Goal: Task Accomplishment & Management: Manage account settings

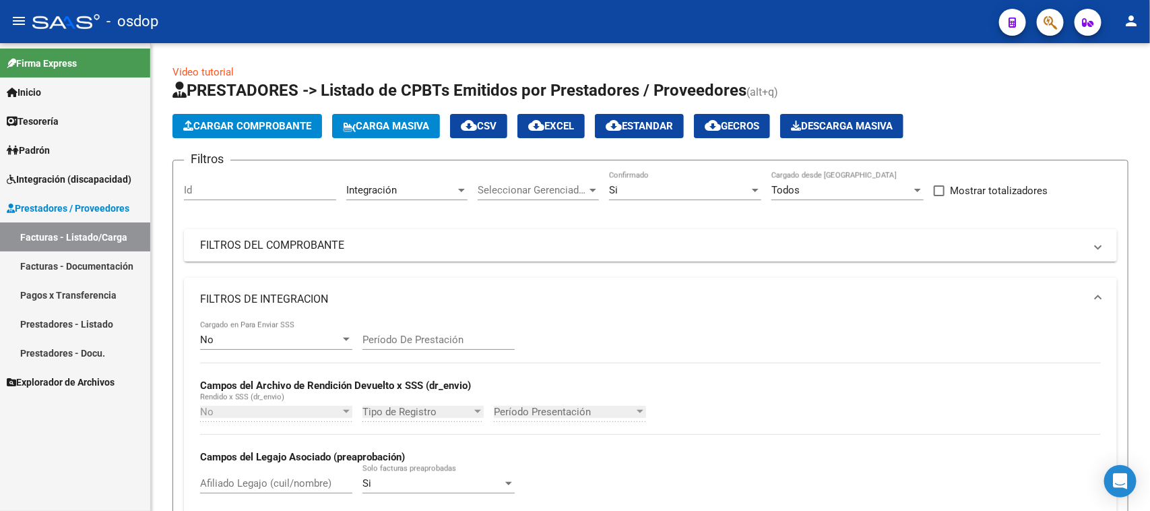
scroll to position [332, 0]
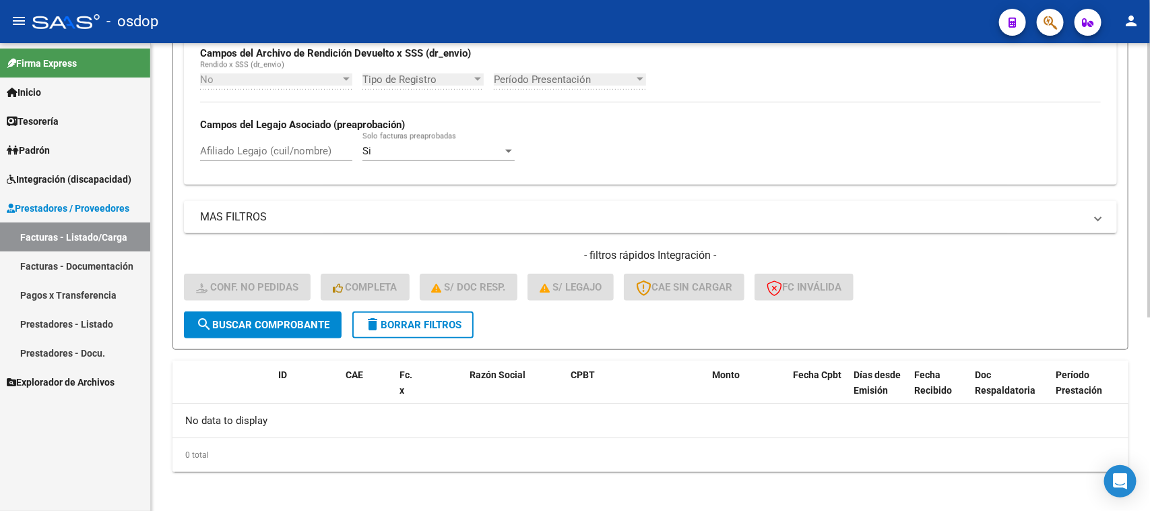
click at [411, 324] on span "delete Borrar Filtros" at bounding box center [412, 325] width 97 height 12
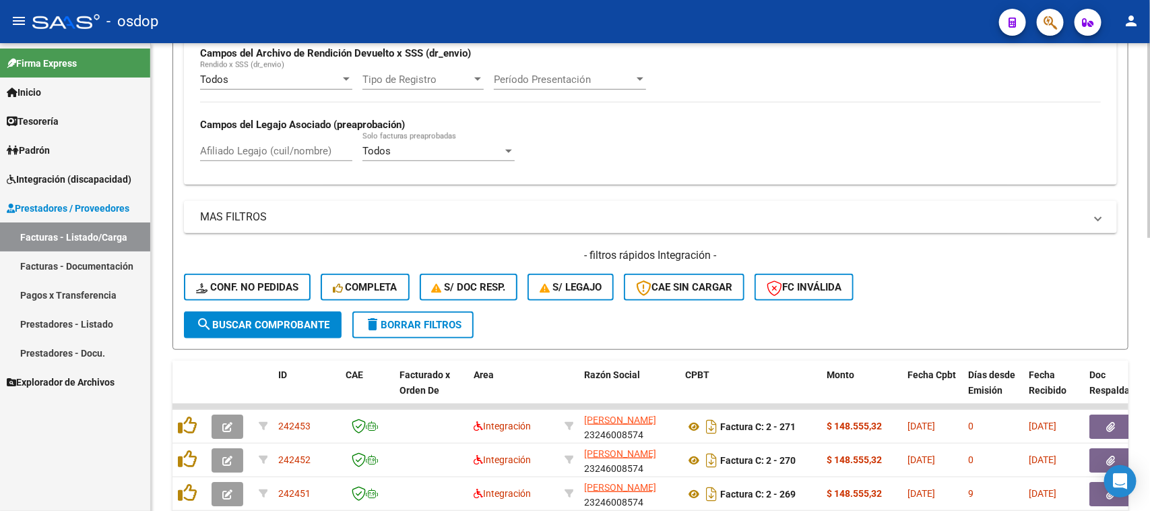
click at [278, 147] on input "Afiliado Legajo (cuil/nombre)" at bounding box center [276, 151] width 152 height 12
paste input "27379701839"
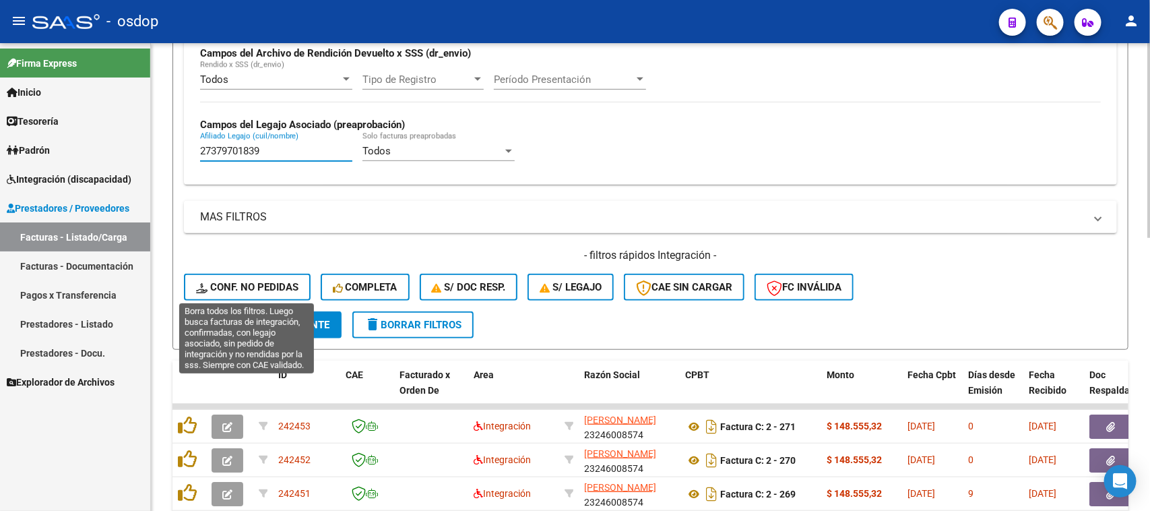
type input "27379701839"
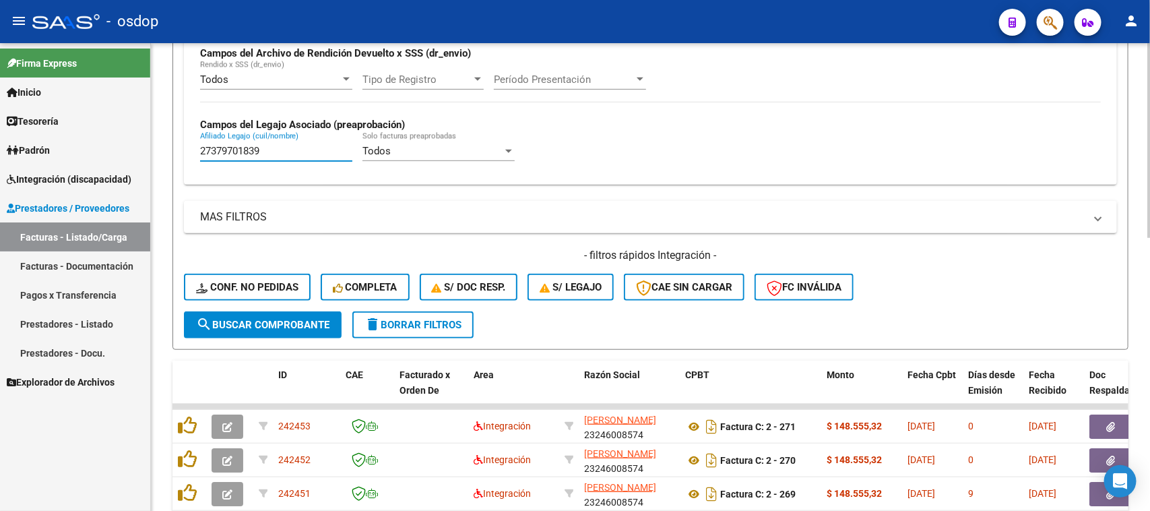
click at [293, 328] on button "search Buscar Comprobante" at bounding box center [263, 324] width 158 height 27
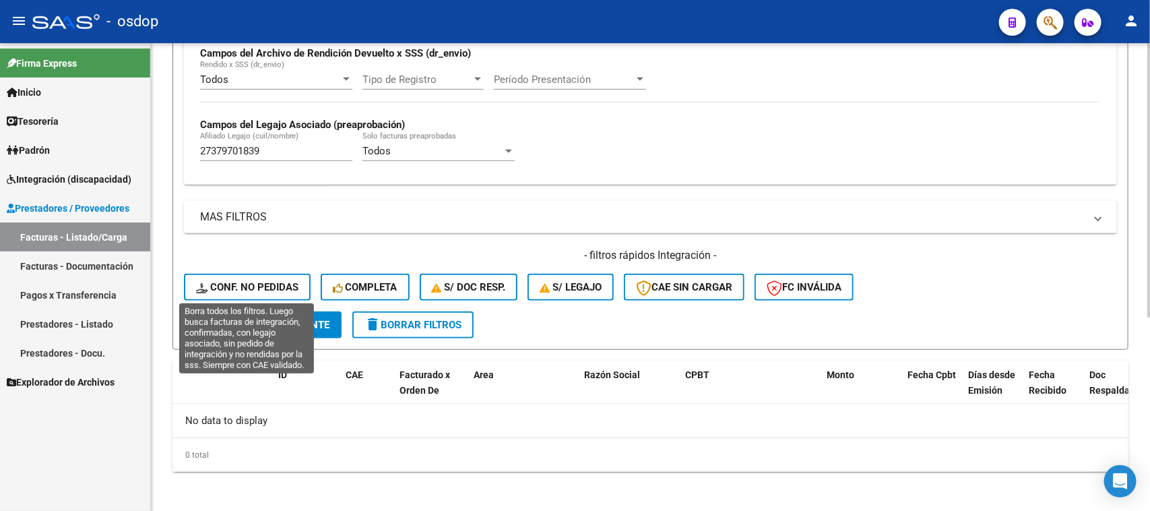
click at [260, 290] on button "Conf. no pedidas" at bounding box center [247, 286] width 127 height 27
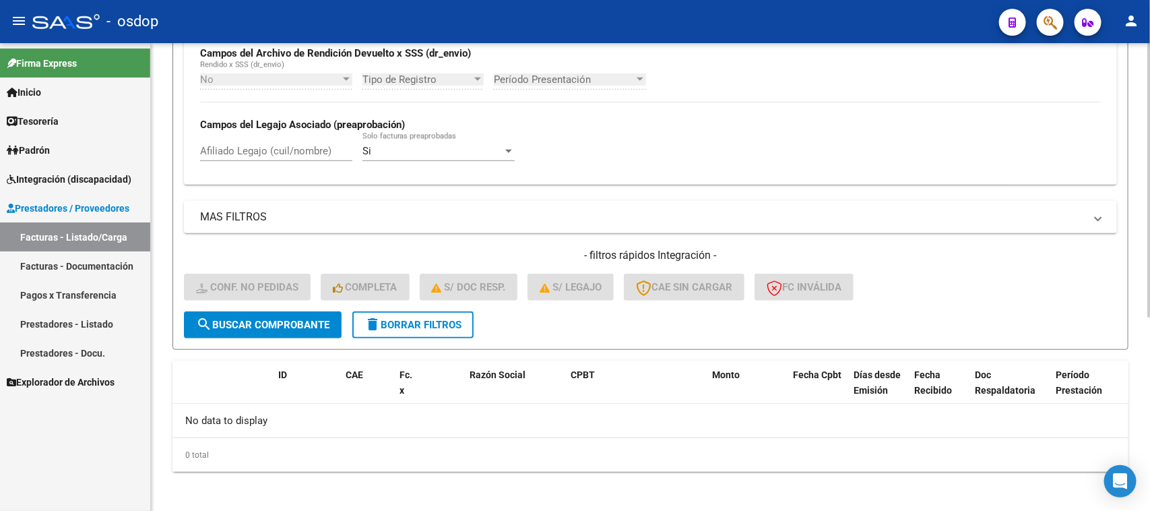
click at [433, 319] on span "delete Borrar Filtros" at bounding box center [412, 325] width 97 height 12
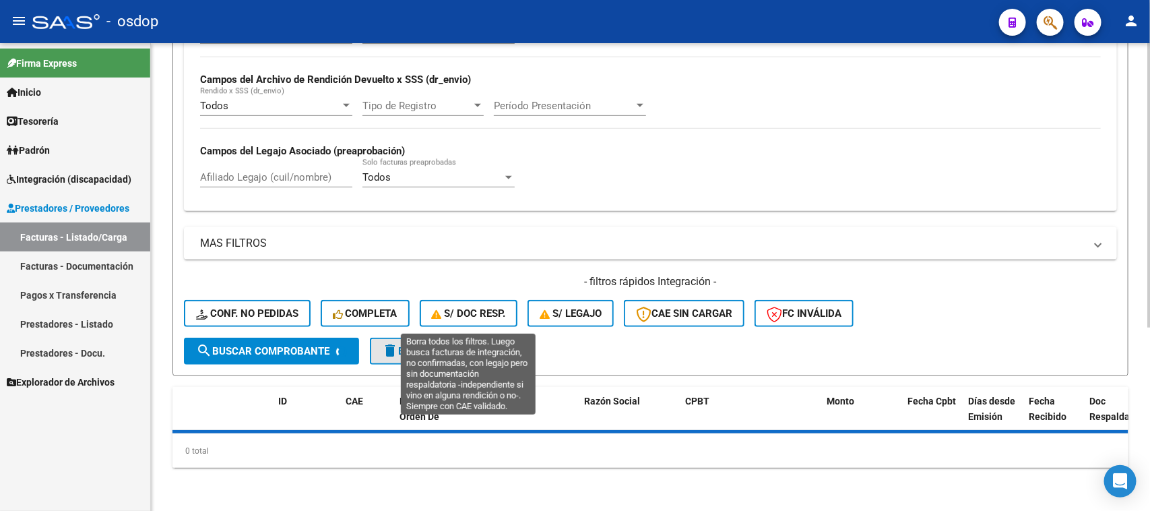
scroll to position [302, 0]
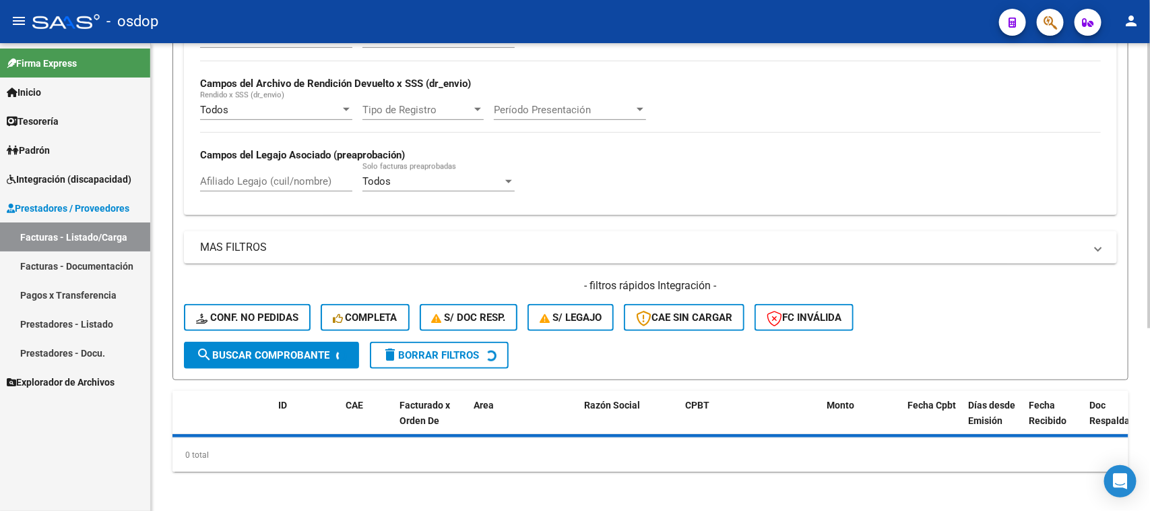
click at [292, 176] on div "Todos Cargado en Para Enviar SSS Período De Prestación Campos del Archivo de Re…" at bounding box center [650, 117] width 933 height 196
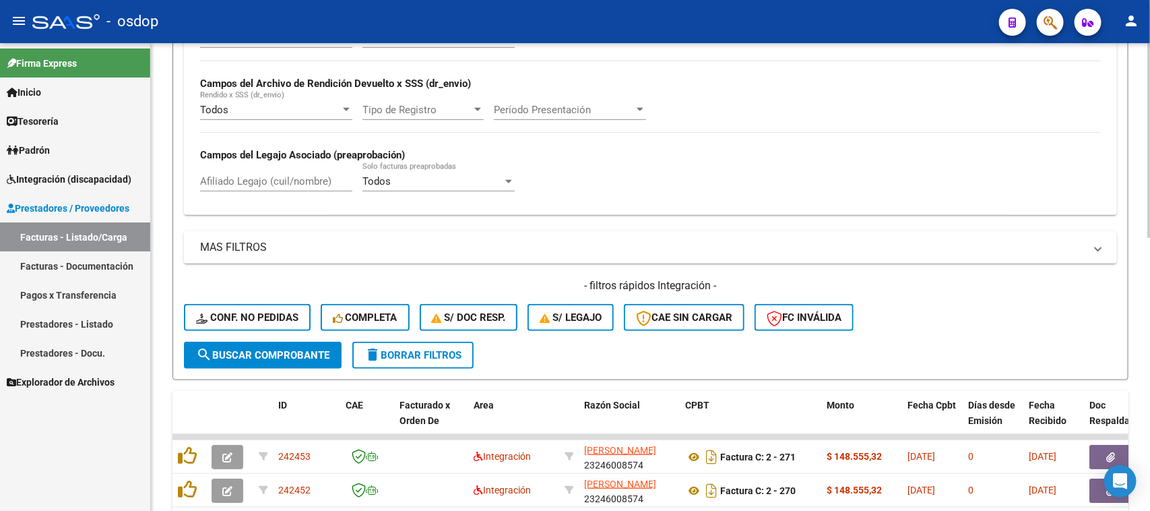
scroll to position [332, 0]
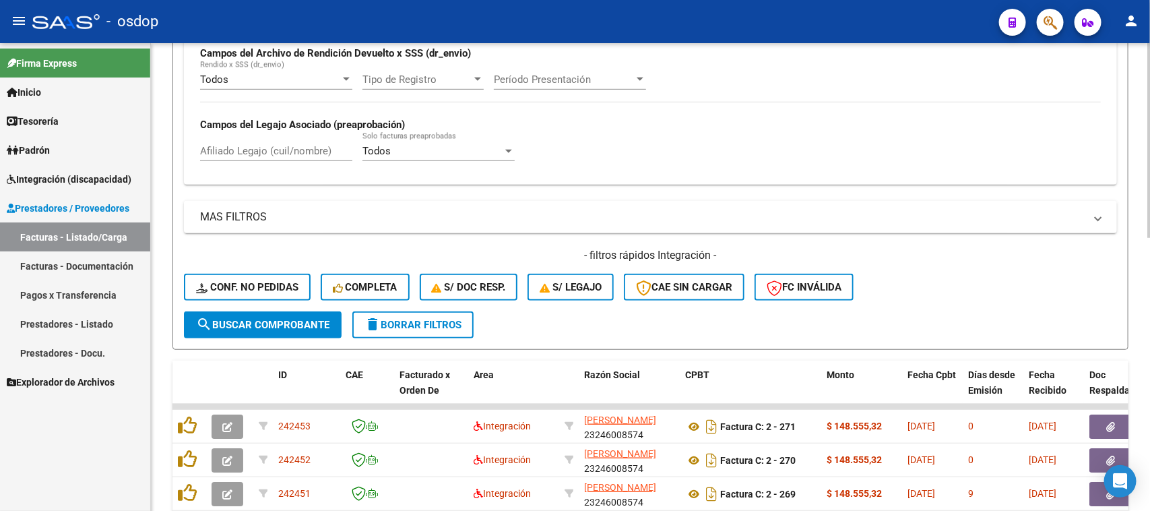
click at [290, 133] on div "Afiliado Legajo (cuil/nombre)" at bounding box center [276, 146] width 152 height 29
click at [290, 138] on div "Afiliado Legajo (cuil/nombre)" at bounding box center [276, 146] width 152 height 29
paste input "27384504227"
type input "27384504227"
click at [303, 322] on span "search Buscar Comprobante" at bounding box center [262, 325] width 133 height 12
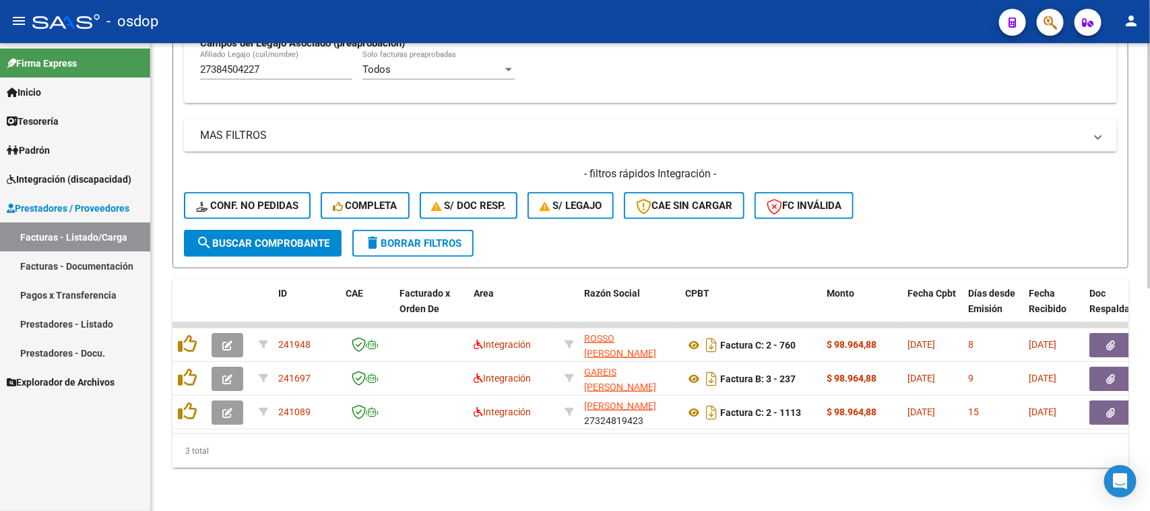
scroll to position [423, 0]
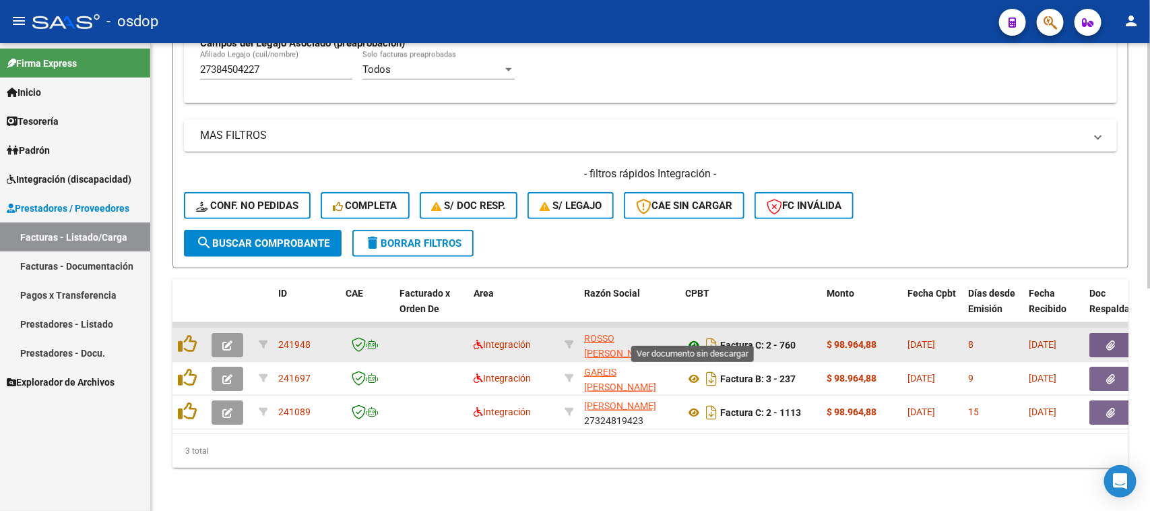
click at [692, 337] on icon at bounding box center [694, 345] width 18 height 16
click at [1116, 335] on button "button" at bounding box center [1110, 345] width 43 height 24
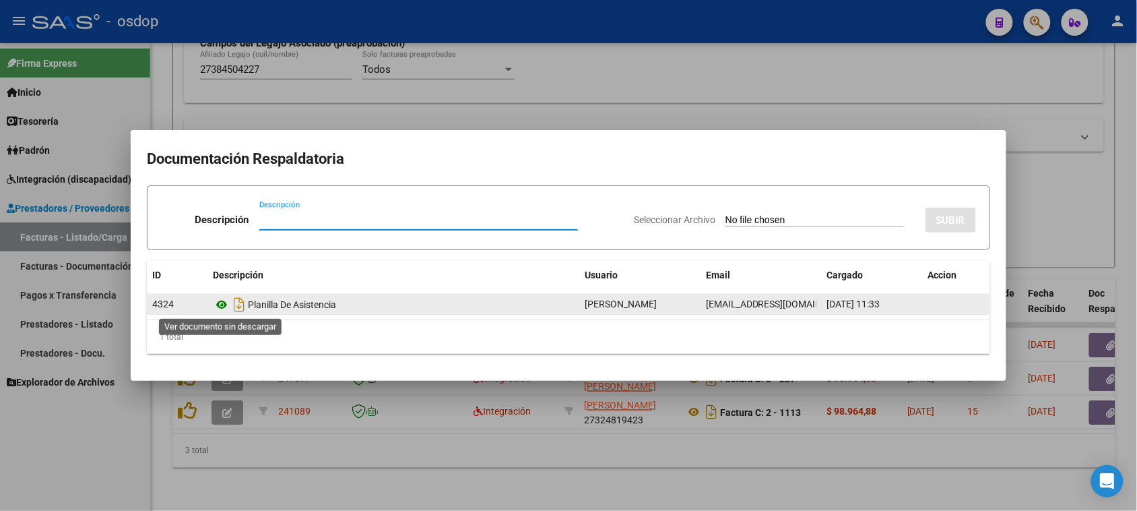
click at [220, 308] on icon at bounding box center [222, 304] width 18 height 16
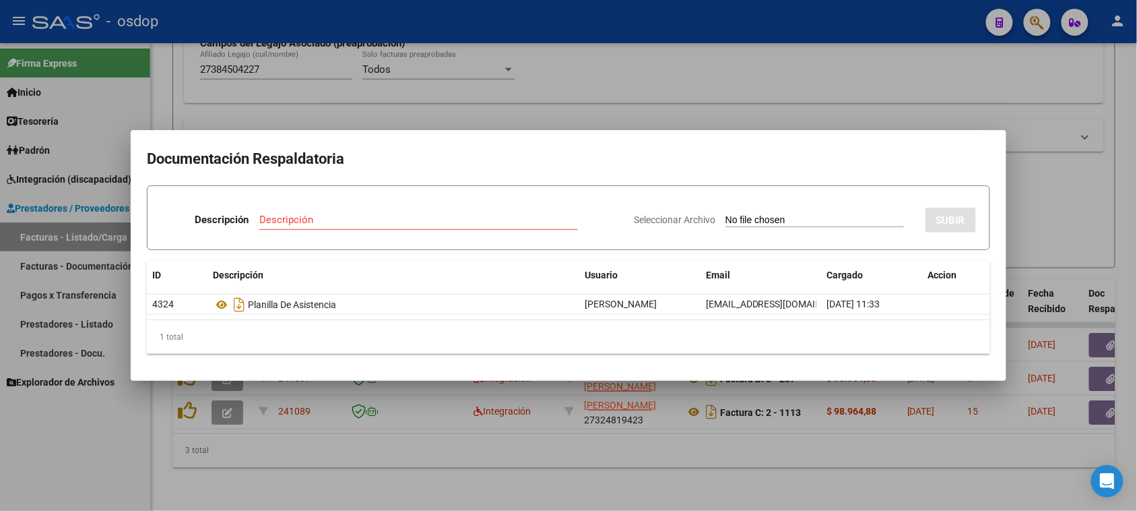
click at [653, 494] on div at bounding box center [568, 255] width 1137 height 511
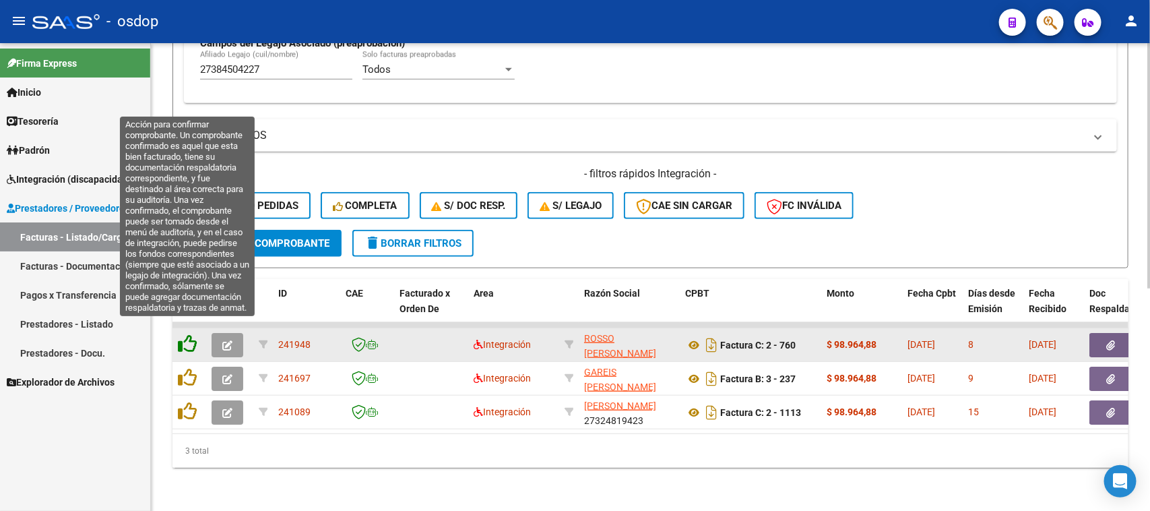
click at [180, 337] on icon at bounding box center [187, 343] width 19 height 19
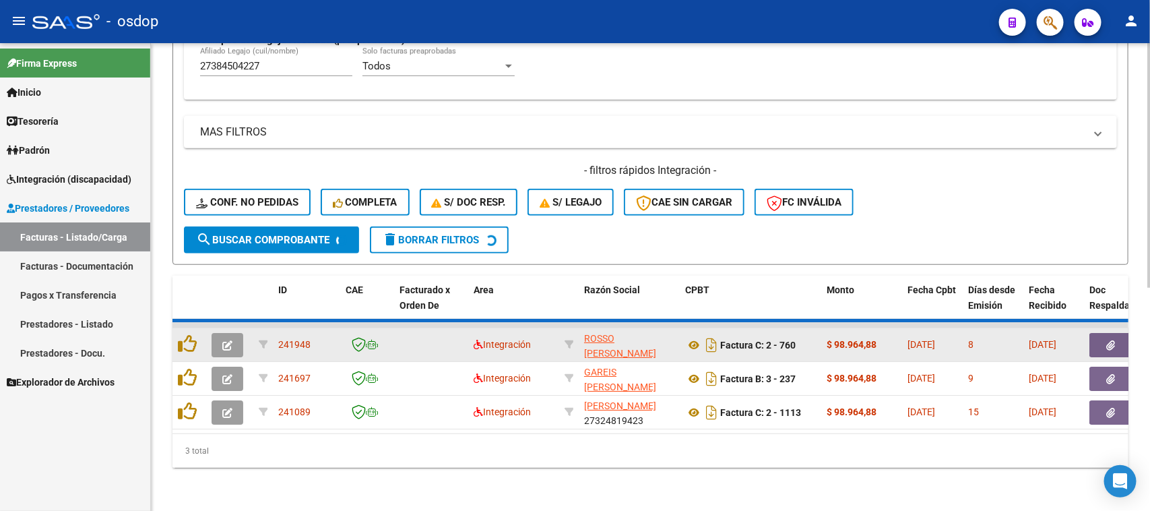
scroll to position [389, 0]
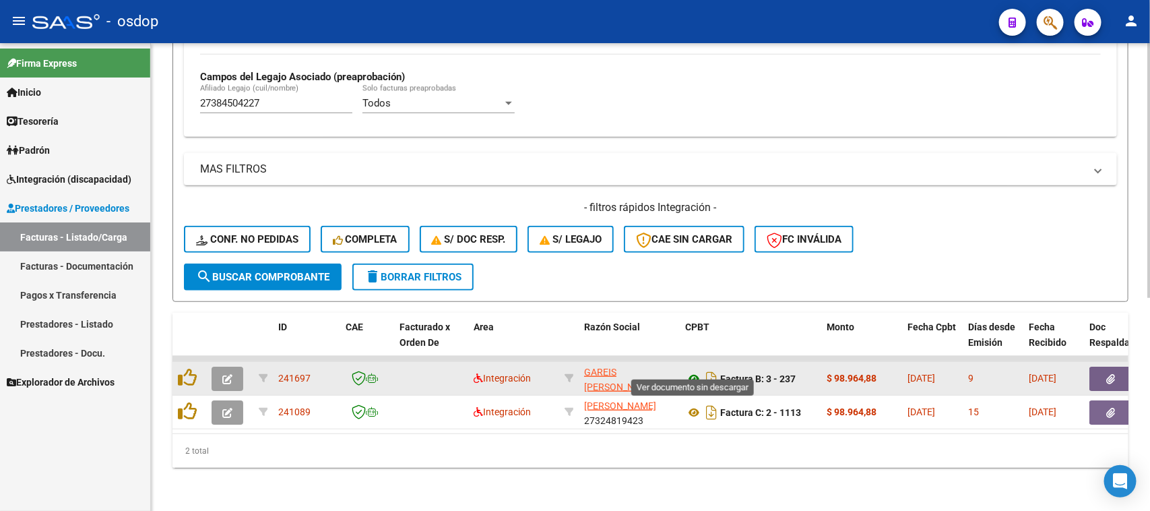
click at [692, 370] on icon at bounding box center [694, 378] width 18 height 16
click at [1119, 374] on button "button" at bounding box center [1110, 378] width 43 height 24
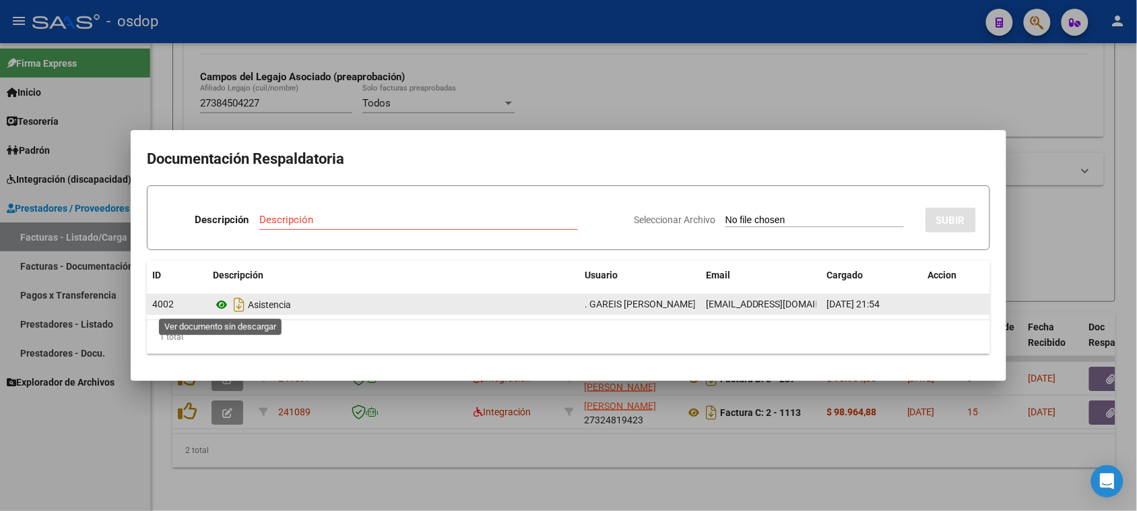
click at [220, 302] on icon at bounding box center [222, 304] width 18 height 16
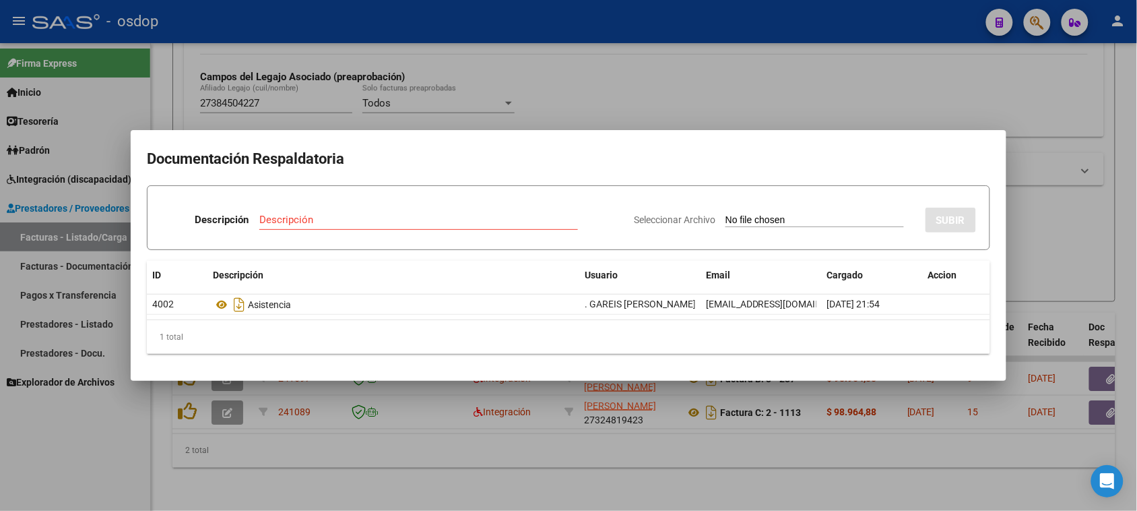
click at [645, 462] on div at bounding box center [568, 255] width 1137 height 511
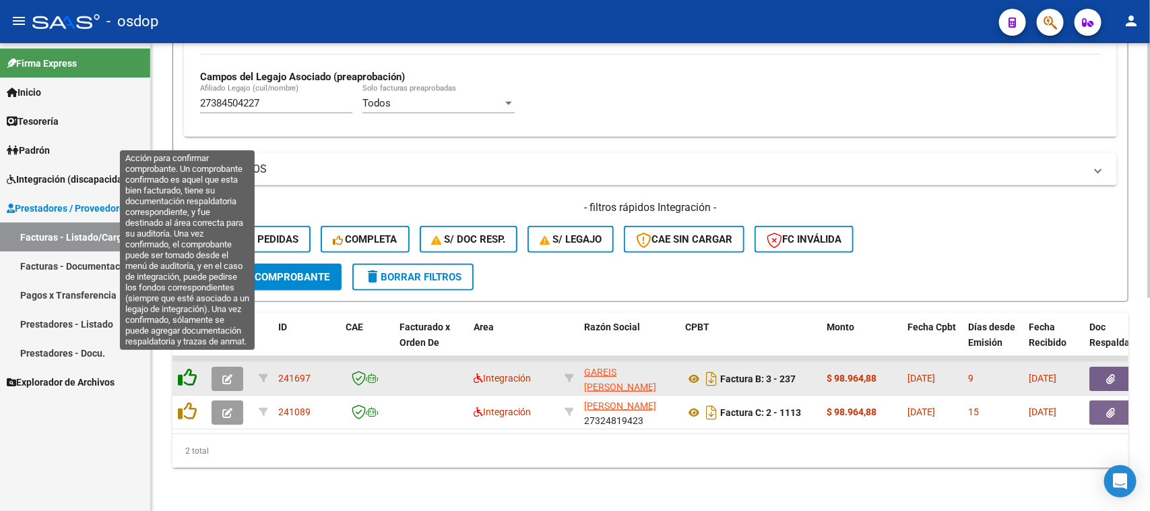
click at [178, 368] on icon at bounding box center [187, 377] width 19 height 19
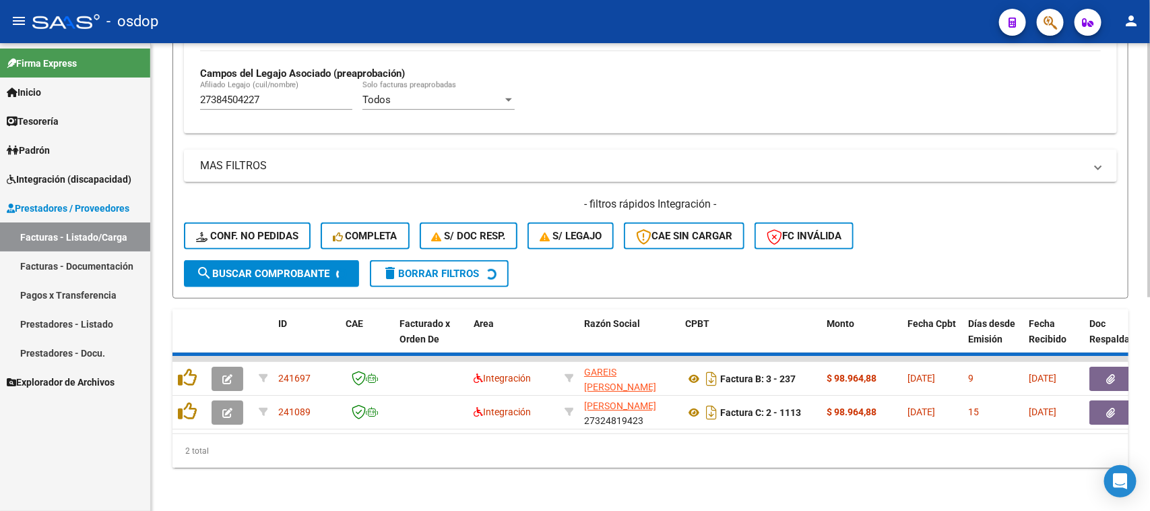
scroll to position [356, 0]
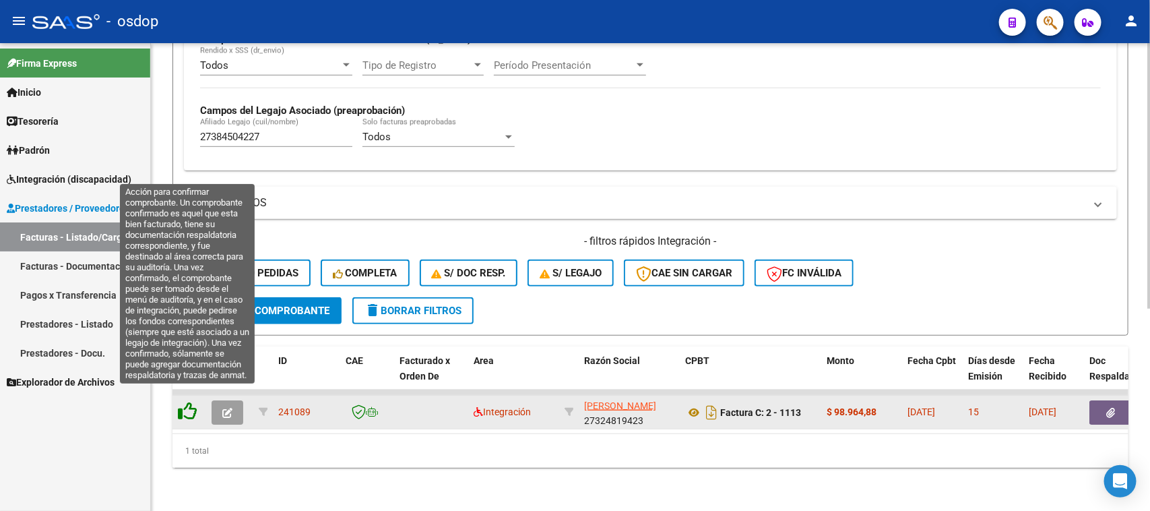
click at [193, 401] on icon at bounding box center [187, 410] width 19 height 19
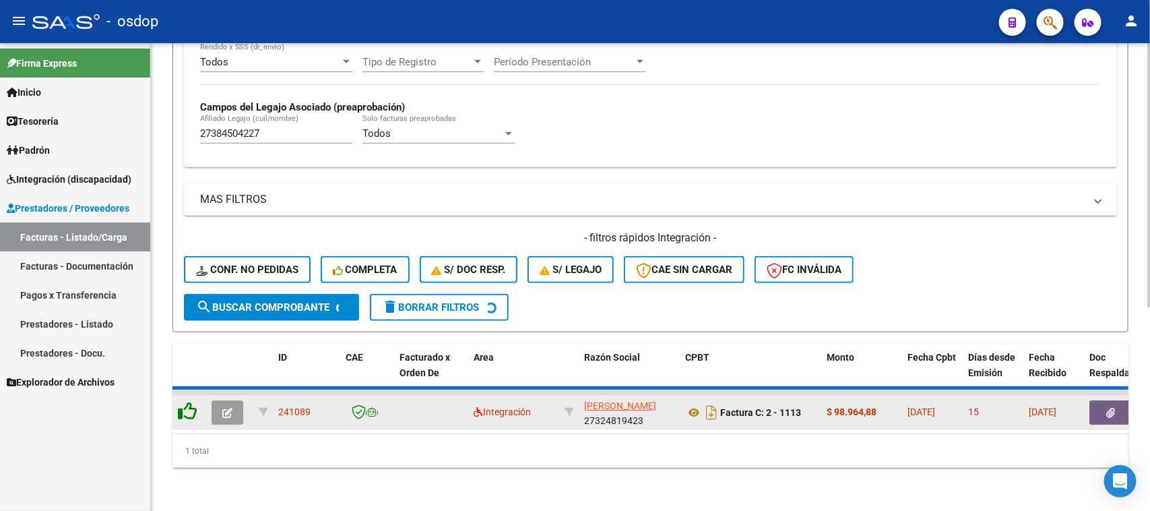
scroll to position [332, 0]
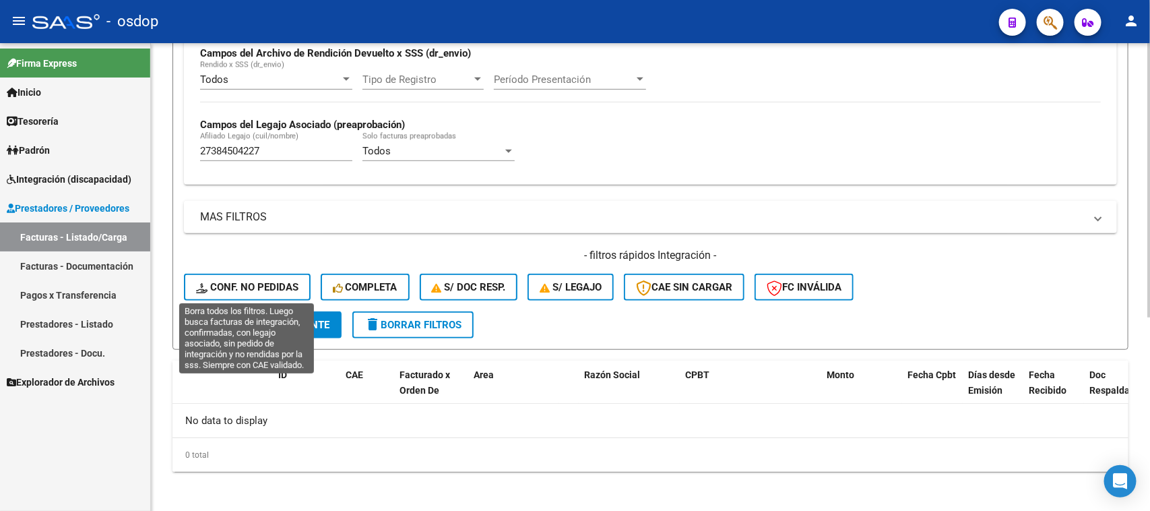
click at [280, 293] on button "Conf. no pedidas" at bounding box center [247, 286] width 127 height 27
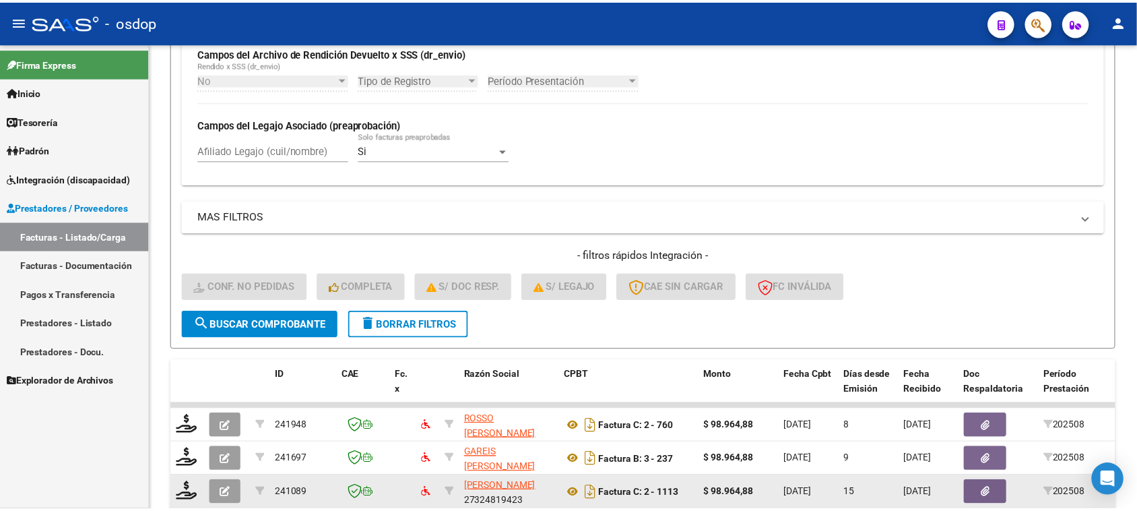
scroll to position [416, 0]
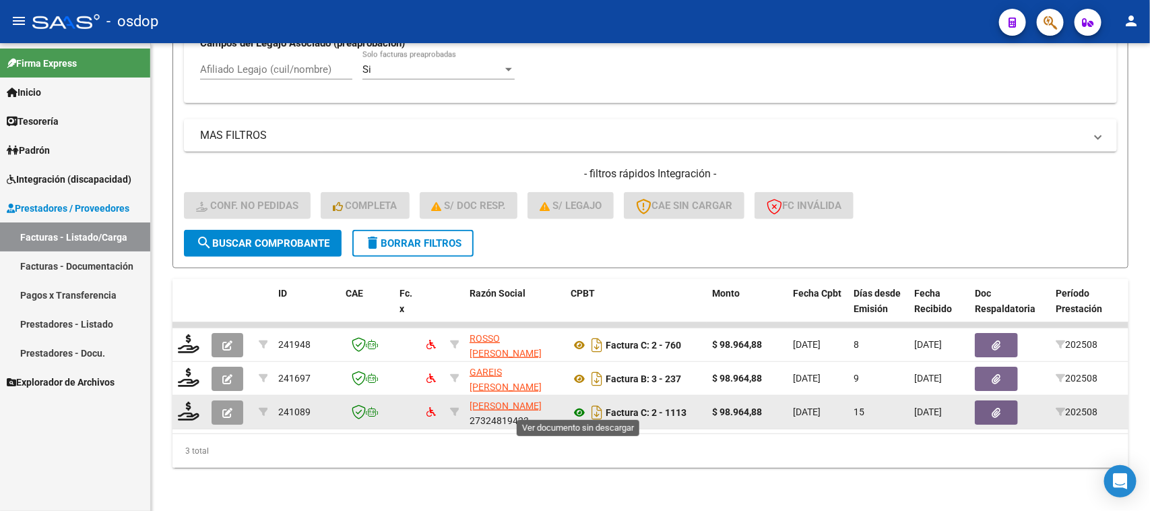
click at [581, 408] on icon at bounding box center [580, 412] width 18 height 16
click at [998, 408] on icon "button" at bounding box center [996, 413] width 9 height 10
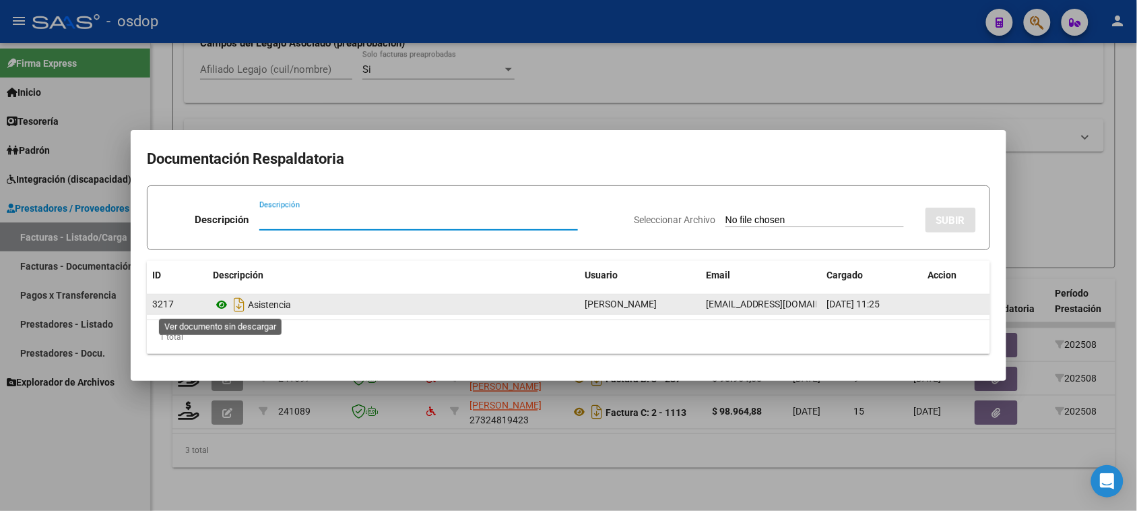
click at [219, 304] on icon at bounding box center [222, 304] width 18 height 16
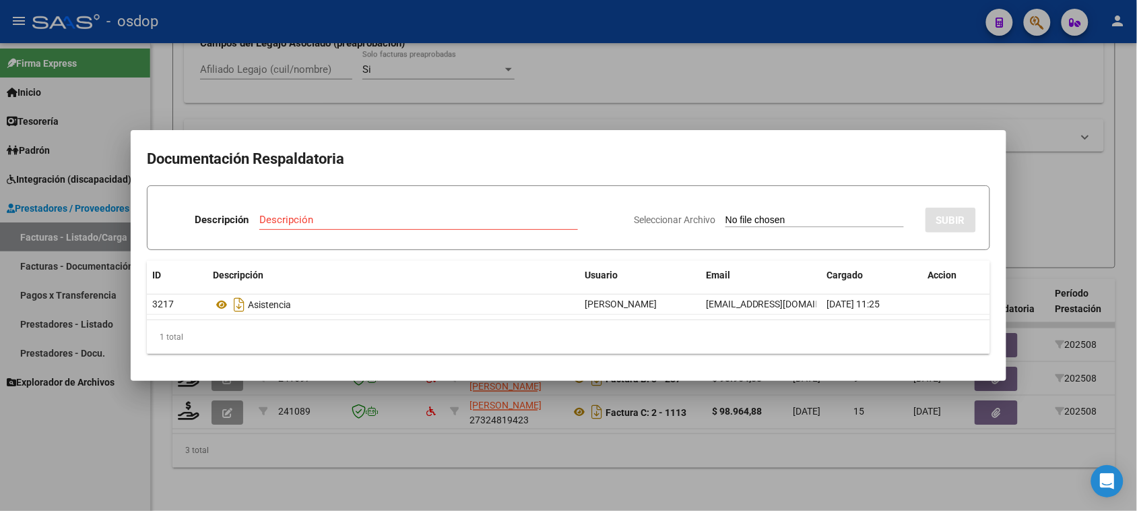
click at [458, 466] on div at bounding box center [568, 255] width 1137 height 511
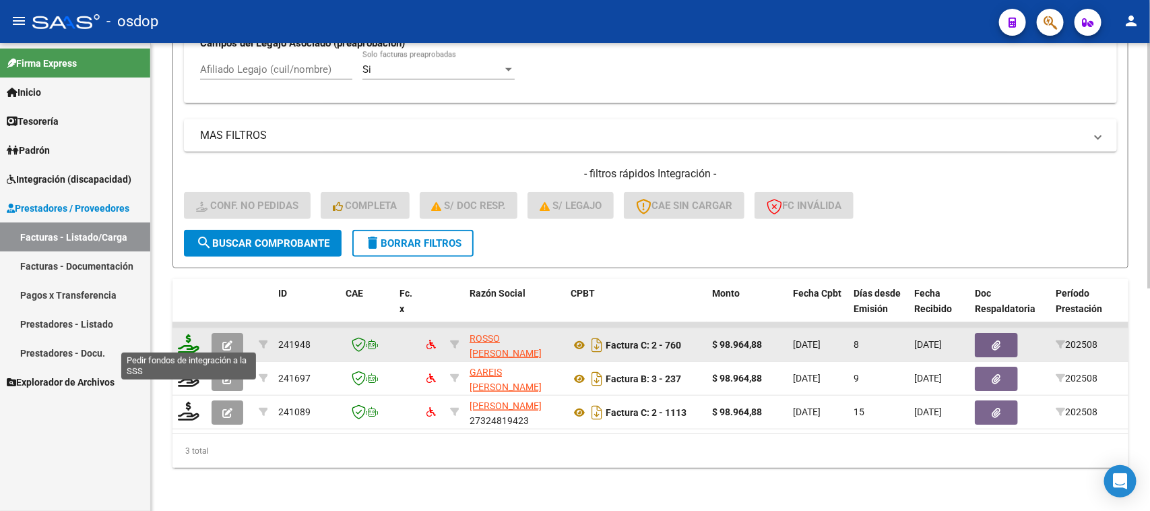
click at [187, 342] on icon at bounding box center [189, 343] width 22 height 19
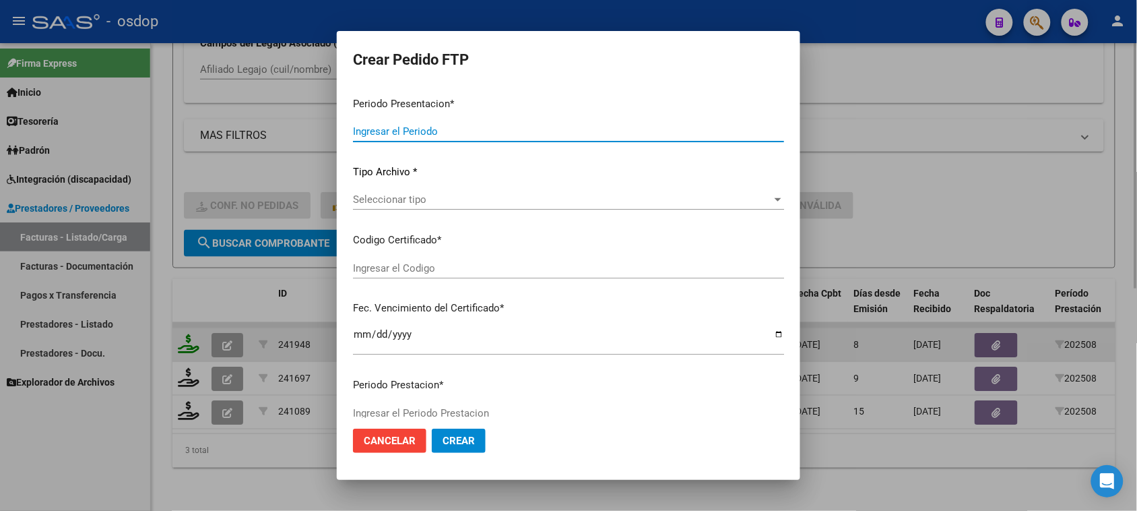
type input "202508"
type input "$ 98.964,88"
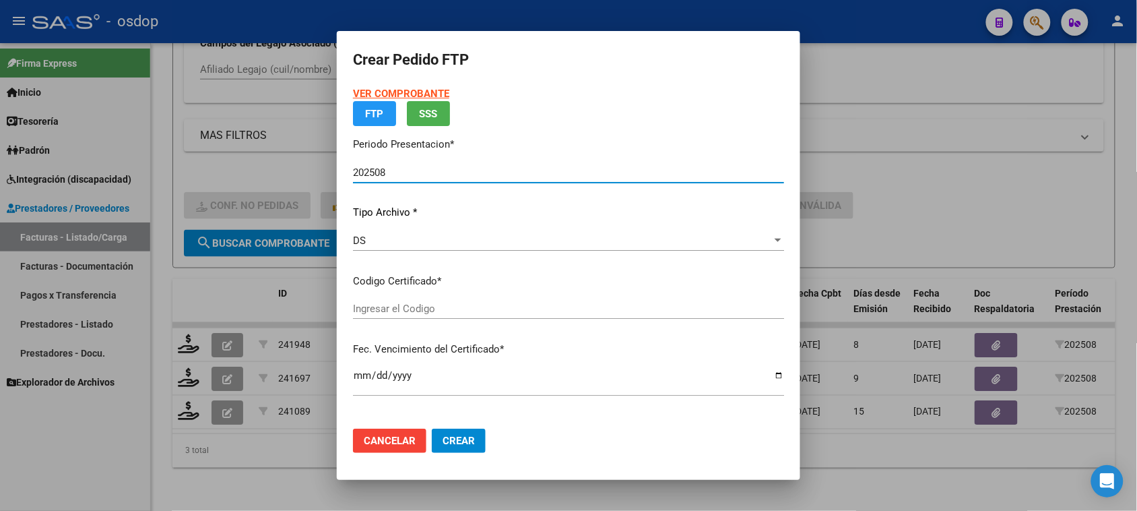
type input "7172955938"
type input "2025-03-27"
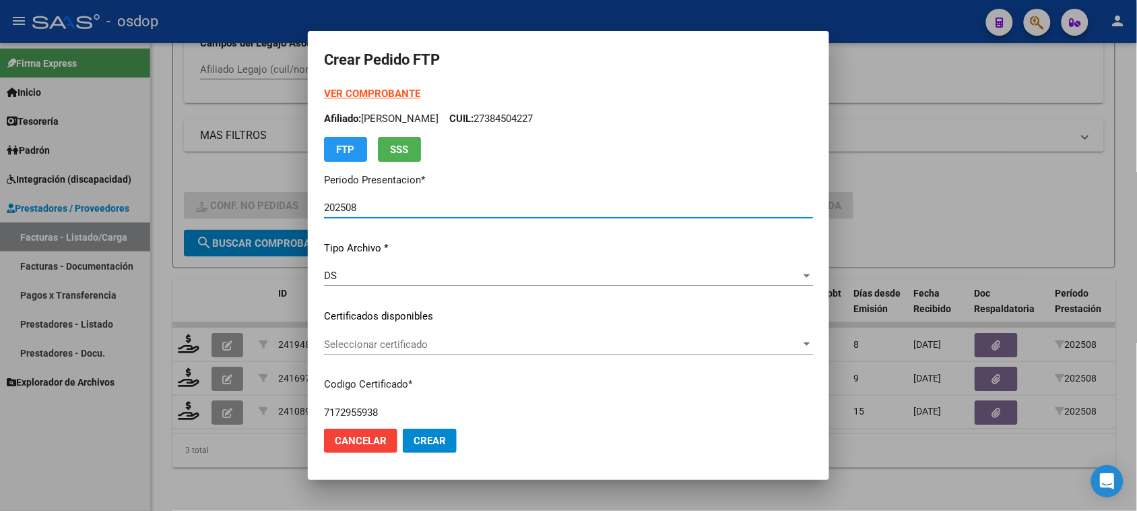
click at [576, 344] on span "Seleccionar certificado" at bounding box center [562, 344] width 477 height 12
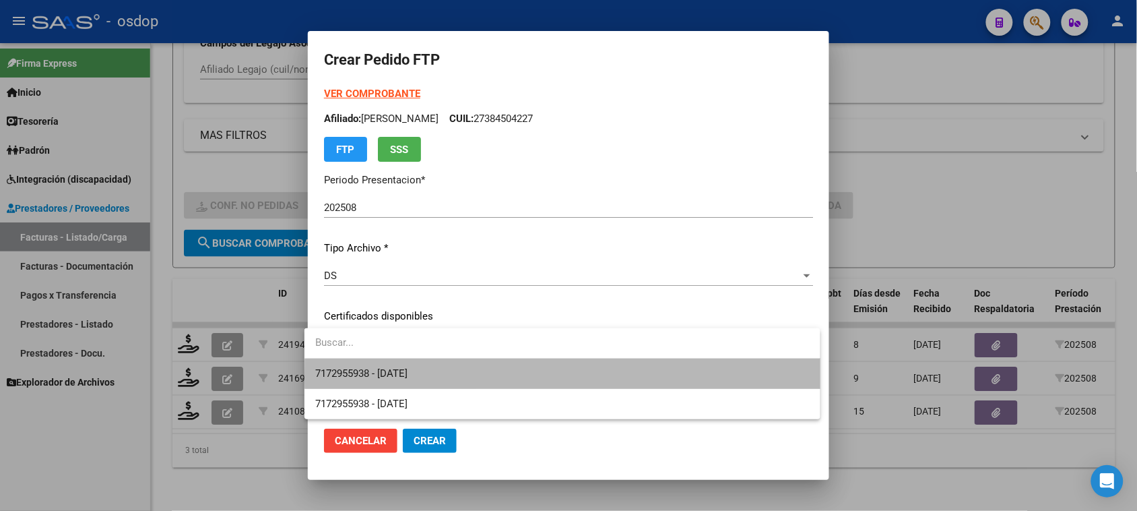
click at [573, 375] on span "7172955938 - 2025-03-27" at bounding box center [562, 373] width 494 height 30
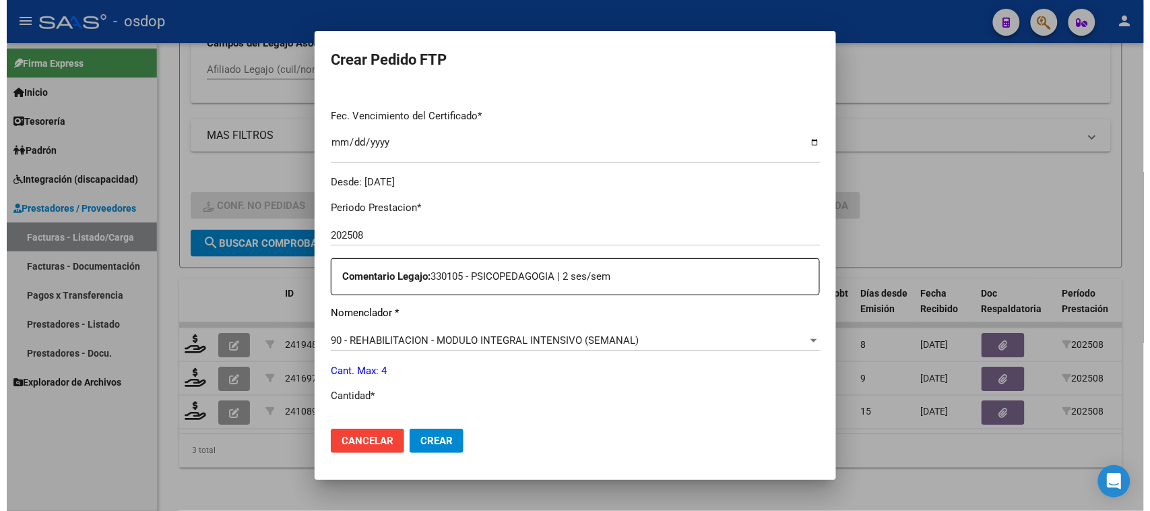
scroll to position [421, 0]
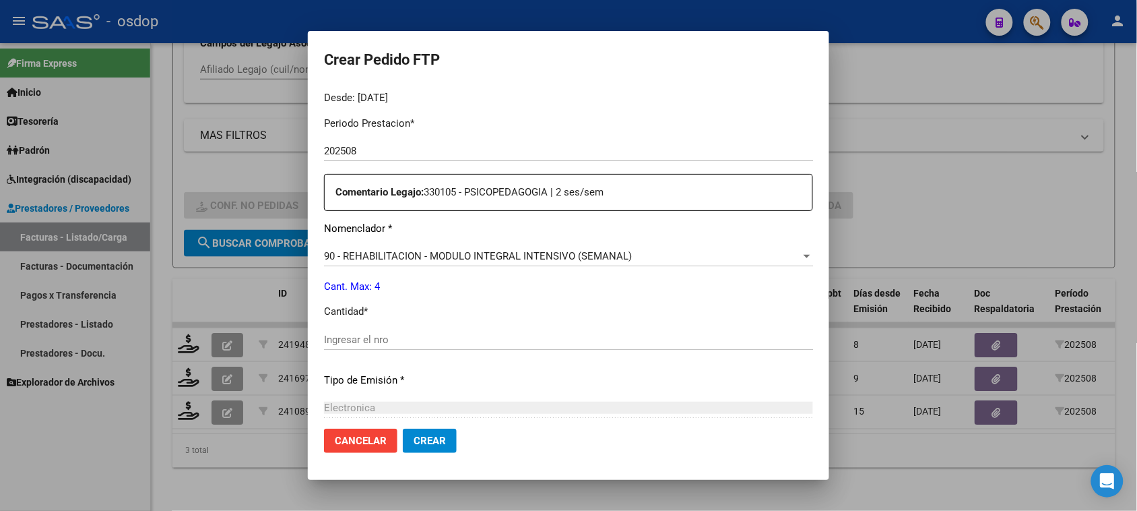
click at [456, 344] on input "Ingresar el nro" at bounding box center [568, 339] width 489 height 12
type input "4"
click at [428, 449] on button "Crear" at bounding box center [430, 440] width 54 height 24
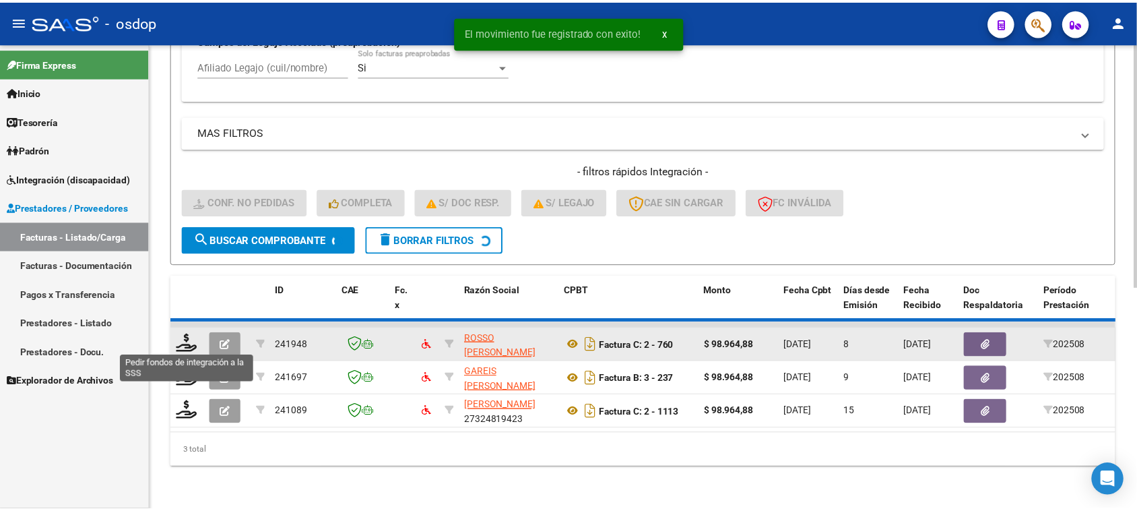
scroll to position [389, 0]
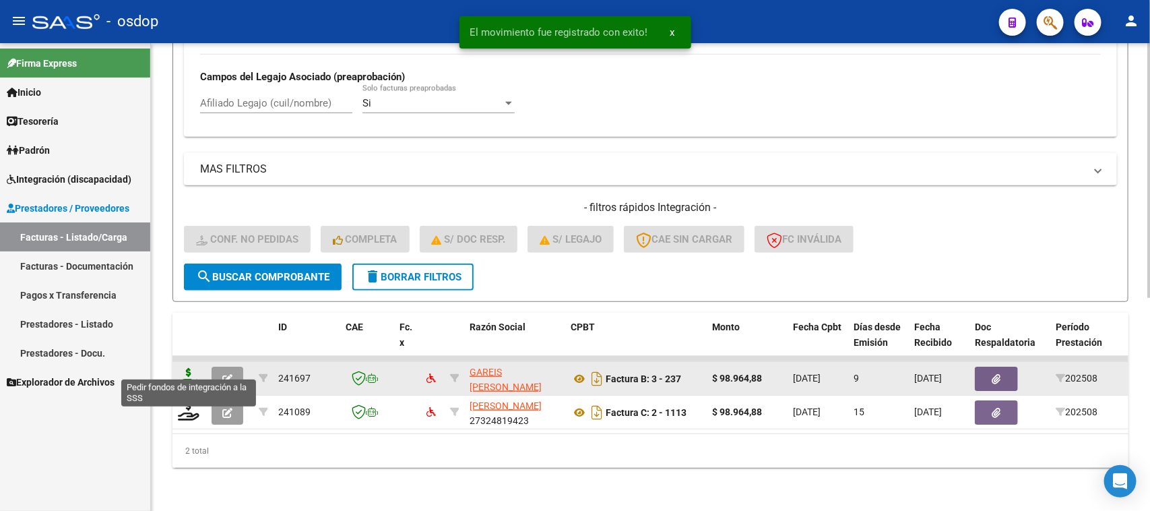
click at [193, 368] on icon at bounding box center [189, 377] width 22 height 19
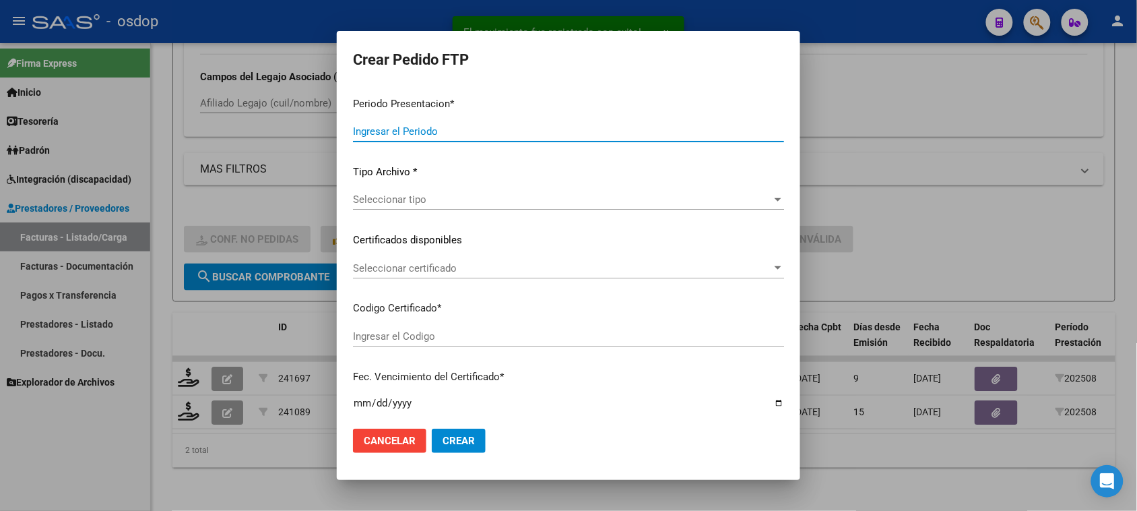
type input "202508"
type input "$ 98.964,88"
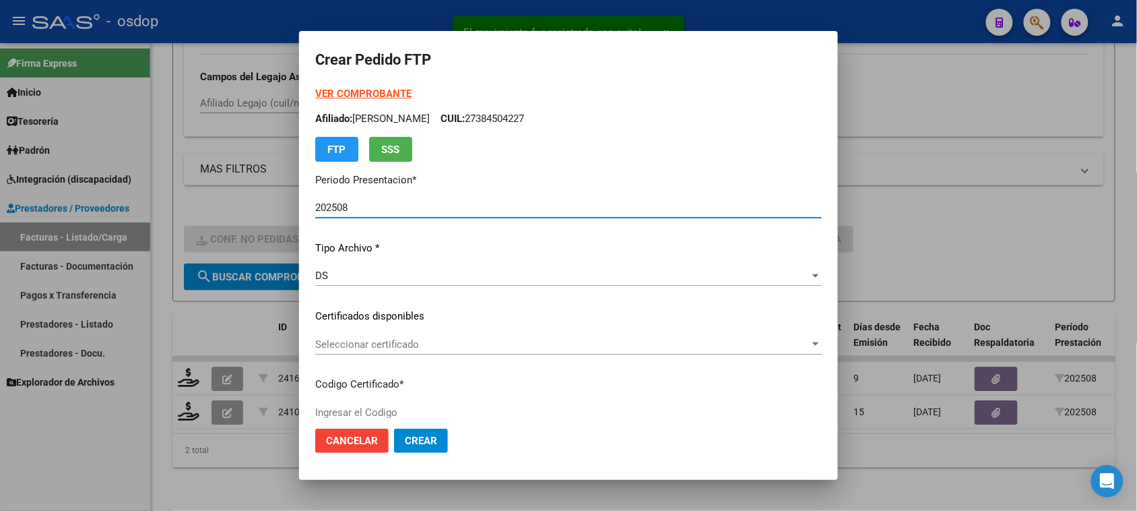
type input "7172955938"
type input "2025-03-27"
click at [678, 352] on div "Seleccionar certificado Seleccionar certificado" at bounding box center [568, 344] width 507 height 20
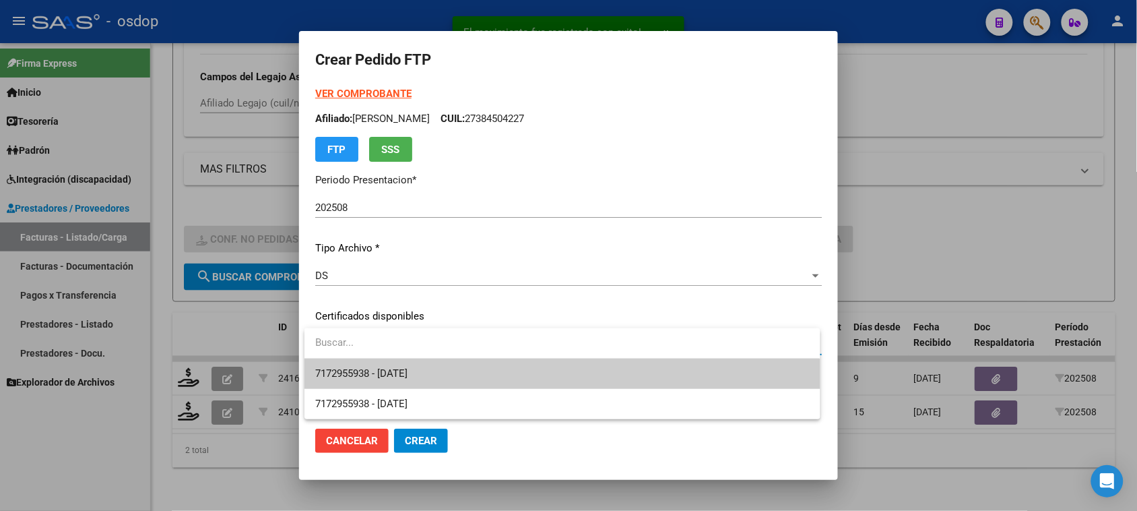
click at [665, 381] on span "7172955938 - 2025-03-27" at bounding box center [562, 373] width 494 height 30
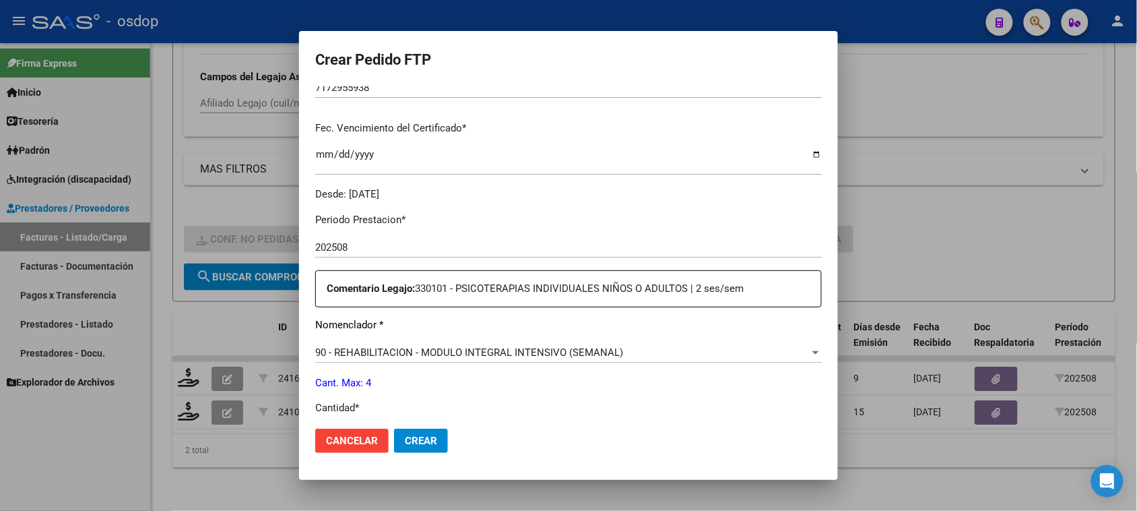
scroll to position [421, 0]
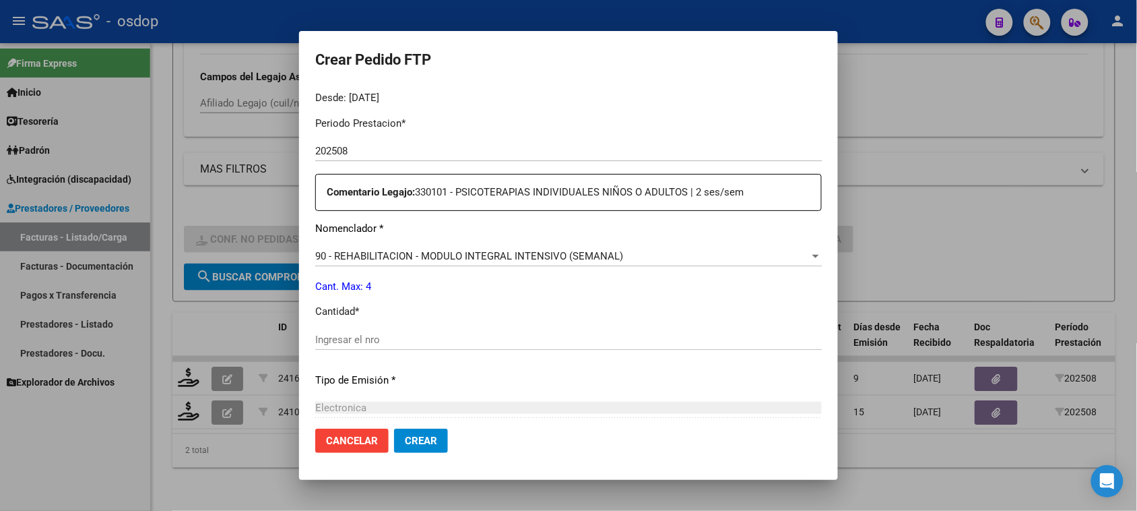
click at [381, 340] on input "Ingresar el nro" at bounding box center [568, 339] width 507 height 12
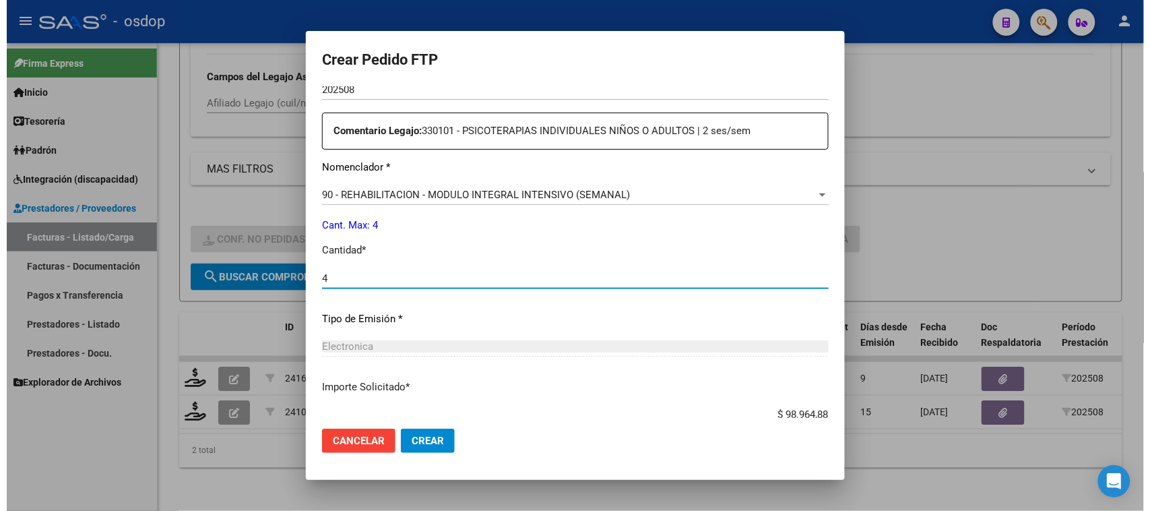
scroll to position [505, 0]
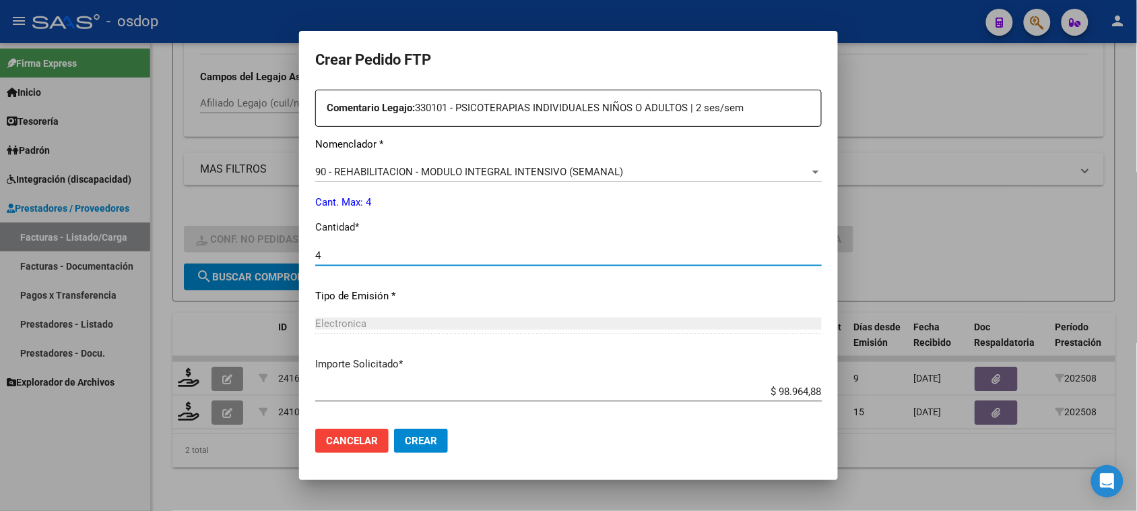
type input "4"
click at [436, 450] on button "Crear" at bounding box center [421, 440] width 54 height 24
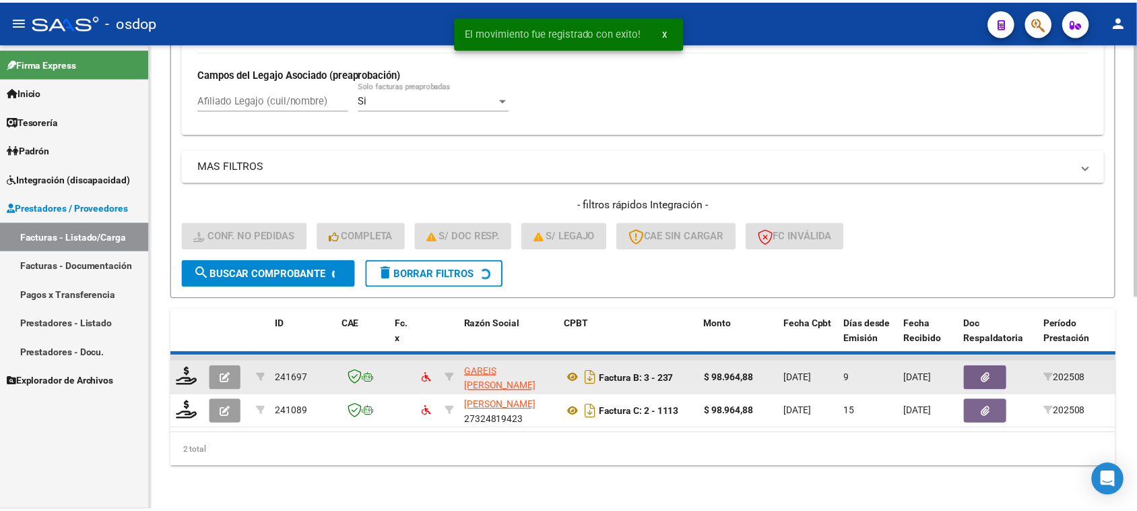
scroll to position [356, 0]
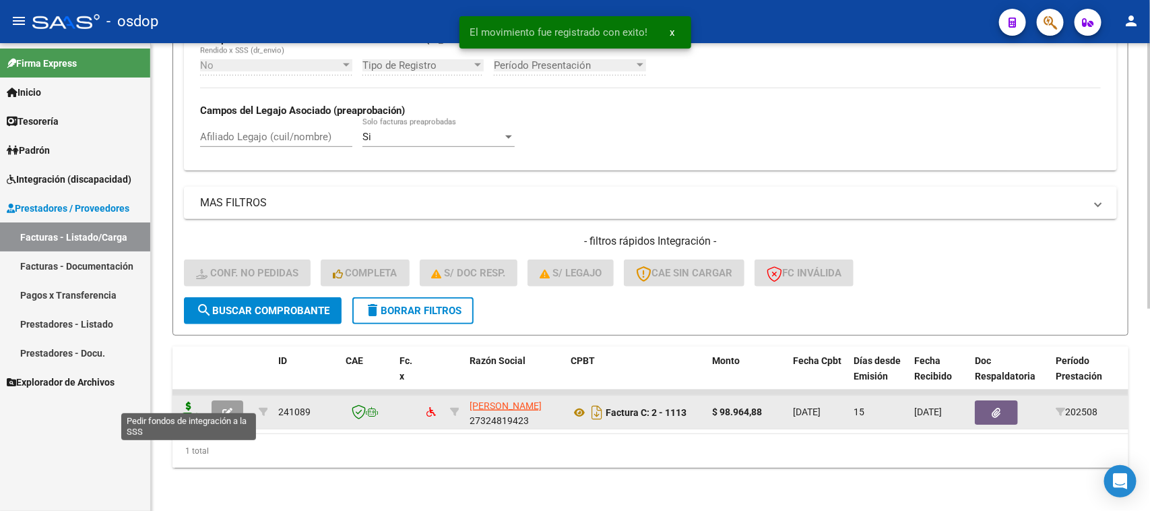
click at [192, 401] on icon at bounding box center [189, 410] width 22 height 19
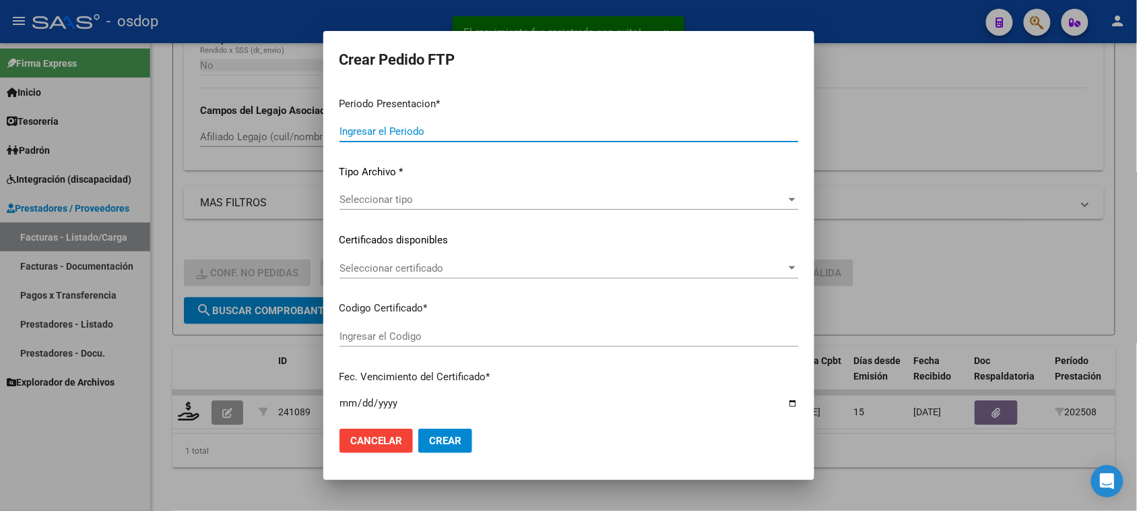
type input "202508"
type input "$ 98.964,88"
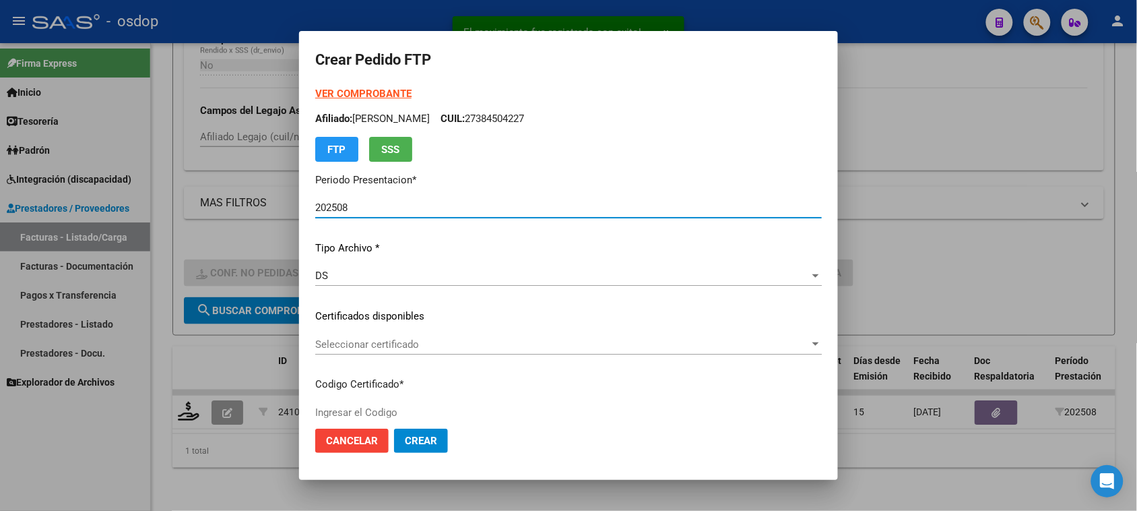
type input "7172955938"
type input "2025-03-27"
click at [492, 345] on span "Seleccionar certificado" at bounding box center [562, 344] width 494 height 12
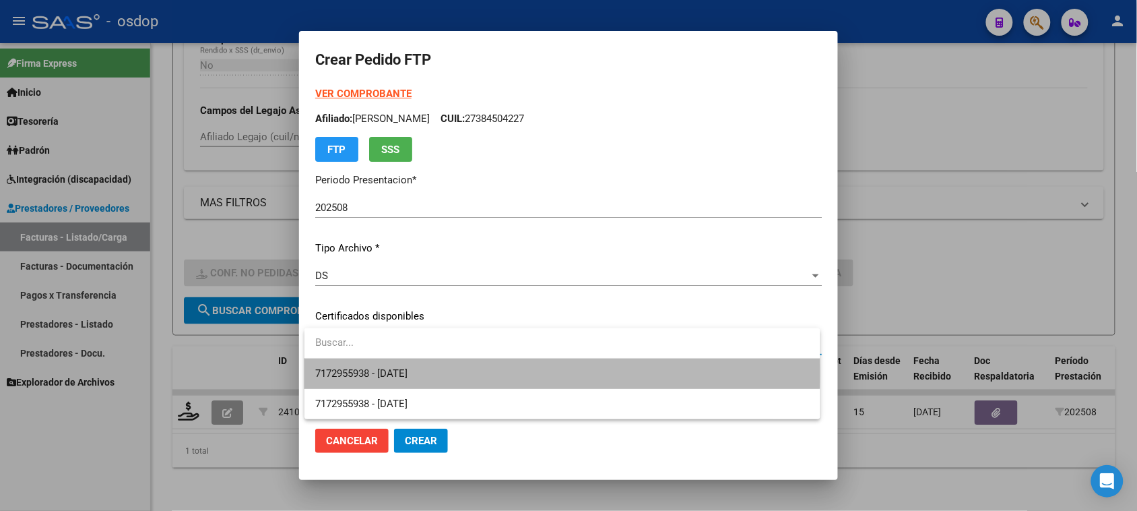
click at [492, 372] on span "7172955938 - 2025-03-27" at bounding box center [562, 373] width 494 height 30
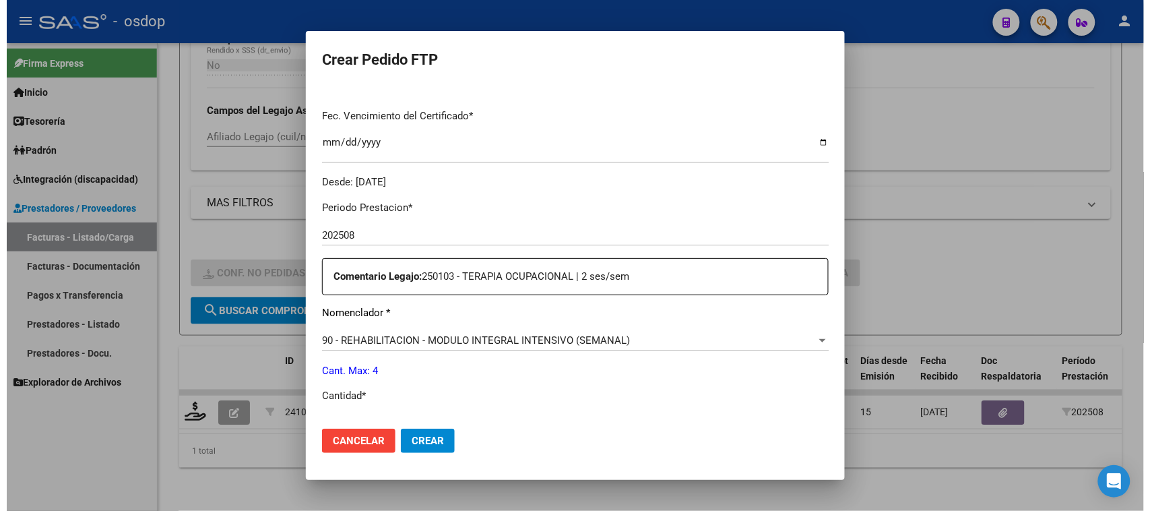
scroll to position [421, 0]
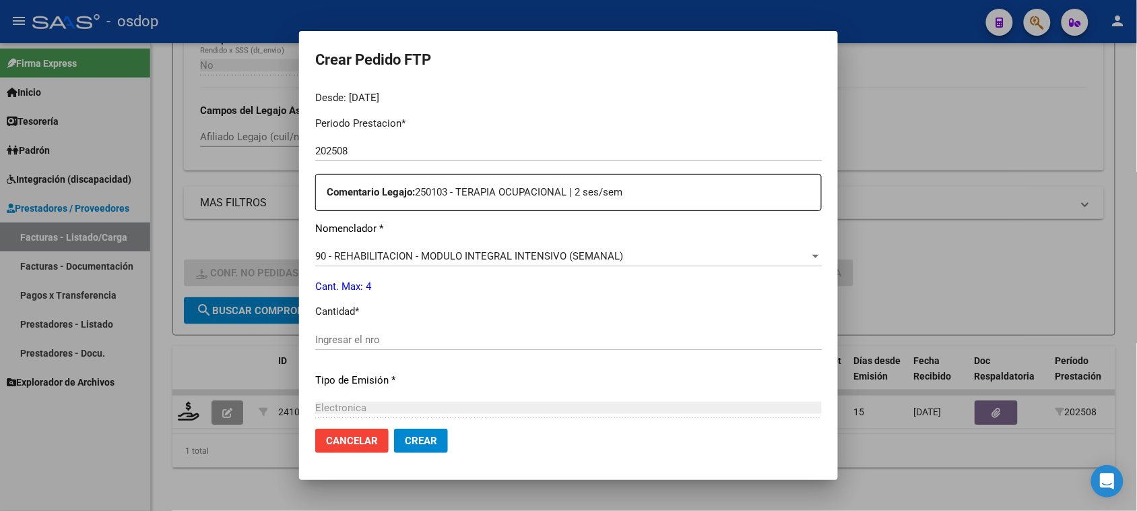
click at [346, 340] on input "Ingresar el nro" at bounding box center [568, 339] width 507 height 12
type input "4"
click at [425, 442] on span "Crear" at bounding box center [421, 440] width 32 height 12
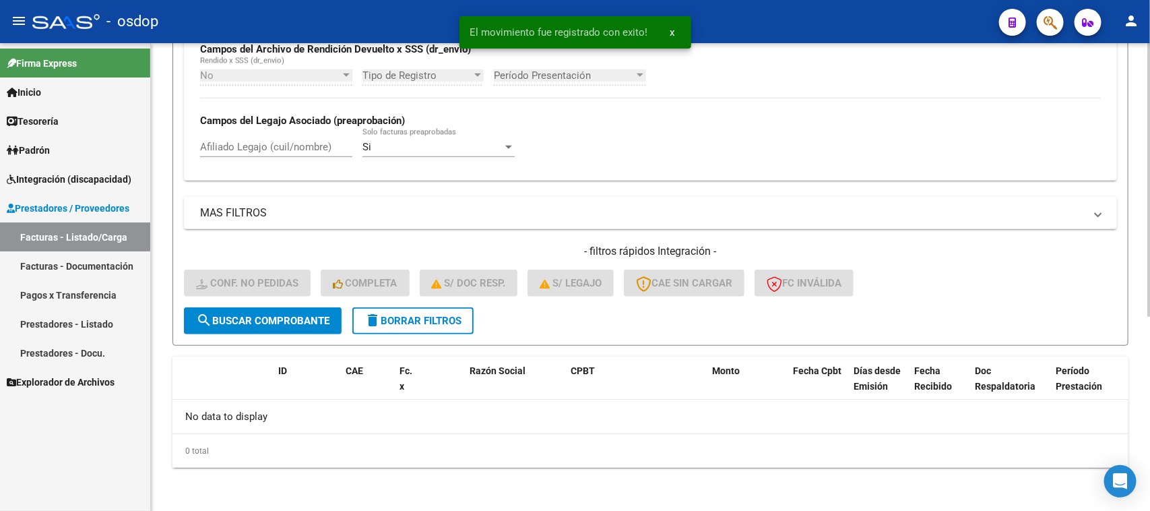
scroll to position [332, 0]
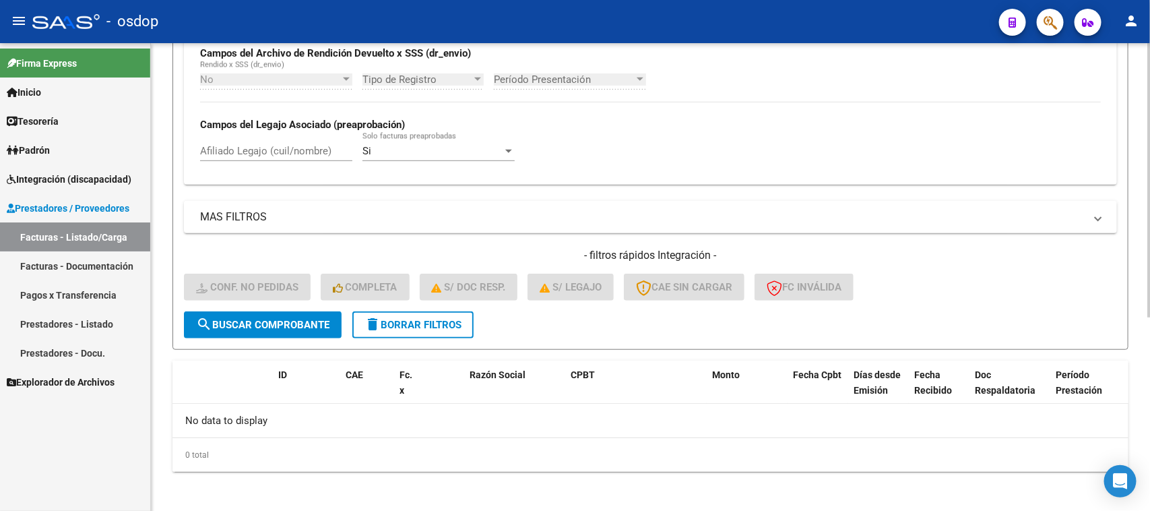
click at [410, 328] on button "delete Borrar Filtros" at bounding box center [412, 324] width 121 height 27
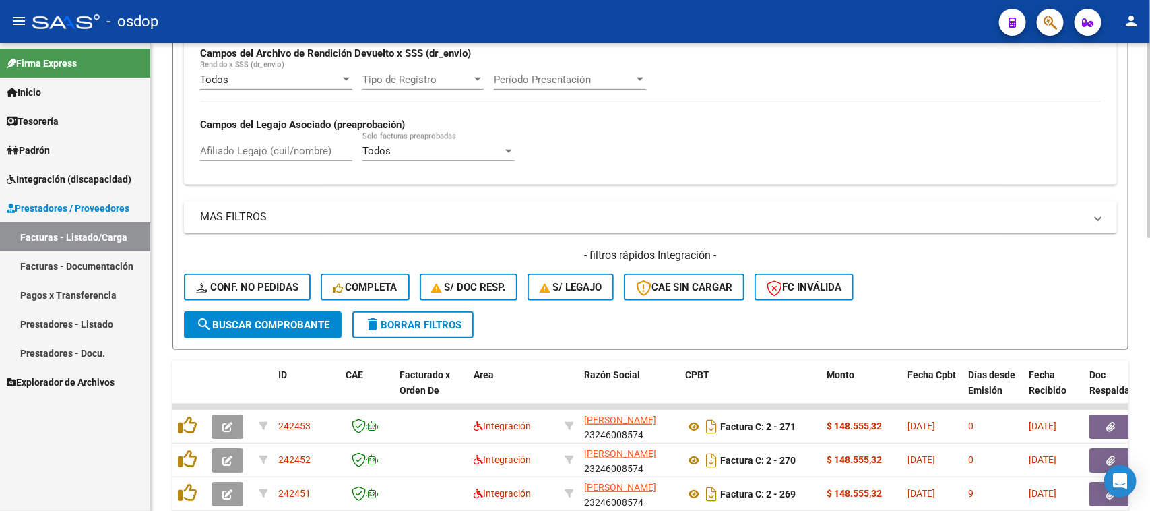
click at [270, 152] on input "Afiliado Legajo (cuil/nombre)" at bounding box center [276, 151] width 152 height 12
paste input "27421813421"
type input "27421813421"
click at [294, 321] on span "search Buscar Comprobante" at bounding box center [262, 325] width 133 height 12
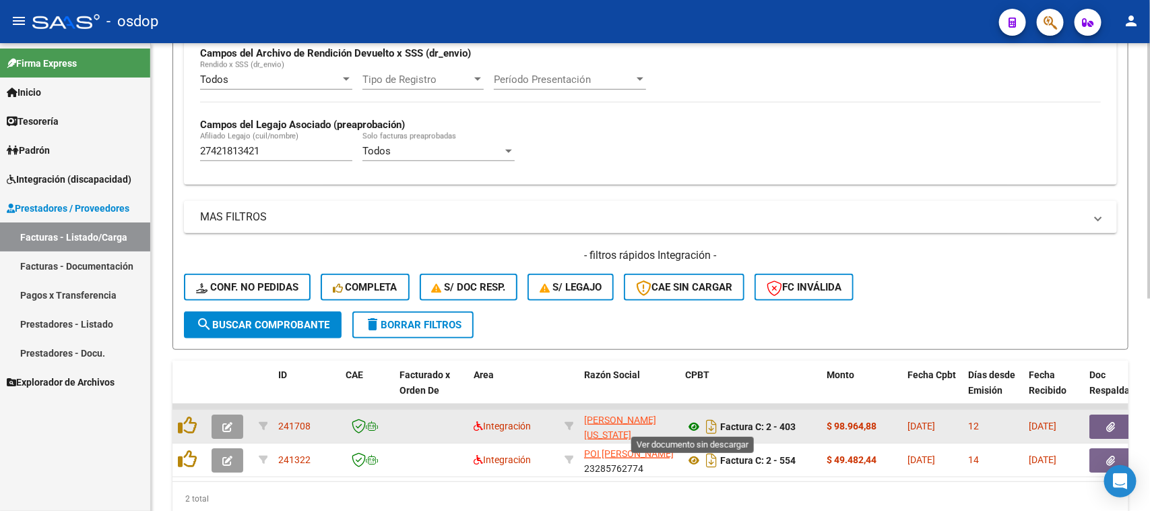
click at [695, 424] on icon at bounding box center [694, 426] width 18 height 16
click at [1115, 422] on button "button" at bounding box center [1110, 426] width 43 height 24
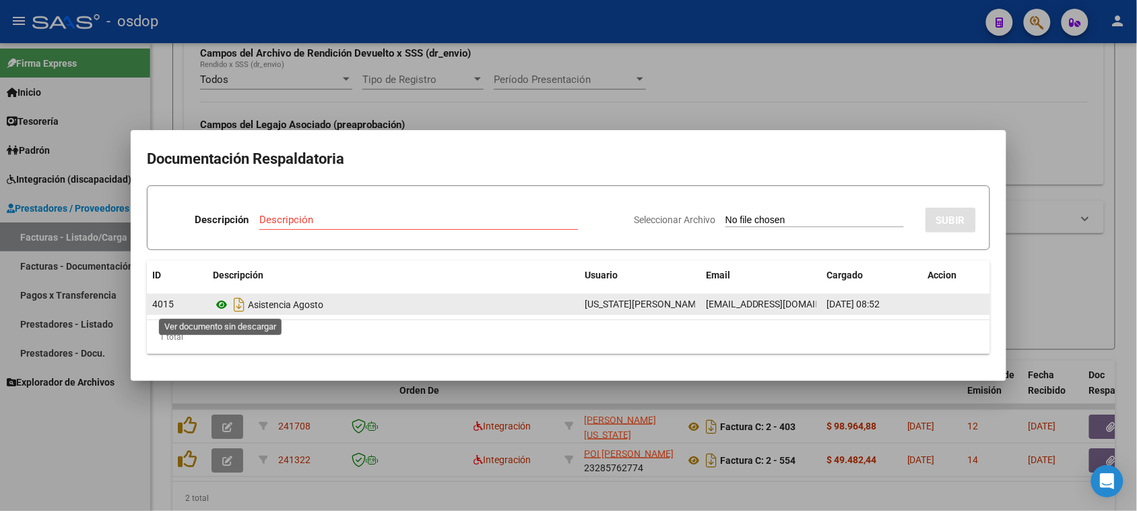
click at [222, 302] on icon at bounding box center [222, 304] width 18 height 16
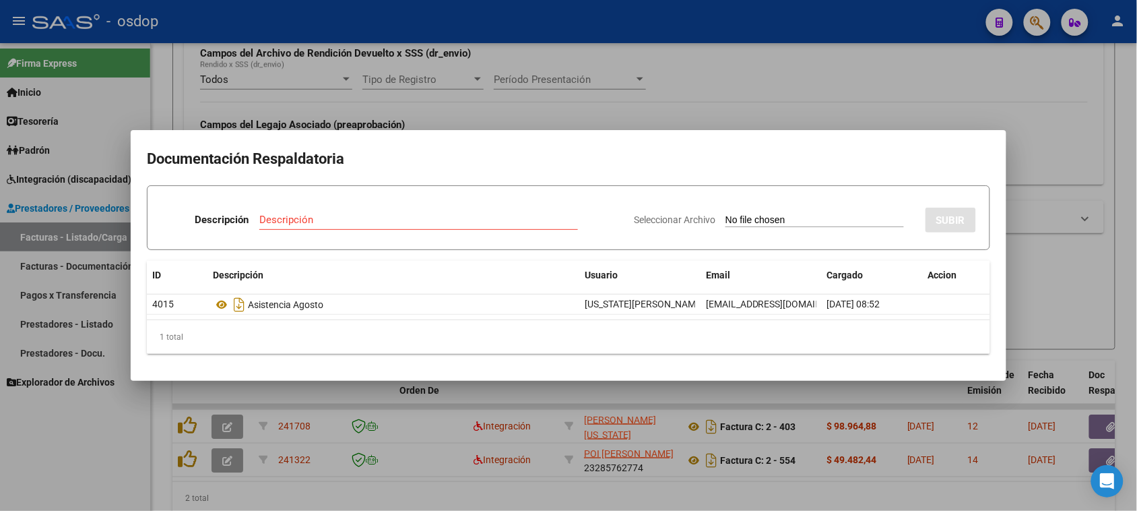
click at [692, 457] on div at bounding box center [568, 255] width 1137 height 511
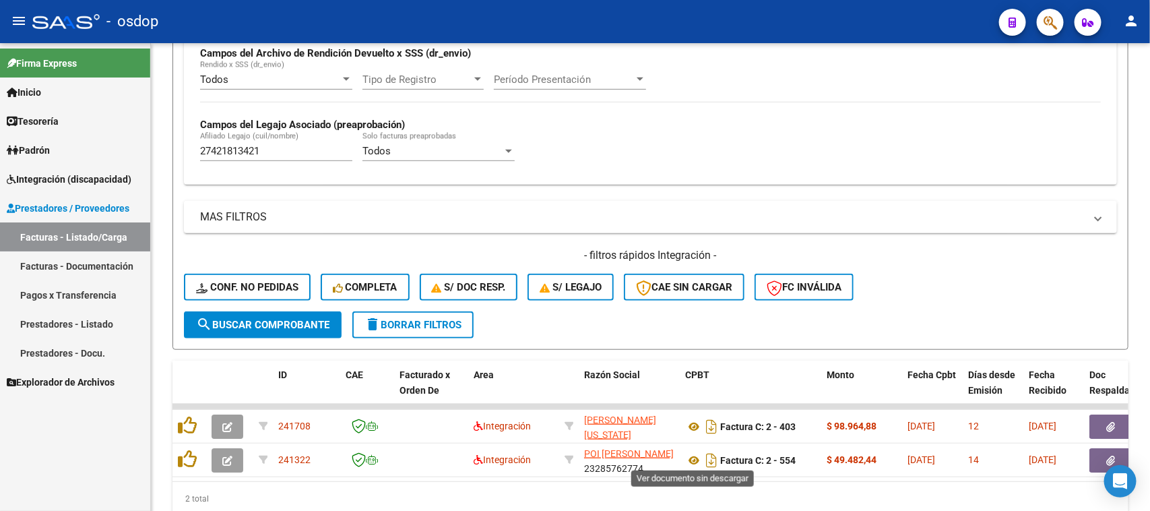
click at [692, 457] on icon at bounding box center [694, 460] width 18 height 16
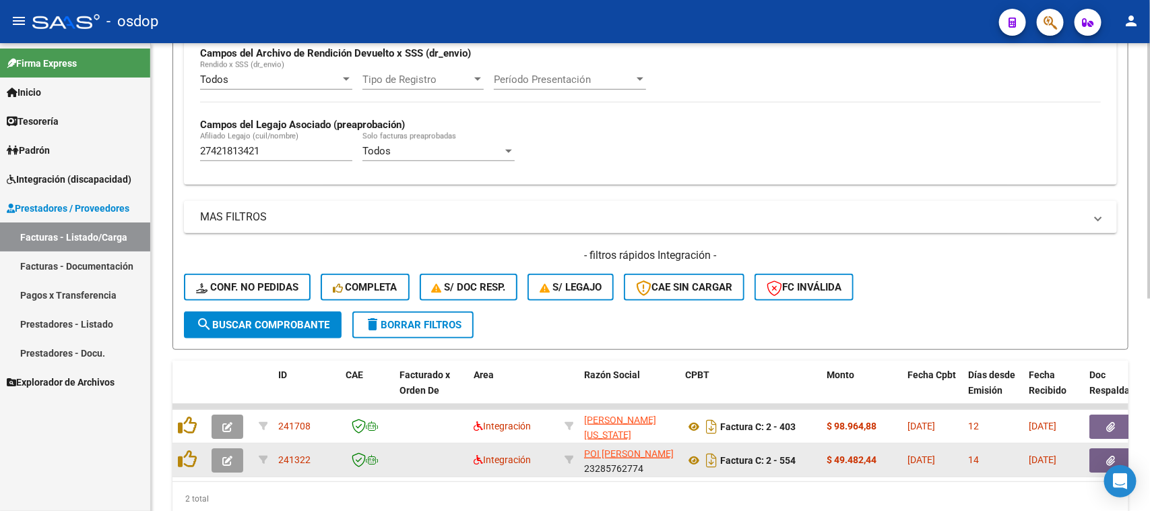
click at [1103, 457] on button "button" at bounding box center [1110, 460] width 43 height 24
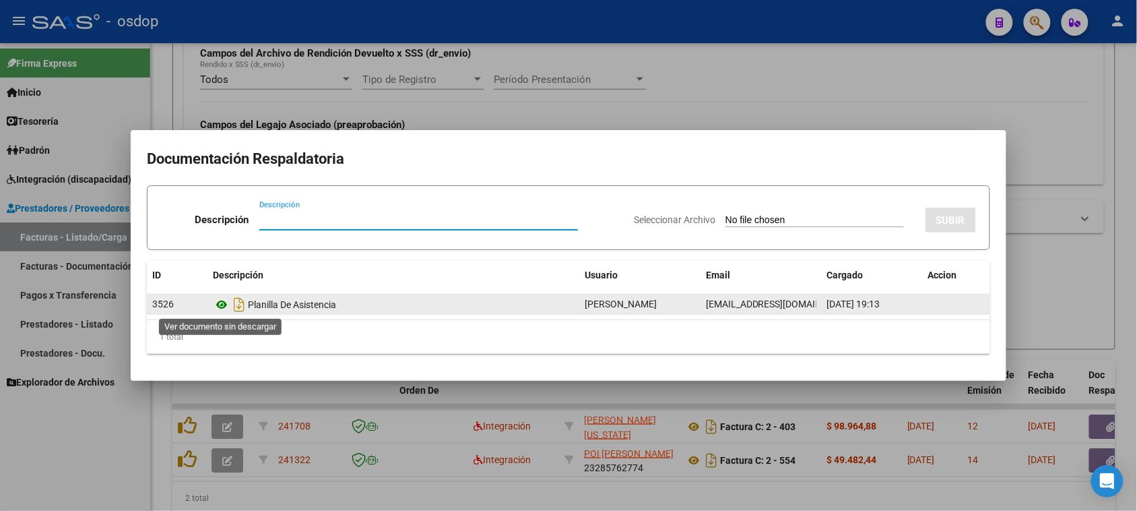
click at [220, 305] on icon at bounding box center [222, 304] width 18 height 16
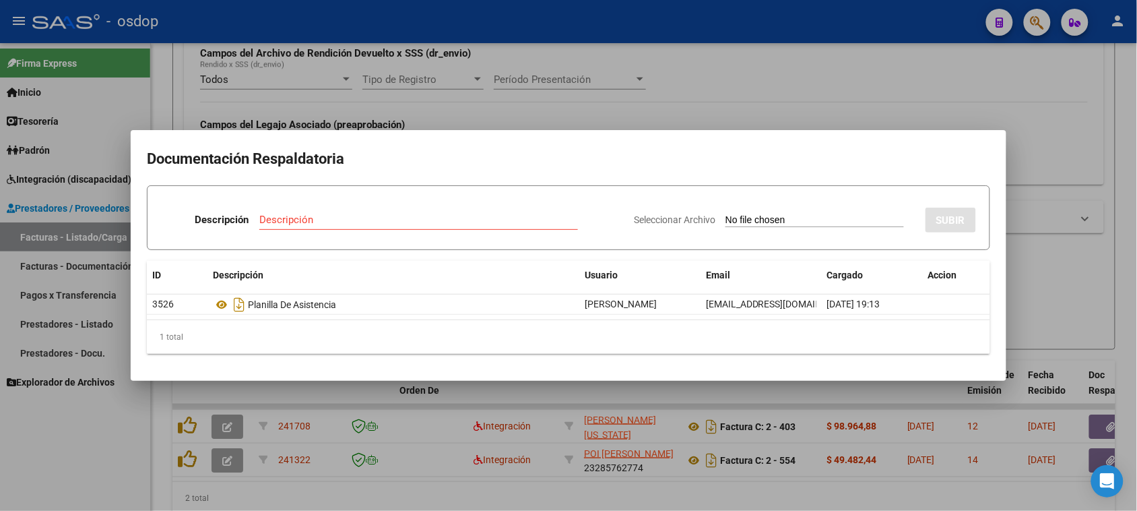
click at [578, 490] on div at bounding box center [568, 255] width 1137 height 511
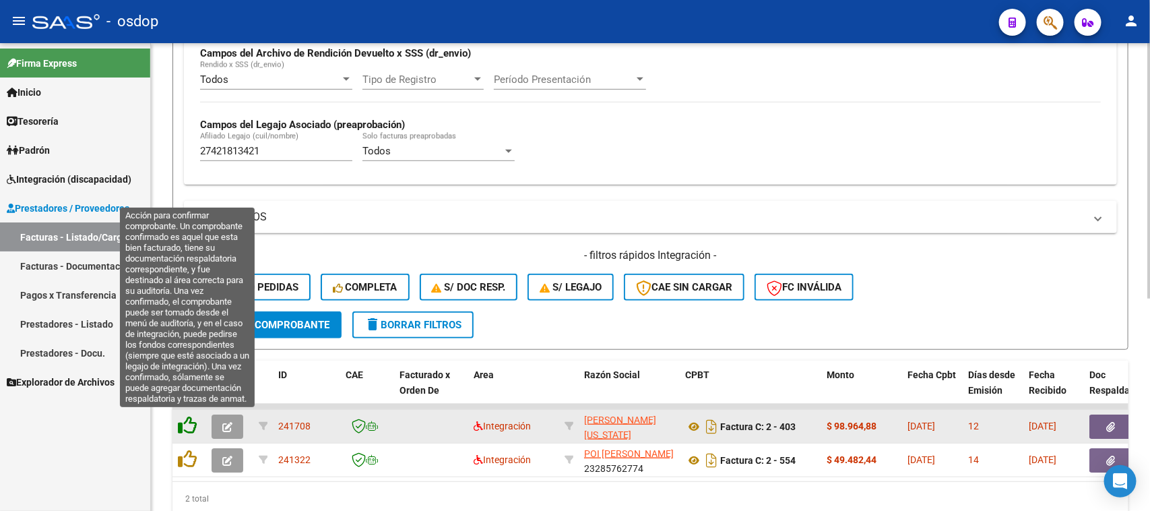
click at [184, 426] on icon at bounding box center [187, 425] width 19 height 19
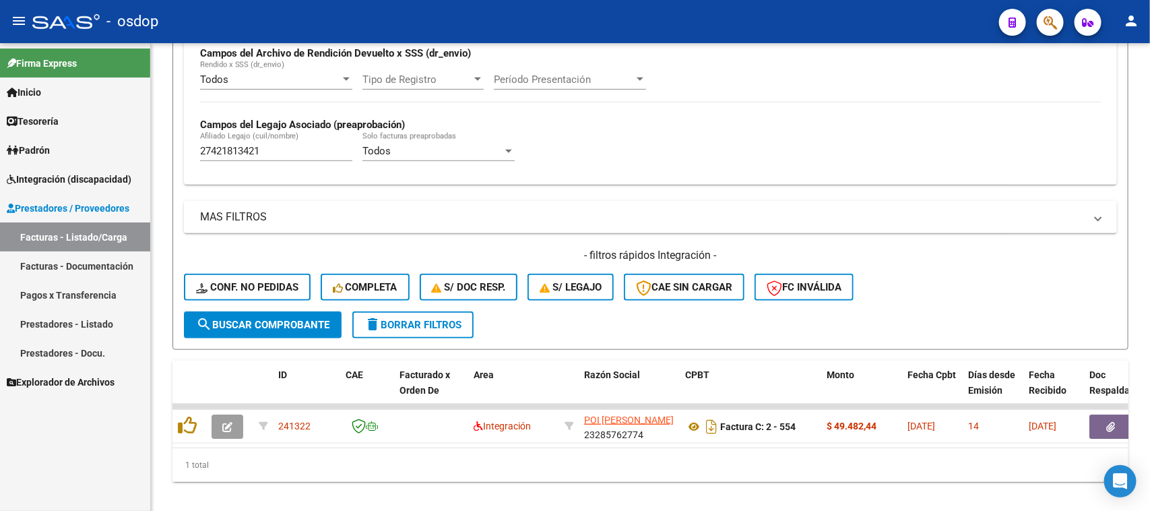
click at [184, 459] on div "1 total" at bounding box center [650, 465] width 956 height 34
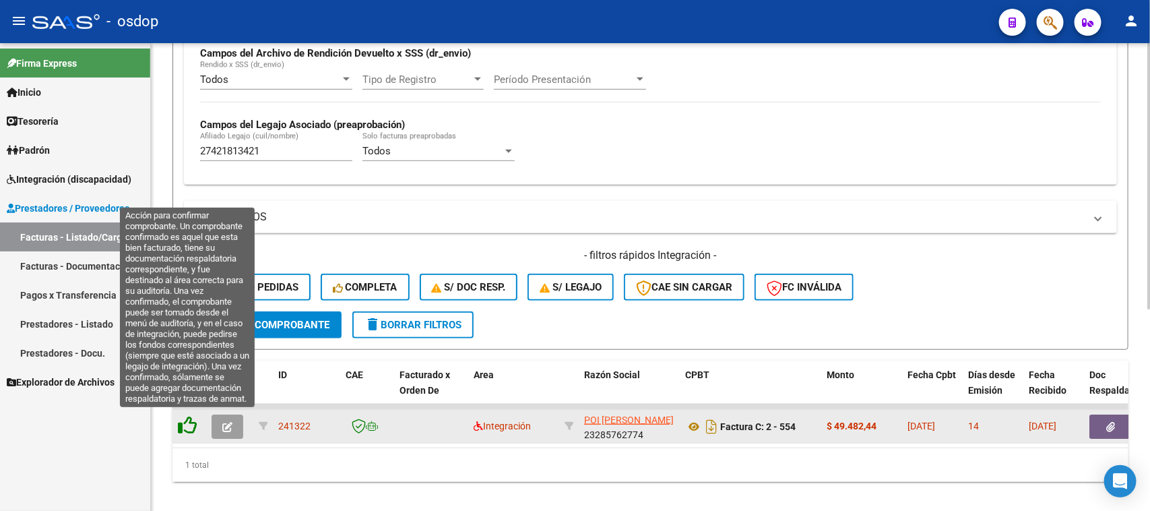
click at [182, 421] on icon at bounding box center [187, 425] width 19 height 19
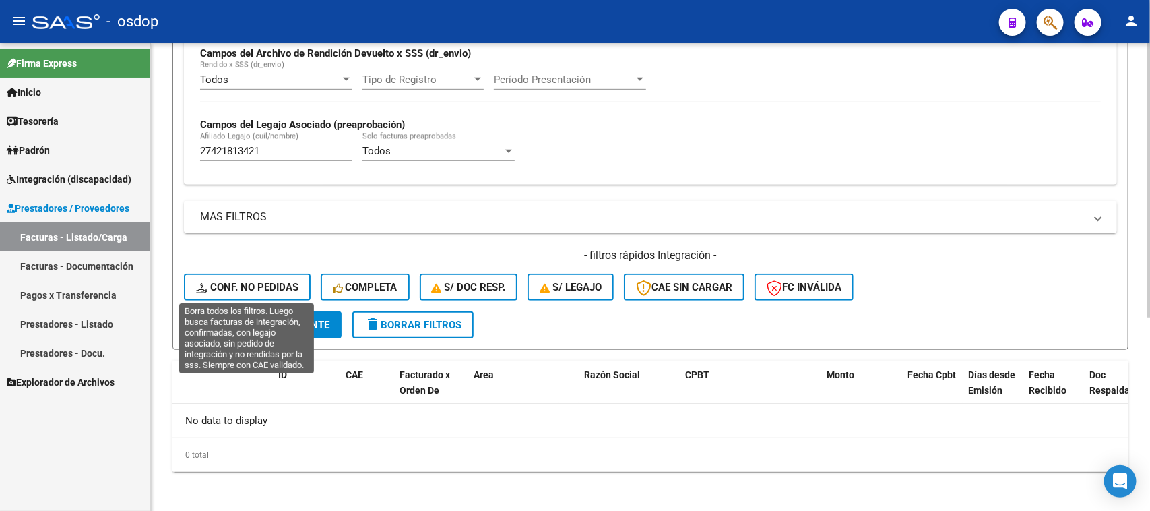
click at [228, 287] on span "Conf. no pedidas" at bounding box center [247, 287] width 102 height 12
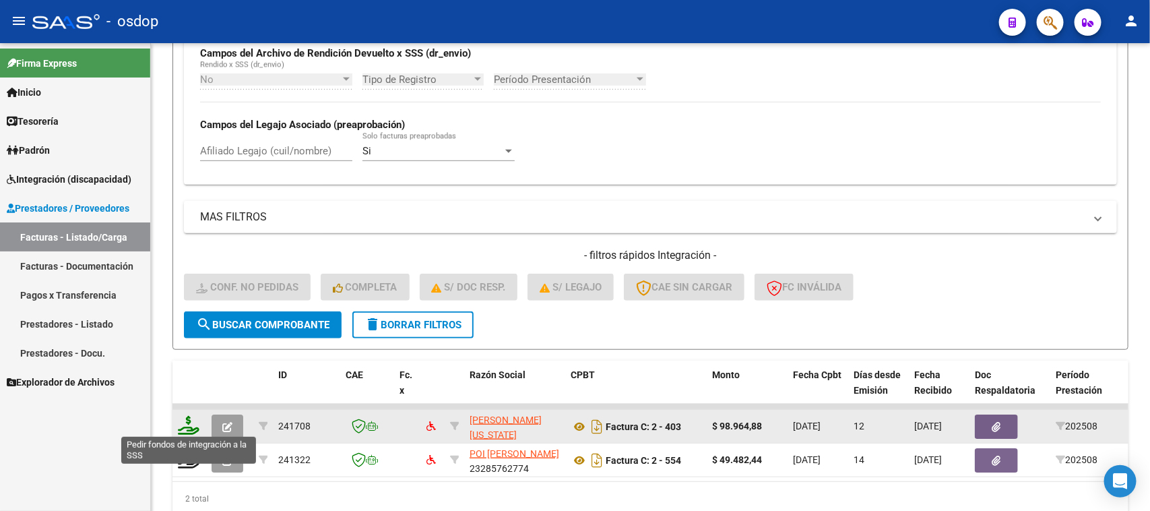
click at [189, 425] on icon at bounding box center [189, 425] width 22 height 19
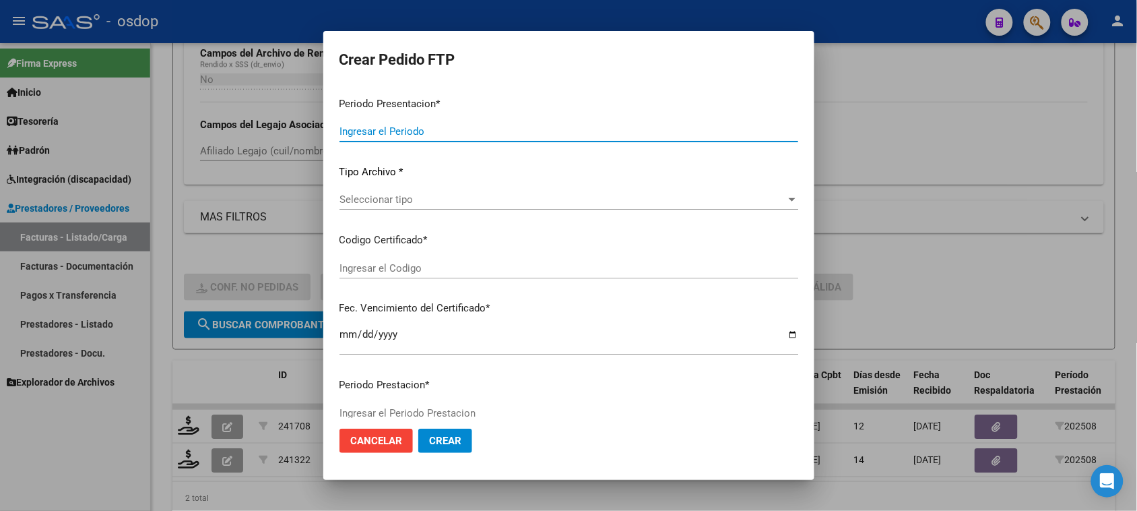
type input "202508"
type input "$ 98.964,88"
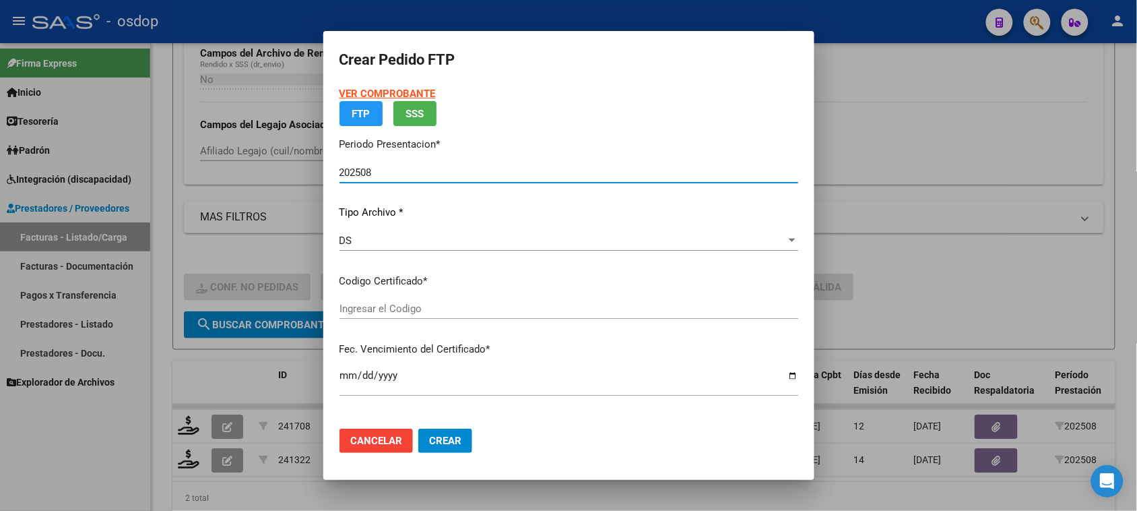
type input "9595782177"
type input "2025-03-14"
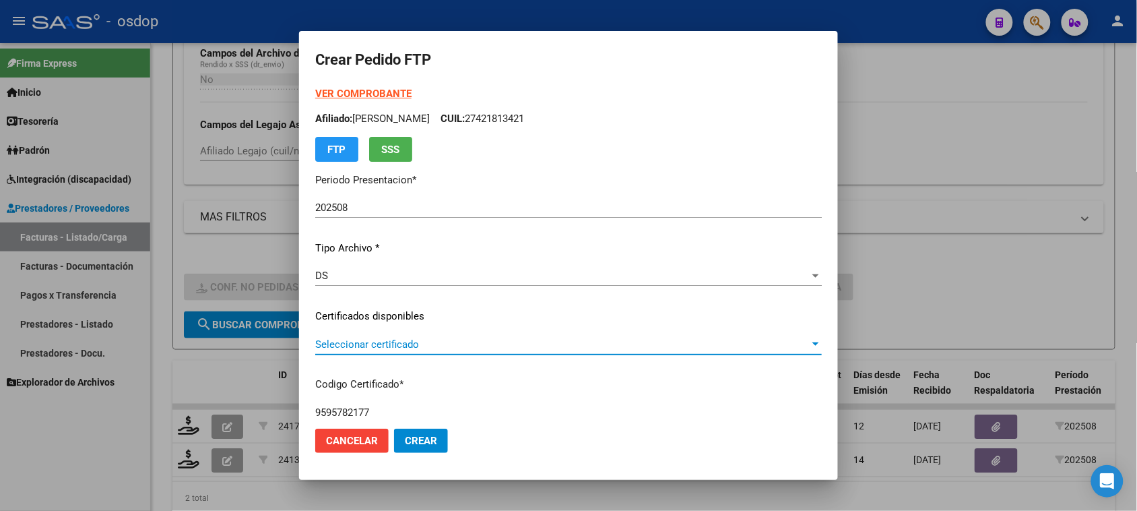
click at [668, 344] on span "Seleccionar certificado" at bounding box center [562, 344] width 494 height 12
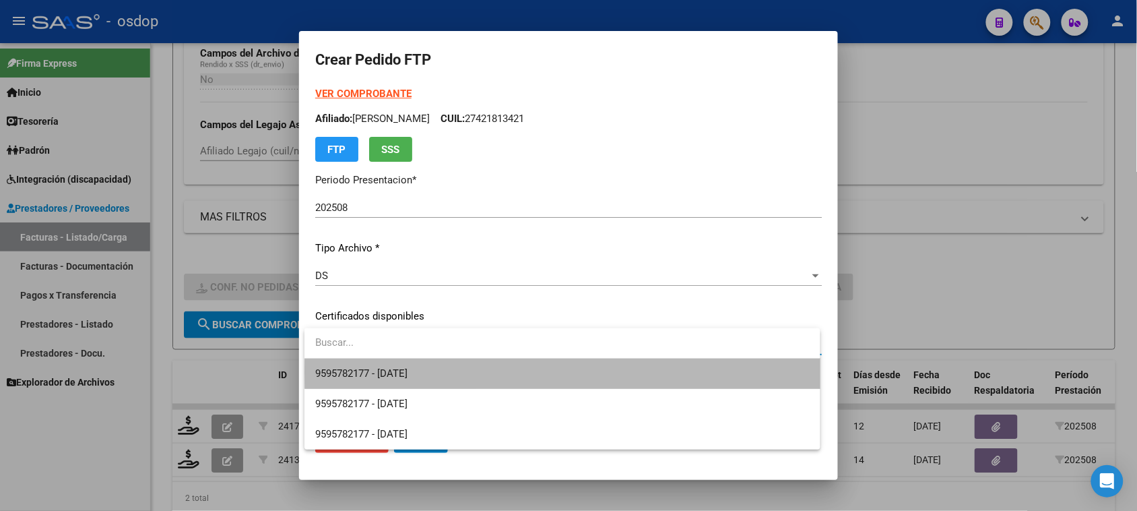
click at [661, 373] on span "9595782177 - 2025-03-14" at bounding box center [562, 373] width 494 height 30
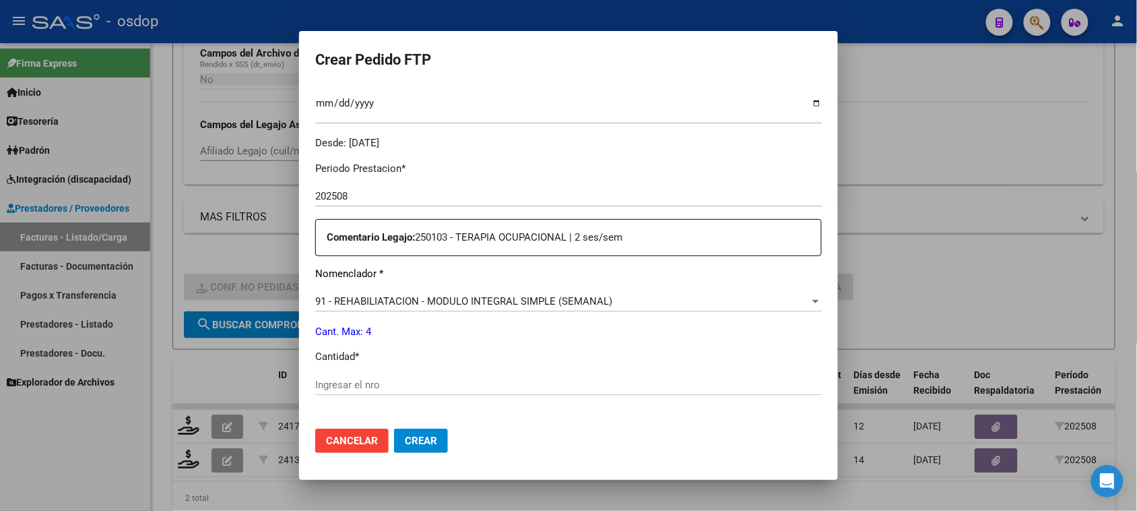
scroll to position [421, 0]
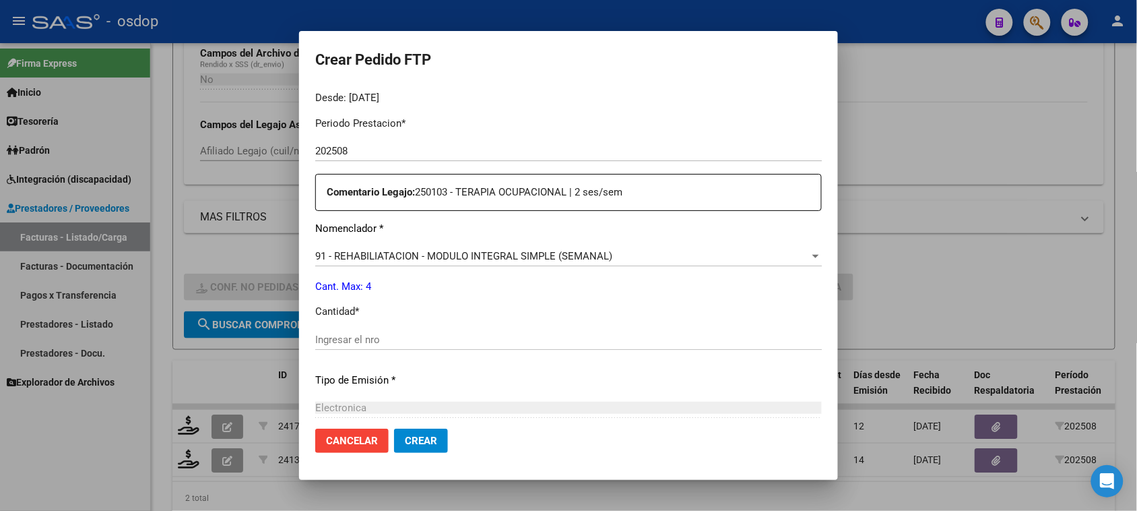
click at [453, 340] on input "Ingresar el nro" at bounding box center [568, 339] width 507 height 12
type input "4"
click at [429, 446] on span "Crear" at bounding box center [421, 440] width 32 height 12
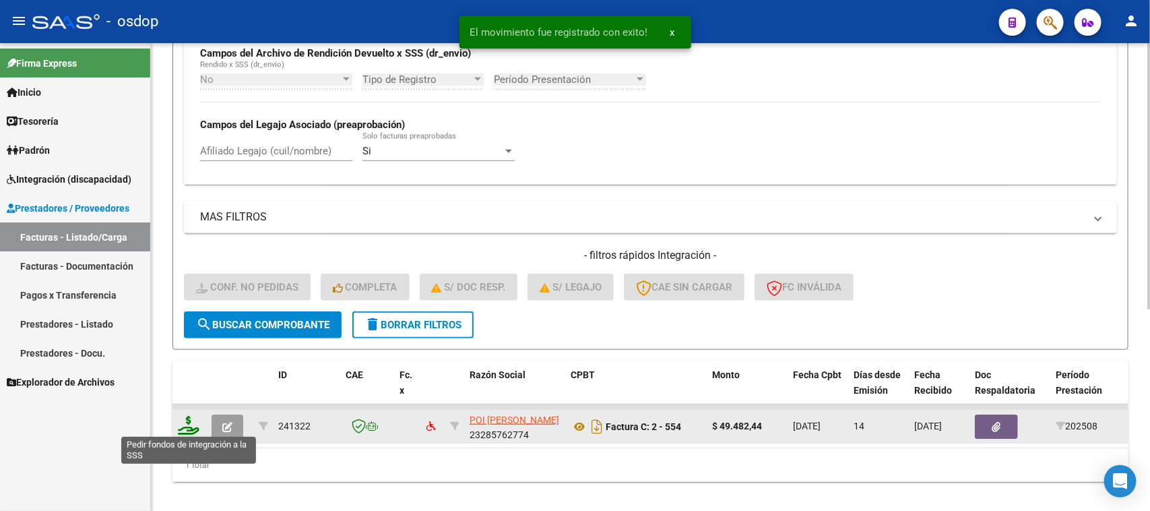
click at [187, 426] on icon at bounding box center [189, 425] width 22 height 19
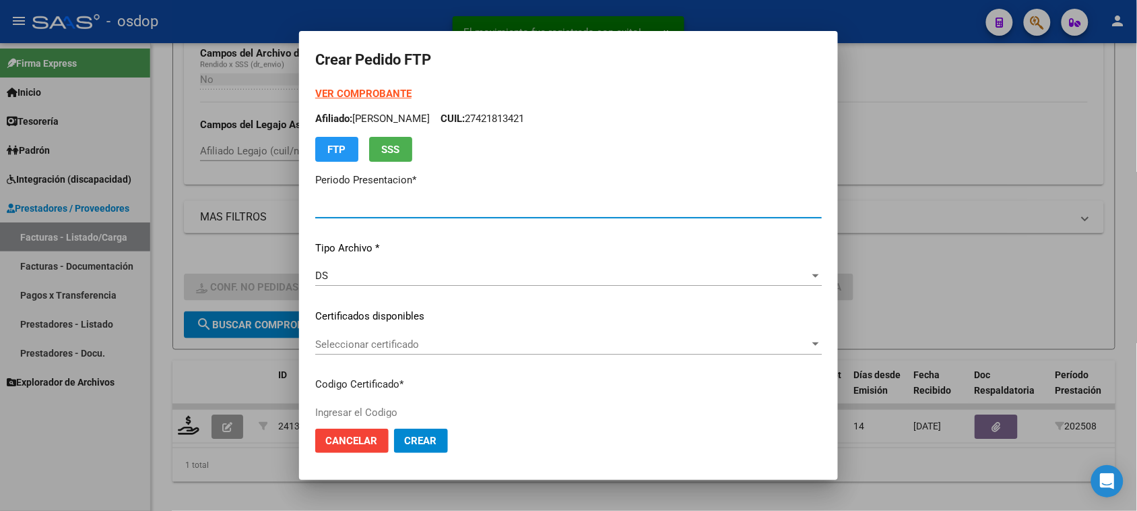
type input "202508"
type input "$ 49.482,44"
type input "9595782177"
type input "2025-03-14"
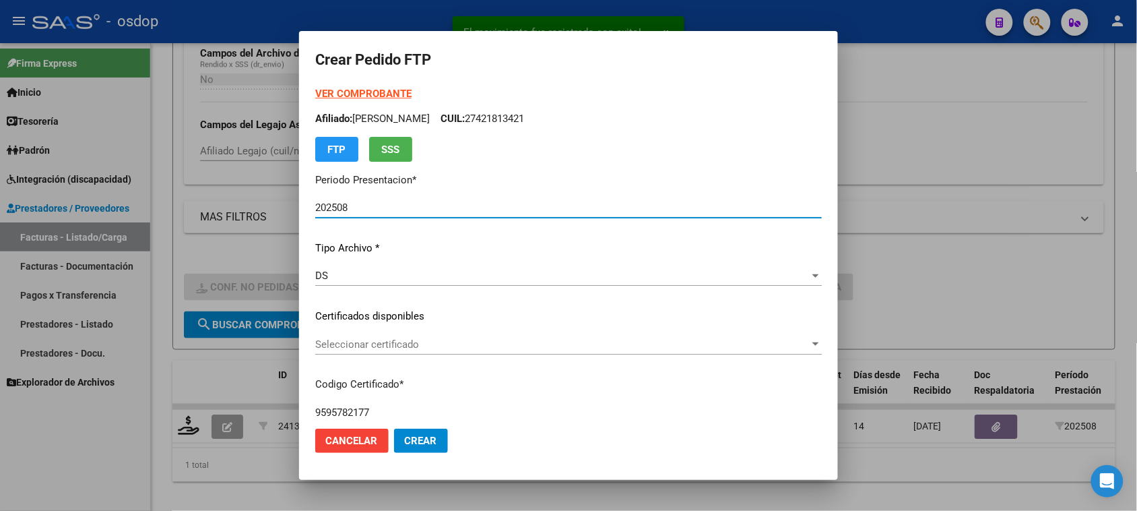
click at [576, 349] on span "Seleccionar certificado" at bounding box center [562, 344] width 494 height 12
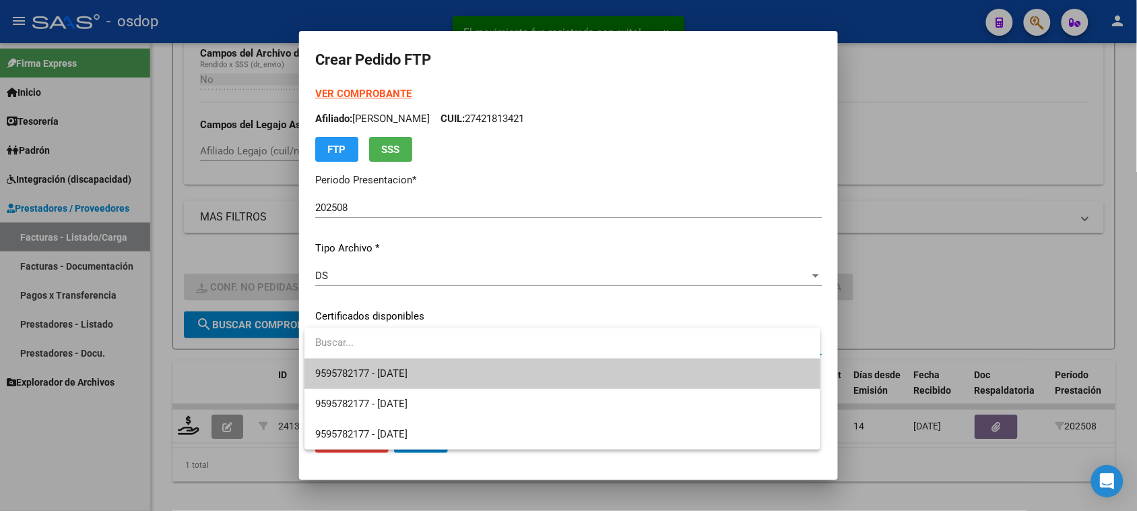
click at [570, 372] on span "9595782177 - 2025-03-14" at bounding box center [562, 373] width 494 height 30
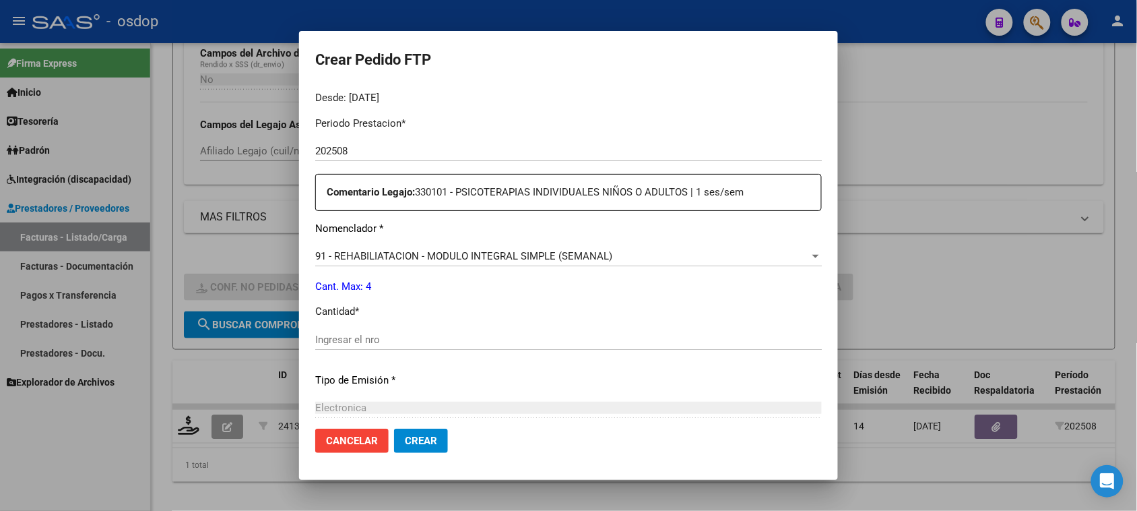
click at [371, 335] on input "Ingresar el nro" at bounding box center [568, 339] width 507 height 12
type input "4"
click at [434, 446] on span "Crear" at bounding box center [421, 440] width 32 height 12
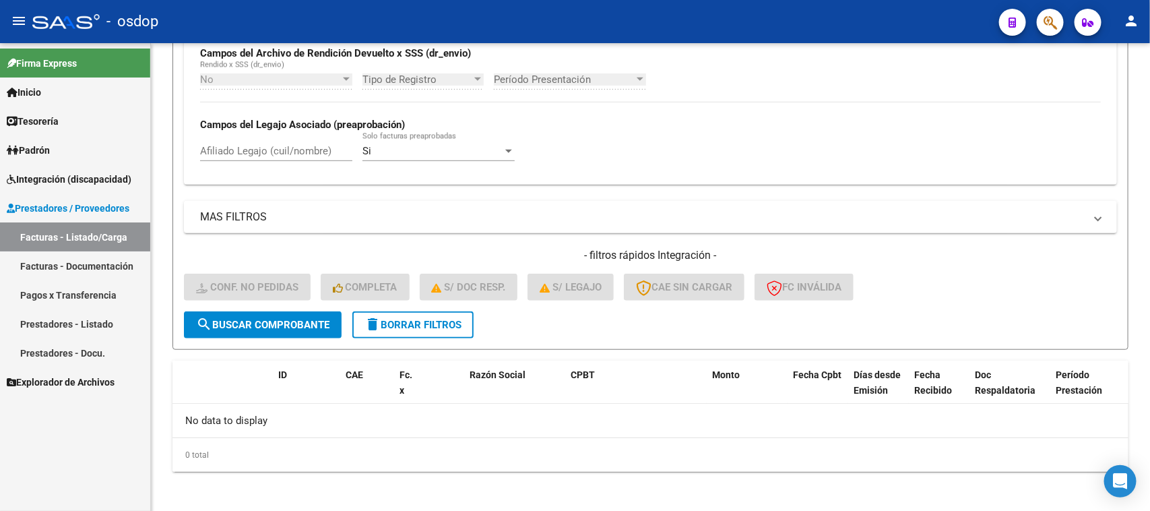
click at [53, 244] on link "Facturas - Listado/Carga" at bounding box center [75, 236] width 150 height 29
click at [413, 325] on span "delete Borrar Filtros" at bounding box center [412, 325] width 97 height 12
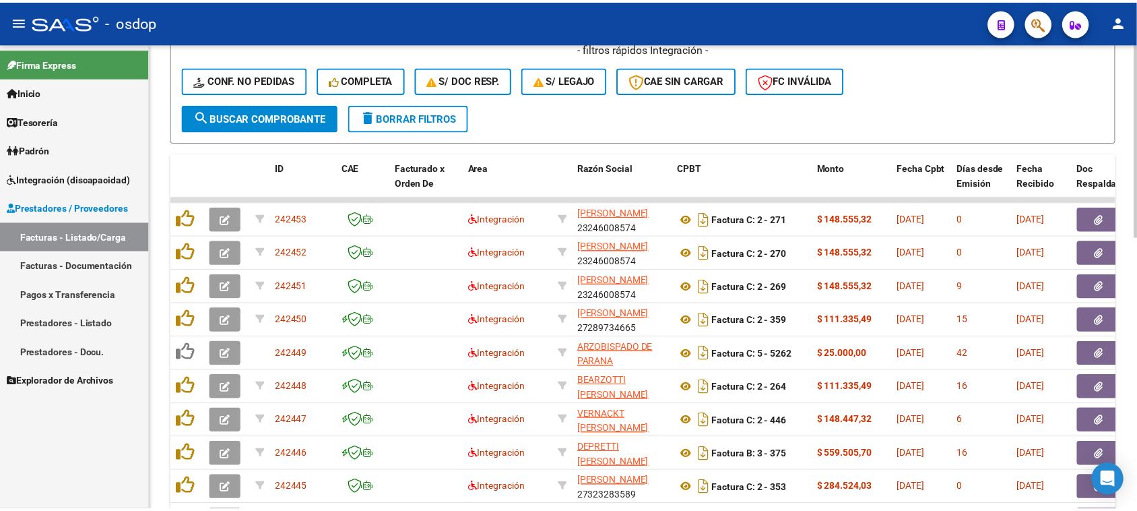
scroll to position [585, 0]
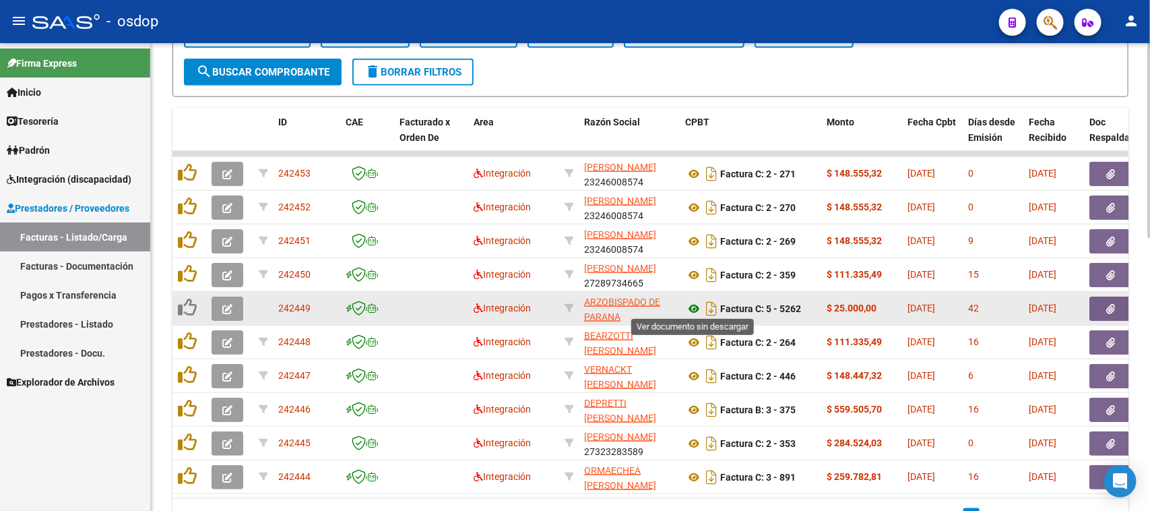
click at [692, 304] on icon at bounding box center [694, 308] width 18 height 16
click at [229, 305] on icon "button" at bounding box center [227, 309] width 10 height 10
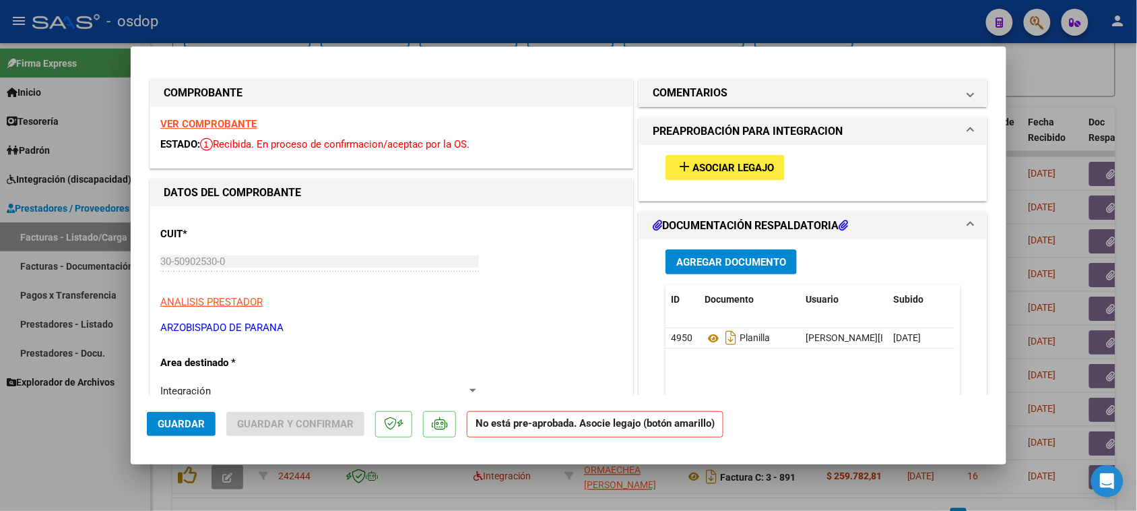
scroll to position [0, 0]
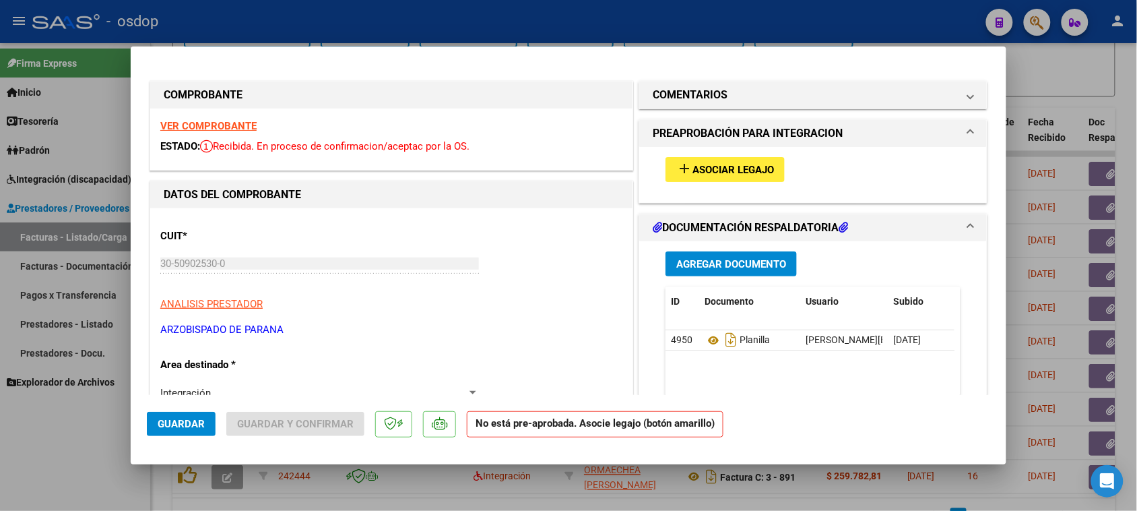
click at [247, 129] on strong "VER COMPROBANTE" at bounding box center [208, 126] width 96 height 12
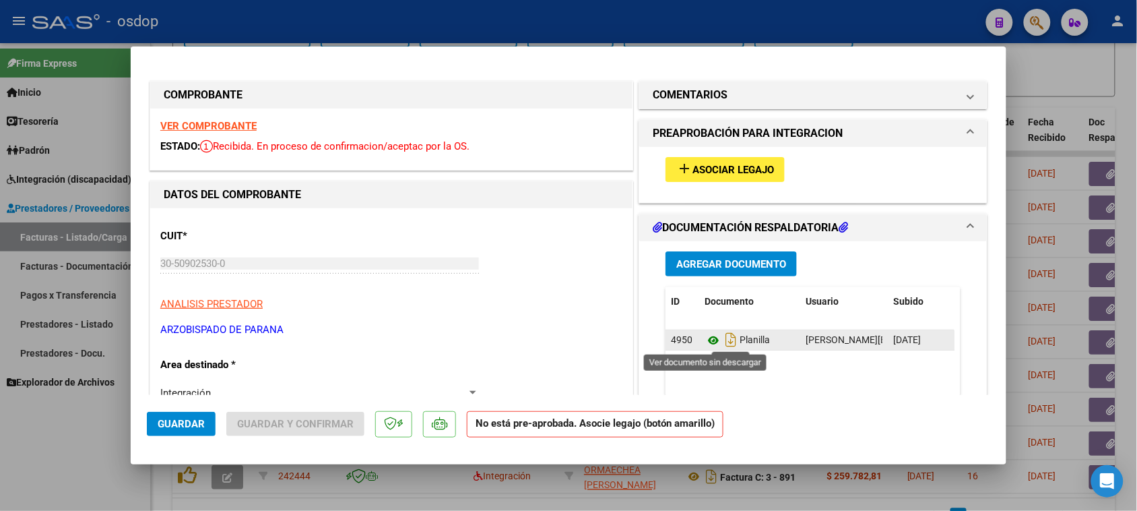
click at [705, 342] on icon at bounding box center [714, 340] width 18 height 16
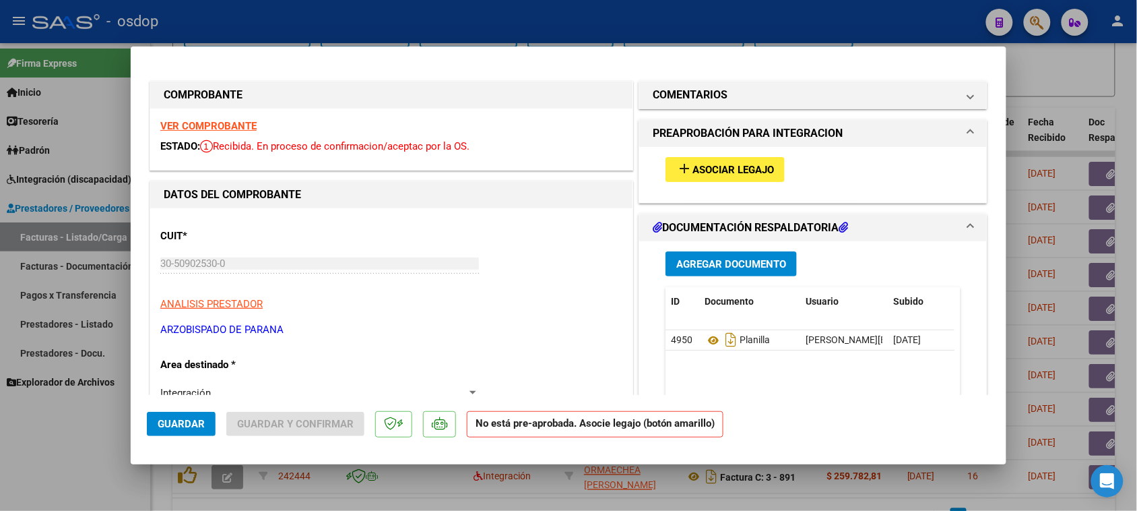
click at [726, 170] on span "Asociar Legajo" at bounding box center [733, 170] width 82 height 12
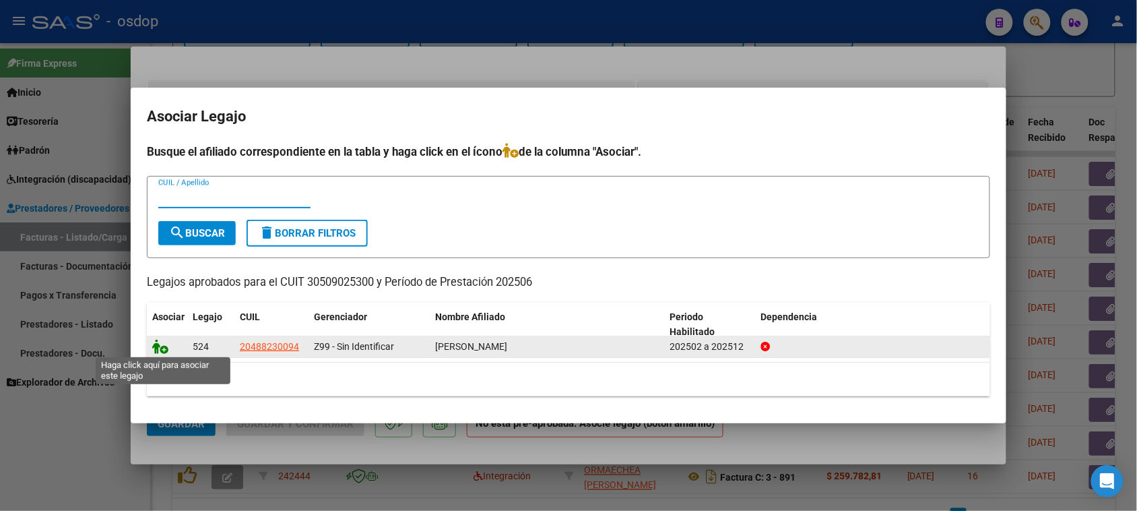
click at [155, 342] on icon at bounding box center [160, 346] width 16 height 15
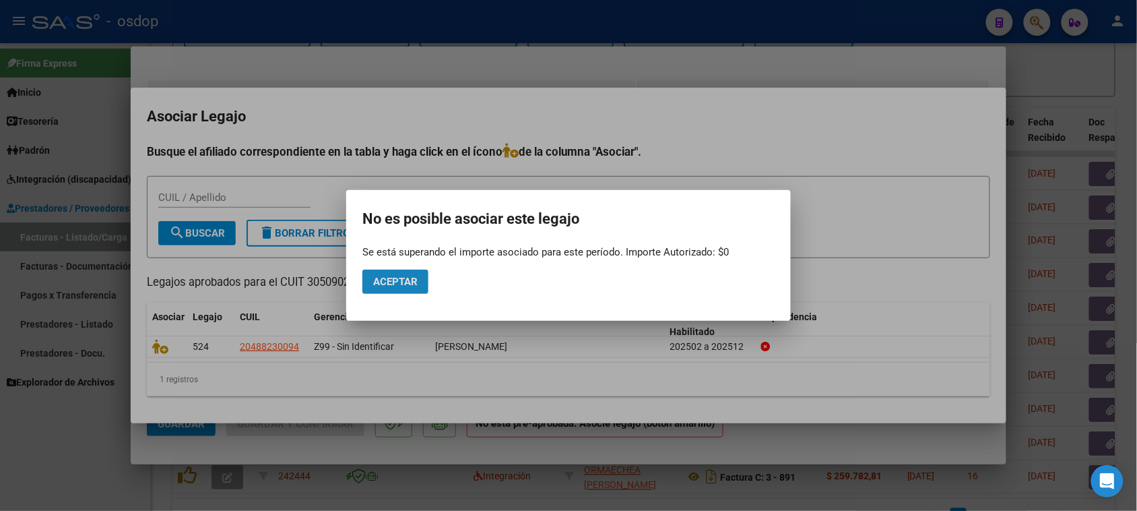
click at [418, 283] on span "Aceptar" at bounding box center [395, 282] width 44 height 12
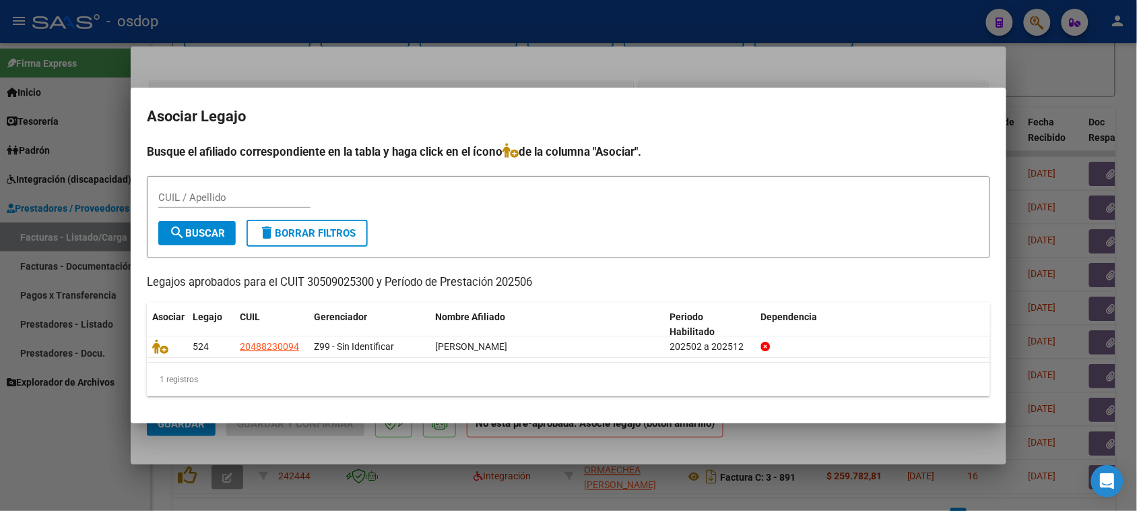
click at [839, 445] on div at bounding box center [568, 255] width 1137 height 511
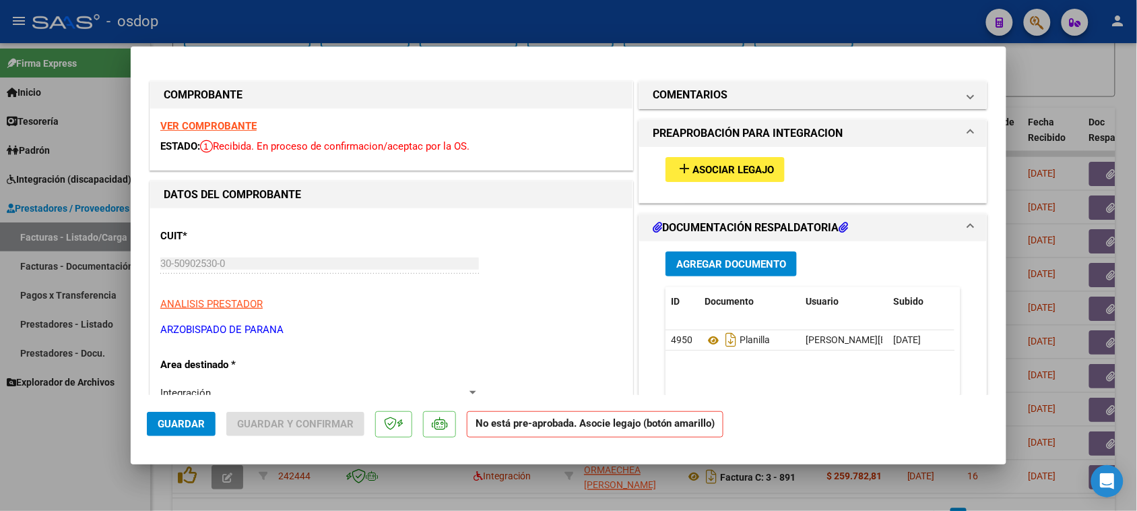
click at [536, 507] on div at bounding box center [568, 255] width 1137 height 511
type input "$ 0,00"
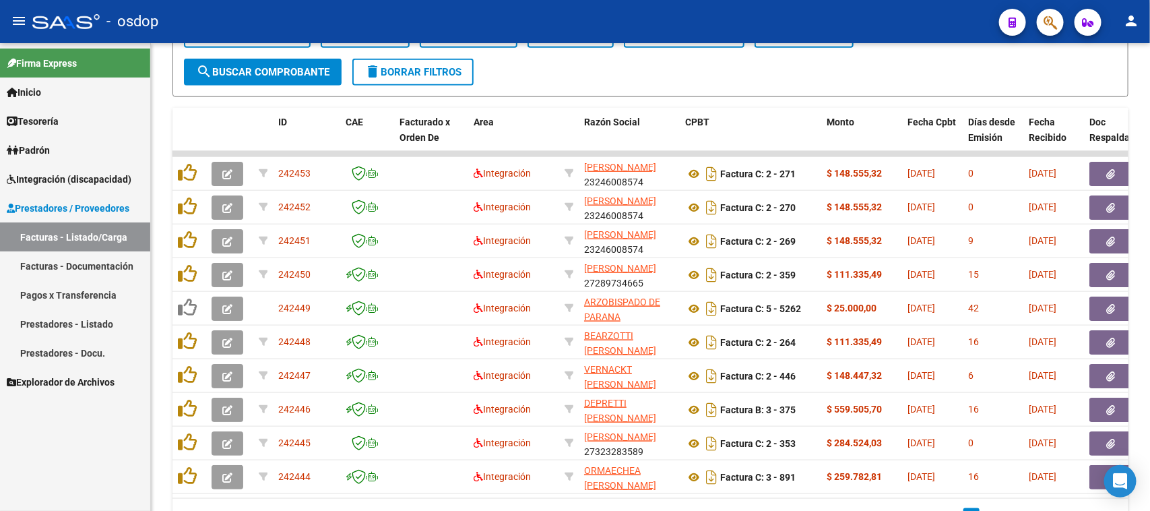
click at [76, 323] on link "Prestadores - Listado" at bounding box center [75, 323] width 150 height 29
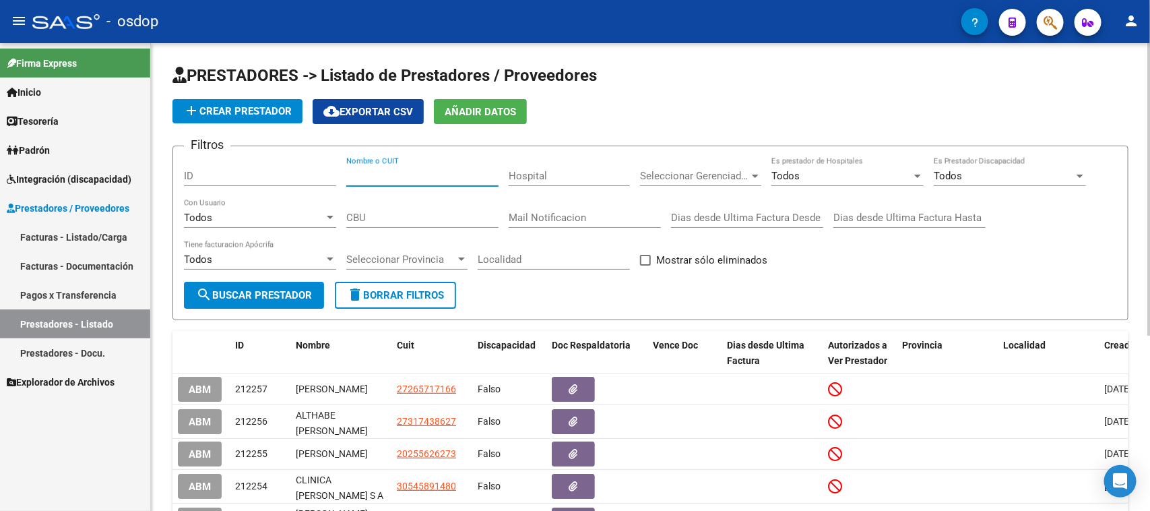
click at [389, 176] on input "Nombre o CUIT" at bounding box center [422, 176] width 152 height 12
paste input "30-50902530-0"
type input "30-50902530-0"
click at [245, 298] on button "search Buscar Prestador" at bounding box center [254, 295] width 140 height 27
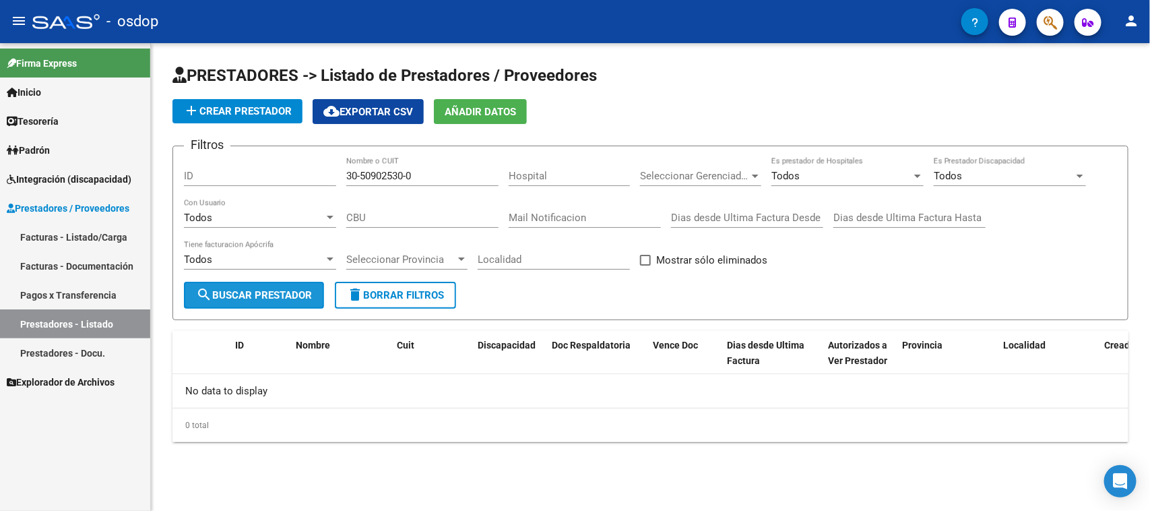
click at [301, 300] on button "search Buscar Prestador" at bounding box center [254, 295] width 140 height 27
click at [429, 175] on input "30-50902530-0" at bounding box center [422, 176] width 152 height 12
click at [283, 293] on span "search Buscar Prestador" at bounding box center [254, 295] width 116 height 12
click at [88, 202] on span "Prestadores / Proveedores" at bounding box center [68, 208] width 123 height 15
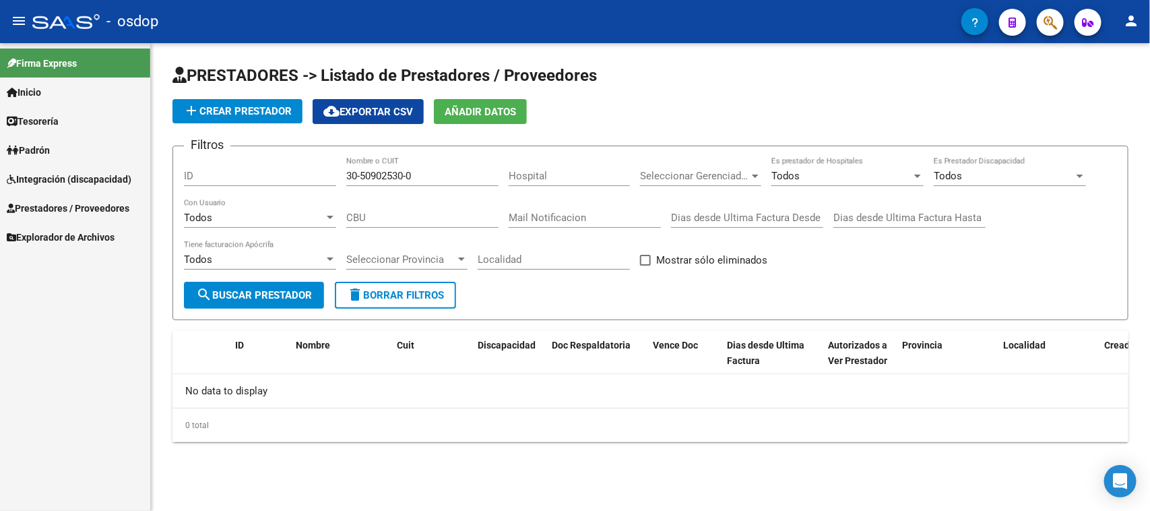
click at [88, 202] on span "Prestadores / Proveedores" at bounding box center [68, 208] width 123 height 15
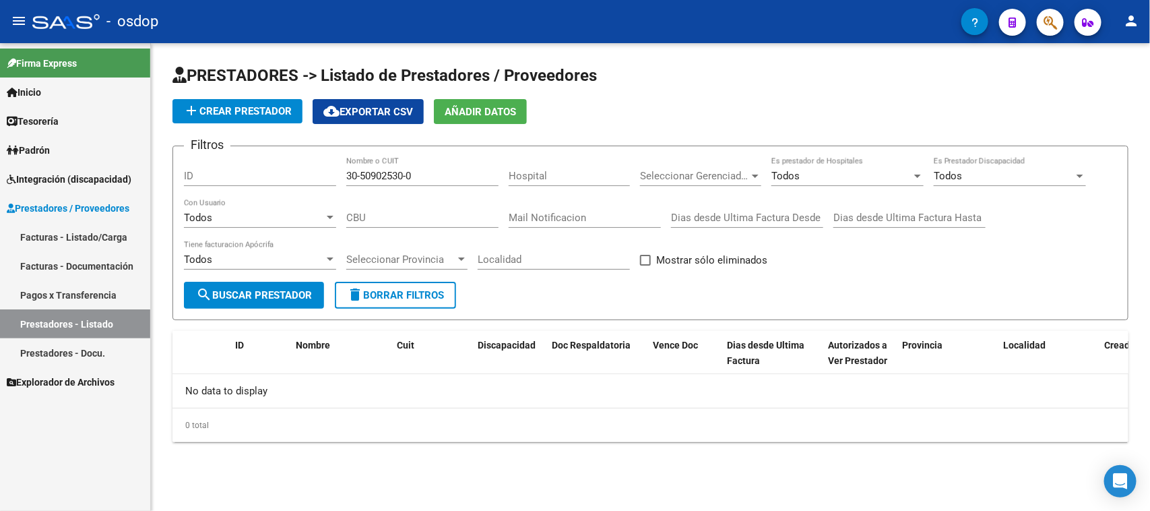
click at [88, 231] on link "Facturas - Listado/Carga" at bounding box center [75, 236] width 150 height 29
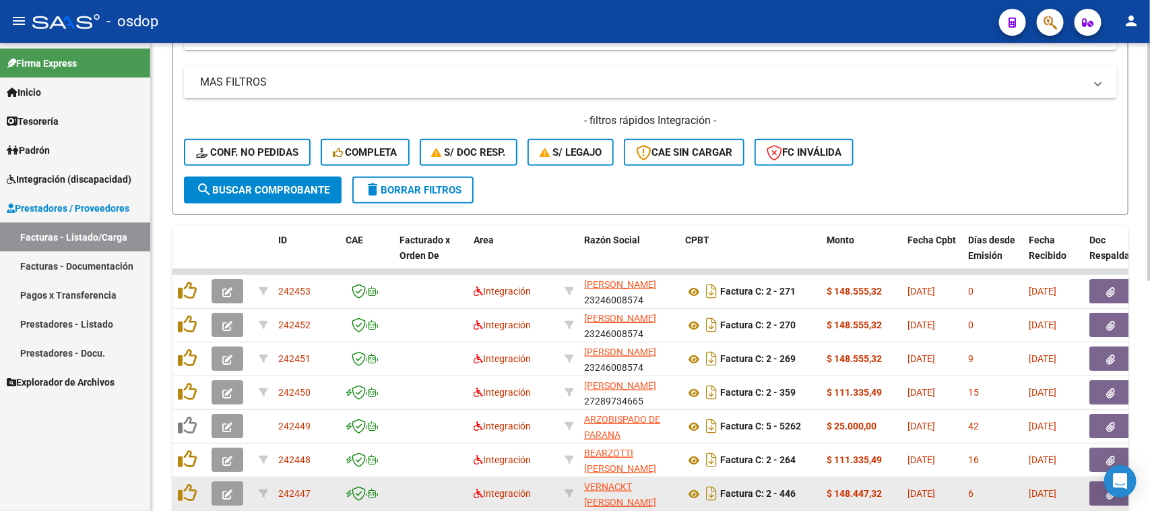
scroll to position [432, 0]
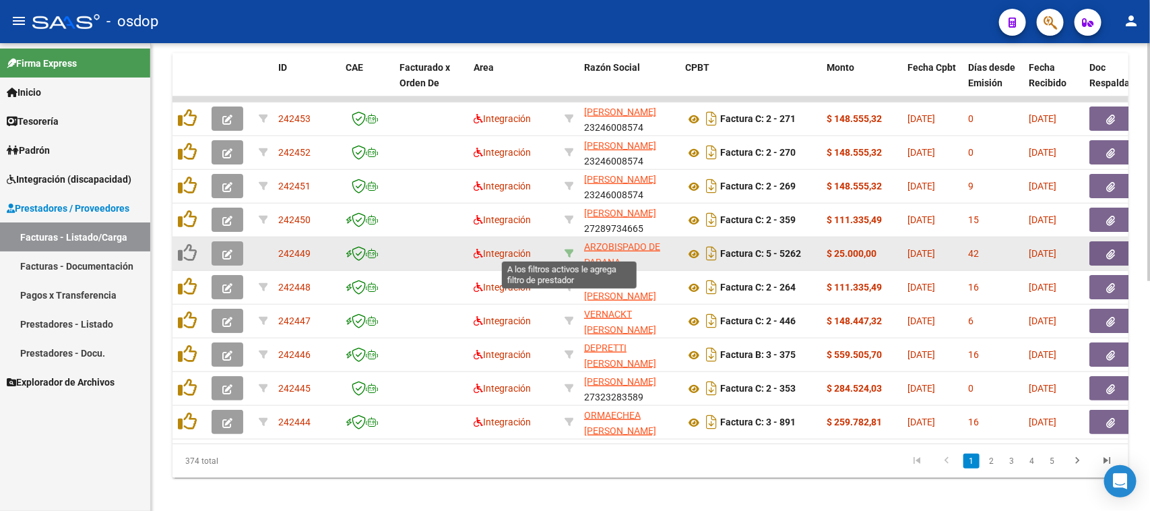
click at [569, 250] on icon at bounding box center [568, 253] width 9 height 9
type input "30509025300"
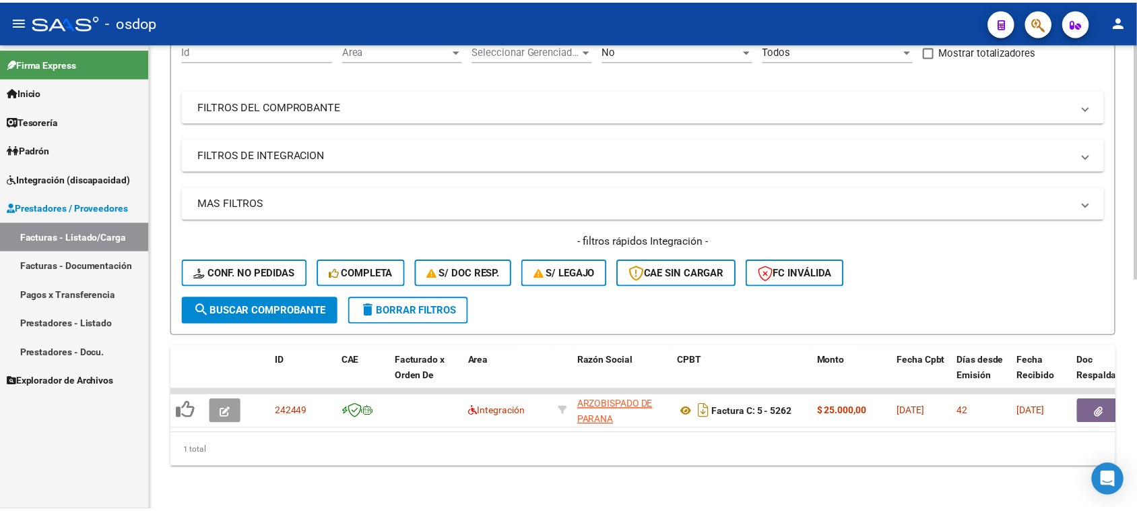
scroll to position [150, 0]
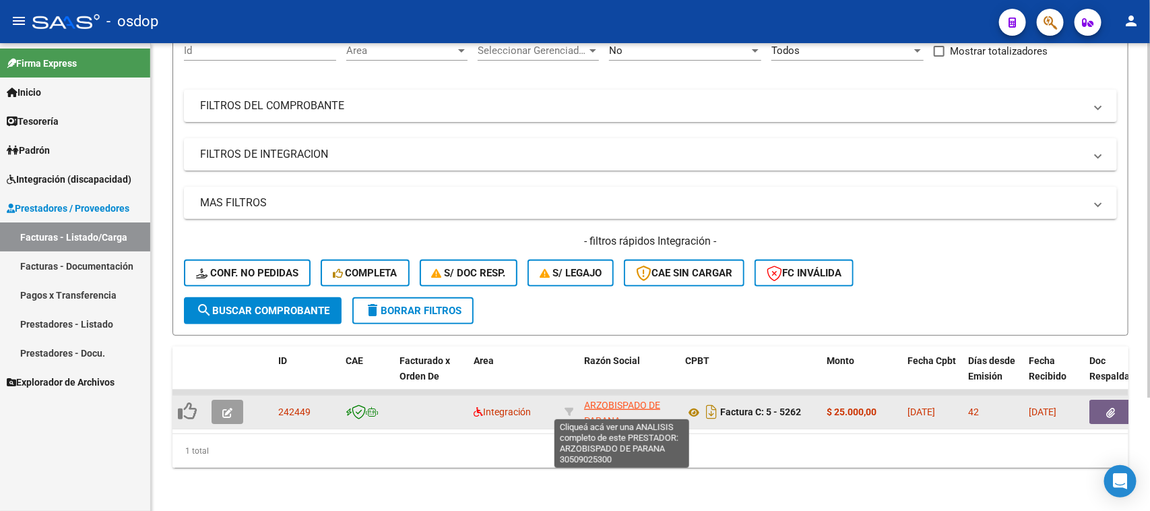
click at [607, 399] on span "ARZOBISPADO DE PARANA" at bounding box center [622, 412] width 76 height 26
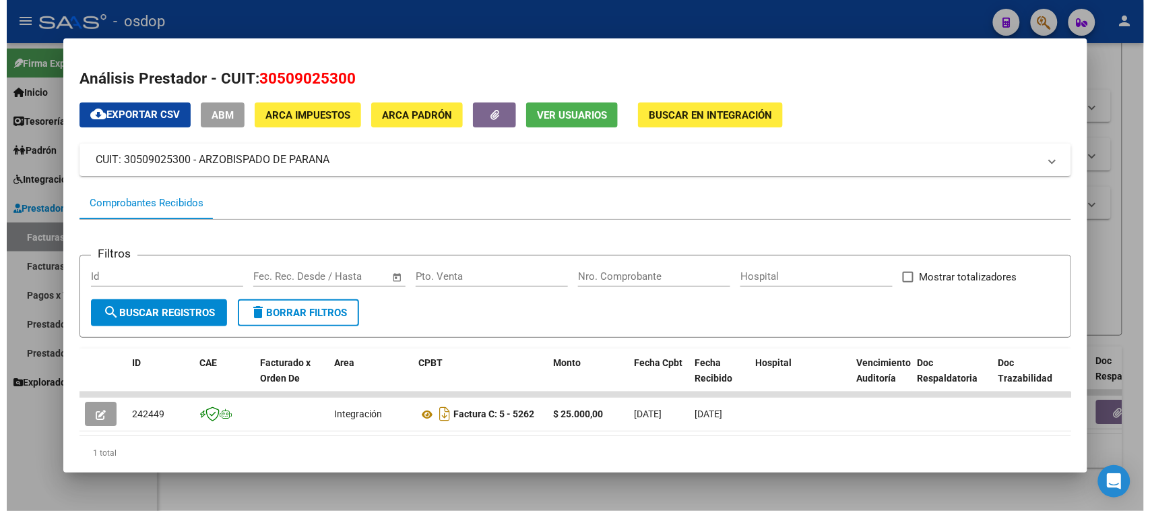
scroll to position [47, 0]
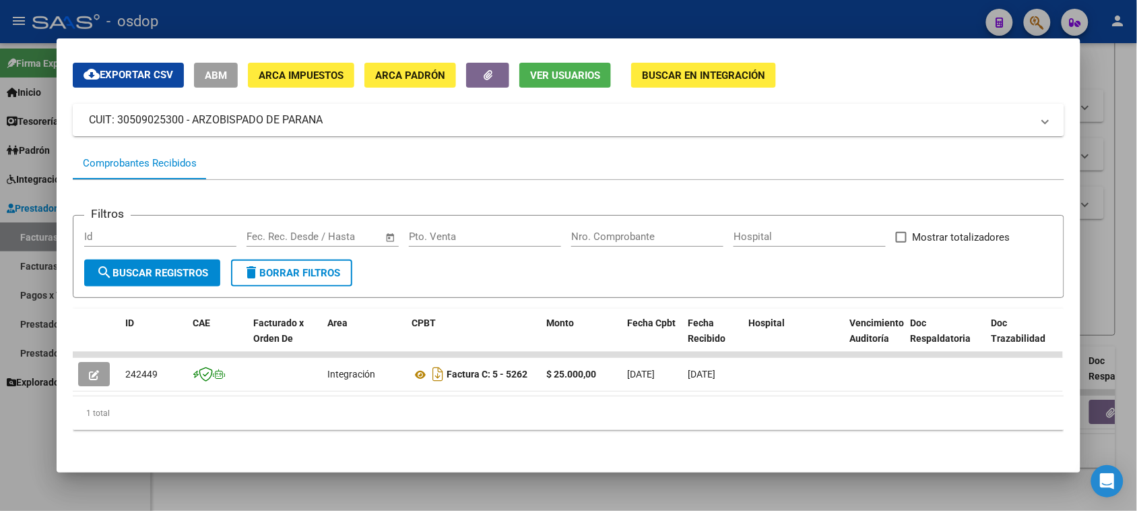
click at [526, 486] on div at bounding box center [568, 255] width 1137 height 511
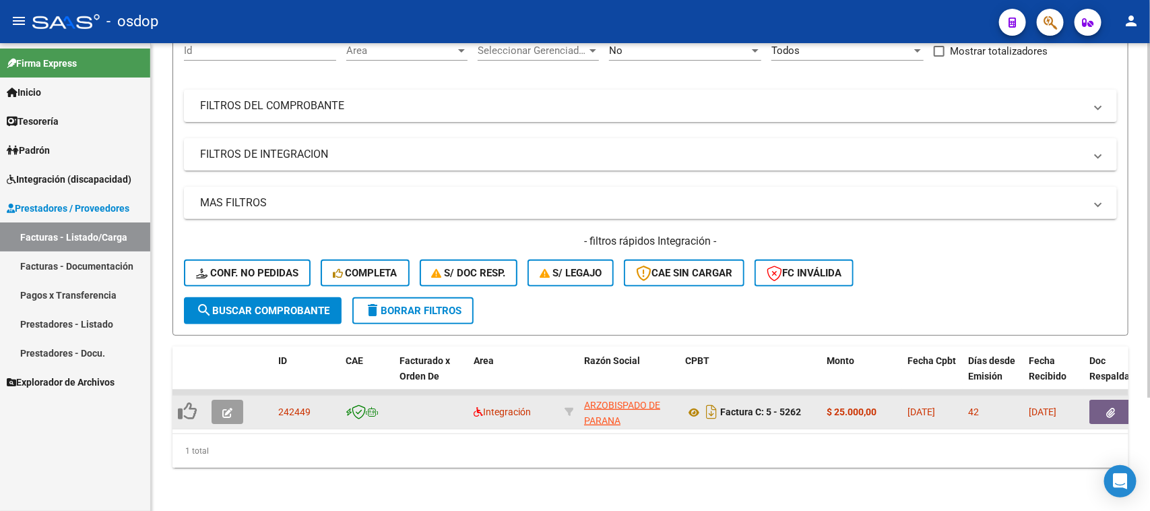
click at [224, 408] on icon "button" at bounding box center [227, 413] width 10 height 10
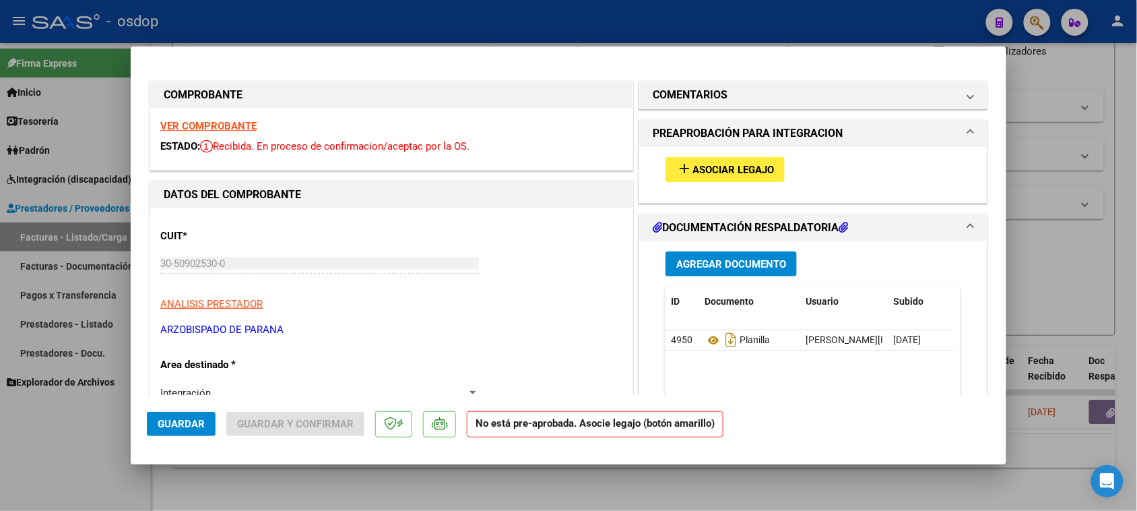
click at [717, 174] on span "Asociar Legajo" at bounding box center [733, 170] width 82 height 12
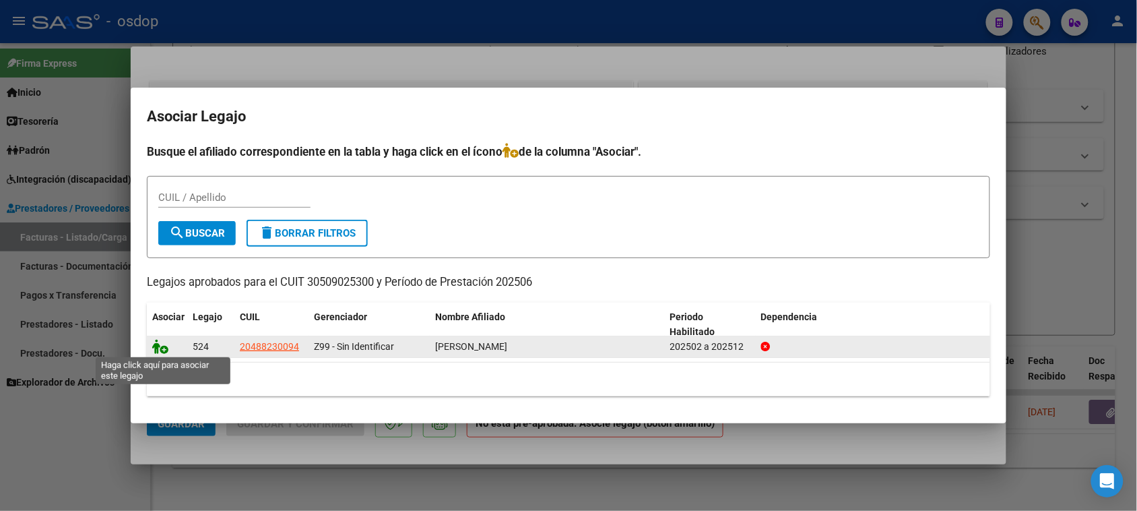
click at [158, 347] on icon at bounding box center [160, 346] width 16 height 15
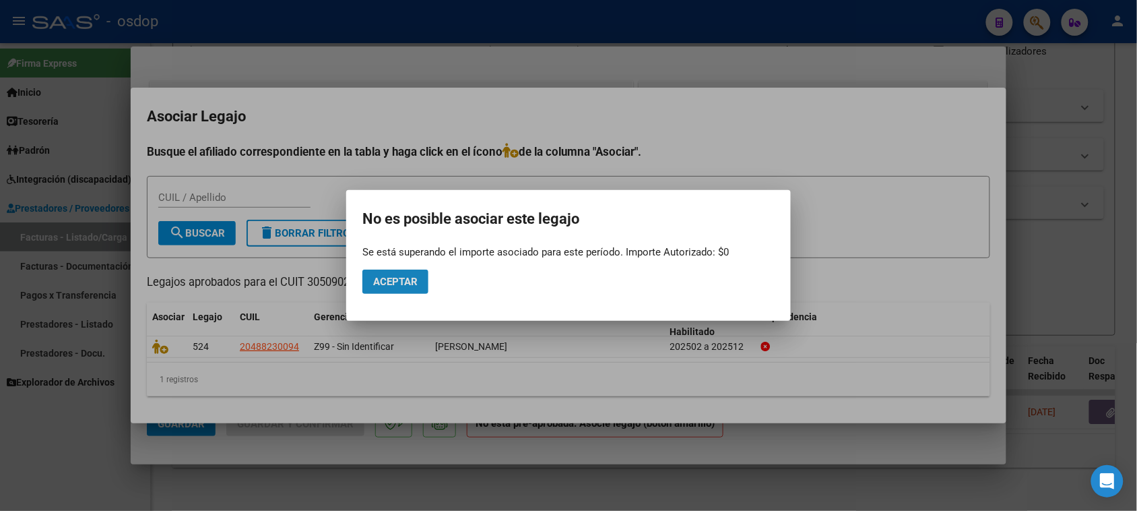
click at [394, 273] on button "Aceptar" at bounding box center [395, 281] width 66 height 24
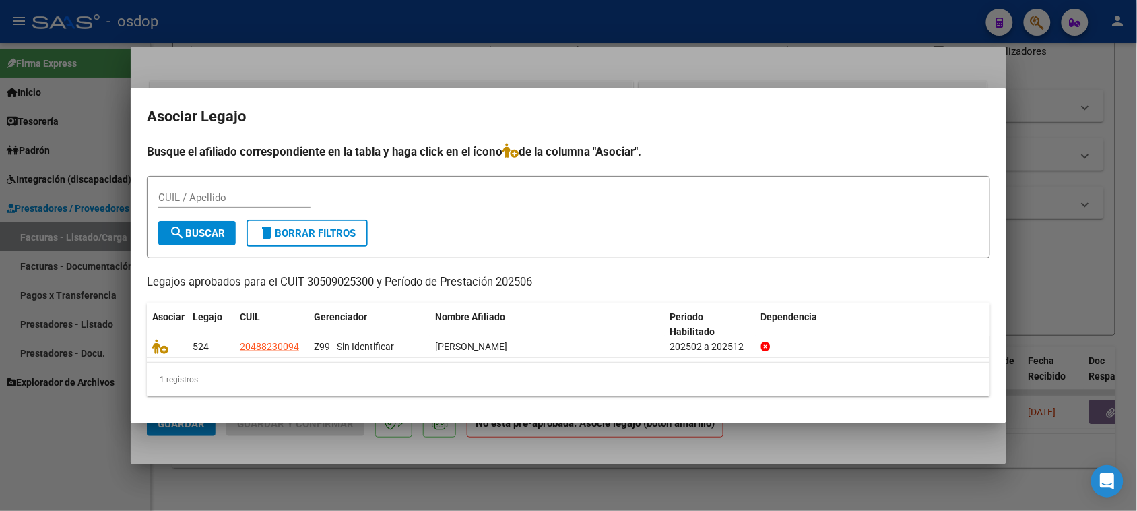
click at [280, 453] on div at bounding box center [568, 255] width 1137 height 511
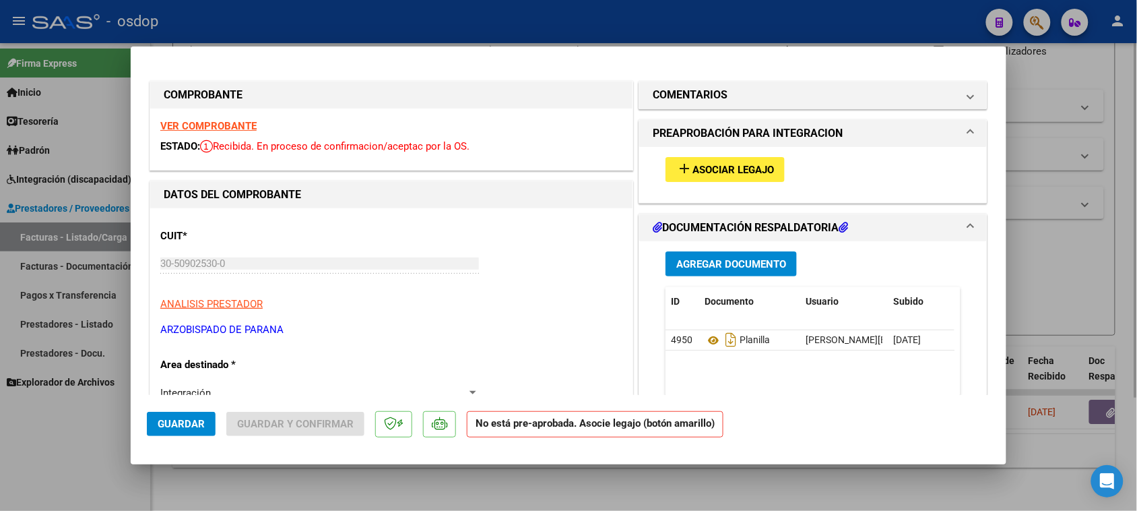
click at [492, 499] on div at bounding box center [568, 255] width 1137 height 511
type input "$ 0,00"
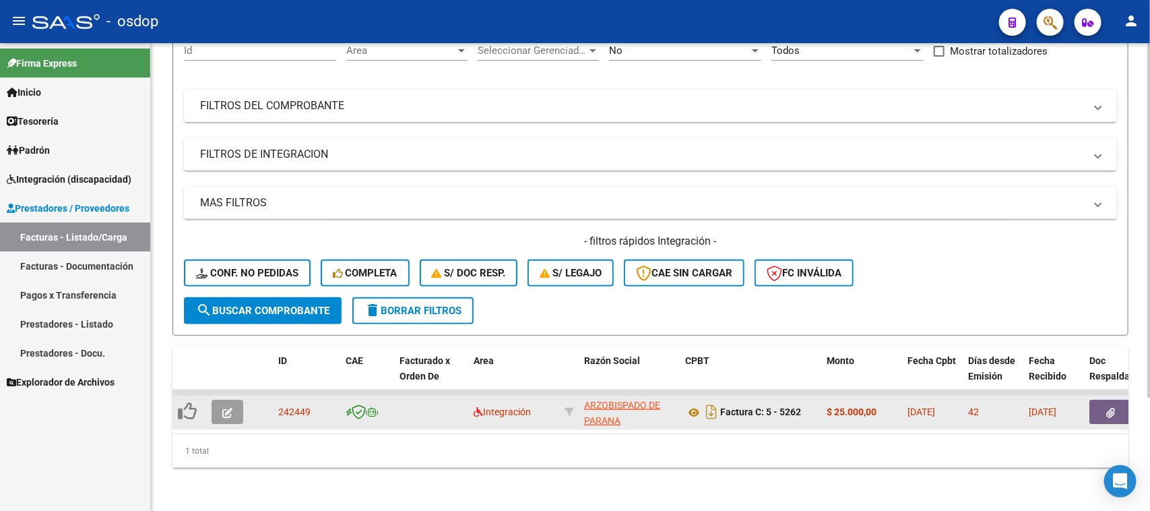
scroll to position [18, 0]
drag, startPoint x: 578, startPoint y: 383, endPoint x: 647, endPoint y: 410, distance: 73.8
click at [647, 410] on datatable-body-cell "ARZOBISPADO DE PARANA 30509025300" at bounding box center [629, 411] width 101 height 33
copy div "ARZOBISPADO DE PARANA 30509025300"
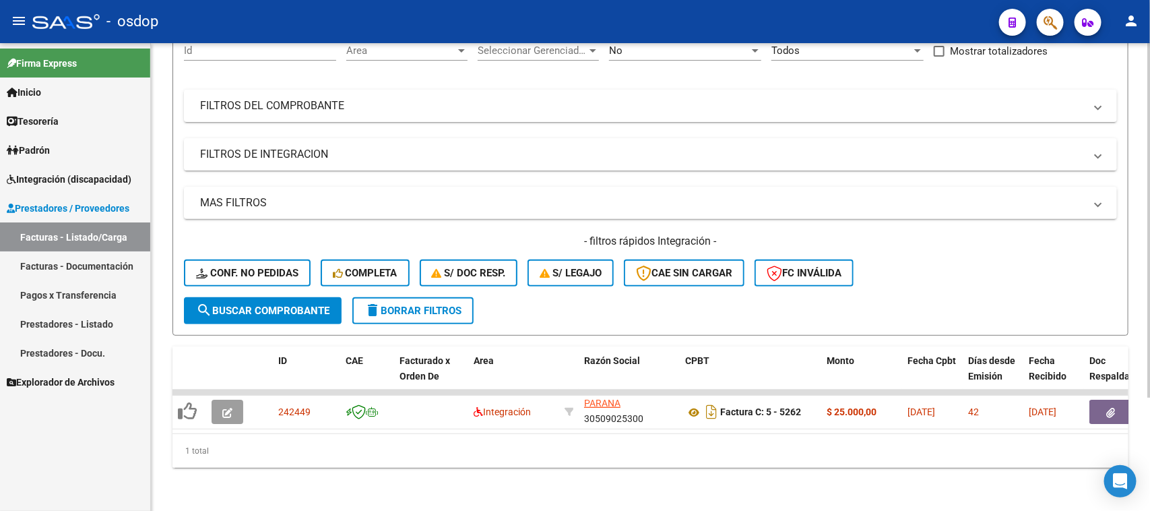
click at [615, 453] on div "1 total" at bounding box center [650, 451] width 956 height 34
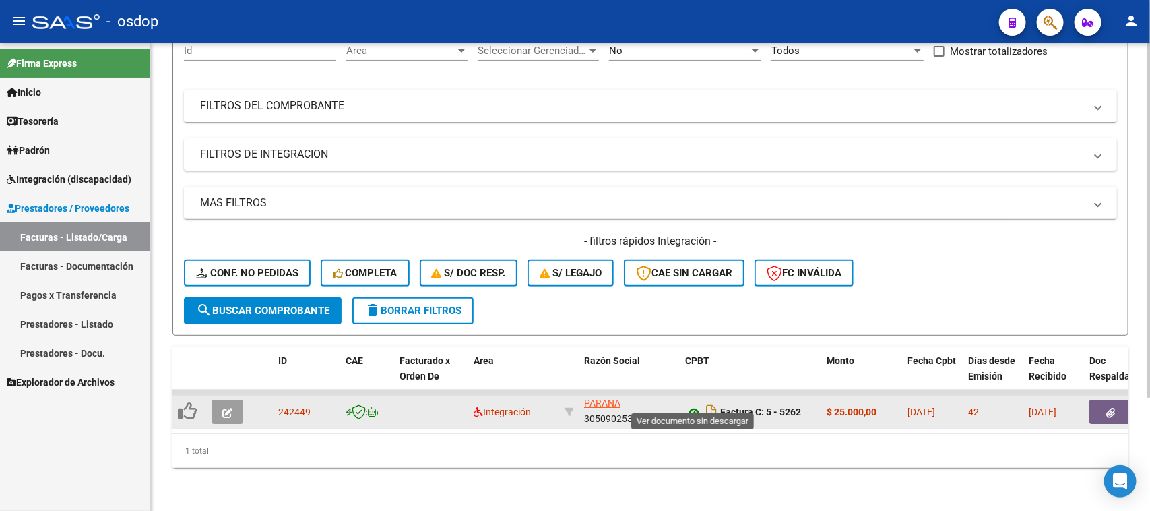
click at [692, 404] on icon at bounding box center [694, 412] width 18 height 16
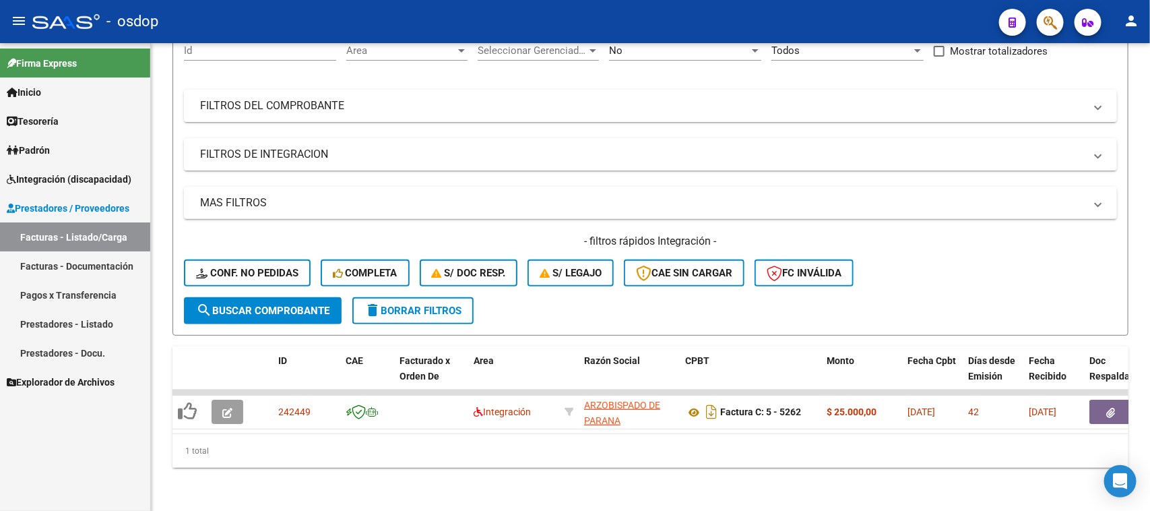
click at [72, 237] on link "Facturas - Listado/Carga" at bounding box center [75, 236] width 150 height 29
click at [447, 304] on span "delete Borrar Filtros" at bounding box center [412, 310] width 97 height 12
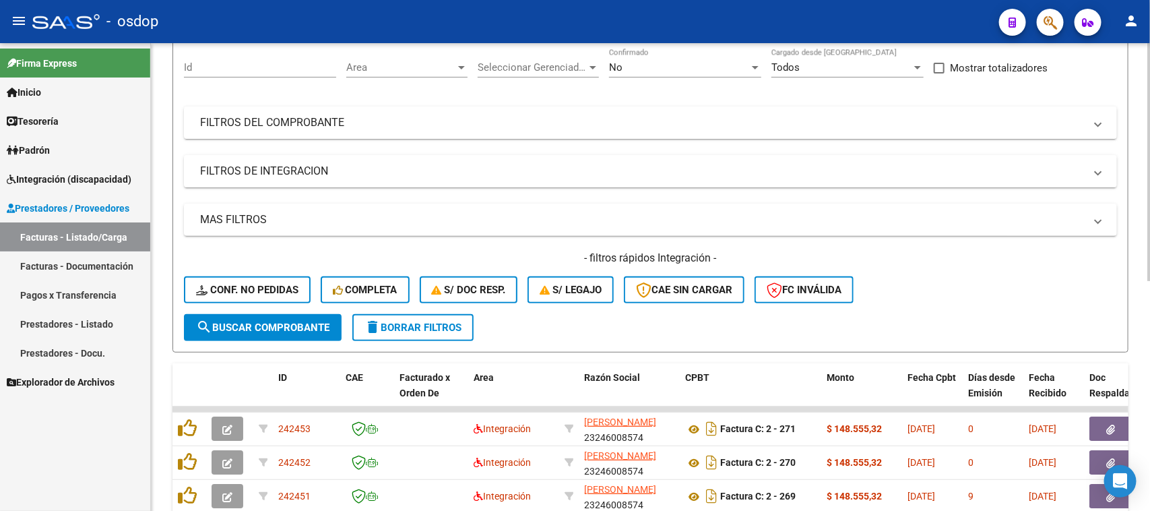
scroll to position [150, 0]
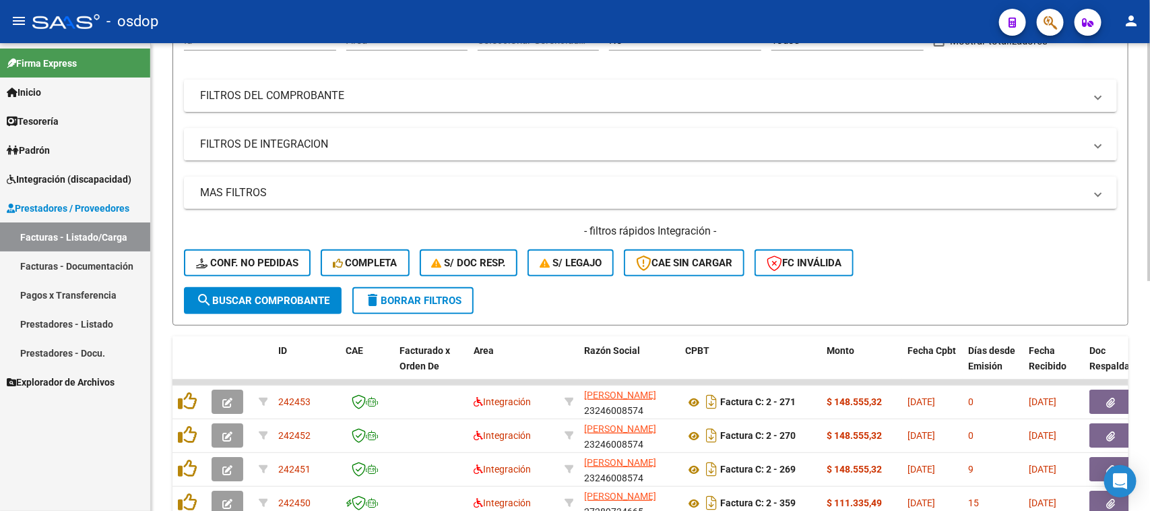
click at [260, 145] on mat-panel-title "FILTROS DE INTEGRACION" at bounding box center [642, 144] width 884 height 15
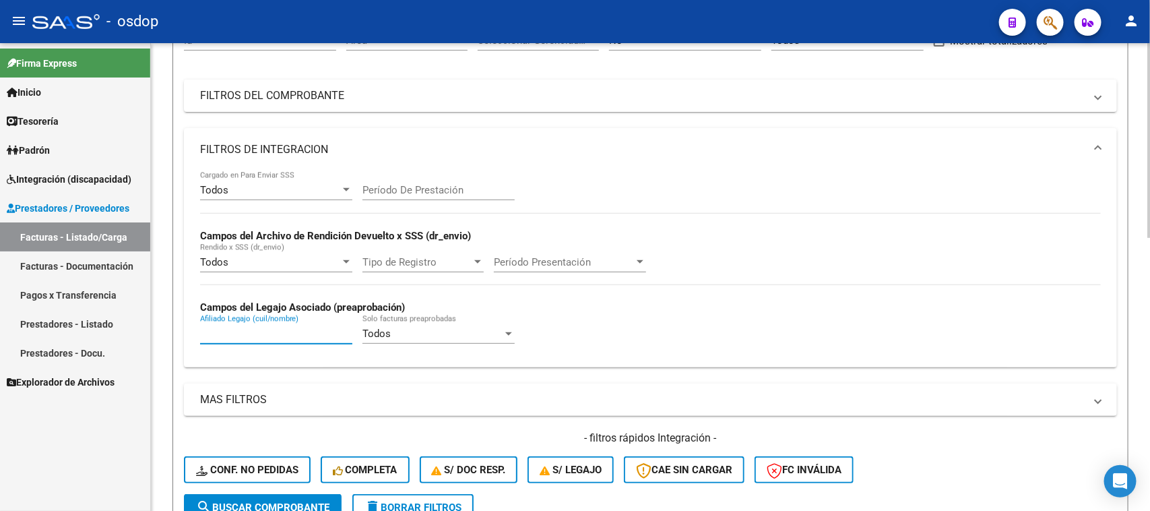
click at [263, 335] on input "Afiliado Legajo (cuil/nombre)" at bounding box center [276, 333] width 152 height 12
paste input "27421813421"
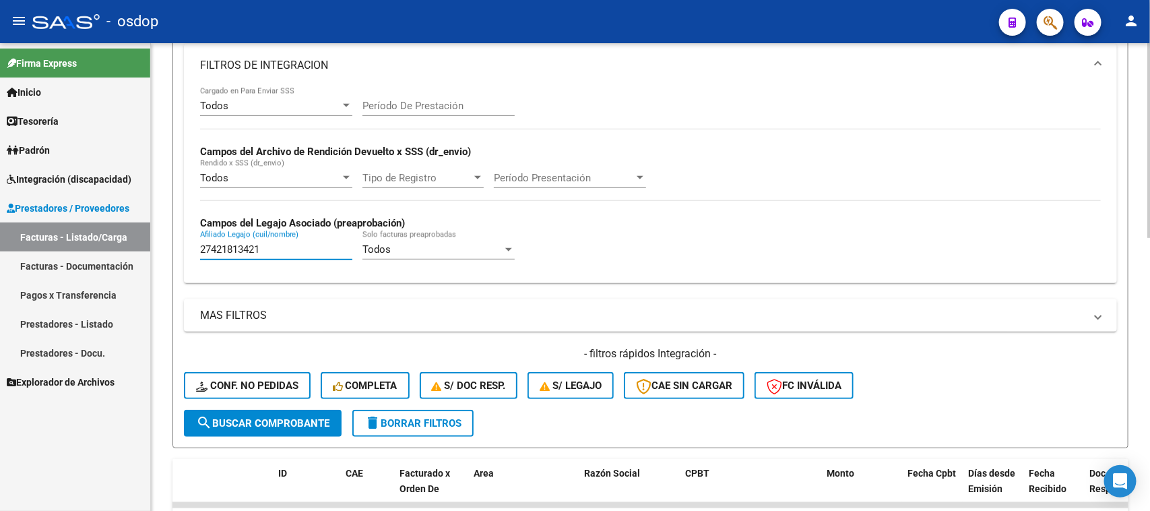
type input "27421813421"
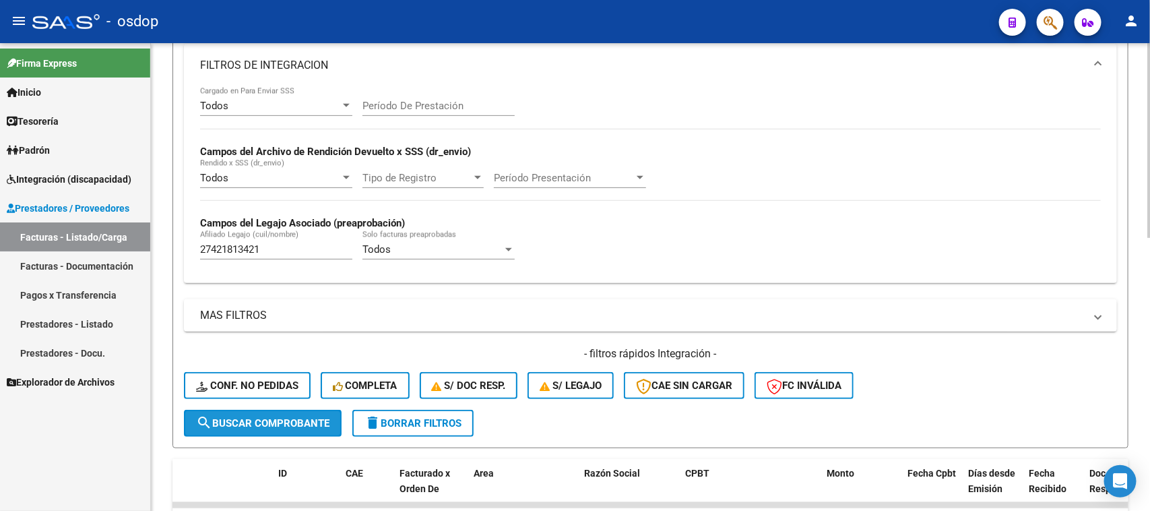
click at [267, 420] on span "search Buscar Comprobante" at bounding box center [262, 423] width 133 height 12
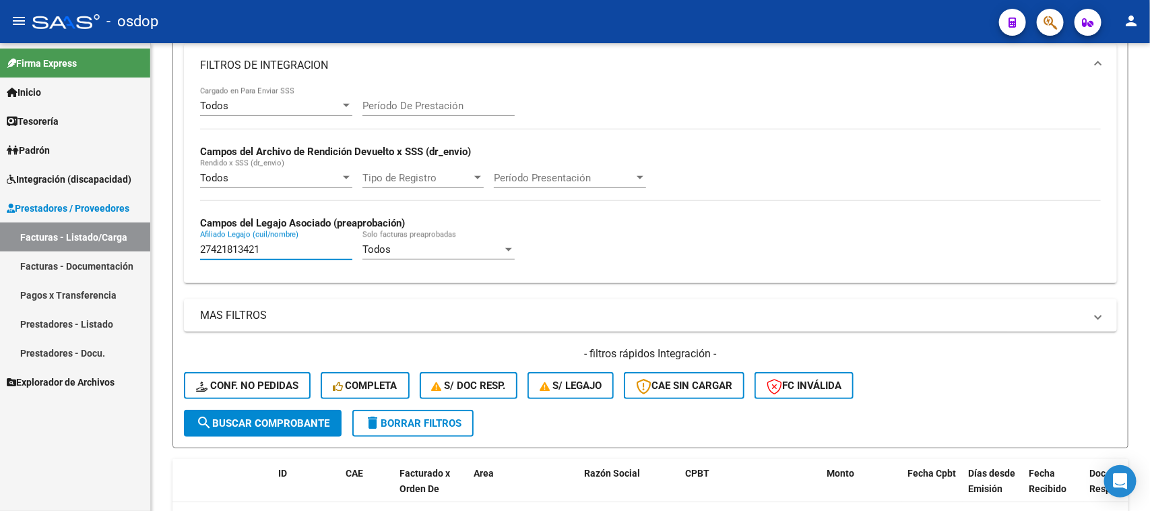
drag, startPoint x: 287, startPoint y: 251, endPoint x: 117, endPoint y: 290, distance: 174.8
click at [129, 284] on mat-sidenav-container "Firma Express Inicio Calendario SSS Instructivos Contacto OS Tesorería Extracto…" at bounding box center [575, 276] width 1150 height 467
click at [261, 419] on span "search Buscar Comprobante" at bounding box center [262, 423] width 133 height 12
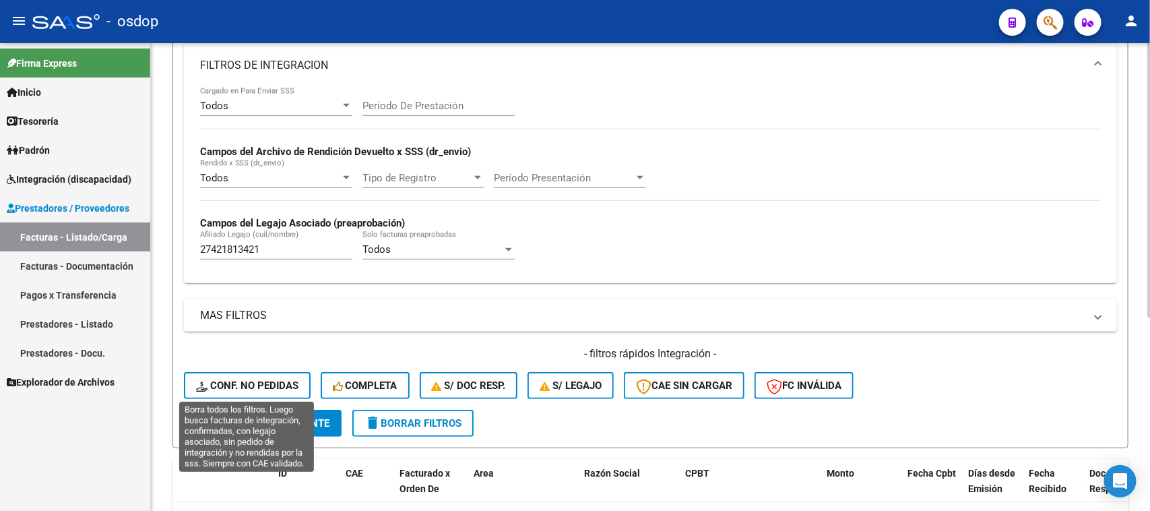
click at [267, 388] on span "Conf. no pedidas" at bounding box center [247, 385] width 102 height 12
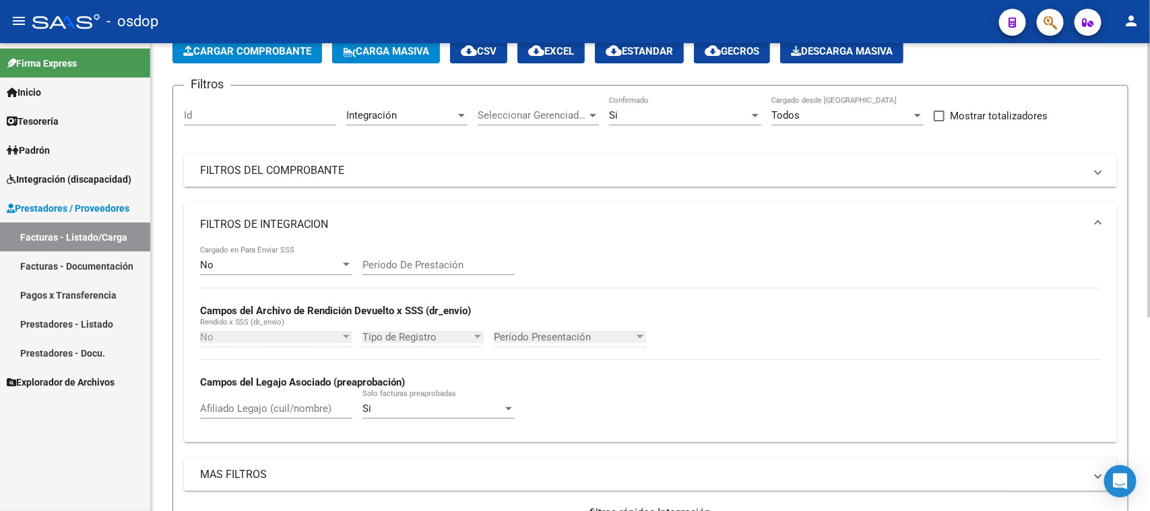
scroll to position [0, 0]
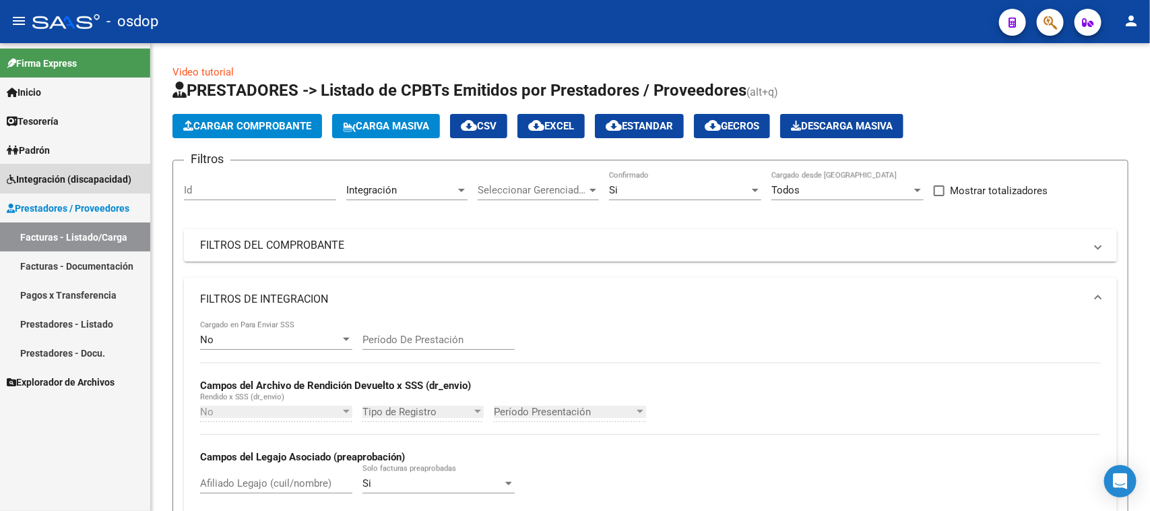
click at [88, 176] on span "Integración (discapacidad)" at bounding box center [69, 179] width 125 height 15
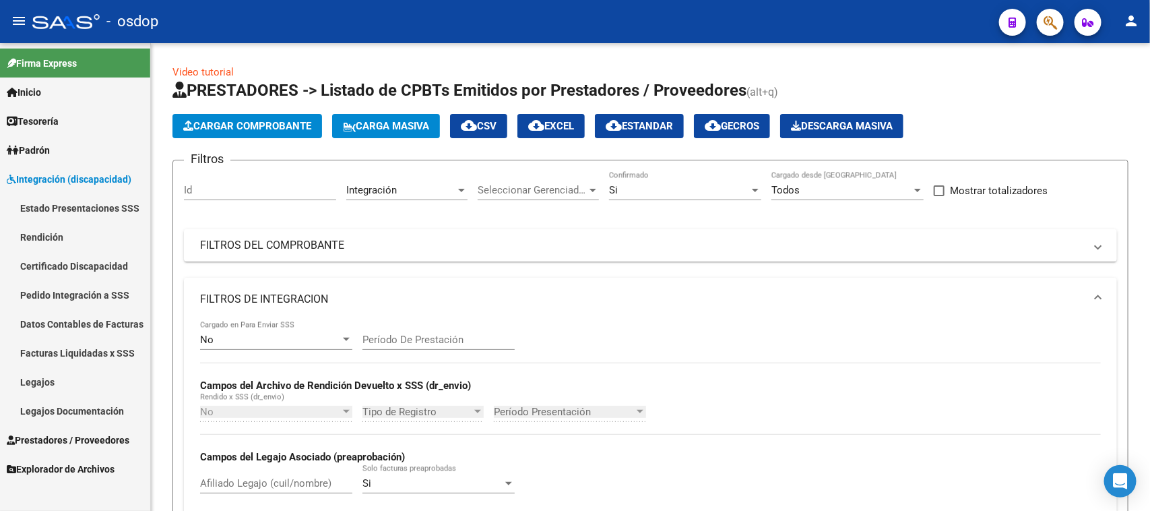
click at [92, 291] on link "Pedido Integración a SSS" at bounding box center [75, 294] width 150 height 29
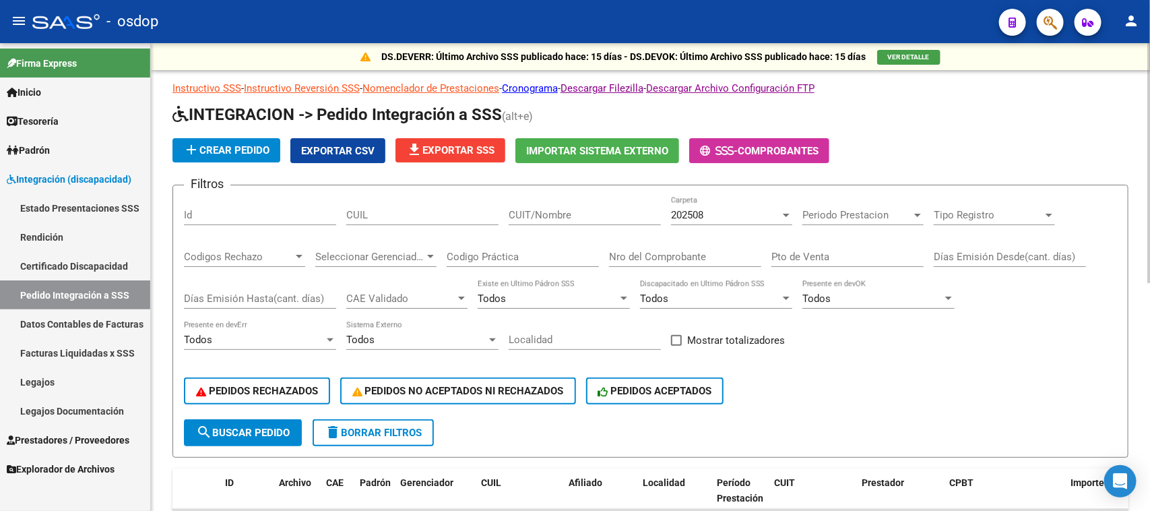
click at [389, 211] on input "CUIL" at bounding box center [422, 215] width 152 height 12
paste input "27421813421"
type input "27421813421"
click at [278, 438] on button "search Buscar Pedido" at bounding box center [243, 432] width 118 height 27
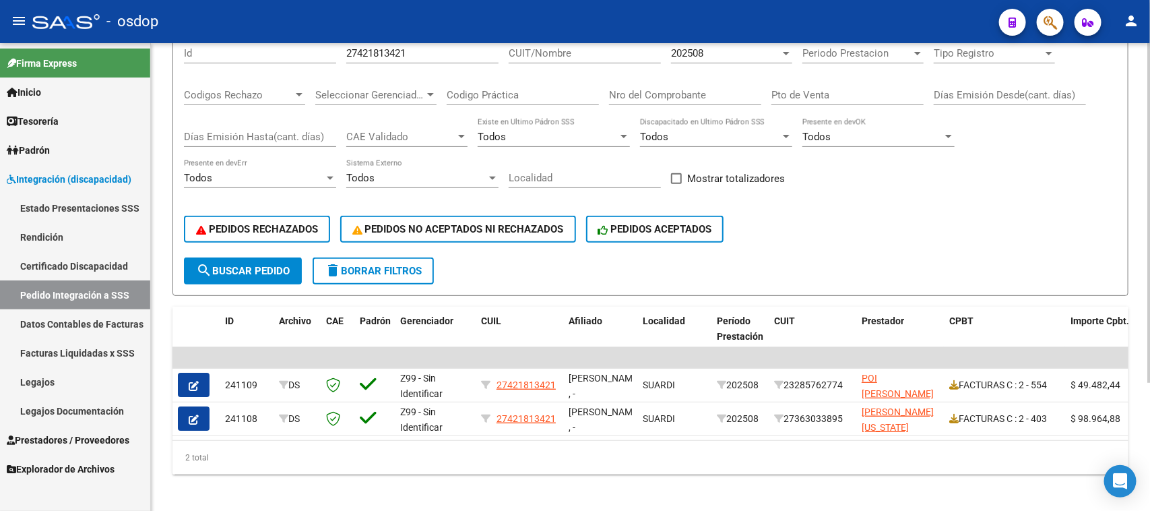
scroll to position [176, 0]
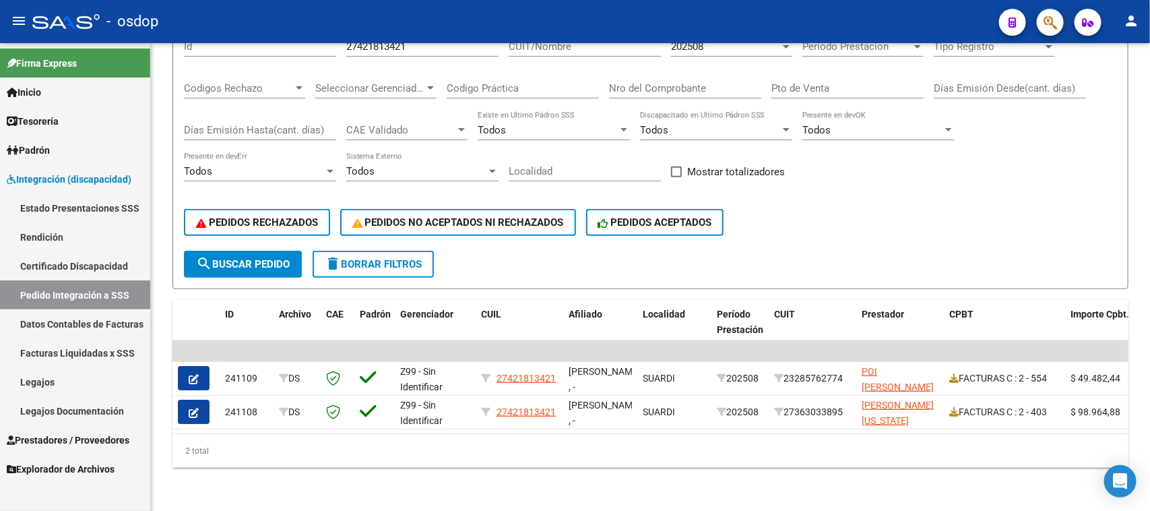
click at [98, 436] on span "Prestadores / Proveedores" at bounding box center [68, 439] width 123 height 15
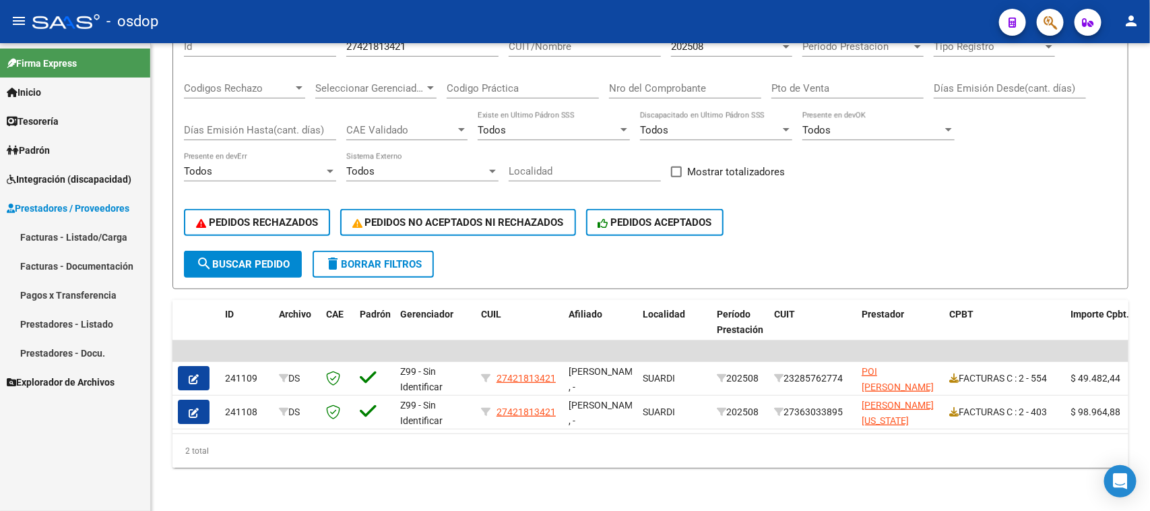
click at [98, 234] on link "Facturas - Listado/Carga" at bounding box center [75, 236] width 150 height 29
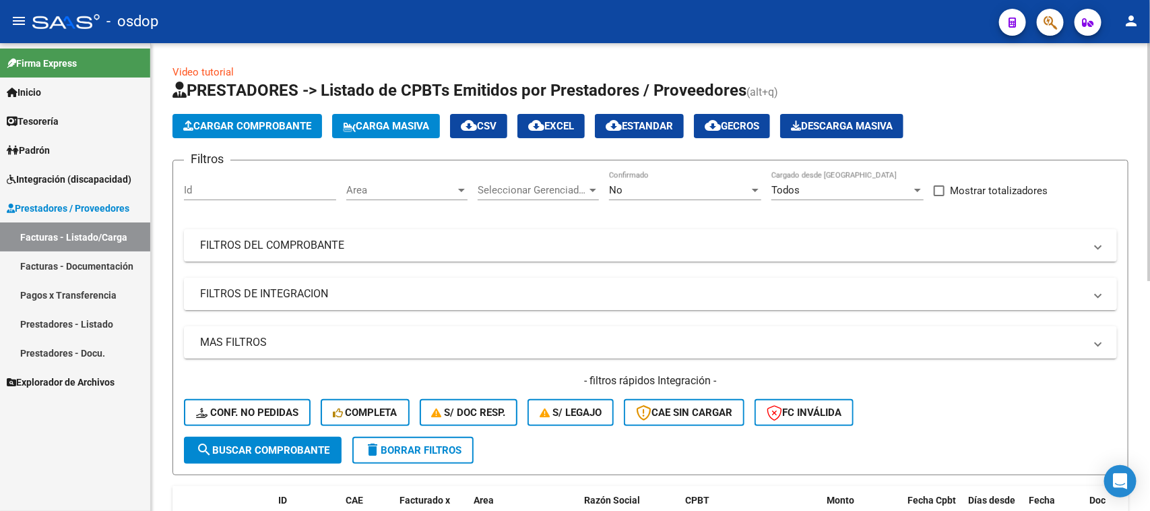
click at [340, 297] on mat-panel-title "FILTROS DE INTEGRACION" at bounding box center [642, 293] width 884 height 15
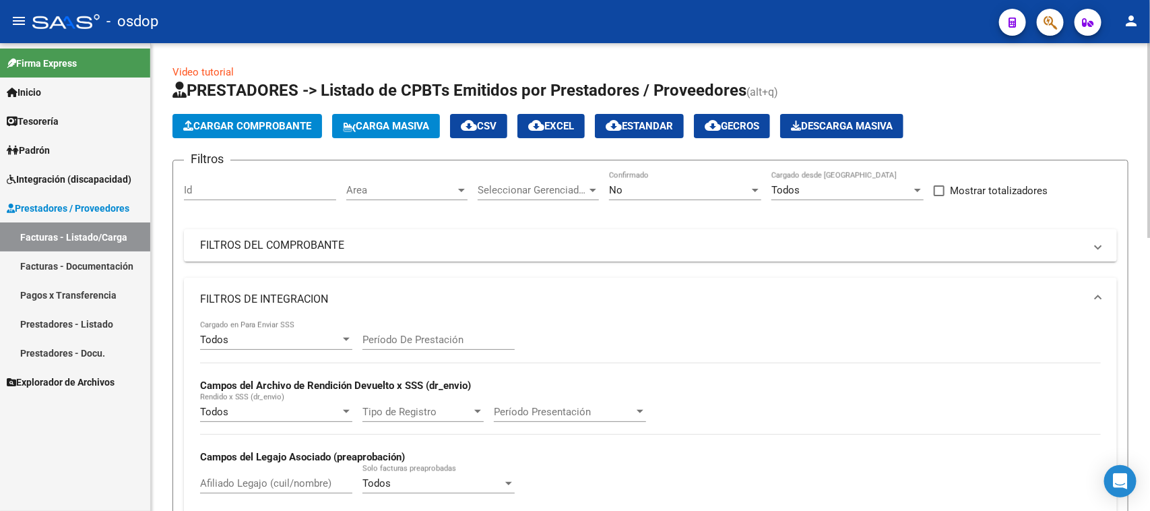
click at [271, 489] on div "Afiliado Legajo (cuil/nombre)" at bounding box center [276, 478] width 152 height 29
paste input "23499786069"
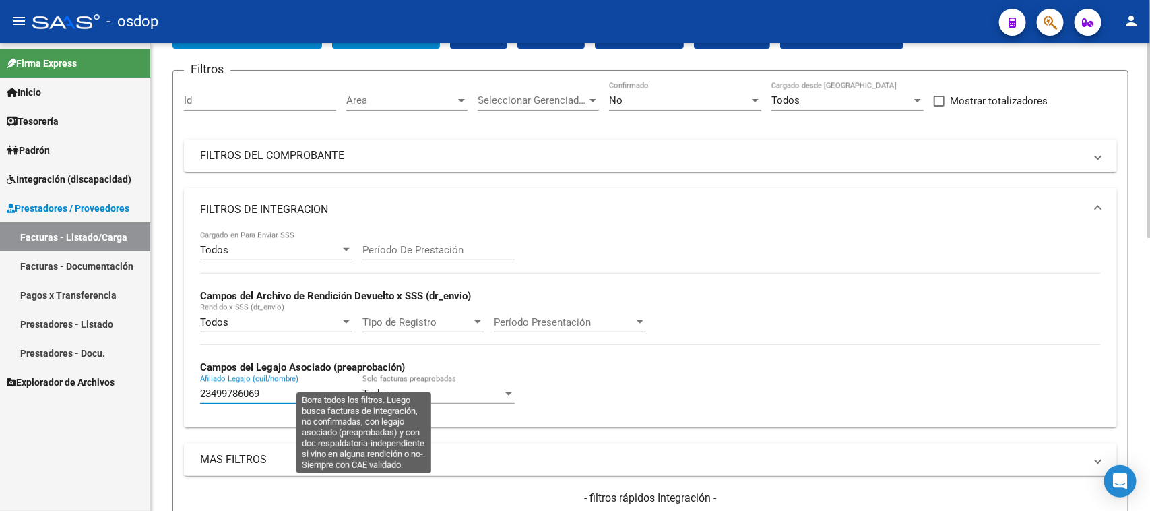
scroll to position [253, 0]
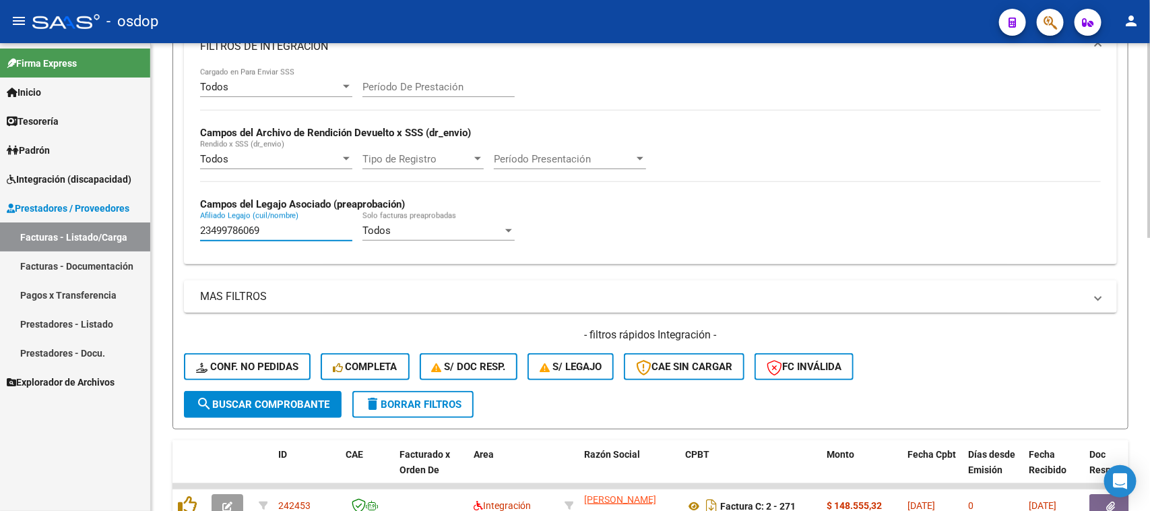
type input "23499786069"
click at [236, 398] on span "search Buscar Comprobante" at bounding box center [262, 404] width 133 height 12
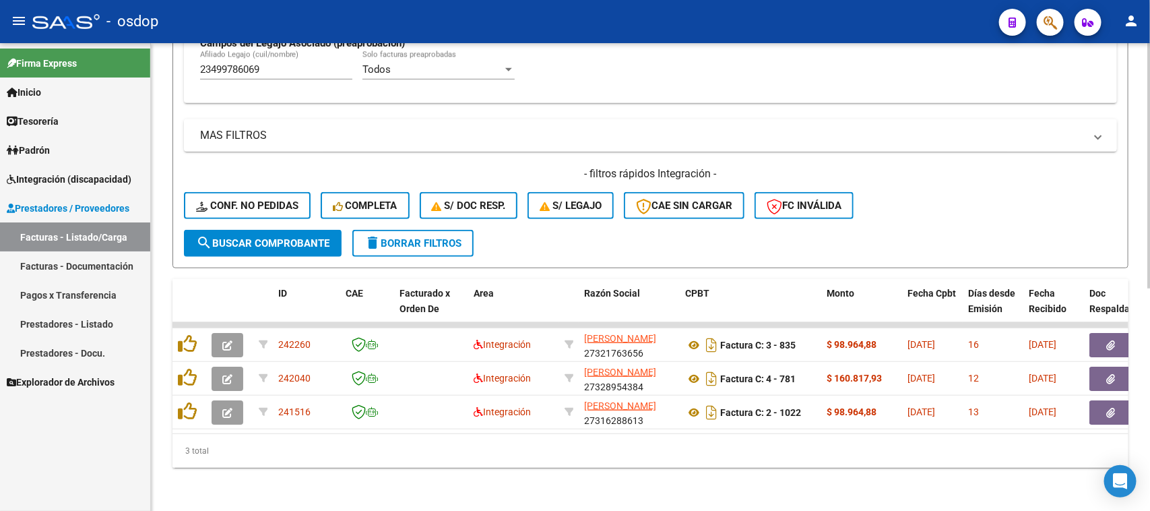
scroll to position [423, 0]
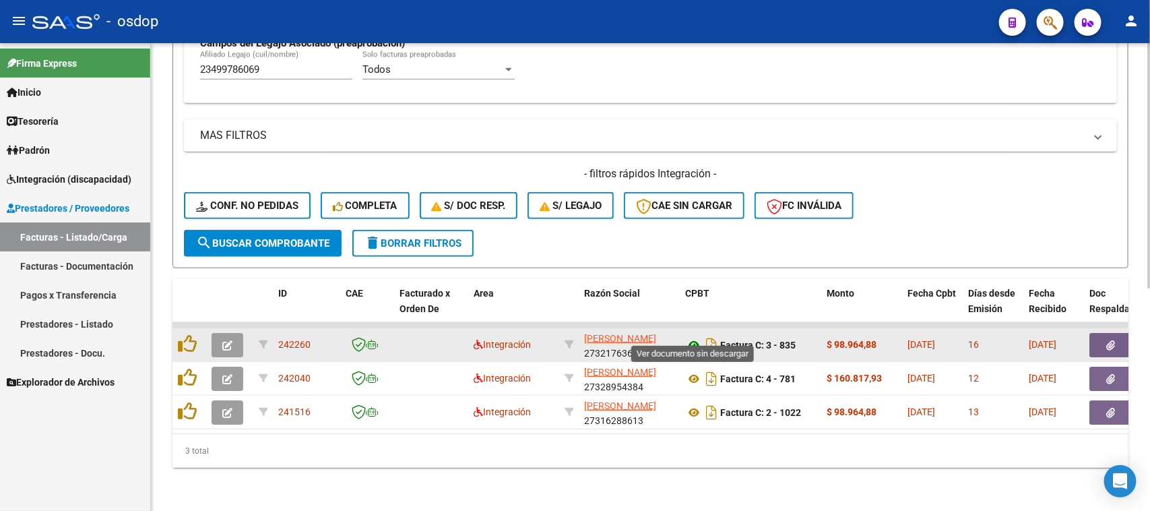
click at [694, 337] on icon at bounding box center [694, 345] width 18 height 16
click at [1100, 333] on button "button" at bounding box center [1110, 345] width 43 height 24
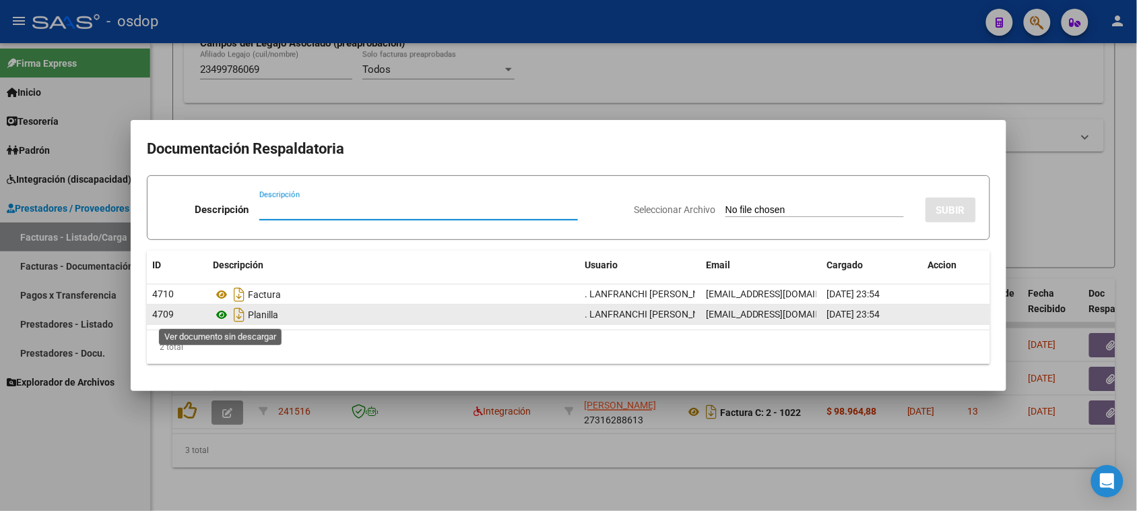
click at [224, 317] on icon at bounding box center [222, 314] width 18 height 16
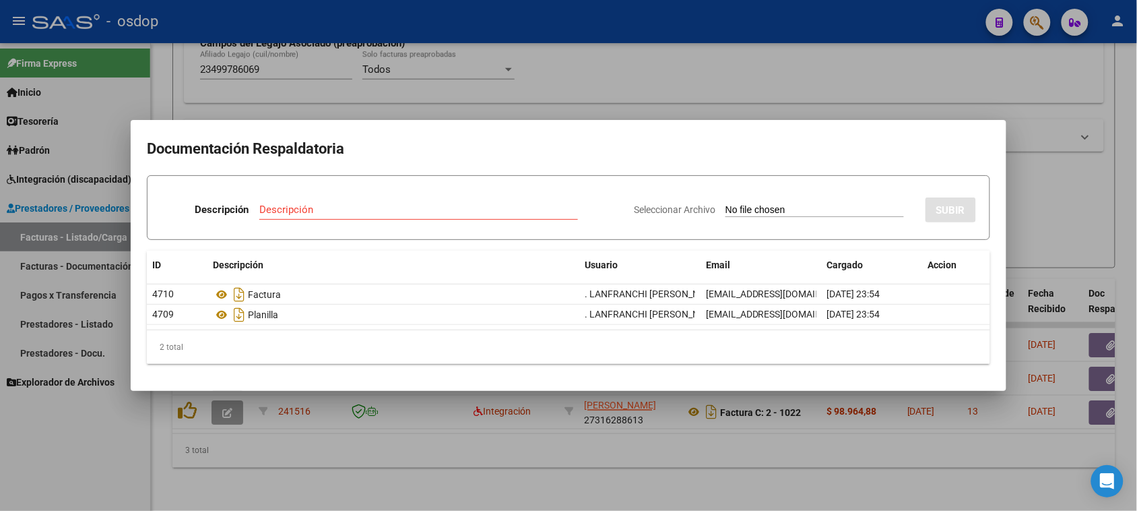
click at [494, 462] on div at bounding box center [568, 255] width 1137 height 511
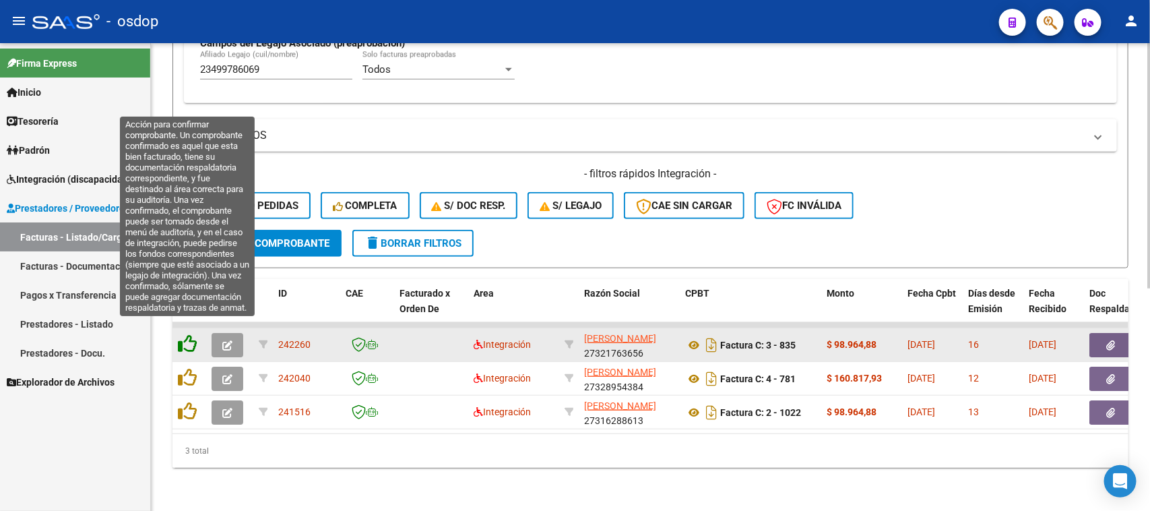
click at [191, 334] on icon at bounding box center [187, 343] width 19 height 19
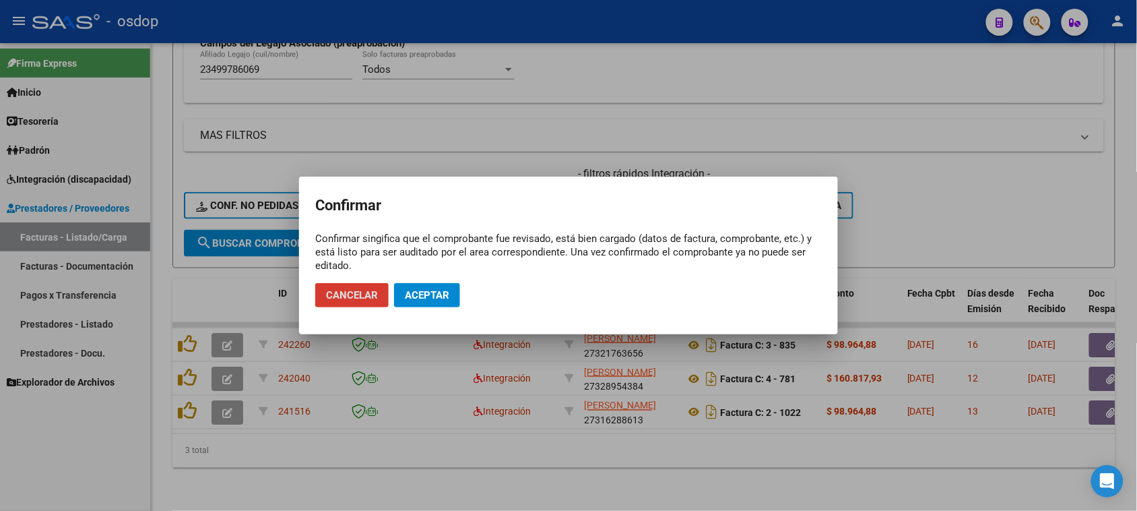
click at [443, 290] on span "Aceptar" at bounding box center [427, 295] width 44 height 12
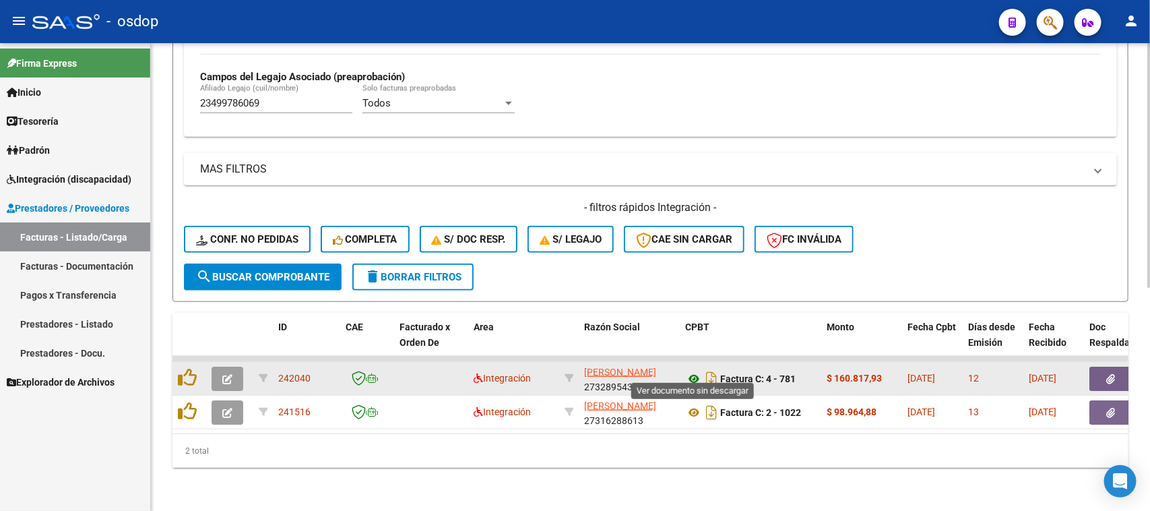
scroll to position [389, 0]
click at [692, 370] on icon at bounding box center [694, 378] width 18 height 16
click at [1110, 374] on icon "button" at bounding box center [1111, 379] width 9 height 10
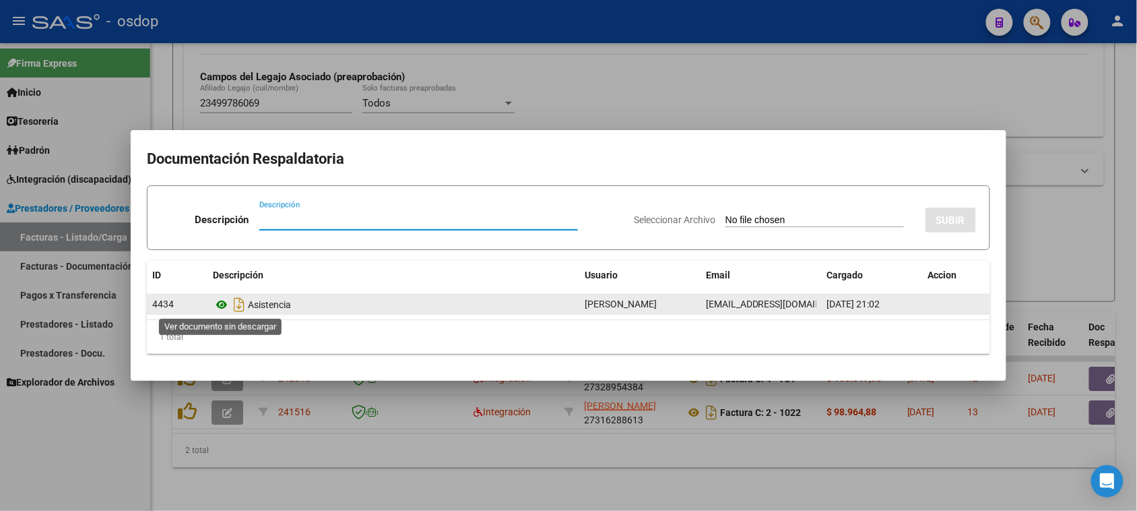
click at [223, 304] on icon at bounding box center [222, 304] width 18 height 16
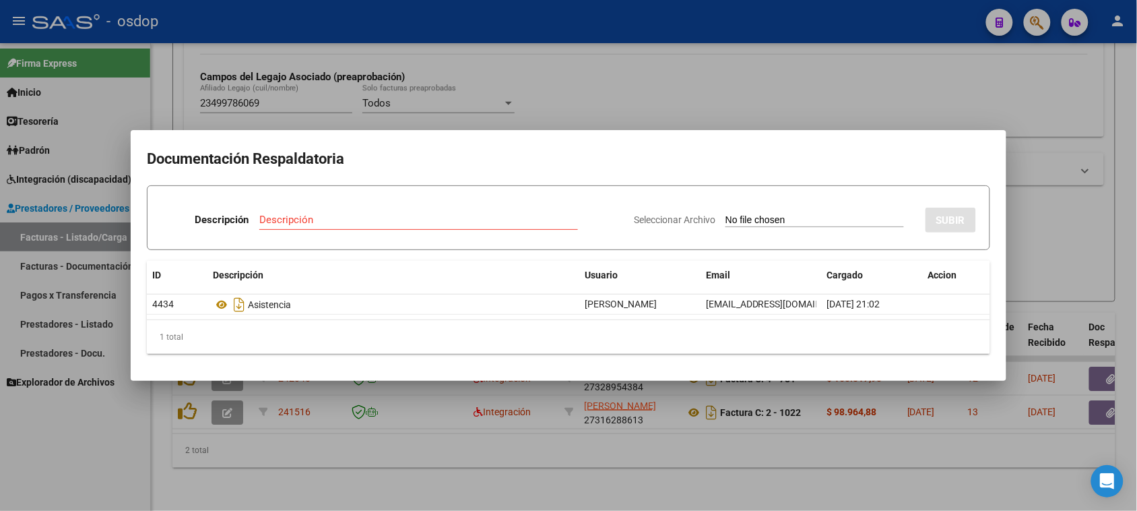
click at [620, 465] on div at bounding box center [568, 255] width 1137 height 511
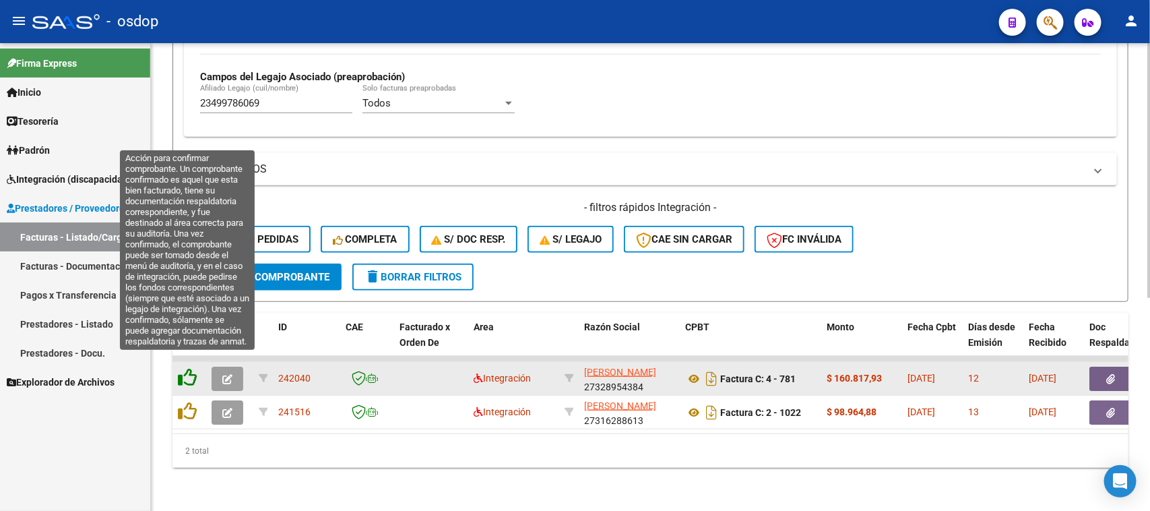
click at [183, 368] on icon at bounding box center [187, 377] width 19 height 19
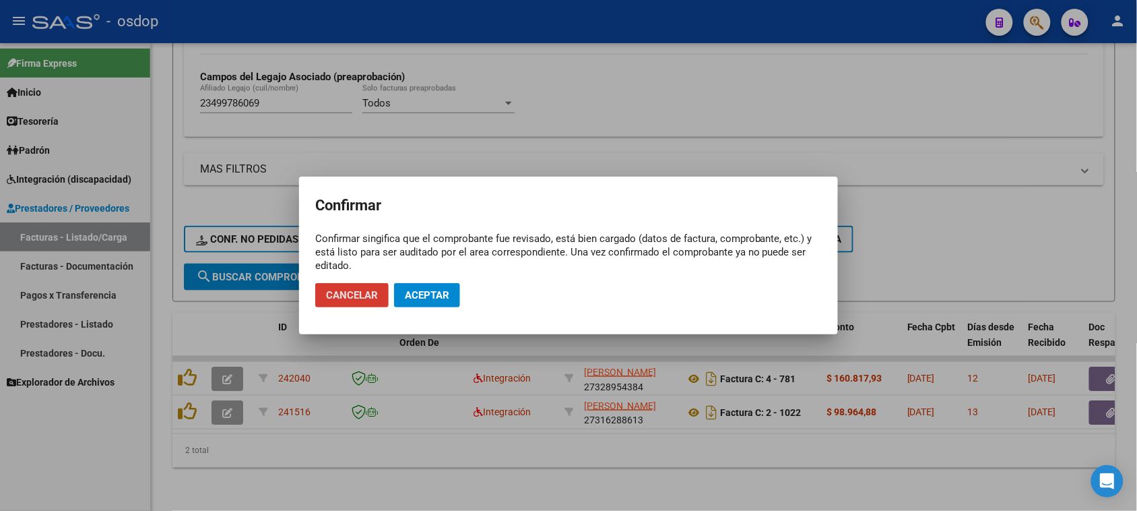
click at [421, 296] on span "Aceptar" at bounding box center [427, 295] width 44 height 12
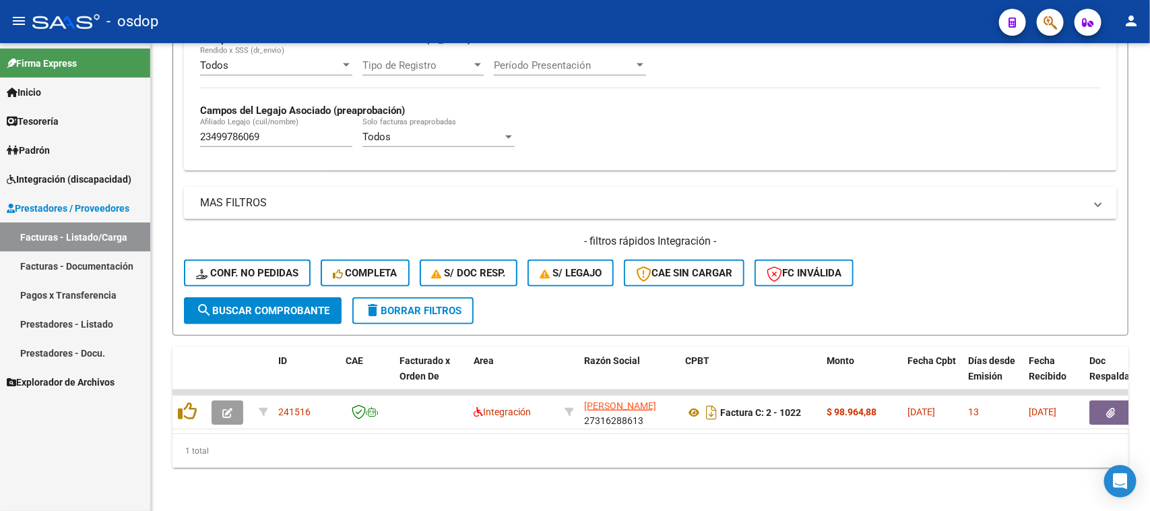
scroll to position [356, 0]
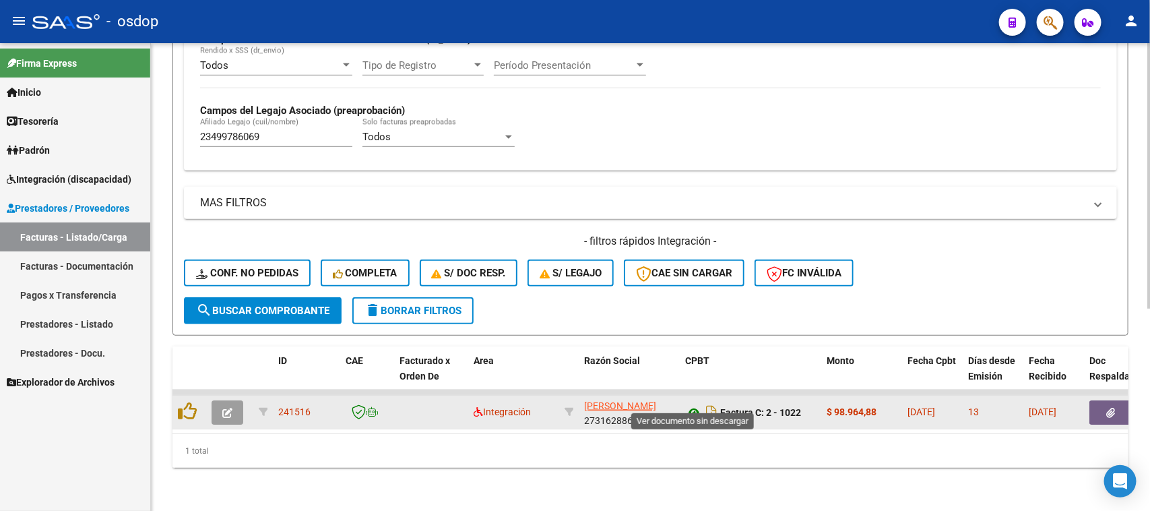
click at [691, 404] on icon at bounding box center [694, 412] width 18 height 16
click at [1103, 400] on button "button" at bounding box center [1110, 412] width 43 height 24
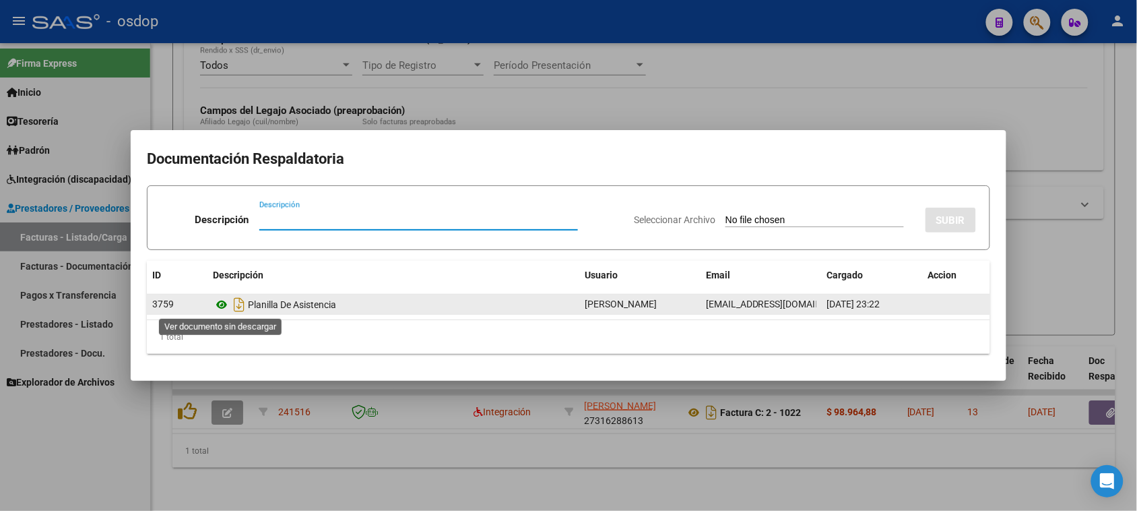
click at [222, 305] on icon at bounding box center [222, 304] width 18 height 16
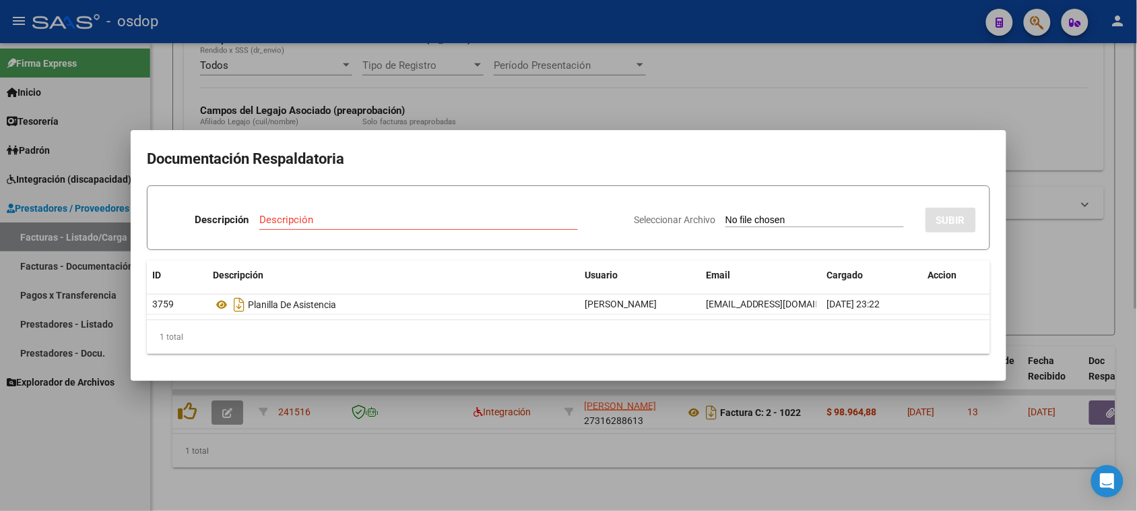
drag, startPoint x: 604, startPoint y: 473, endPoint x: 496, endPoint y: 463, distance: 108.2
click at [598, 473] on div at bounding box center [568, 255] width 1137 height 511
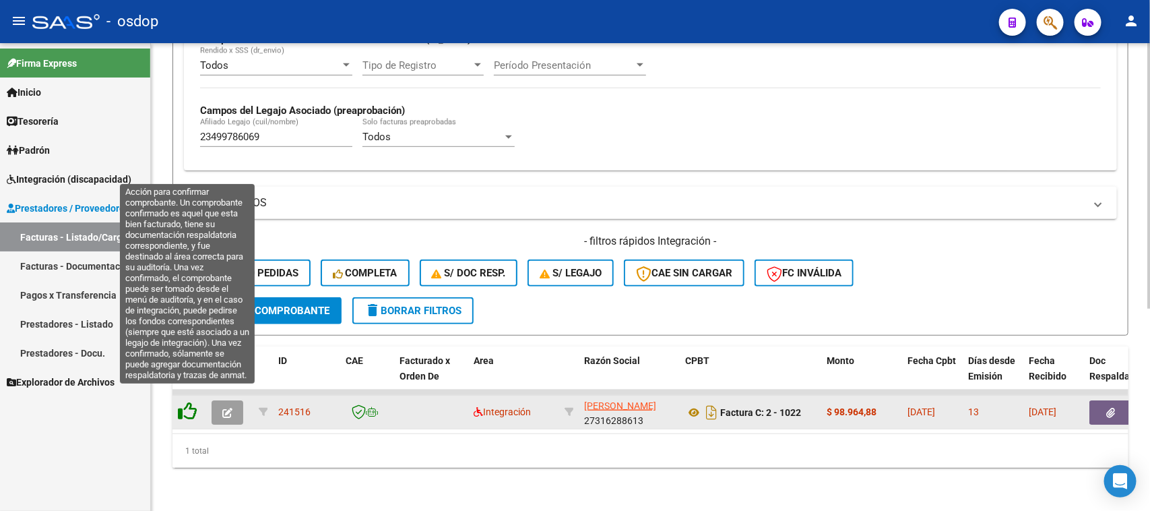
click at [184, 402] on icon at bounding box center [187, 410] width 19 height 19
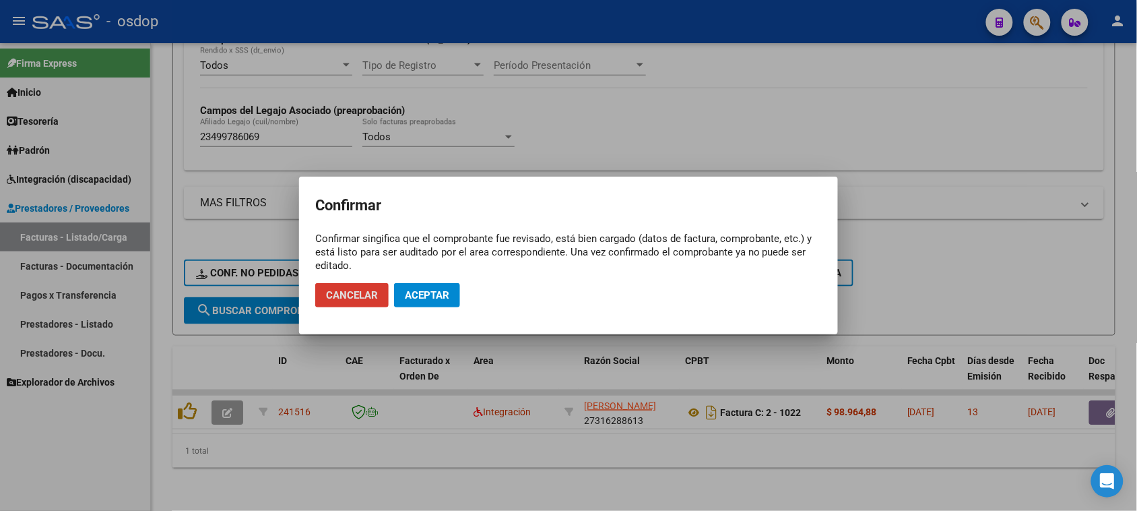
click at [422, 300] on span "Aceptar" at bounding box center [427, 295] width 44 height 12
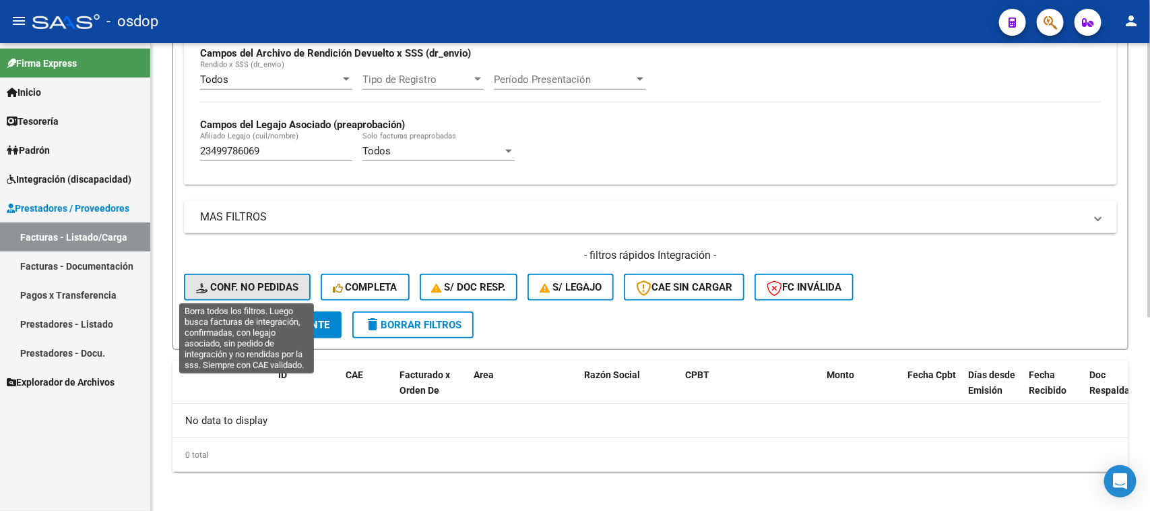
click at [244, 285] on span "Conf. no pedidas" at bounding box center [247, 287] width 102 height 12
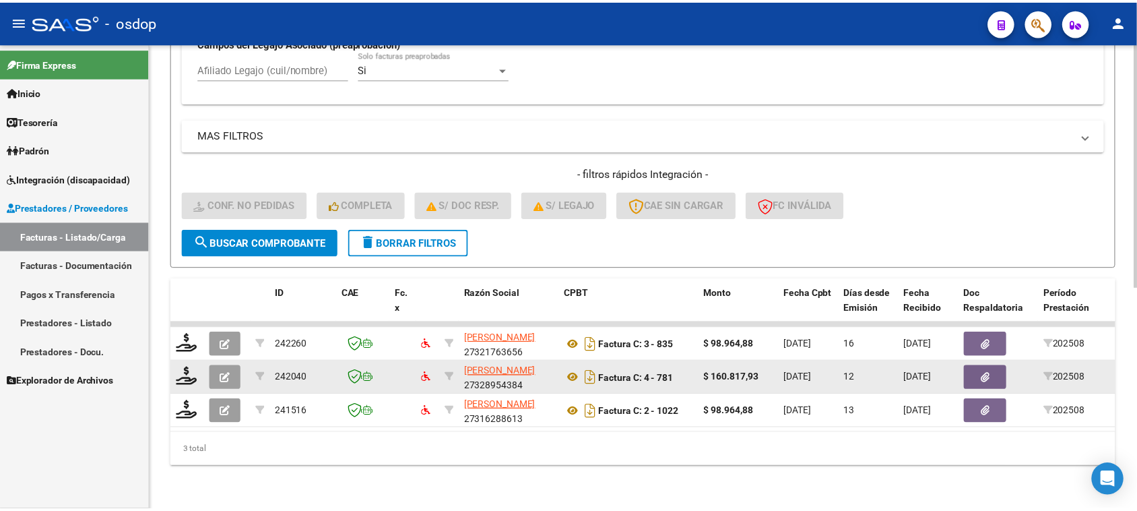
scroll to position [423, 0]
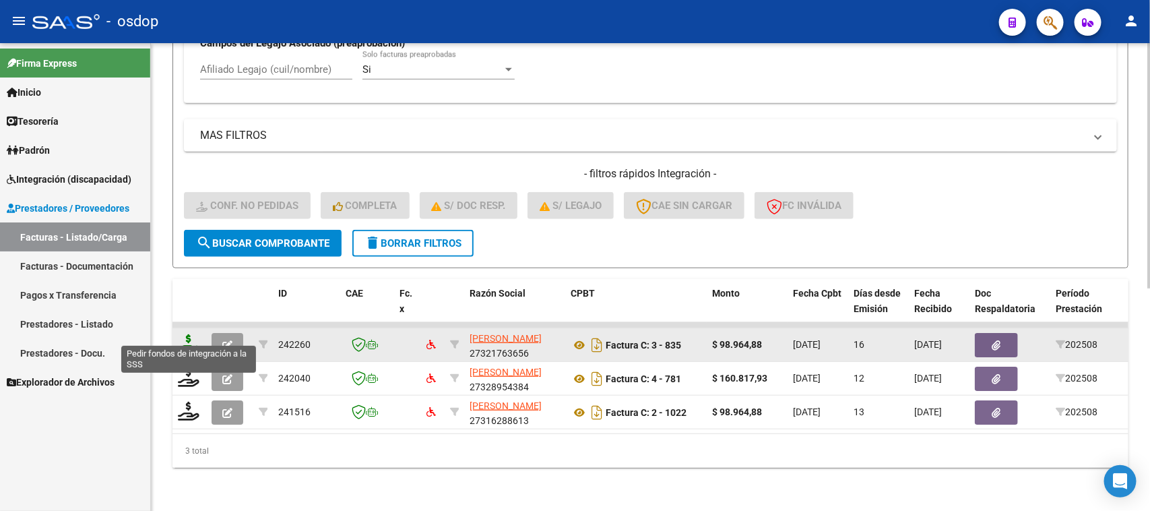
click at [189, 334] on icon at bounding box center [189, 343] width 22 height 19
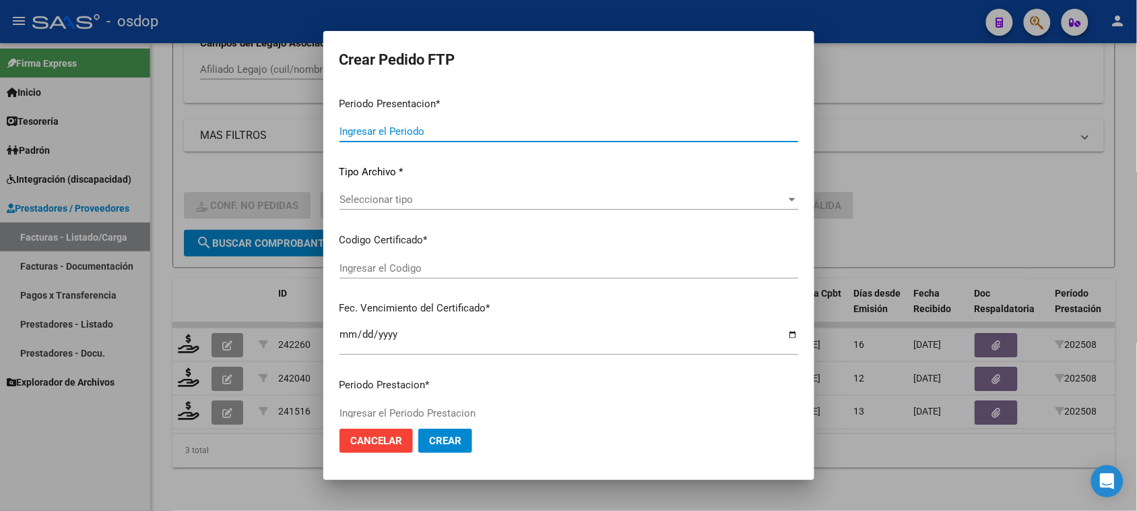
type input "202508"
type input "$ 98.964,88"
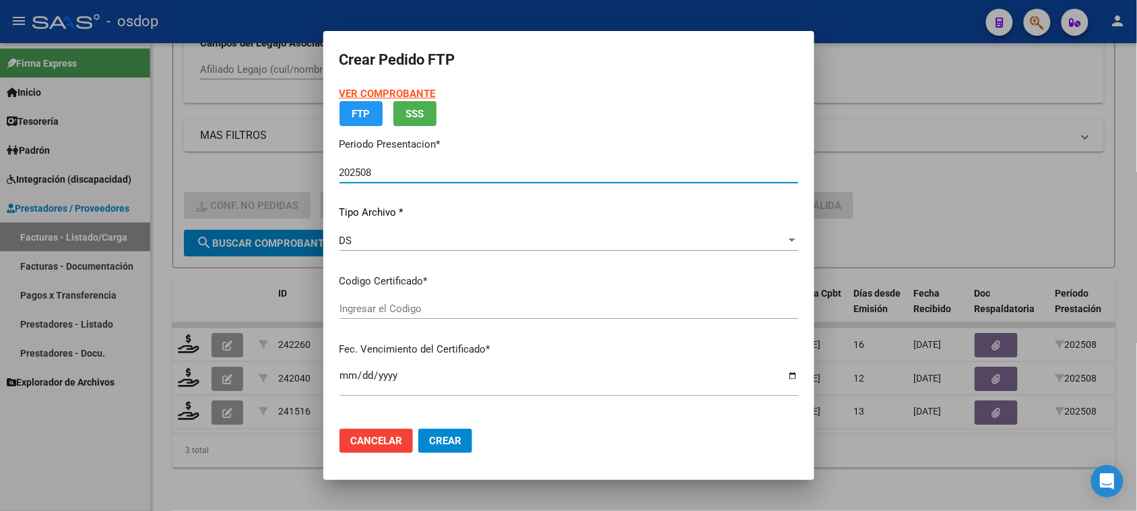
type input "2512420905"
type input "2029-05-05"
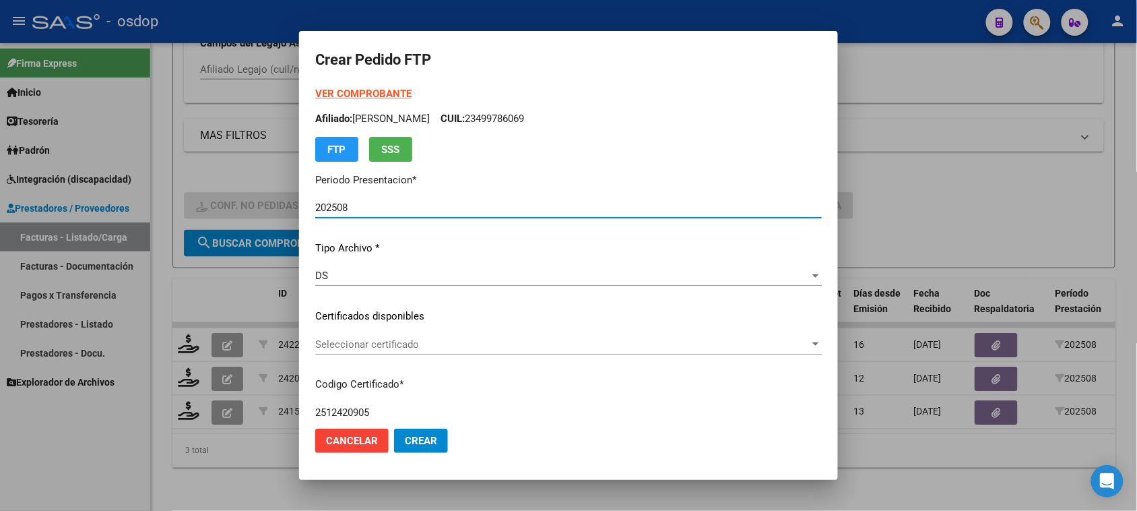
click at [482, 339] on span "Seleccionar certificado" at bounding box center [562, 344] width 494 height 12
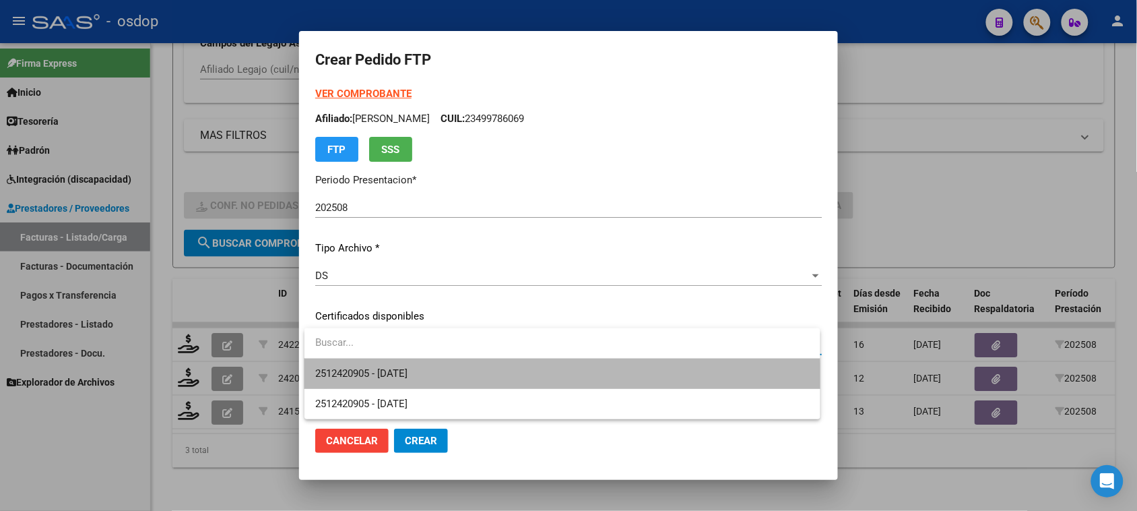
click at [488, 379] on span "2512420905 - 2029-05-05" at bounding box center [562, 373] width 494 height 30
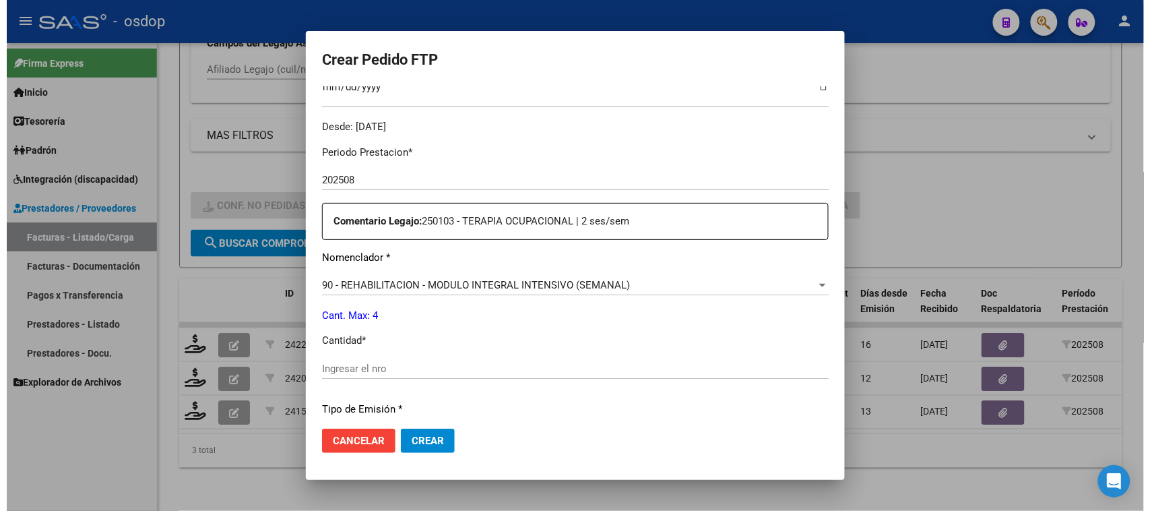
scroll to position [421, 0]
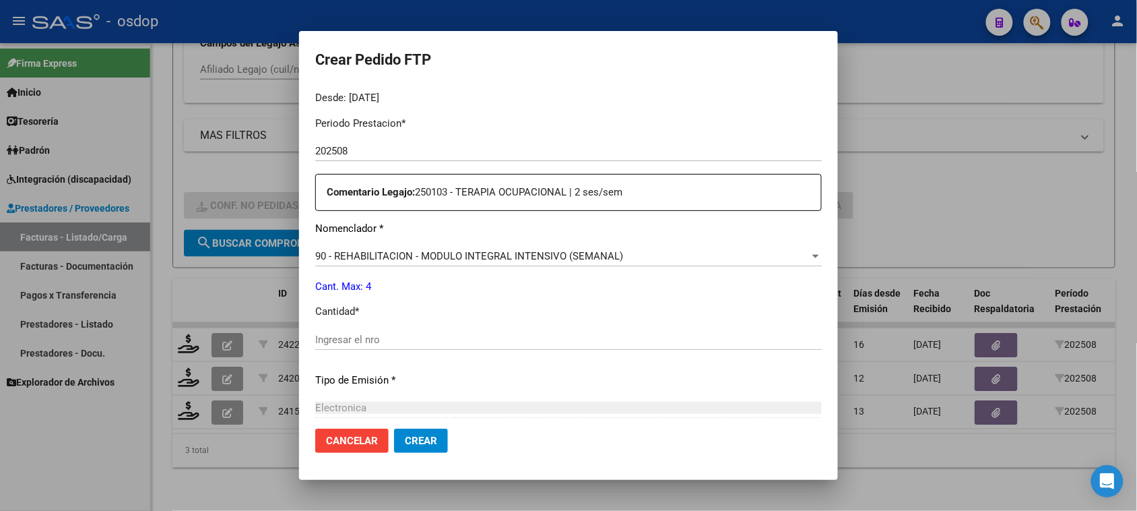
click at [402, 347] on div "Ingresar el nro" at bounding box center [568, 339] width 507 height 20
type input "4"
click at [439, 445] on button "Crear" at bounding box center [421, 440] width 54 height 24
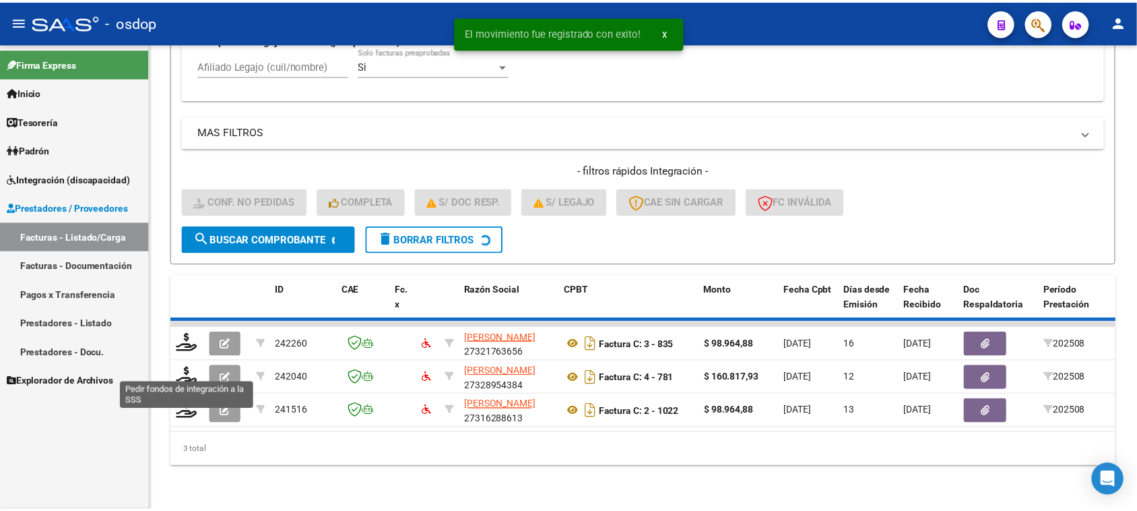
scroll to position [389, 0]
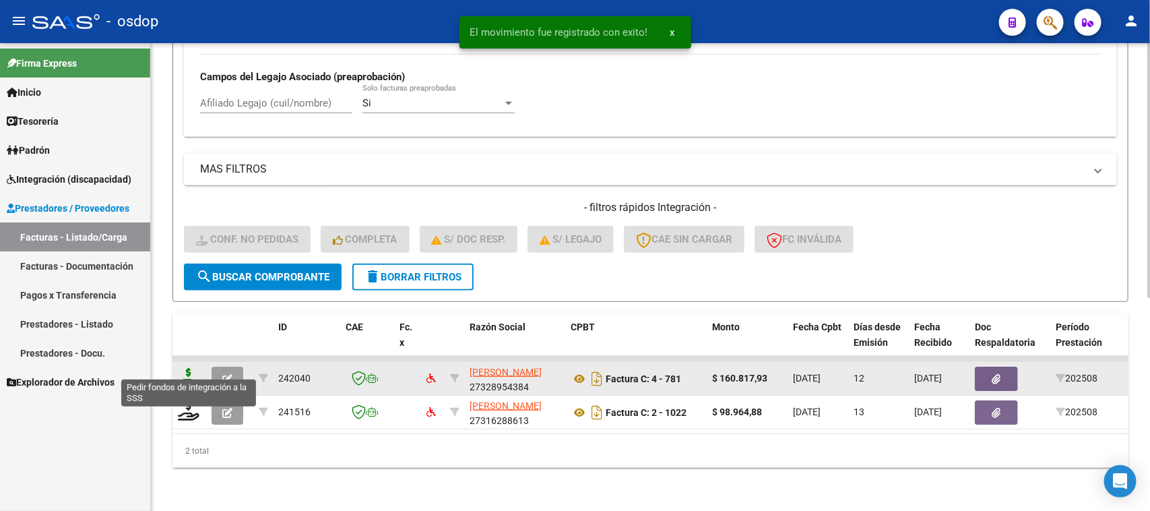
click at [182, 371] on icon at bounding box center [189, 377] width 22 height 19
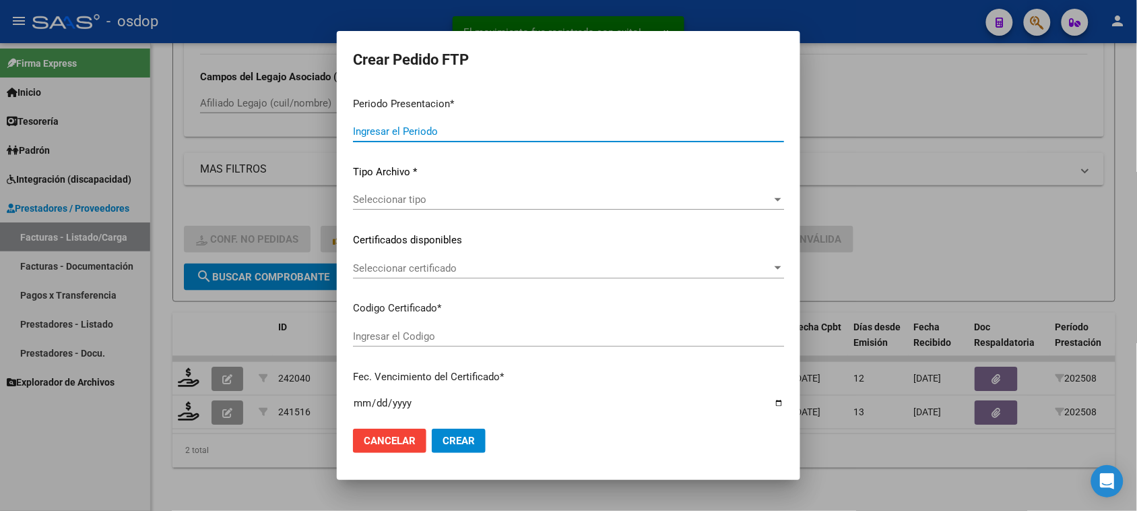
type input "202508"
type input "$ 160.817,93"
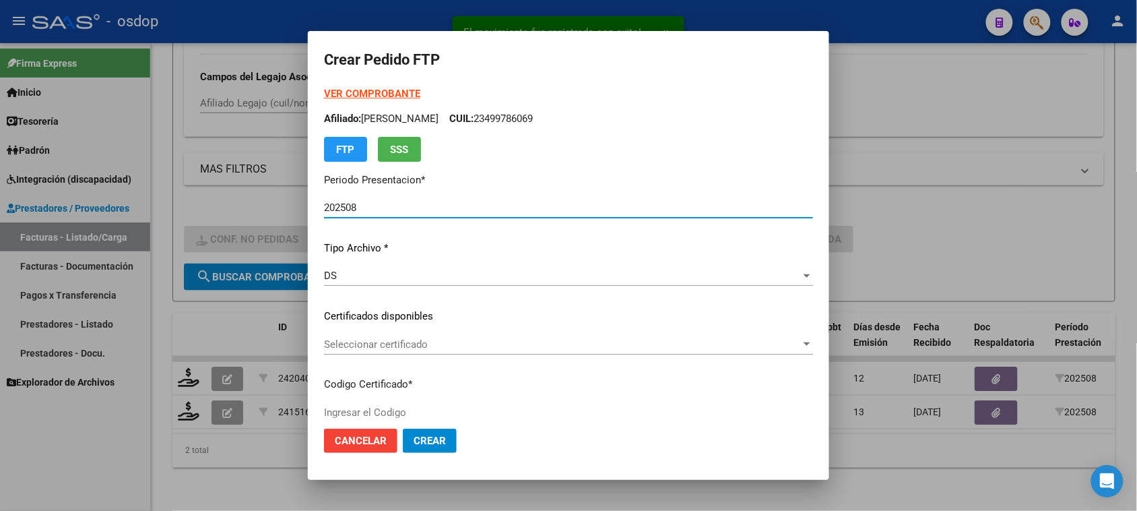
type input "2512420905"
type input "2029-05-05"
click at [594, 271] on div "DS" at bounding box center [562, 275] width 477 height 12
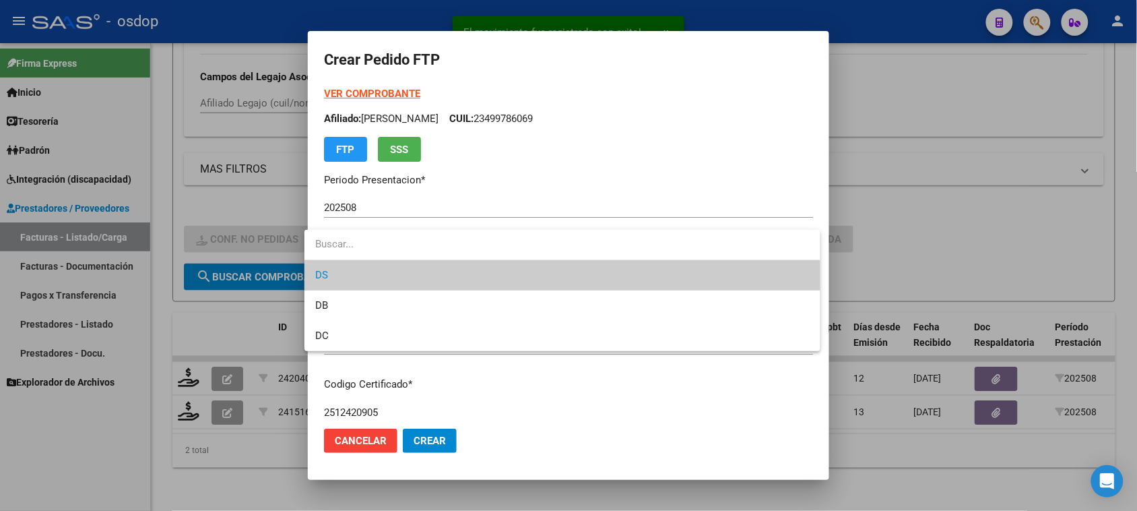
click at [577, 257] on input "dropdown search" at bounding box center [561, 244] width 515 height 30
click at [558, 280] on span "DS" at bounding box center [562, 275] width 494 height 30
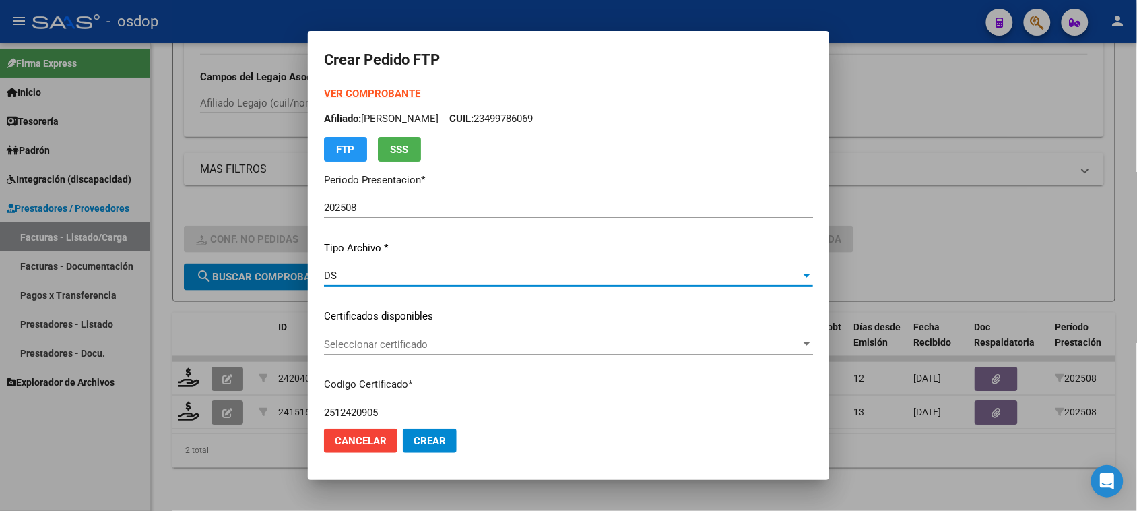
click at [502, 364] on div "Seleccionar certificado Seleccionar certificado" at bounding box center [568, 350] width 489 height 33
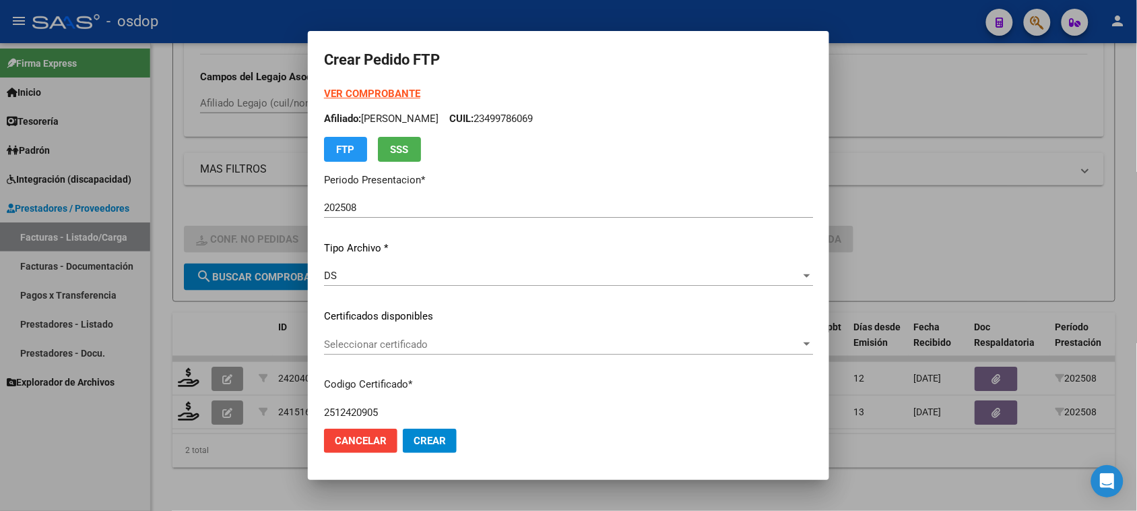
click at [505, 351] on div "Seleccionar certificado Seleccionar certificado" at bounding box center [568, 344] width 489 height 20
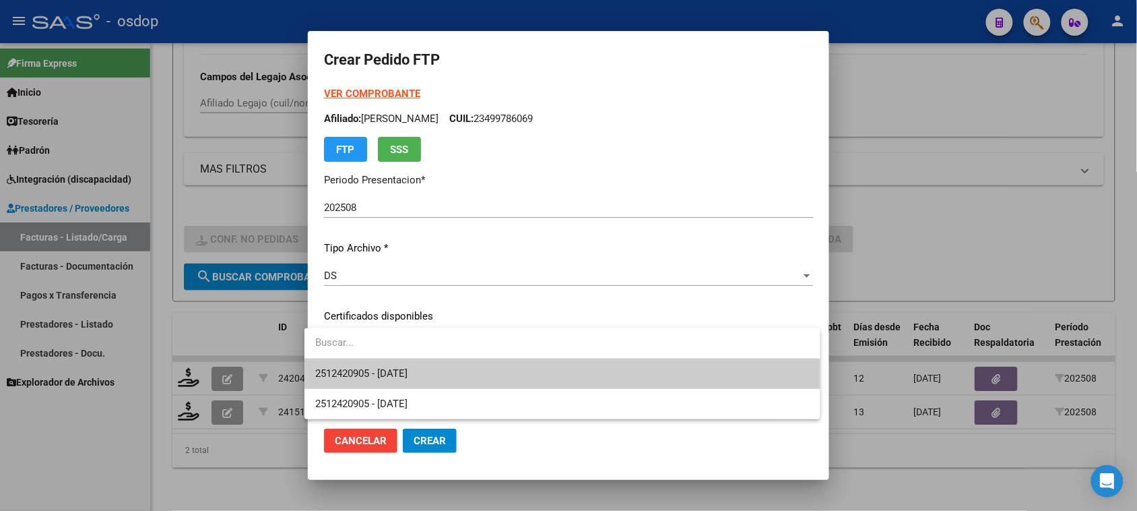
click at [504, 372] on span "2512420905 - 2029-05-05" at bounding box center [562, 373] width 494 height 30
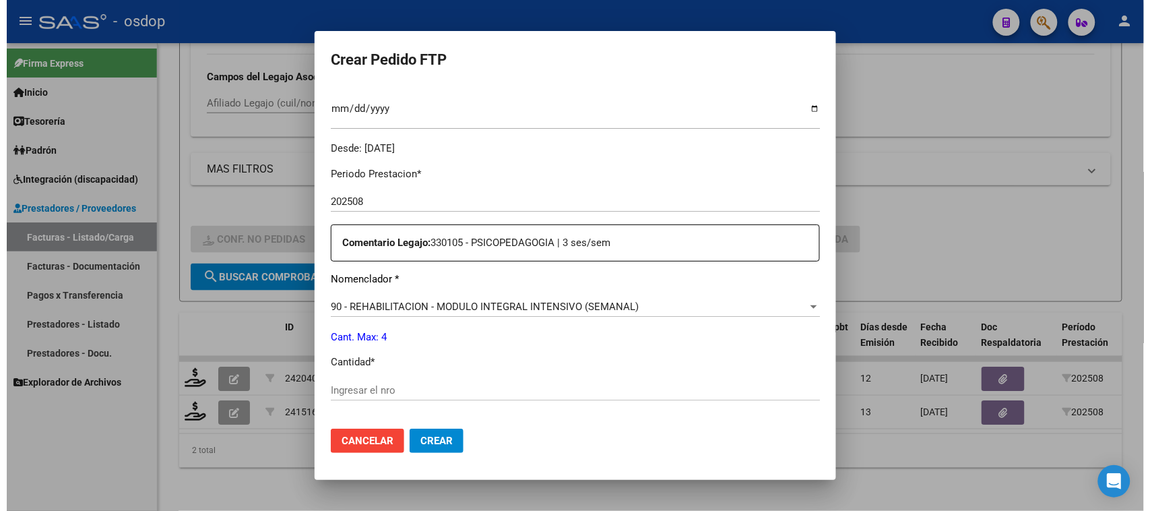
scroll to position [421, 0]
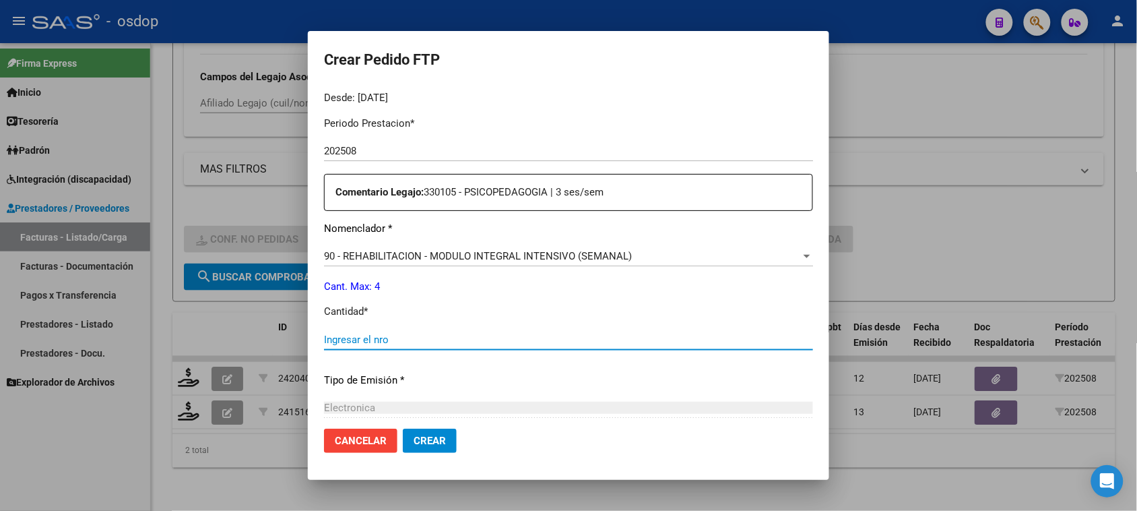
click at [376, 333] on input "Ingresar el nro" at bounding box center [568, 339] width 489 height 12
type input "4"
click at [424, 439] on span "Crear" at bounding box center [430, 440] width 32 height 12
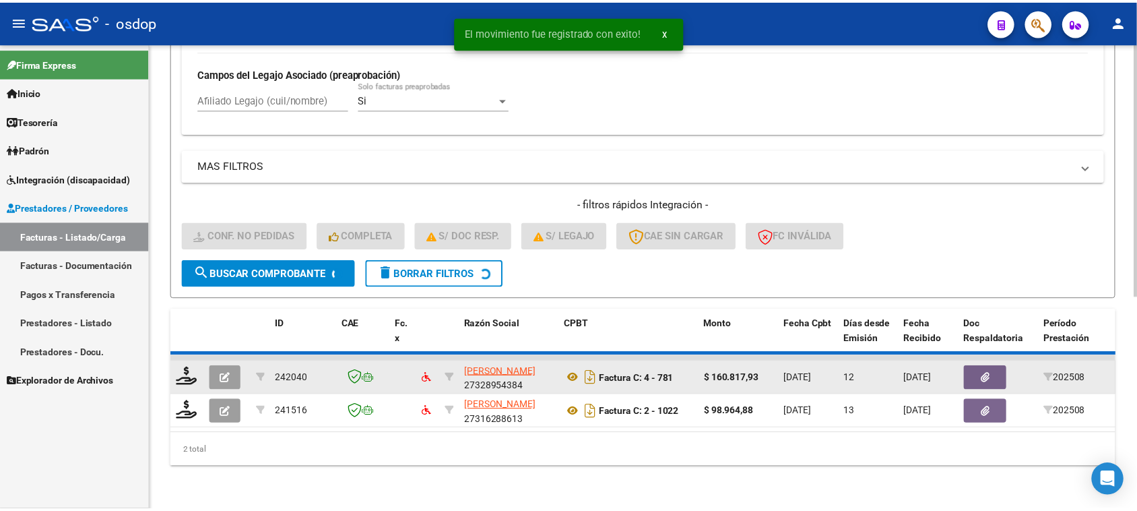
scroll to position [356, 0]
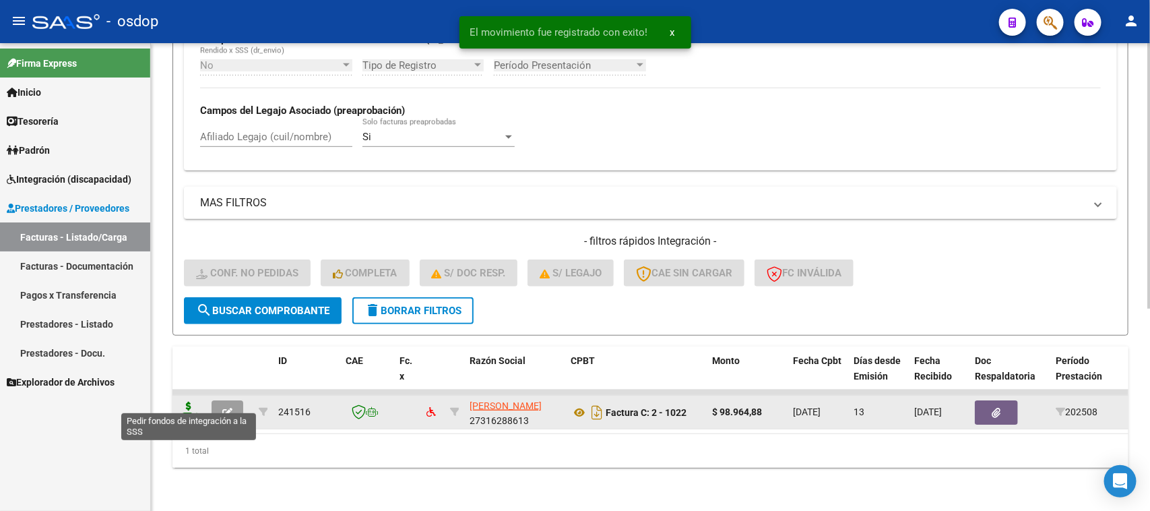
click at [190, 403] on icon at bounding box center [189, 410] width 22 height 19
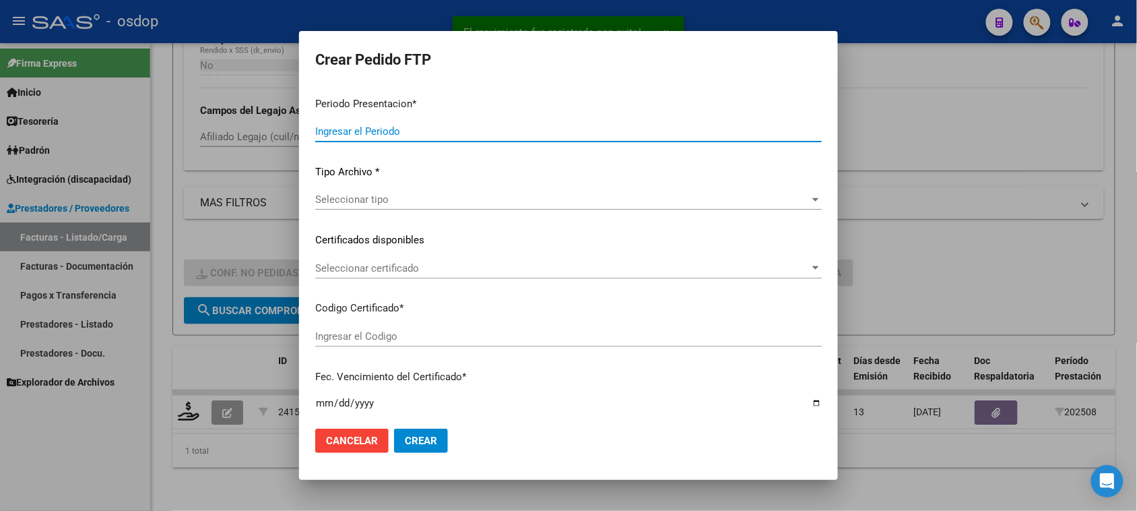
type input "202508"
type input "$ 98.964,88"
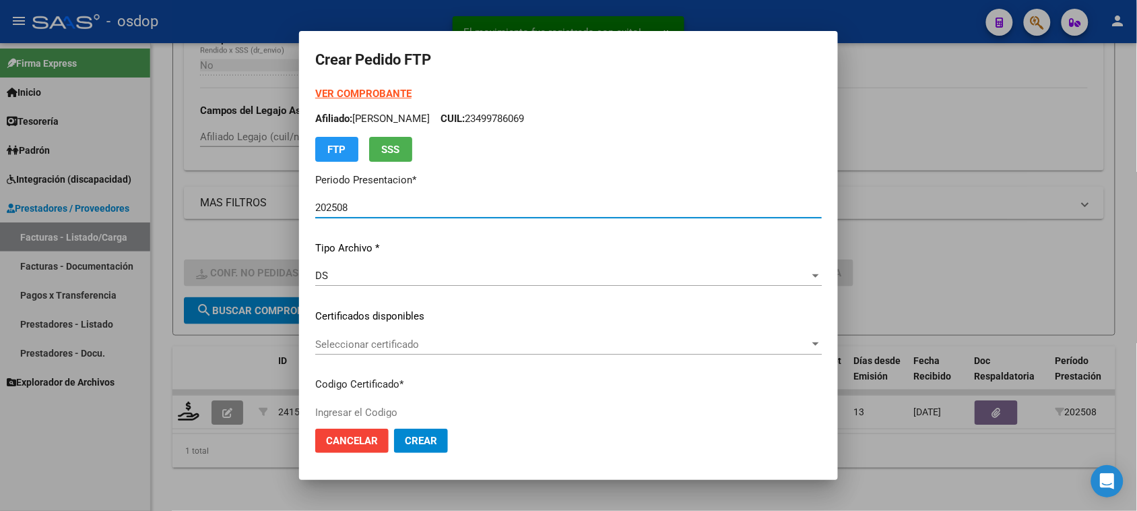
type input "2512420905"
type input "2029-05-05"
click at [502, 344] on span "Seleccionar certificado" at bounding box center [562, 344] width 494 height 12
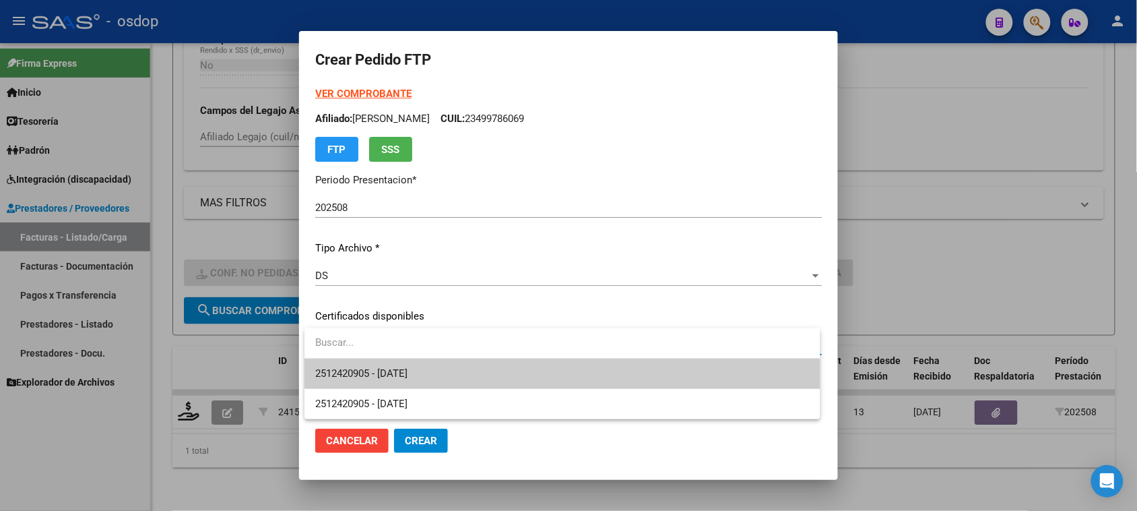
click at [496, 369] on span "2512420905 - 2029-05-05" at bounding box center [562, 373] width 494 height 30
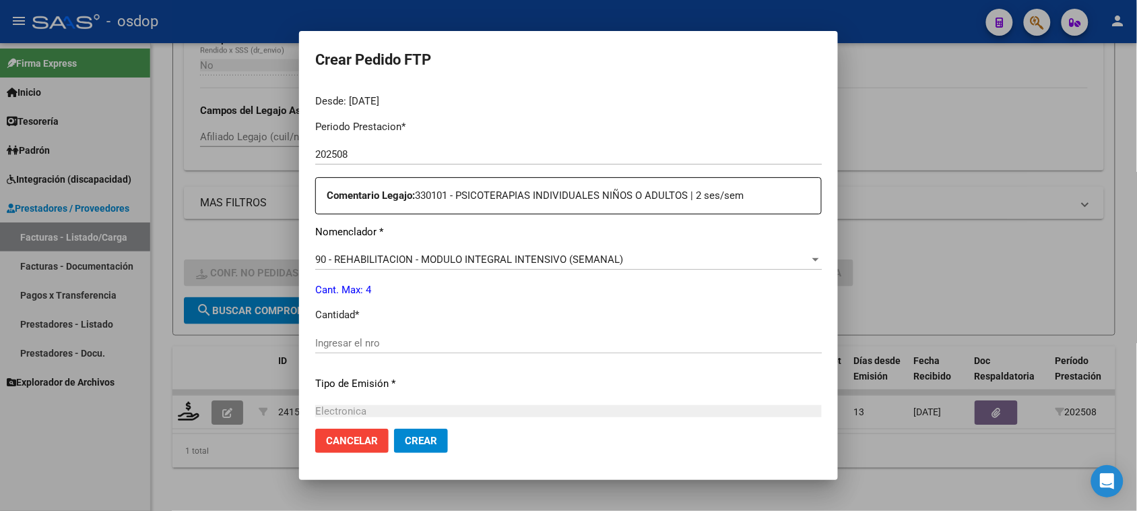
scroll to position [421, 0]
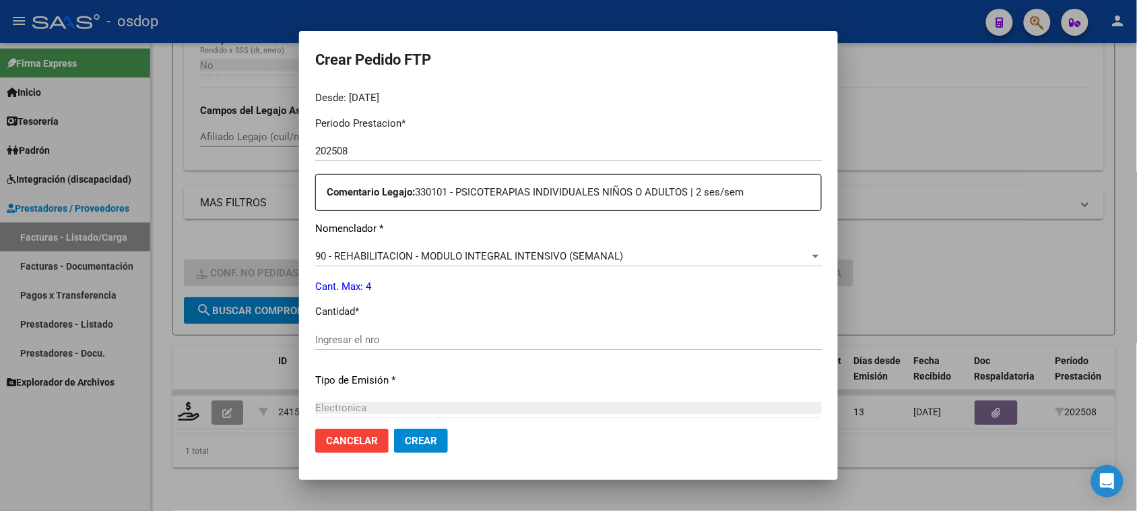
click at [372, 342] on input "Ingresar el nro" at bounding box center [568, 339] width 507 height 12
type input "4"
drag, startPoint x: 423, startPoint y: 445, endPoint x: 413, endPoint y: 456, distance: 14.8
click at [419, 448] on button "Crear" at bounding box center [421, 440] width 54 height 24
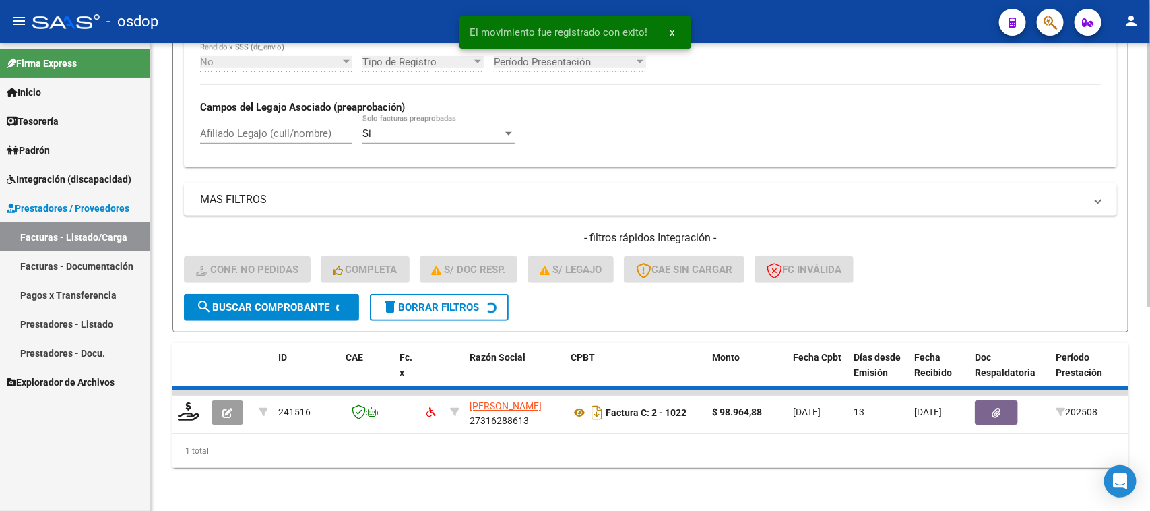
scroll to position [332, 0]
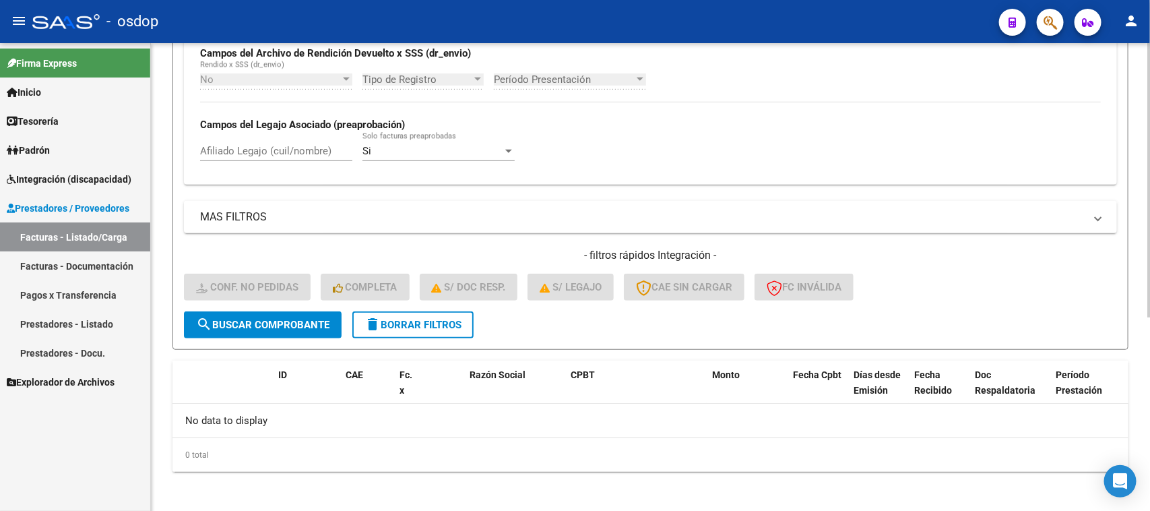
click at [419, 320] on span "delete Borrar Filtros" at bounding box center [412, 325] width 97 height 12
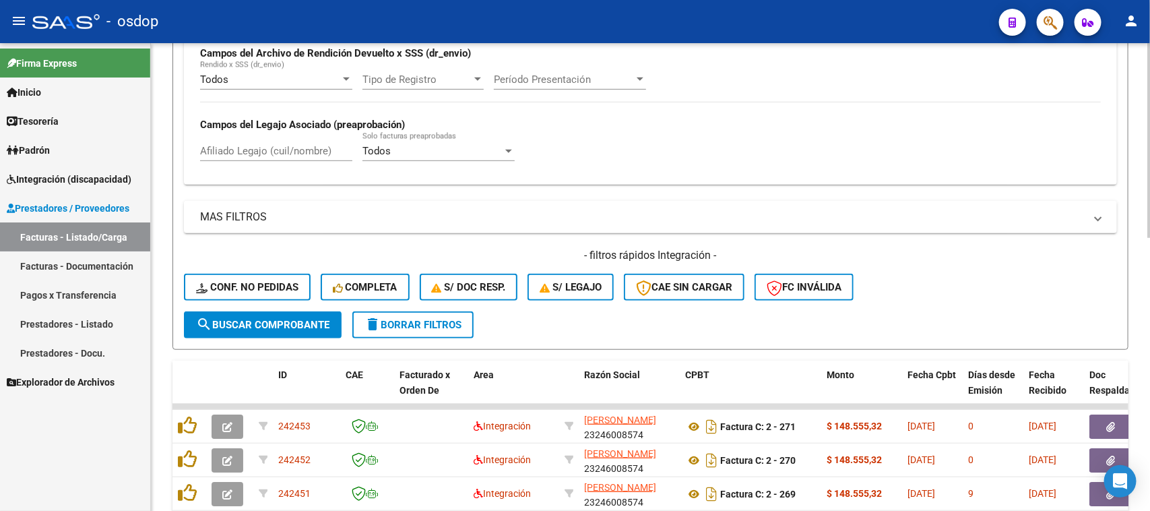
click at [269, 146] on input "Afiliado Legajo (cuil/nombre)" at bounding box center [276, 151] width 152 height 12
paste input "27422047145"
type input "27422047145"
click at [270, 321] on span "search Buscar Comprobante" at bounding box center [262, 325] width 133 height 12
click at [960, 270] on div "- filtros rápidos Integración - Conf. no pedidas Completa S/ Doc Resp. S/ legaj…" at bounding box center [650, 279] width 933 height 63
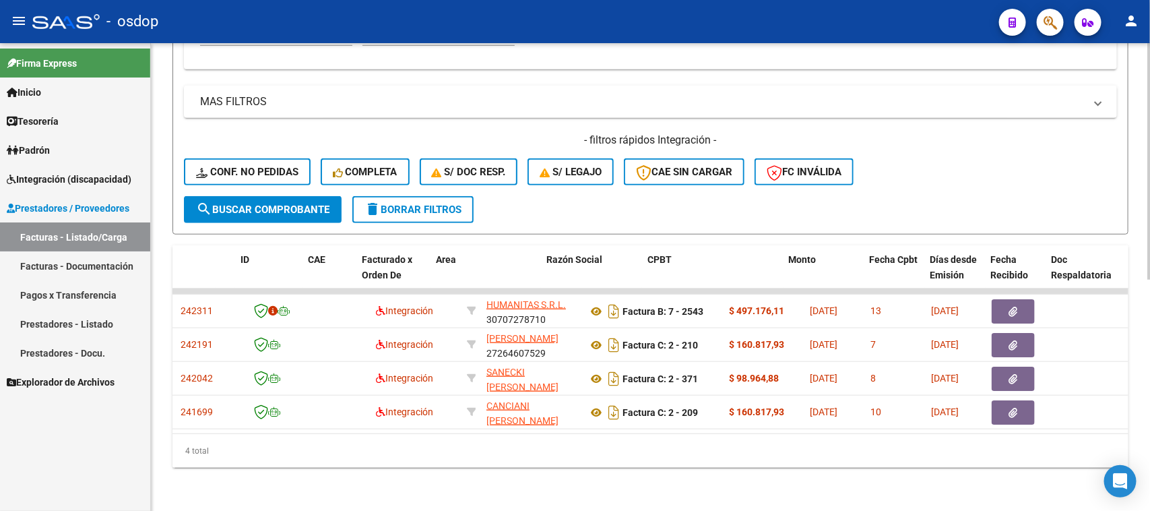
scroll to position [0, 38]
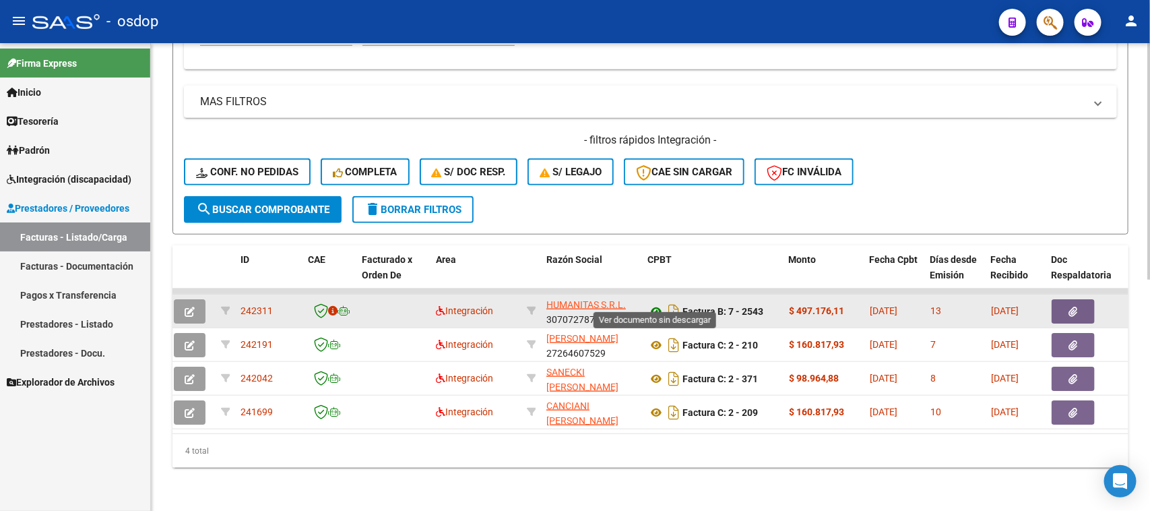
click at [654, 303] on icon at bounding box center [656, 311] width 18 height 16
click at [1066, 299] on button "button" at bounding box center [1072, 311] width 43 height 24
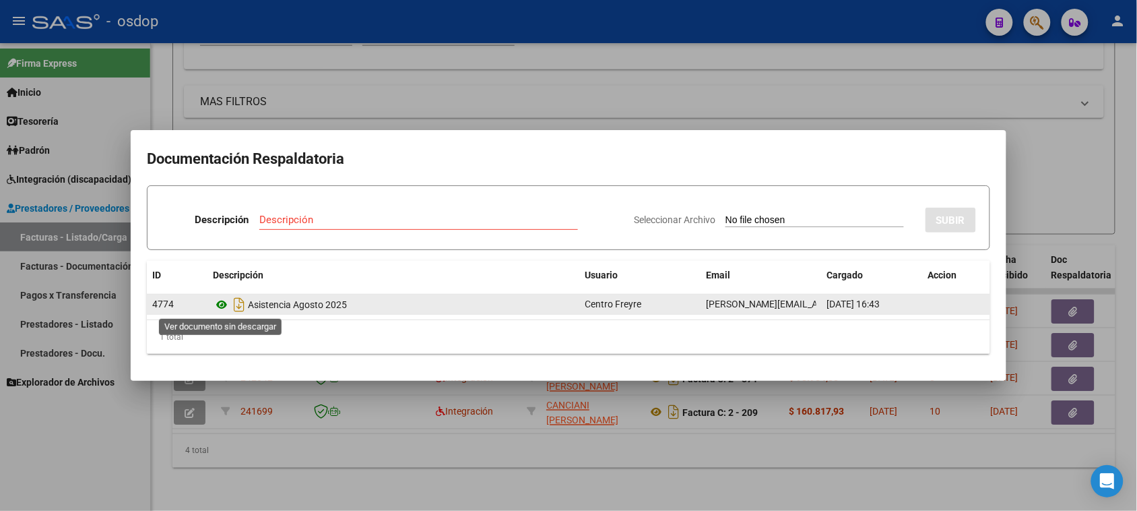
click at [220, 304] on icon at bounding box center [222, 304] width 18 height 16
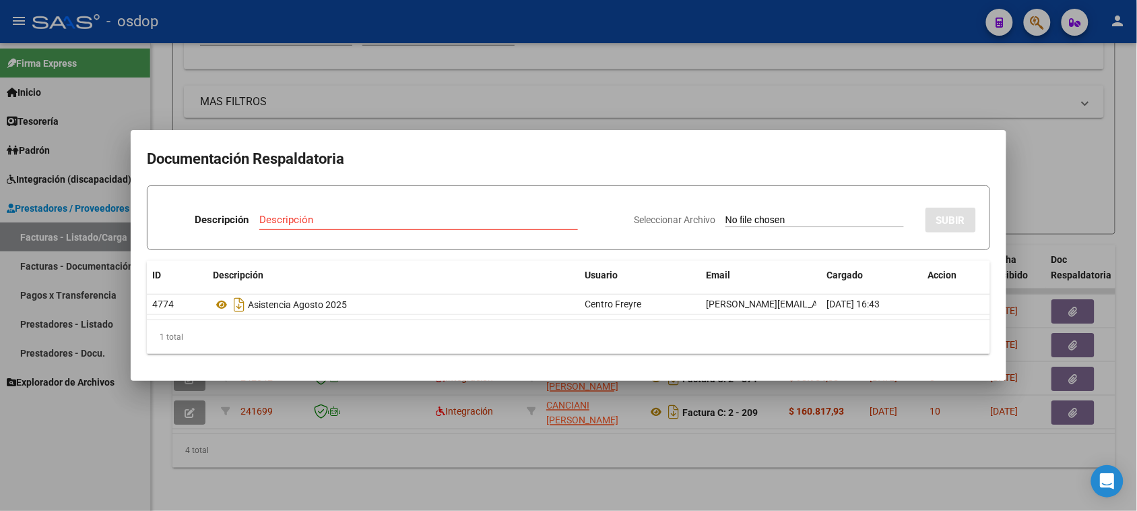
click at [459, 438] on div at bounding box center [568, 255] width 1137 height 511
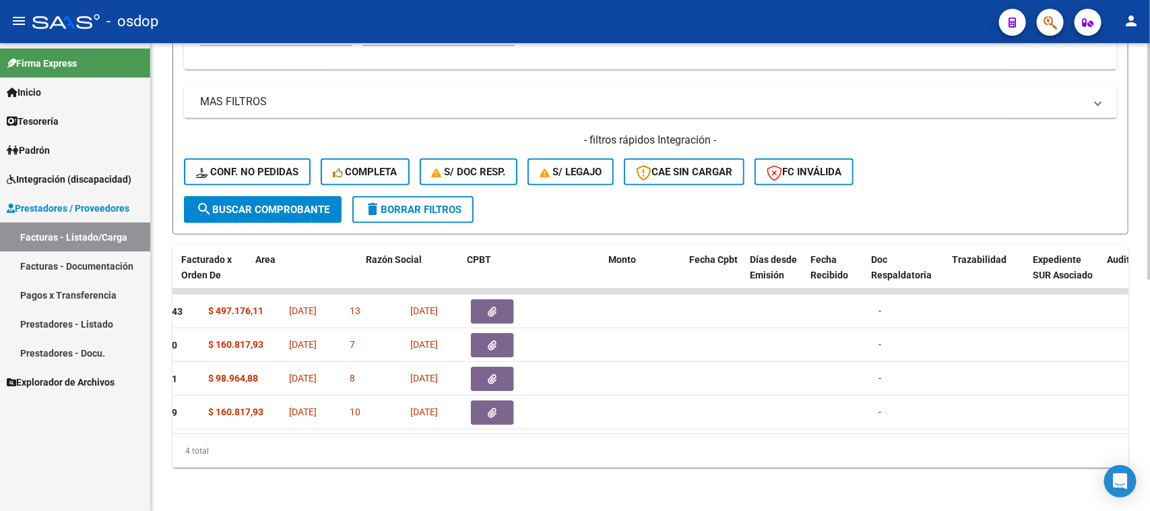
scroll to position [0, 0]
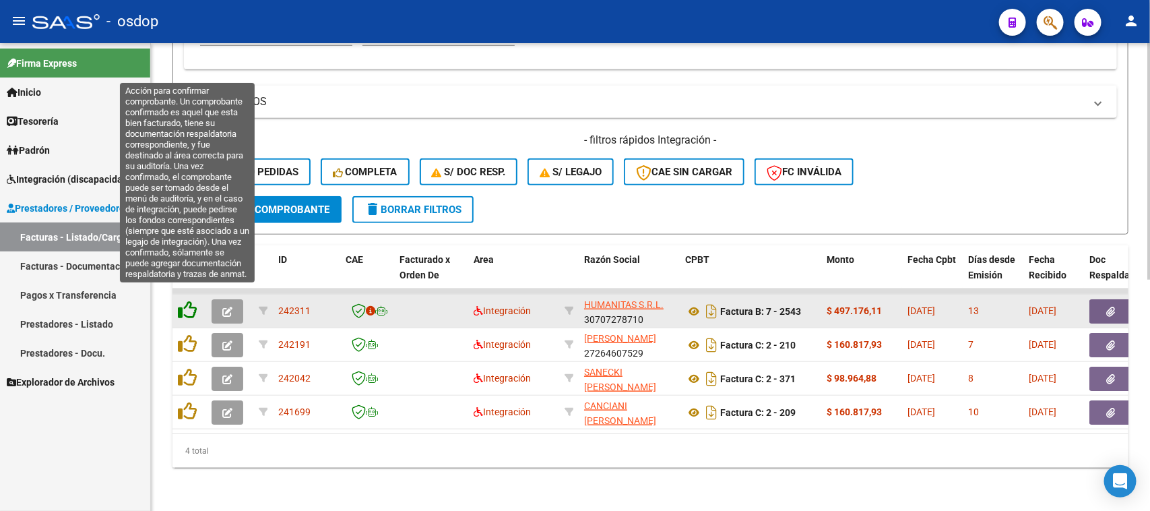
click at [183, 300] on icon at bounding box center [187, 309] width 19 height 19
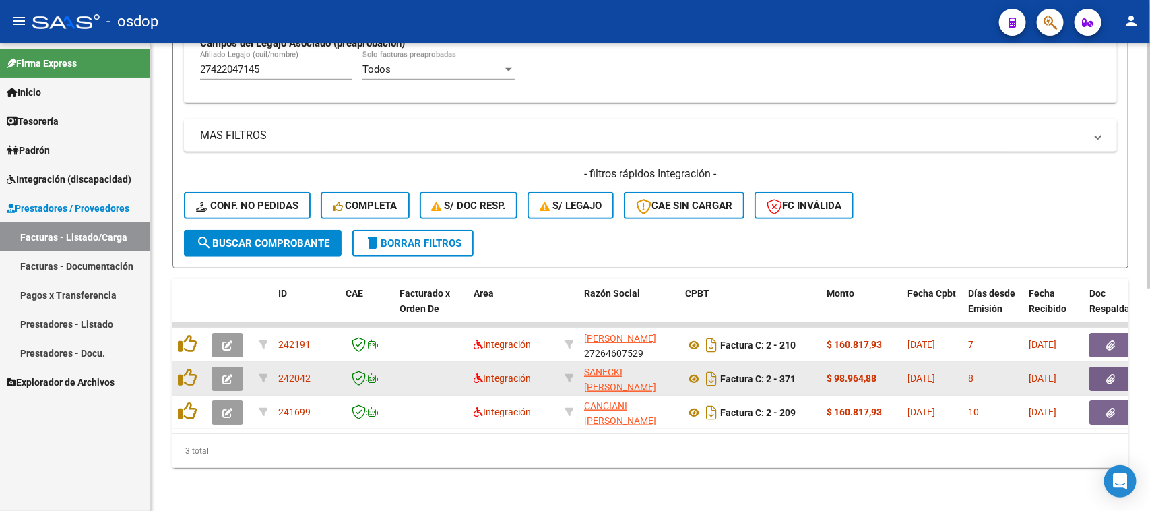
scroll to position [423, 0]
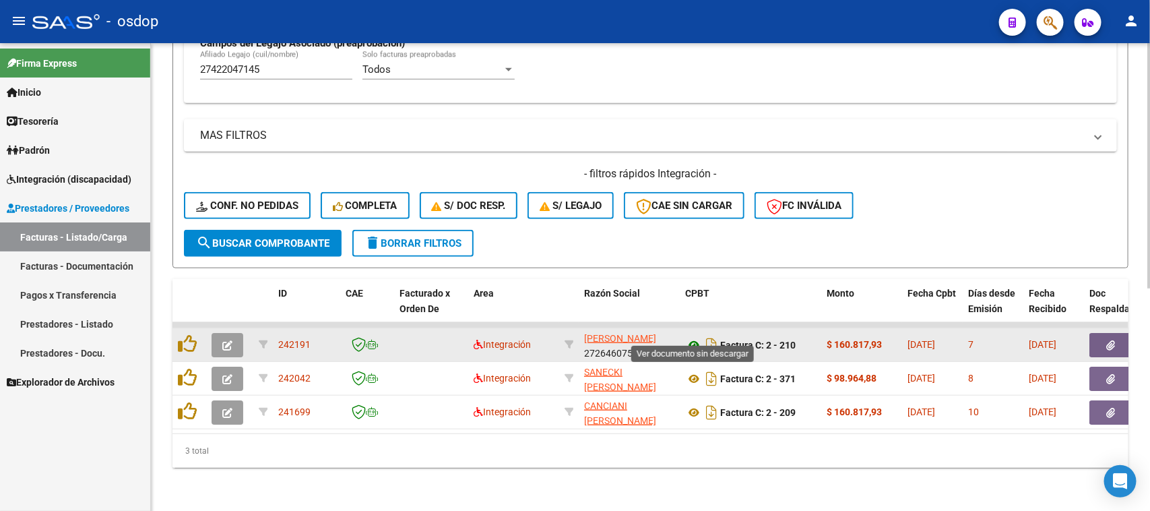
click at [694, 337] on icon at bounding box center [694, 345] width 18 height 16
click at [1117, 333] on button "button" at bounding box center [1110, 345] width 43 height 24
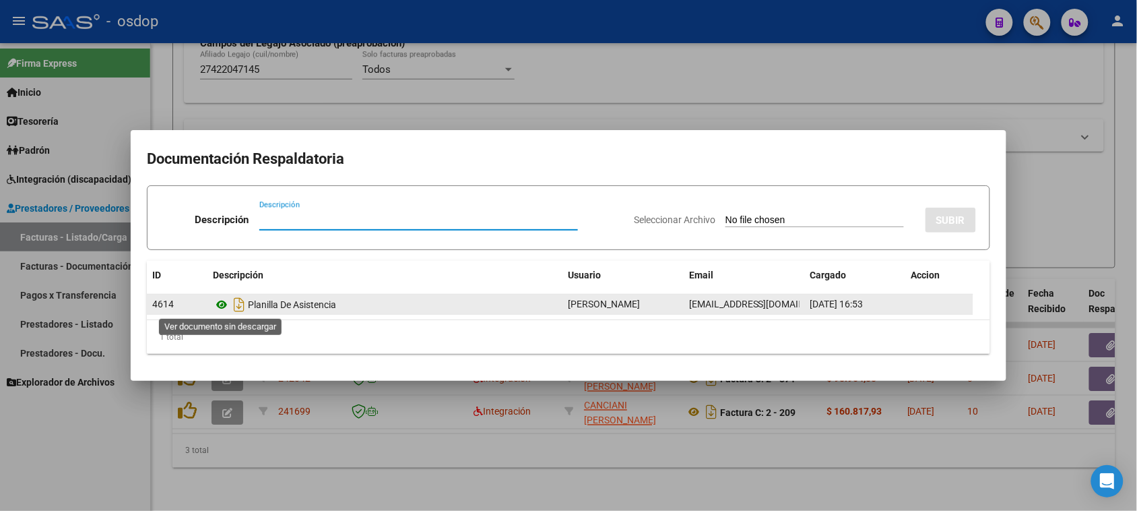
click at [224, 305] on icon at bounding box center [222, 304] width 18 height 16
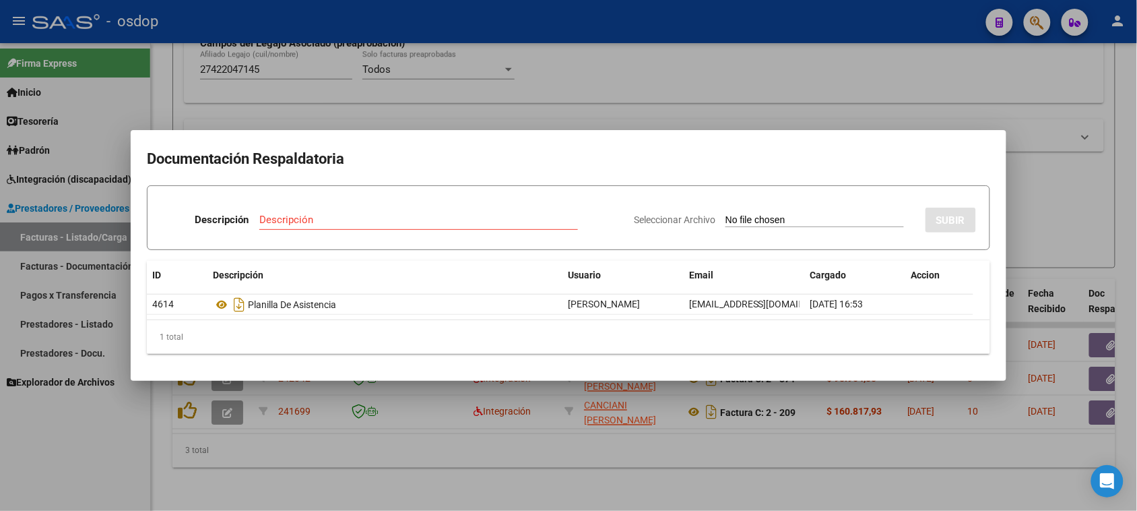
click at [617, 472] on div at bounding box center [568, 255] width 1137 height 511
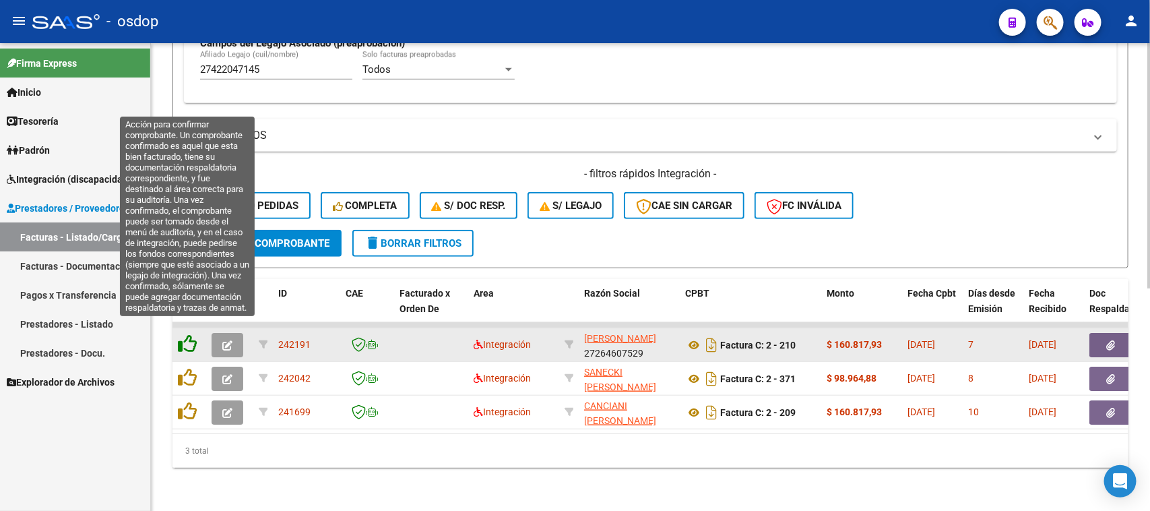
click at [190, 334] on icon at bounding box center [187, 343] width 19 height 19
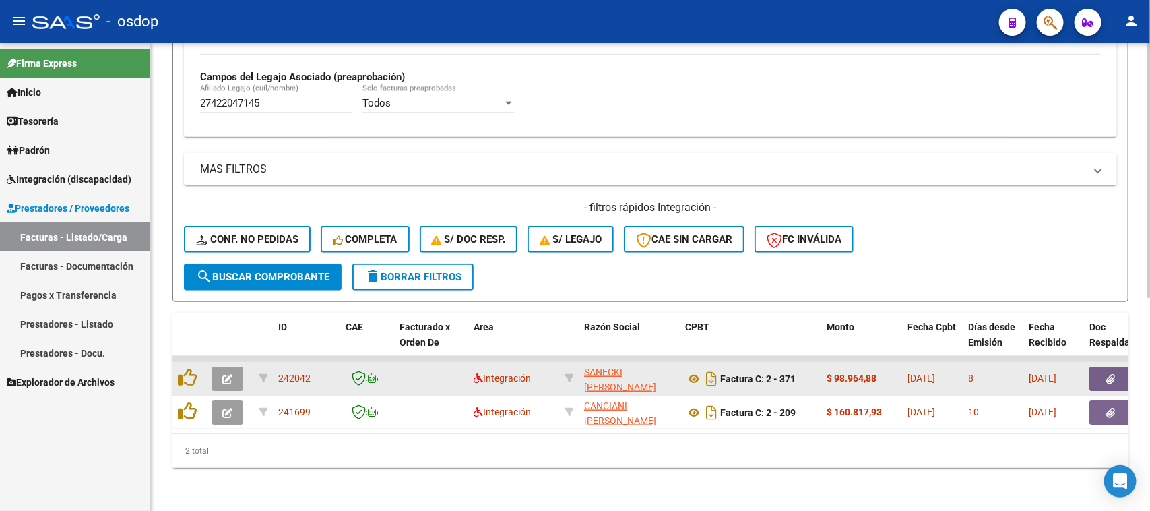
scroll to position [389, 0]
click at [694, 370] on icon at bounding box center [694, 378] width 18 height 16
click at [1115, 374] on icon "button" at bounding box center [1111, 379] width 9 height 10
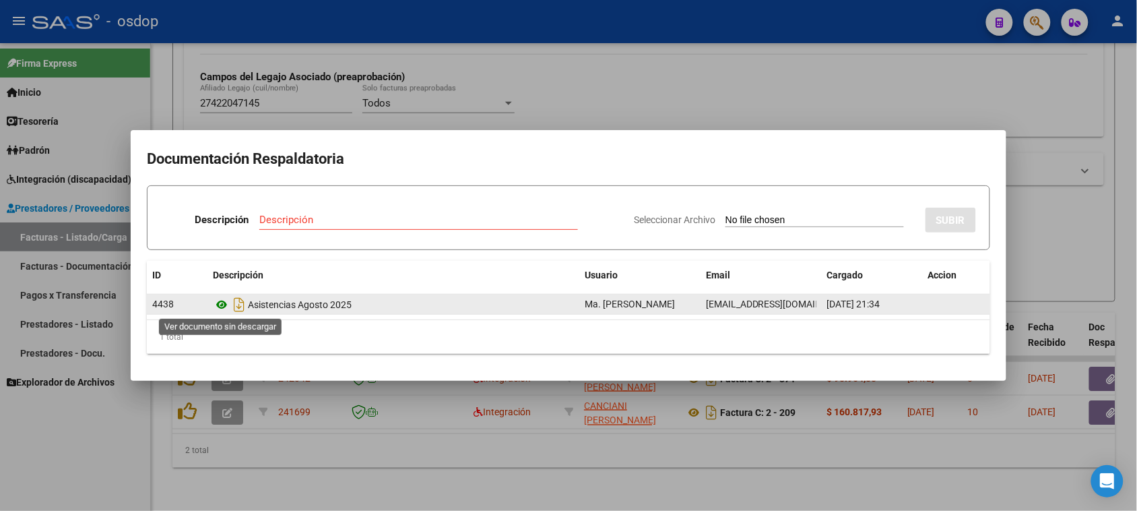
click at [226, 304] on icon at bounding box center [222, 304] width 18 height 16
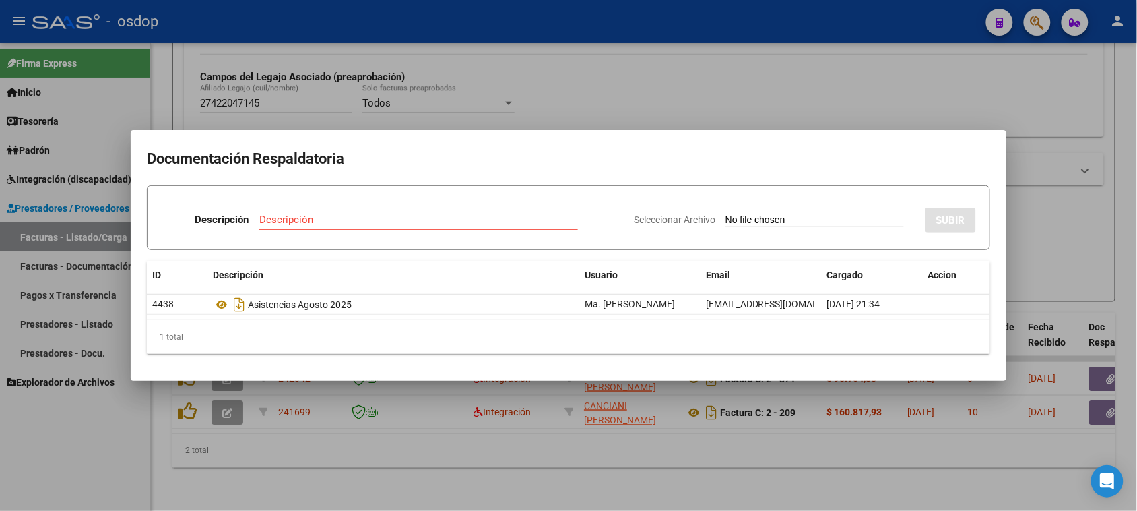
click at [470, 472] on div at bounding box center [568, 255] width 1137 height 511
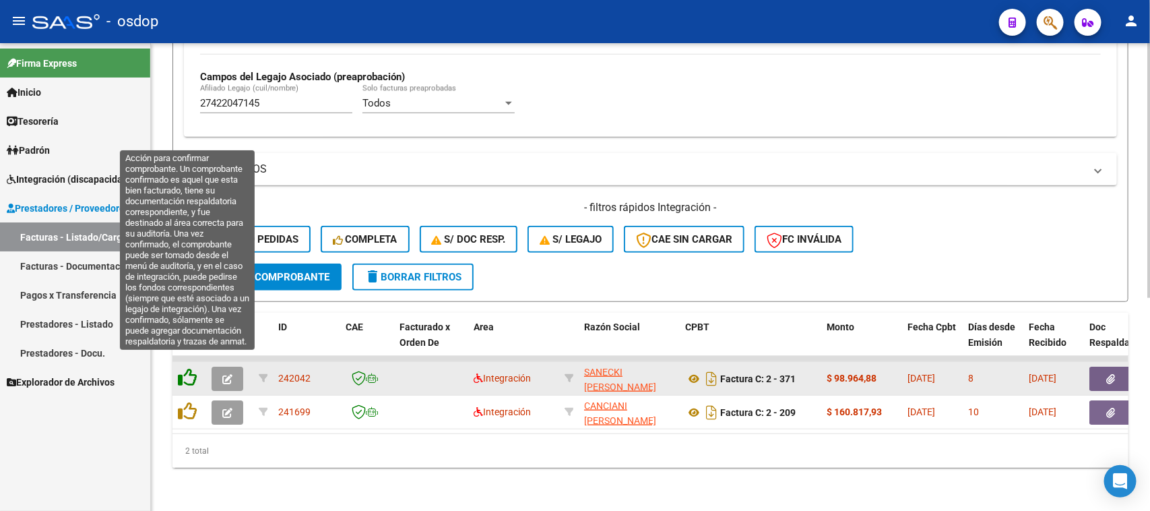
click at [191, 368] on icon at bounding box center [187, 377] width 19 height 19
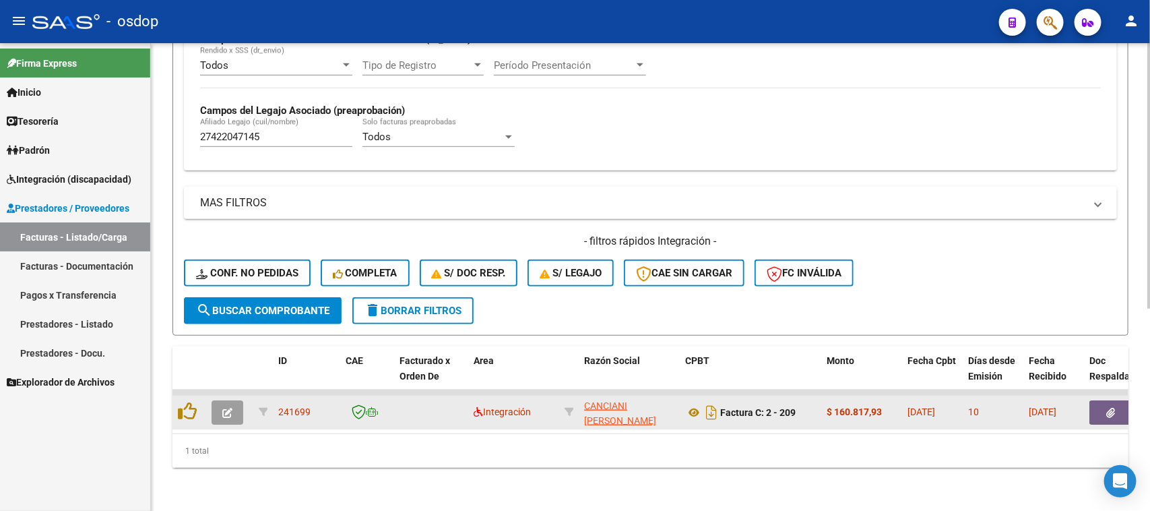
scroll to position [356, 0]
click at [695, 404] on icon at bounding box center [694, 412] width 18 height 16
click at [1098, 401] on button "button" at bounding box center [1110, 412] width 43 height 24
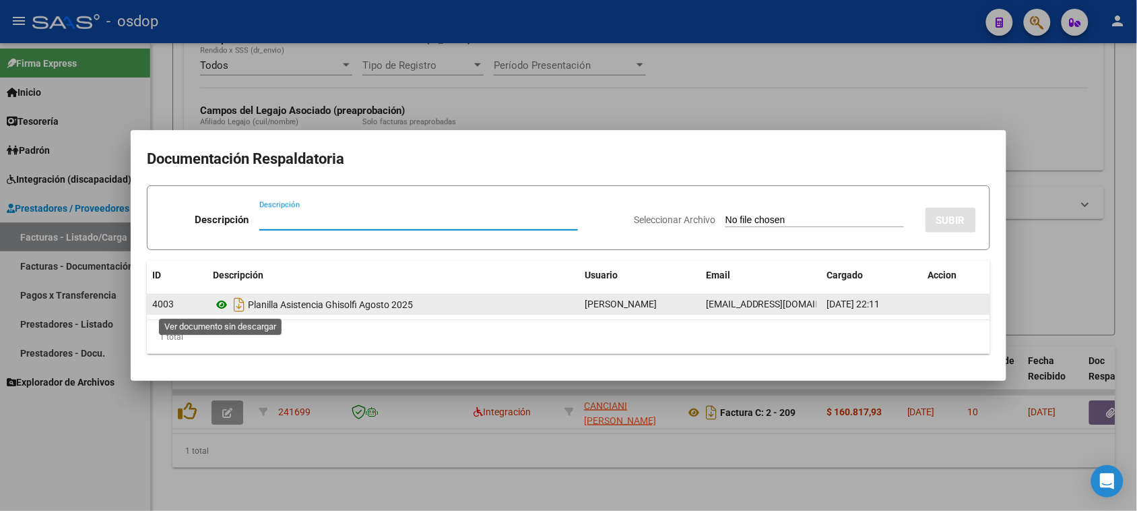
click at [222, 304] on icon at bounding box center [222, 304] width 18 height 16
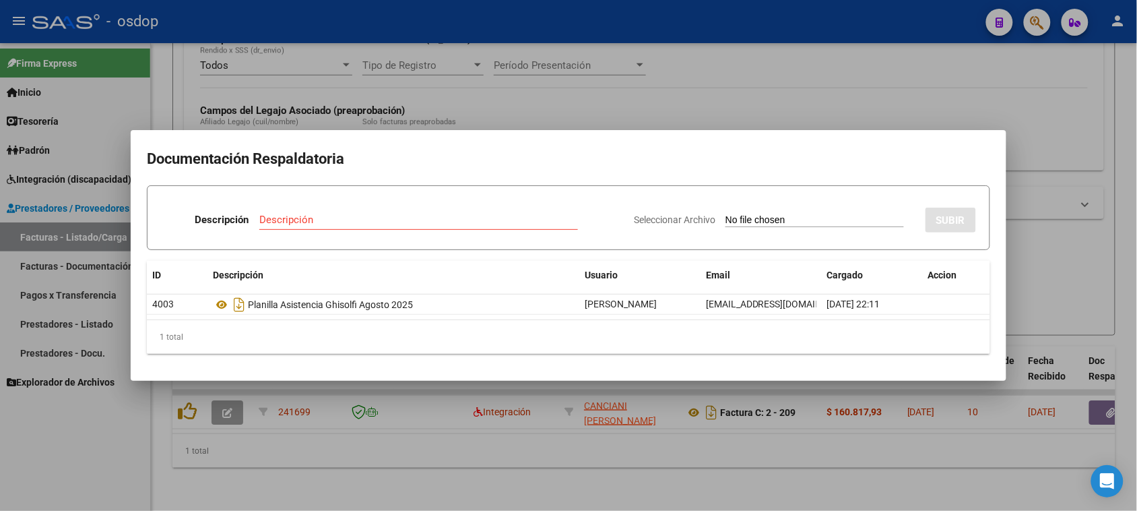
click at [327, 483] on div at bounding box center [568, 255] width 1137 height 511
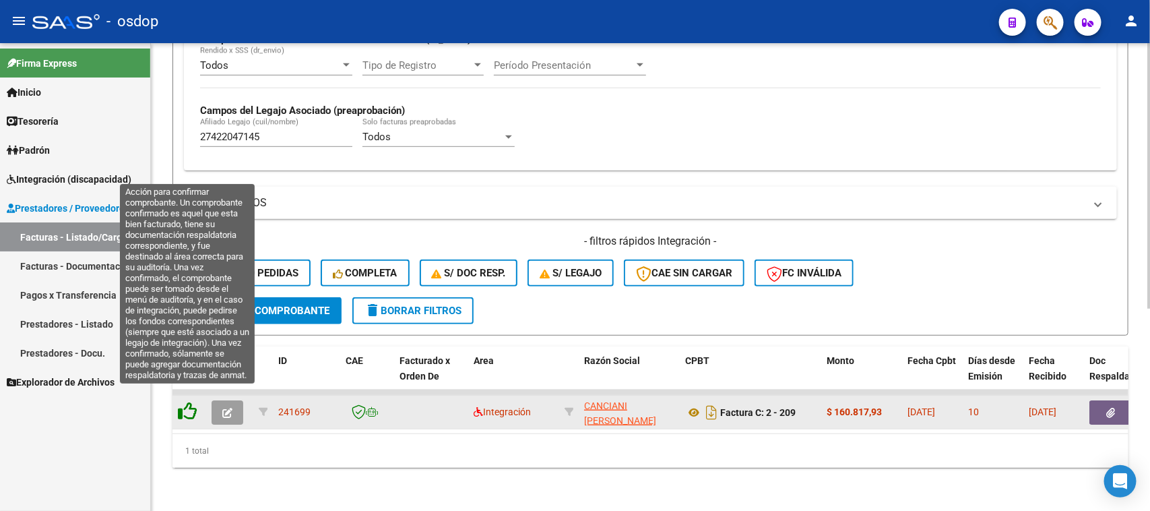
click at [187, 401] on icon at bounding box center [187, 410] width 19 height 19
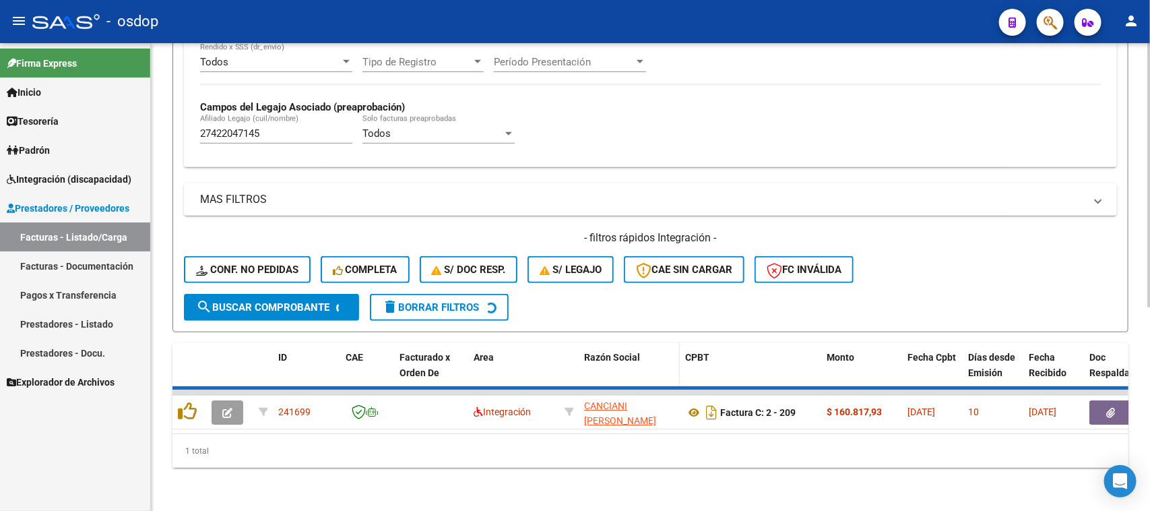
scroll to position [332, 0]
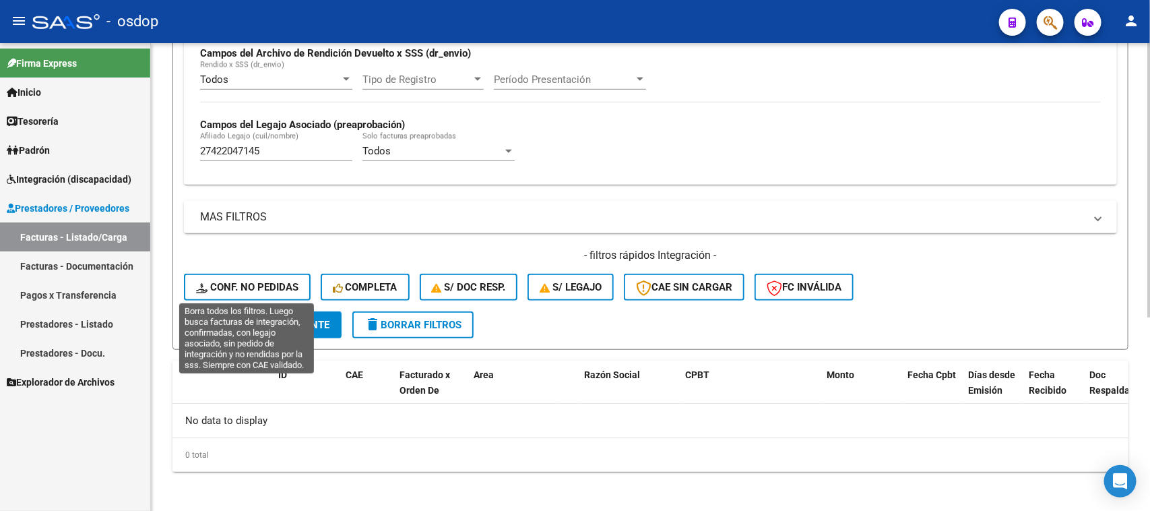
click at [276, 288] on span "Conf. no pedidas" at bounding box center [247, 287] width 102 height 12
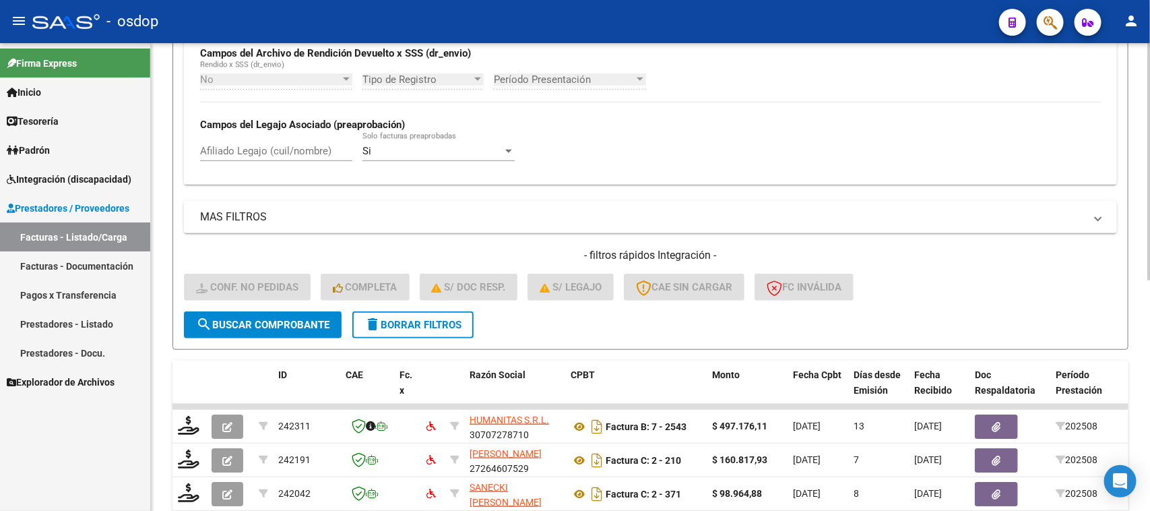
click at [294, 150] on input "Afiliado Legajo (cuil/nombre)" at bounding box center [276, 151] width 152 height 12
paste input "27422047145"
type input "27422047145"
click at [298, 319] on span "search Buscar Comprobante" at bounding box center [262, 325] width 133 height 12
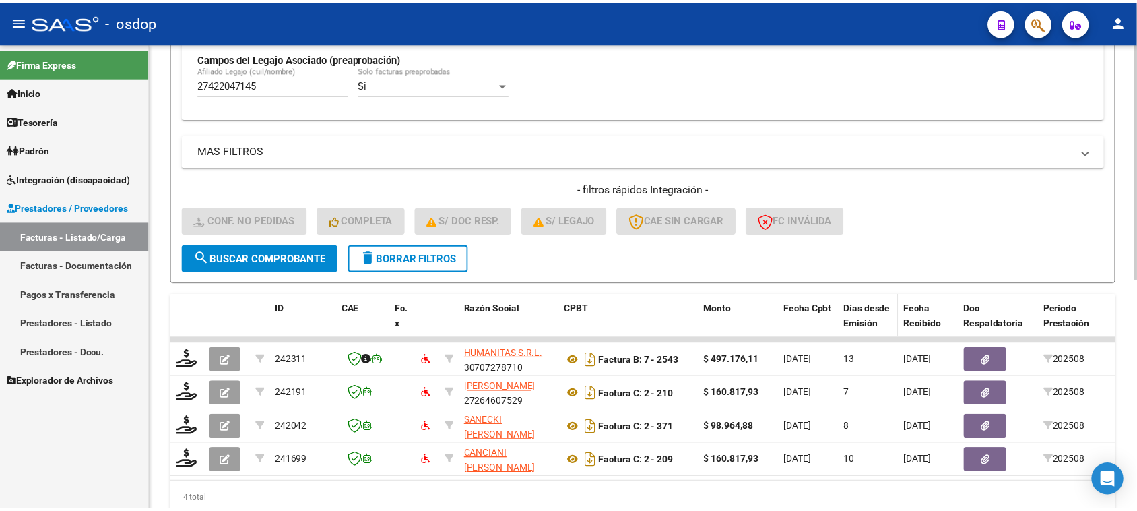
scroll to position [416, 0]
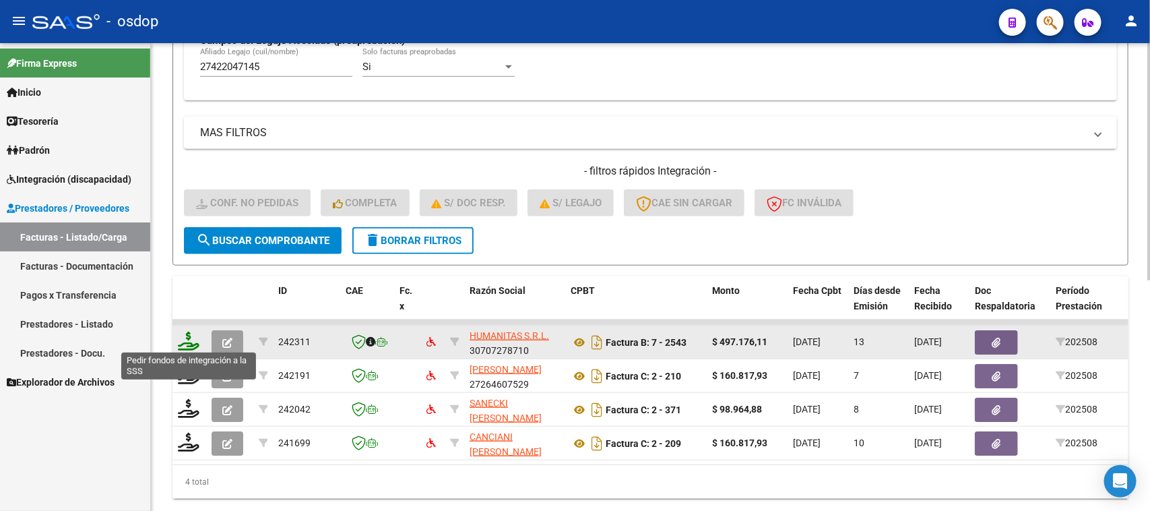
click at [189, 342] on icon at bounding box center [189, 340] width 22 height 19
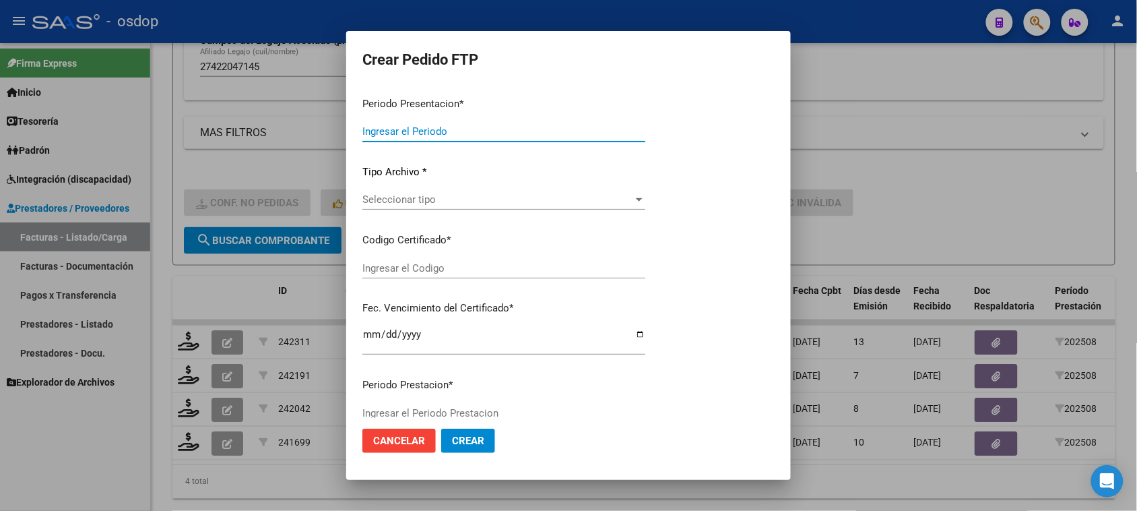
type input "202508"
type input "$ 497.176,11"
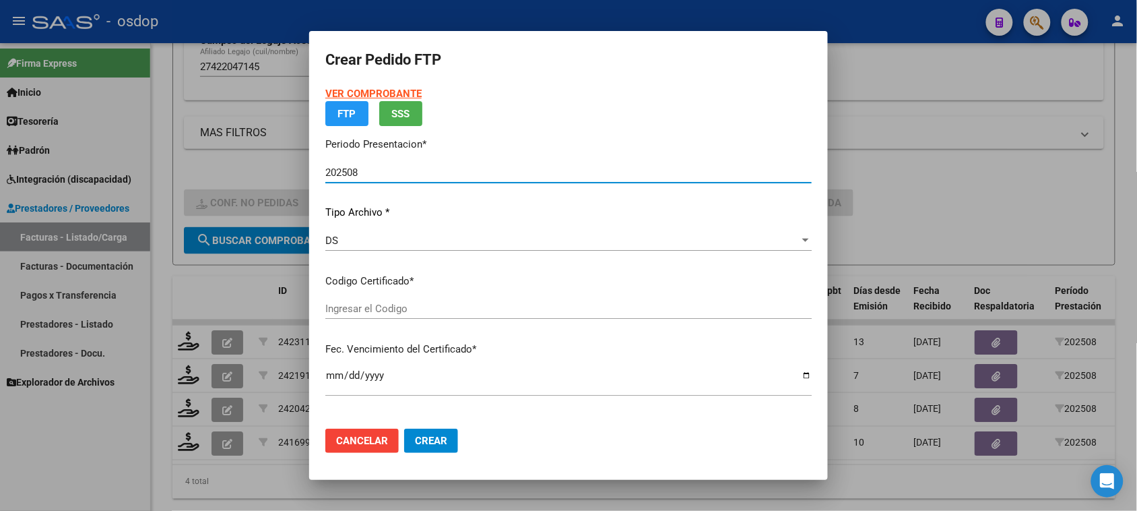
type input "1173118533"
type input "2034-06-10"
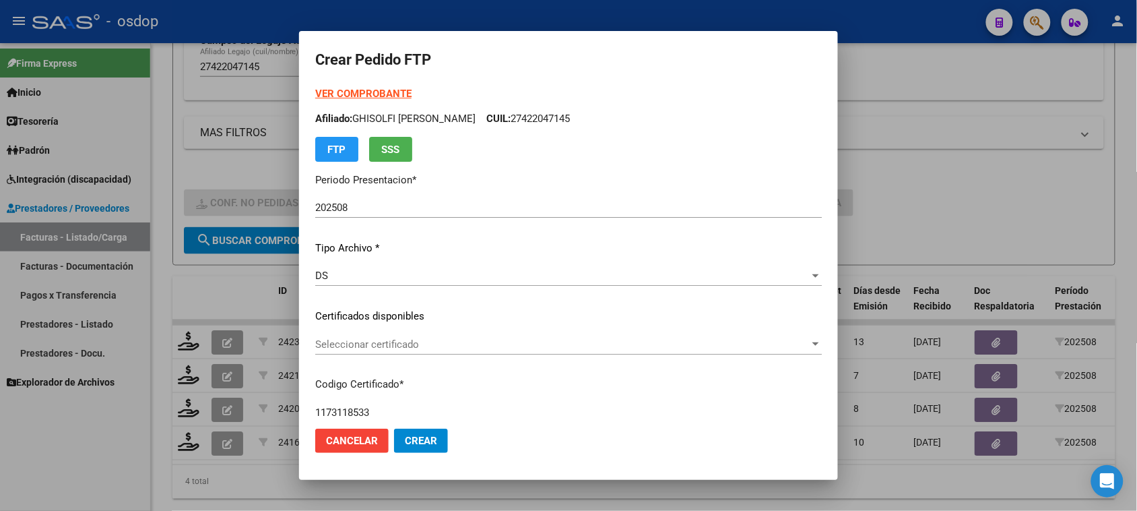
click at [490, 350] on div "Seleccionar certificado Seleccionar certificado" at bounding box center [568, 344] width 507 height 20
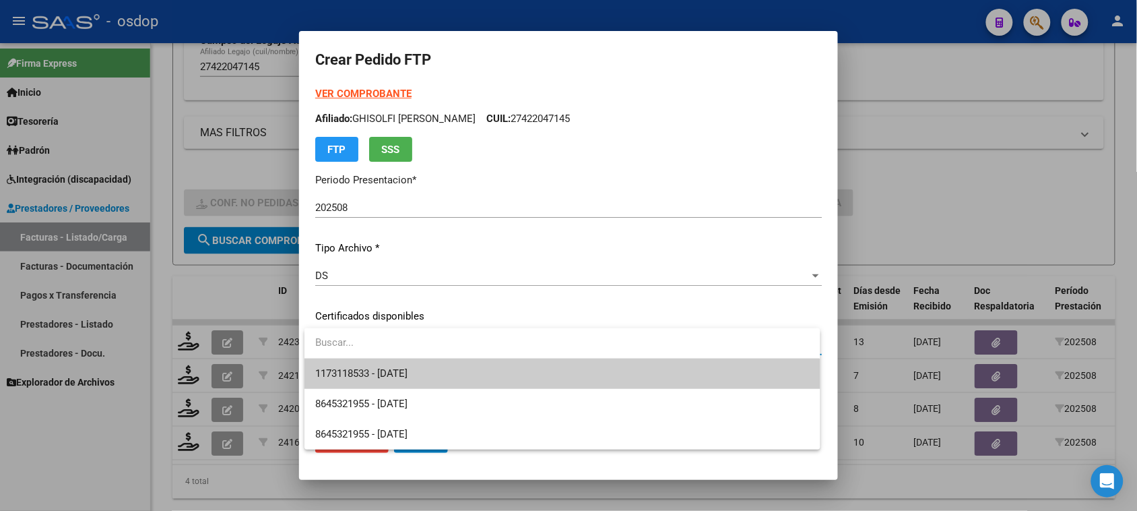
click at [480, 376] on span "1173118533 - 2034-06-10" at bounding box center [562, 373] width 494 height 30
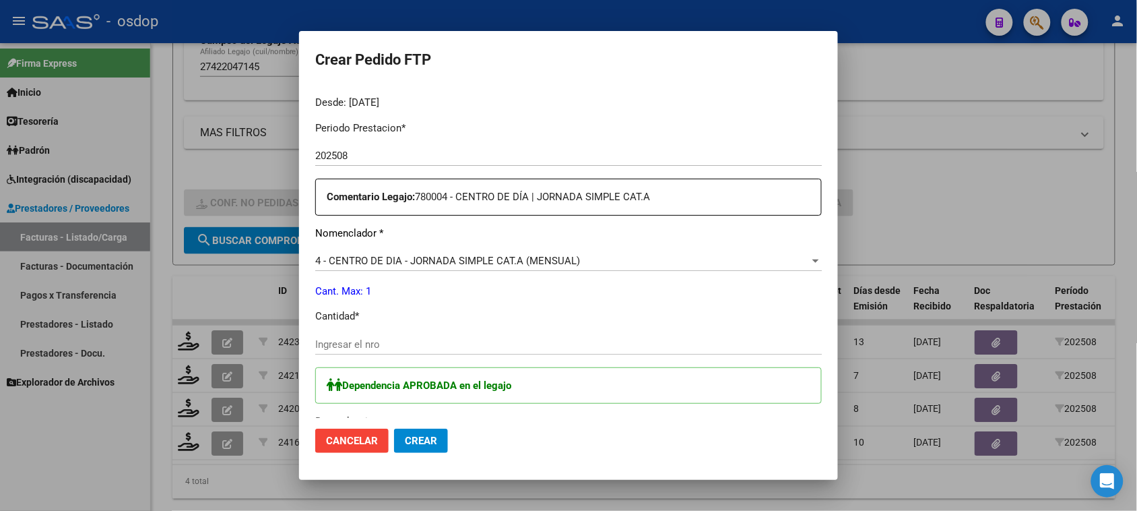
scroll to position [421, 0]
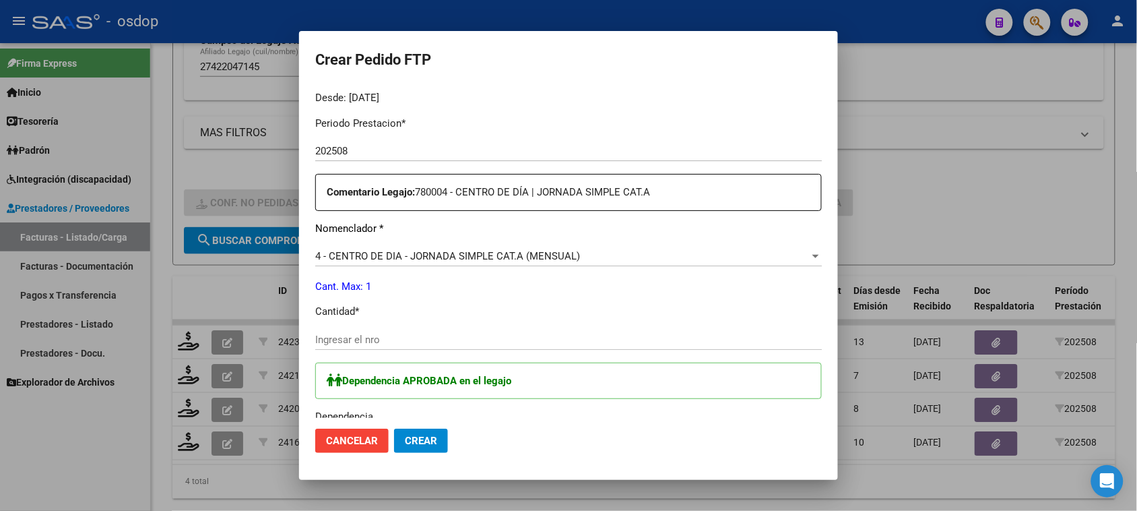
click at [368, 327] on div "Periodo Prestacion * 202508 Ingresar el Periodo Prestacion Comentario Legajo: 7…" at bounding box center [568, 381] width 507 height 550
click at [370, 341] on input "Ingresar el nro" at bounding box center [568, 339] width 507 height 12
type input "1"
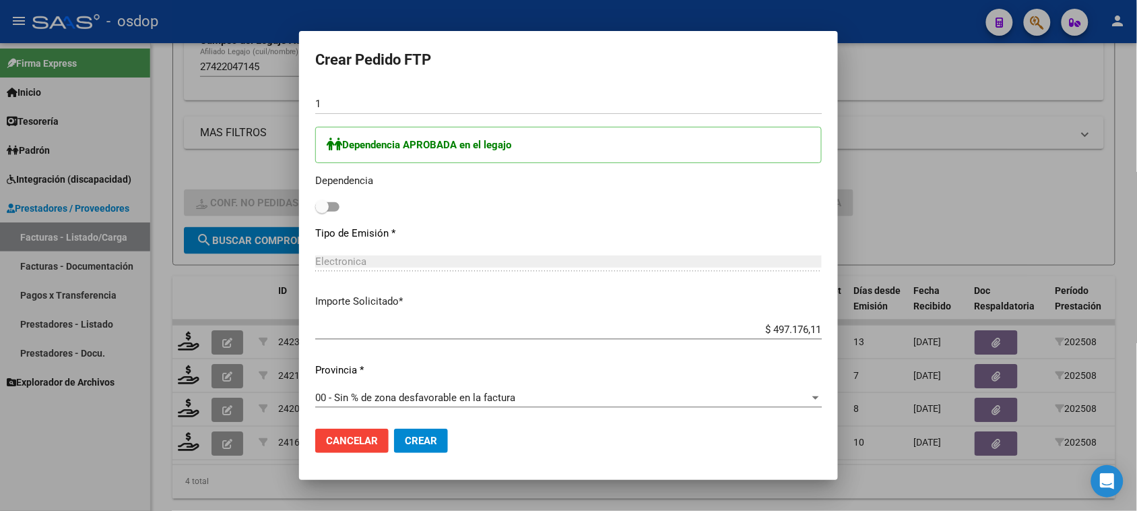
scroll to position [658, 0]
click at [338, 207] on span at bounding box center [327, 205] width 24 height 9
click at [322, 210] on input "checkbox" at bounding box center [321, 210] width 1 height 1
checkbox input "true"
click at [430, 447] on button "Crear" at bounding box center [421, 440] width 54 height 24
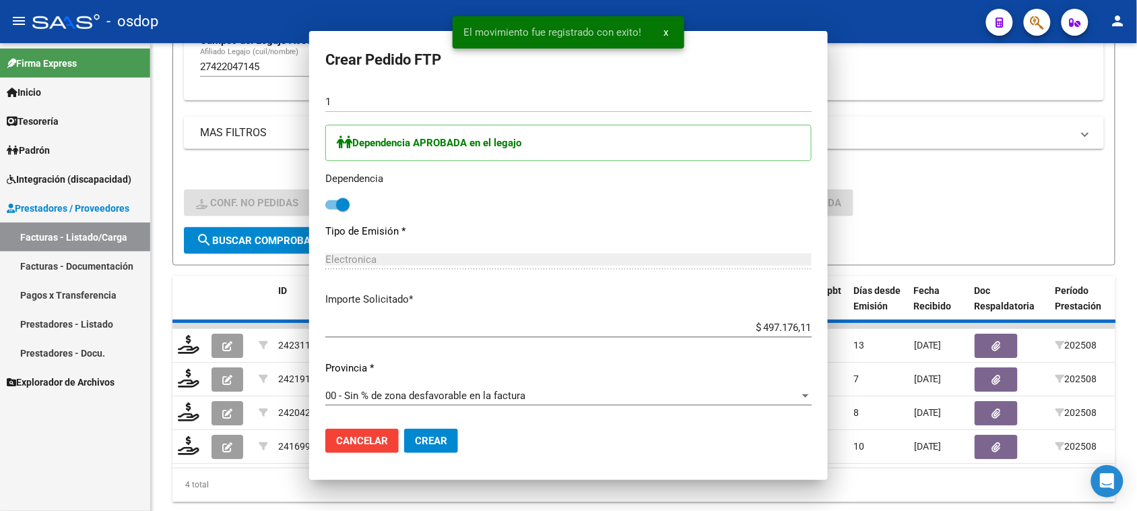
scroll to position [583, 0]
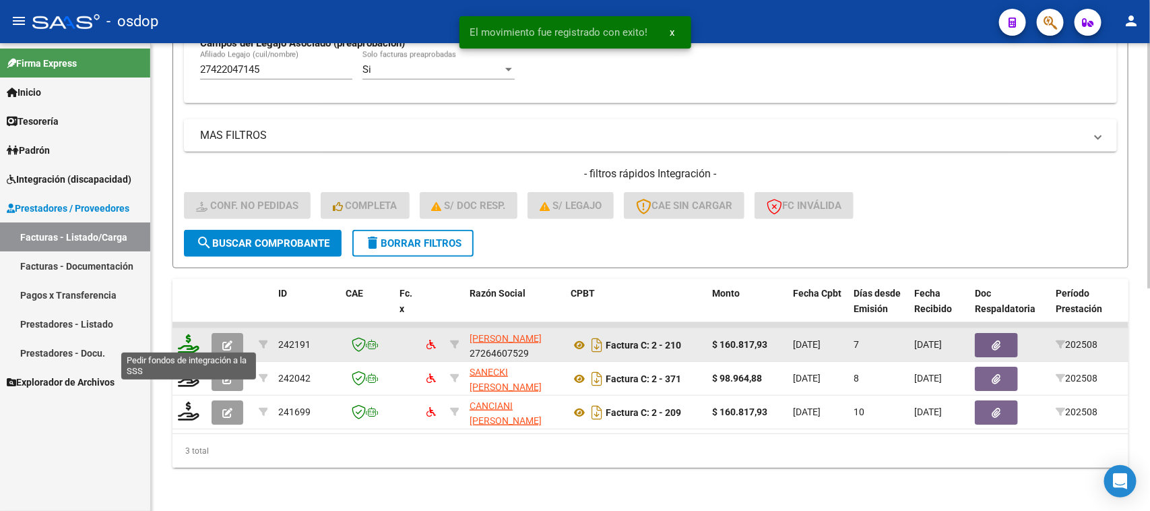
click at [190, 342] on icon at bounding box center [189, 343] width 22 height 19
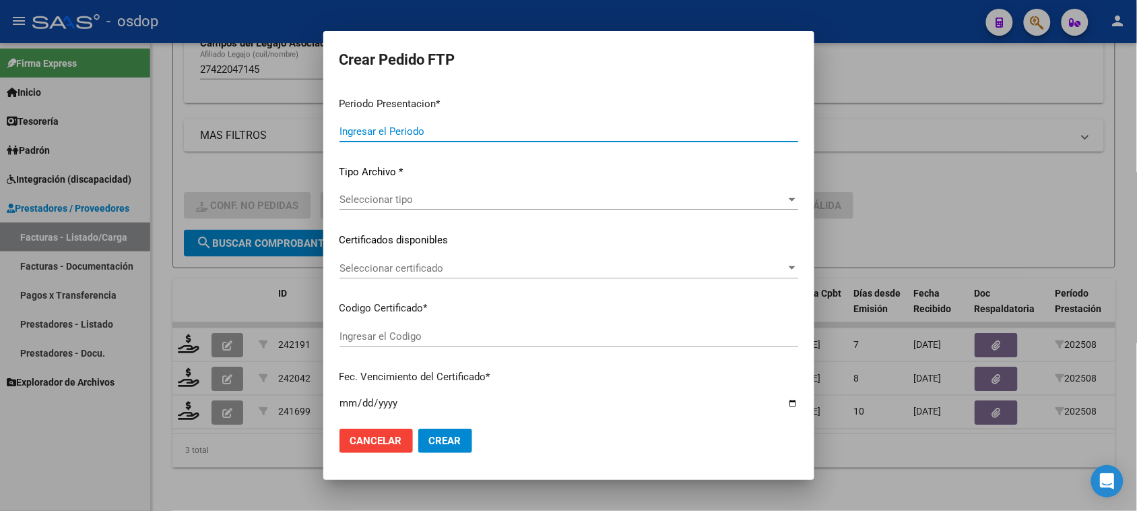
type input "202508"
type input "$ 160.817,93"
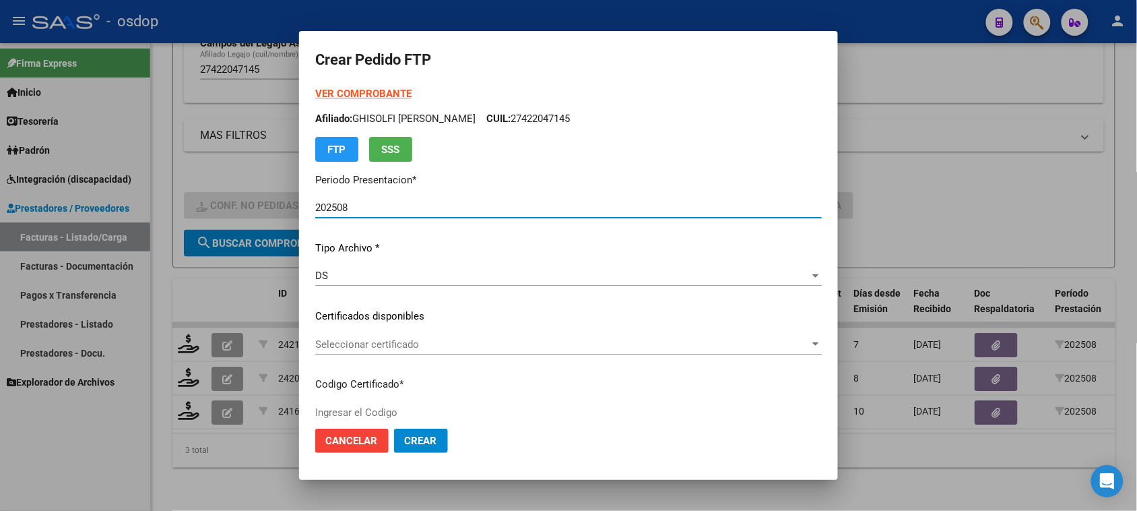
type input "1173118533"
type input "2034-06-10"
click at [375, 346] on span "Seleccionar certificado" at bounding box center [562, 344] width 494 height 12
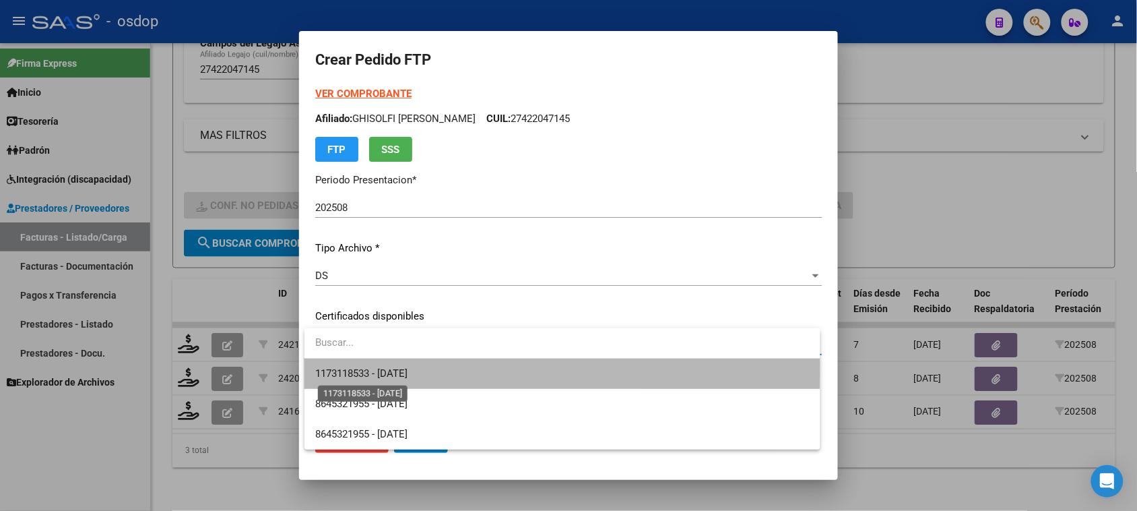
click at [391, 370] on span "1173118533 - 2034-06-10" at bounding box center [361, 373] width 92 height 12
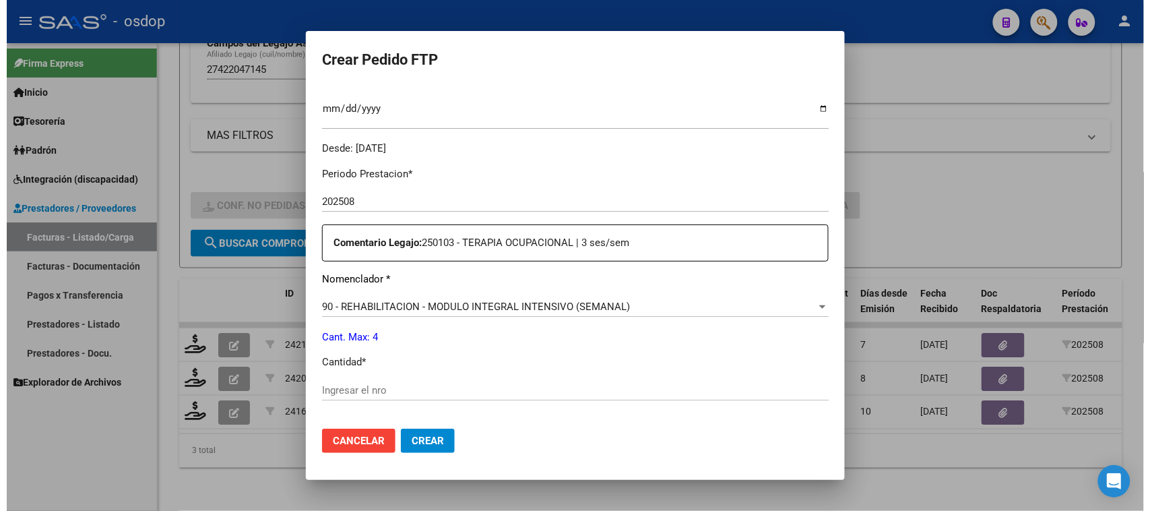
scroll to position [421, 0]
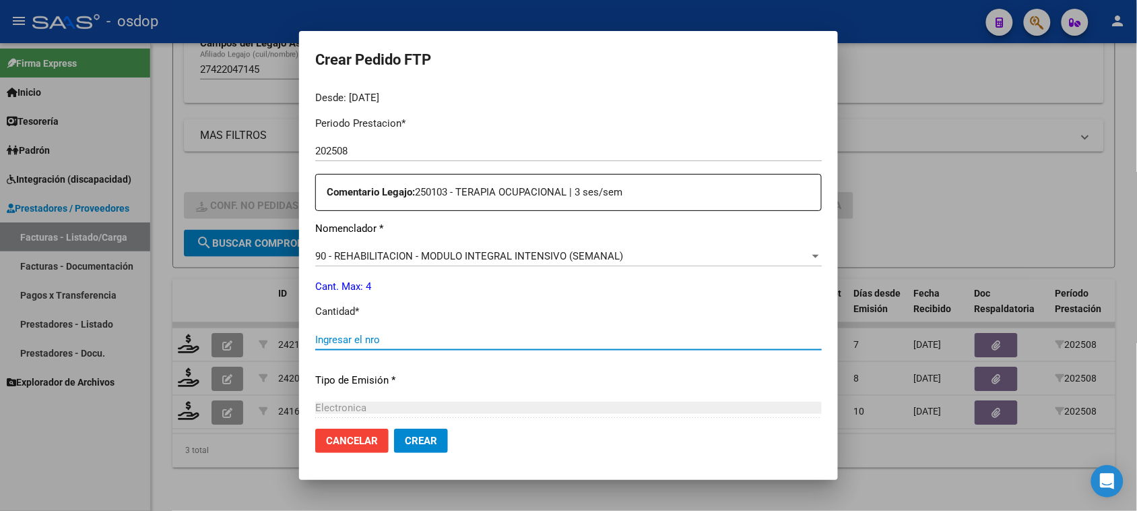
click at [399, 340] on input "Ingresar el nro" at bounding box center [568, 339] width 507 height 12
type input "4"
click at [411, 442] on span "Crear" at bounding box center [421, 440] width 32 height 12
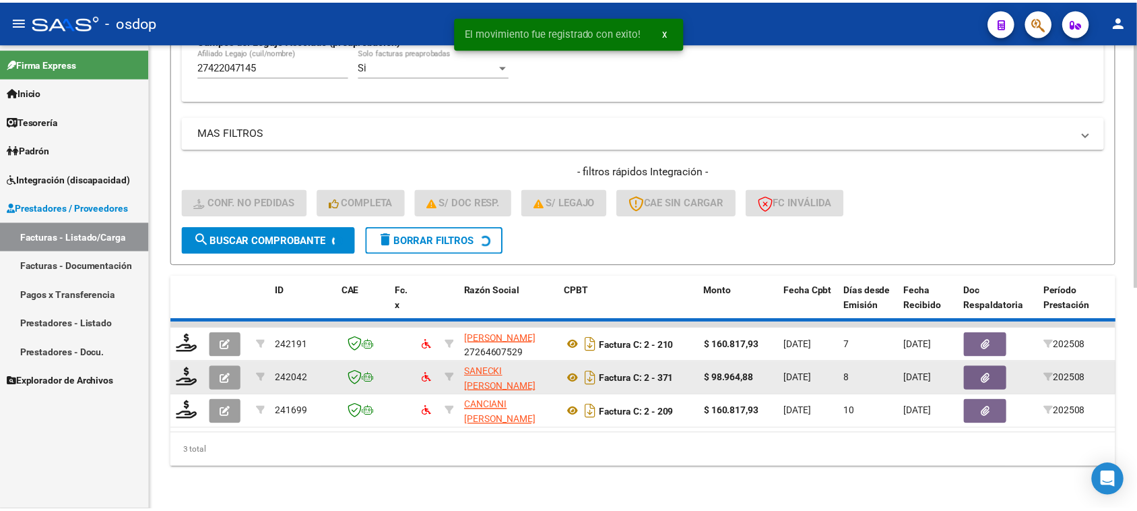
scroll to position [389, 0]
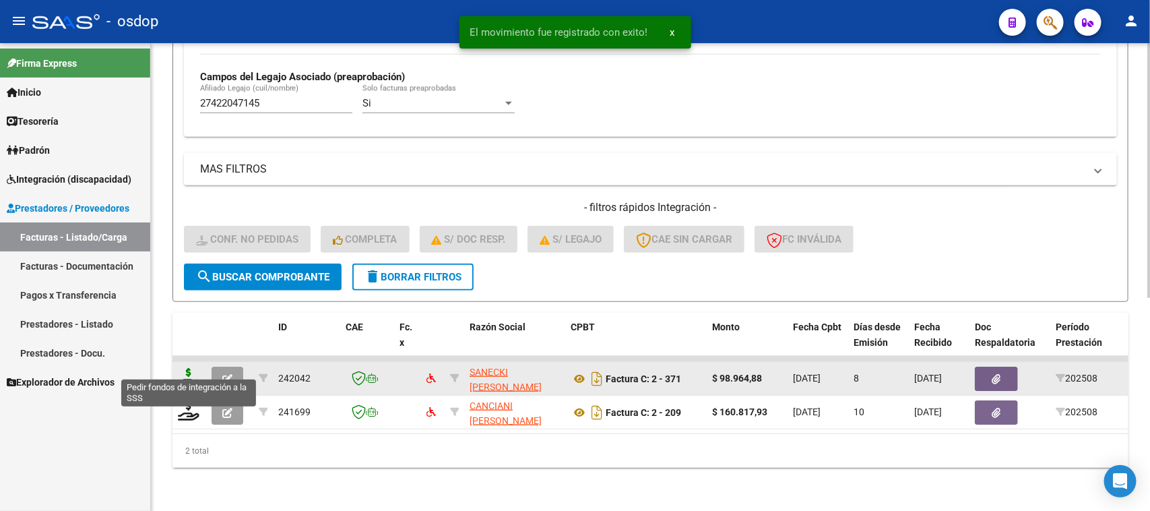
click at [187, 368] on icon at bounding box center [189, 377] width 22 height 19
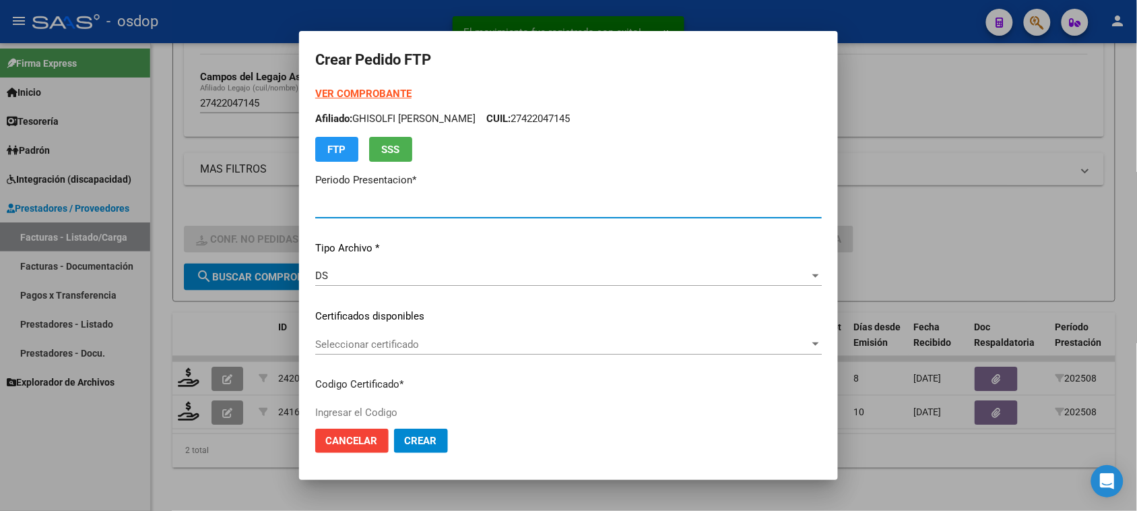
type input "202508"
type input "$ 98.964,88"
type input "1173118533"
type input "2034-06-10"
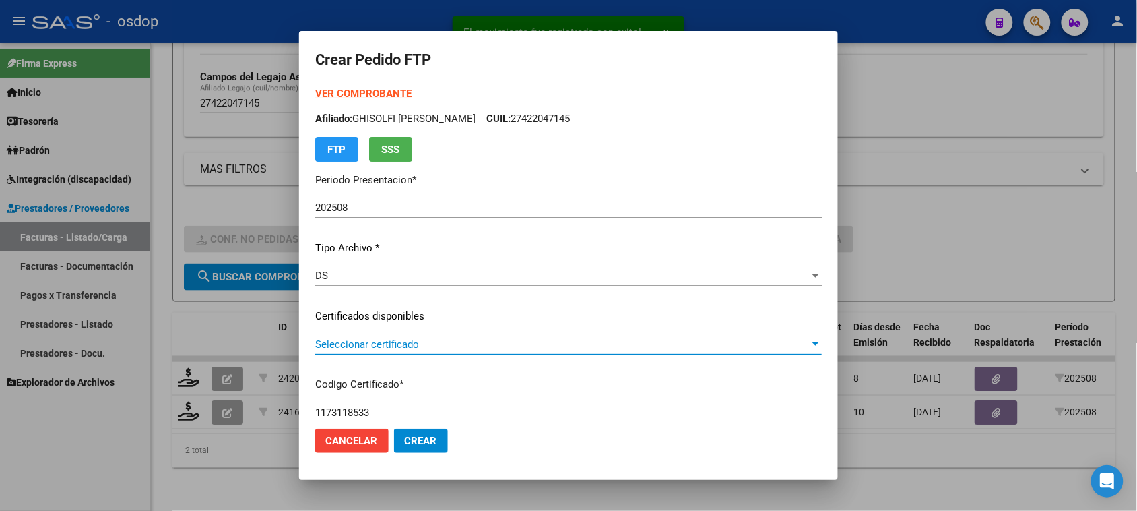
click at [434, 338] on span "Seleccionar certificado" at bounding box center [562, 344] width 494 height 12
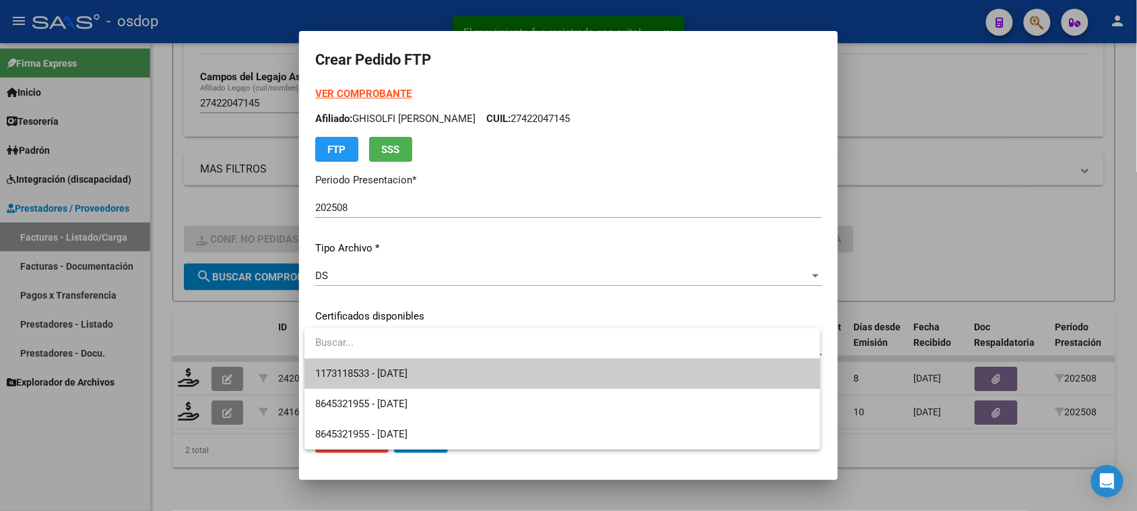
click at [434, 379] on span "1173118533 - 2034-06-10" at bounding box center [562, 373] width 494 height 30
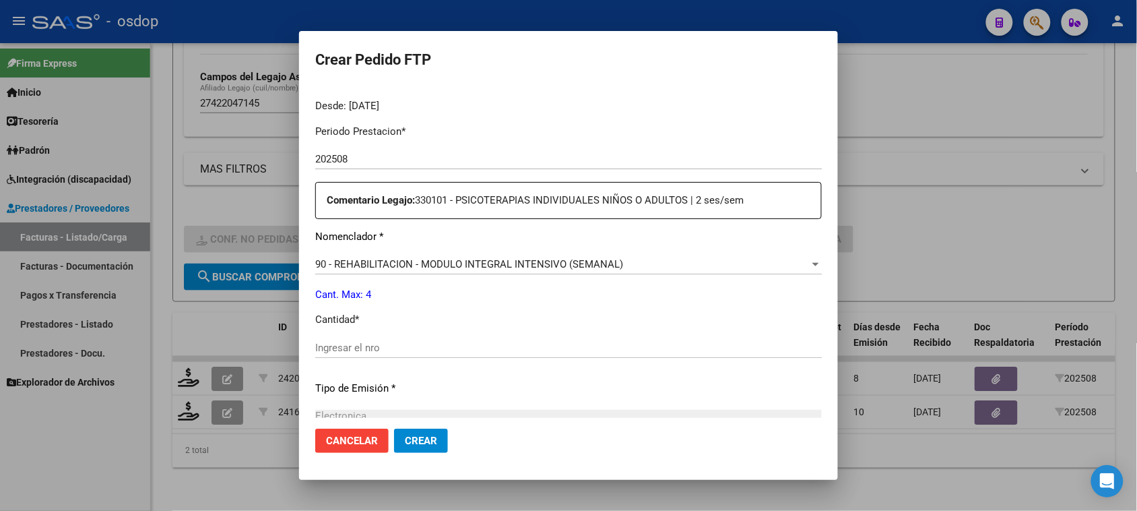
scroll to position [421, 0]
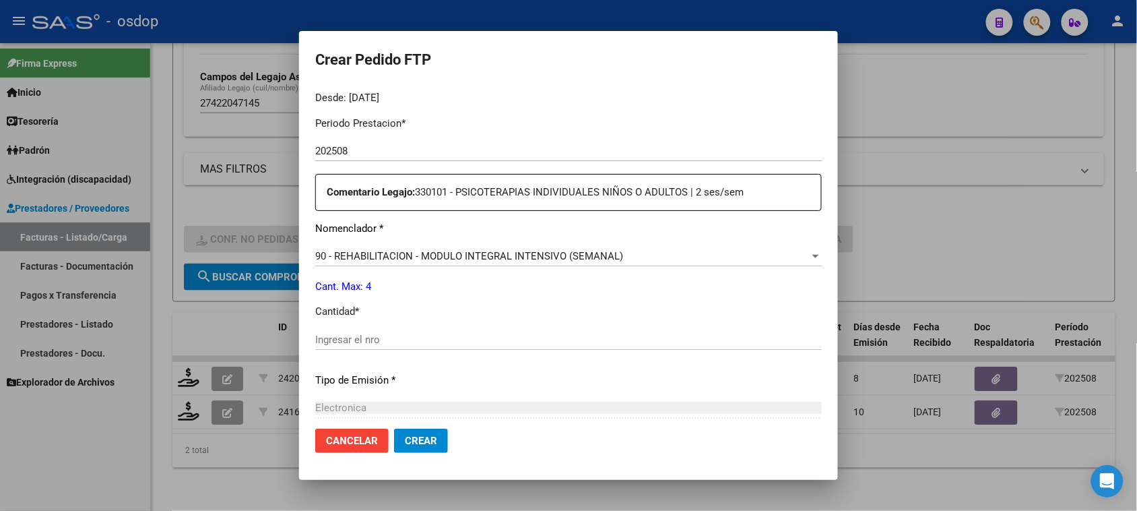
click at [342, 340] on input "Ingresar el nro" at bounding box center [568, 339] width 507 height 12
type input "4"
click at [428, 448] on button "Crear" at bounding box center [421, 440] width 54 height 24
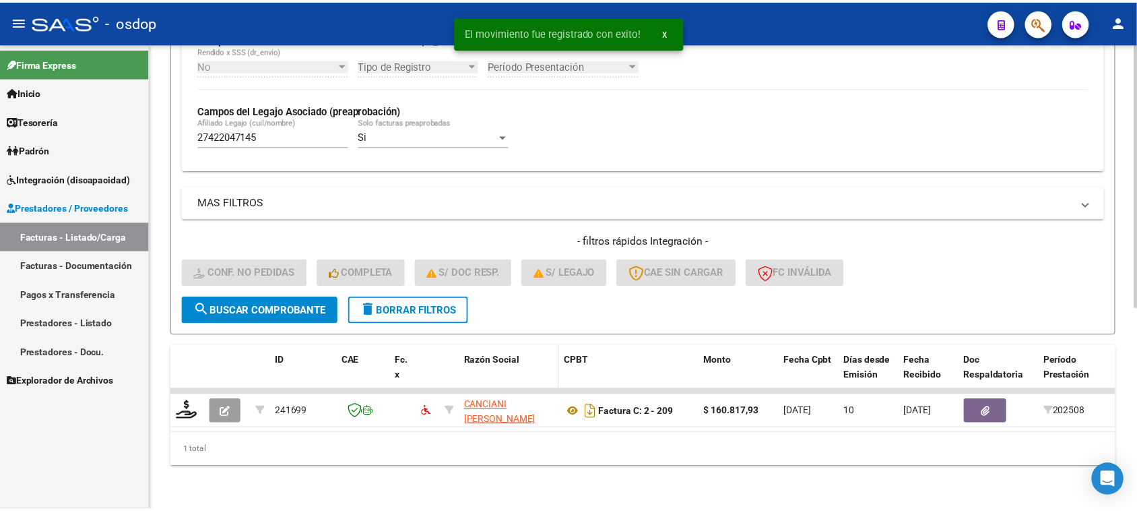
scroll to position [356, 0]
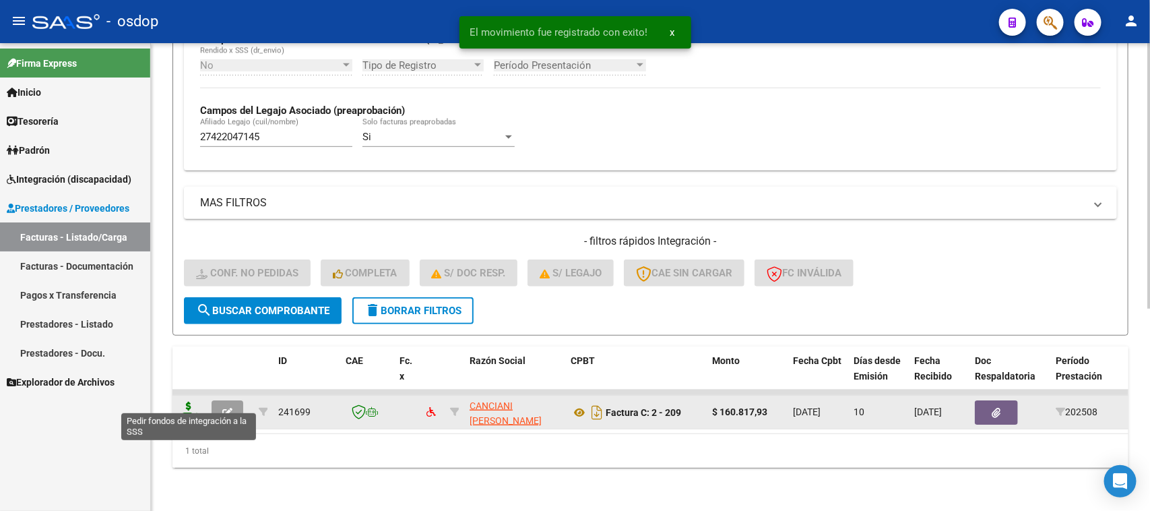
click at [193, 401] on icon at bounding box center [189, 410] width 22 height 19
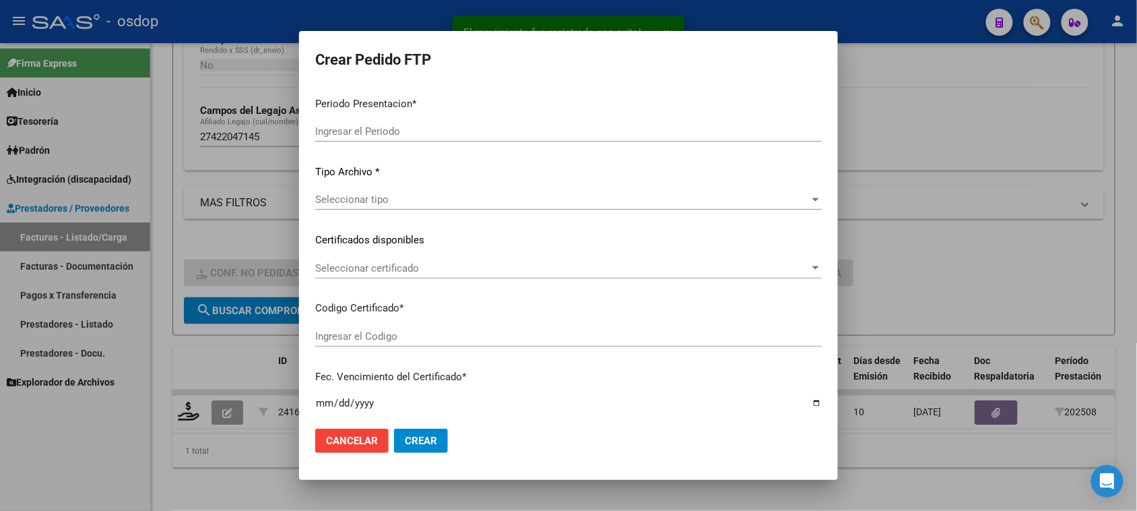
type input "202508"
type input "$ 160.817,93"
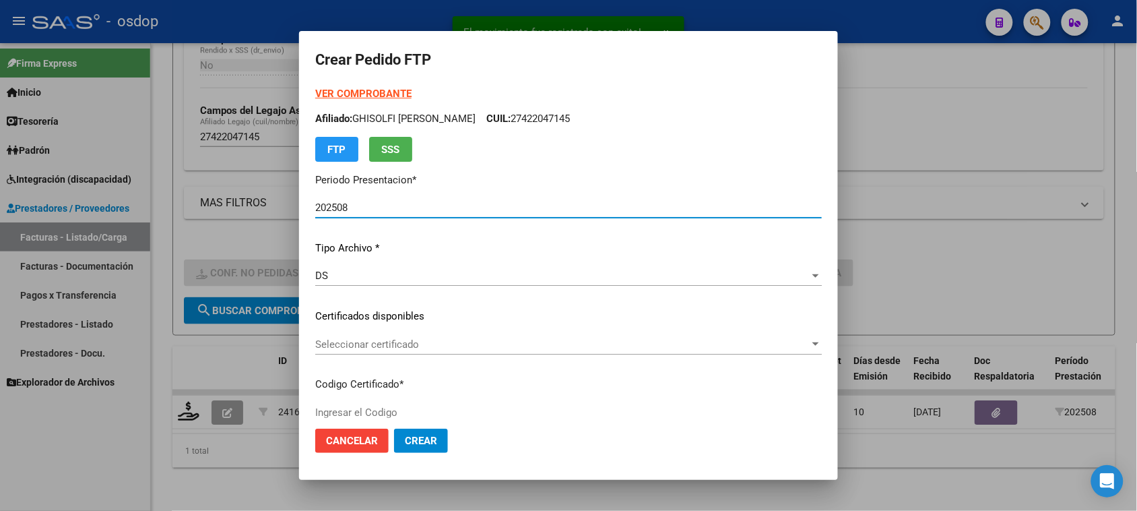
type input "1173118533"
type input "2034-06-10"
click at [457, 342] on span "Seleccionar certificado" at bounding box center [562, 344] width 494 height 12
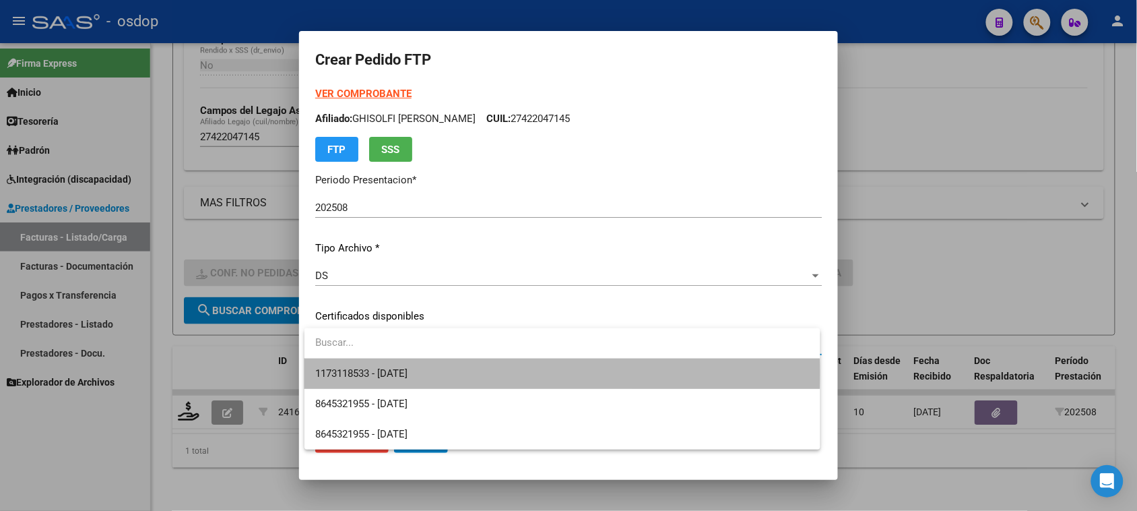
click at [469, 374] on span "1173118533 - 2034-06-10" at bounding box center [562, 373] width 494 height 30
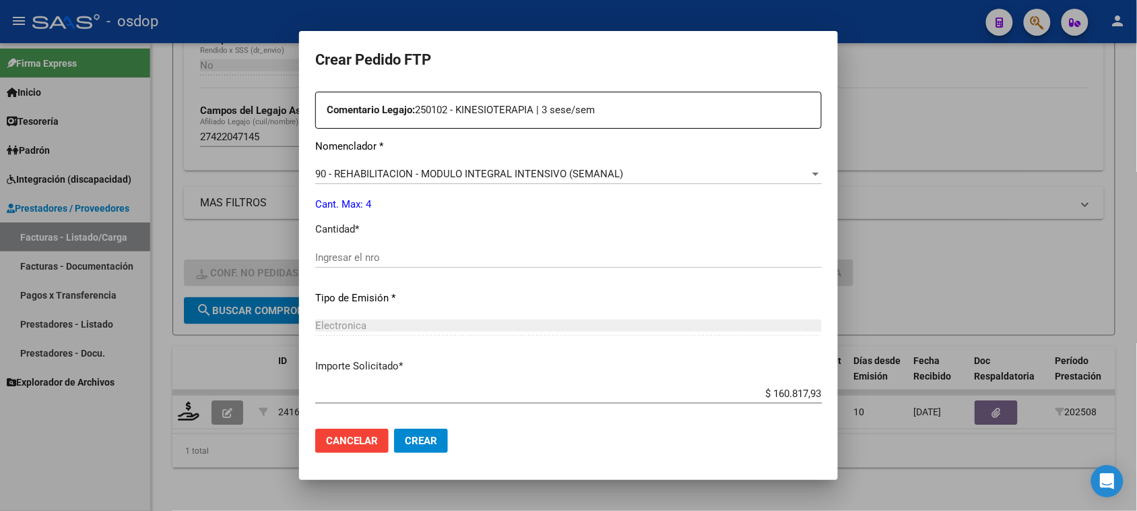
scroll to position [505, 0]
click at [352, 257] on input "Ingresar el nro" at bounding box center [568, 255] width 507 height 12
type input "4"
click at [429, 443] on span "Crear" at bounding box center [421, 440] width 32 height 12
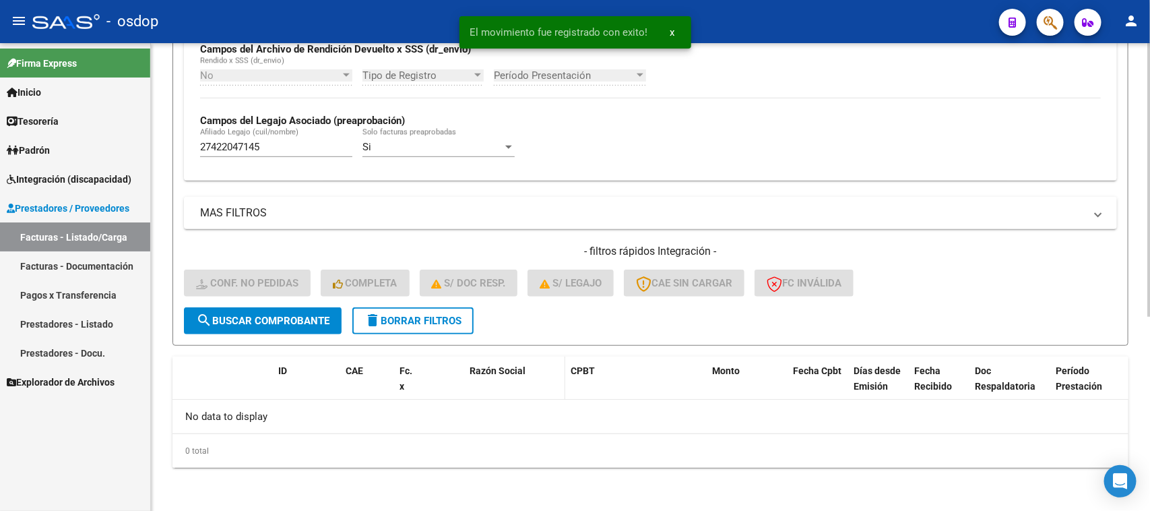
scroll to position [332, 0]
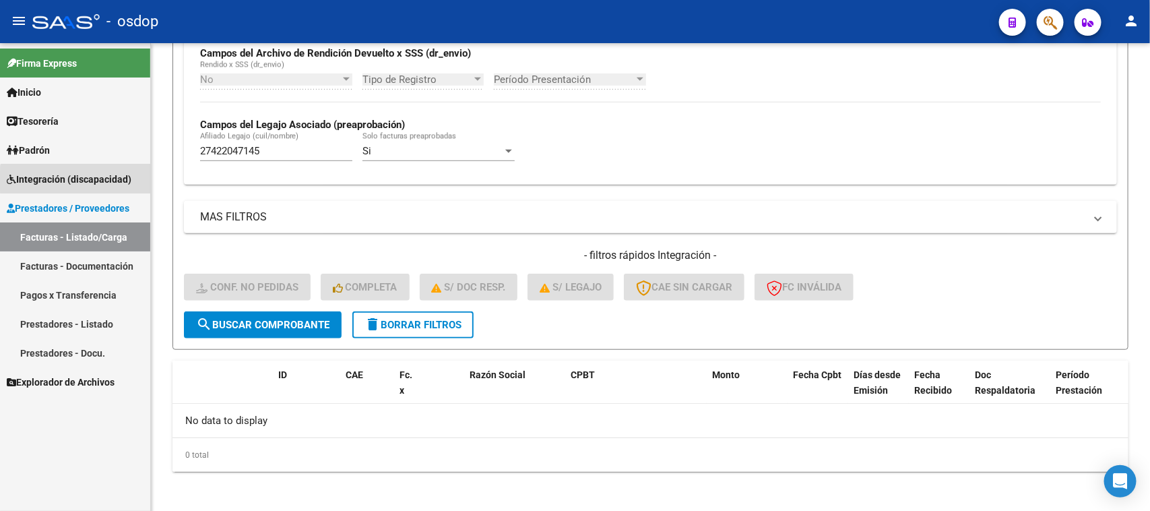
click at [78, 181] on span "Integración (discapacidad)" at bounding box center [69, 179] width 125 height 15
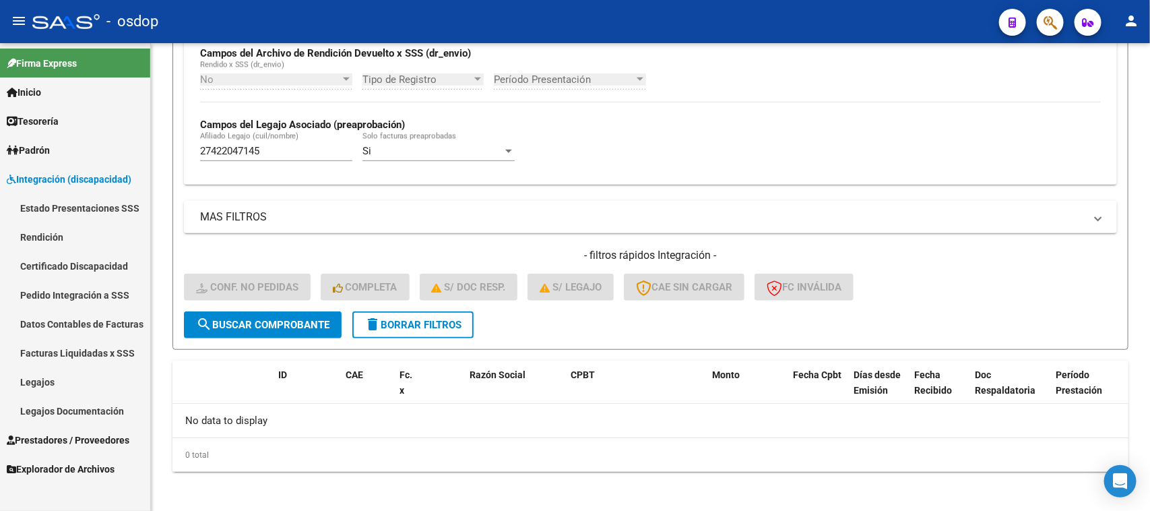
click at [95, 296] on link "Pedido Integración a SSS" at bounding box center [75, 294] width 150 height 29
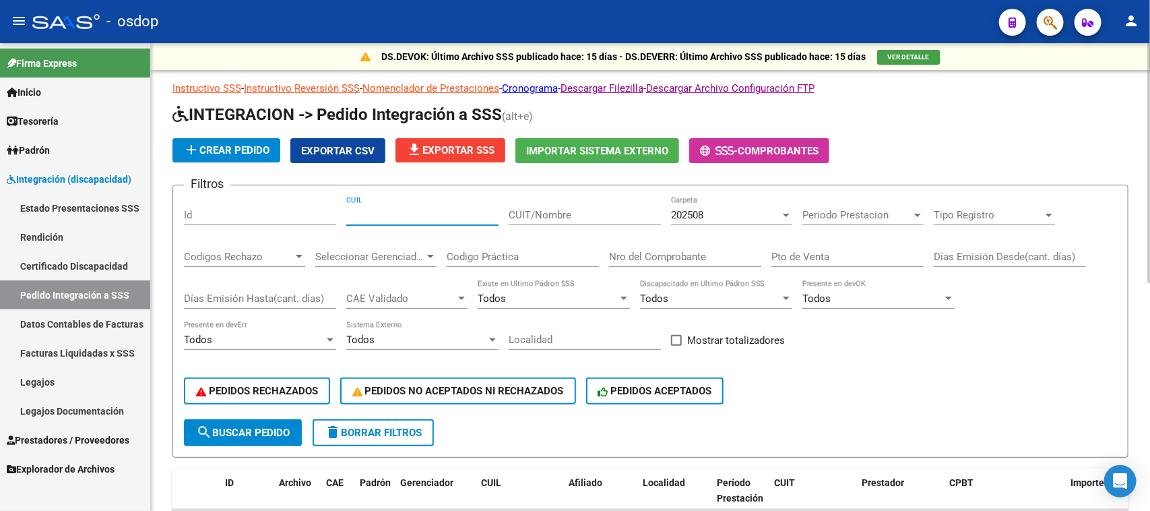
click at [404, 216] on input "CUIL" at bounding box center [422, 215] width 152 height 12
paste input "27422047145"
type input "27422047145"
click at [265, 433] on span "search Buscar Pedido" at bounding box center [243, 432] width 94 height 12
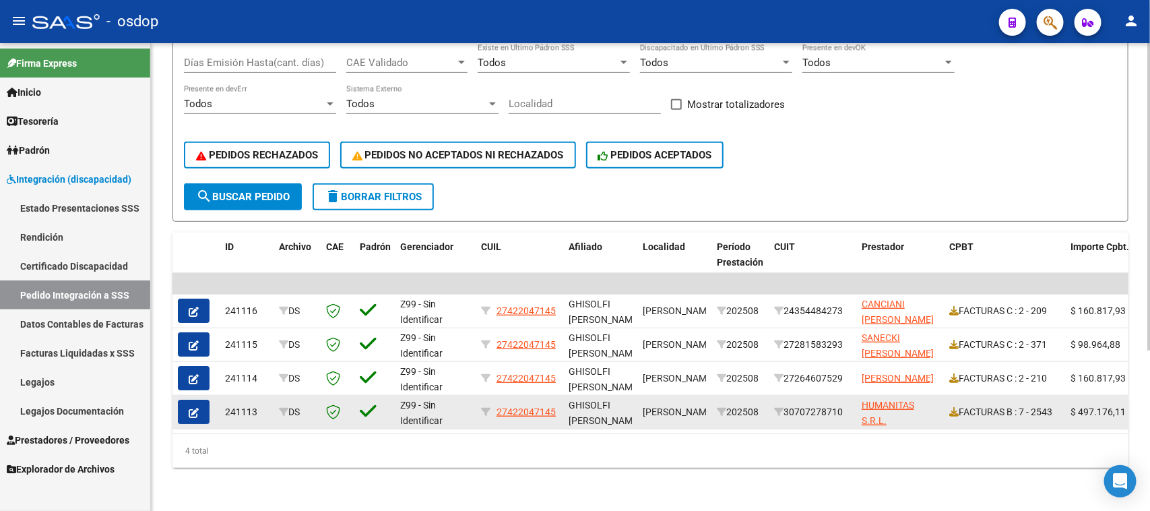
click at [196, 408] on icon "button" at bounding box center [194, 413] width 10 height 10
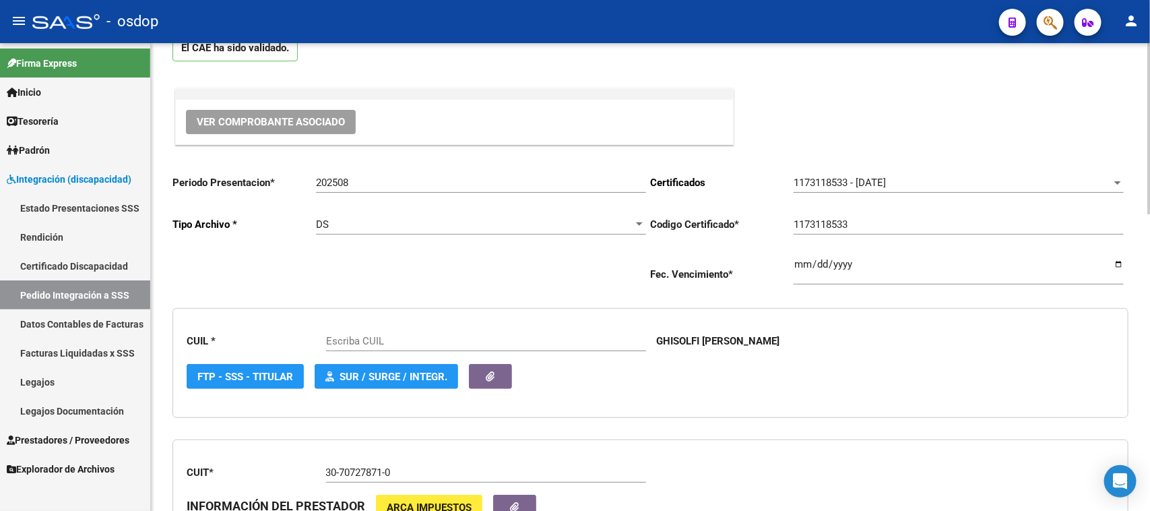
scroll to position [168, 0]
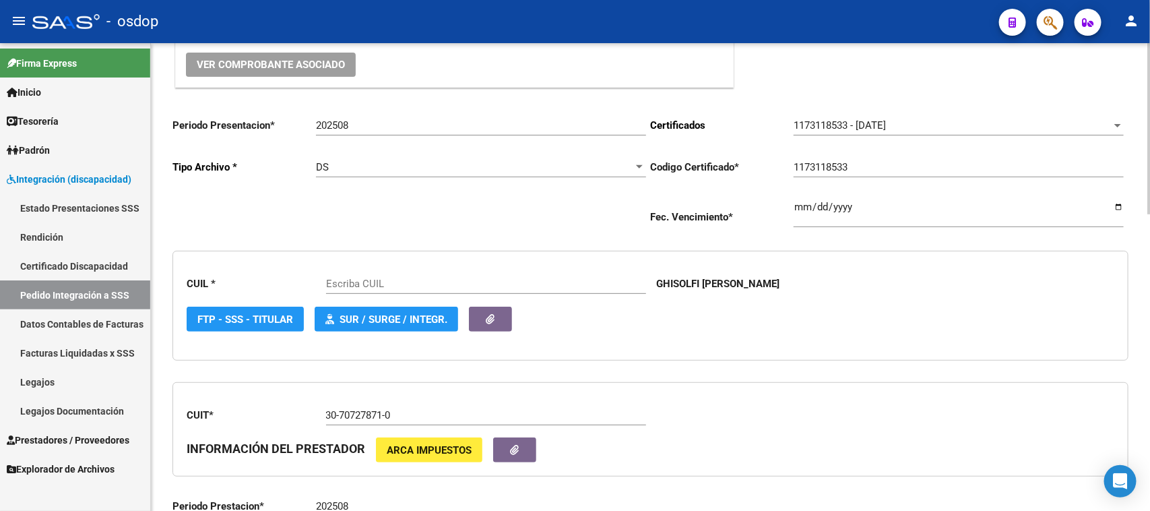
type input "27422047145"
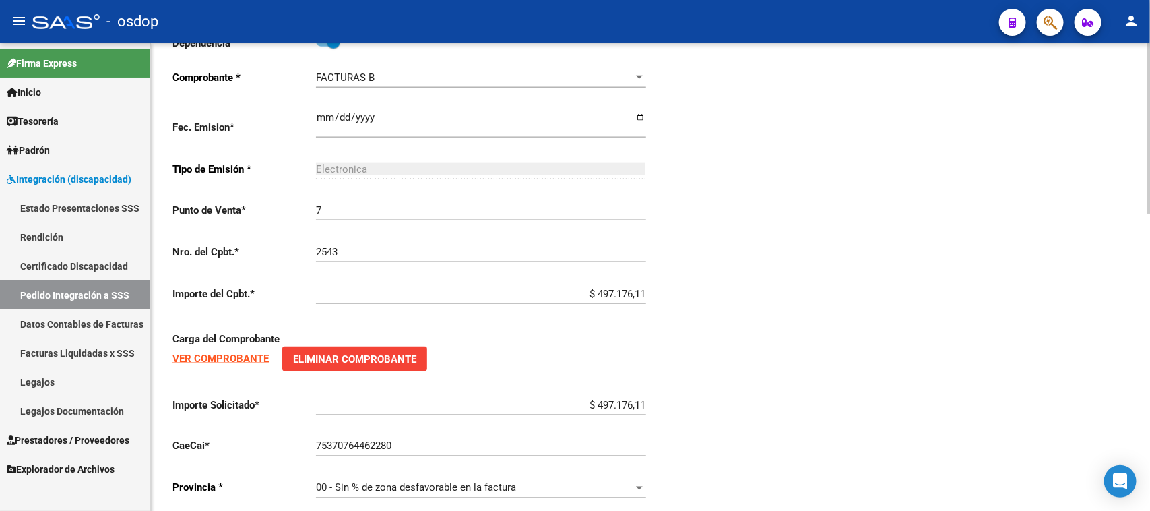
scroll to position [810, 0]
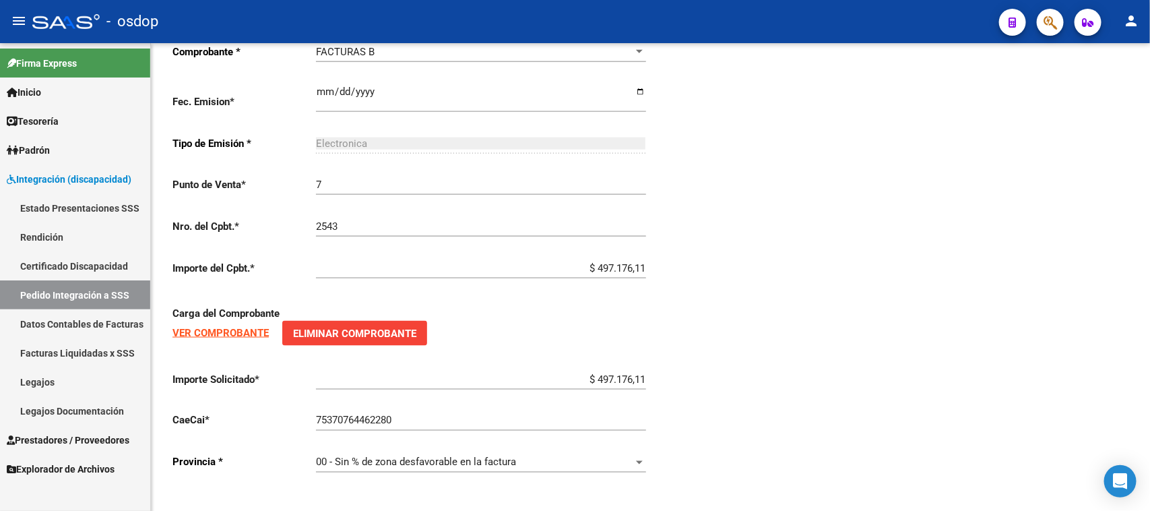
click at [84, 294] on link "Pedido Integración a SSS" at bounding box center [75, 294] width 150 height 29
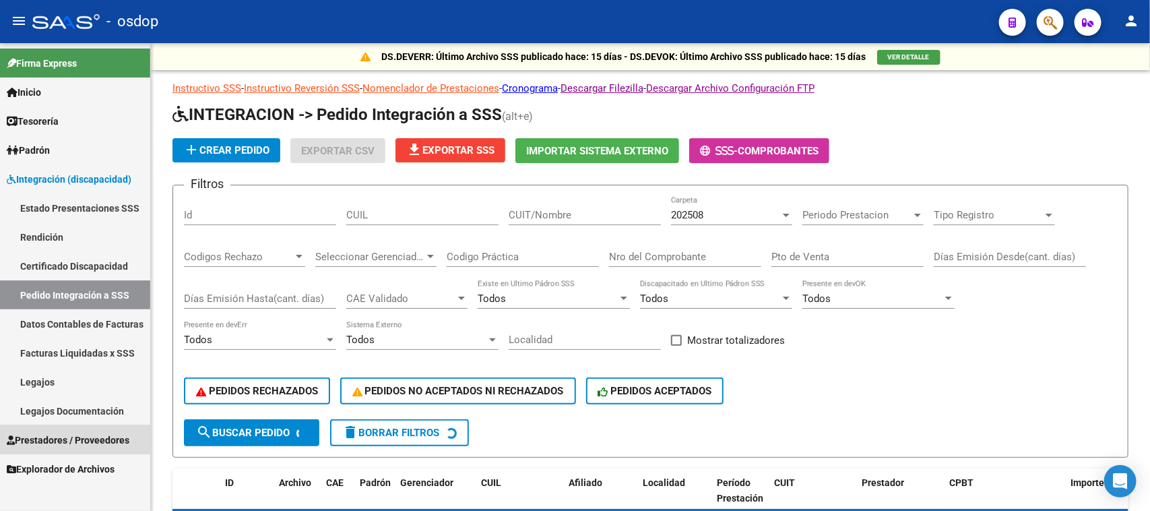
click at [82, 434] on span "Prestadores / Proveedores" at bounding box center [68, 439] width 123 height 15
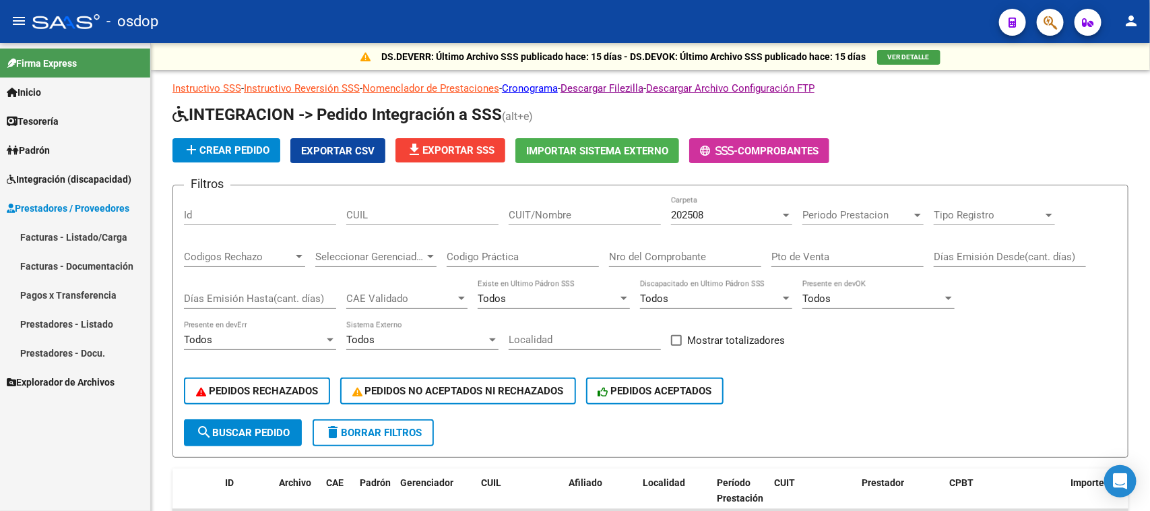
click at [69, 237] on link "Facturas - Listado/Carga" at bounding box center [75, 236] width 150 height 29
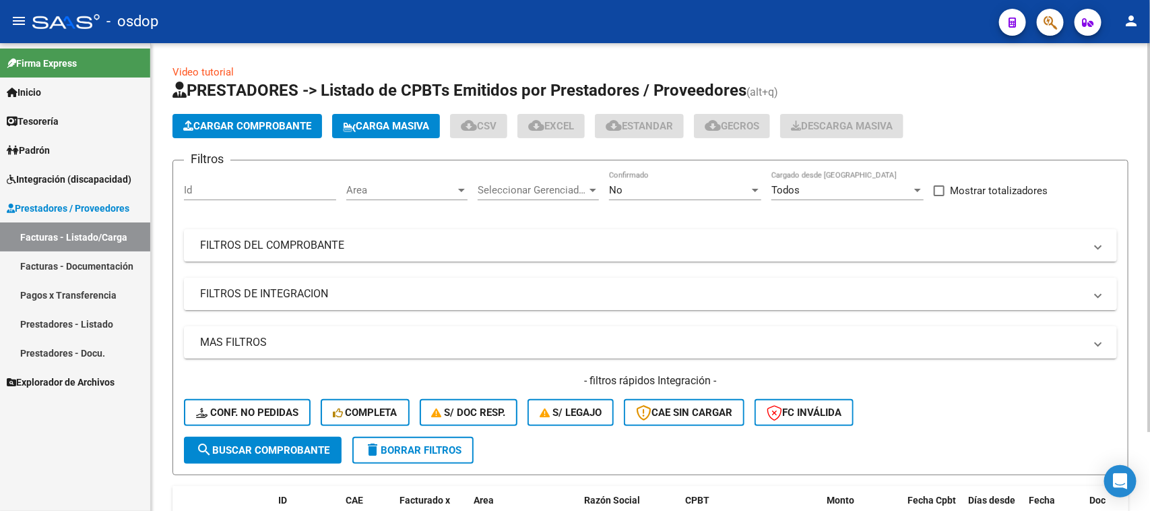
click at [290, 301] on mat-expansion-panel-header "FILTROS DE INTEGRACION" at bounding box center [650, 294] width 933 height 32
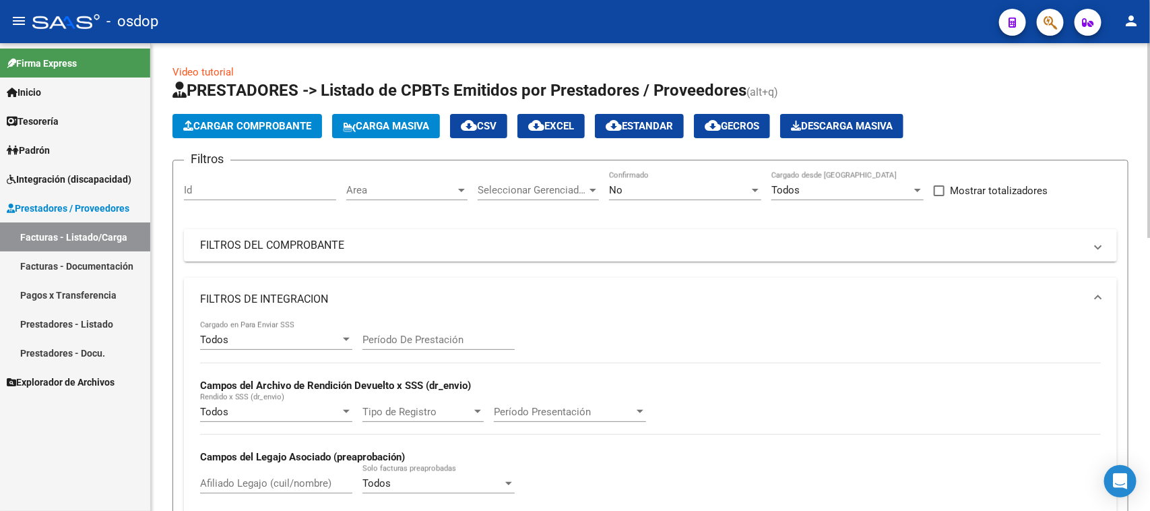
click at [245, 483] on input "Afiliado Legajo (cuil/nombre)" at bounding box center [276, 483] width 152 height 12
paste input "27481882562"
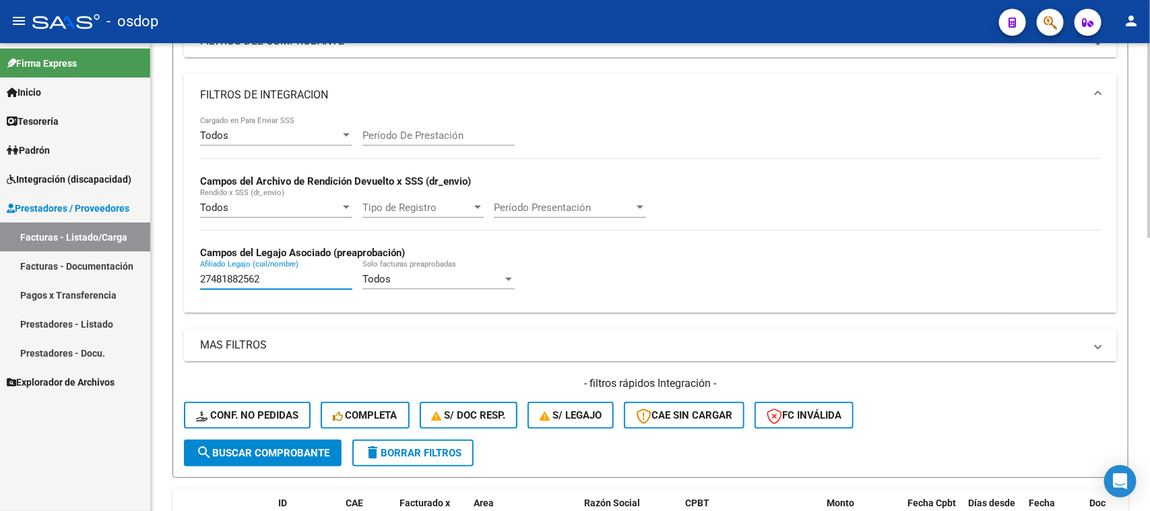
scroll to position [253, 0]
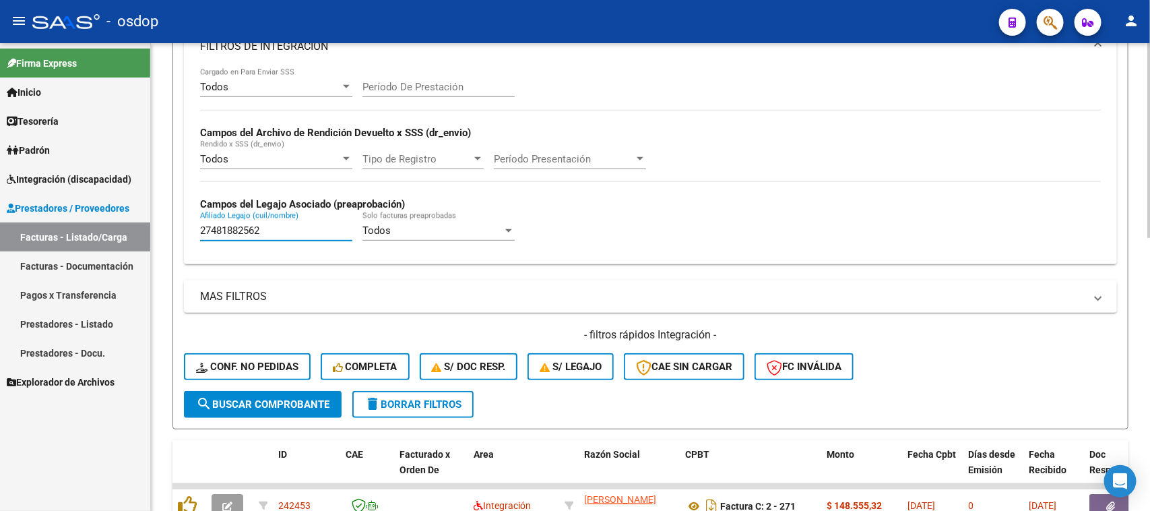
type input "27481882562"
click at [243, 402] on span "search Buscar Comprobante" at bounding box center [262, 404] width 133 height 12
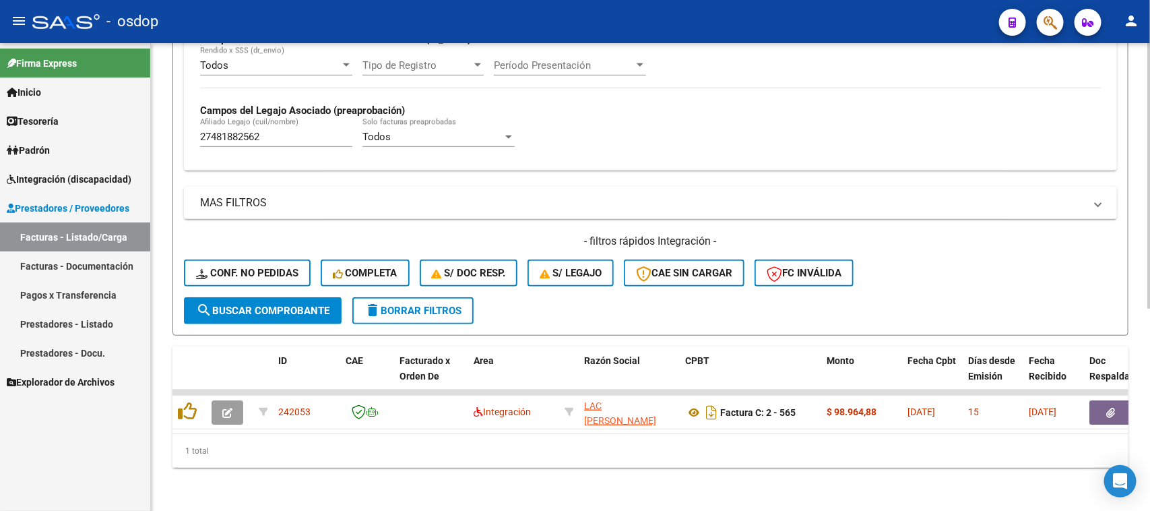
scroll to position [356, 0]
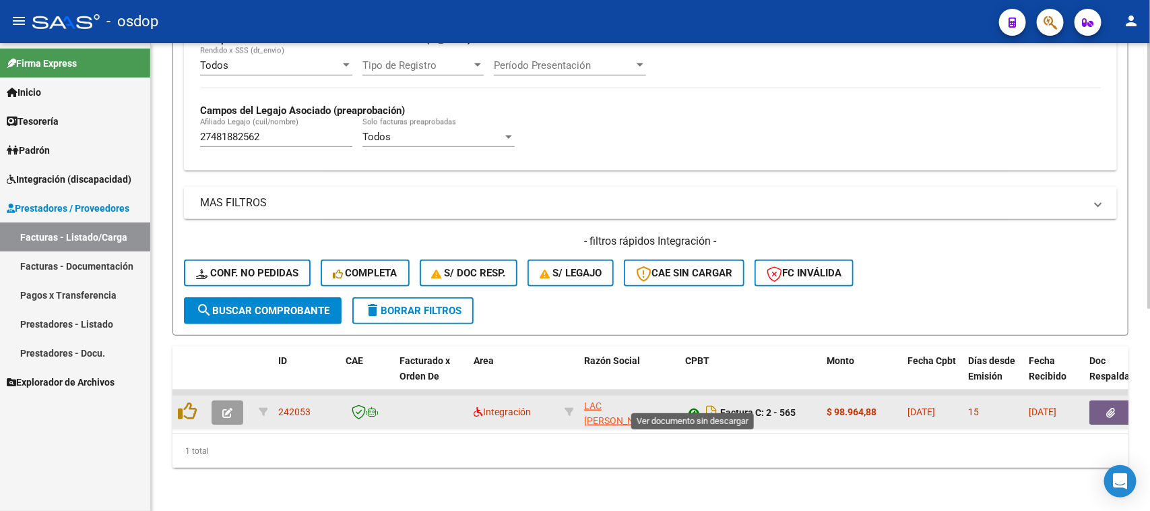
click at [696, 404] on icon at bounding box center [694, 412] width 18 height 16
click at [1109, 408] on icon "button" at bounding box center [1111, 413] width 9 height 10
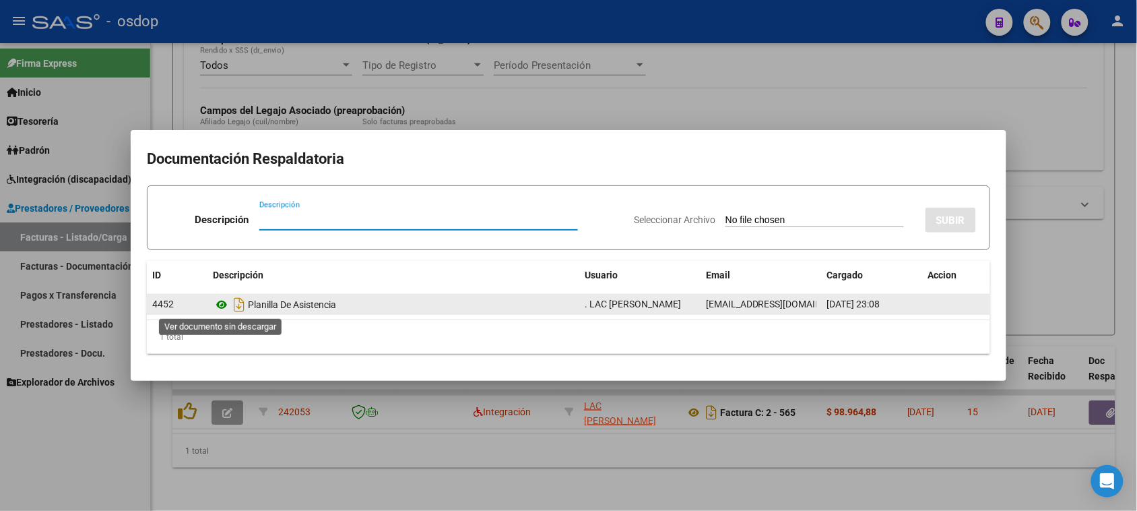
click at [223, 306] on icon at bounding box center [222, 304] width 18 height 16
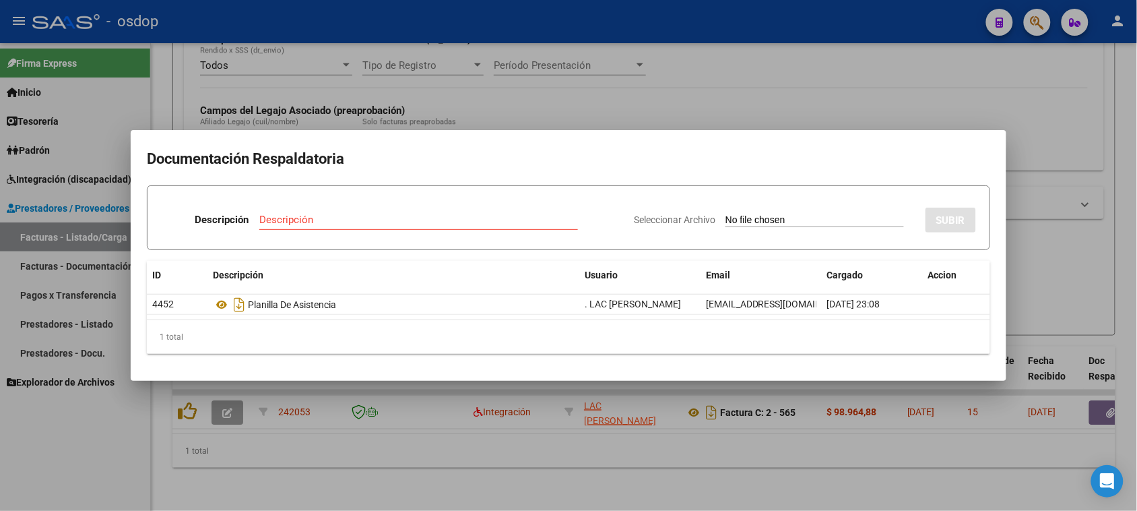
click at [859, 443] on div at bounding box center [568, 255] width 1137 height 511
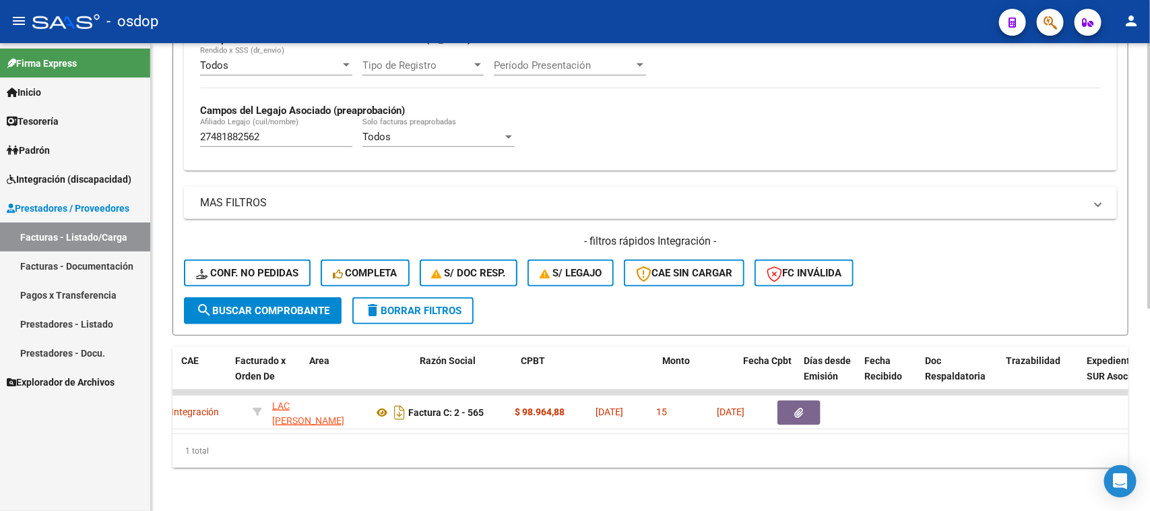
scroll to position [0, 0]
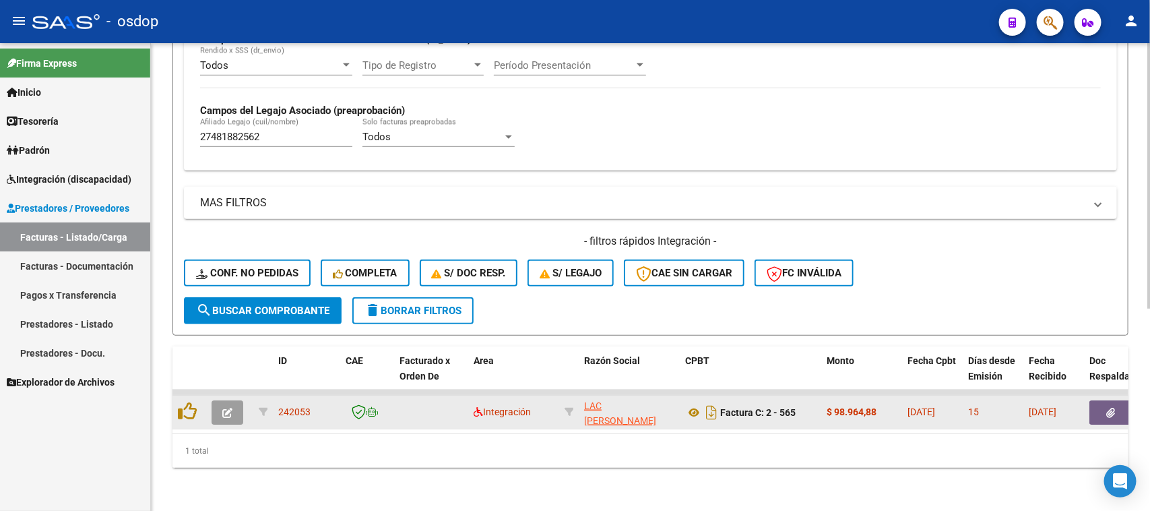
click at [229, 408] on icon "button" at bounding box center [227, 413] width 10 height 10
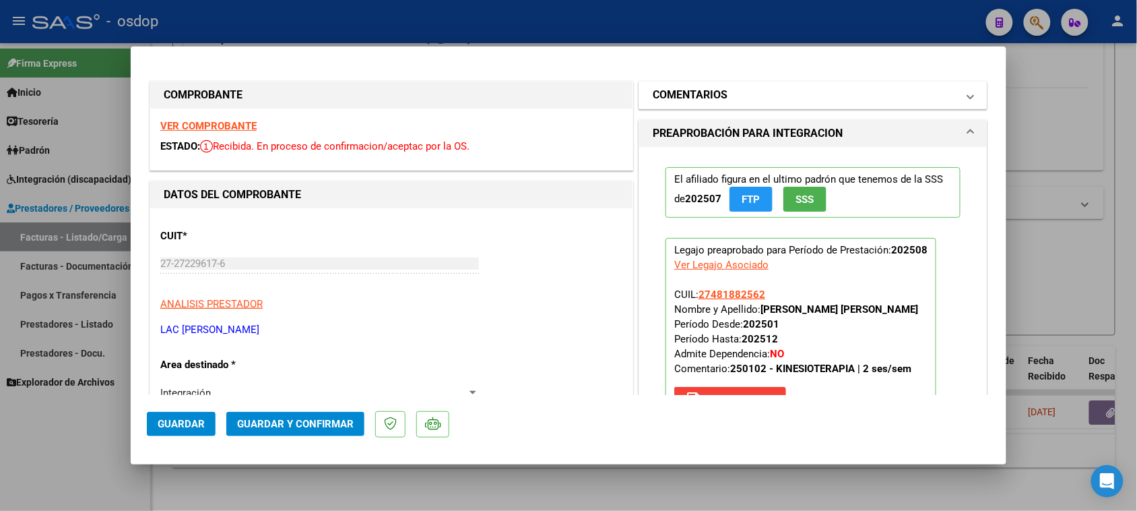
click at [816, 96] on mat-panel-title "COMENTARIOS" at bounding box center [805, 95] width 304 height 16
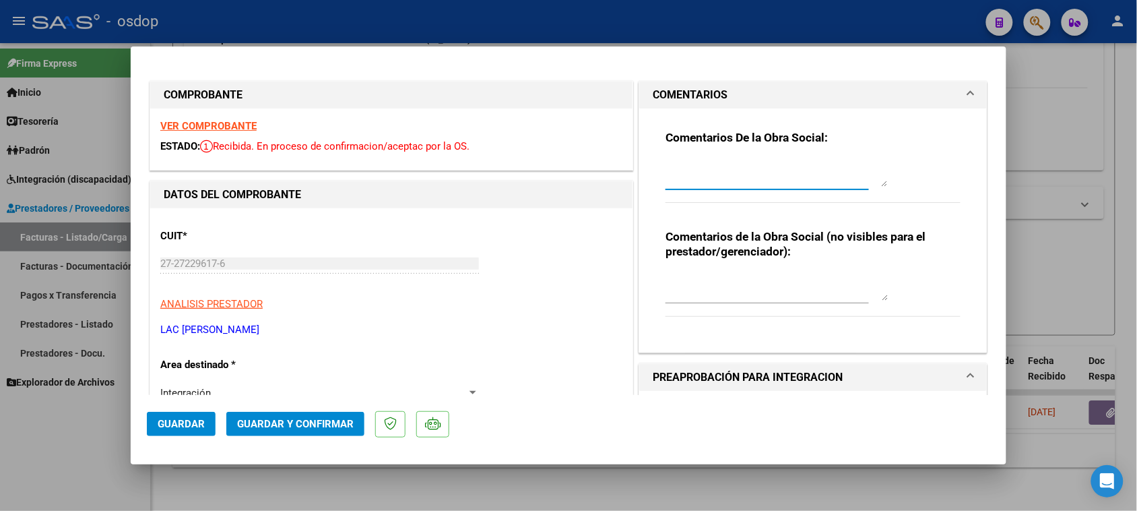
click at [769, 173] on textarea at bounding box center [777, 173] width 222 height 27
type textarea "En planilla DDJJ falta indicar días y horarios."
click at [193, 425] on span "Guardar" at bounding box center [181, 424] width 47 height 12
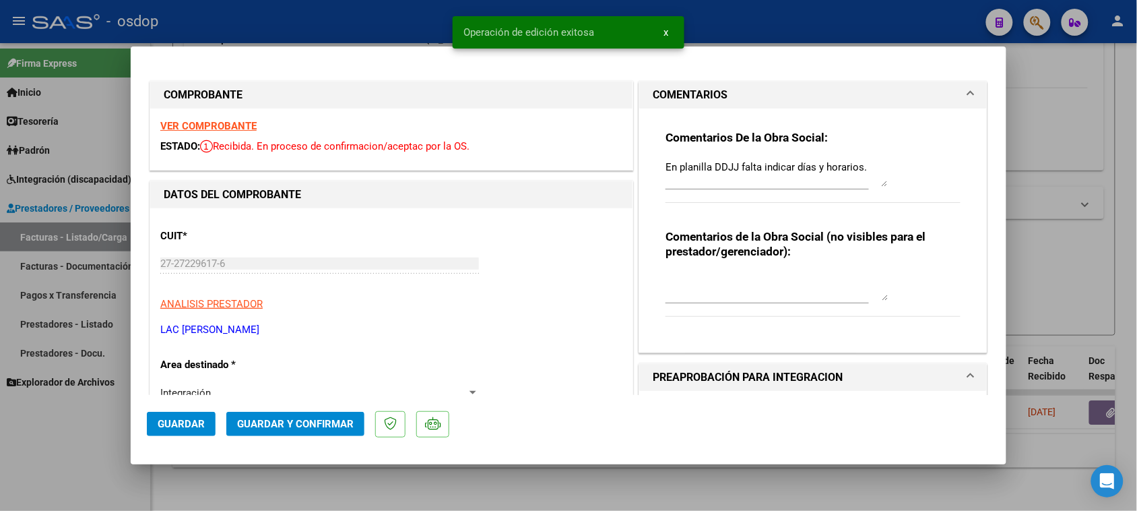
click at [730, 485] on div at bounding box center [568, 255] width 1137 height 511
type input "$ 0,00"
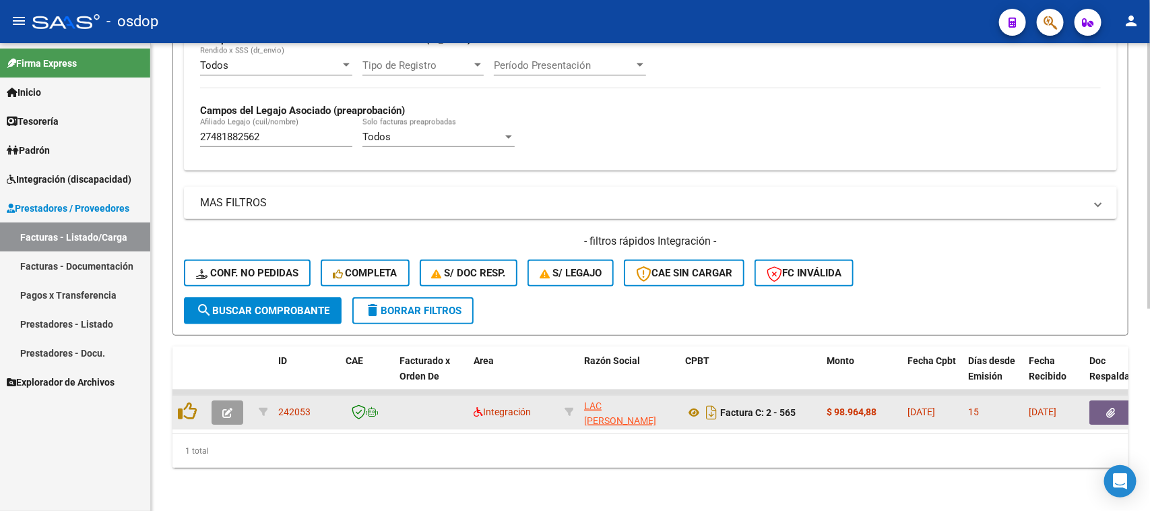
drag, startPoint x: 800, startPoint y: 399, endPoint x: 723, endPoint y: 406, distance: 77.1
click at [723, 406] on div "Factura C: 2 - 565" at bounding box center [750, 412] width 131 height 22
copy strong "Factura C: 2 - 565"
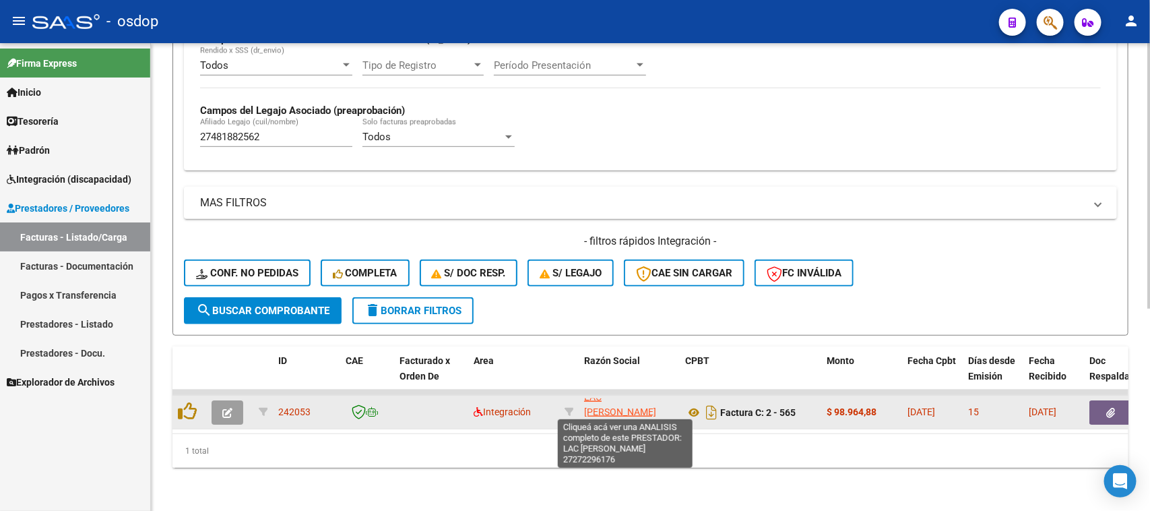
scroll to position [18, 0]
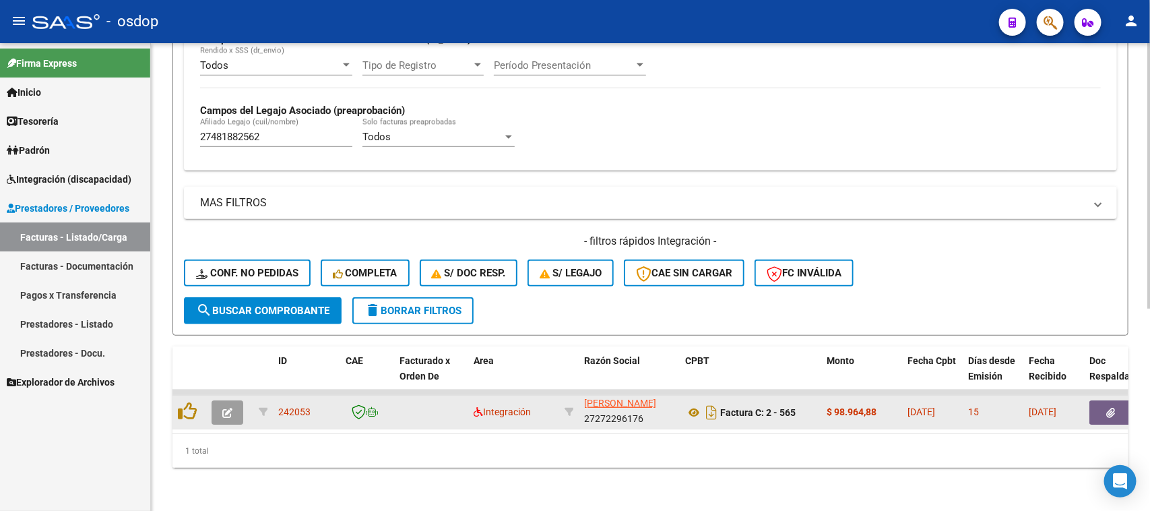
drag, startPoint x: 578, startPoint y: 391, endPoint x: 649, endPoint y: 410, distance: 73.0
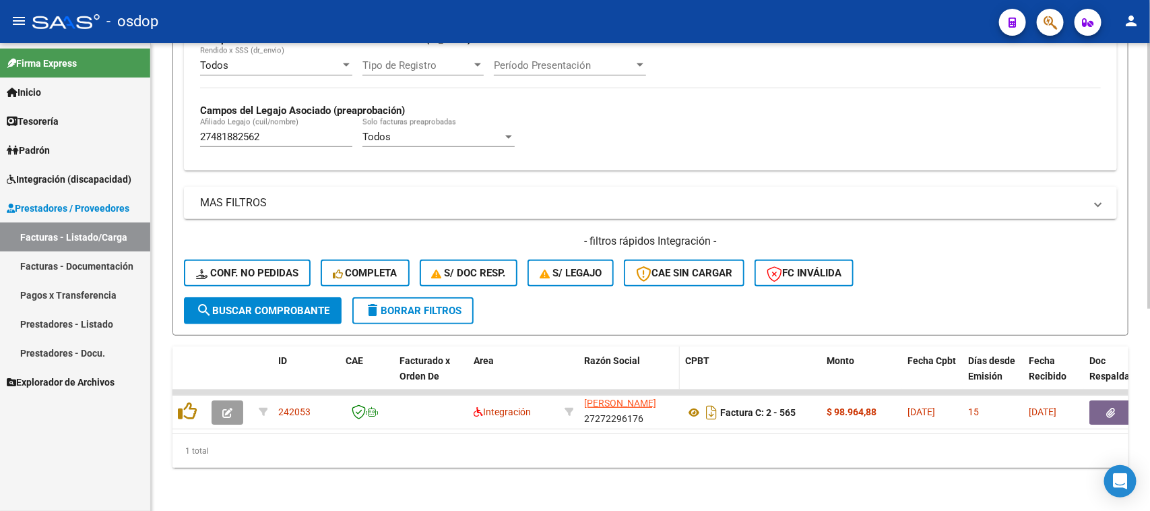
copy div "LAC PRUGENT GABRIELA VIVIANA 27272296176"
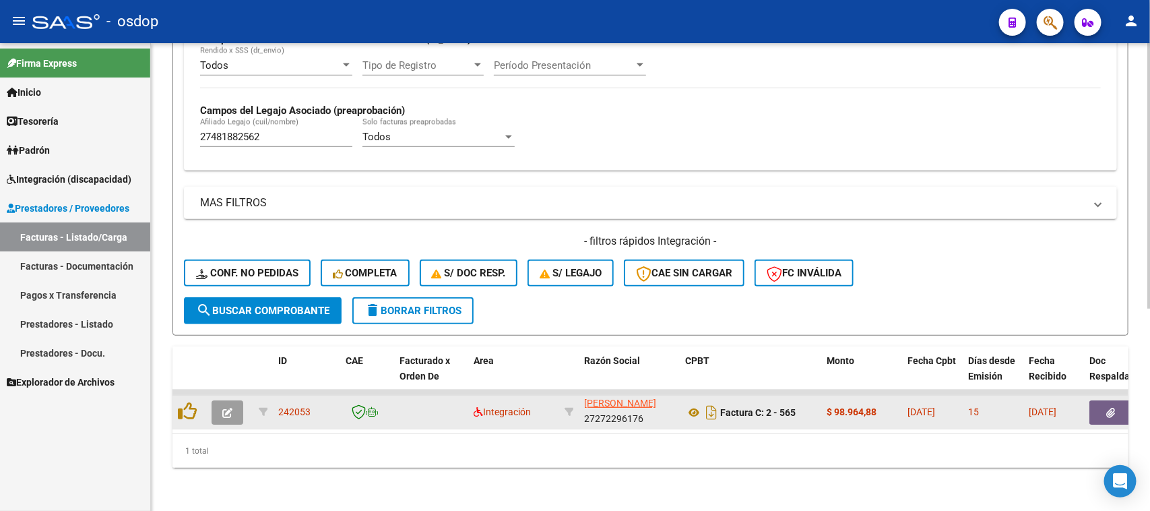
drag, startPoint x: 315, startPoint y: 401, endPoint x: 278, endPoint y: 401, distance: 37.1
click at [278, 404] on div "242053" at bounding box center [306, 411] width 57 height 15
copy span "242053"
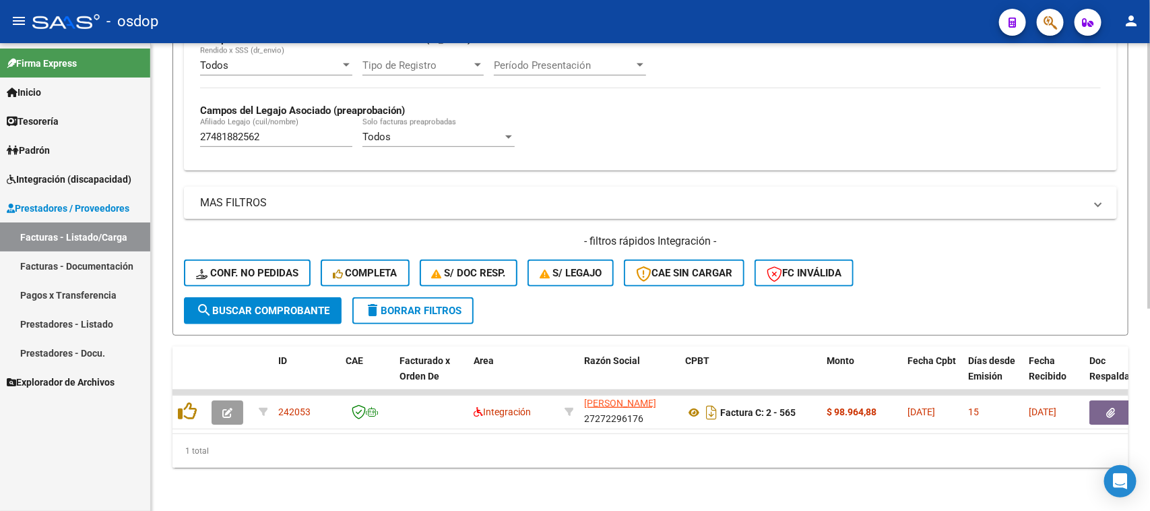
click at [411, 304] on span "delete Borrar Filtros" at bounding box center [412, 310] width 97 height 12
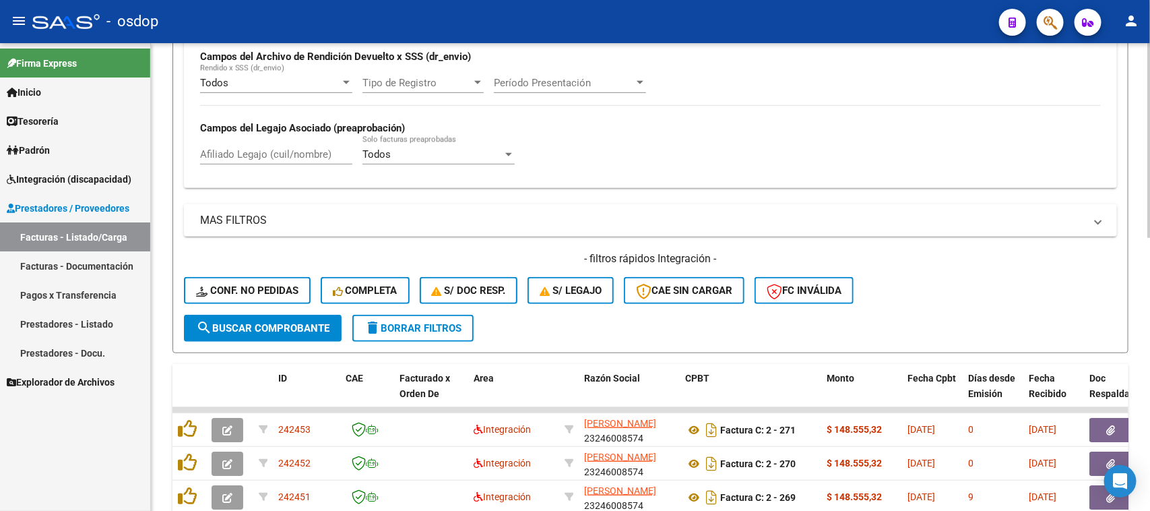
click at [308, 155] on div "Todos Cargado en Para Enviar SSS Período De Prestación Campos del Archivo de Re…" at bounding box center [650, 90] width 933 height 196
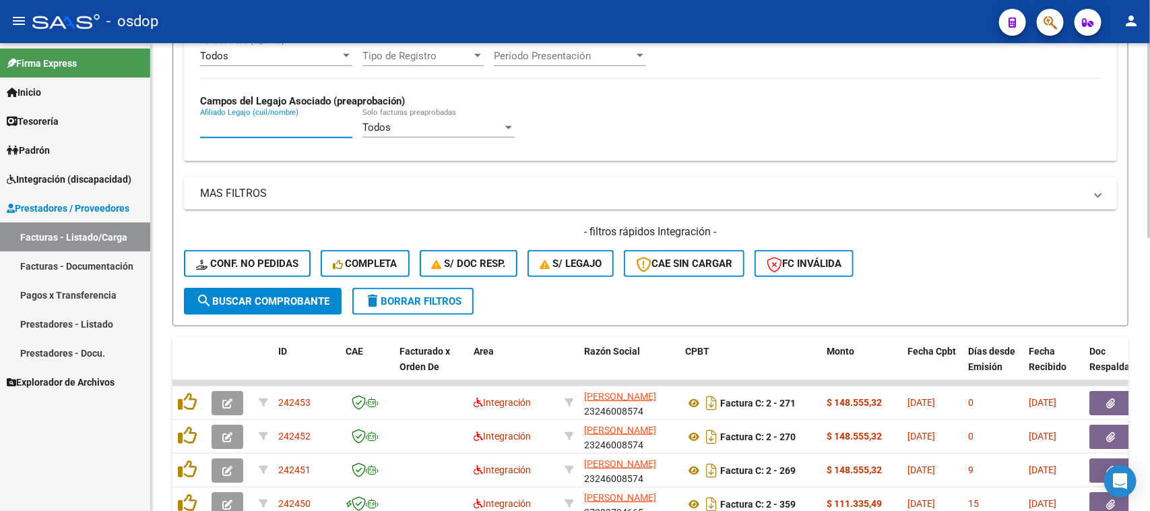
click at [281, 123] on input "Afiliado Legajo (cuil/nombre)" at bounding box center [276, 127] width 152 height 12
paste input "20450588033"
type input "20450588033"
click at [265, 300] on span "search Buscar Comprobante" at bounding box center [262, 301] width 133 height 12
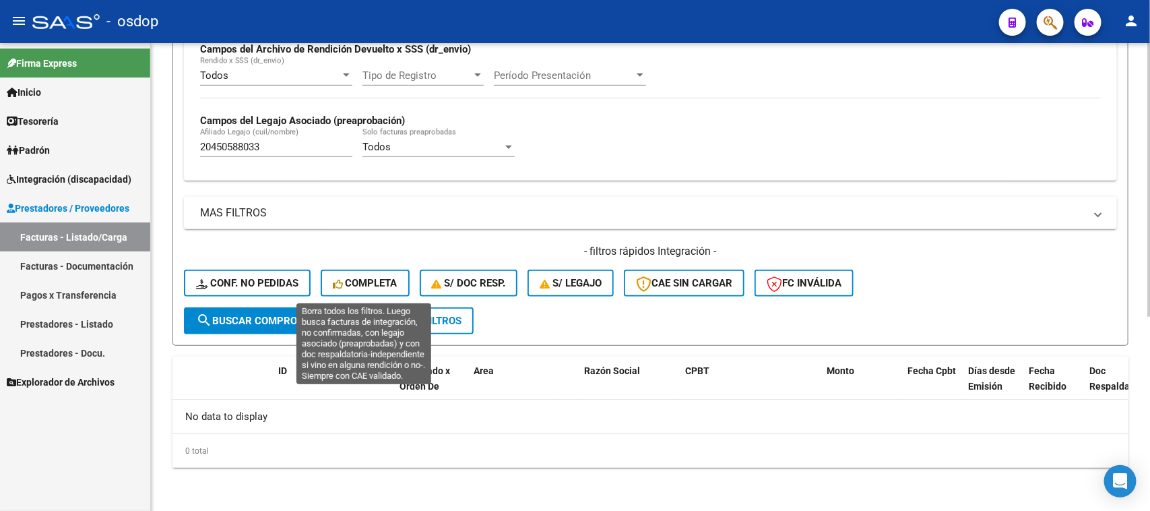
scroll to position [332, 0]
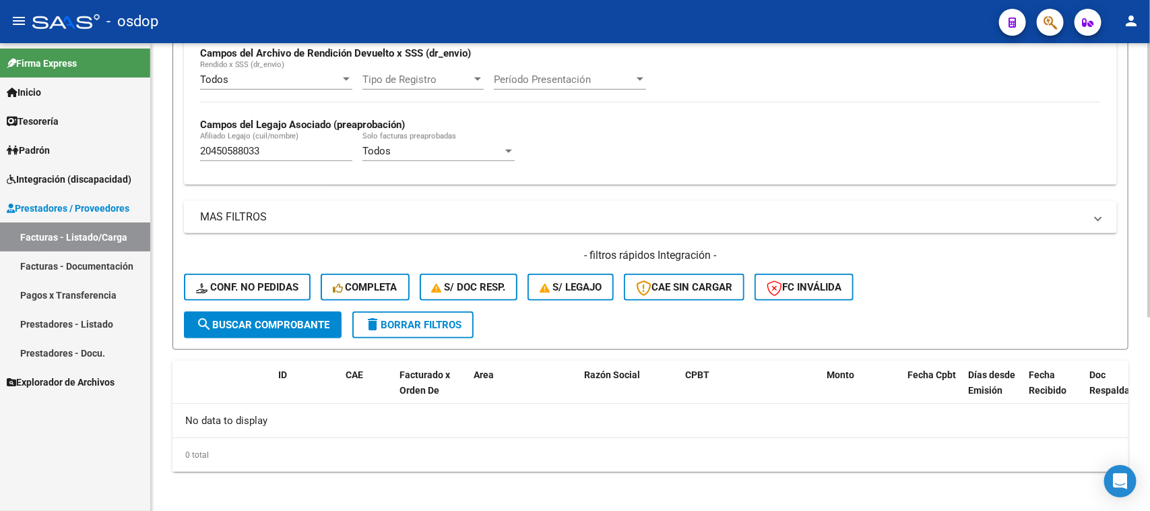
click at [443, 320] on span "delete Borrar Filtros" at bounding box center [412, 325] width 97 height 12
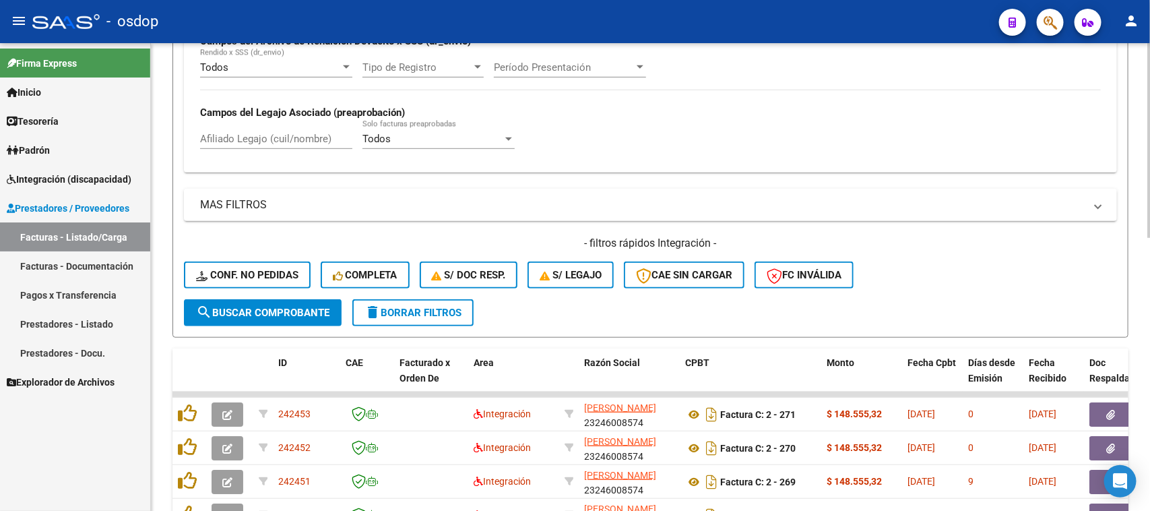
scroll to position [322, 0]
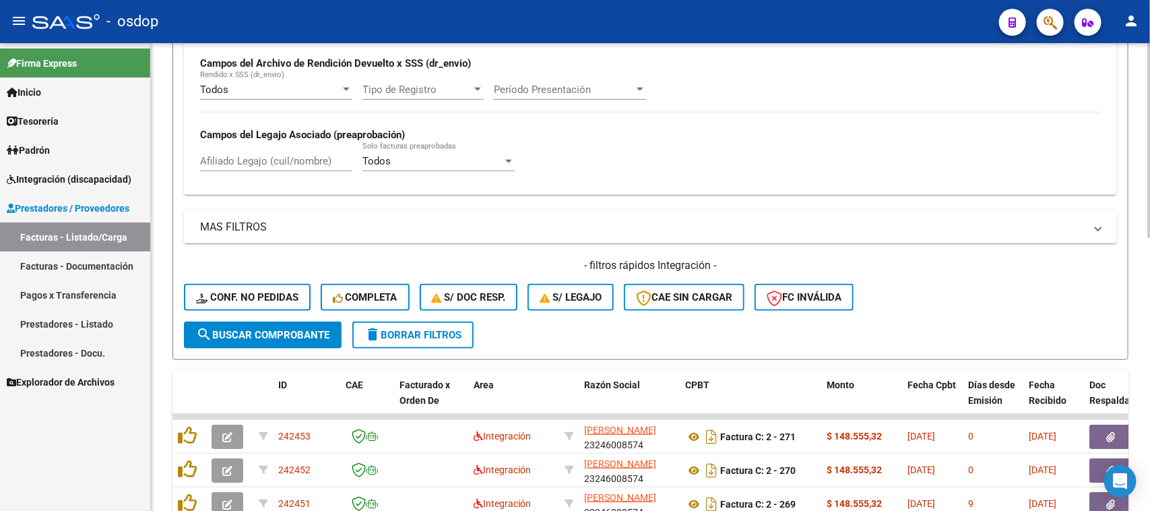
click at [278, 159] on input "Afiliado Legajo (cuil/nombre)" at bounding box center [276, 161] width 152 height 12
paste input "20450588033"
click at [317, 331] on span "search Buscar Comprobante" at bounding box center [262, 335] width 133 height 12
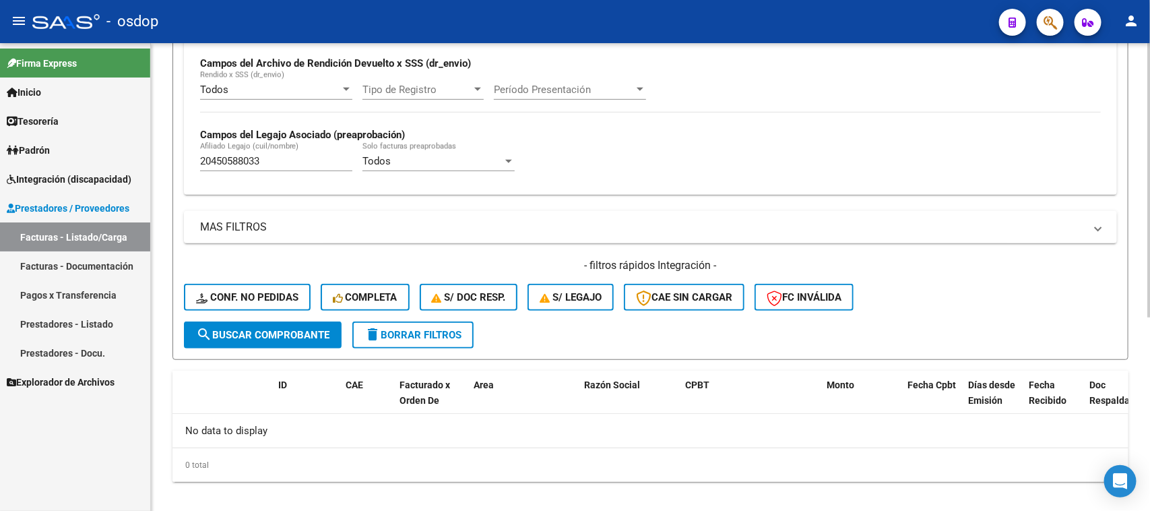
drag, startPoint x: 288, startPoint y: 146, endPoint x: 249, endPoint y: 154, distance: 39.8
click at [268, 154] on div "20450588033 Afiliado Legajo (cuil/nombre)" at bounding box center [276, 156] width 152 height 29
drag, startPoint x: 275, startPoint y: 158, endPoint x: 59, endPoint y: 176, distance: 216.9
click at [74, 173] on mat-sidenav-container "Firma Express Inicio Calendario SSS Instructivos Contacto OS Tesorería Extracto…" at bounding box center [575, 276] width 1150 height 467
paste input "510968310"
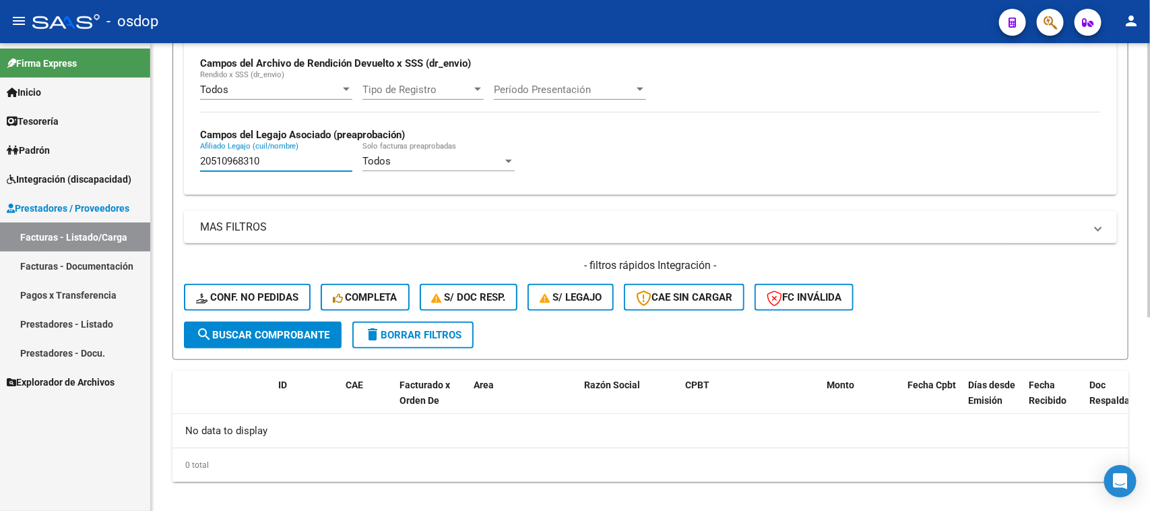
type input "20510968310"
click at [247, 341] on button "search Buscar Comprobante" at bounding box center [263, 334] width 158 height 27
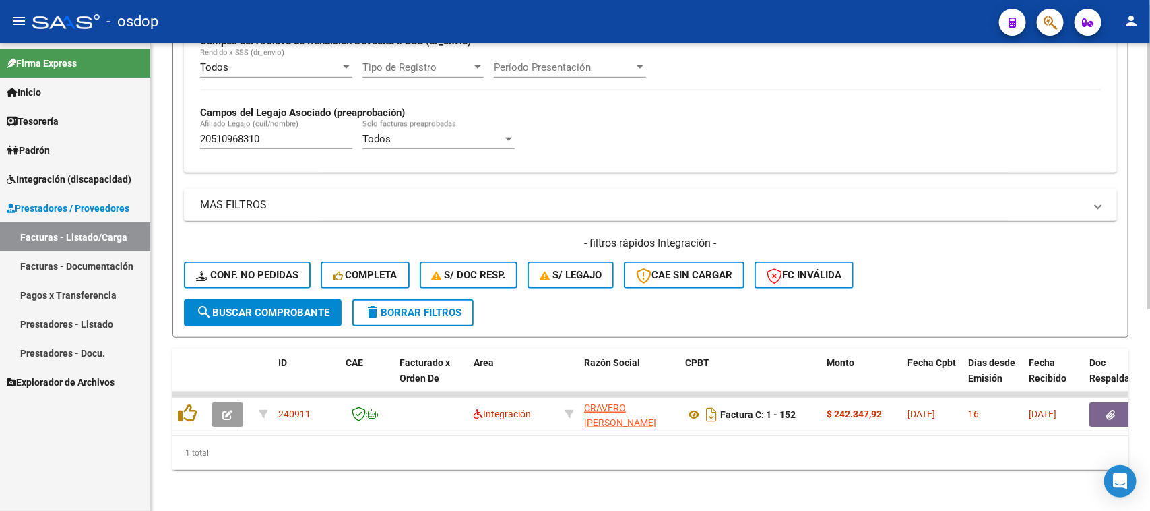
scroll to position [356, 0]
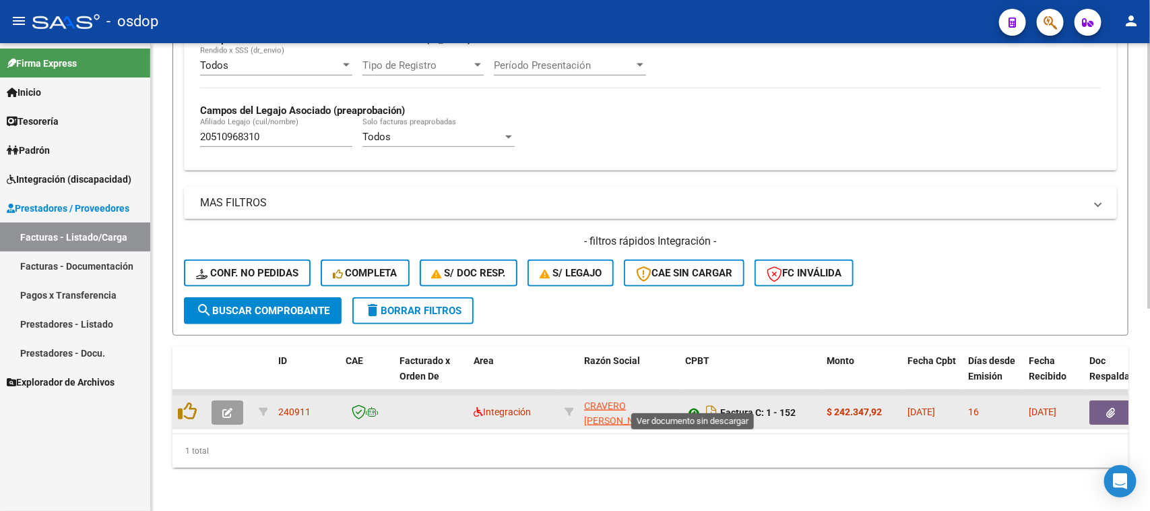
click at [692, 404] on icon at bounding box center [694, 412] width 18 height 16
click at [1115, 400] on button "button" at bounding box center [1110, 412] width 43 height 24
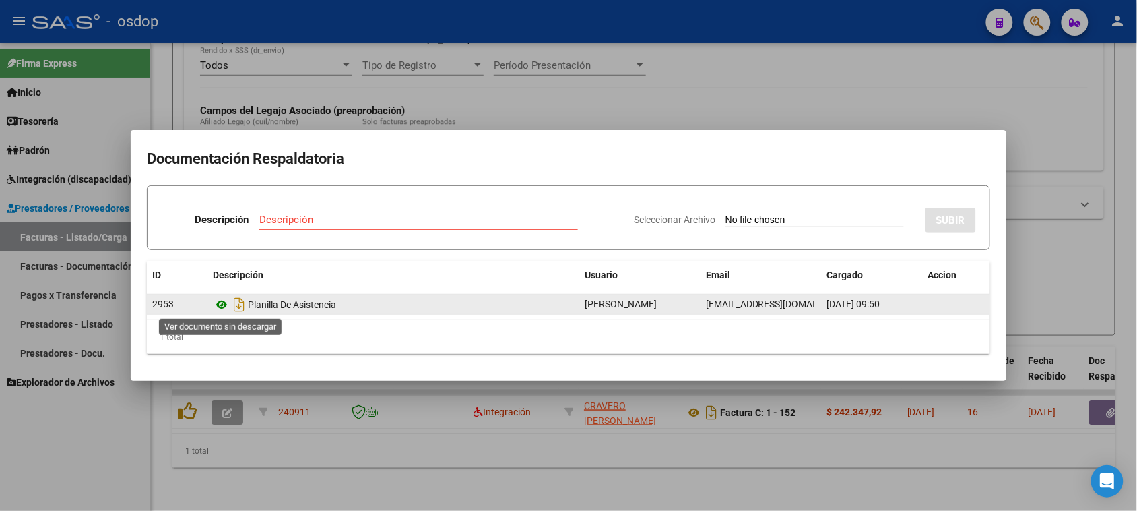
click at [224, 304] on icon at bounding box center [222, 304] width 18 height 16
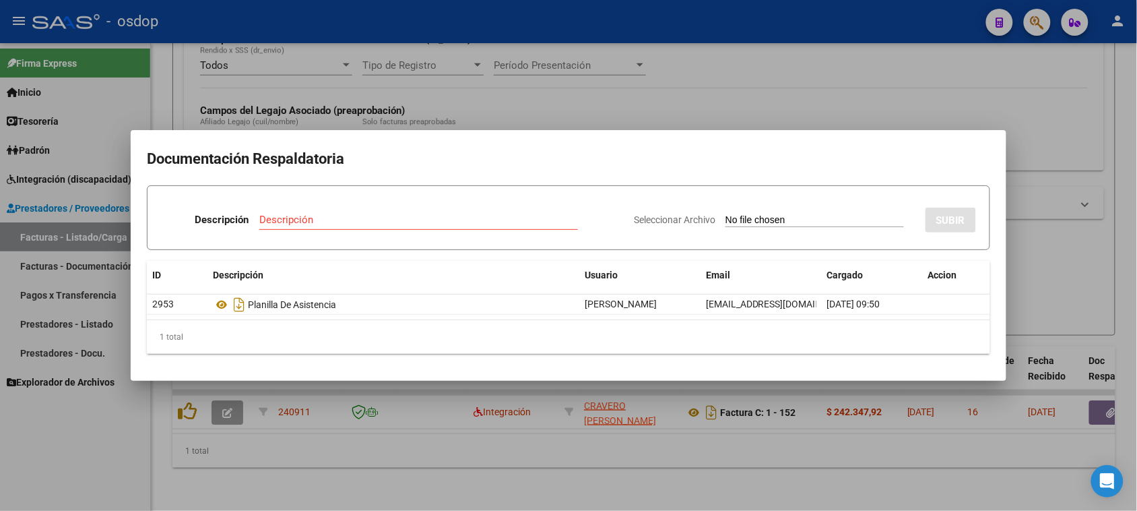
drag, startPoint x: 815, startPoint y: 445, endPoint x: 790, endPoint y: 440, distance: 25.5
click at [813, 445] on div at bounding box center [568, 255] width 1137 height 511
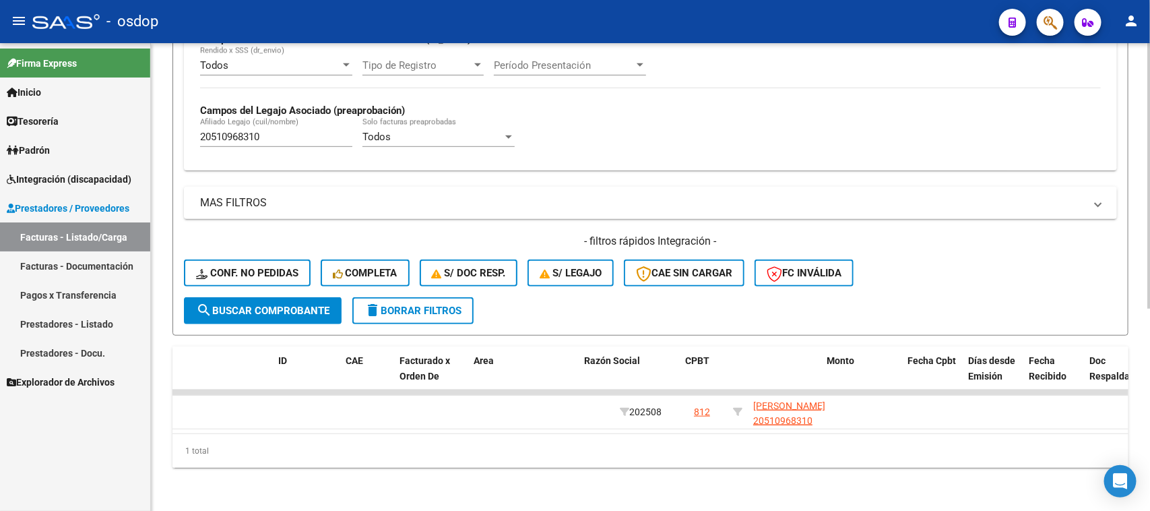
scroll to position [0, 0]
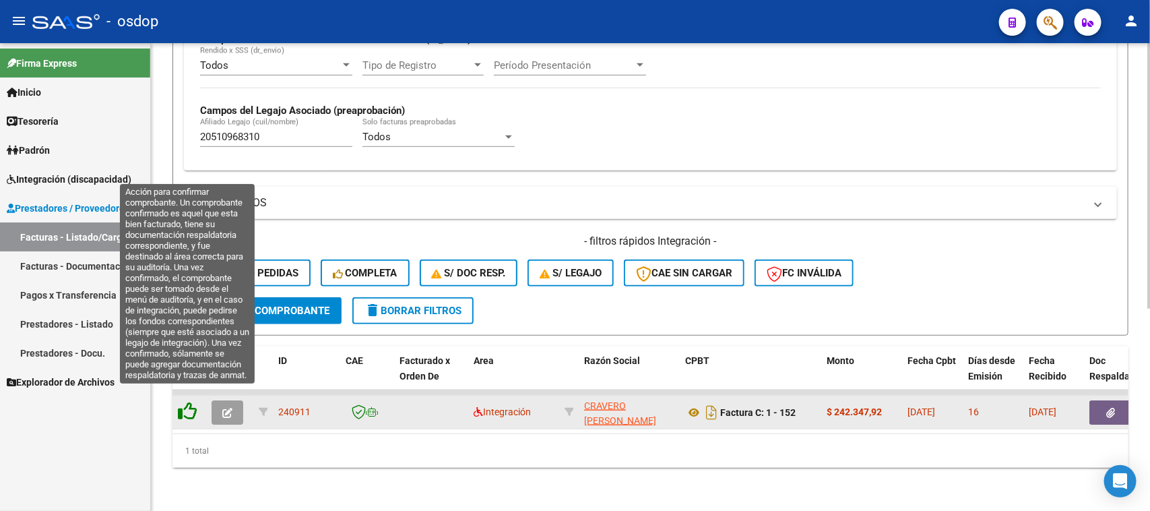
click at [183, 401] on icon at bounding box center [187, 410] width 19 height 19
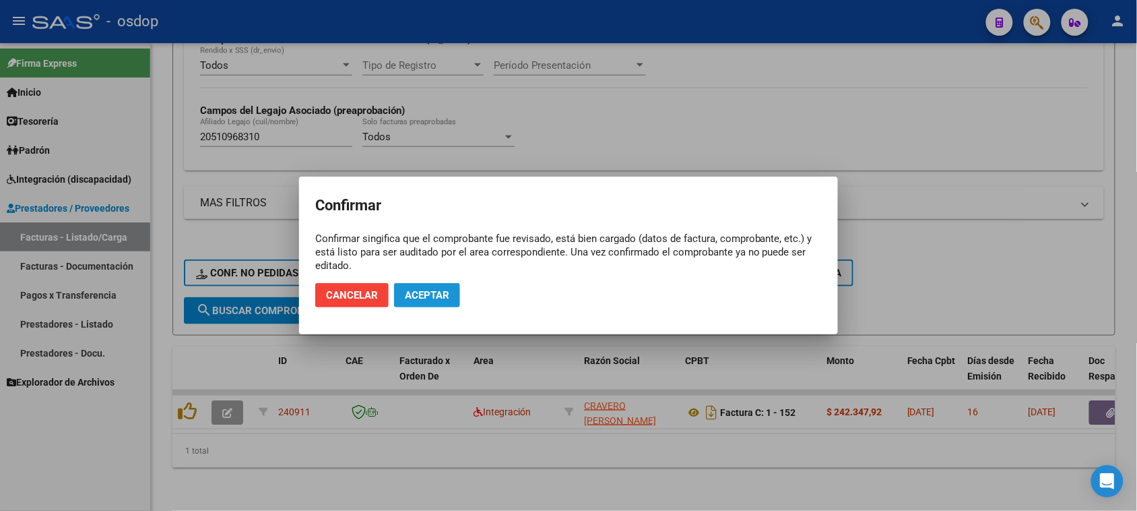
click at [420, 302] on button "Aceptar" at bounding box center [427, 295] width 66 height 24
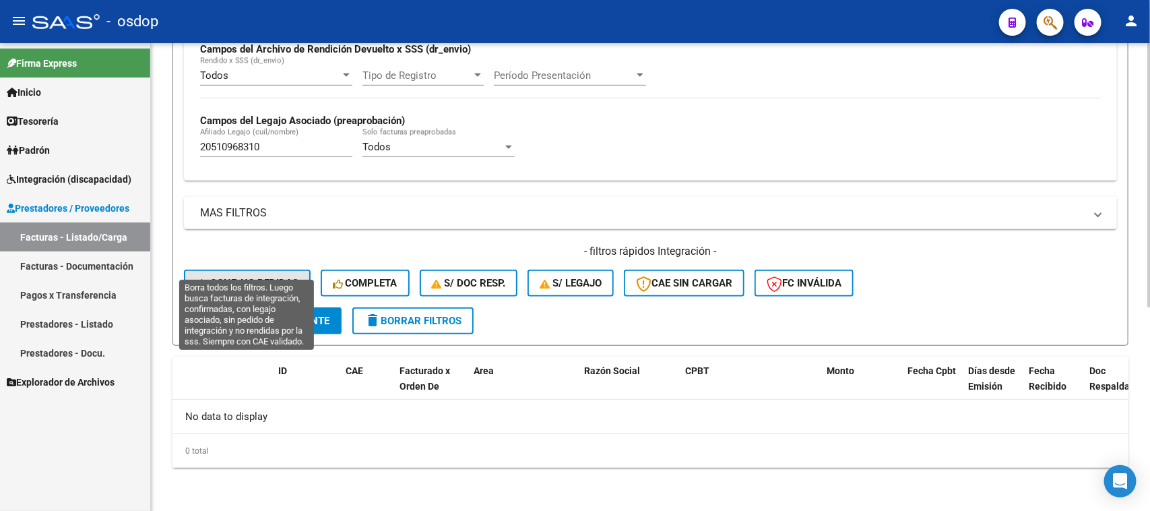
click at [253, 256] on div "- filtros rápidos Integración - Conf. no pedidas Completa S/ Doc Resp. S/ legaj…" at bounding box center [650, 275] width 933 height 63
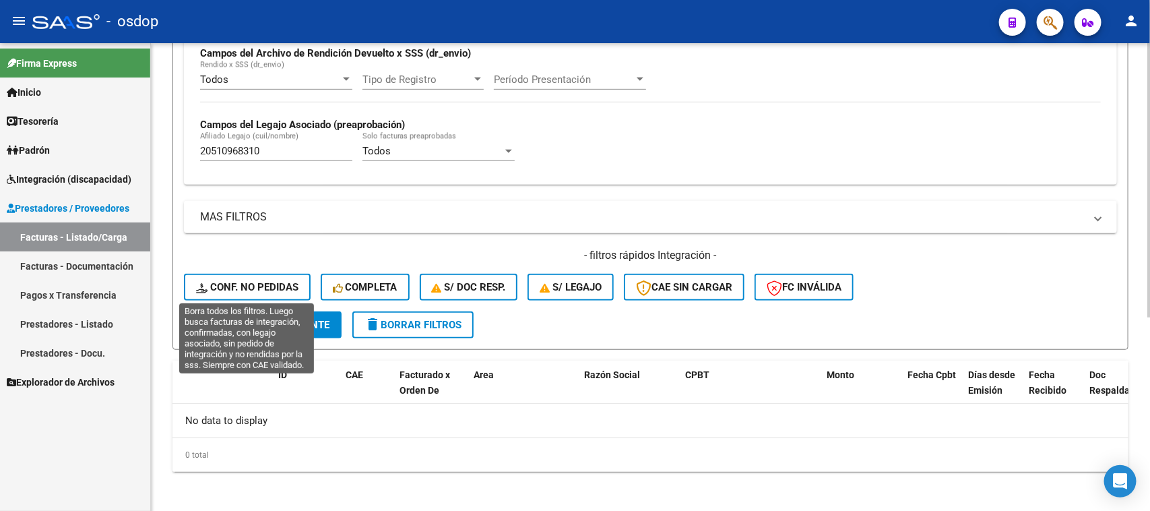
click at [255, 288] on span "Conf. no pedidas" at bounding box center [247, 287] width 102 height 12
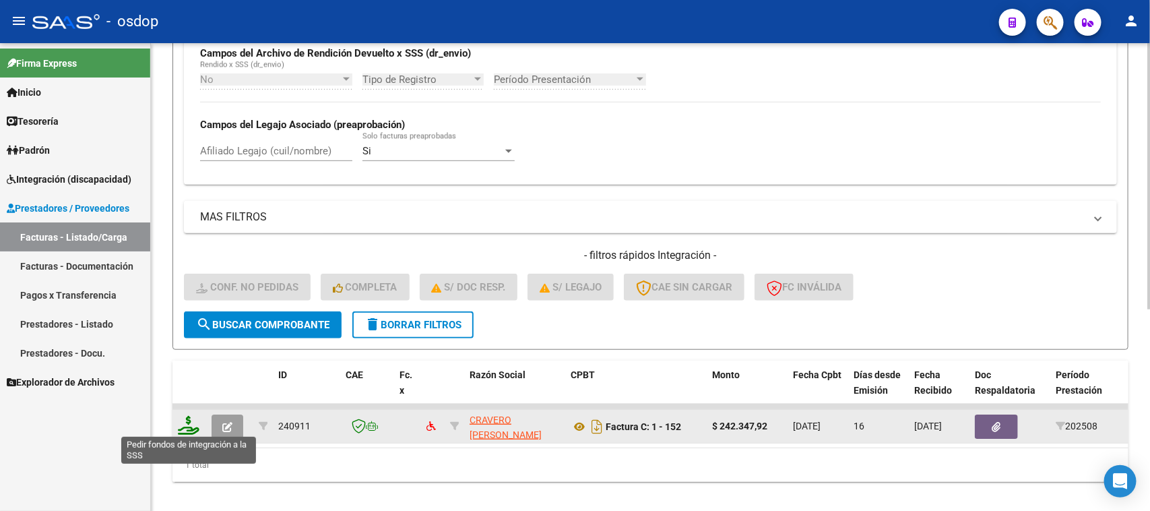
click at [187, 424] on icon at bounding box center [189, 425] width 22 height 19
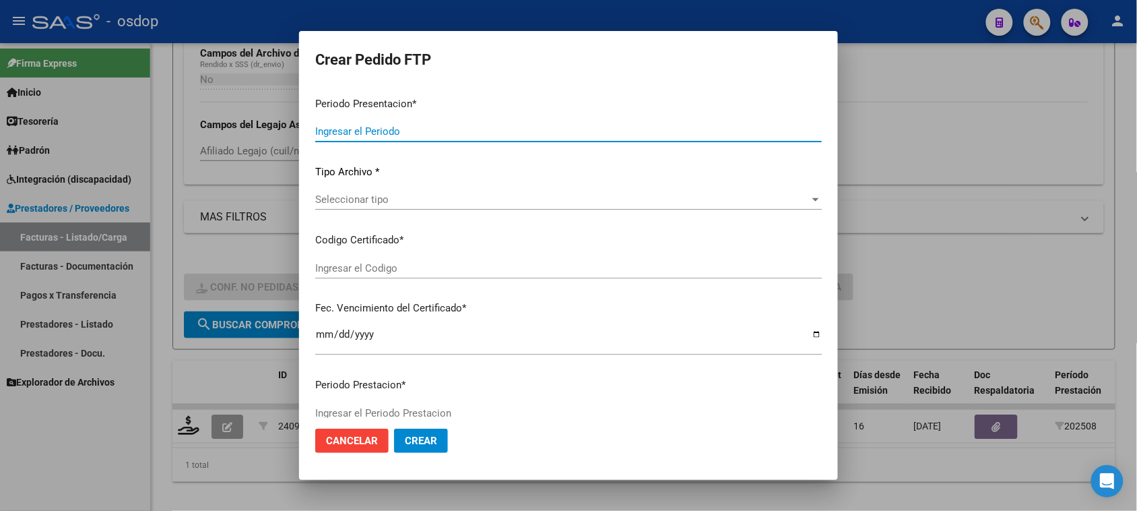
type input "202508"
type input "$ 242.347,92"
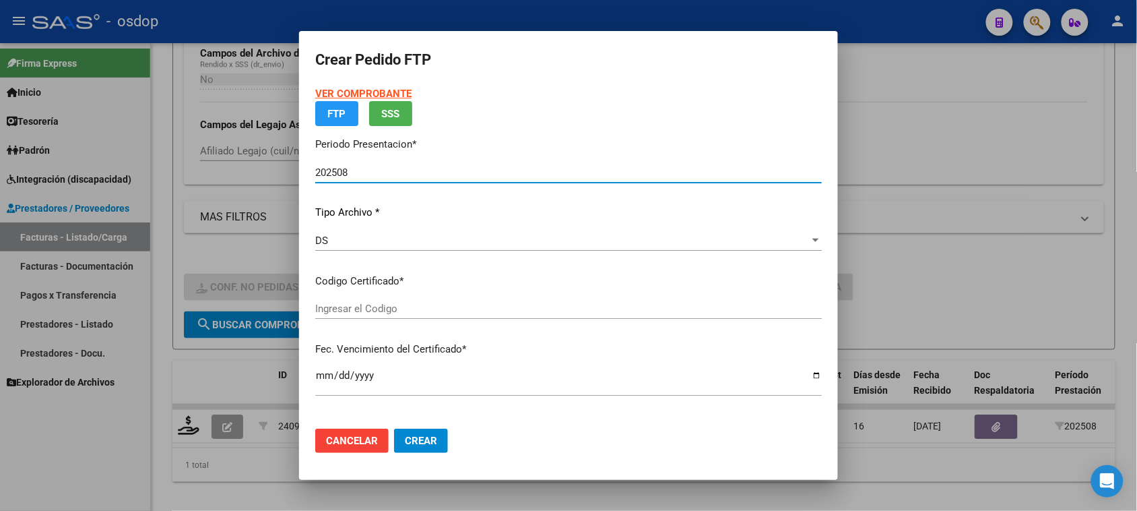
type input "3194298273"
type input "2034-03-04"
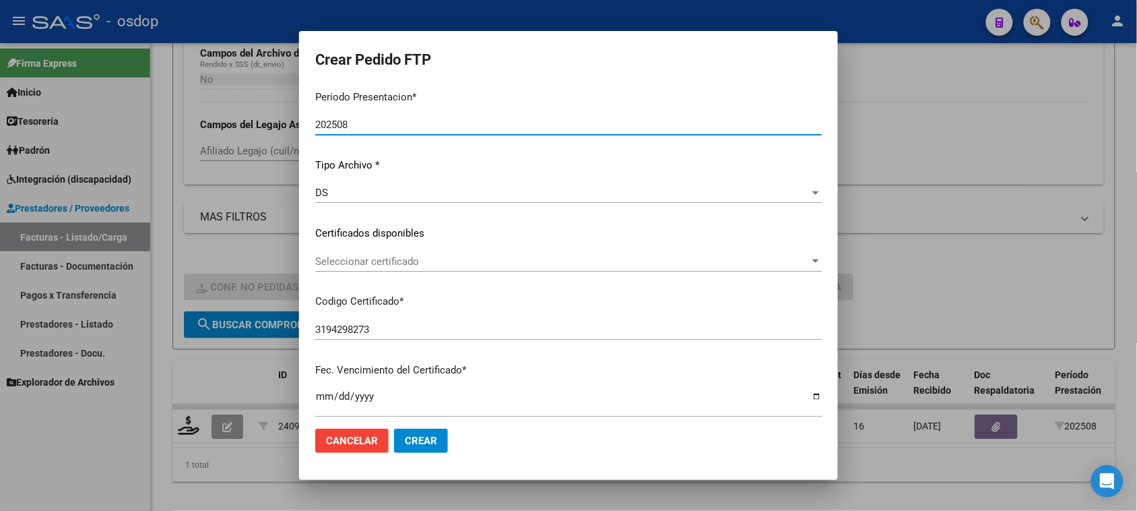
scroll to position [84, 0]
click at [436, 258] on span "Seleccionar certificado" at bounding box center [562, 260] width 494 height 12
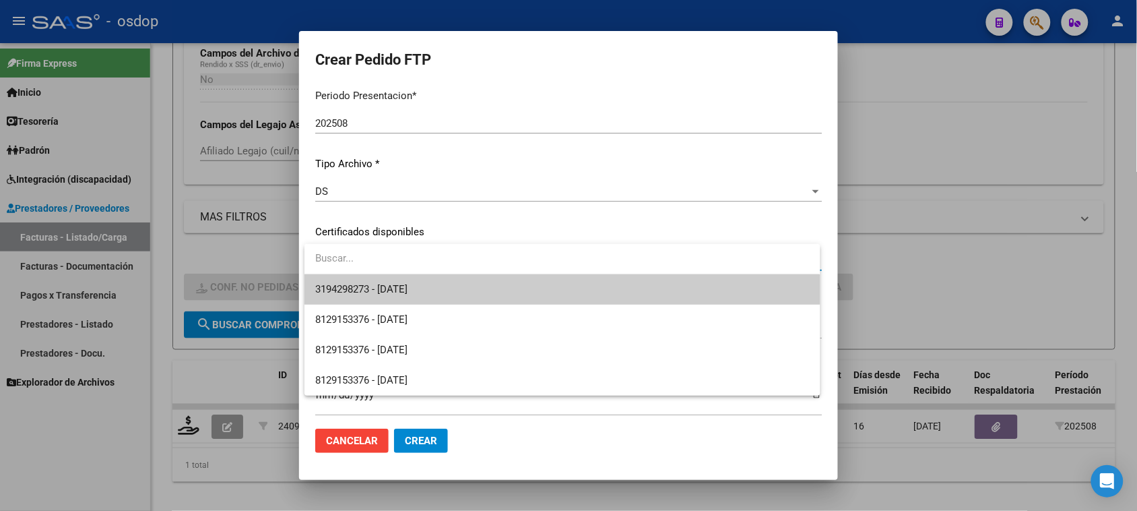
click at [431, 294] on span "3194298273 - 2034-03-04" at bounding box center [562, 289] width 494 height 30
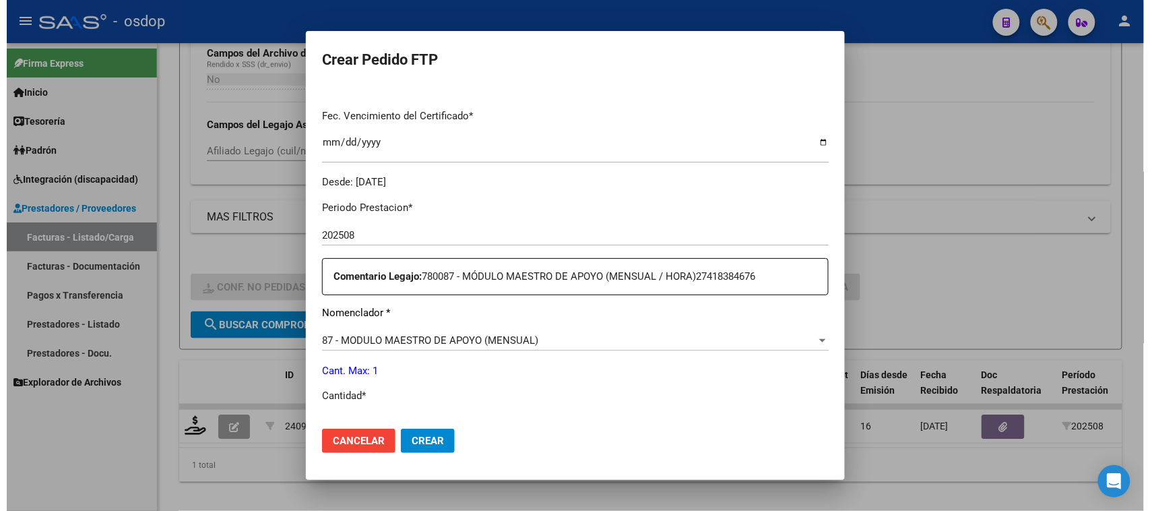
scroll to position [421, 0]
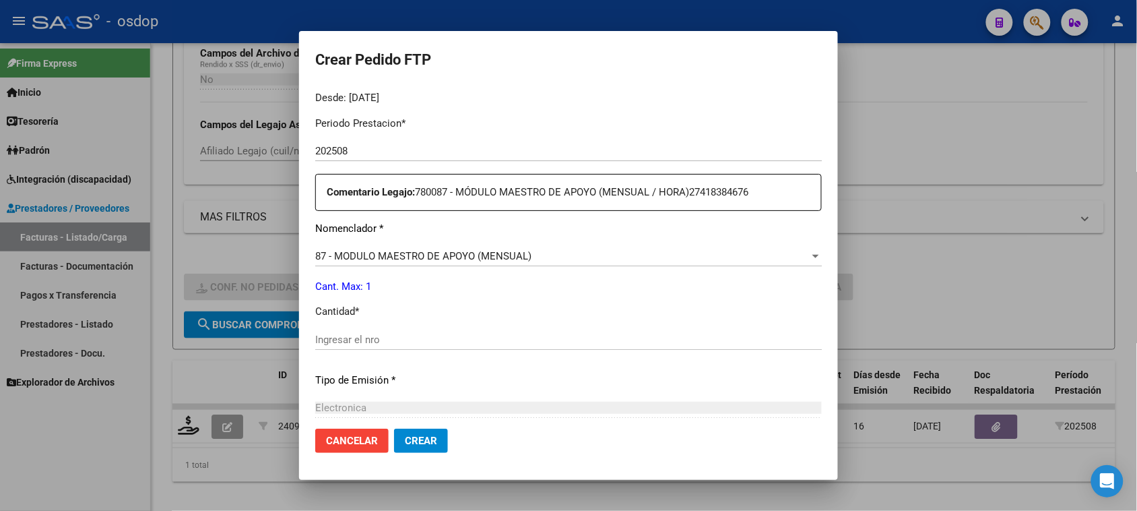
click at [446, 337] on input "Ingresar el nro" at bounding box center [568, 339] width 507 height 12
type input "1"
click at [494, 499] on div at bounding box center [568, 255] width 1137 height 511
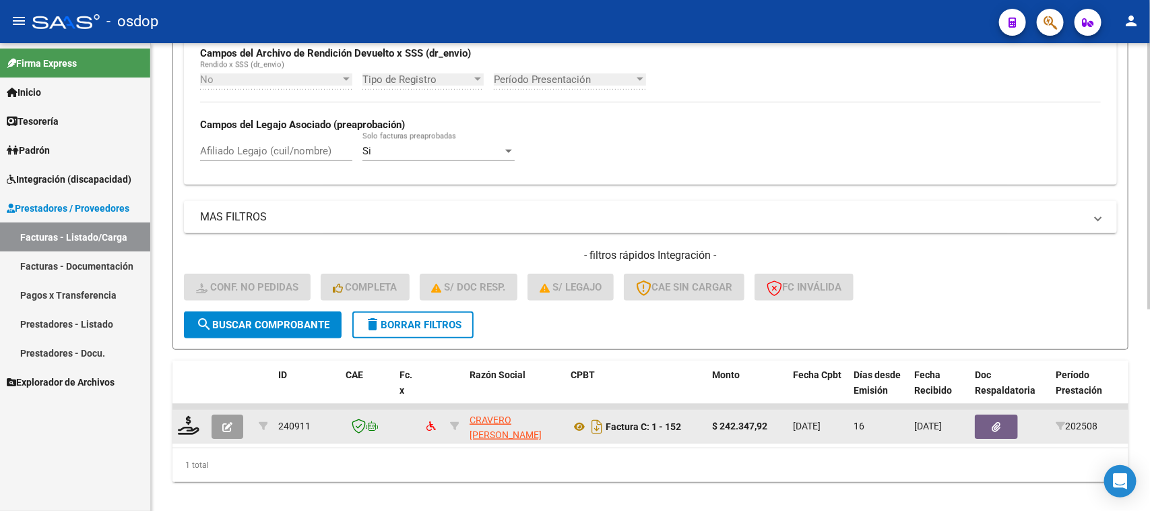
click at [238, 428] on button "button" at bounding box center [228, 426] width 32 height 24
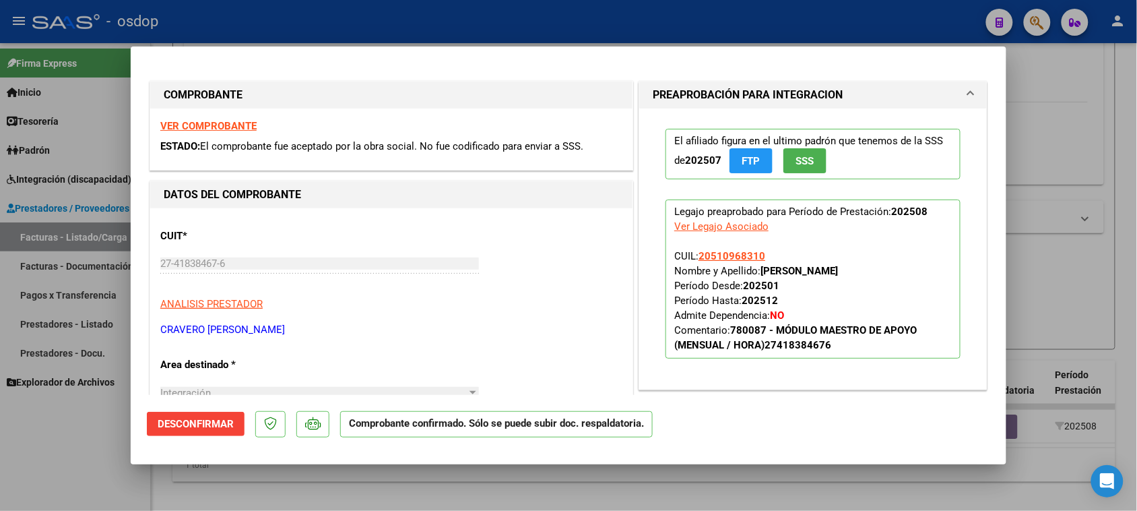
click at [213, 418] on span "Desconfirmar" at bounding box center [196, 424] width 76 height 12
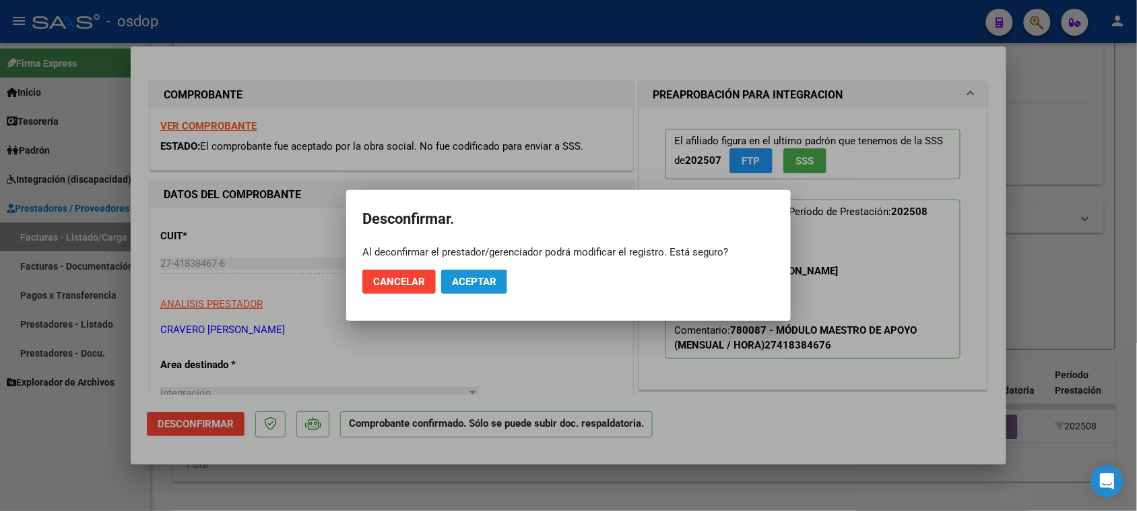
click at [496, 284] on span "Aceptar" at bounding box center [474, 282] width 44 height 12
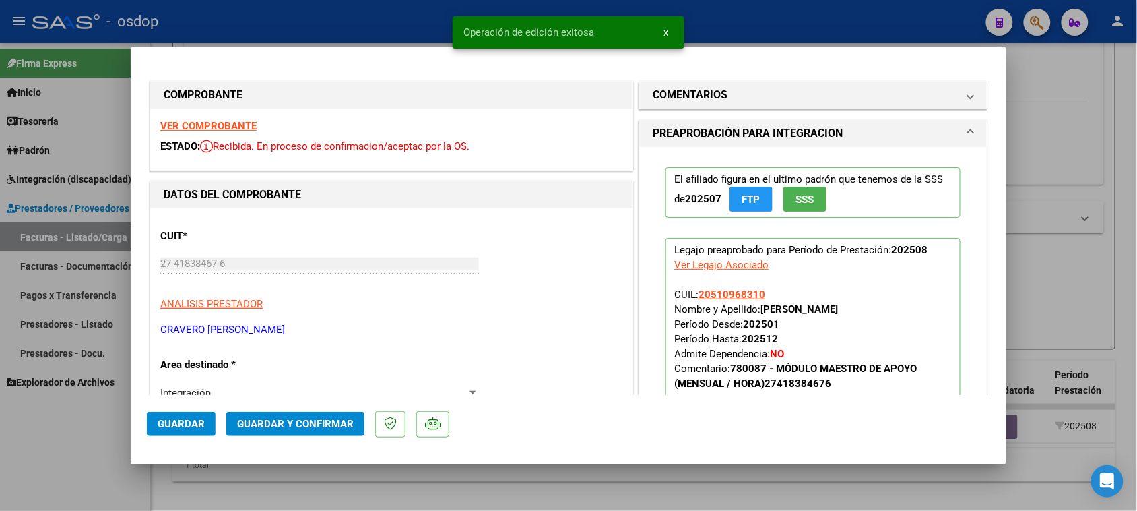
click at [450, 493] on div at bounding box center [568, 255] width 1137 height 511
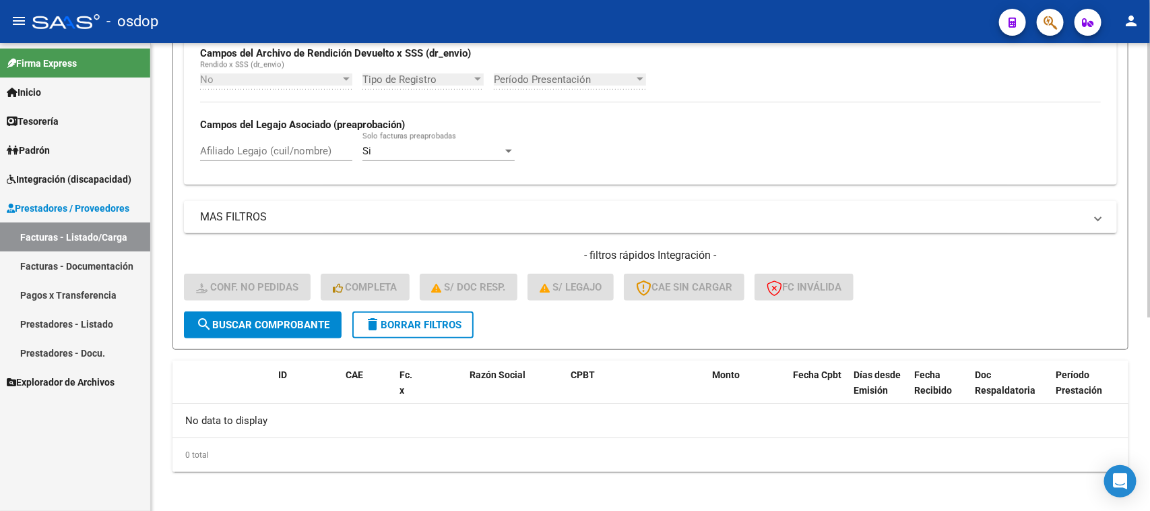
click at [412, 332] on button "delete Borrar Filtros" at bounding box center [412, 324] width 121 height 27
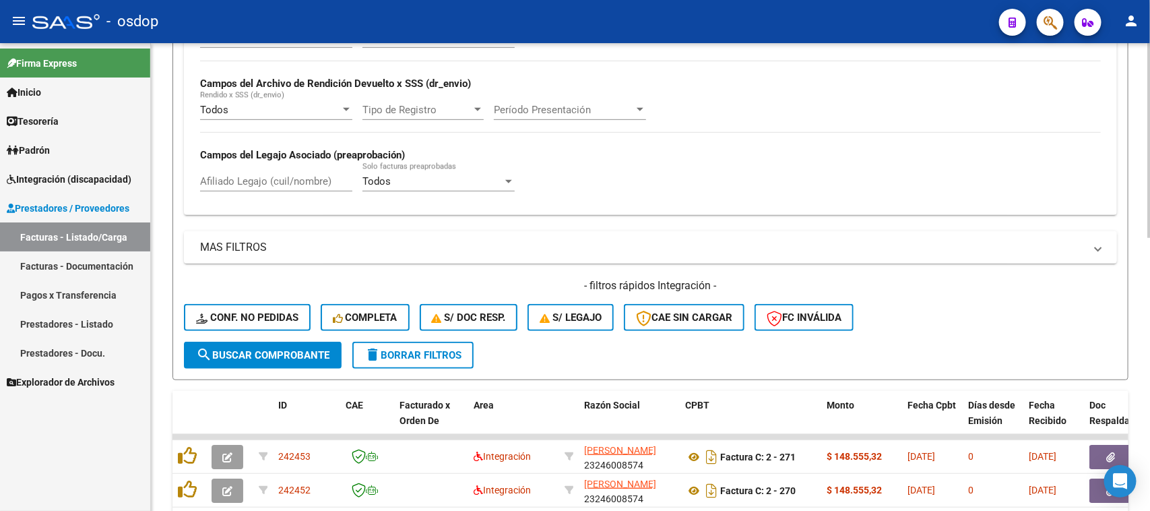
scroll to position [332, 0]
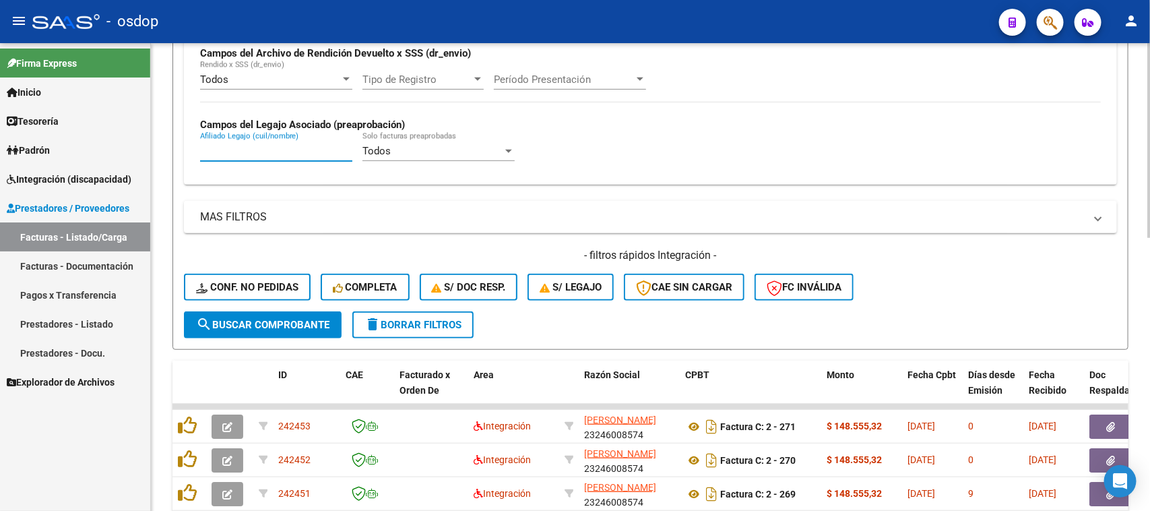
click at [258, 152] on input "Afiliado Legajo (cuil/nombre)" at bounding box center [276, 151] width 152 height 12
paste input "20510968310"
type input "20510968310"
click at [273, 319] on span "search Buscar Comprobante" at bounding box center [262, 325] width 133 height 12
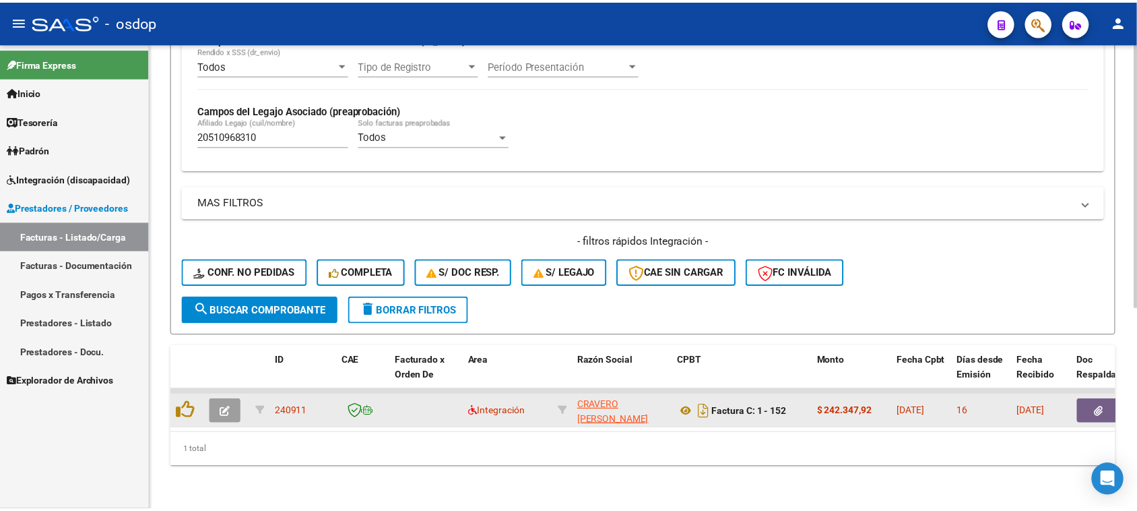
scroll to position [356, 0]
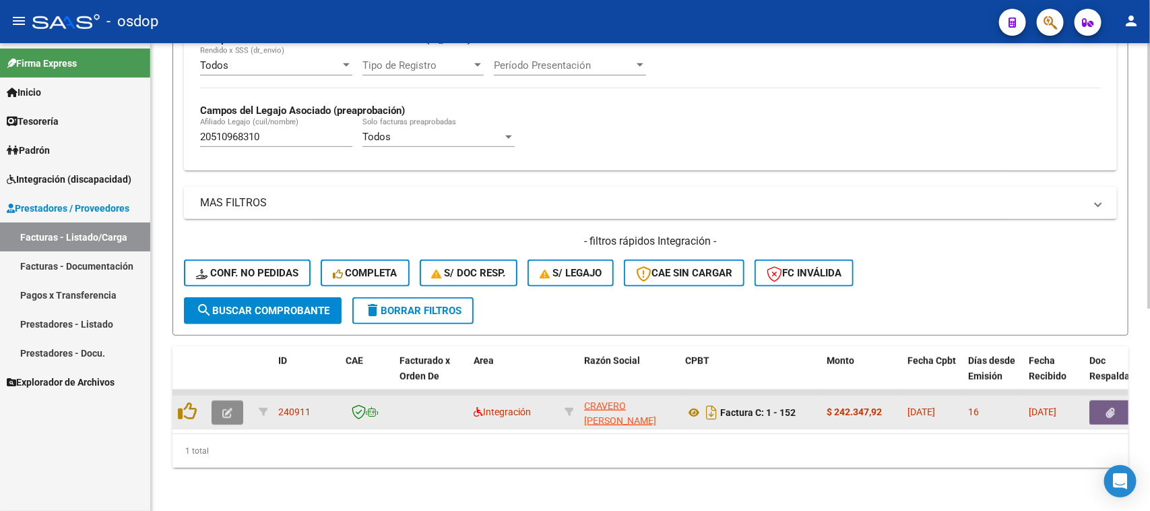
click at [232, 400] on button "button" at bounding box center [228, 412] width 32 height 24
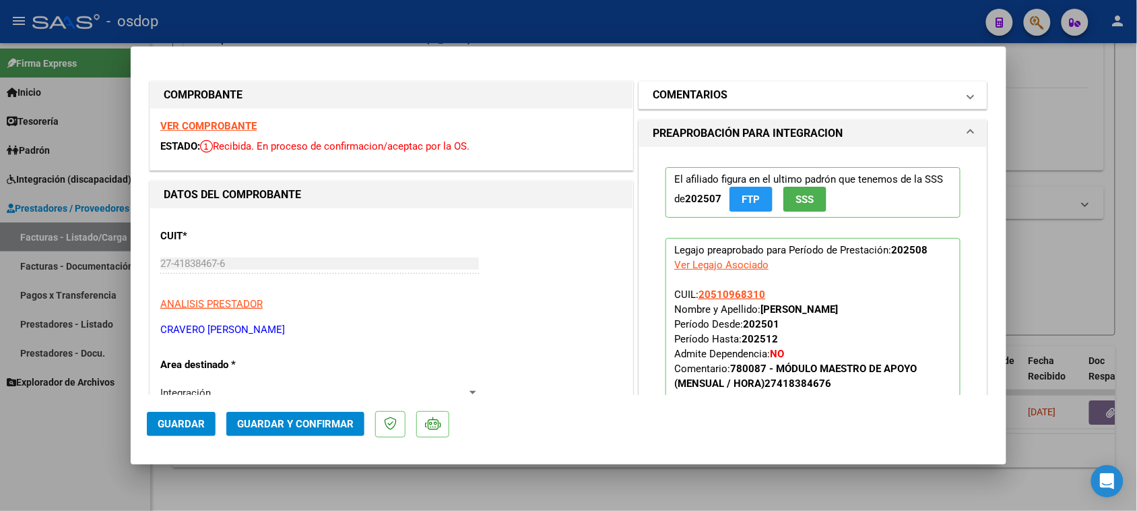
click at [833, 108] on mat-expansion-panel-header "COMENTARIOS" at bounding box center [813, 95] width 348 height 27
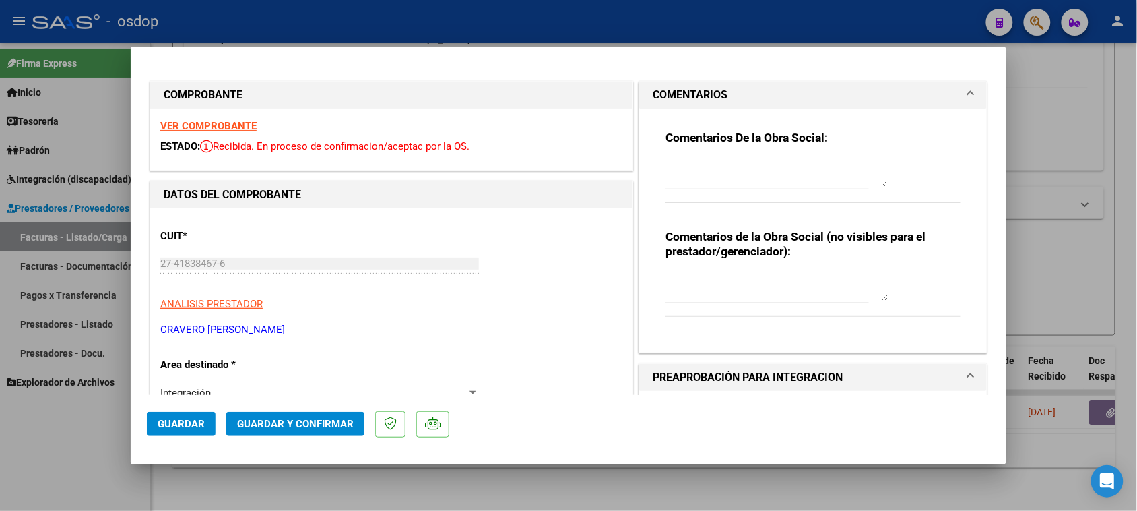
click at [719, 266] on div "Comentarios de la Obra Social (no visibles para el prestador/gerenciador):" at bounding box center [813, 280] width 295 height 102
click at [716, 274] on textarea at bounding box center [777, 286] width 222 height 27
paste textarea "20510968310"
drag, startPoint x: 775, startPoint y: 278, endPoint x: 725, endPoint y: 275, distance: 50.6
click at [715, 281] on textarea "Valor hora $20510968310" at bounding box center [777, 286] width 222 height 27
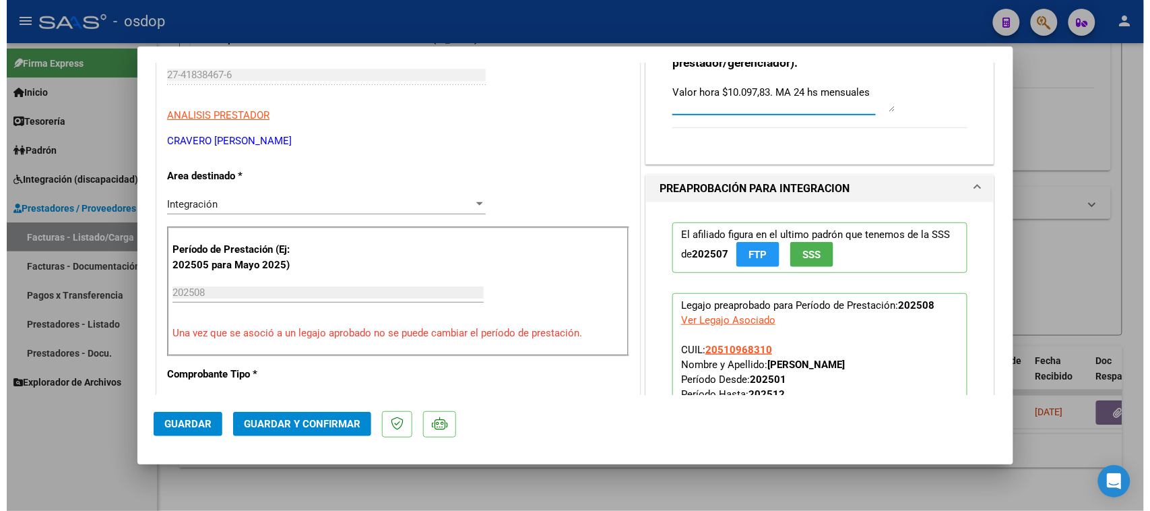
scroll to position [253, 0]
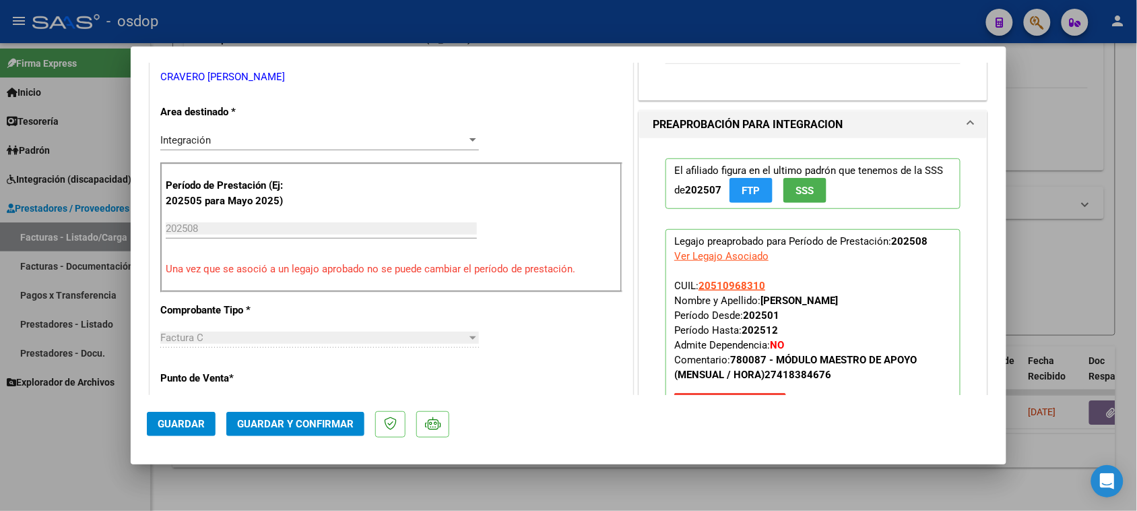
type textarea "Valor hora $10.097,83. MA 24 hs mensuales"
click at [296, 425] on span "Guardar y Confirmar" at bounding box center [295, 424] width 117 height 12
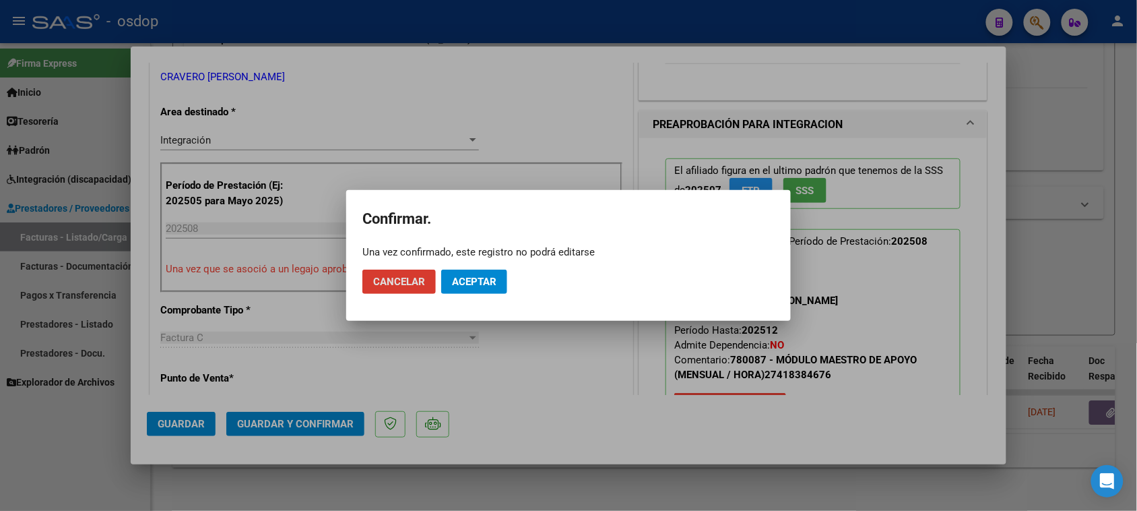
click at [468, 278] on span "Aceptar" at bounding box center [474, 282] width 44 height 12
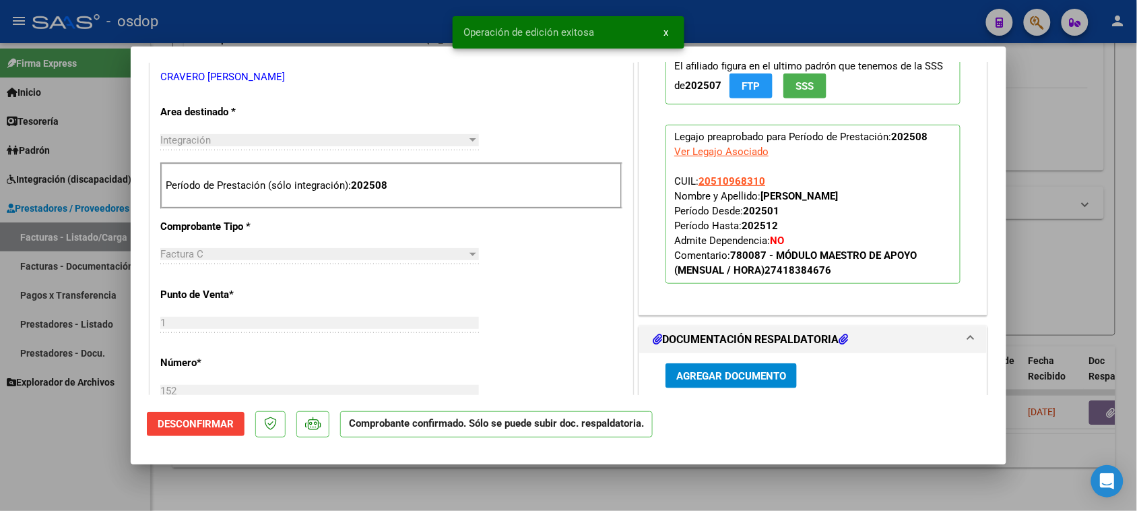
click at [431, 496] on div at bounding box center [568, 255] width 1137 height 511
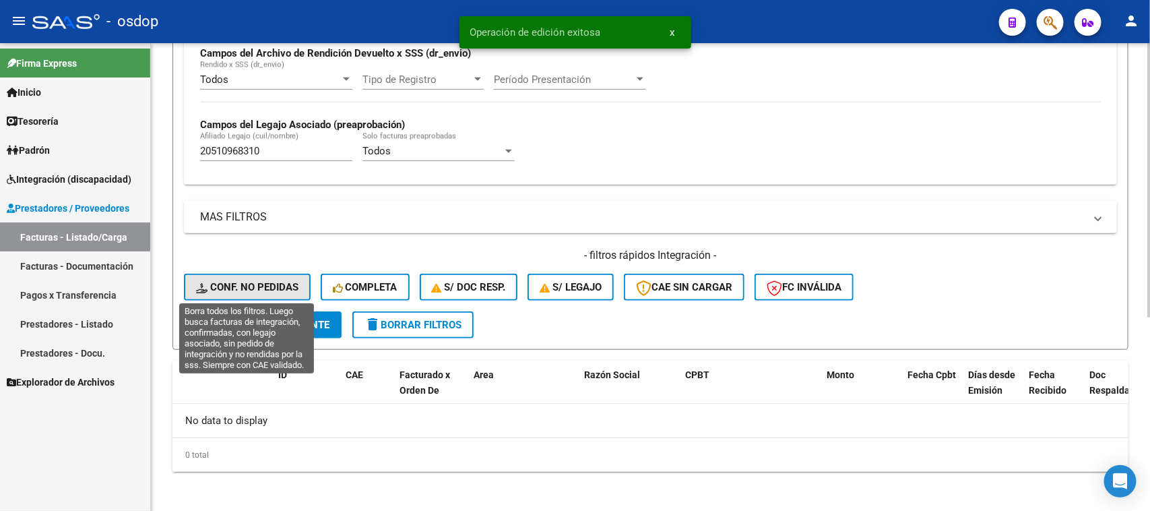
click at [276, 281] on span "Conf. no pedidas" at bounding box center [247, 287] width 102 height 12
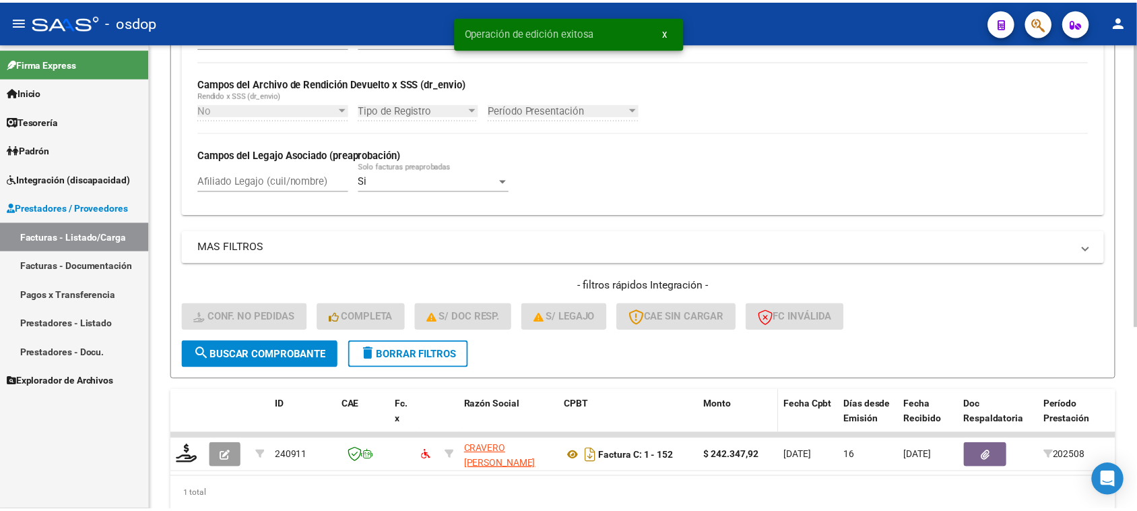
scroll to position [332, 0]
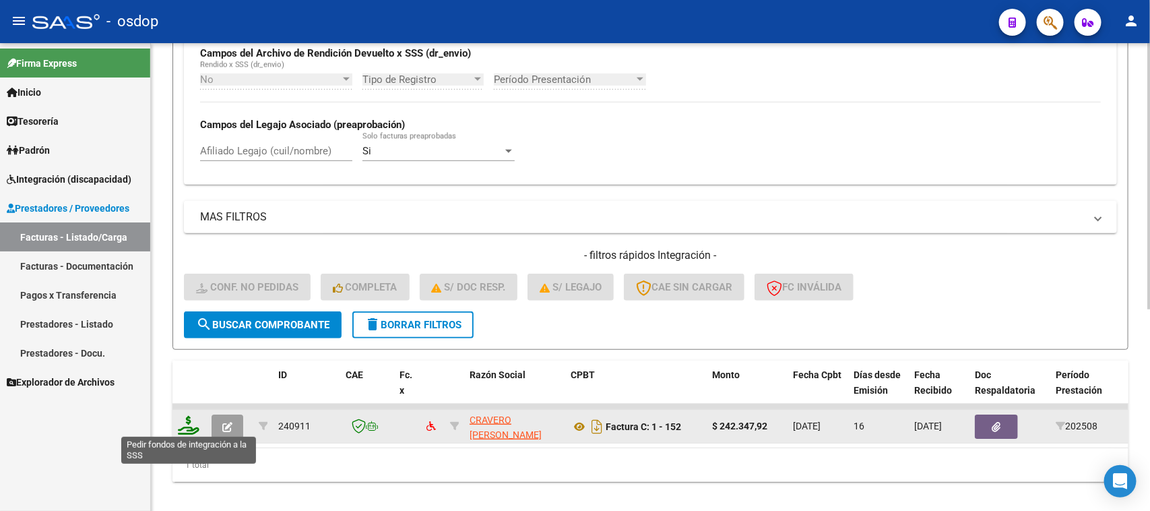
click at [186, 422] on icon at bounding box center [189, 425] width 22 height 19
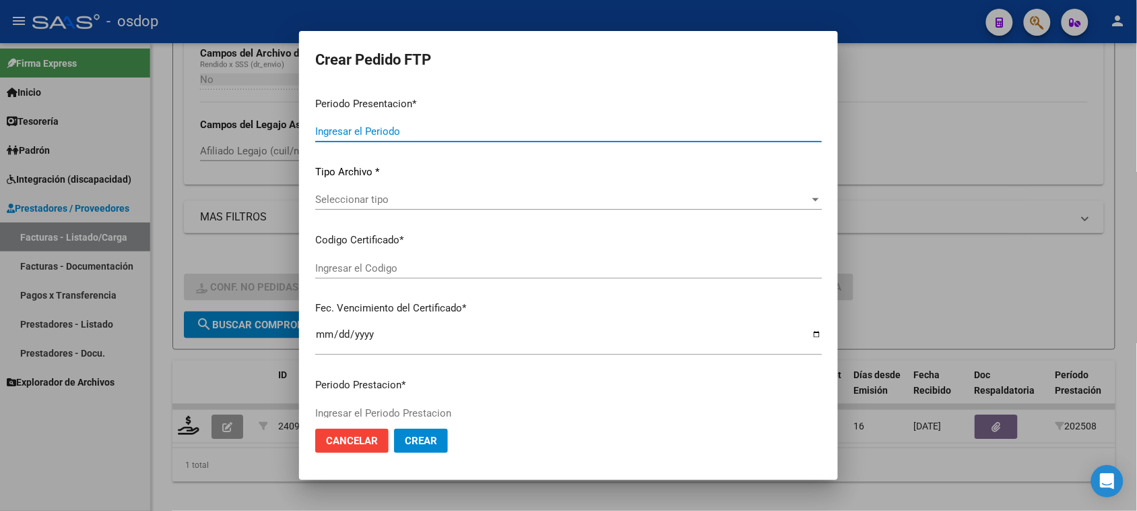
type input "202508"
type input "$ 242.347,92"
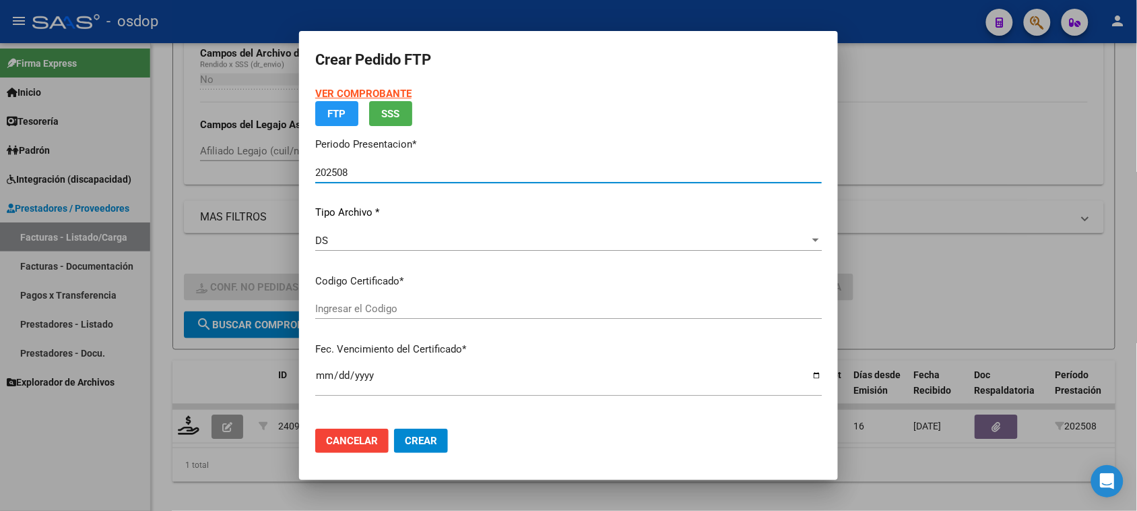
type input "3194298273"
type input "2034-03-04"
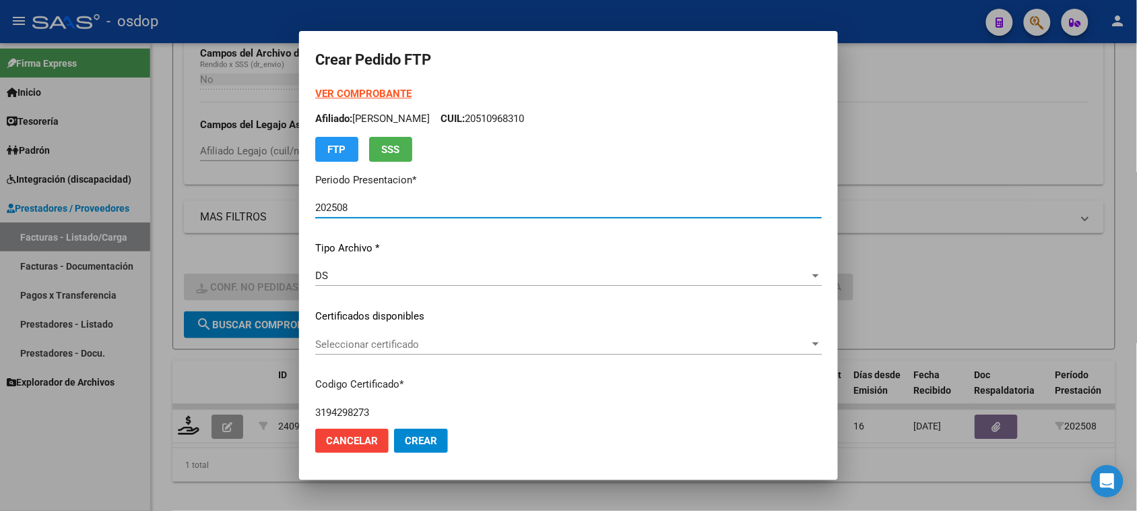
scroll to position [84, 0]
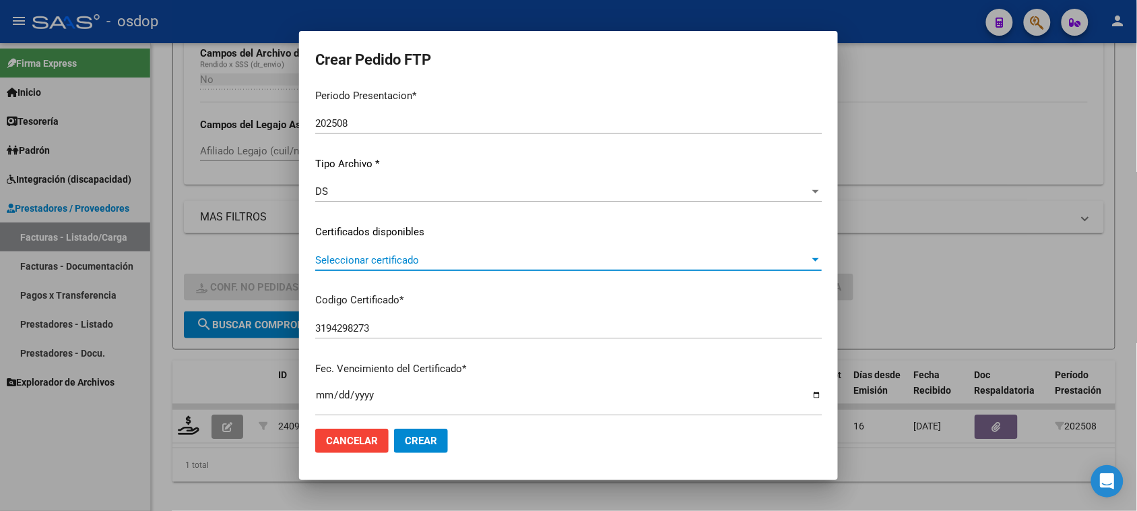
click at [443, 261] on span "Seleccionar certificado" at bounding box center [562, 260] width 494 height 12
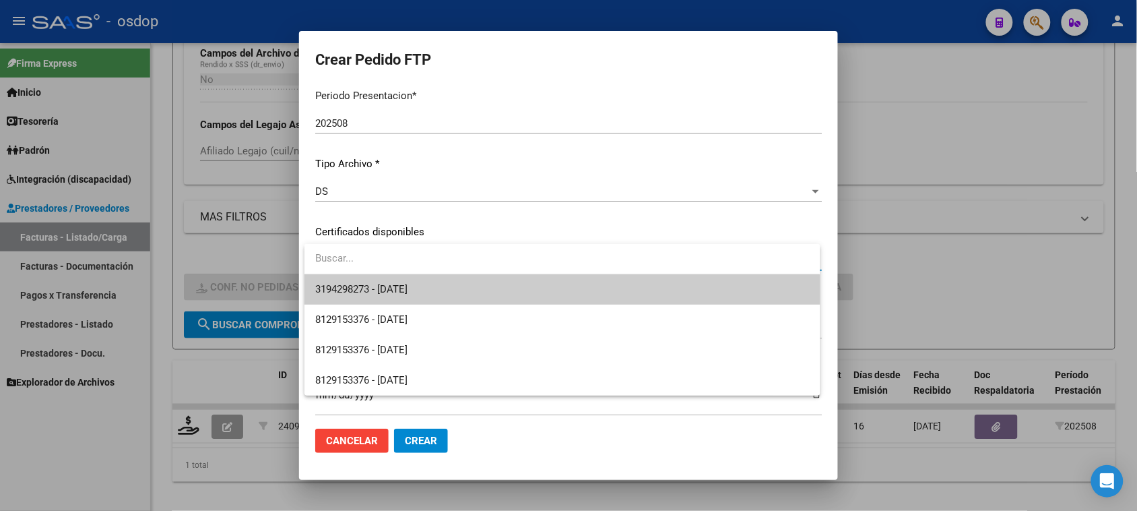
click at [433, 286] on span "3194298273 - 2034-03-04" at bounding box center [562, 289] width 494 height 30
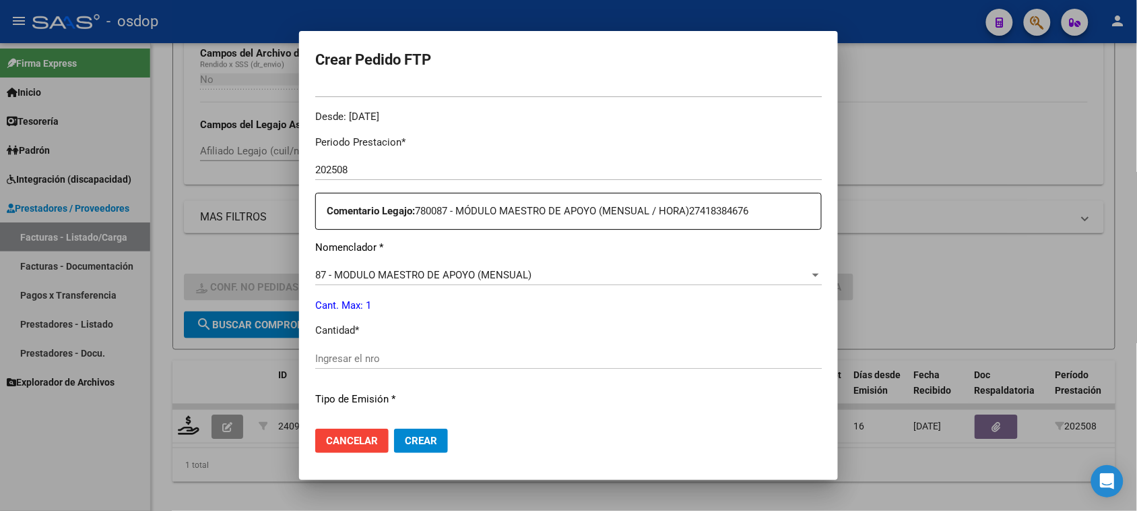
scroll to position [421, 0]
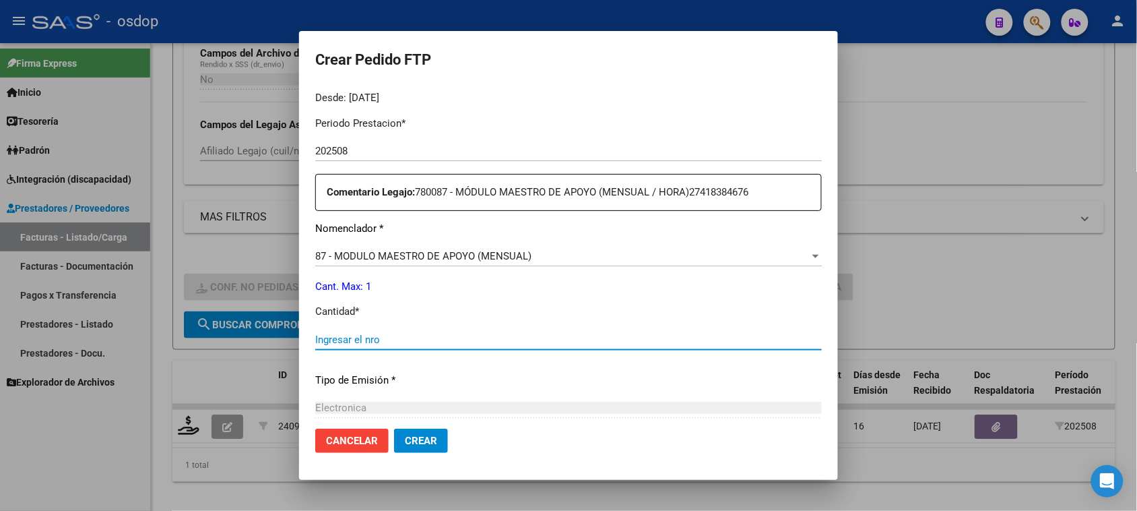
click at [379, 337] on input "Ingresar el nro" at bounding box center [568, 339] width 507 height 12
type input "1"
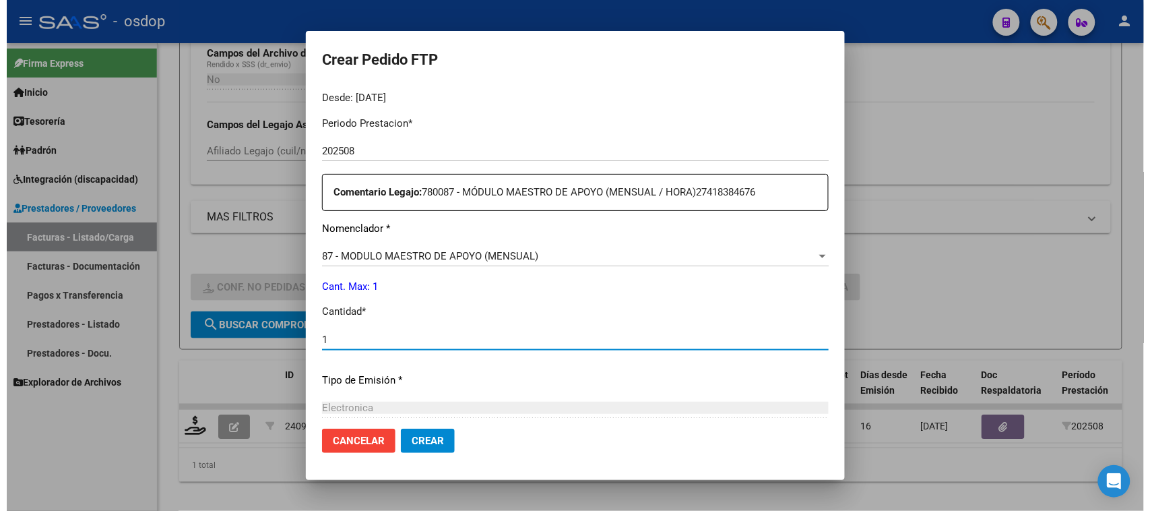
scroll to position [569, 0]
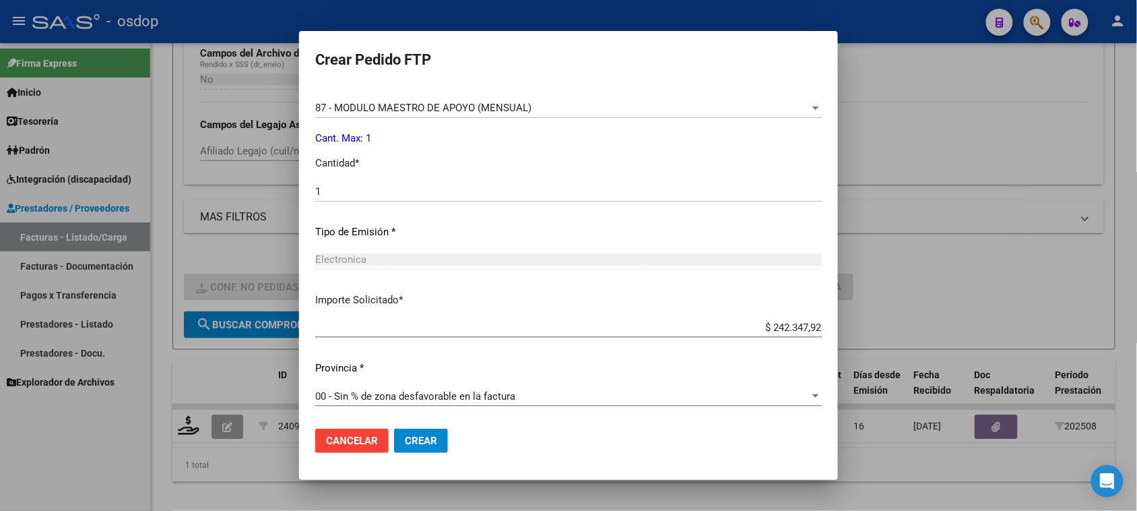
click at [436, 445] on span "Crear" at bounding box center [421, 440] width 32 height 12
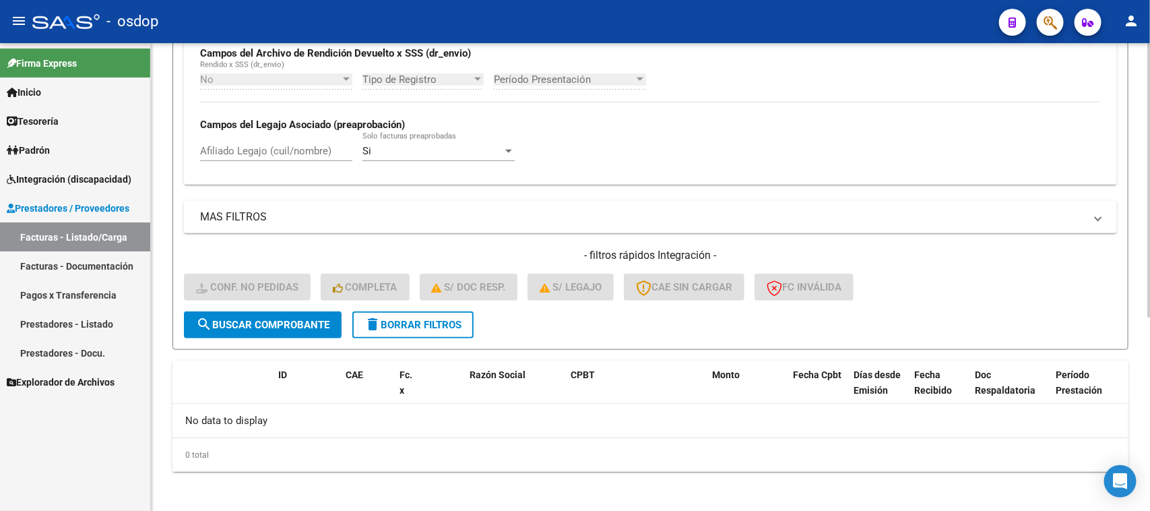
click at [445, 319] on span "delete Borrar Filtros" at bounding box center [412, 325] width 97 height 12
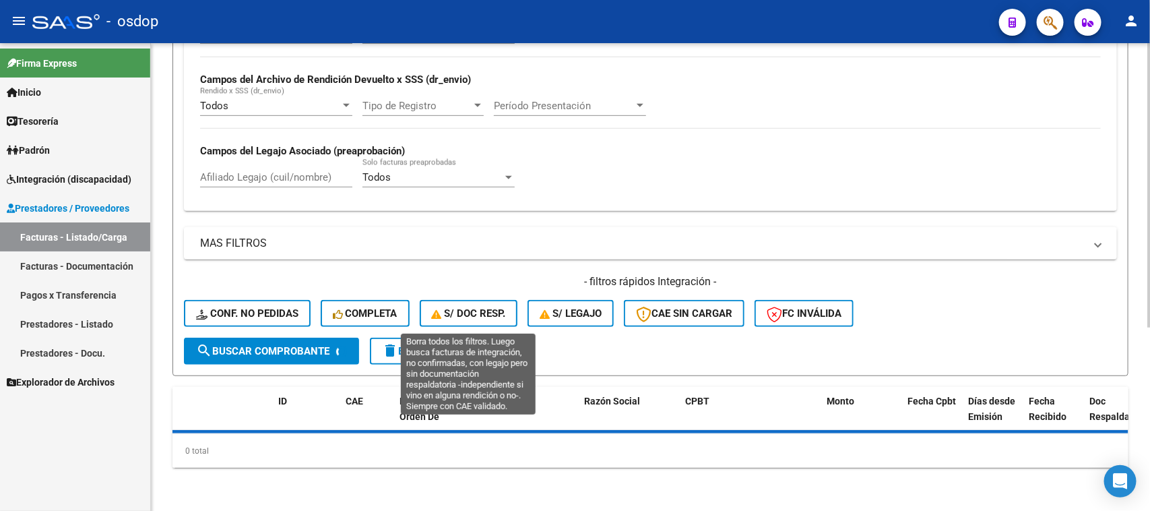
scroll to position [302, 0]
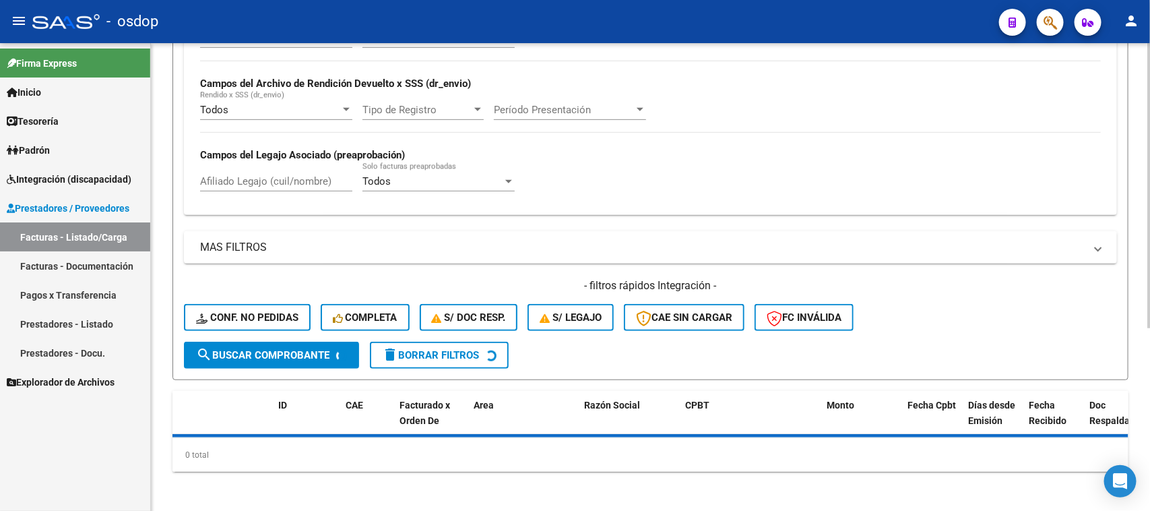
click at [291, 181] on div "Todos Cargado en Para Enviar SSS Período De Prestación Campos del Archivo de Re…" at bounding box center [650, 117] width 933 height 196
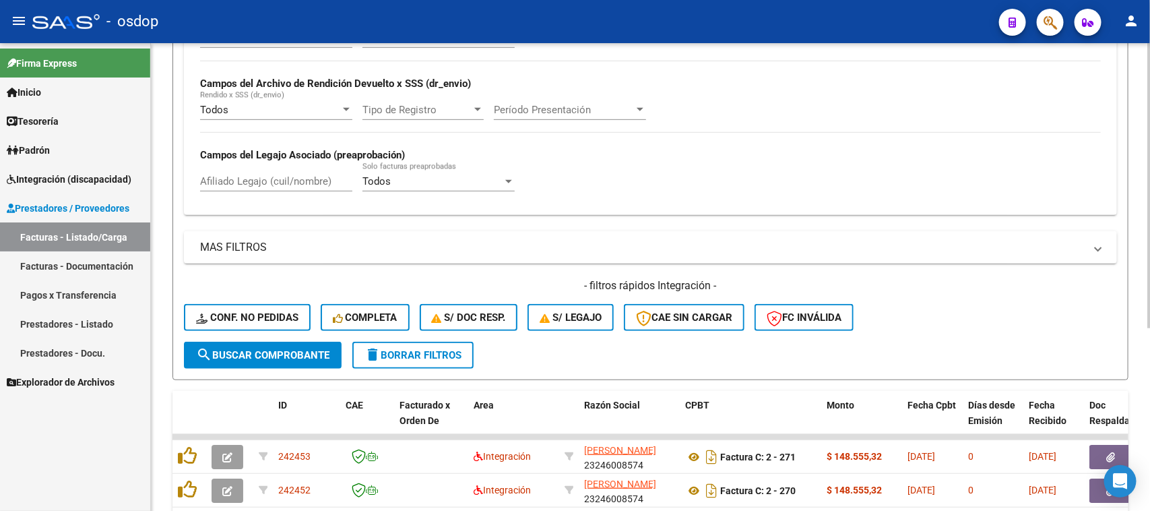
scroll to position [332, 0]
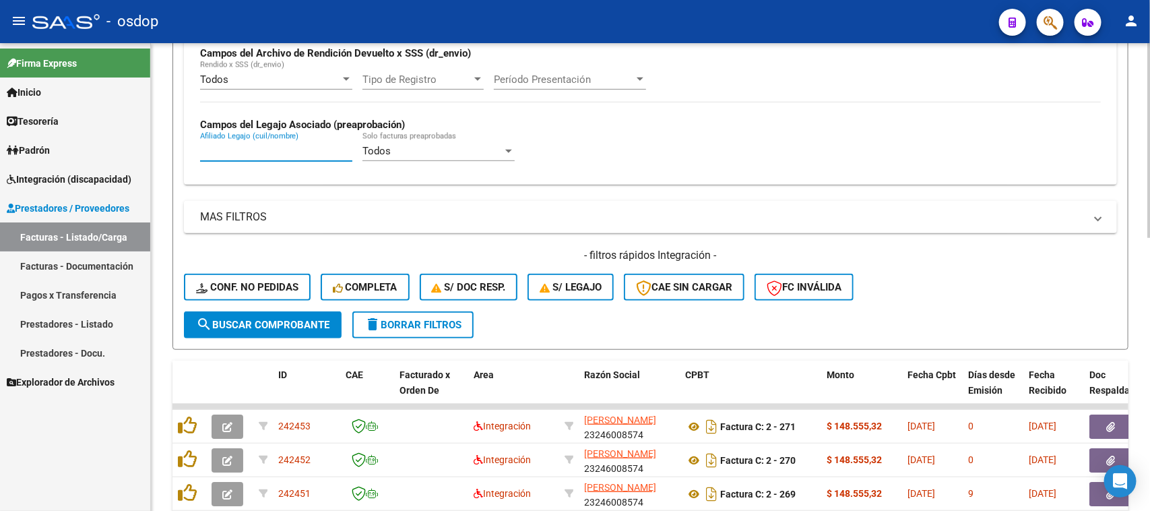
click at [284, 150] on input "Afiliado Legajo (cuil/nombre)" at bounding box center [276, 151] width 152 height 12
paste input "20540268801"
type input "20540268801"
click at [296, 325] on span "search Buscar Comprobante" at bounding box center [262, 325] width 133 height 12
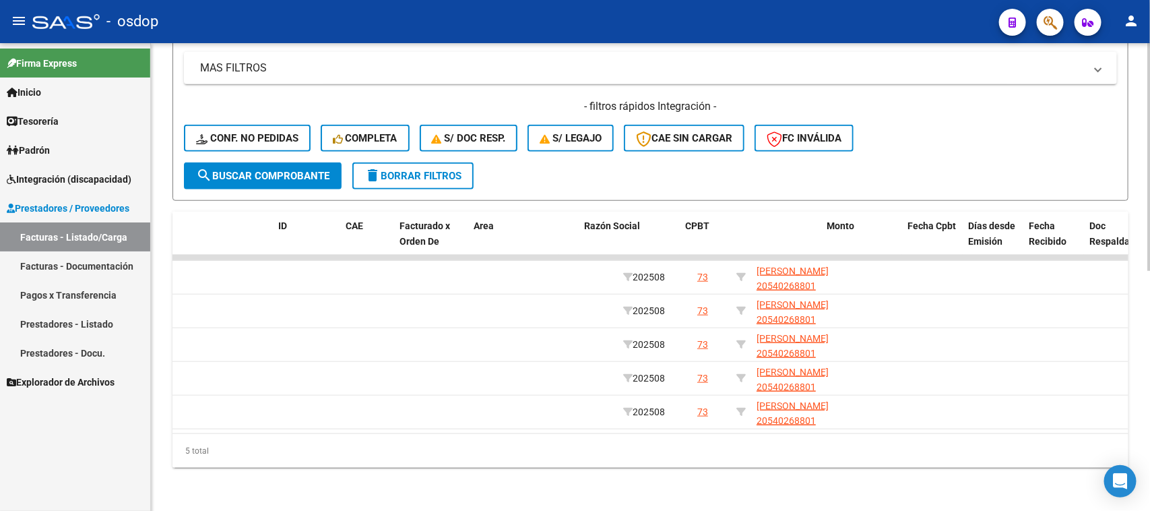
scroll to position [0, 0]
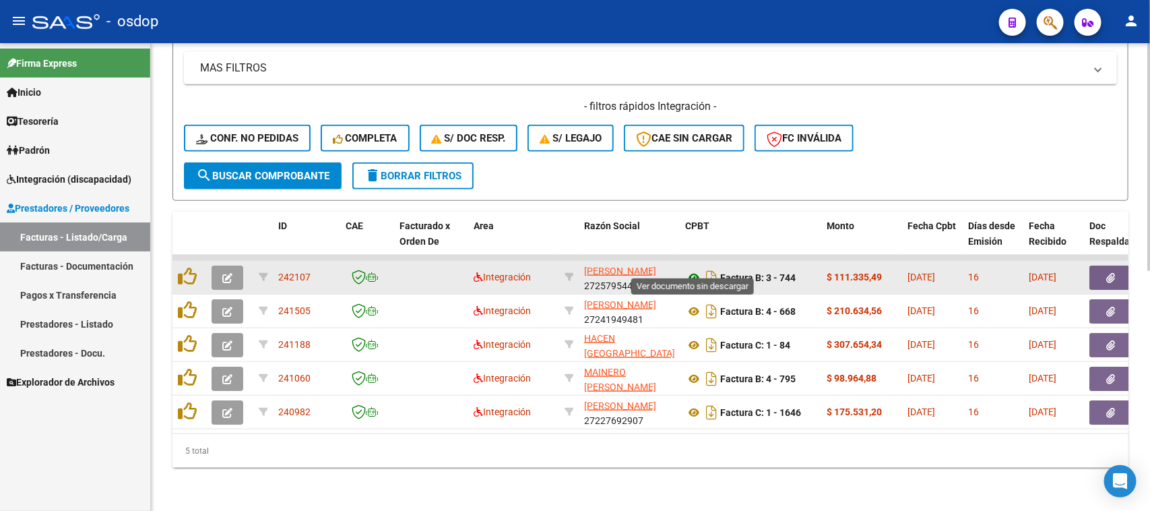
click at [691, 269] on icon at bounding box center [694, 277] width 18 height 16
click at [1115, 265] on button "button" at bounding box center [1110, 277] width 43 height 24
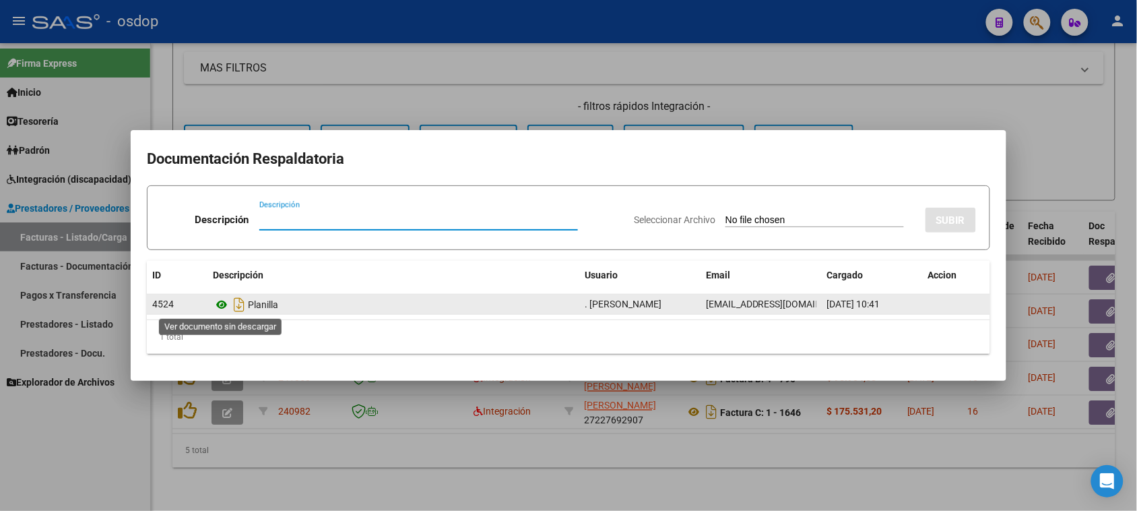
click at [223, 303] on icon at bounding box center [222, 304] width 18 height 16
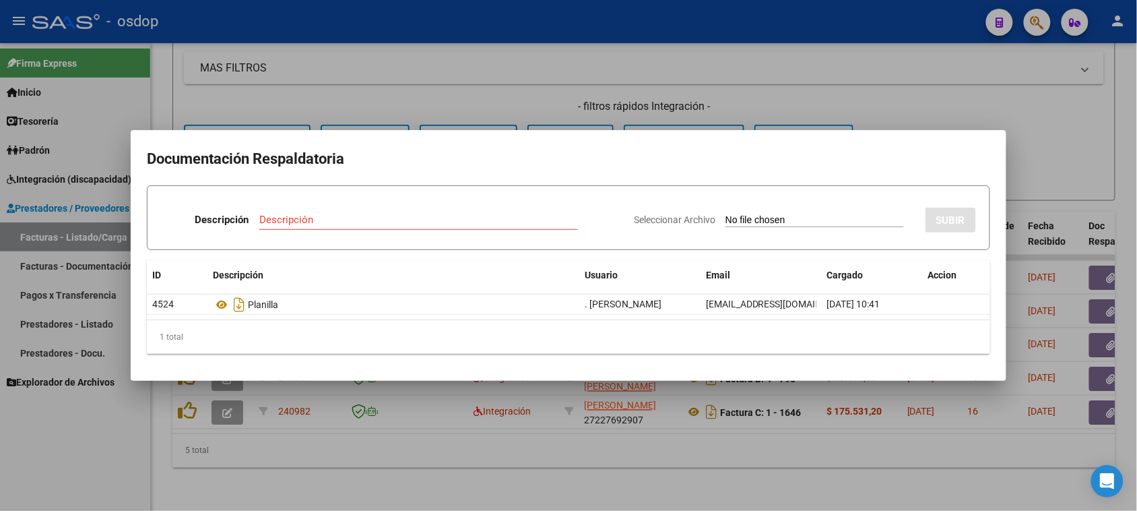
click at [369, 467] on div at bounding box center [568, 255] width 1137 height 511
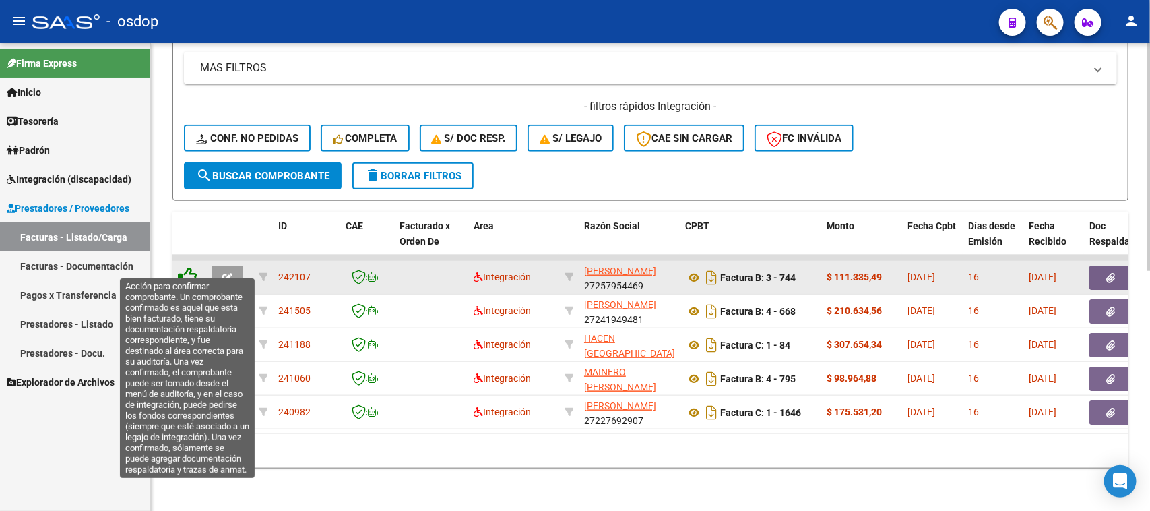
click at [184, 267] on icon at bounding box center [187, 276] width 19 height 19
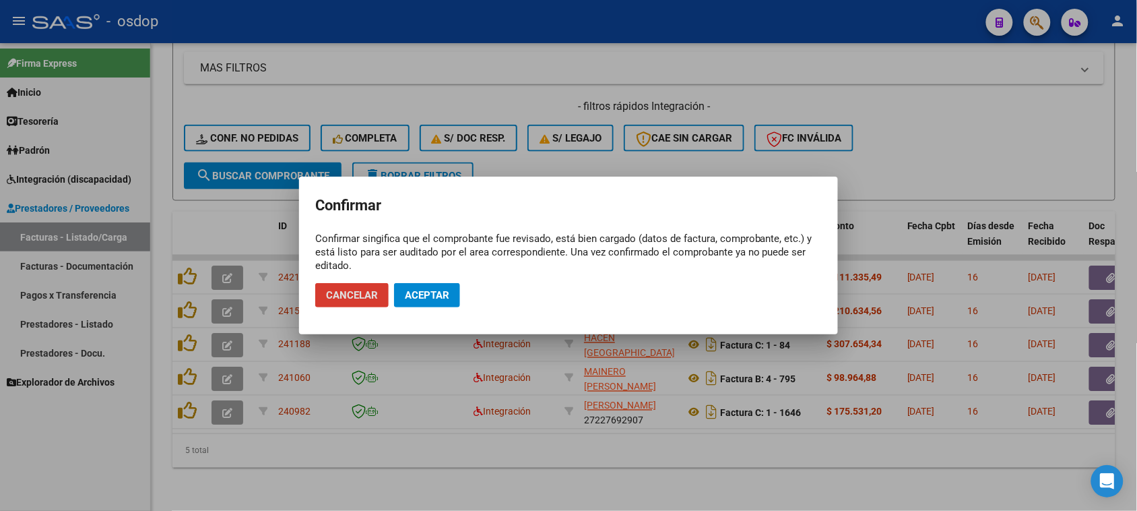
click at [426, 293] on span "Aceptar" at bounding box center [427, 295] width 44 height 12
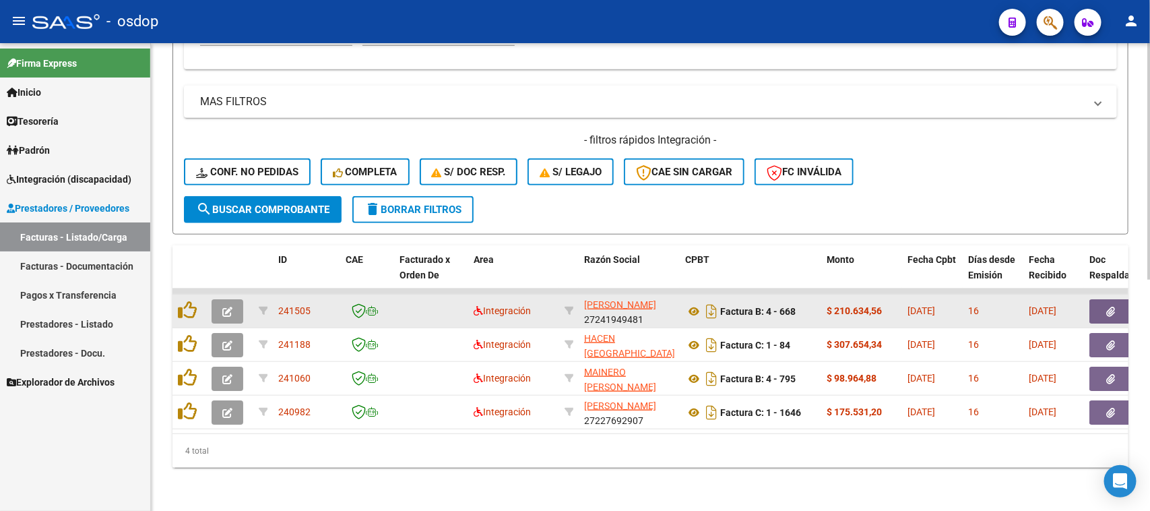
scroll to position [457, 0]
click at [689, 303] on icon at bounding box center [694, 311] width 18 height 16
click at [1096, 299] on button "button" at bounding box center [1110, 311] width 43 height 24
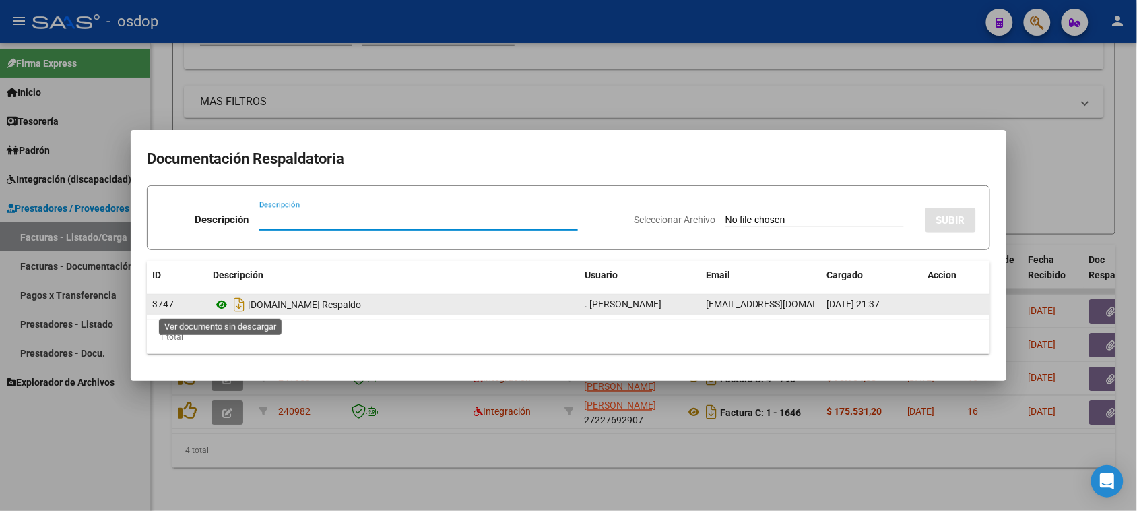
click at [224, 308] on icon at bounding box center [222, 304] width 18 height 16
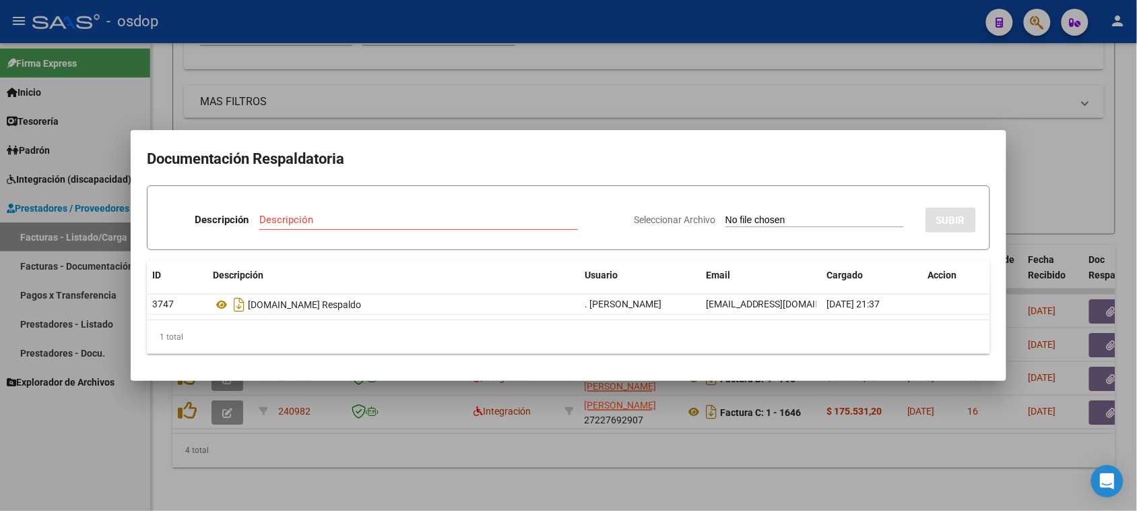
click at [436, 468] on div at bounding box center [568, 255] width 1137 height 511
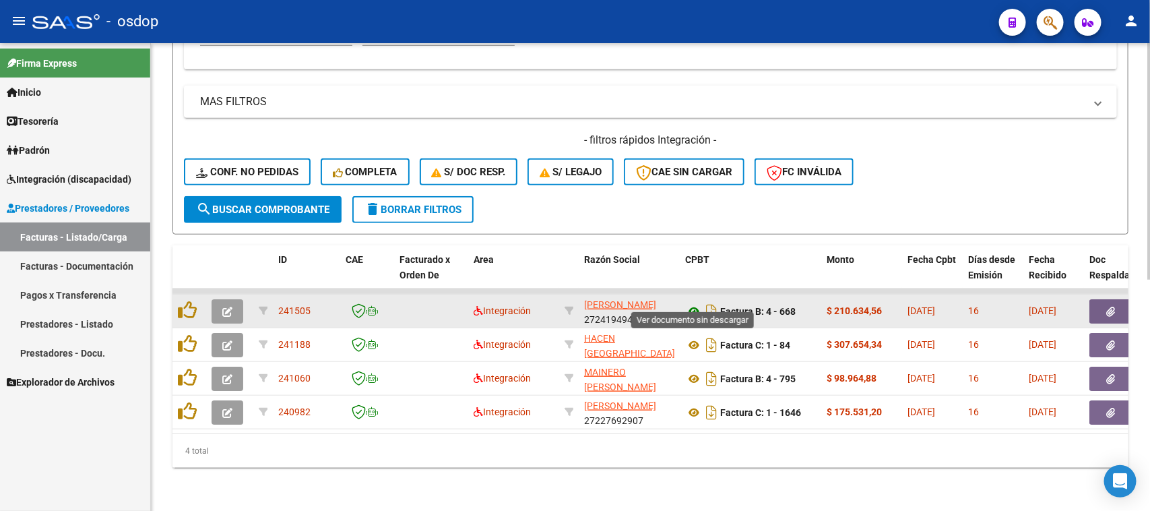
click at [694, 303] on icon at bounding box center [694, 311] width 18 height 16
click at [1116, 299] on button "button" at bounding box center [1110, 311] width 43 height 24
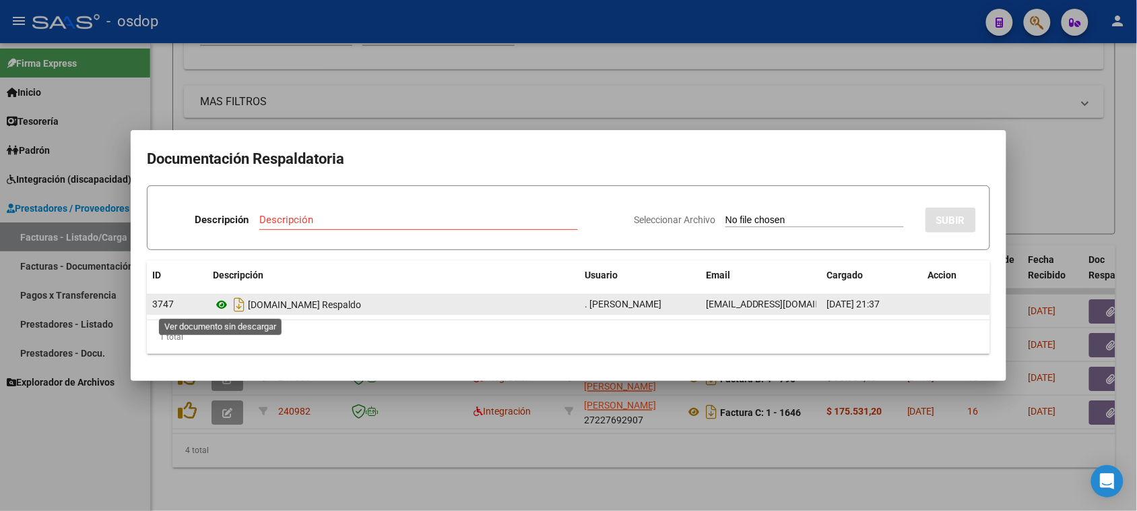
click at [223, 306] on icon at bounding box center [222, 304] width 18 height 16
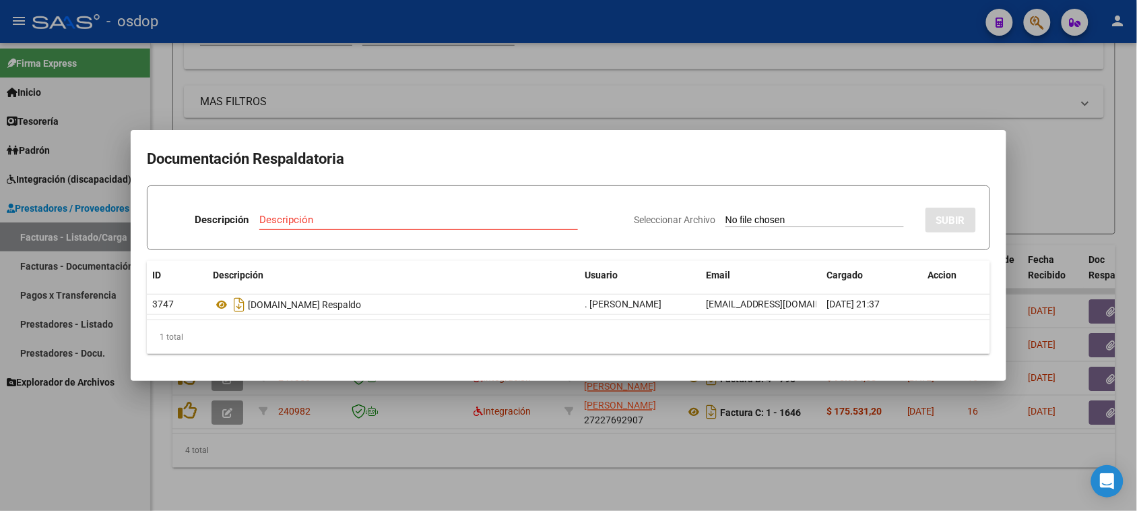
click at [401, 476] on div at bounding box center [568, 255] width 1137 height 511
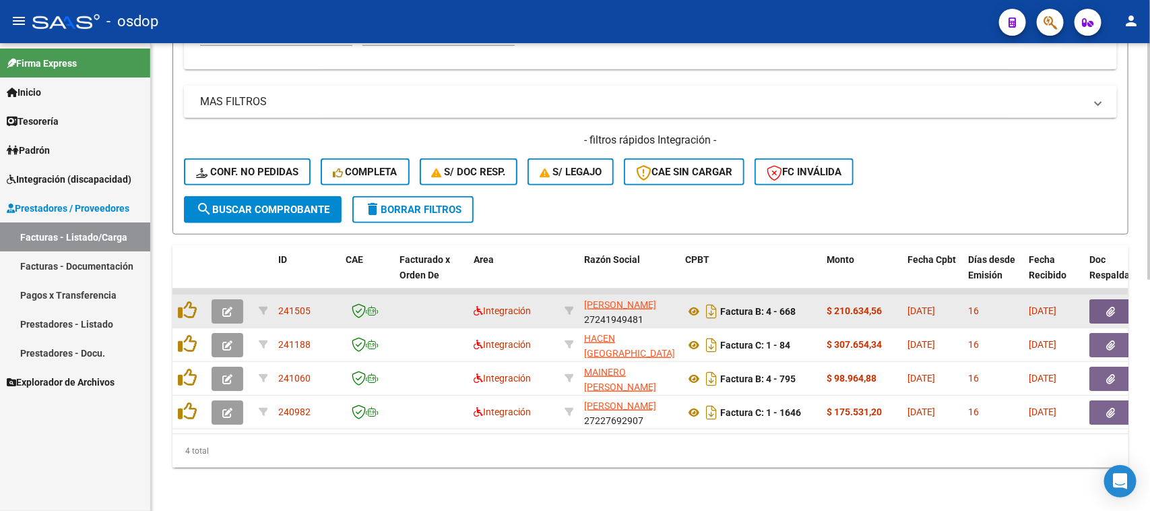
click at [227, 306] on icon "button" at bounding box center [227, 311] width 10 height 10
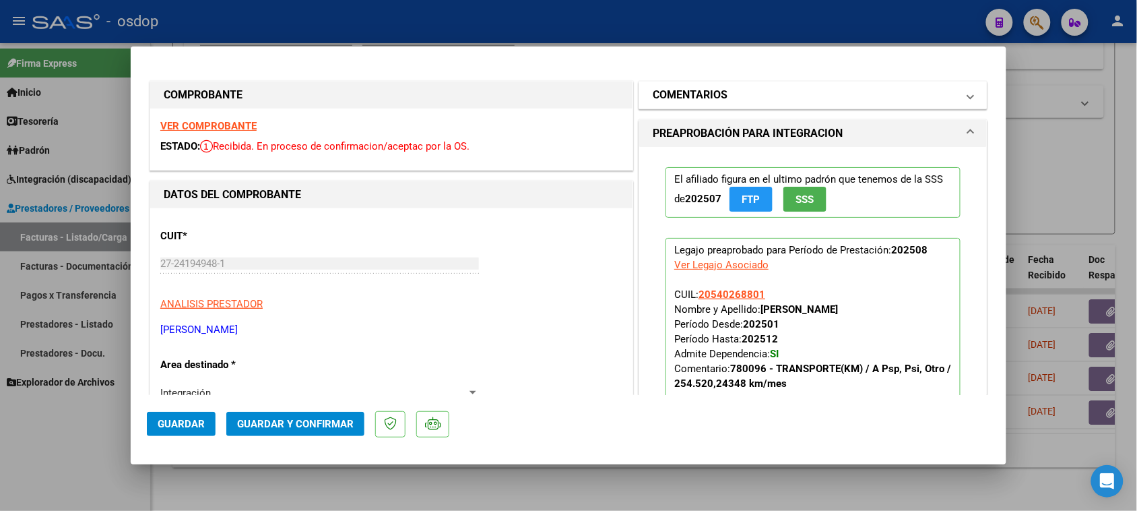
drag, startPoint x: 882, startPoint y: 91, endPoint x: 874, endPoint y: 92, distance: 8.9
click at [880, 91] on mat-panel-title "COMENTARIOS" at bounding box center [805, 95] width 304 height 16
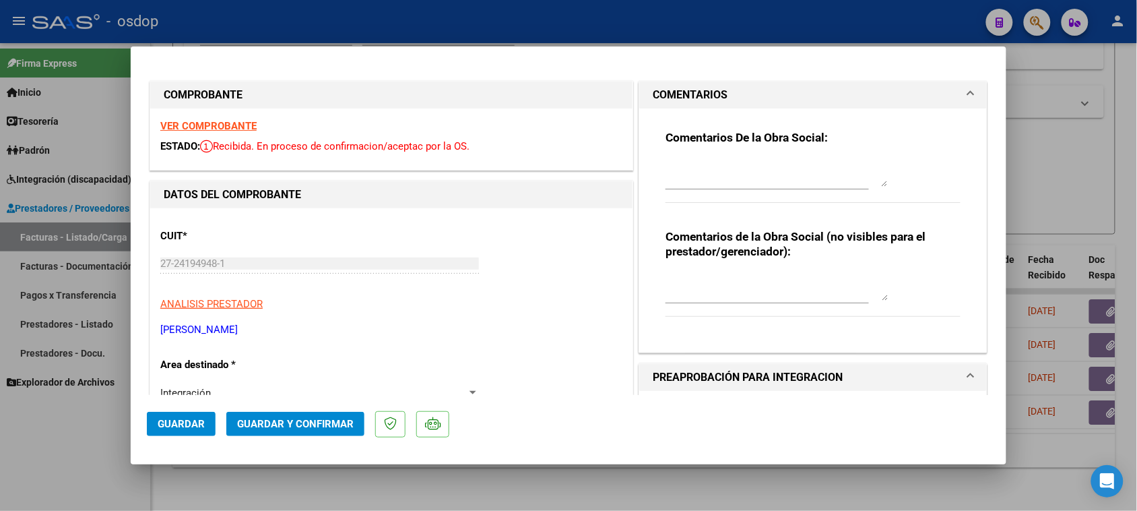
click at [724, 268] on div "Comentarios de la Obra Social (no visibles para el prestador/gerenciador):" at bounding box center [813, 280] width 295 height 102
click at [724, 273] on textarea at bounding box center [777, 286] width 222 height 27
click at [775, 291] on textarea "Traslado a Psico, Psp y Ed física 288 km mensuales. Valor por km 731.37 c/dep" at bounding box center [777, 286] width 222 height 27
type textarea "Traslado a Psico, Psp y Ed física 288 km mensuales. Valor por km $731.37 c/dep"
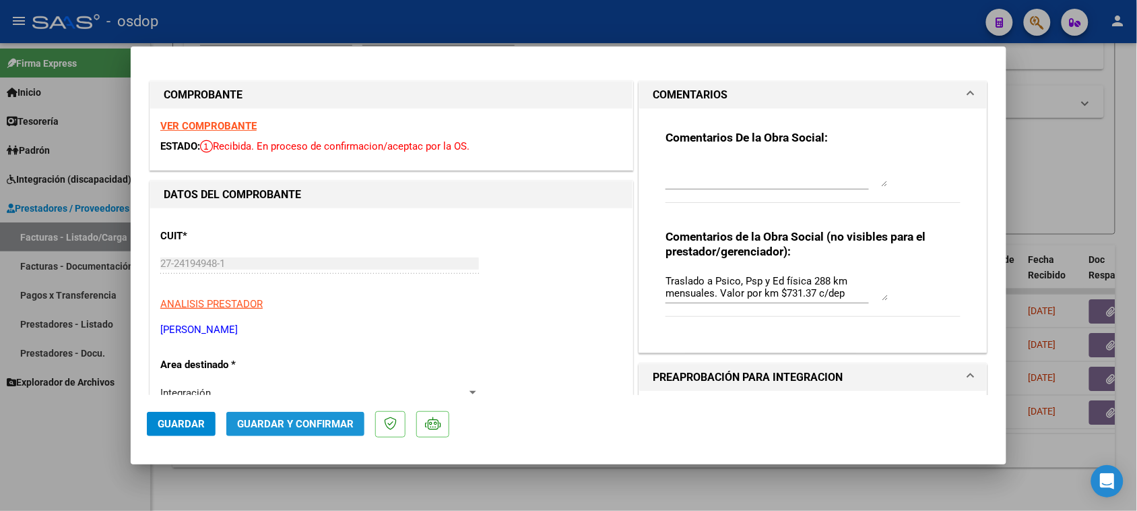
click at [304, 424] on span "Guardar y Confirmar" at bounding box center [295, 424] width 117 height 12
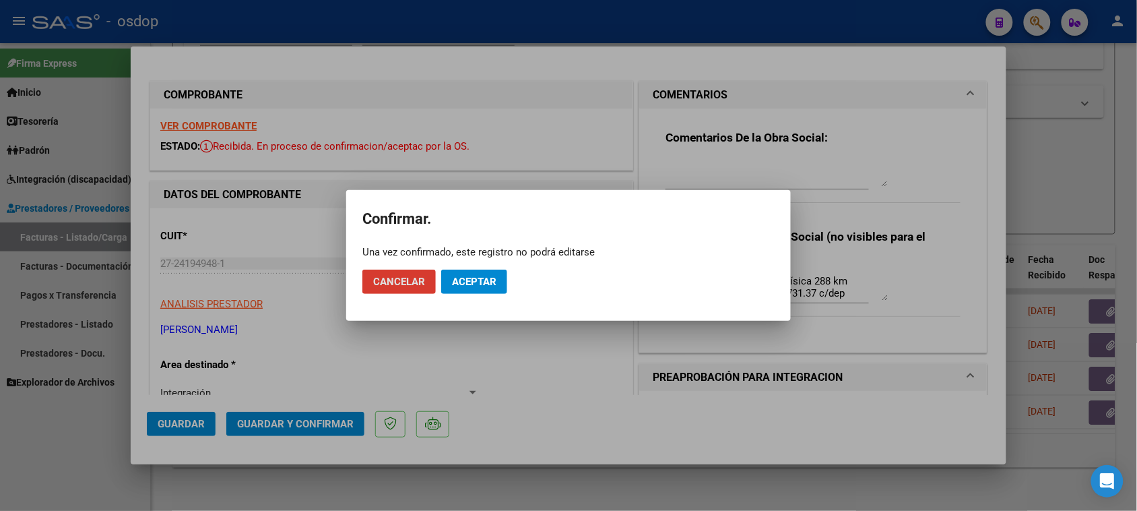
click at [478, 281] on span "Aceptar" at bounding box center [474, 282] width 44 height 12
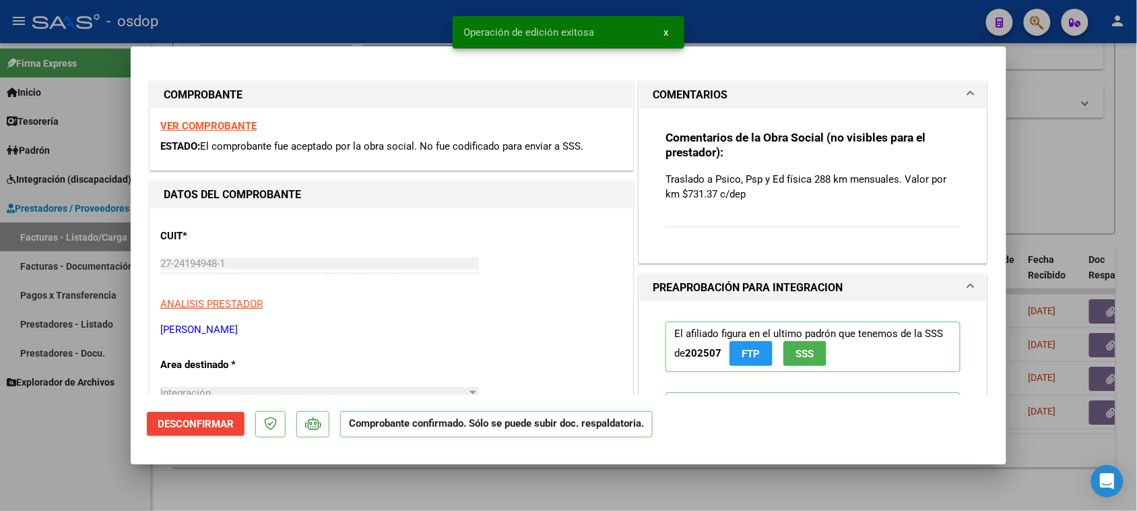
click at [473, 499] on div at bounding box center [568, 255] width 1137 height 511
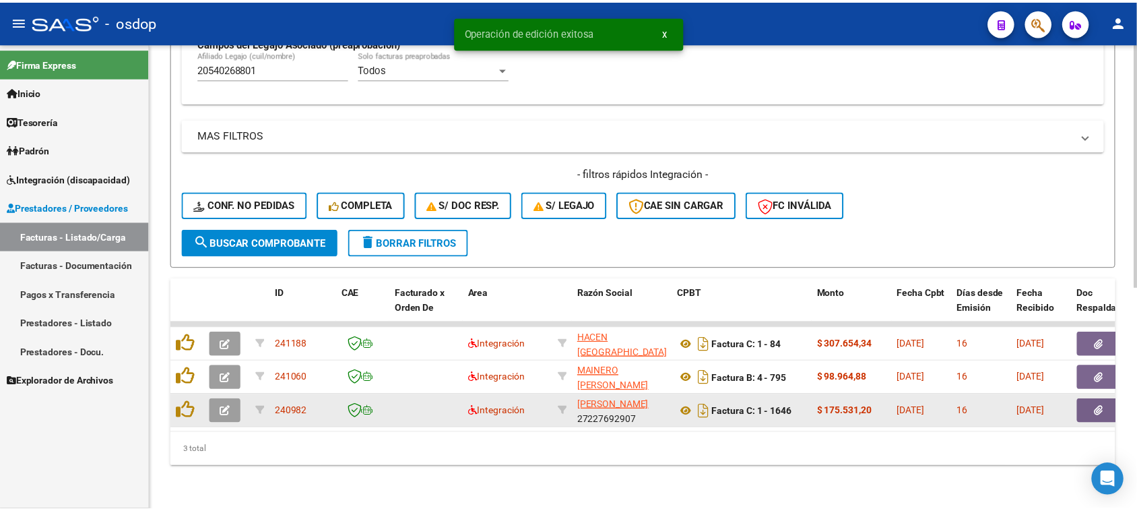
scroll to position [423, 0]
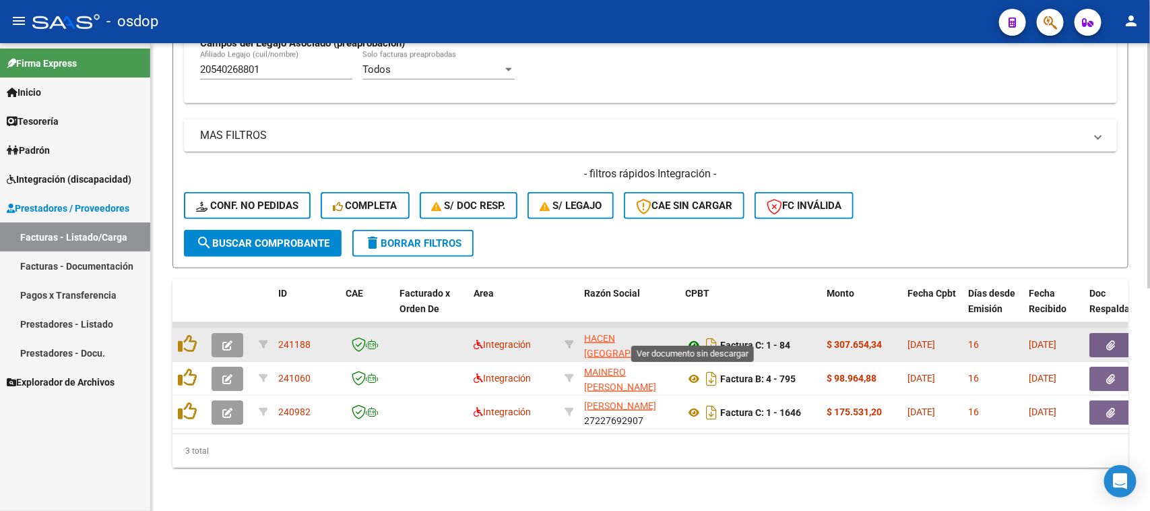
click at [694, 337] on icon at bounding box center [694, 345] width 18 height 16
click at [1107, 340] on icon "button" at bounding box center [1111, 345] width 9 height 10
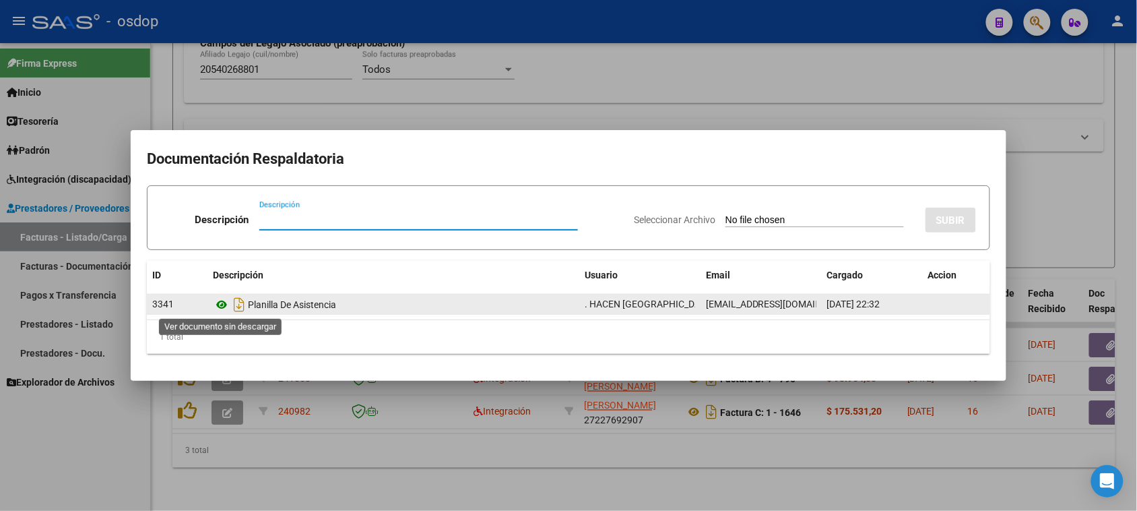
click at [224, 304] on icon at bounding box center [222, 304] width 18 height 16
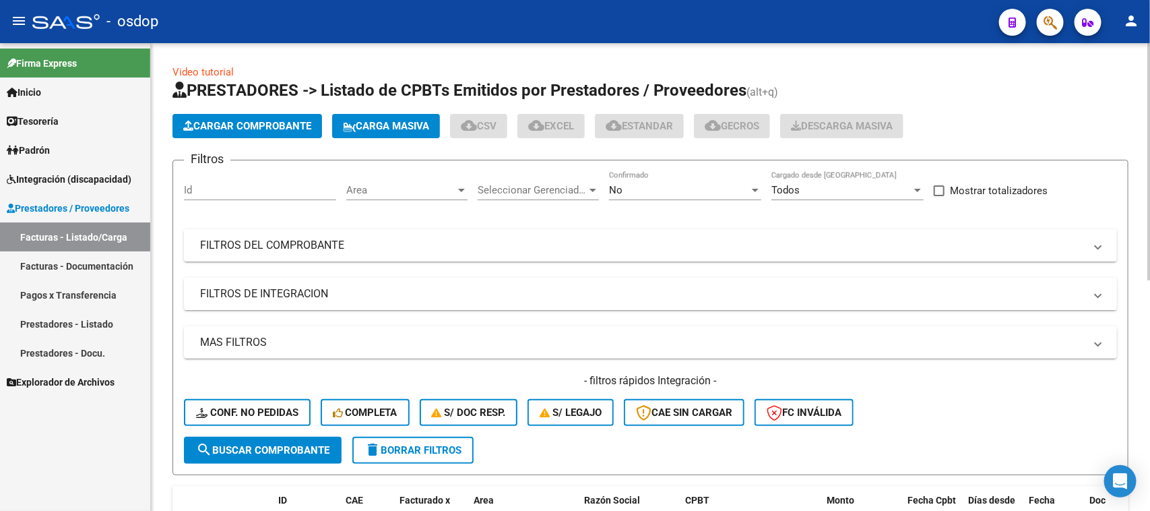
click at [305, 294] on mat-panel-title "FILTROS DE INTEGRACION" at bounding box center [642, 293] width 884 height 15
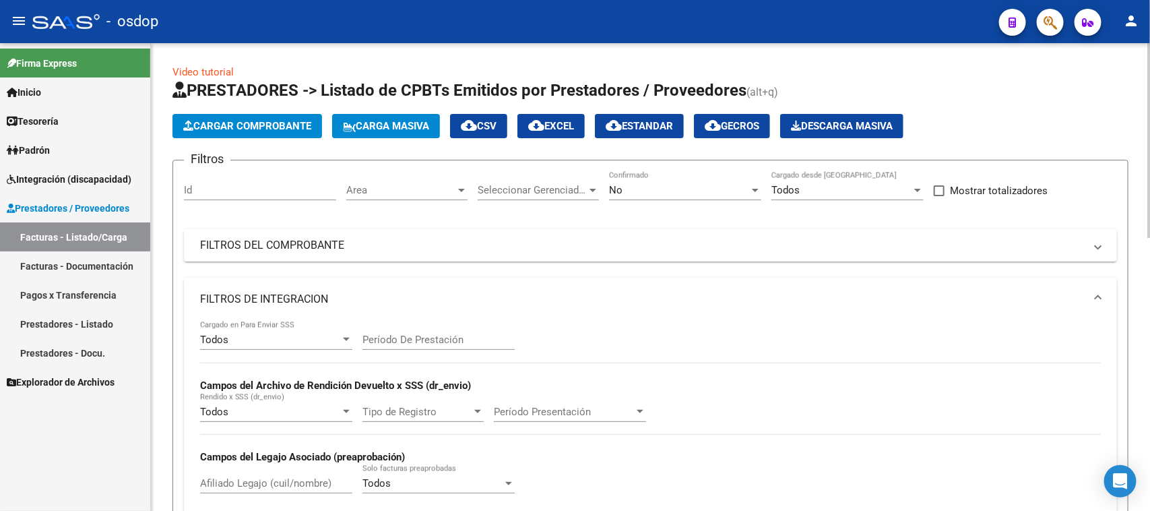
scroll to position [168, 0]
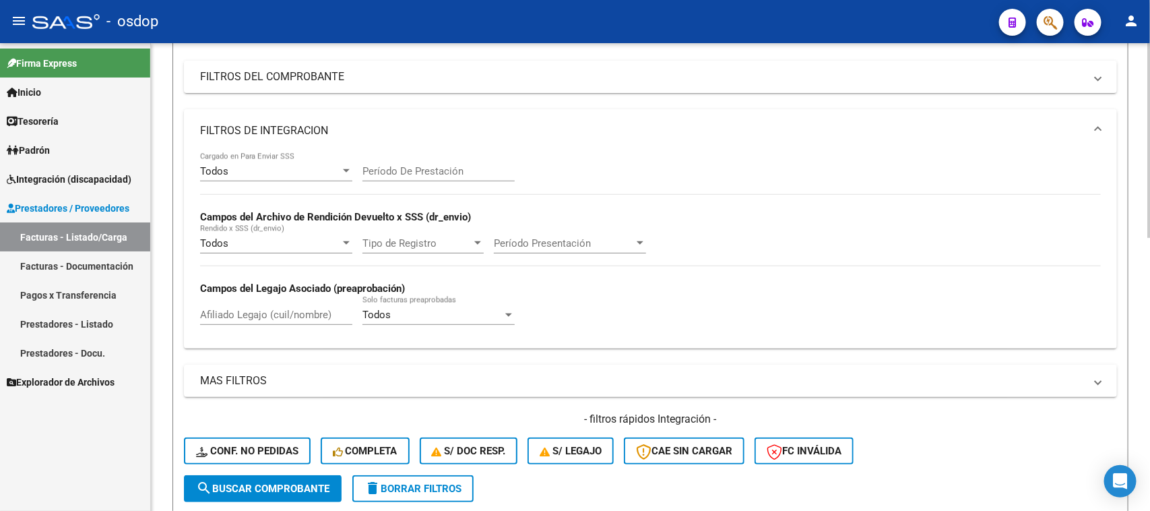
click at [255, 309] on input "Afiliado Legajo (cuil/nombre)" at bounding box center [276, 315] width 152 height 12
paste input "20540268801"
type input "20540268801"
drag, startPoint x: 269, startPoint y: 486, endPoint x: 286, endPoint y: 467, distance: 25.3
click at [269, 484] on span "search Buscar Comprobante" at bounding box center [262, 488] width 133 height 12
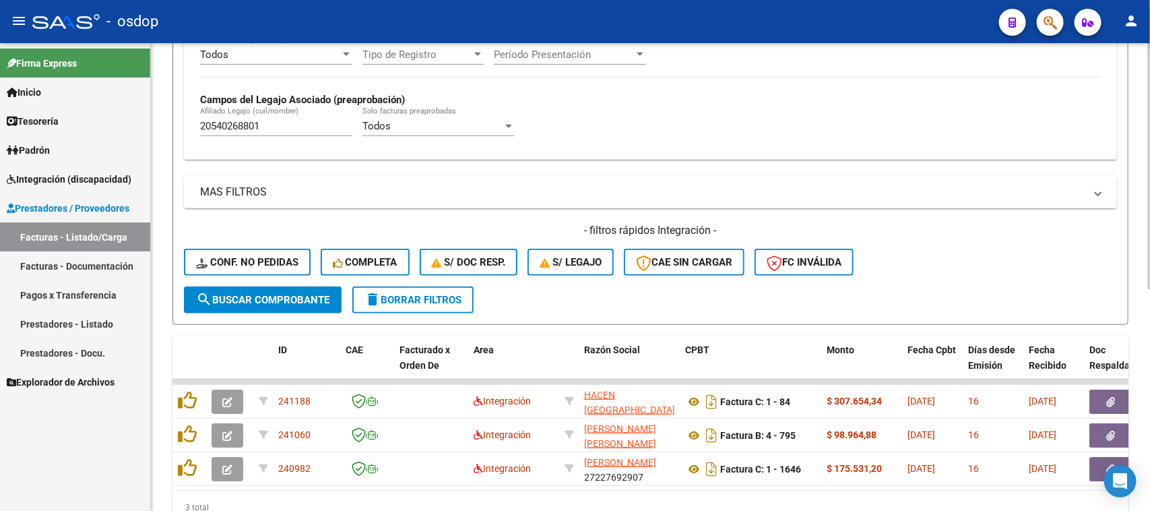
scroll to position [423, 0]
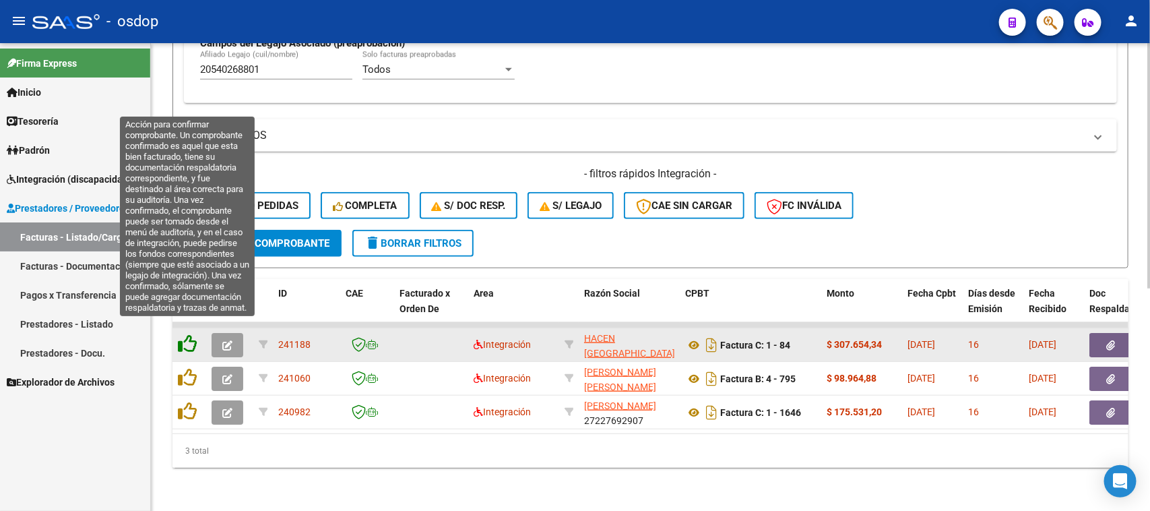
click at [183, 334] on icon at bounding box center [187, 343] width 19 height 19
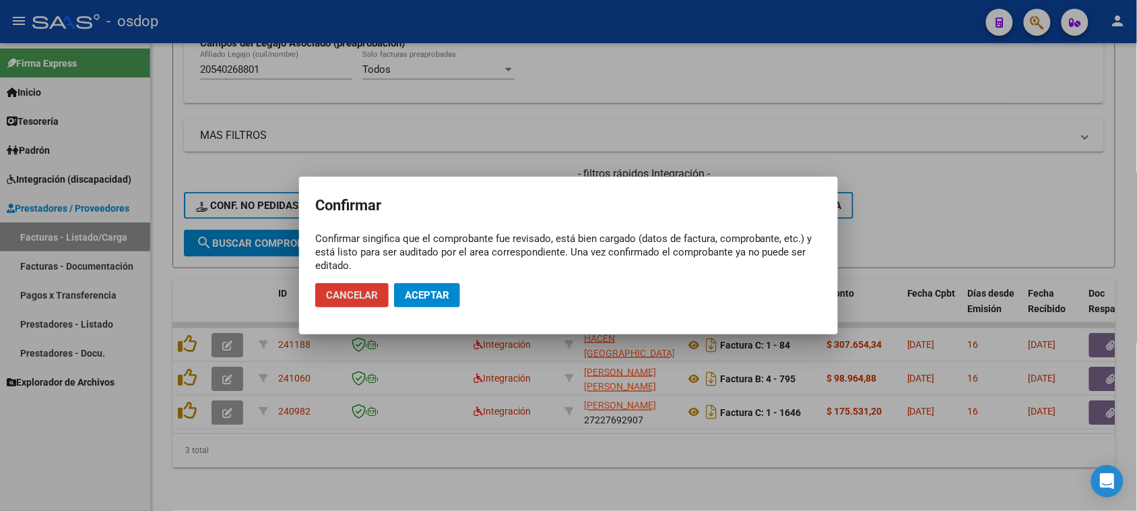
drag, startPoint x: 434, startPoint y: 300, endPoint x: 488, endPoint y: 300, distance: 53.9
click at [433, 300] on span "Aceptar" at bounding box center [427, 295] width 44 height 12
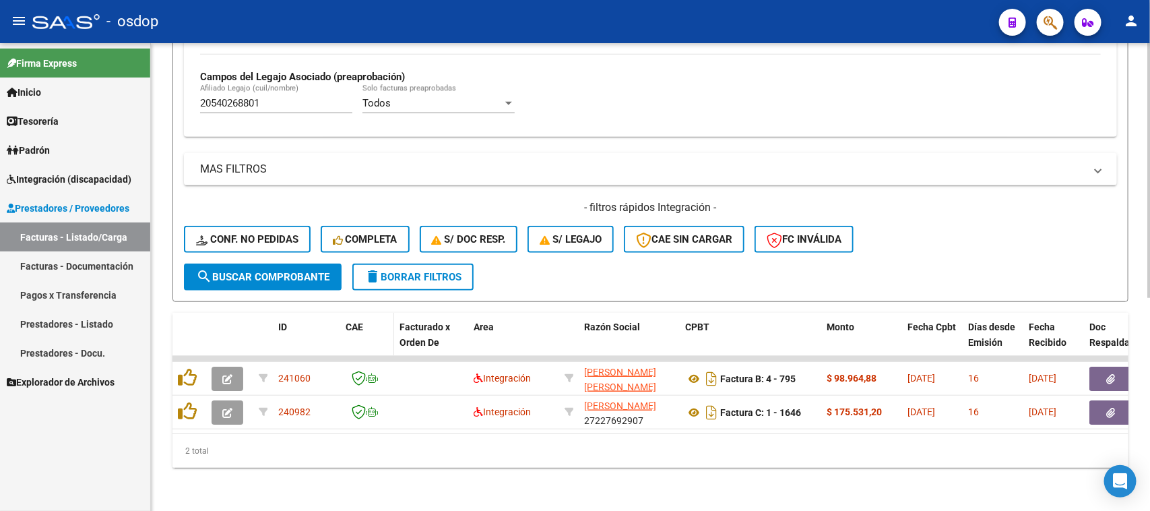
scroll to position [389, 0]
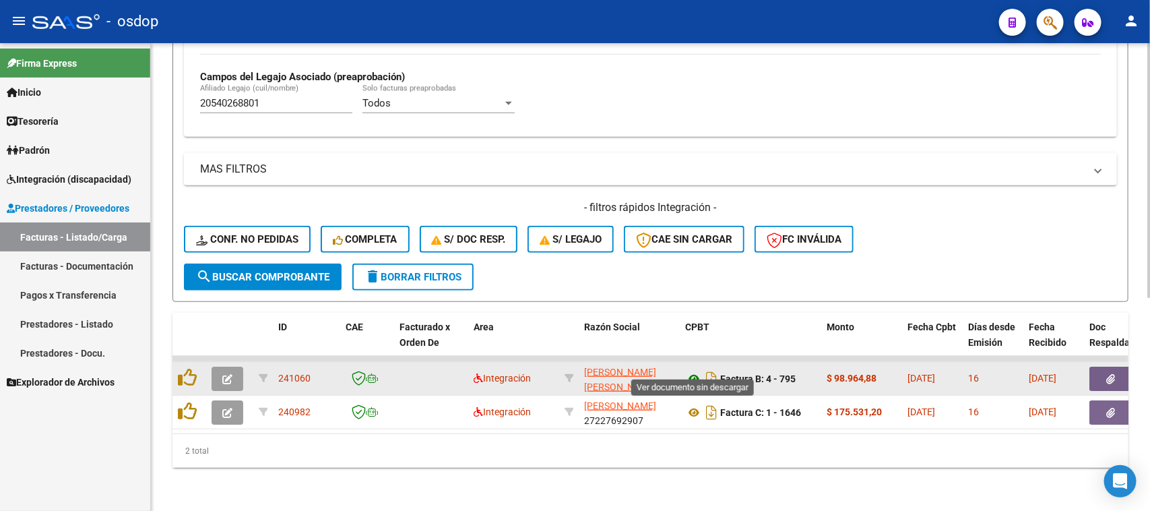
click at [691, 370] on icon at bounding box center [694, 378] width 18 height 16
click at [1109, 374] on icon "button" at bounding box center [1111, 379] width 9 height 10
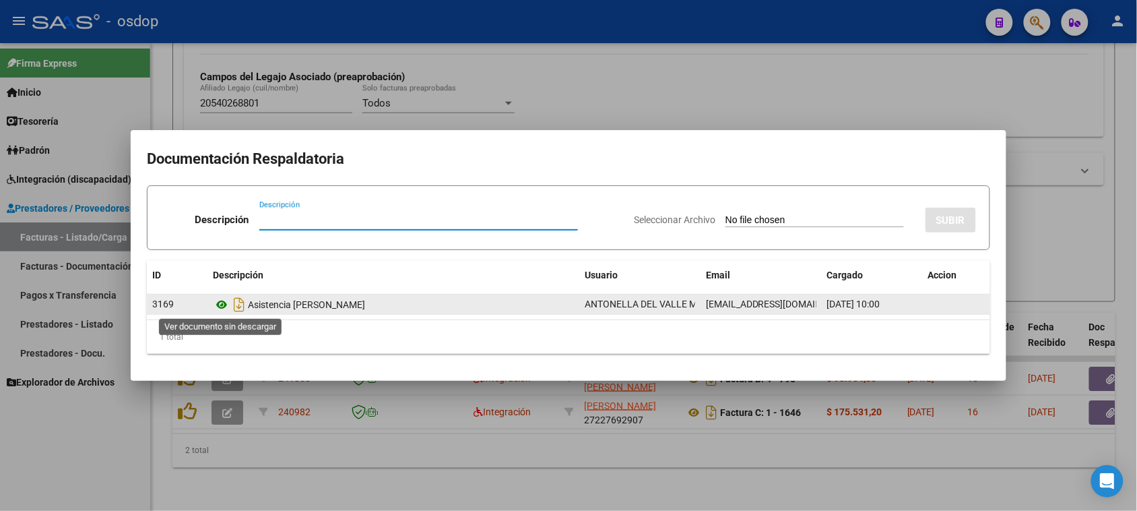
click at [218, 302] on icon at bounding box center [222, 304] width 18 height 16
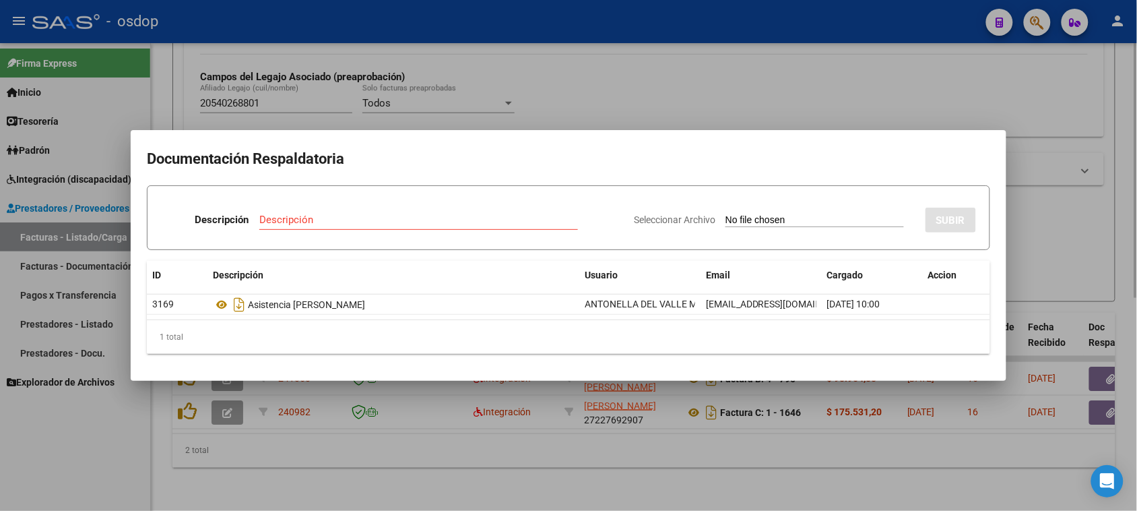
drag, startPoint x: 682, startPoint y: 460, endPoint x: 650, endPoint y: 450, distance: 33.9
click at [681, 460] on div at bounding box center [568, 255] width 1137 height 511
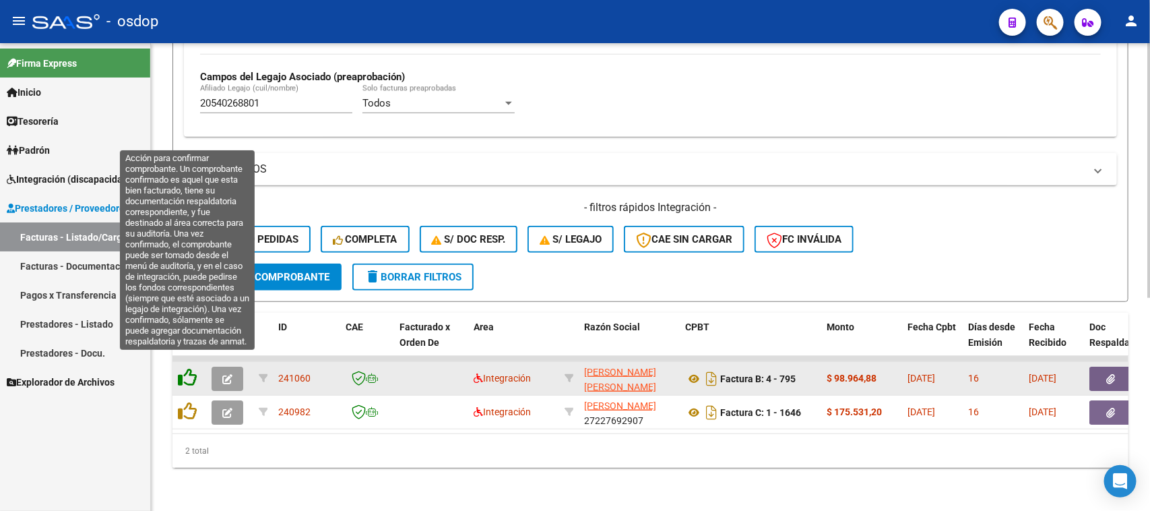
click at [185, 368] on icon at bounding box center [187, 377] width 19 height 19
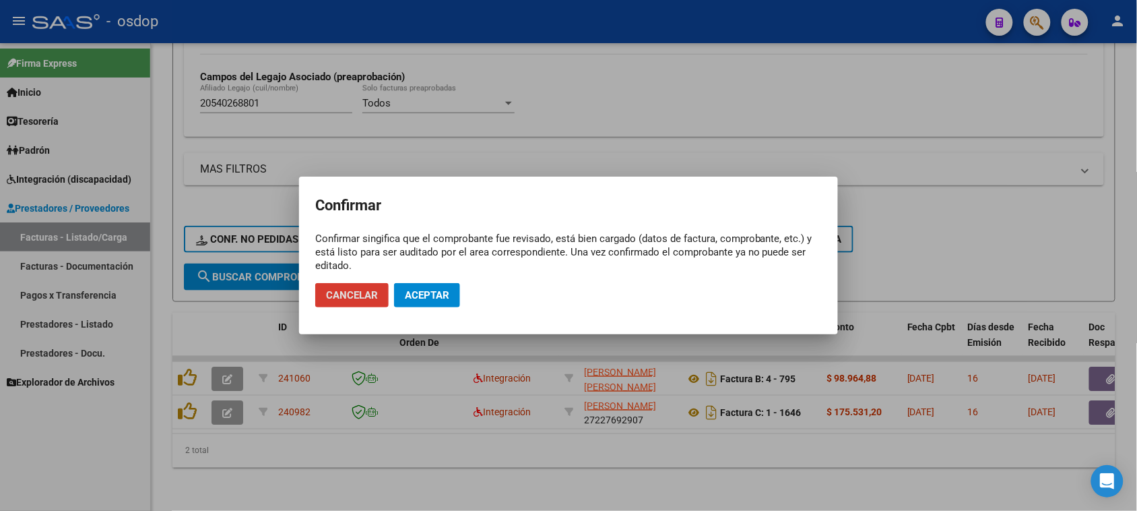
click at [455, 300] on button "Aceptar" at bounding box center [427, 295] width 66 height 24
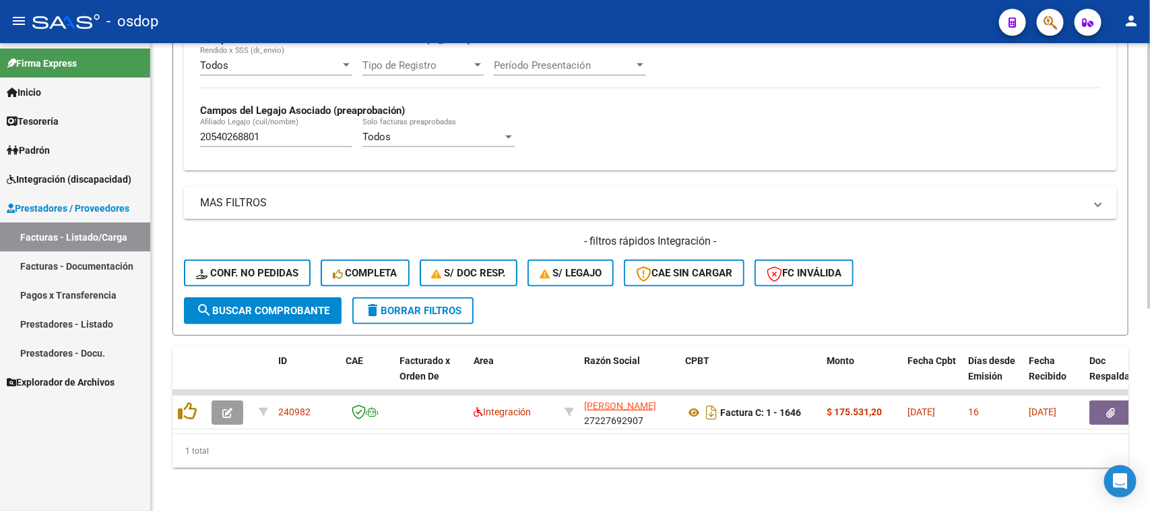
scroll to position [356, 0]
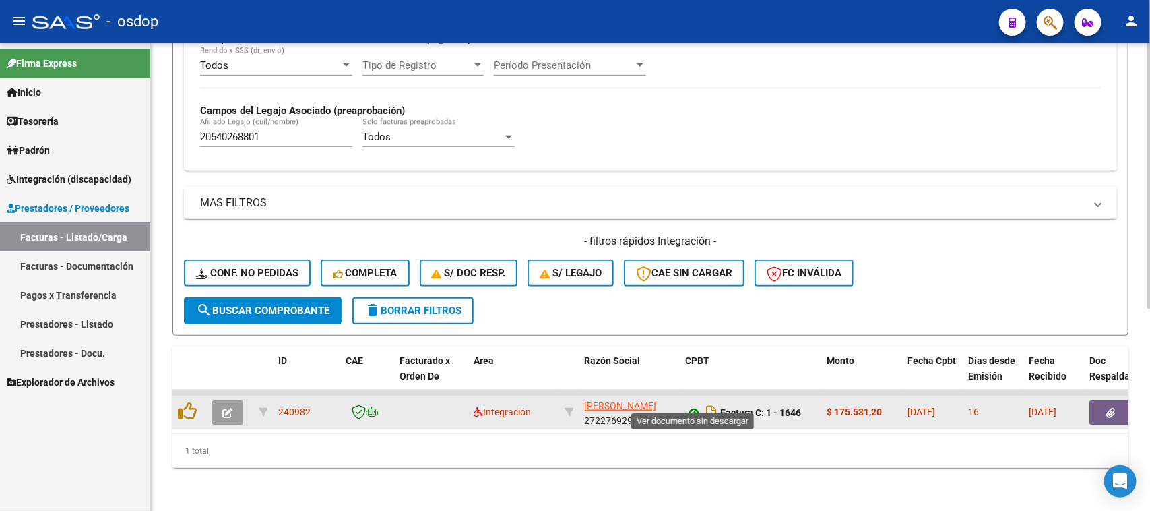
click at [694, 404] on icon at bounding box center [694, 412] width 18 height 16
click at [1105, 400] on button "button" at bounding box center [1110, 412] width 43 height 24
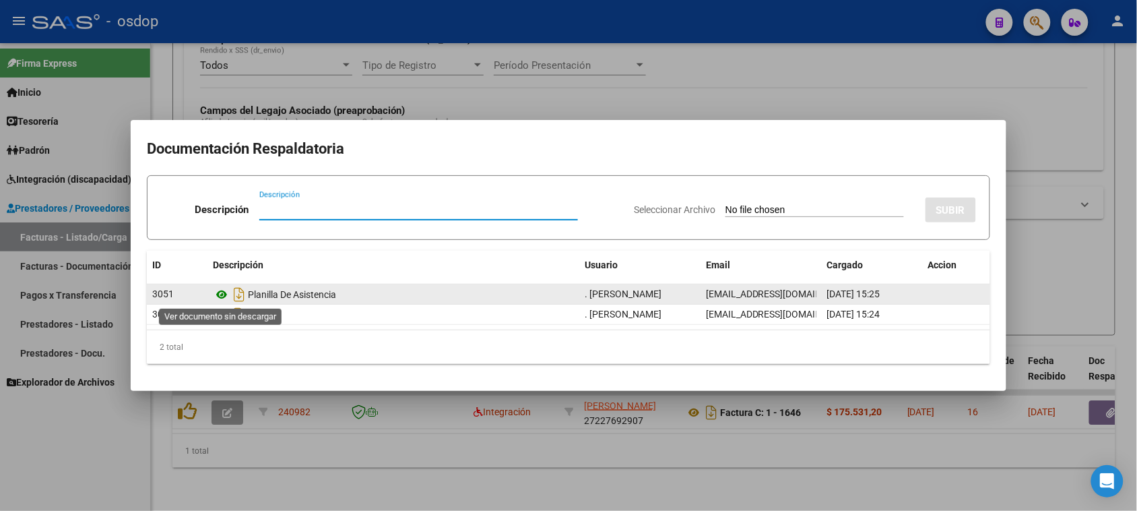
click at [220, 295] on icon at bounding box center [222, 294] width 18 height 16
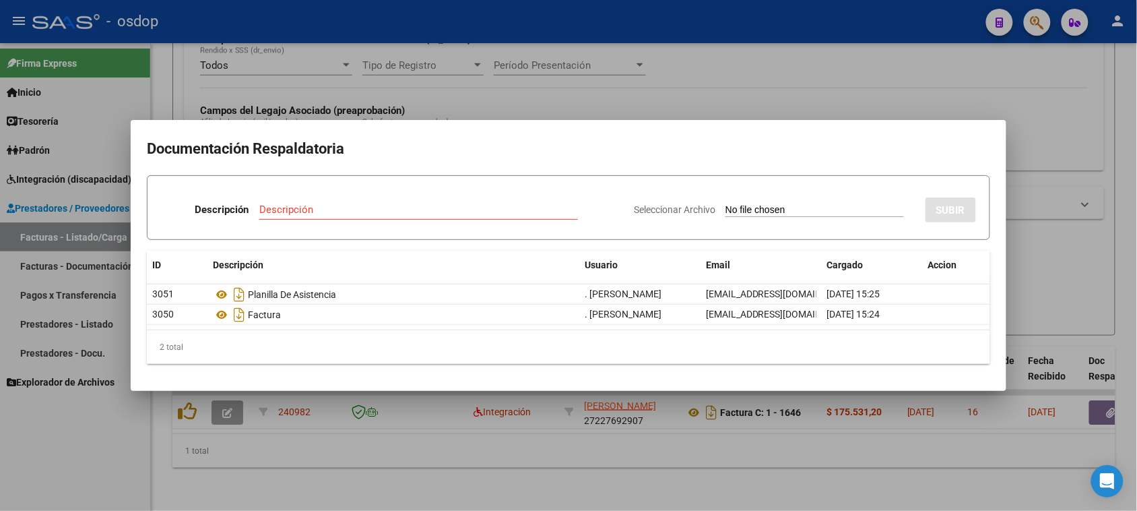
click at [523, 503] on div at bounding box center [568, 255] width 1137 height 511
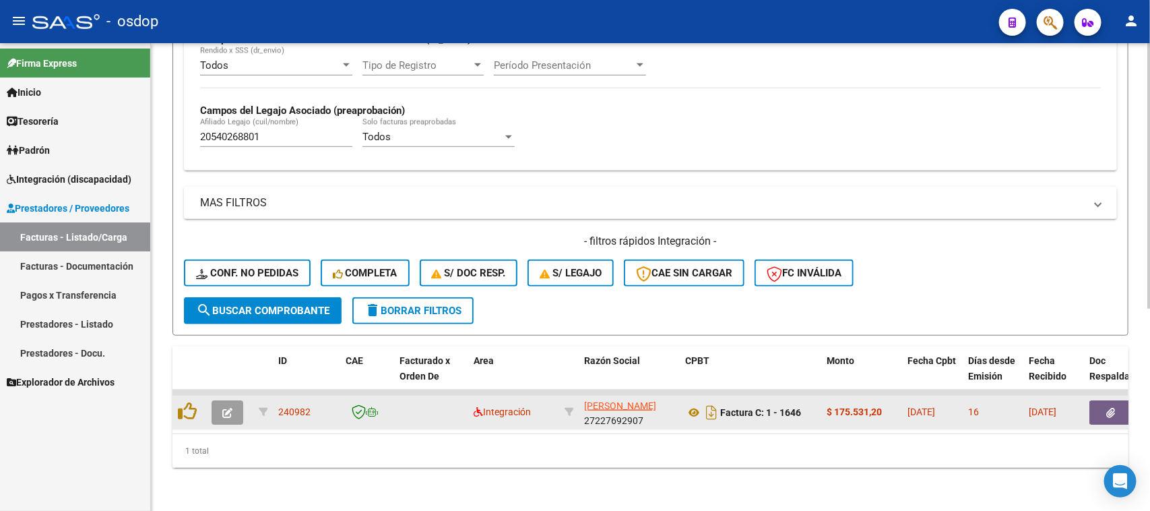
click at [230, 406] on span "button" at bounding box center [227, 412] width 10 height 12
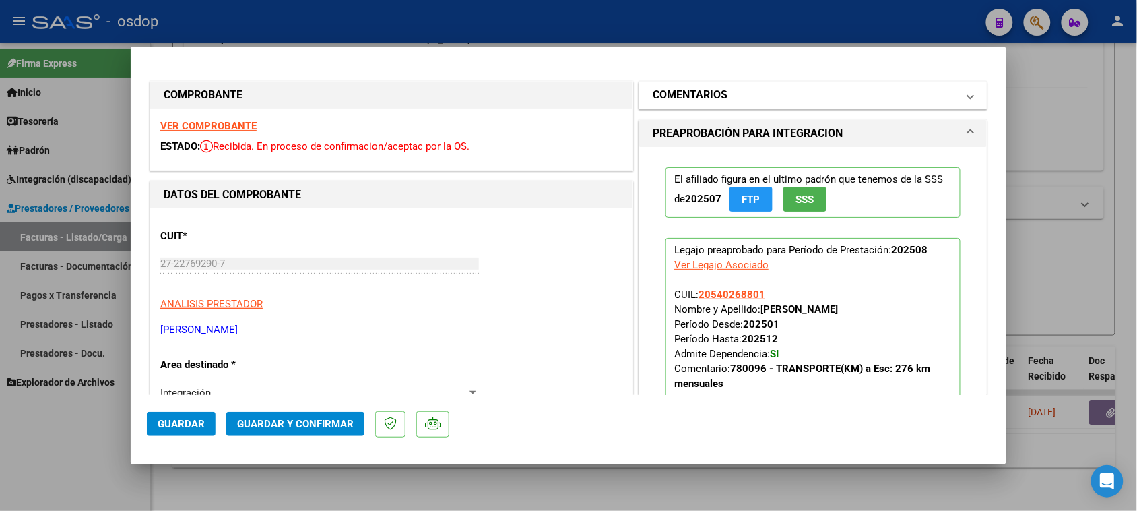
click at [776, 96] on mat-panel-title "COMENTARIOS" at bounding box center [805, 95] width 304 height 16
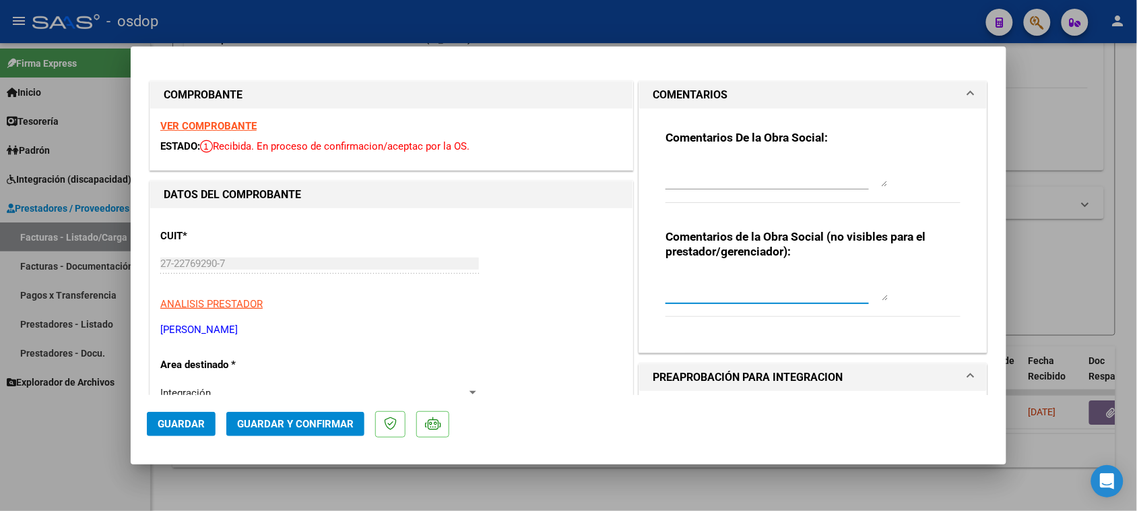
click at [745, 273] on textarea at bounding box center [777, 286] width 222 height 27
type textarea "Traslado a Escuela 240 km mensuales. Valor por km $731.38 c/dep.-"
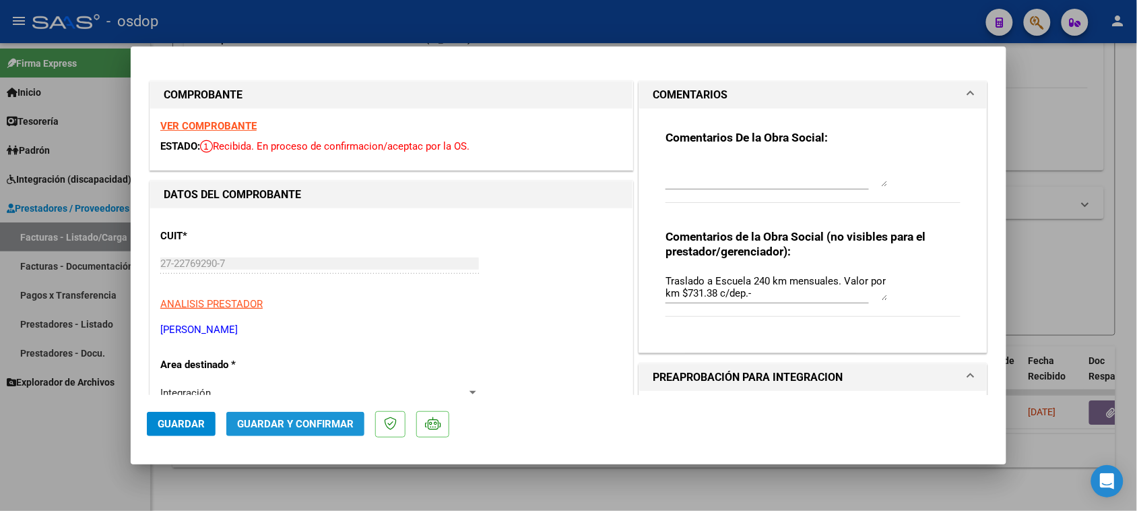
click at [286, 430] on button "Guardar y Confirmar" at bounding box center [295, 424] width 138 height 24
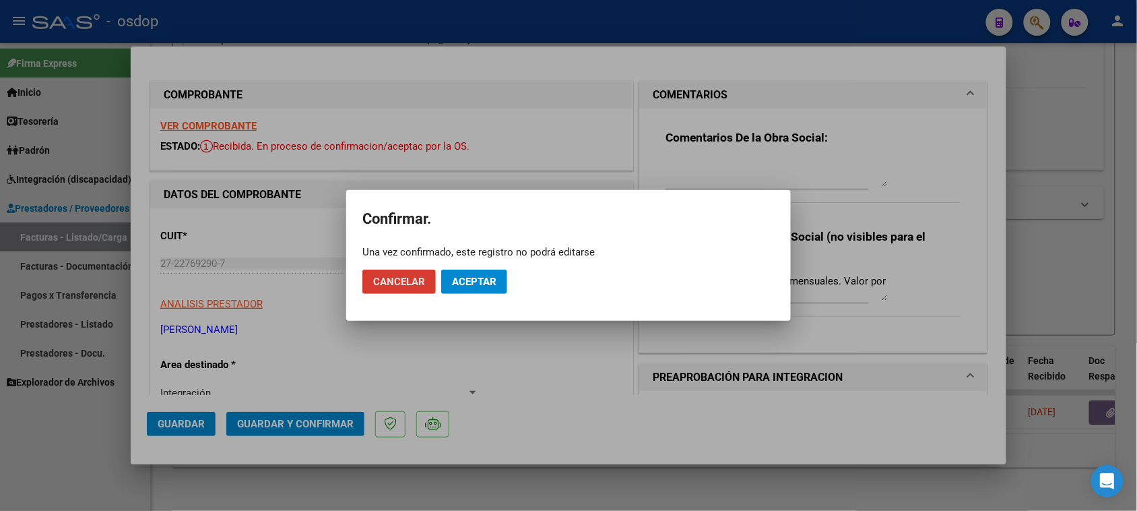
click at [482, 290] on button "Aceptar" at bounding box center [474, 281] width 66 height 24
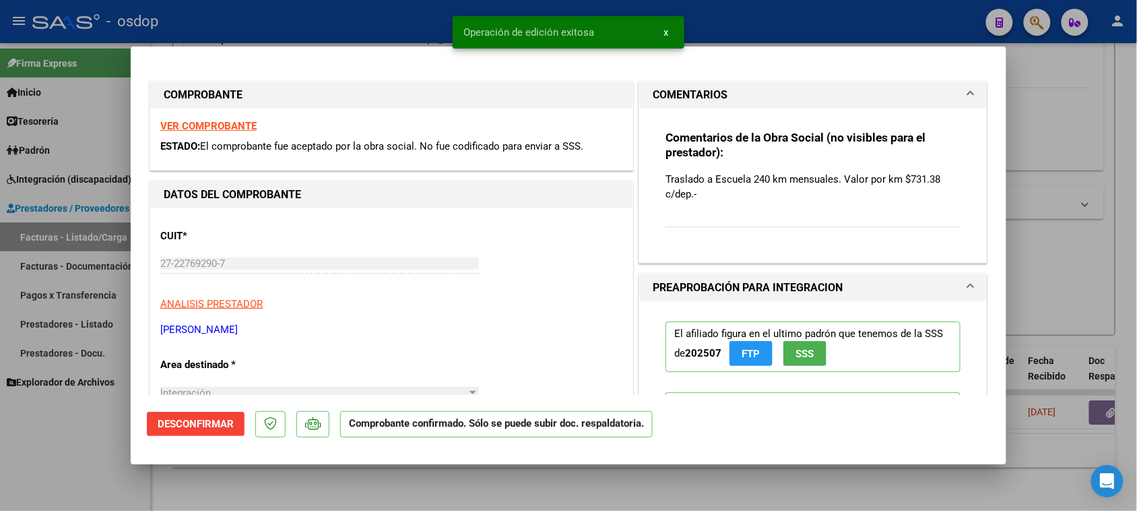
click at [436, 497] on div at bounding box center [568, 255] width 1137 height 511
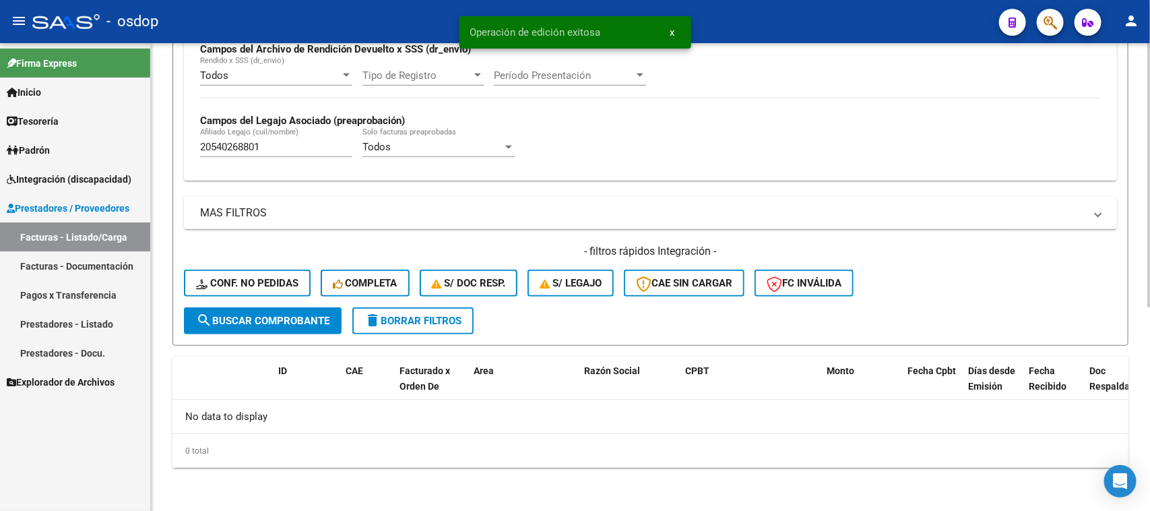
scroll to position [332, 0]
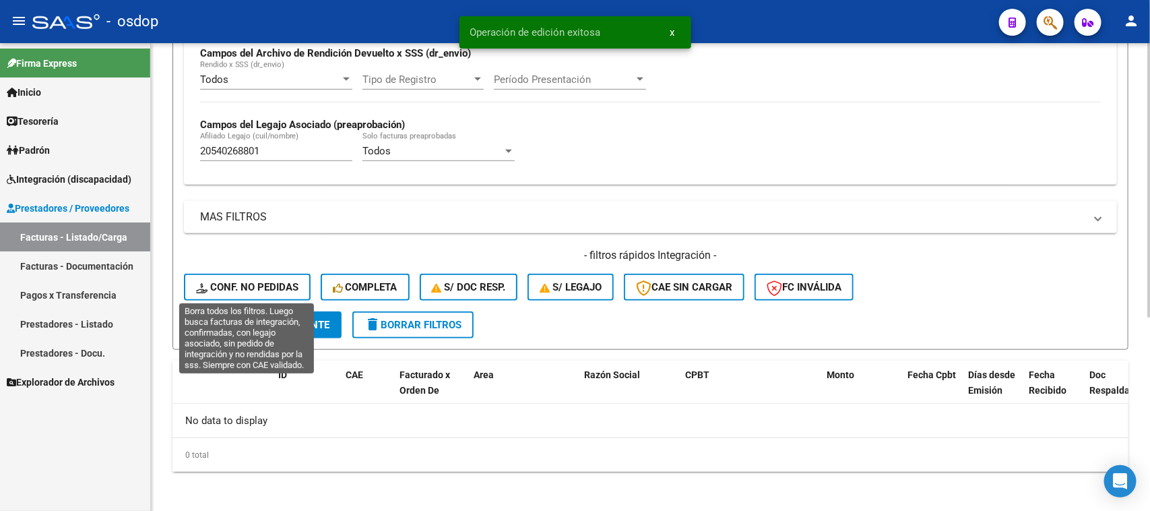
click at [270, 286] on span "Conf. no pedidas" at bounding box center [247, 287] width 102 height 12
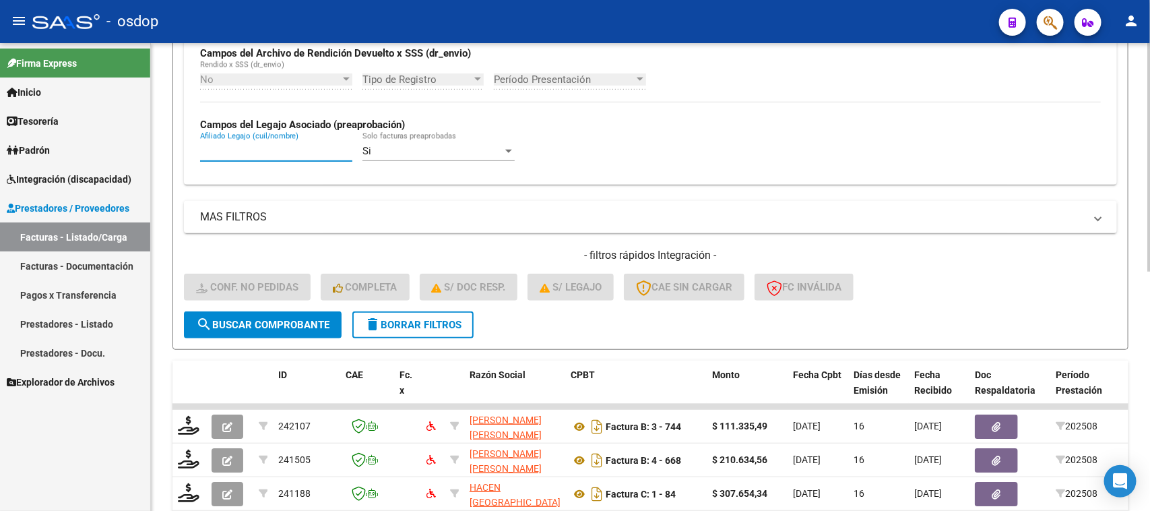
click at [281, 152] on input "Afiliado Legajo (cuil/nombre)" at bounding box center [276, 151] width 152 height 12
paste input "20540268801"
type input "20540268801"
click at [284, 322] on span "search Buscar Comprobante" at bounding box center [262, 325] width 133 height 12
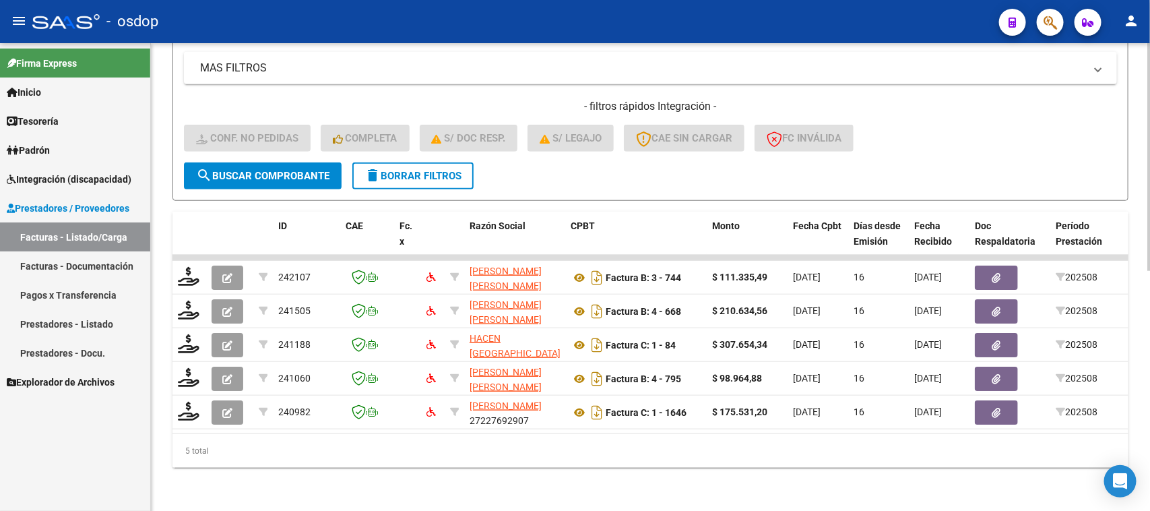
scroll to position [490, 0]
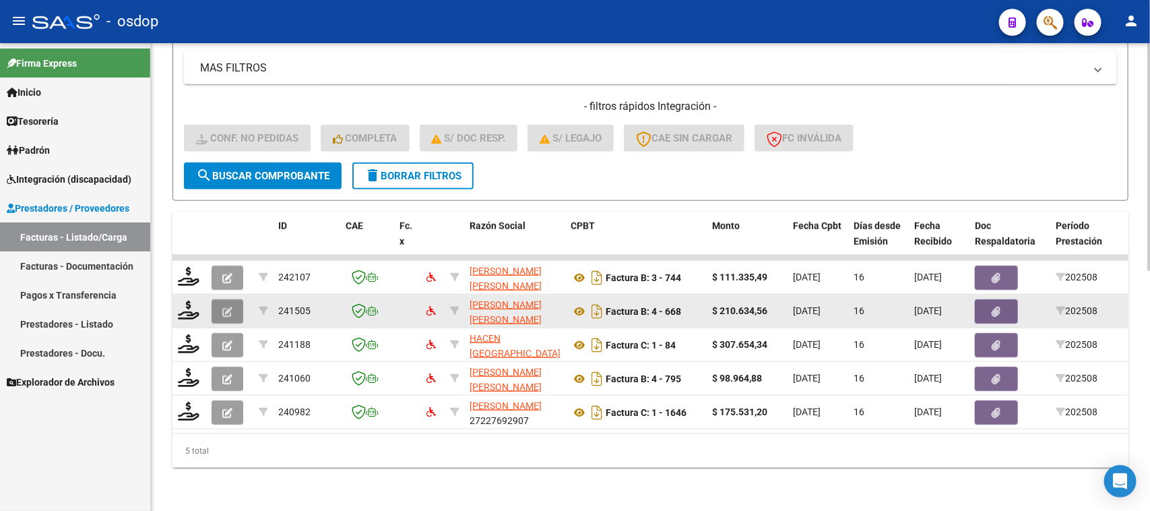
click at [234, 300] on button "button" at bounding box center [228, 311] width 32 height 24
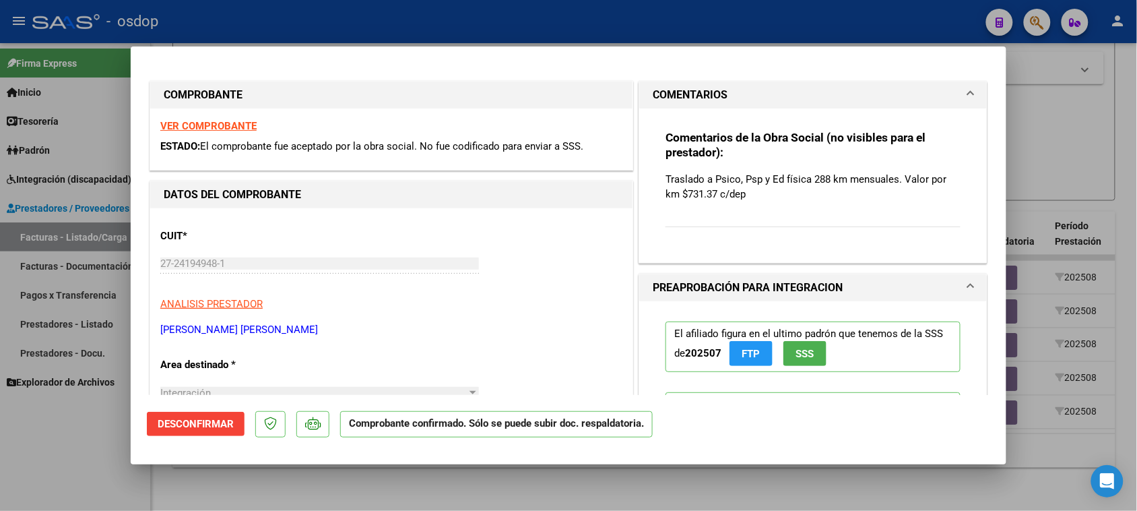
click at [487, 498] on div at bounding box center [568, 255] width 1137 height 511
type input "$ 0,00"
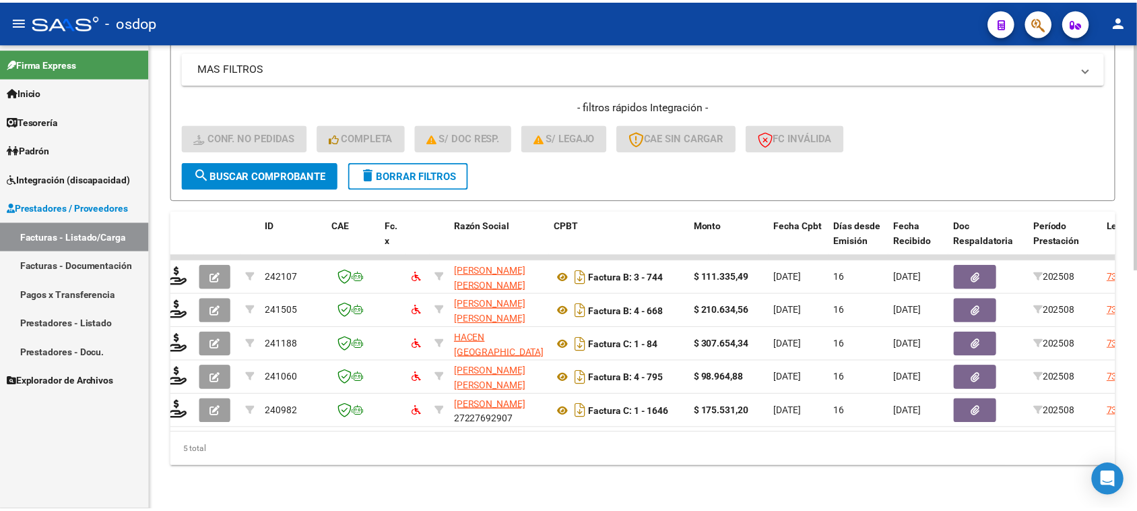
scroll to position [0, 0]
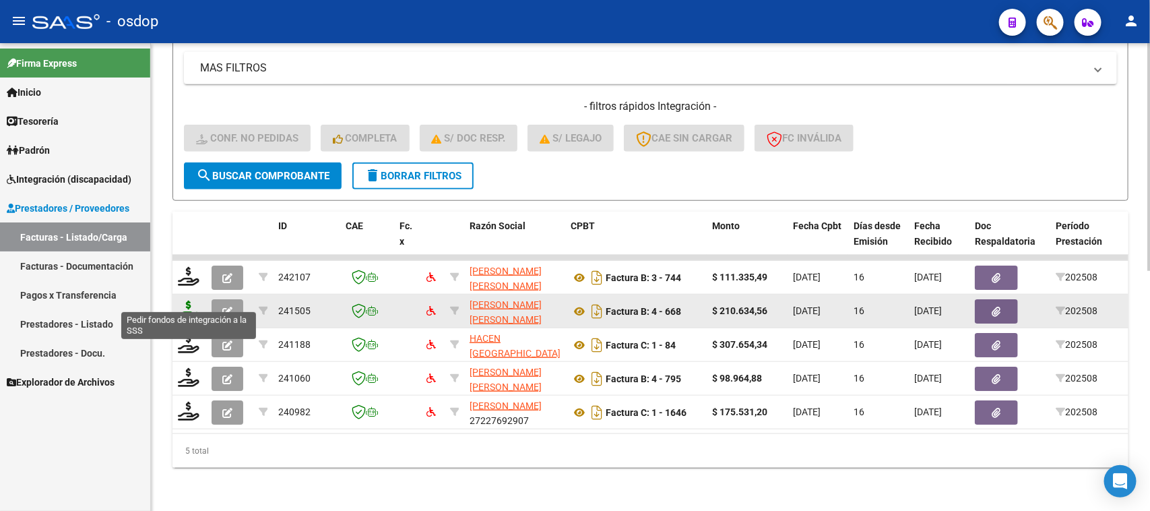
click at [193, 300] on icon at bounding box center [189, 309] width 22 height 19
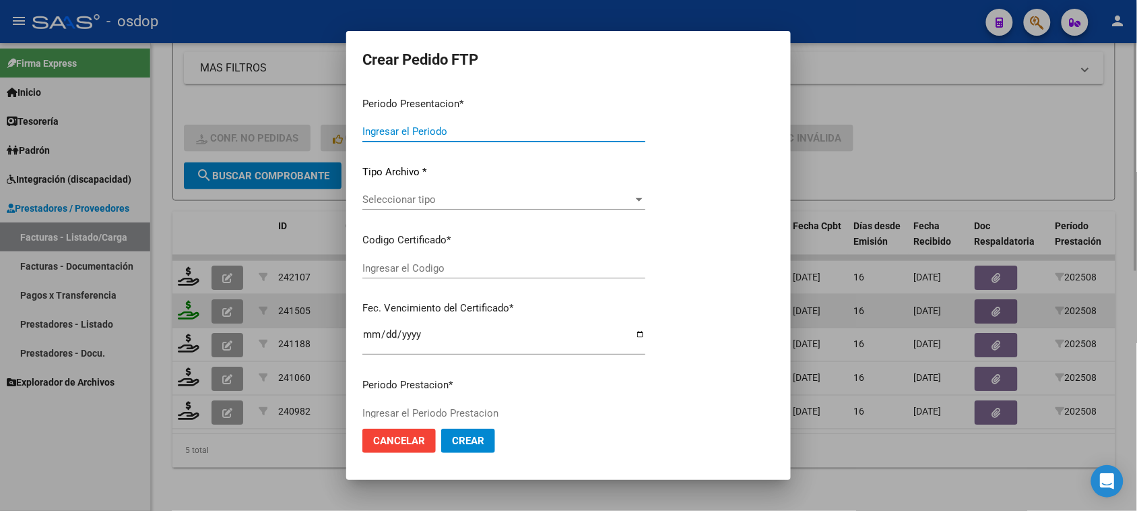
type input "202508"
type input "$ 210.634,56"
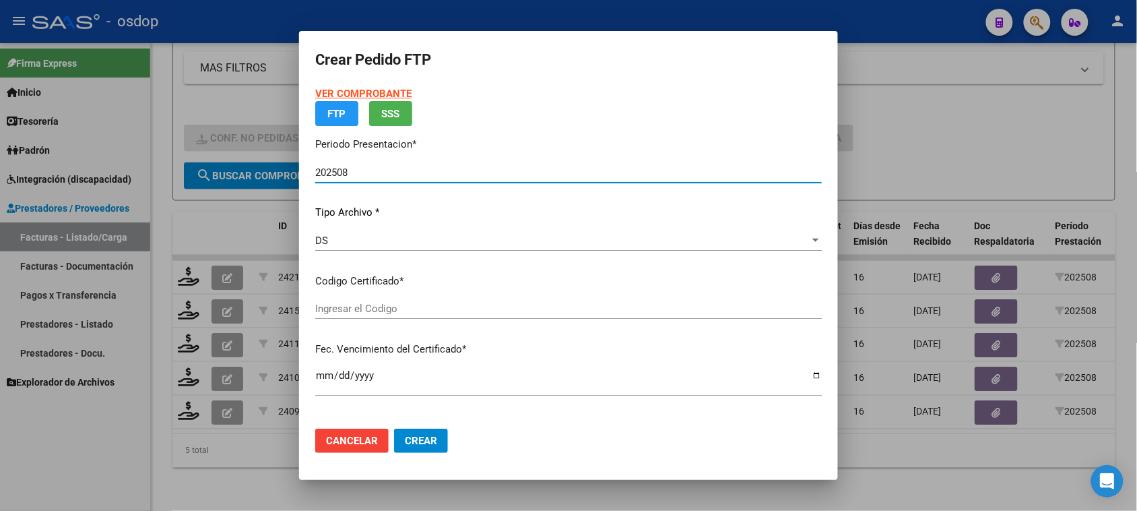
type input "1636030357"
type input "[DATE]"
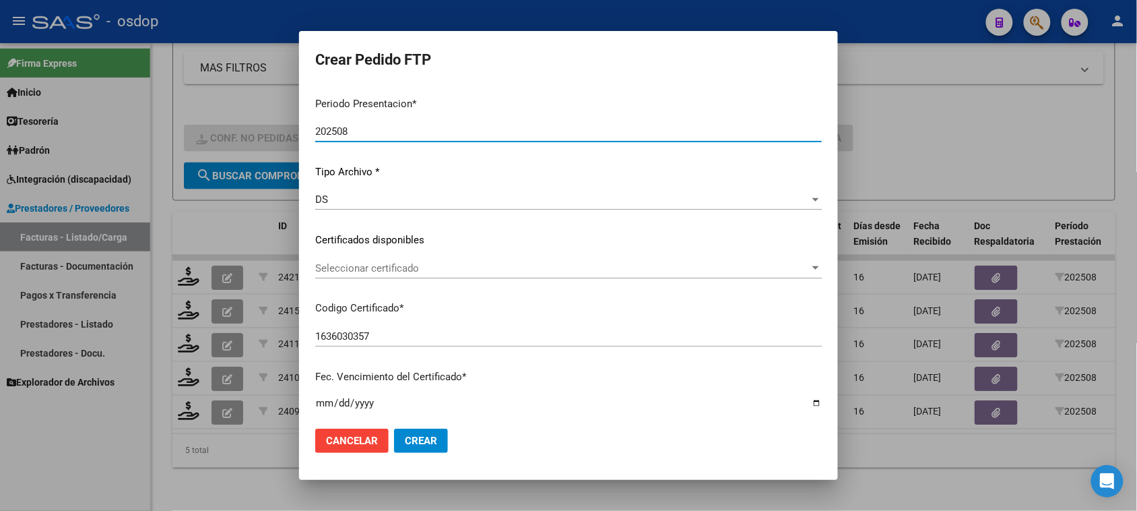
scroll to position [84, 0]
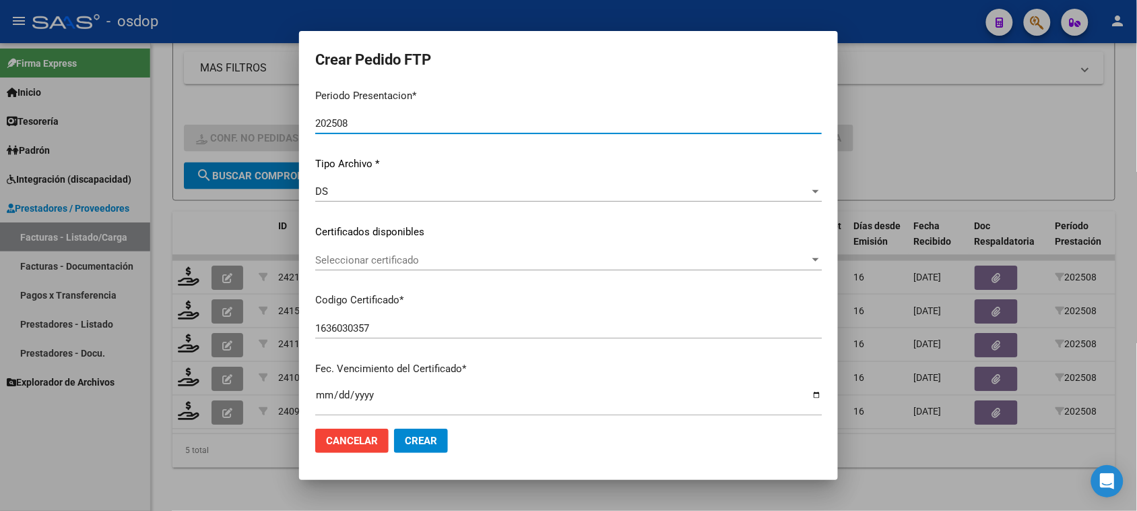
click at [459, 263] on span "Seleccionar certificado" at bounding box center [562, 260] width 494 height 12
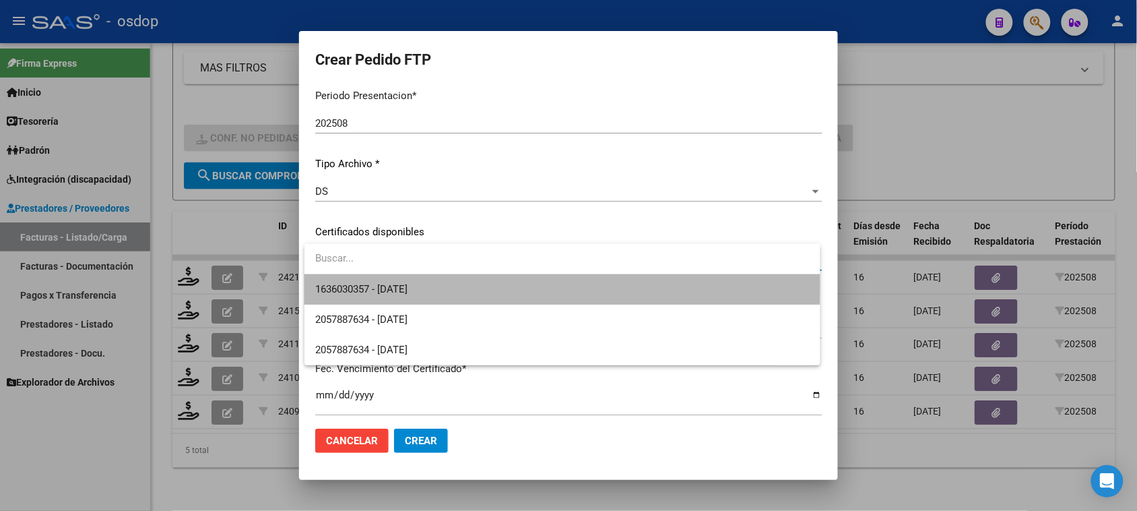
click at [459, 285] on span "1636030357 - [DATE]" at bounding box center [562, 289] width 494 height 30
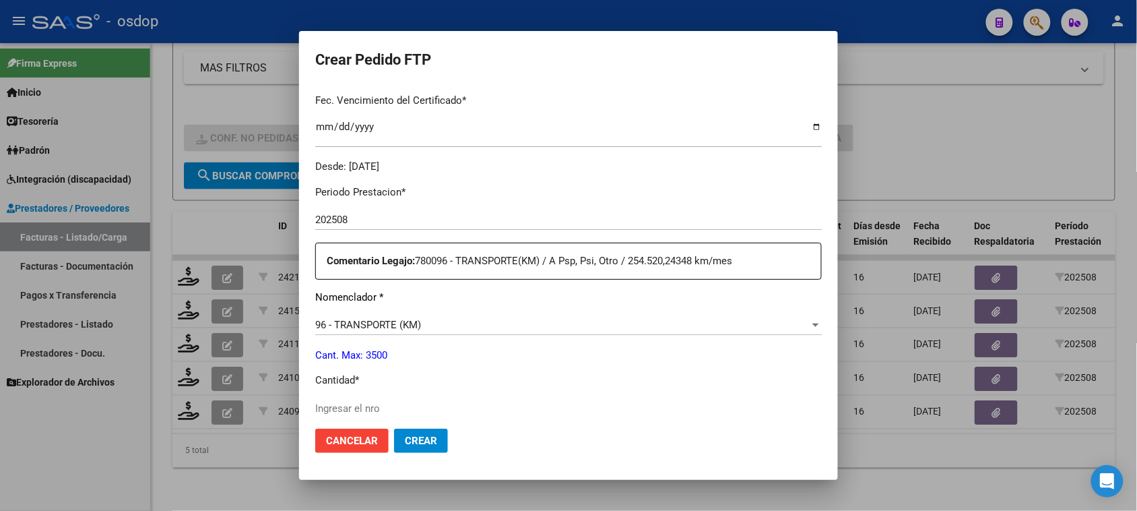
scroll to position [421, 0]
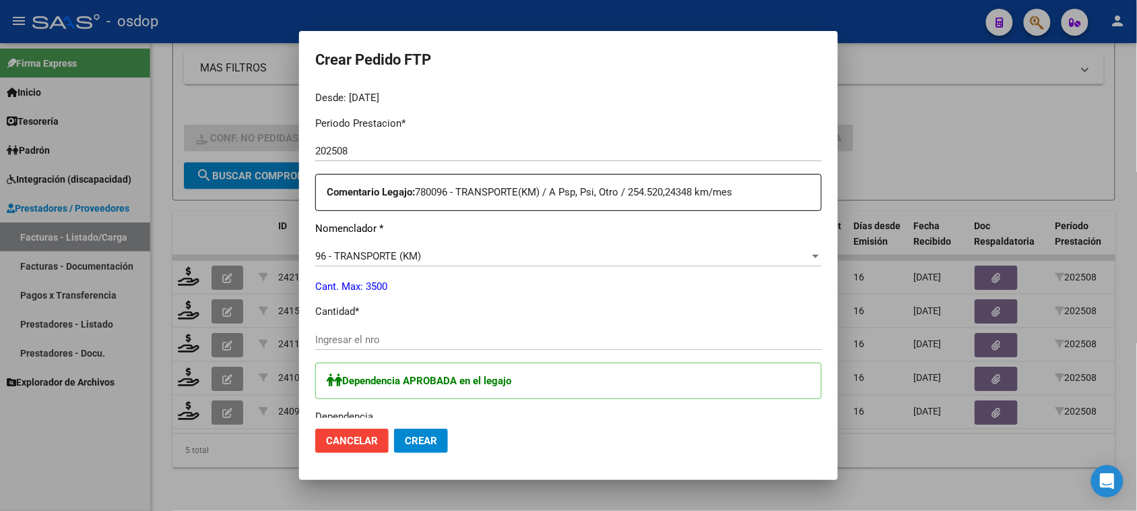
click at [384, 333] on input "Ingresar el nro" at bounding box center [568, 339] width 507 height 12
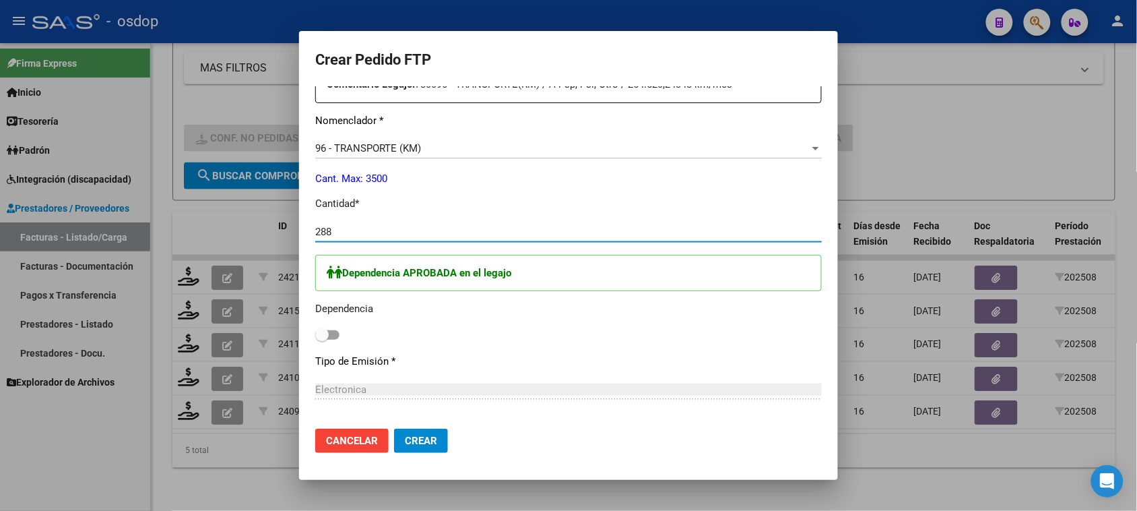
scroll to position [589, 0]
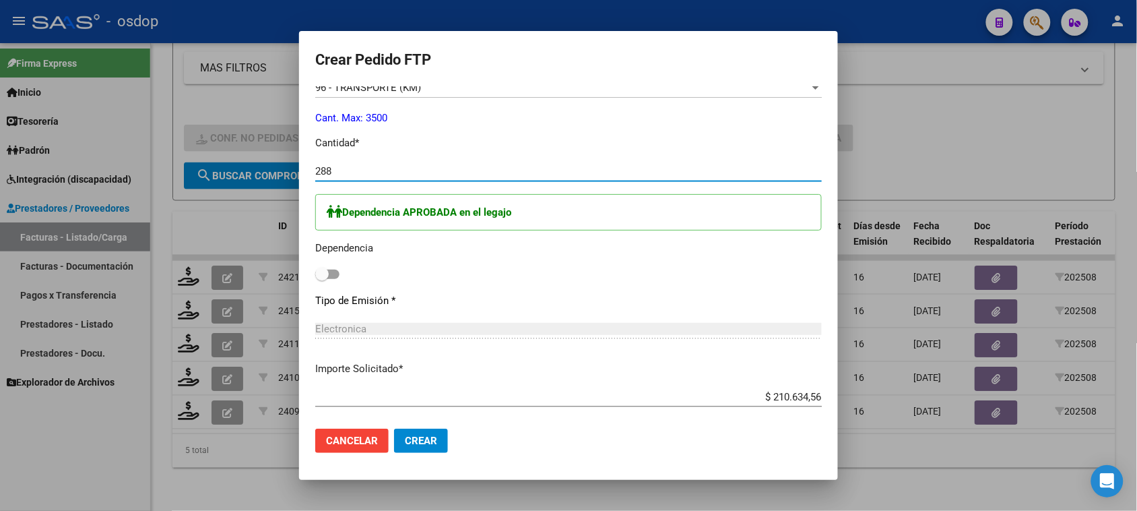
type input "288"
click at [337, 274] on span at bounding box center [327, 273] width 24 height 9
click at [322, 279] on input "checkbox" at bounding box center [321, 279] width 1 height 1
checkbox input "true"
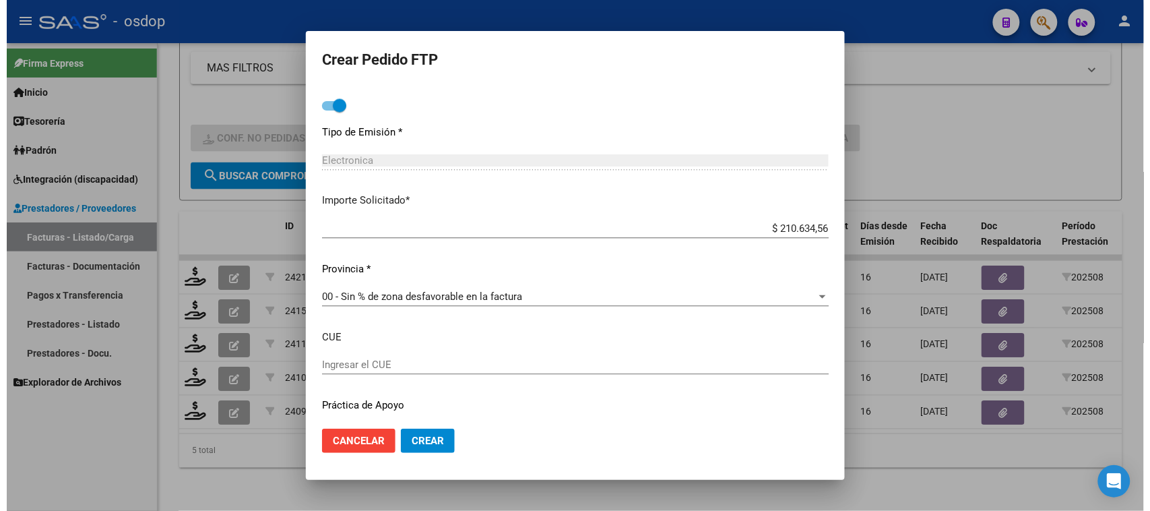
scroll to position [795, 0]
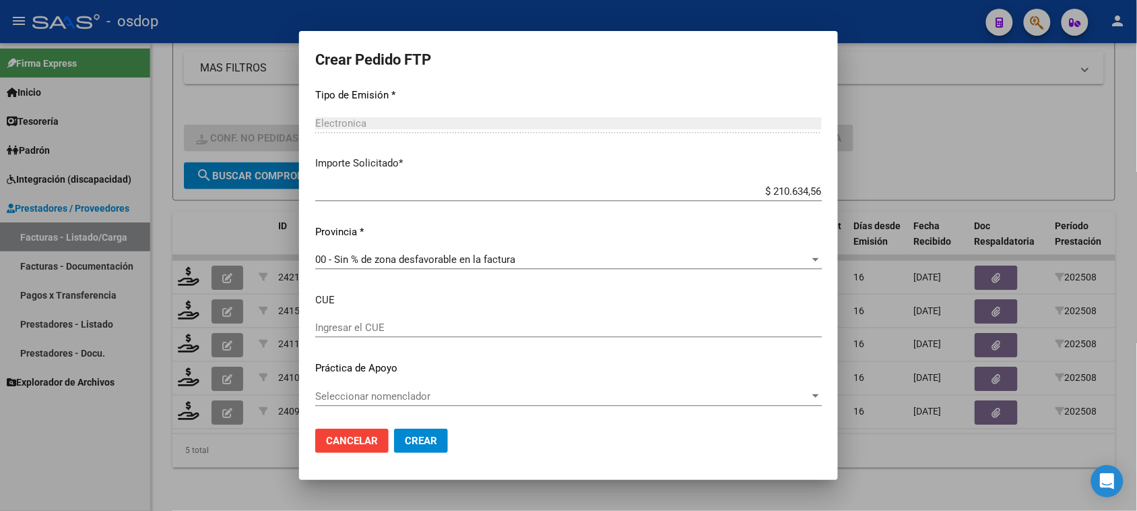
click at [412, 435] on span "Crear" at bounding box center [421, 440] width 32 height 12
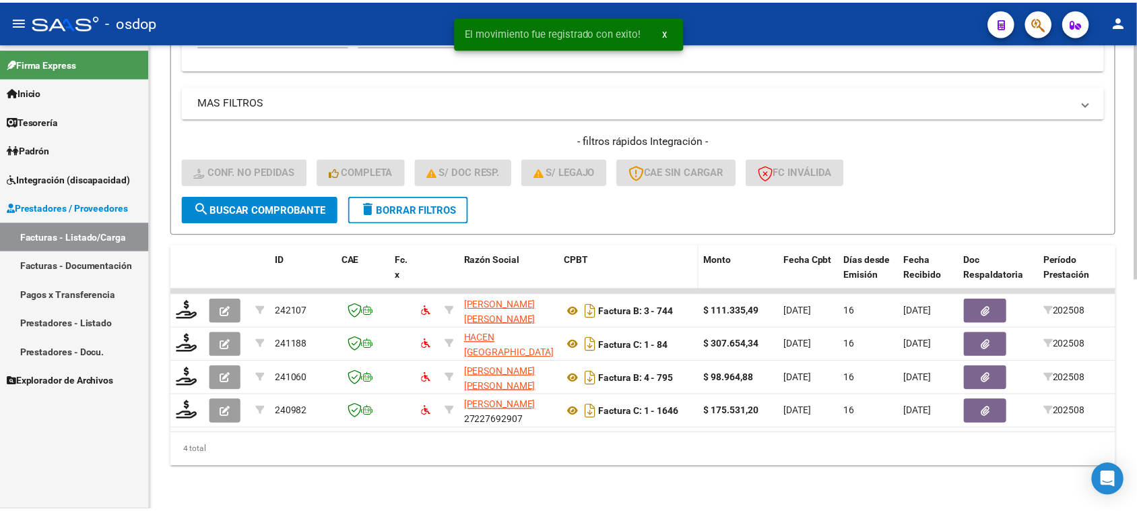
scroll to position [457, 0]
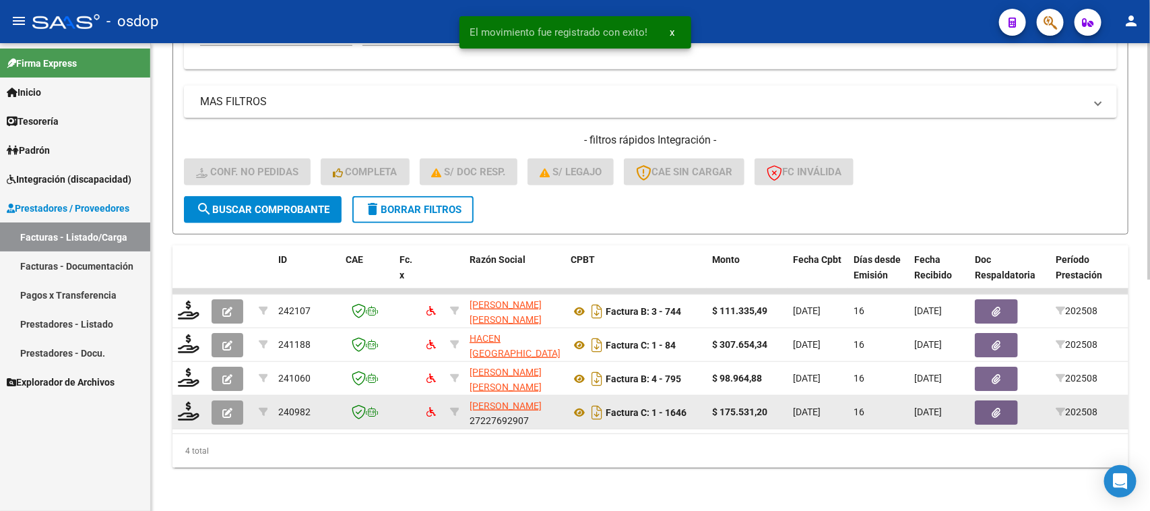
click at [222, 406] on button "button" at bounding box center [228, 412] width 32 height 24
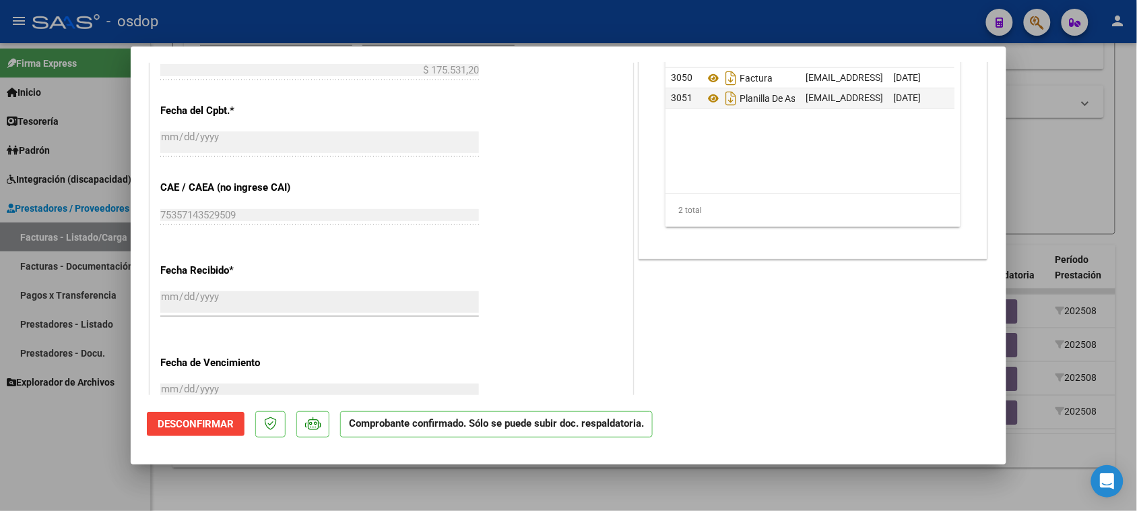
scroll to position [818, 0]
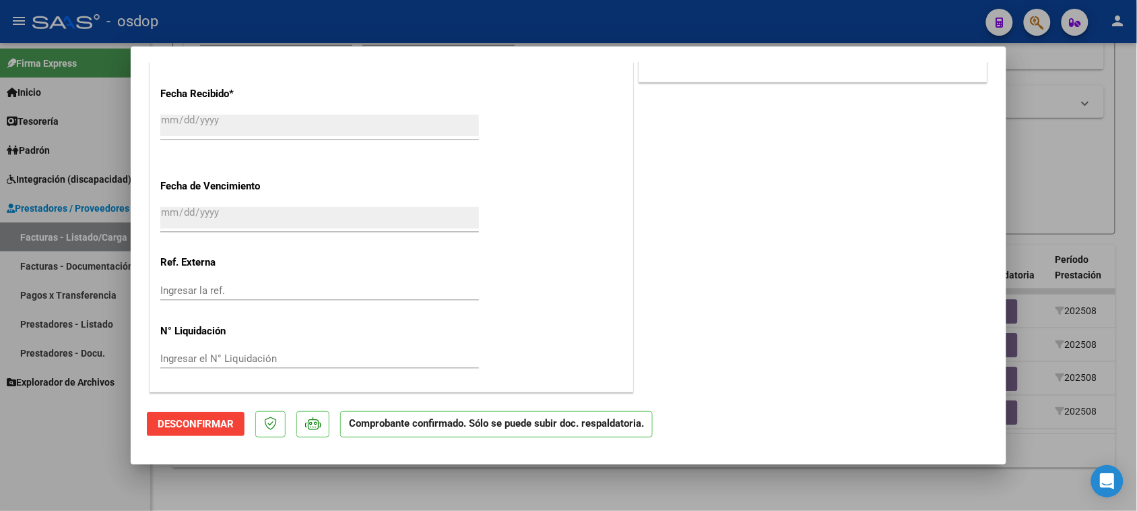
click at [391, 480] on div at bounding box center [568, 255] width 1137 height 511
type input "$ 0,00"
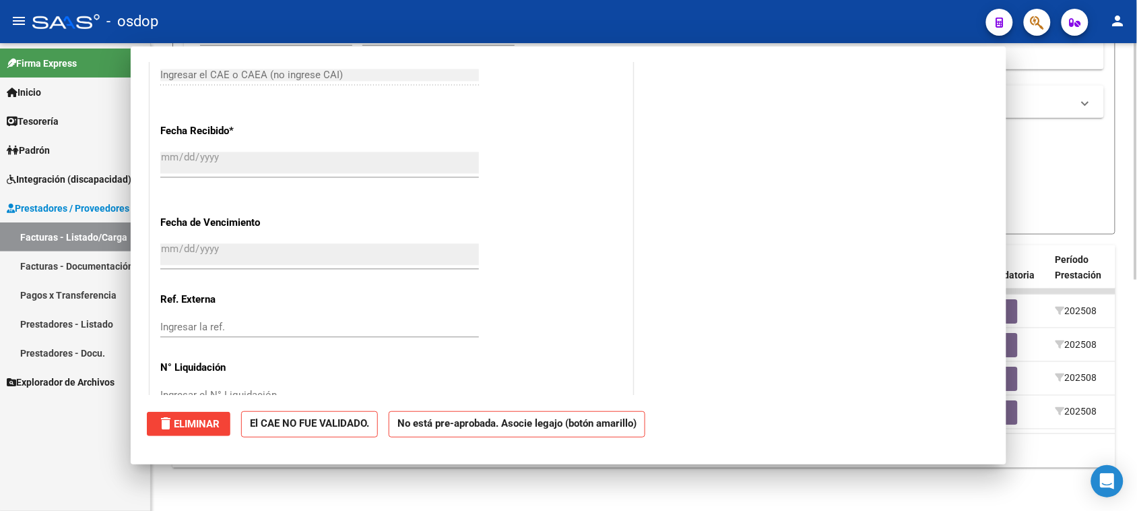
scroll to position [856, 0]
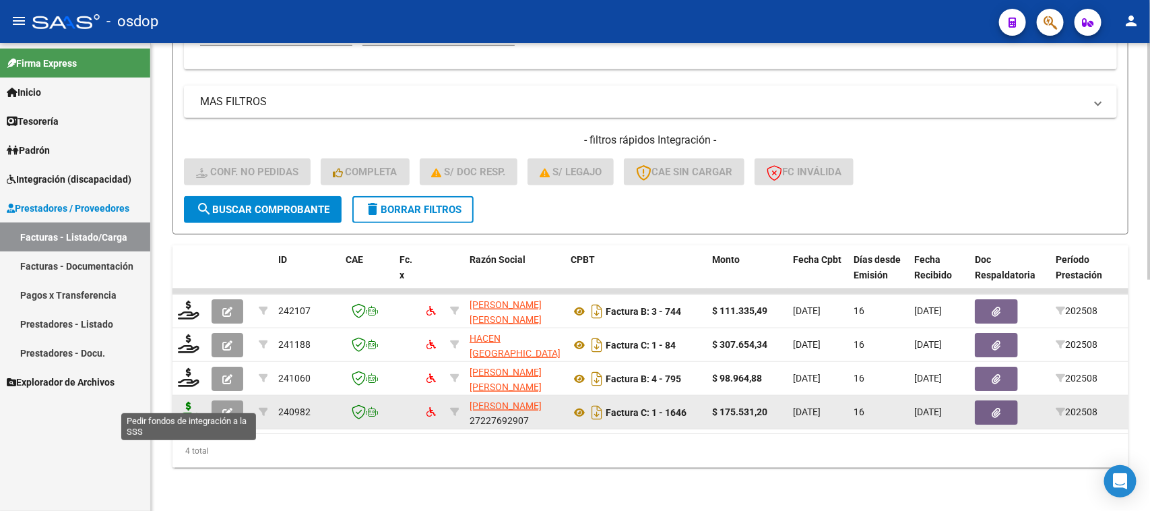
click at [194, 405] on icon at bounding box center [189, 410] width 22 height 19
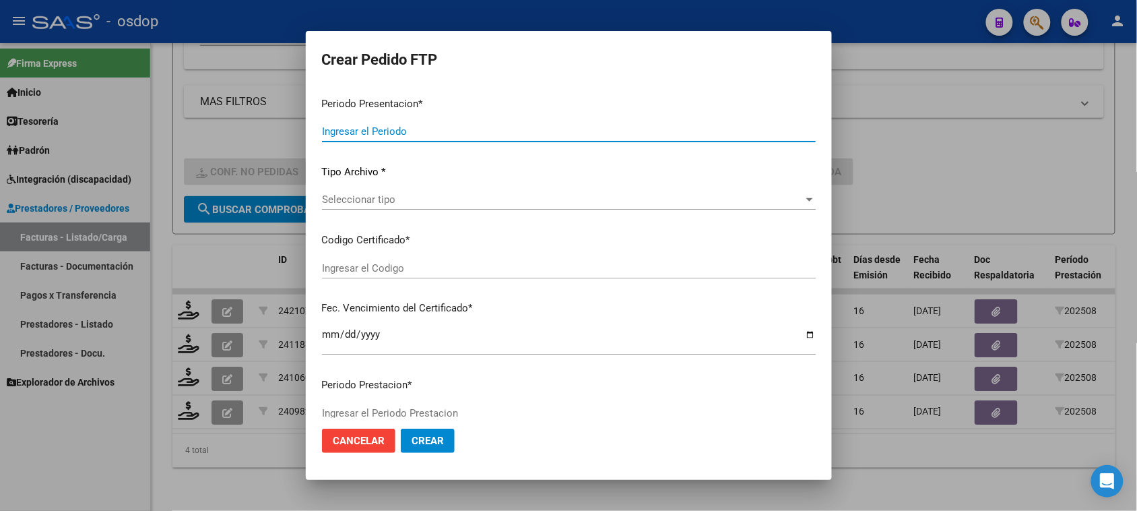
type input "202508"
type input "$ 175.531,20"
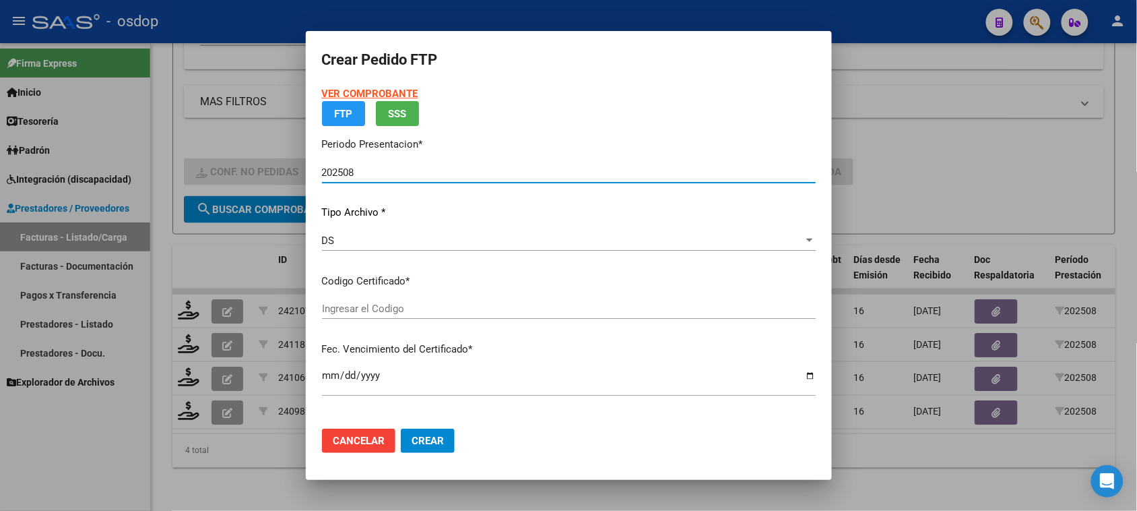
type input "1636030357"
type input "[DATE]"
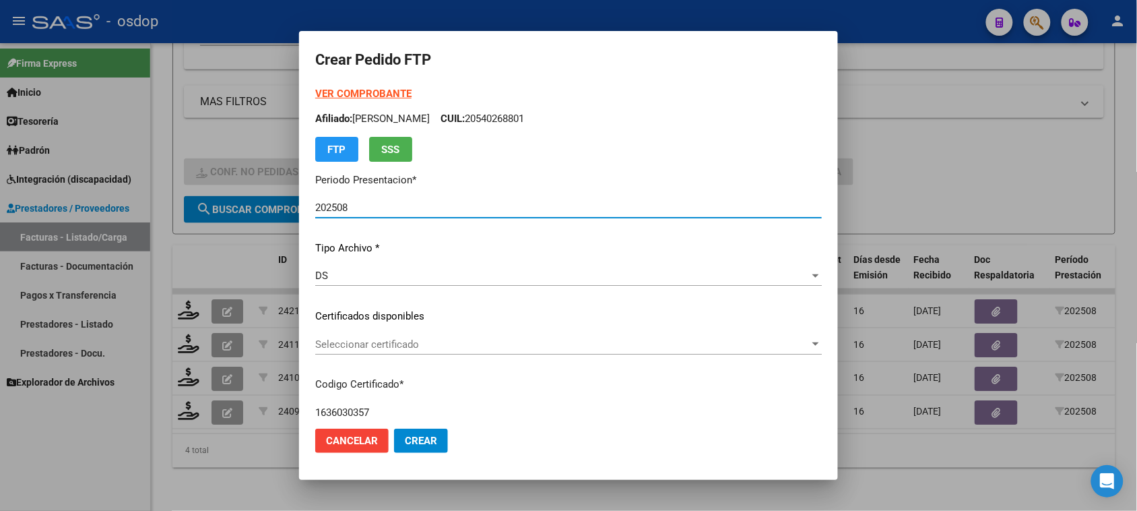
click at [439, 338] on span "Seleccionar certificado" at bounding box center [562, 344] width 494 height 12
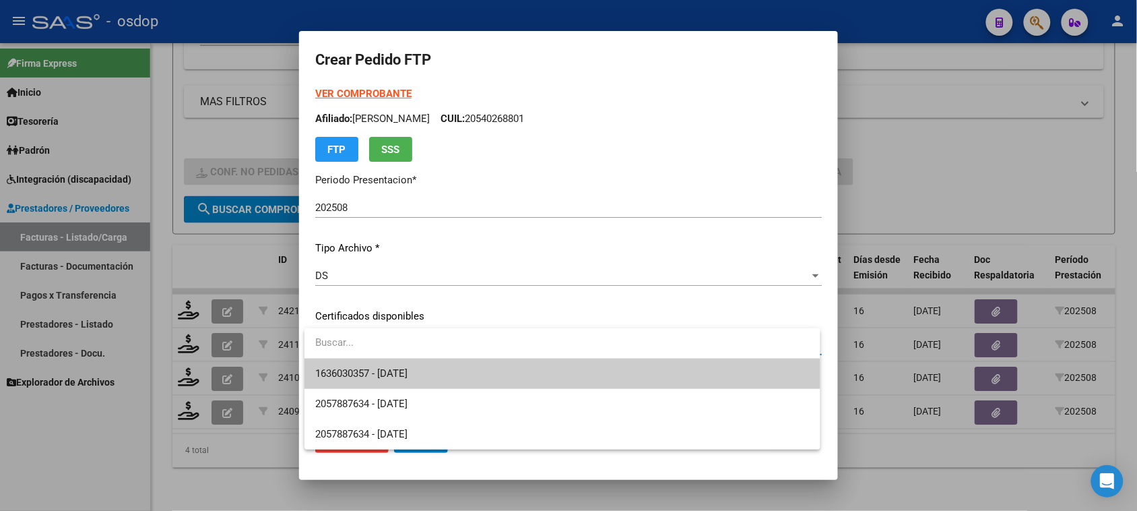
click at [436, 371] on span "1636030357 - [DATE]" at bounding box center [562, 373] width 494 height 30
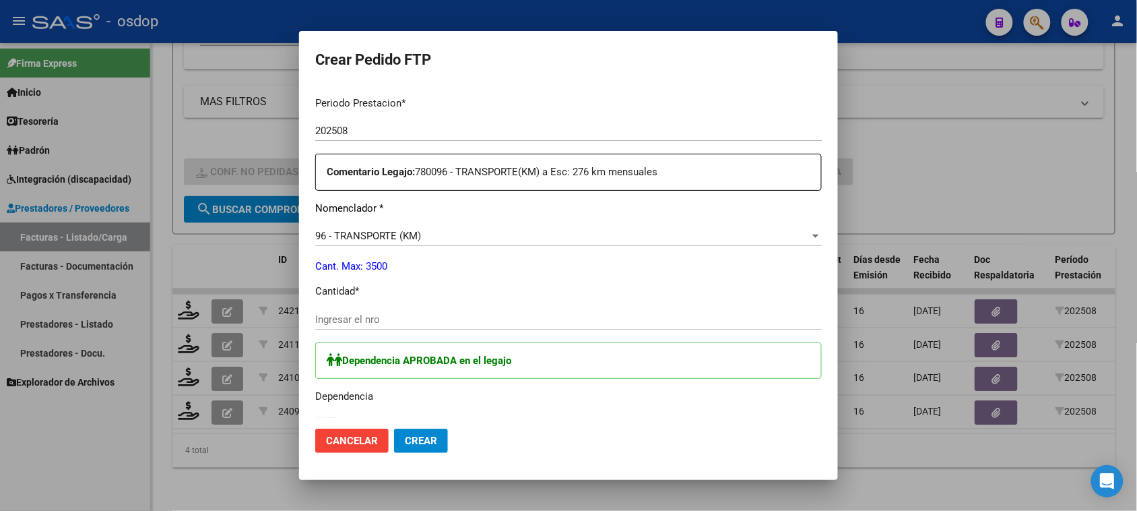
scroll to position [505, 0]
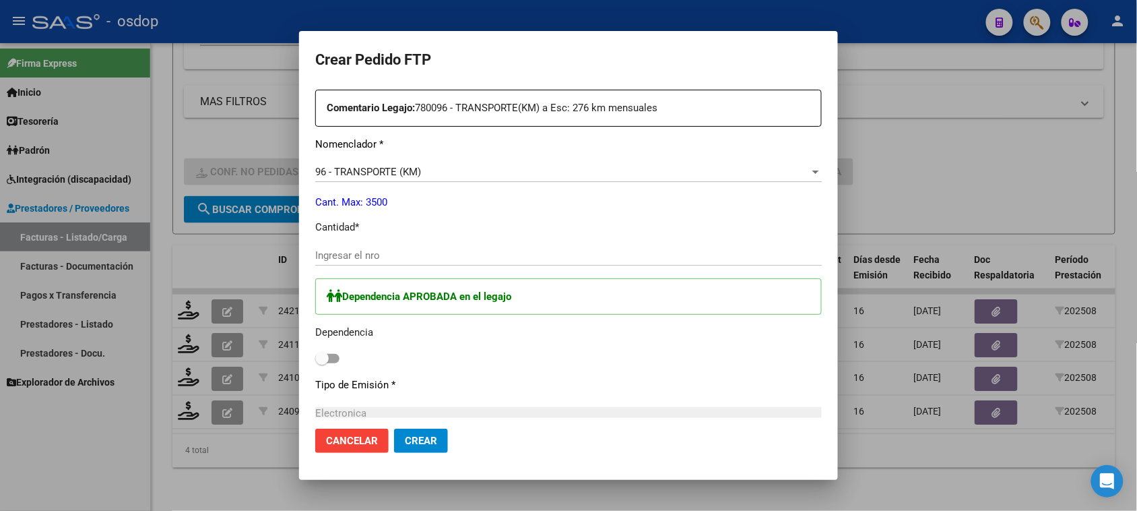
click at [418, 255] on input "Ingresar el nro" at bounding box center [568, 255] width 507 height 12
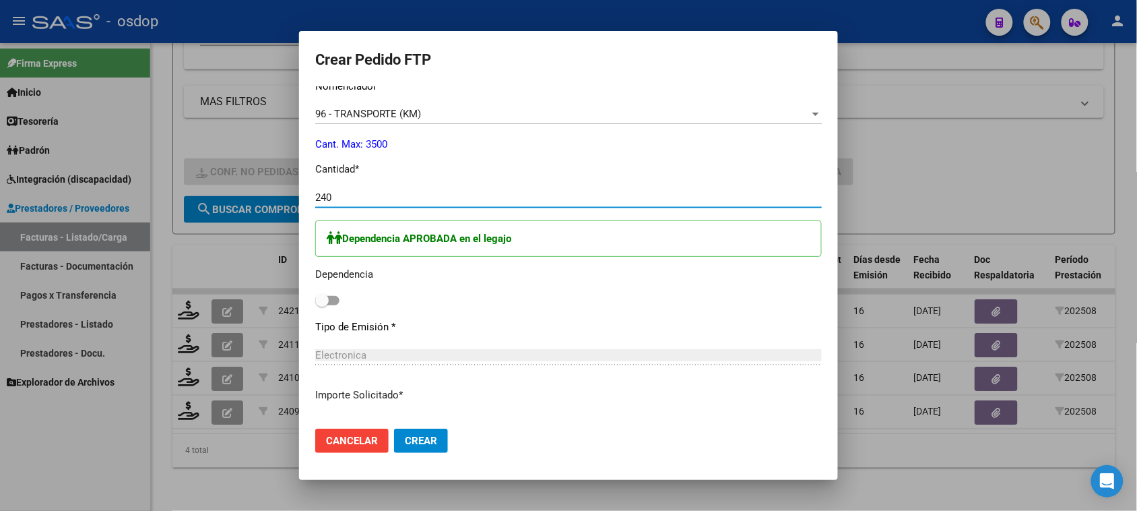
scroll to position [674, 0]
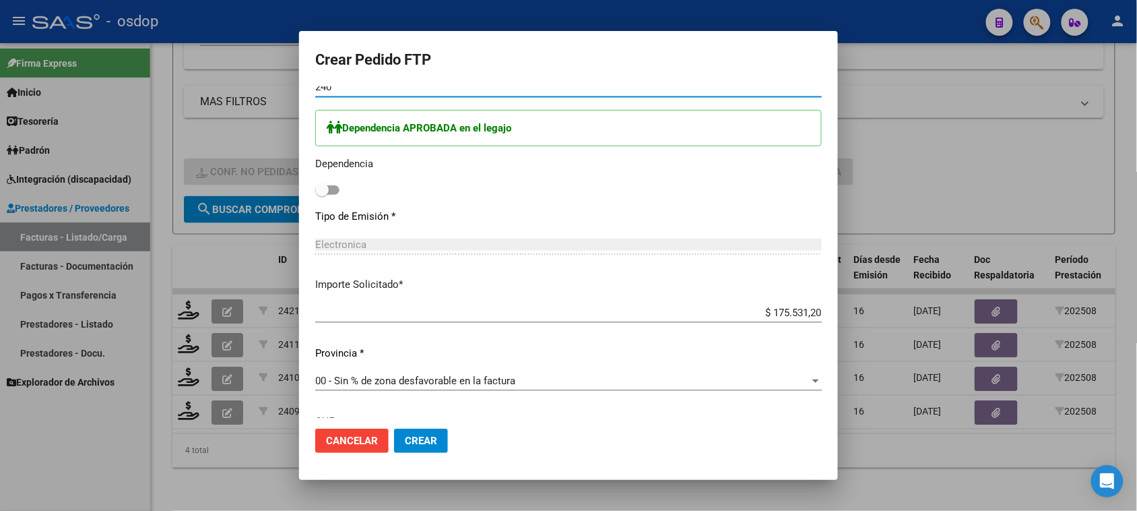
type input "240"
click at [333, 191] on span at bounding box center [327, 189] width 24 height 9
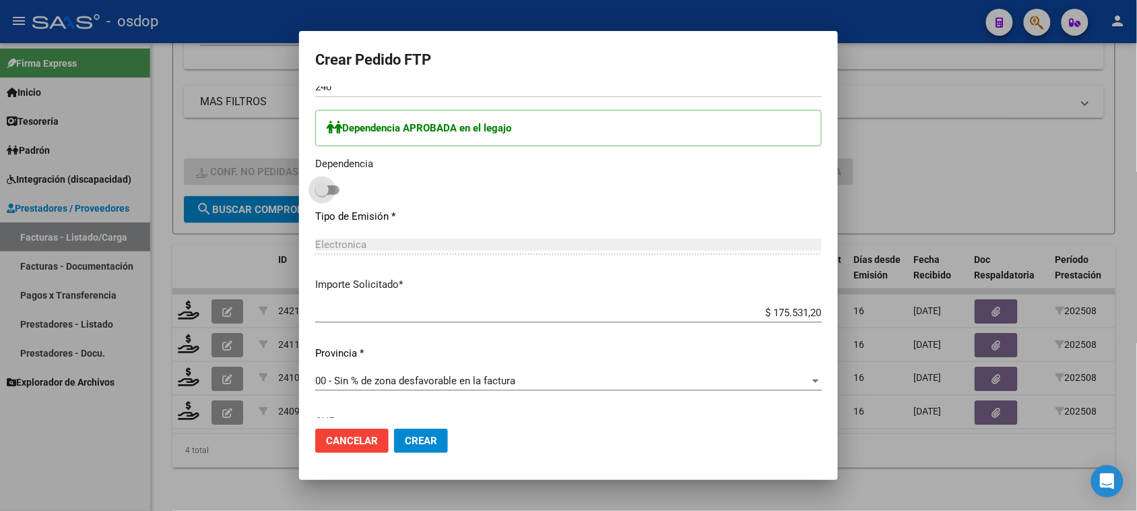
click at [322, 195] on input "checkbox" at bounding box center [321, 195] width 1 height 1
checkbox input "true"
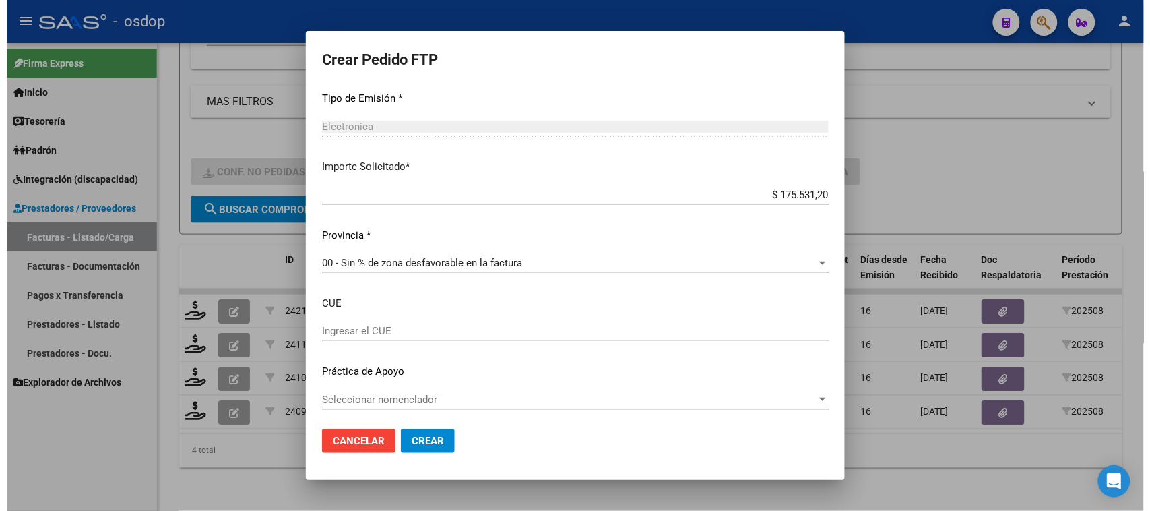
scroll to position [795, 0]
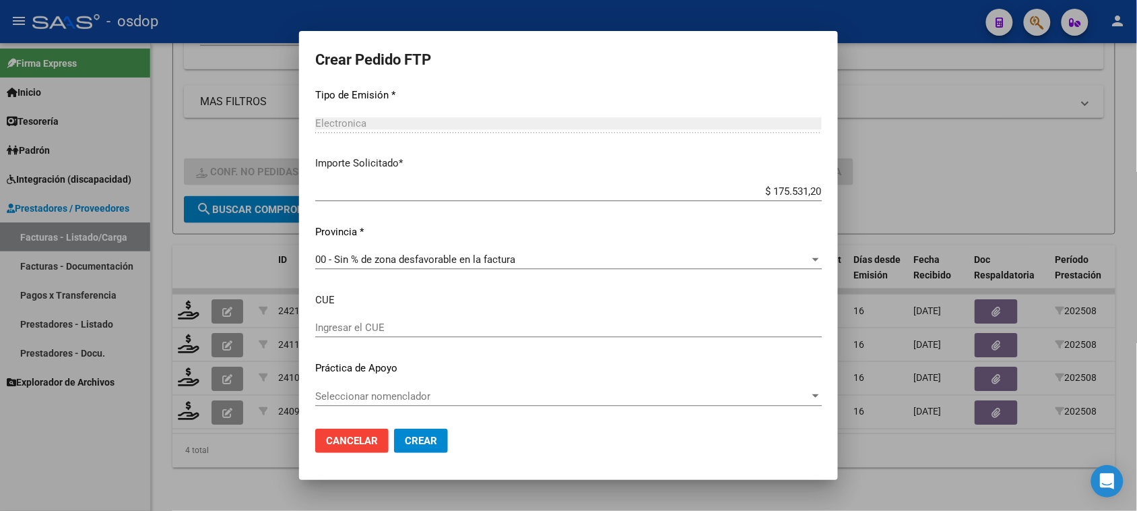
click at [432, 447] on button "Crear" at bounding box center [421, 440] width 54 height 24
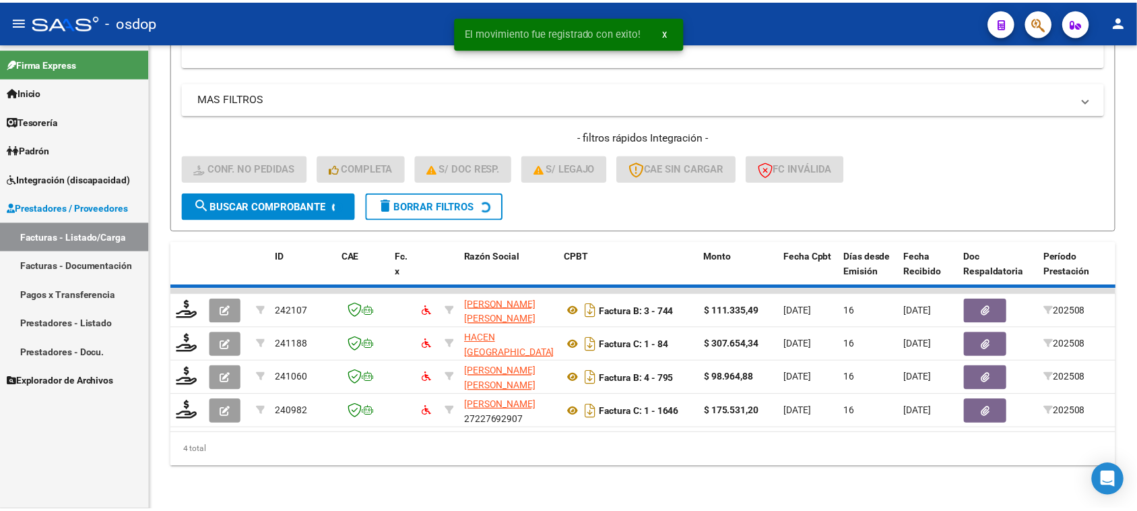
scroll to position [423, 0]
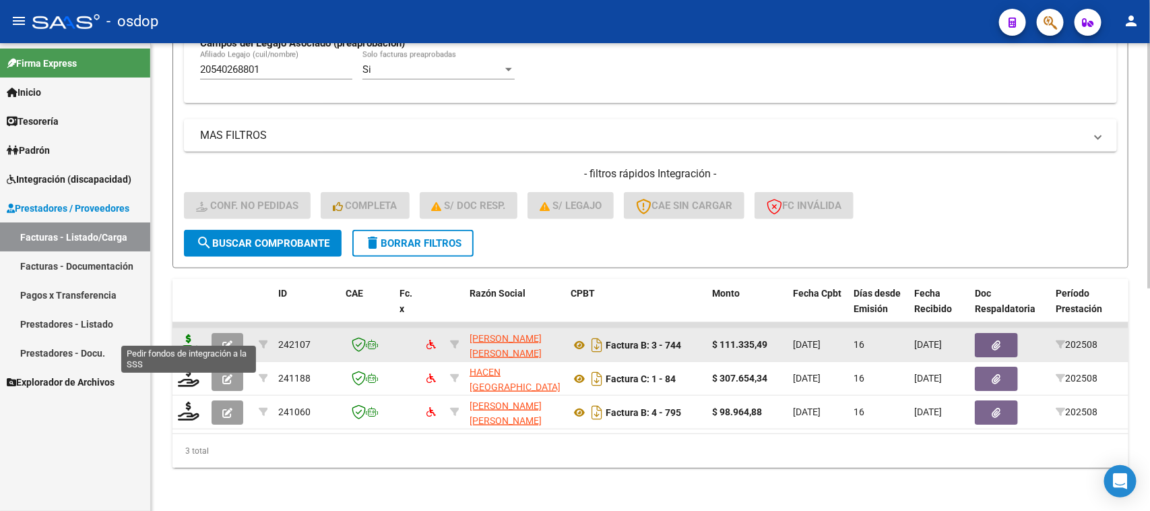
click at [189, 334] on icon at bounding box center [189, 343] width 22 height 19
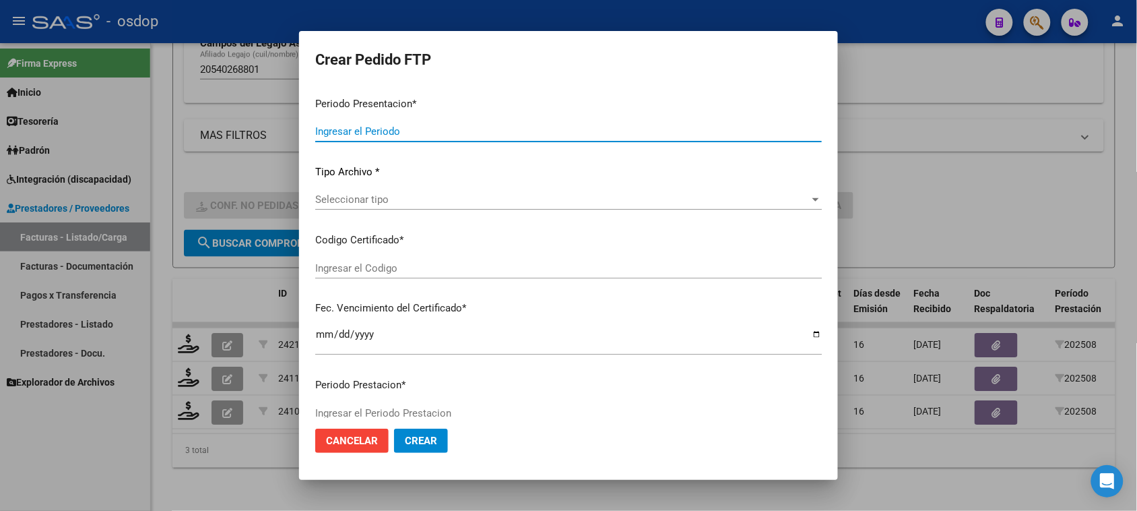
type input "202508"
type input "$ 111.335,49"
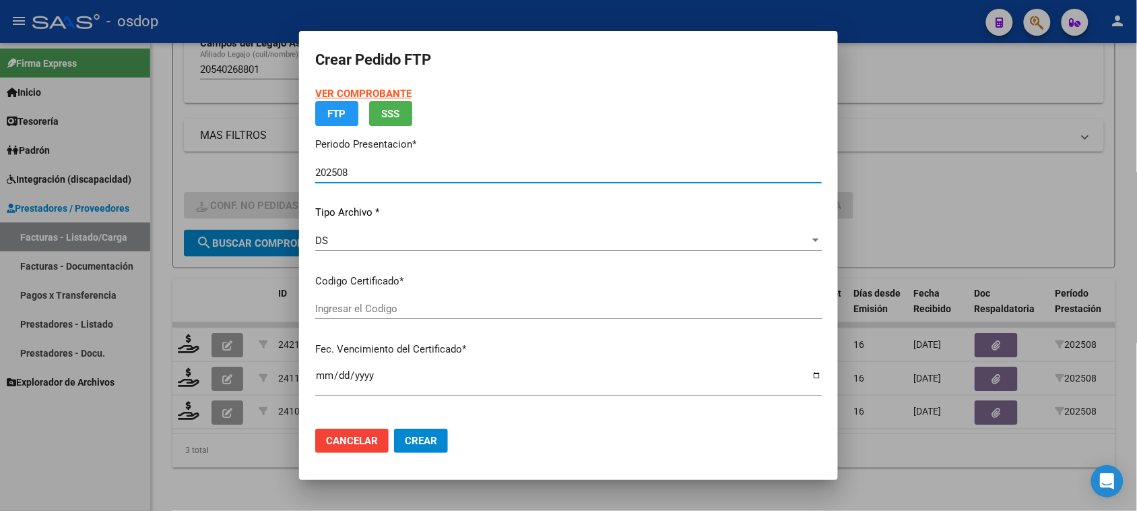
type input "1636030357"
type input "[DATE]"
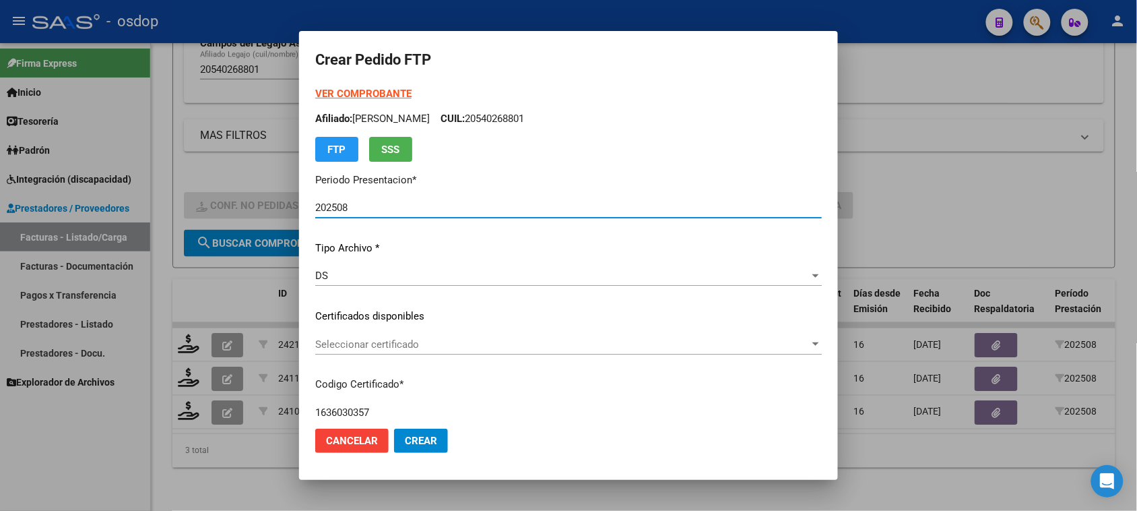
click at [507, 345] on span "Seleccionar certificado" at bounding box center [562, 344] width 494 height 12
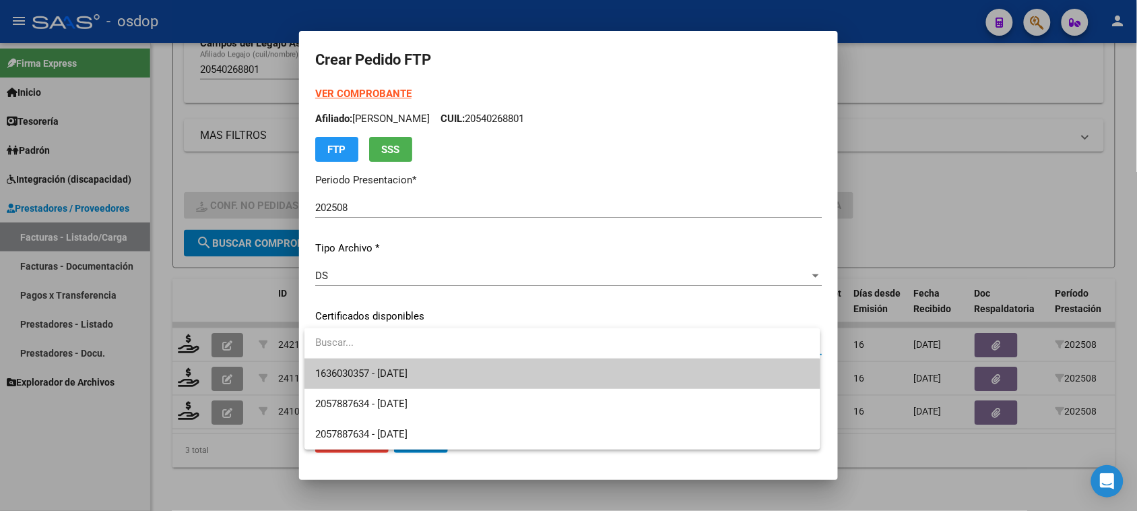
click at [503, 369] on span "1636030357 - [DATE]" at bounding box center [562, 373] width 494 height 30
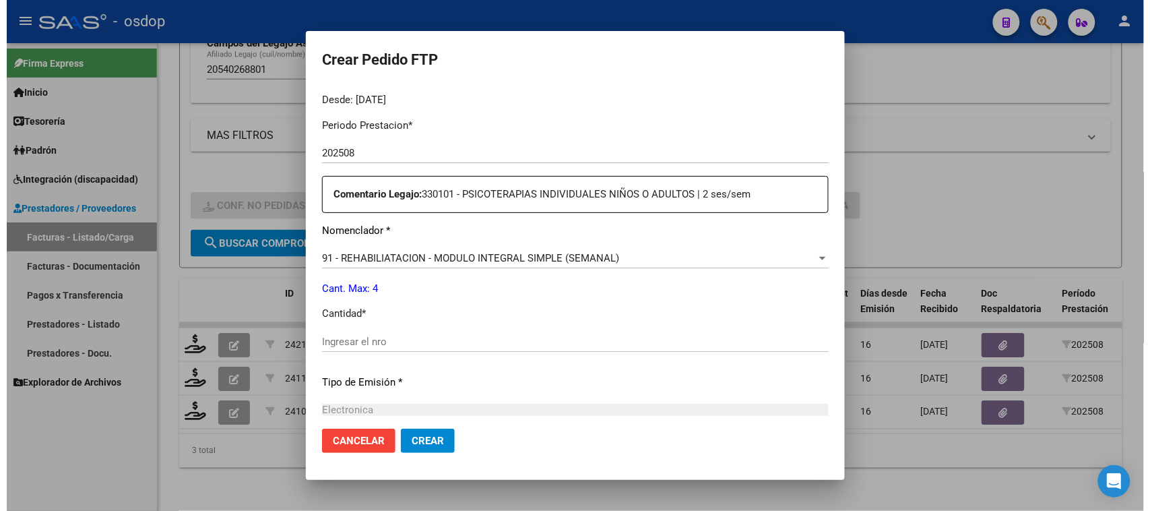
scroll to position [421, 0]
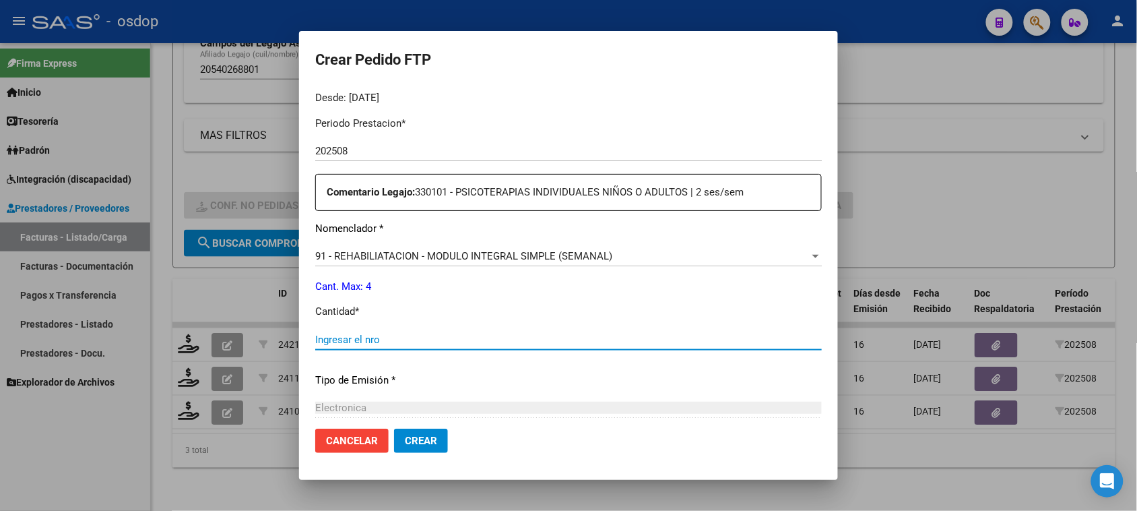
click at [389, 335] on input "Ingresar el nro" at bounding box center [568, 339] width 507 height 12
type input "4"
click at [431, 446] on span "Crear" at bounding box center [421, 440] width 32 height 12
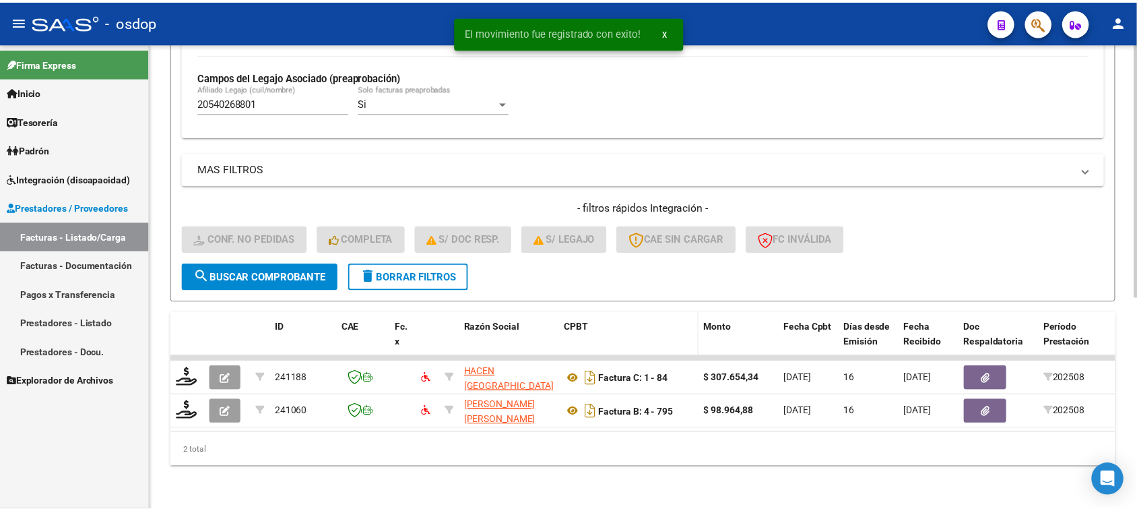
scroll to position [389, 0]
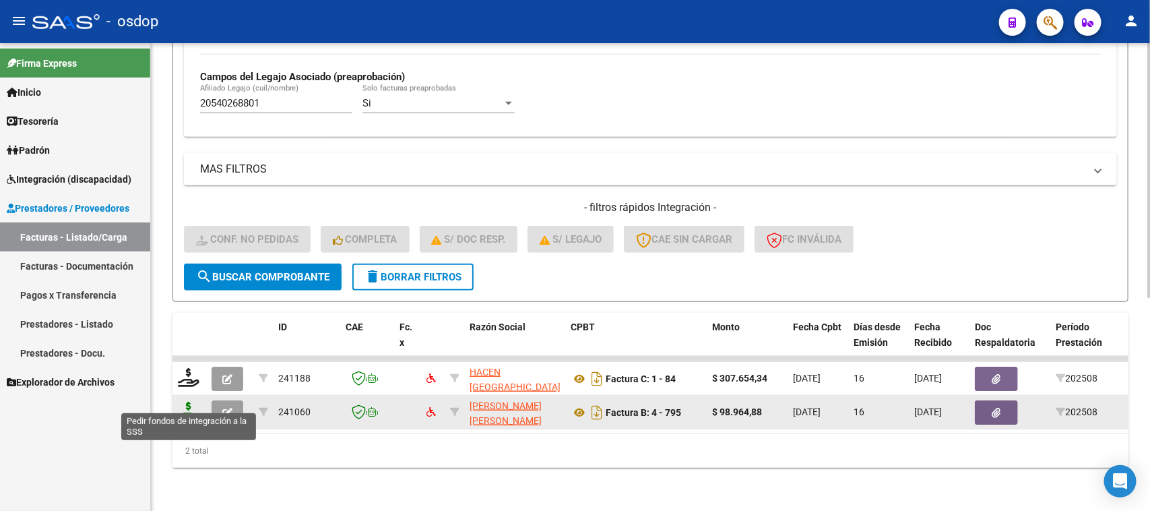
click at [184, 401] on icon at bounding box center [189, 410] width 22 height 19
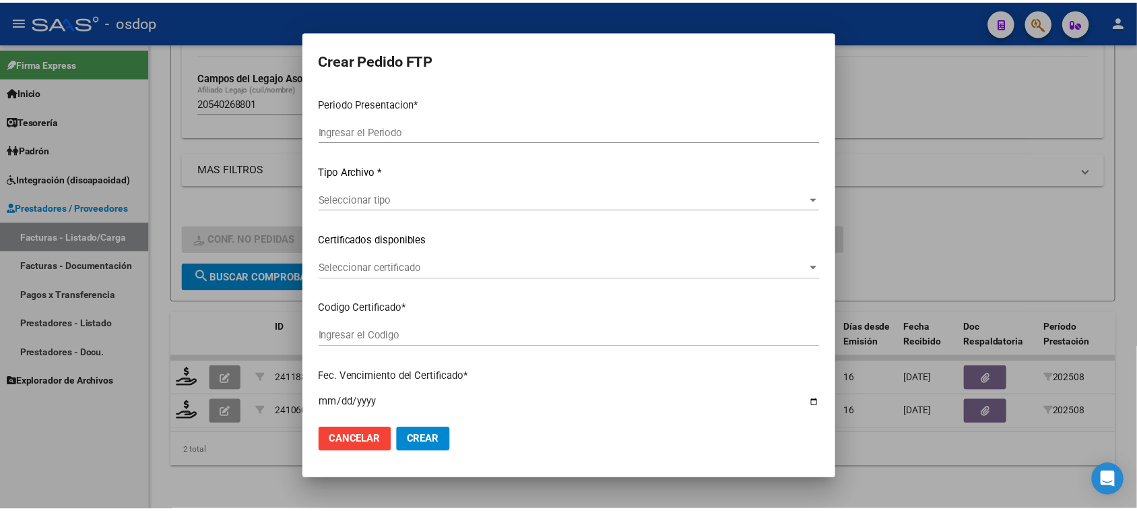
type input "202508"
type input "$ 98.964,88"
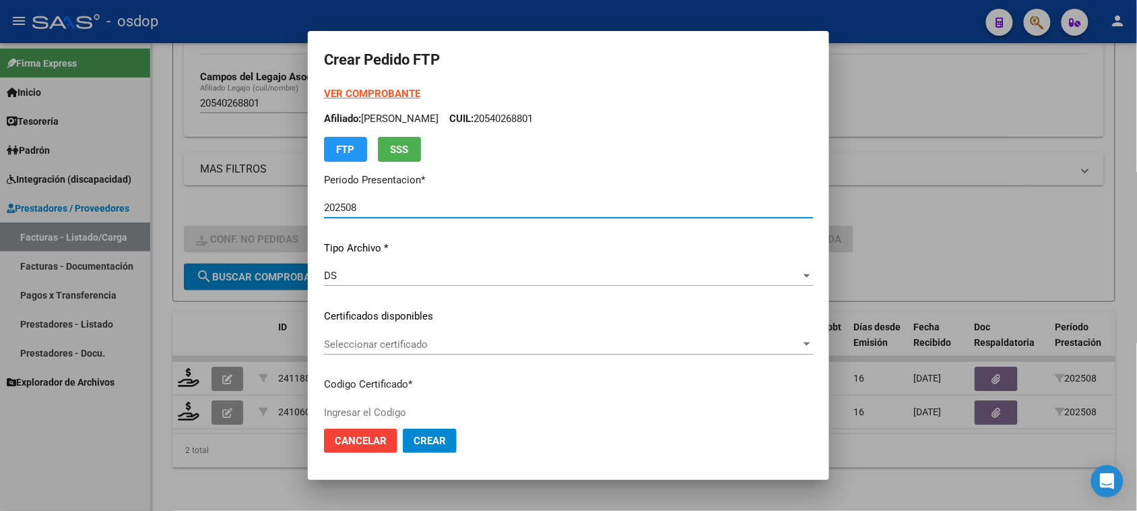
type input "1636030357"
type input "[DATE]"
click at [425, 344] on span "Seleccionar certificado" at bounding box center [562, 344] width 477 height 12
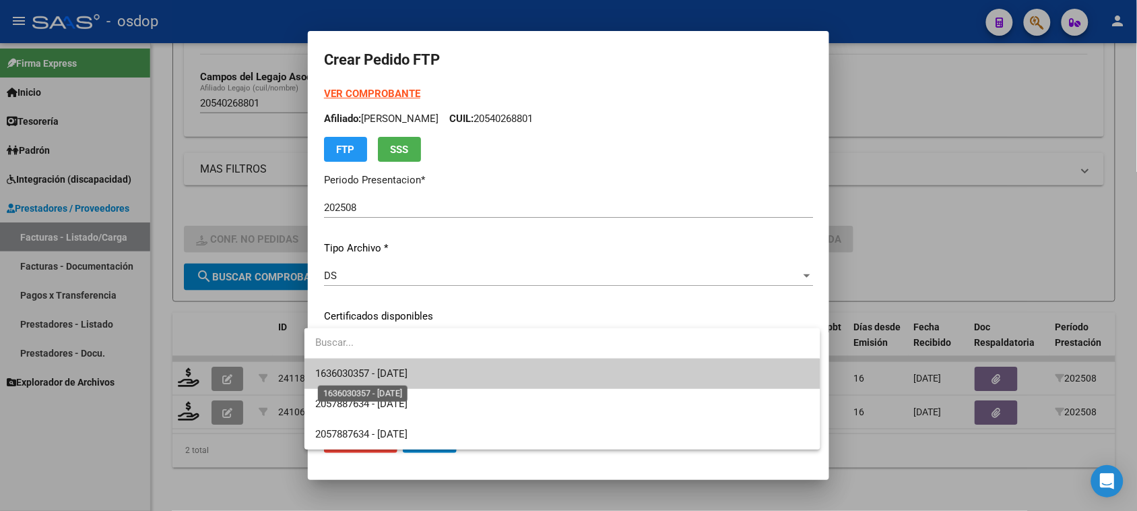
click at [408, 375] on span "1636030357 - [DATE]" at bounding box center [361, 373] width 92 height 12
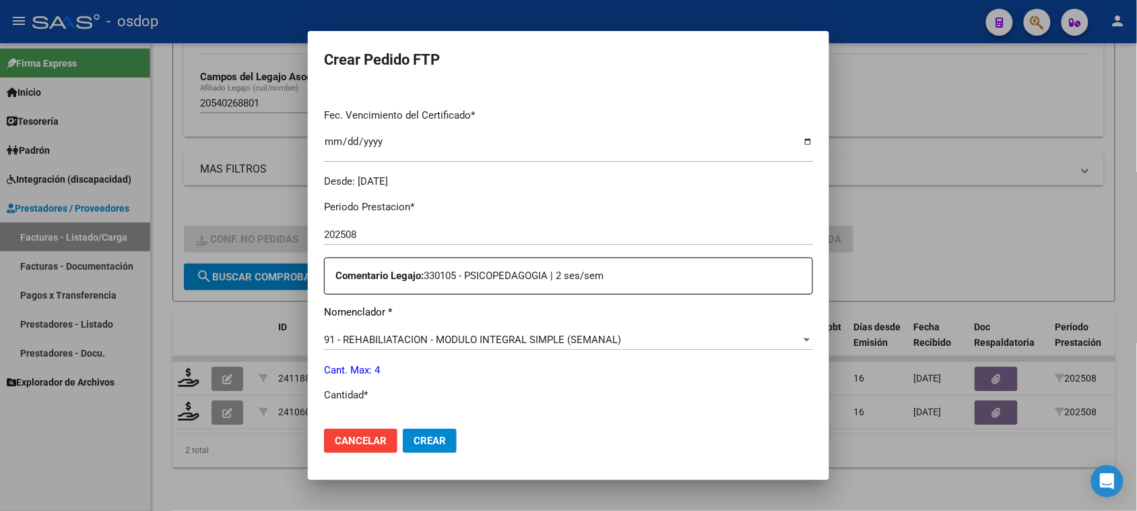
scroll to position [421, 0]
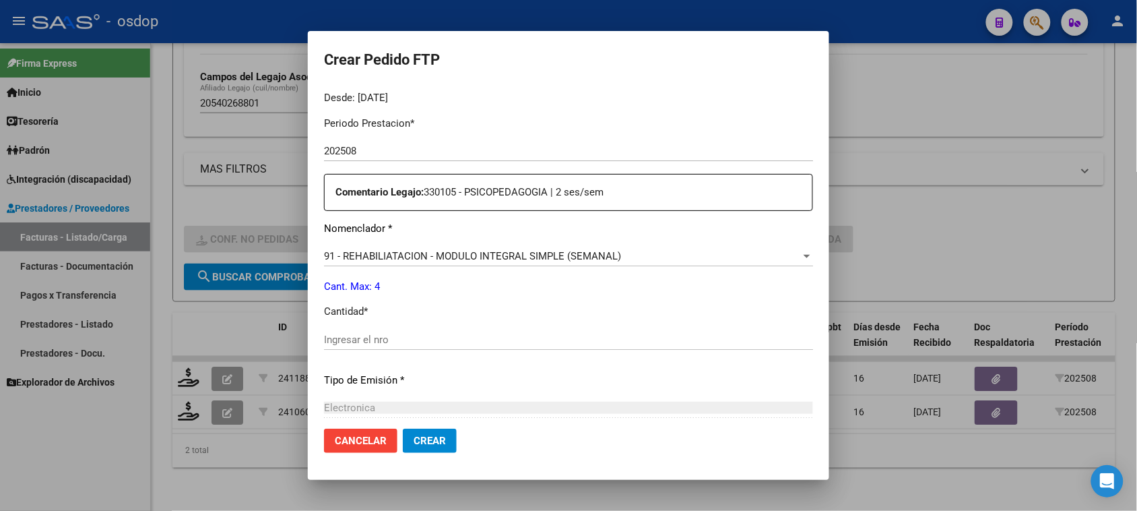
click at [385, 341] on input "Ingresar el nro" at bounding box center [568, 339] width 489 height 12
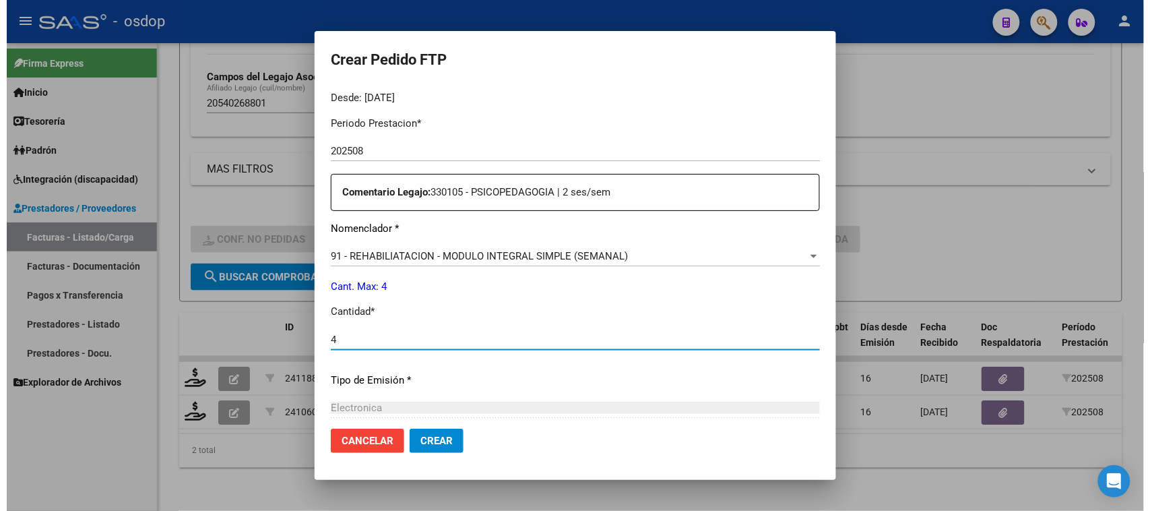
scroll to position [569, 0]
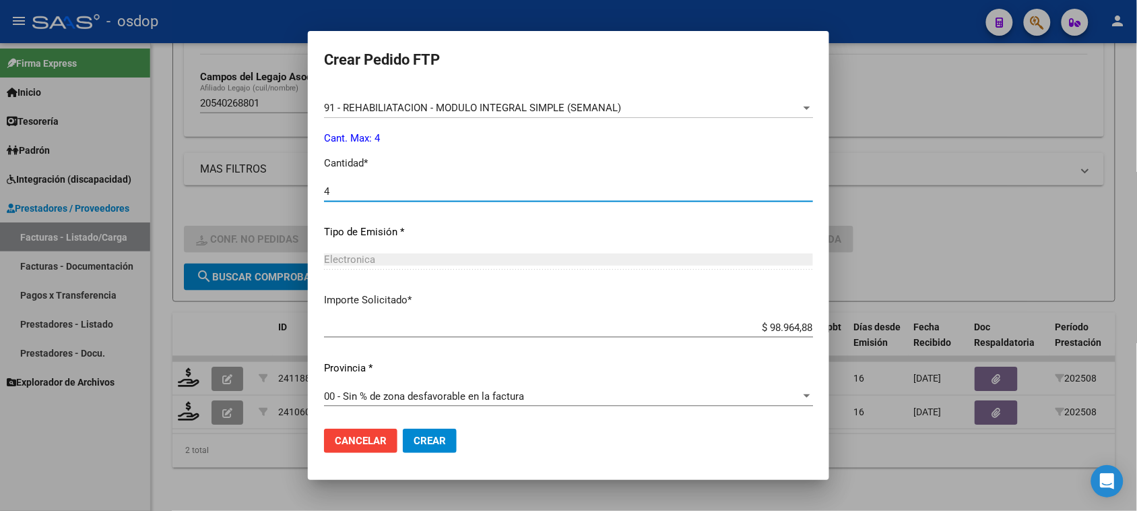
type input "4"
click at [415, 440] on span "Crear" at bounding box center [430, 440] width 32 height 12
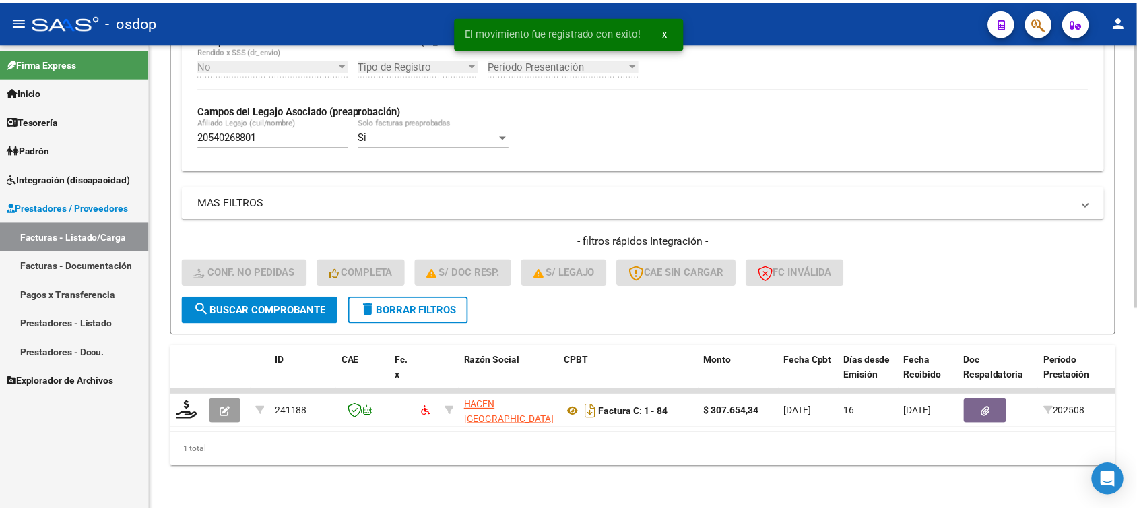
scroll to position [356, 0]
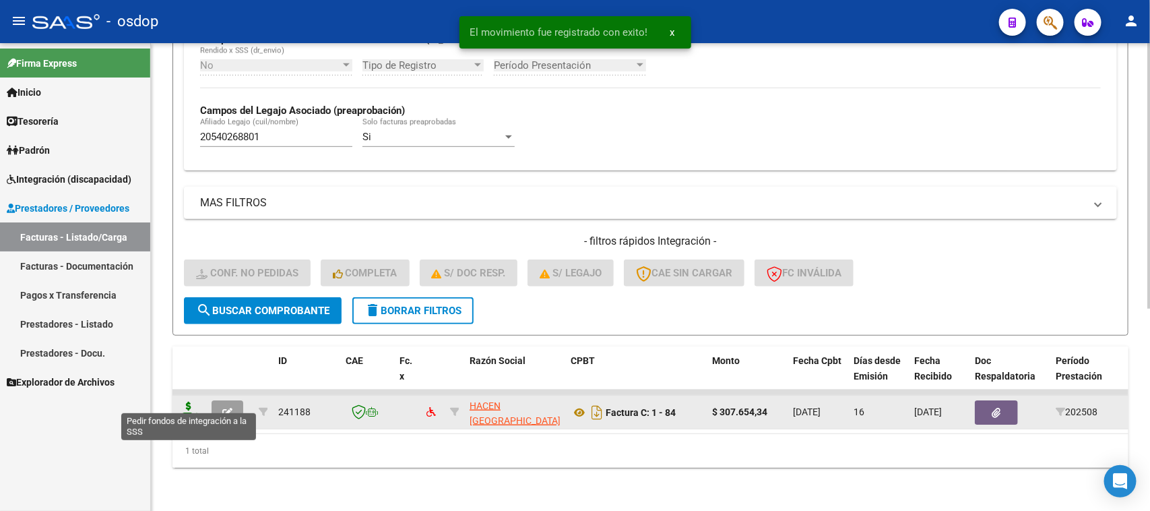
click at [185, 401] on icon at bounding box center [189, 410] width 22 height 19
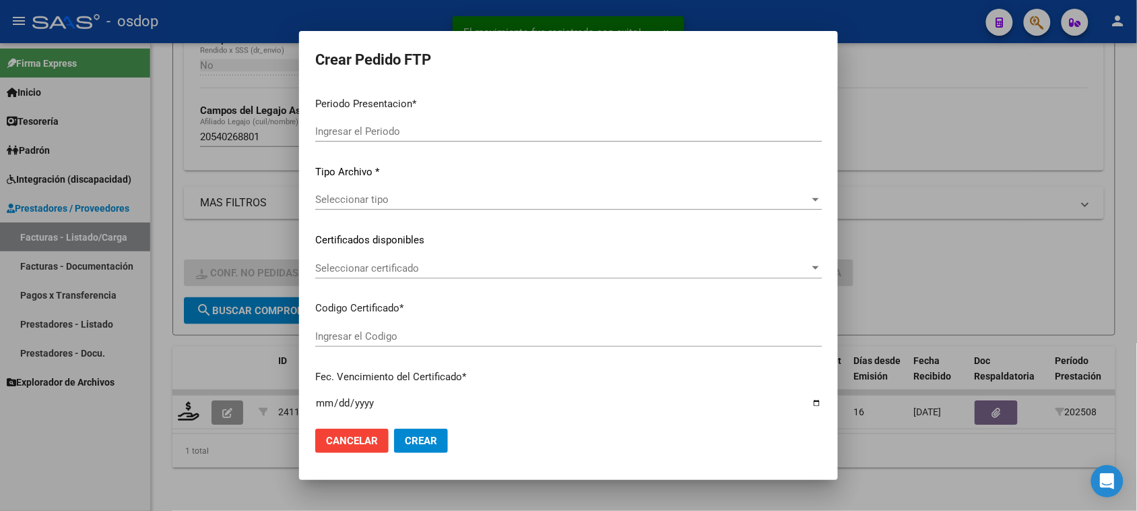
type input "202508"
type input "$ 307.654,34"
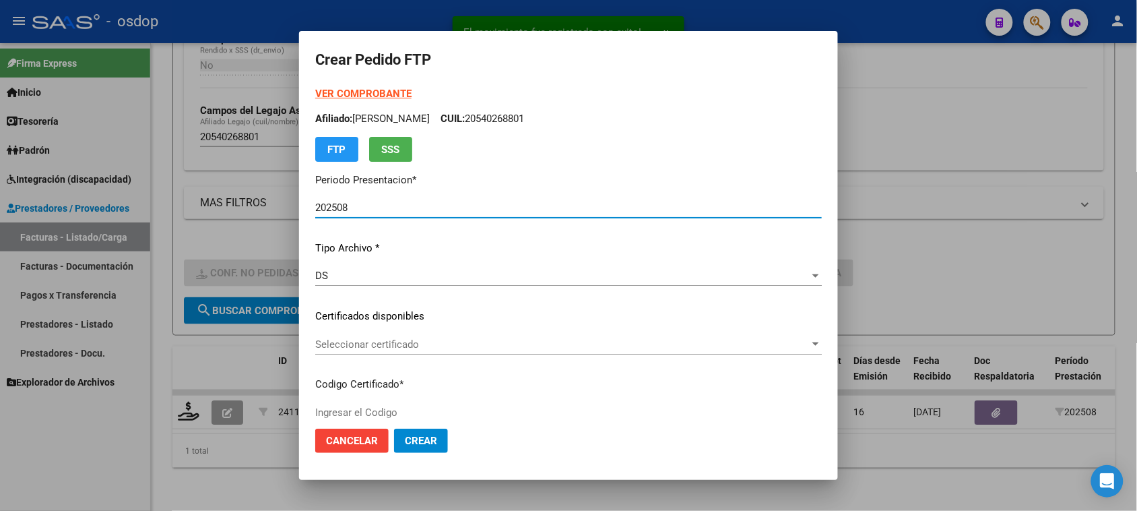
type input "1636030357"
type input "[DATE]"
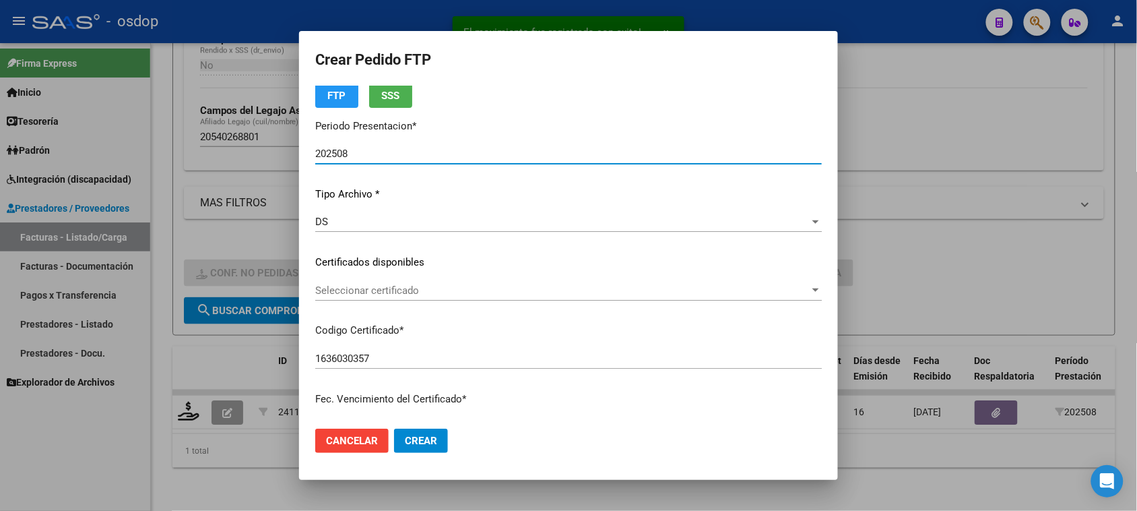
scroll to position [84, 0]
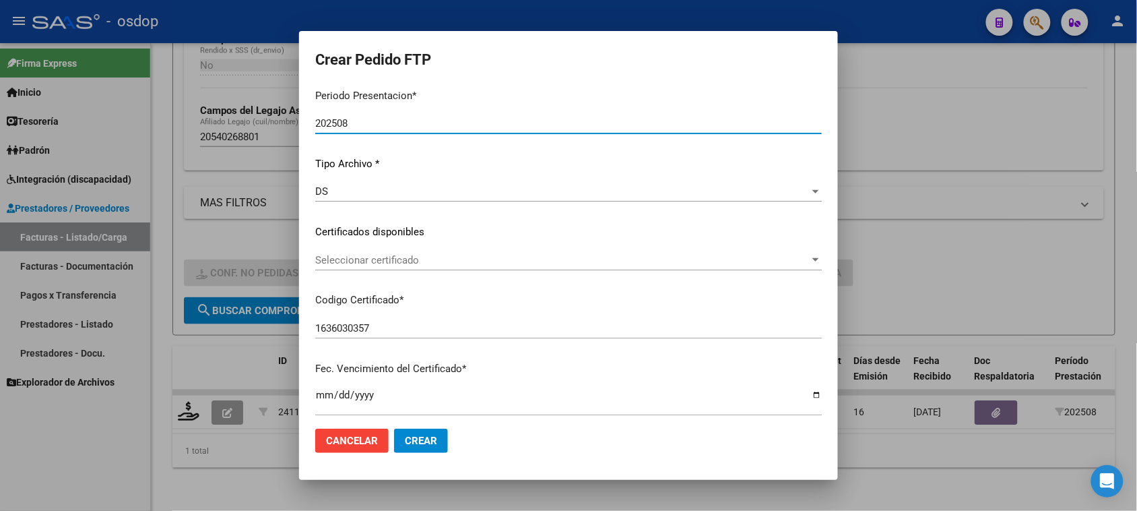
click at [526, 259] on span "Seleccionar certificado" at bounding box center [562, 260] width 494 height 12
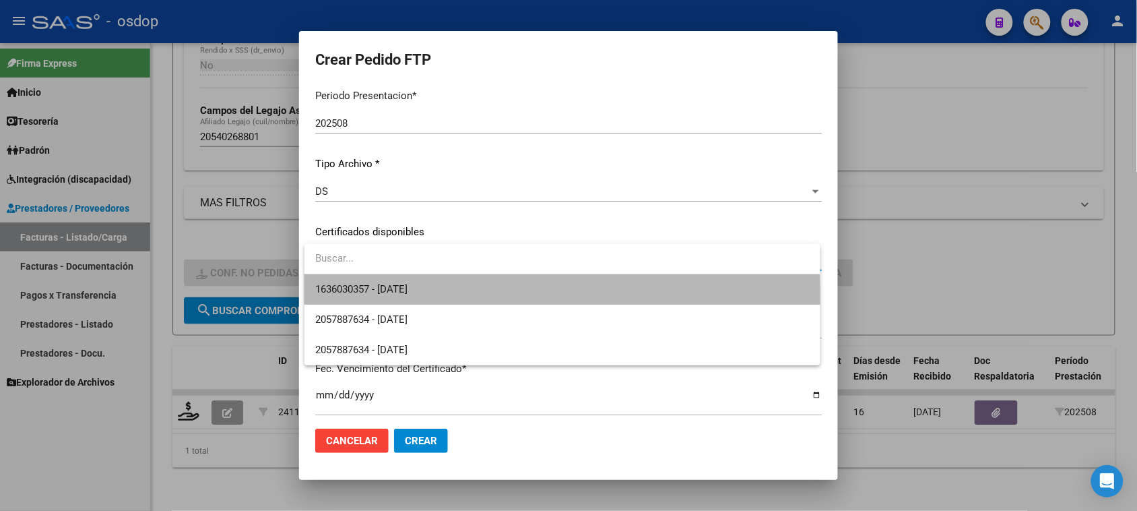
click at [500, 302] on span "1636030357 - [DATE]" at bounding box center [562, 289] width 494 height 30
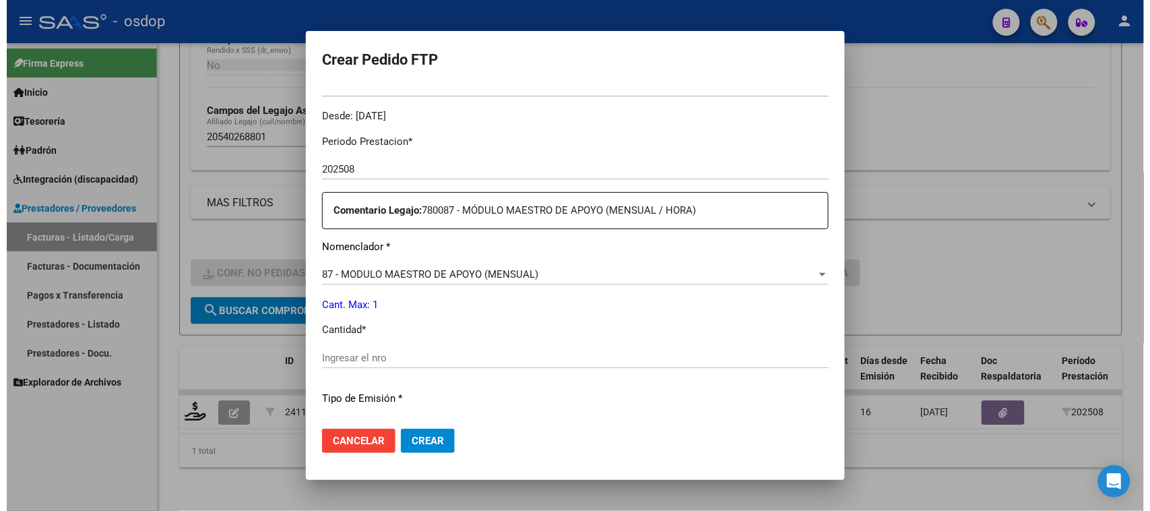
scroll to position [421, 0]
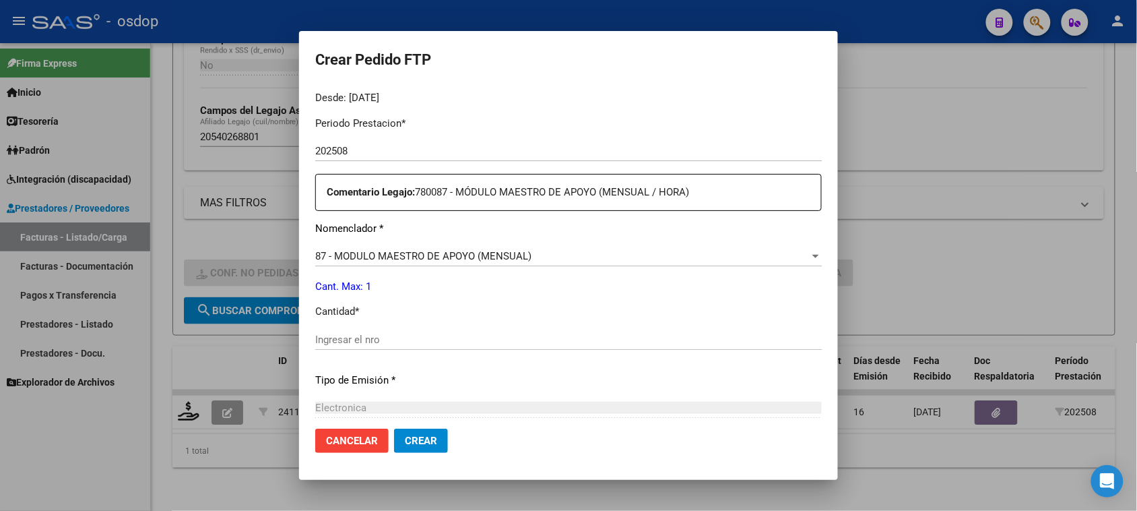
click at [406, 339] on input "Ingresar el nro" at bounding box center [568, 339] width 507 height 12
type input "1"
click at [426, 439] on span "Crear" at bounding box center [421, 440] width 32 height 12
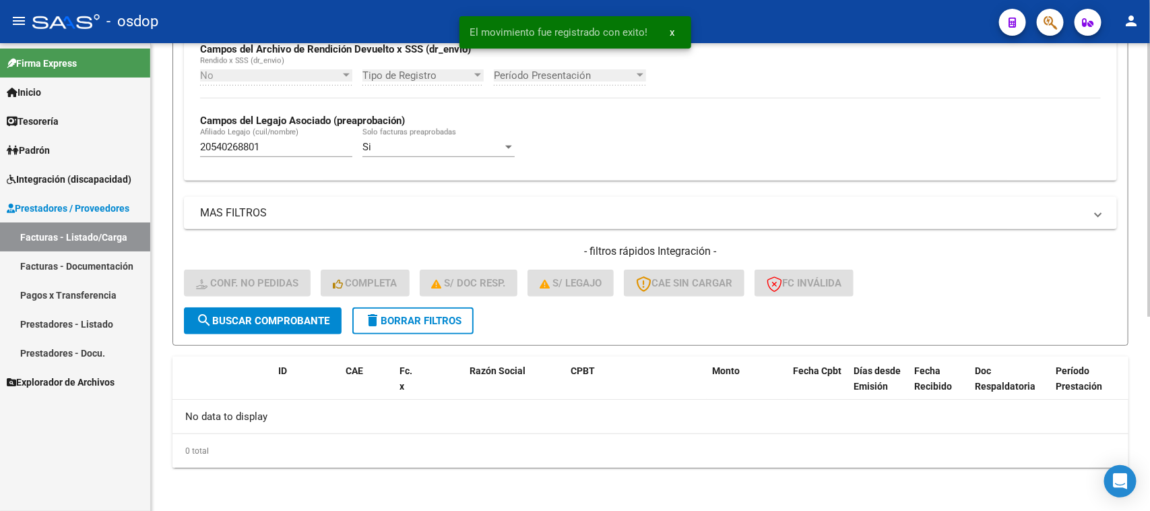
scroll to position [332, 0]
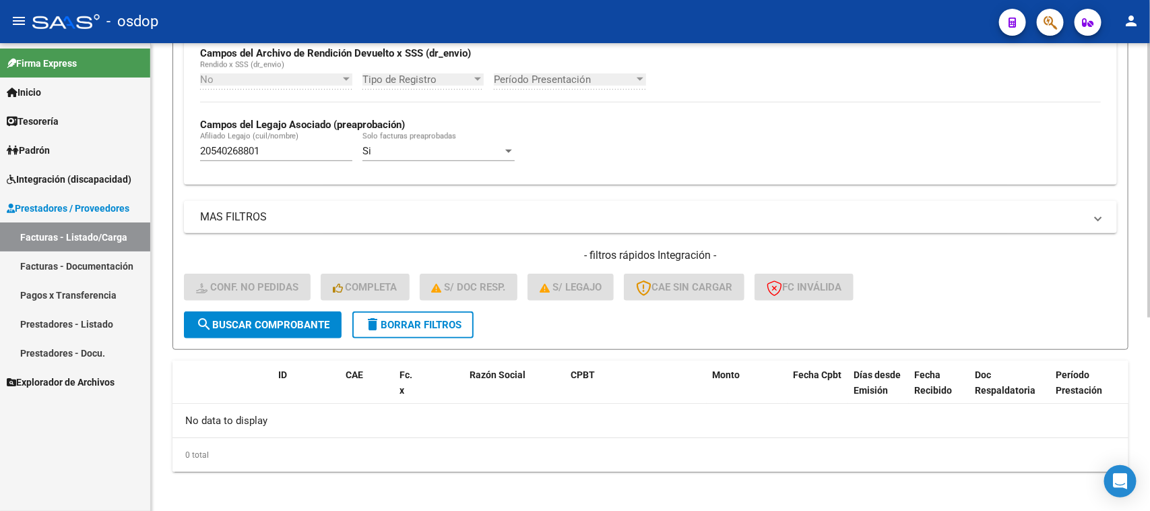
click at [436, 325] on span "delete Borrar Filtros" at bounding box center [412, 325] width 97 height 12
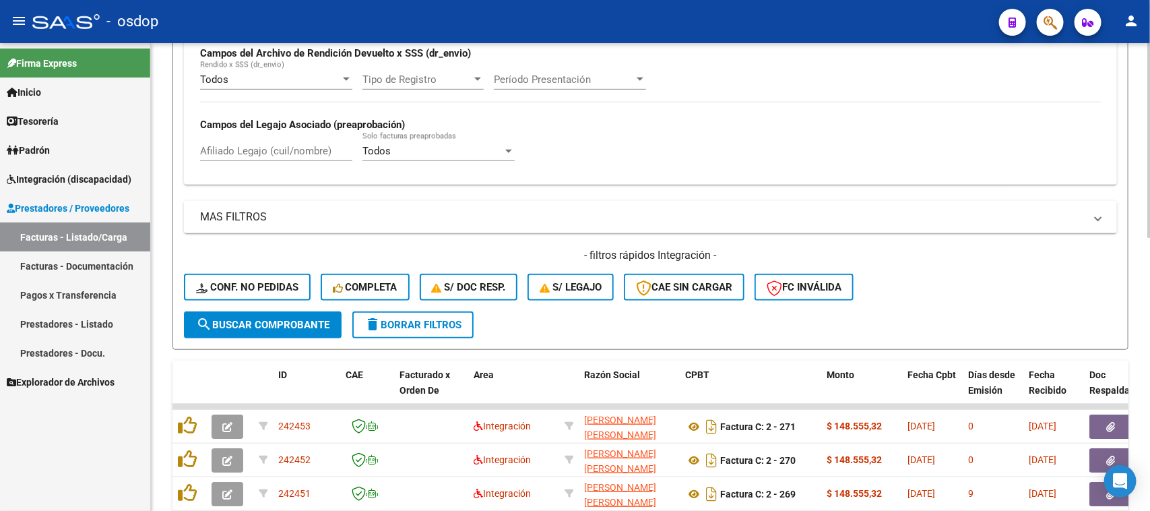
click at [285, 152] on input "Afiliado Legajo (cuil/nombre)" at bounding box center [276, 151] width 152 height 12
paste input "27536223547"
type input "27536223547"
click at [266, 327] on button "search Buscar Comprobante" at bounding box center [263, 324] width 158 height 27
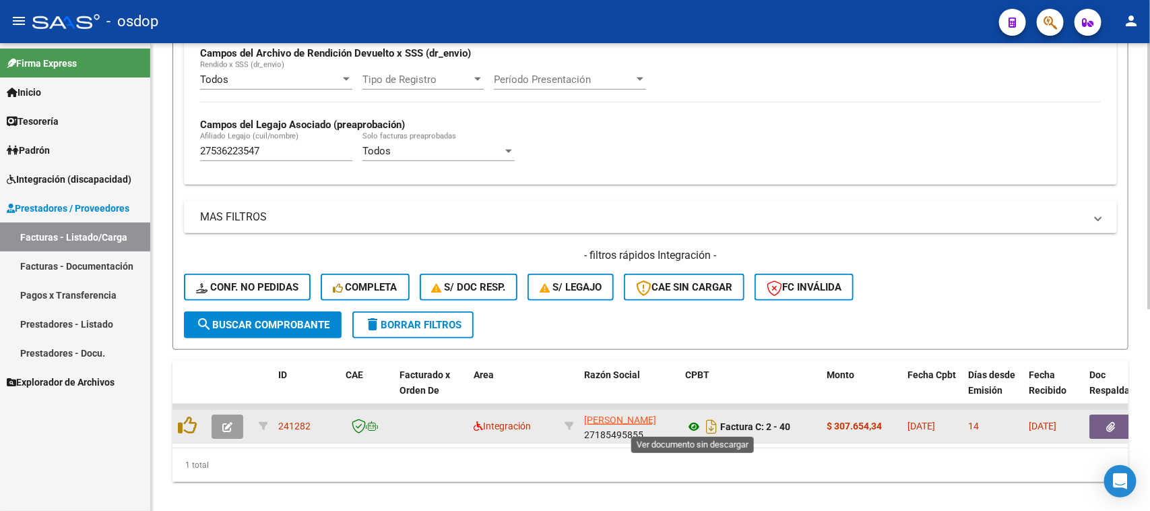
click at [695, 422] on icon at bounding box center [694, 426] width 18 height 16
click at [1107, 424] on icon "button" at bounding box center [1111, 427] width 9 height 10
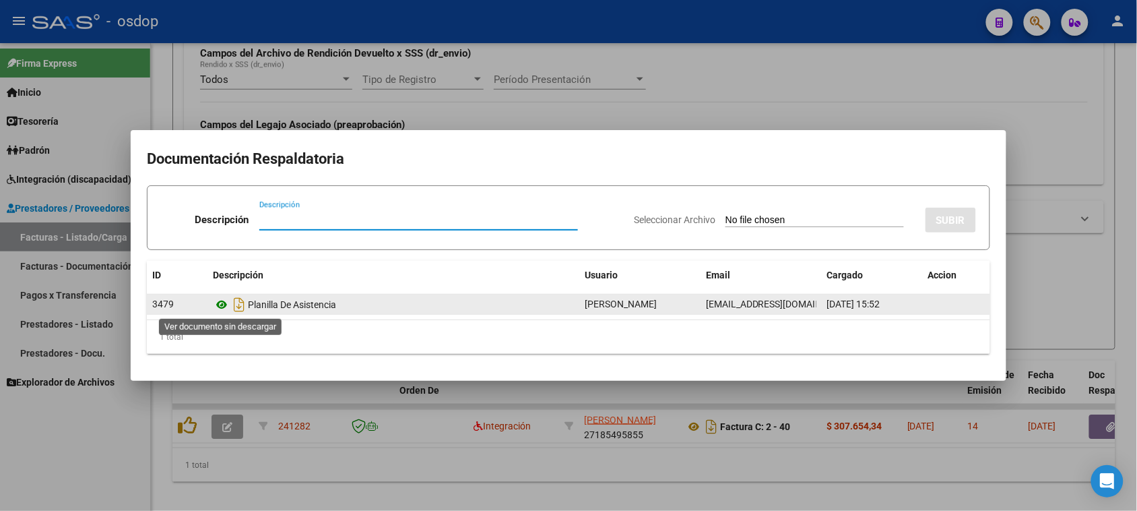
click at [220, 301] on icon at bounding box center [222, 304] width 18 height 16
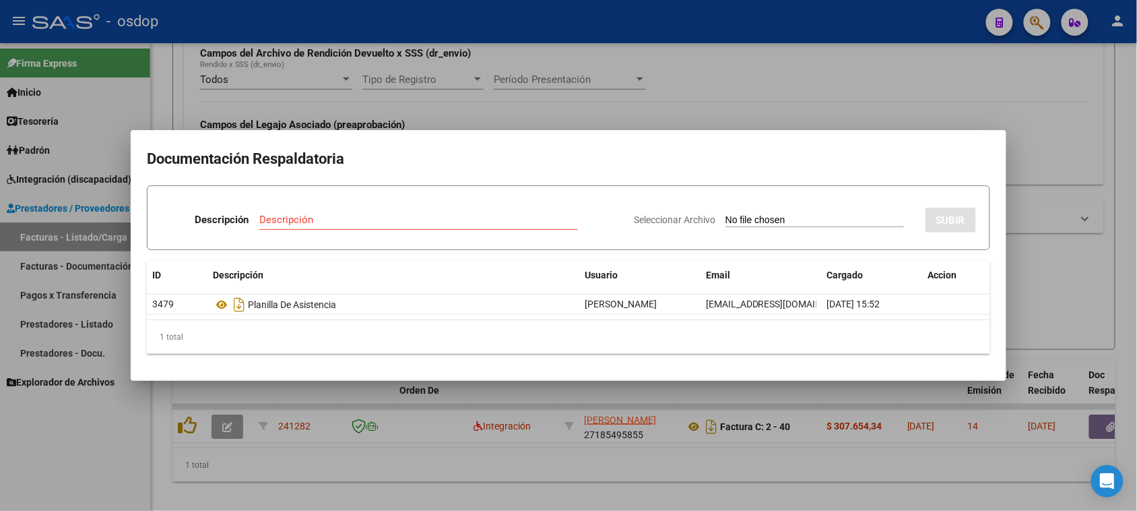
click at [608, 463] on div at bounding box center [568, 255] width 1137 height 511
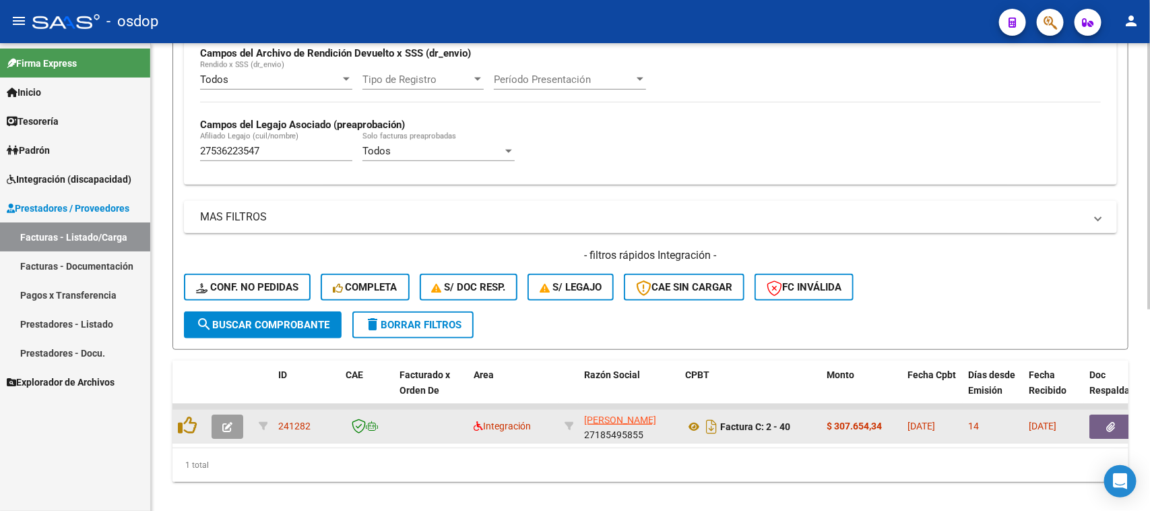
click at [230, 426] on icon "button" at bounding box center [227, 427] width 10 height 10
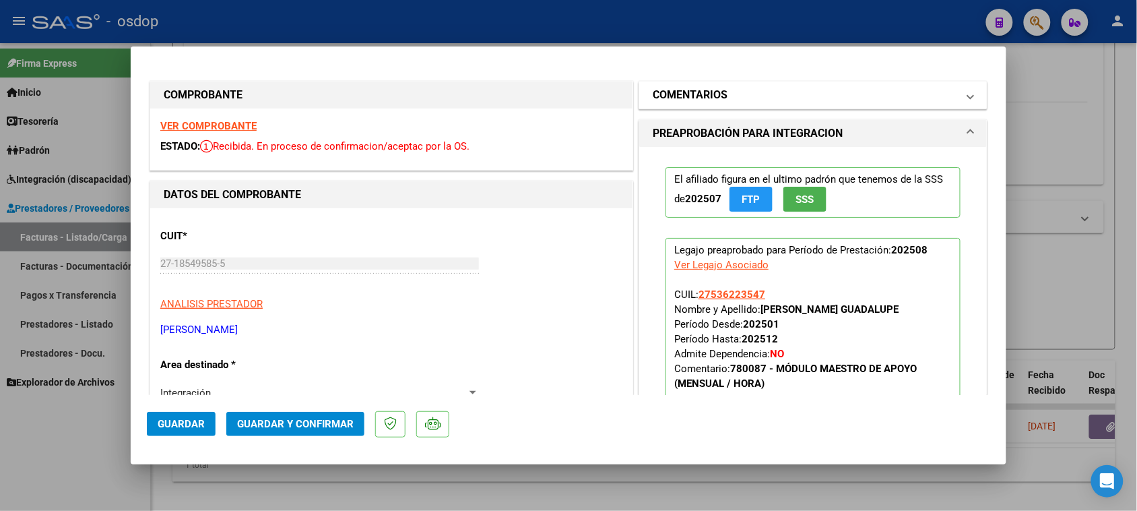
click at [725, 92] on mat-panel-title "COMENTARIOS" at bounding box center [805, 95] width 304 height 16
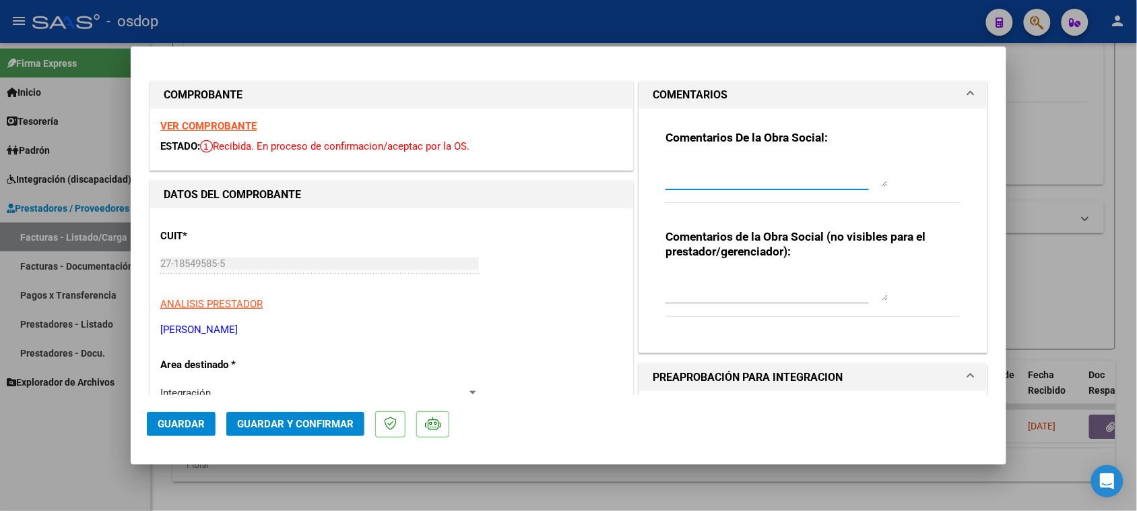
click at [732, 180] on textarea at bounding box center [777, 173] width 222 height 27
type textarea "Por favor completar días y horarios de la planilla DDJJ"
click at [179, 422] on span "Guardar" at bounding box center [181, 424] width 47 height 12
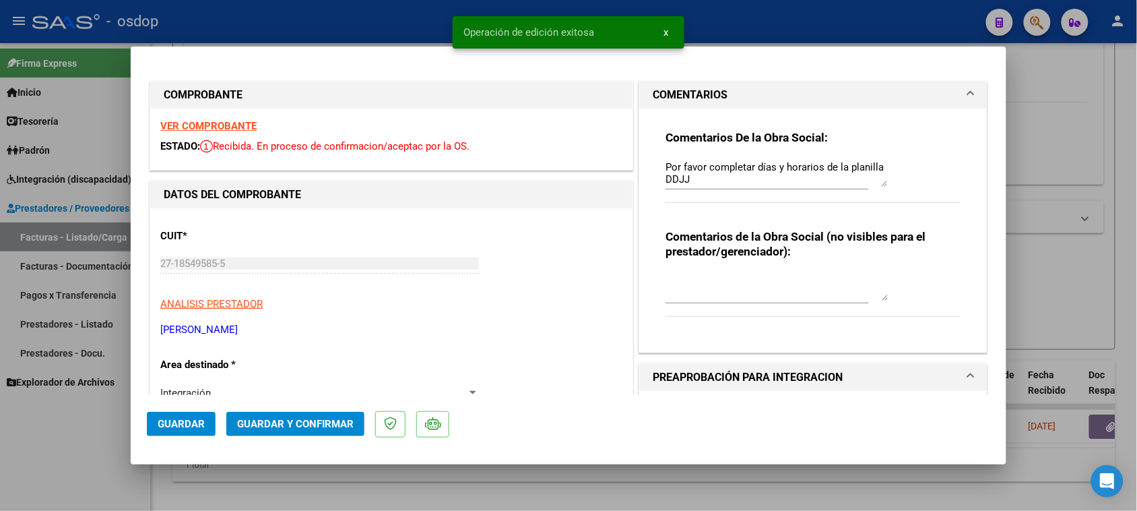
click at [630, 477] on div at bounding box center [568, 255] width 1137 height 511
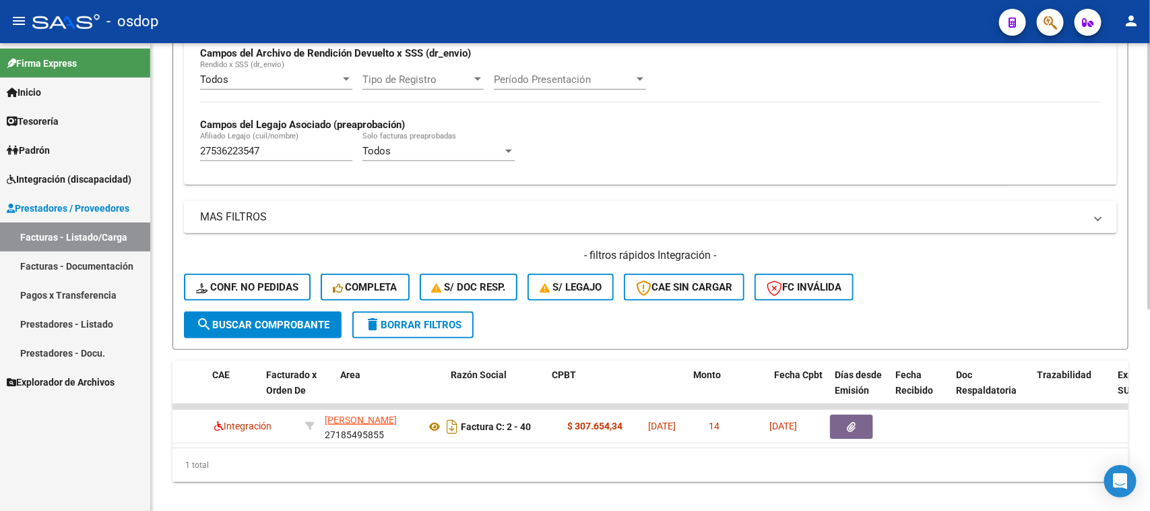
scroll to position [0, 0]
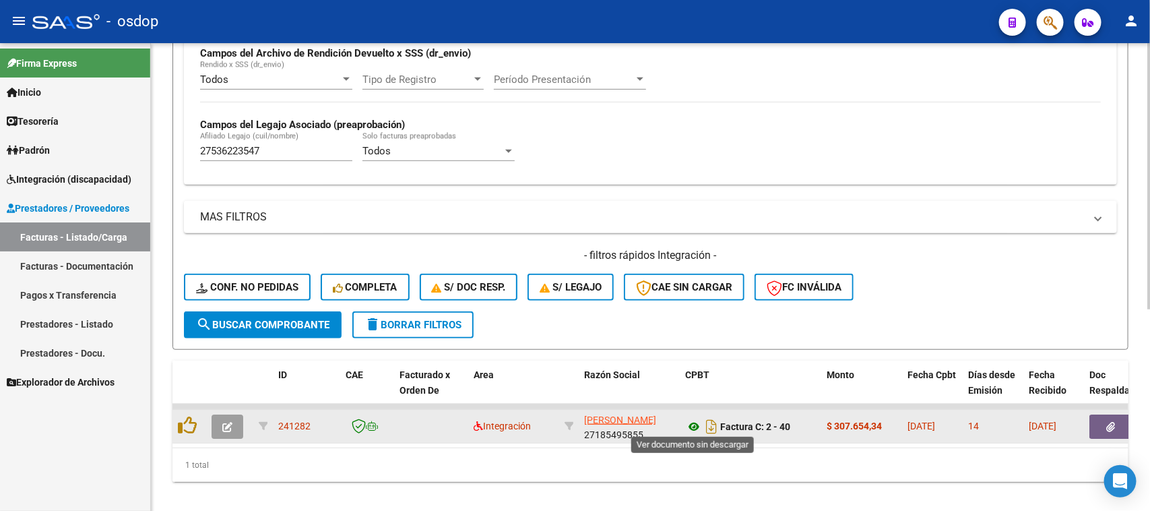
click at [688, 421] on icon at bounding box center [694, 426] width 18 height 16
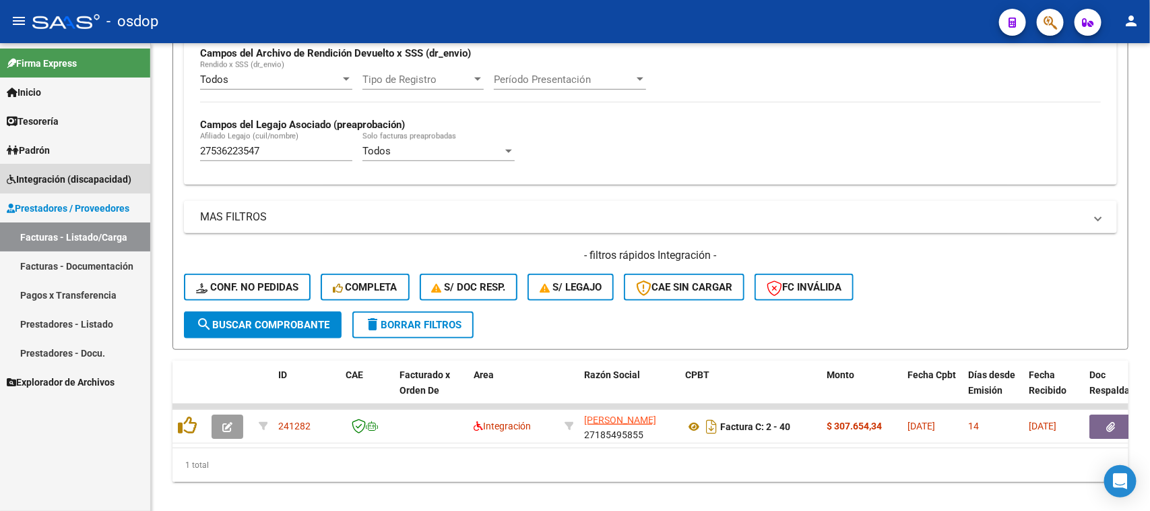
click at [69, 179] on span "Integración (discapacidad)" at bounding box center [69, 179] width 125 height 15
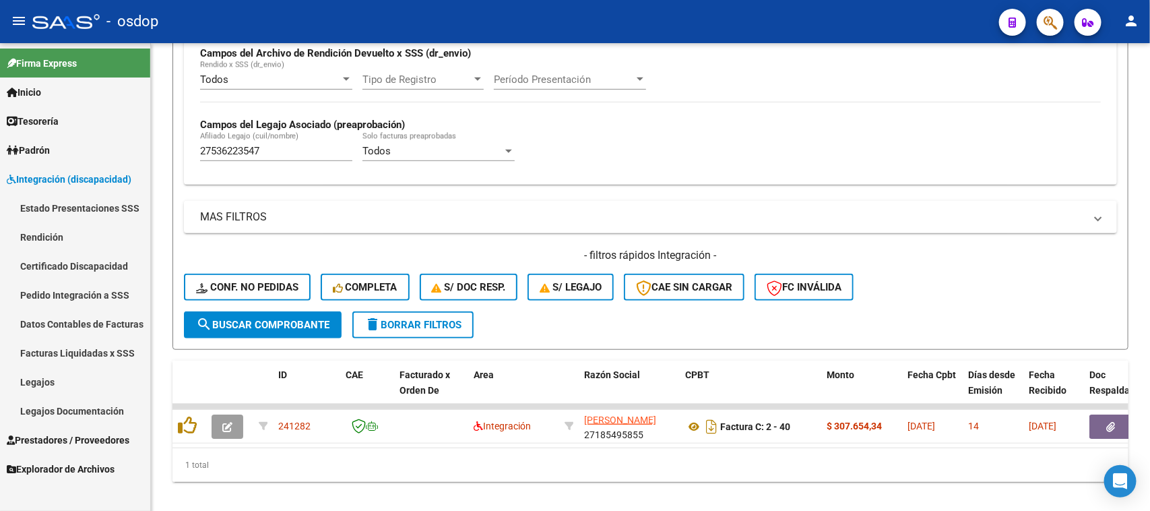
click at [82, 382] on link "Legajos" at bounding box center [75, 381] width 150 height 29
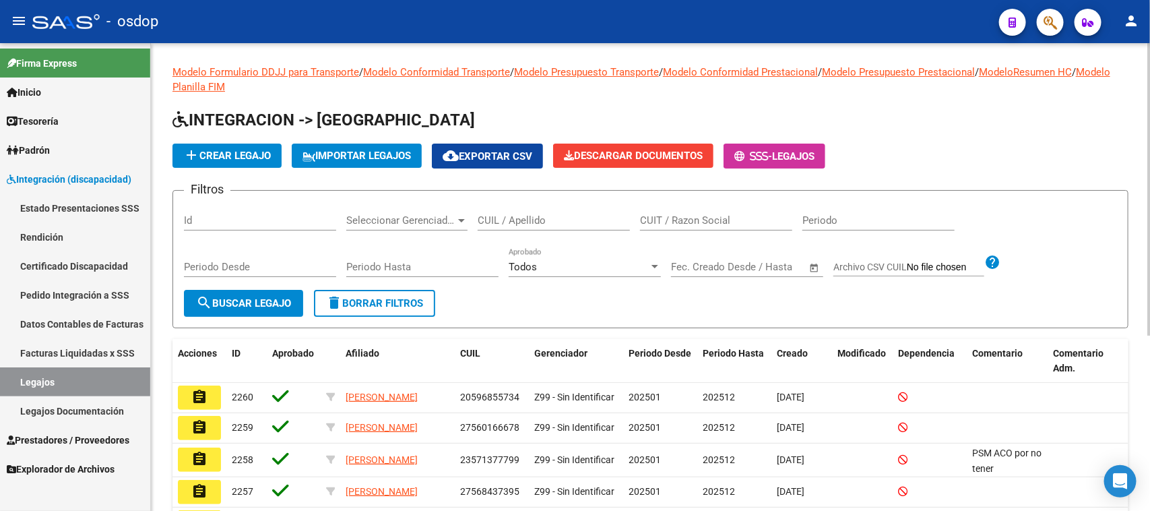
click at [510, 218] on input "CUIL / Apellido" at bounding box center [554, 220] width 152 height 12
type input "juchan"
click at [261, 311] on button "search Buscar Legajo" at bounding box center [243, 303] width 119 height 27
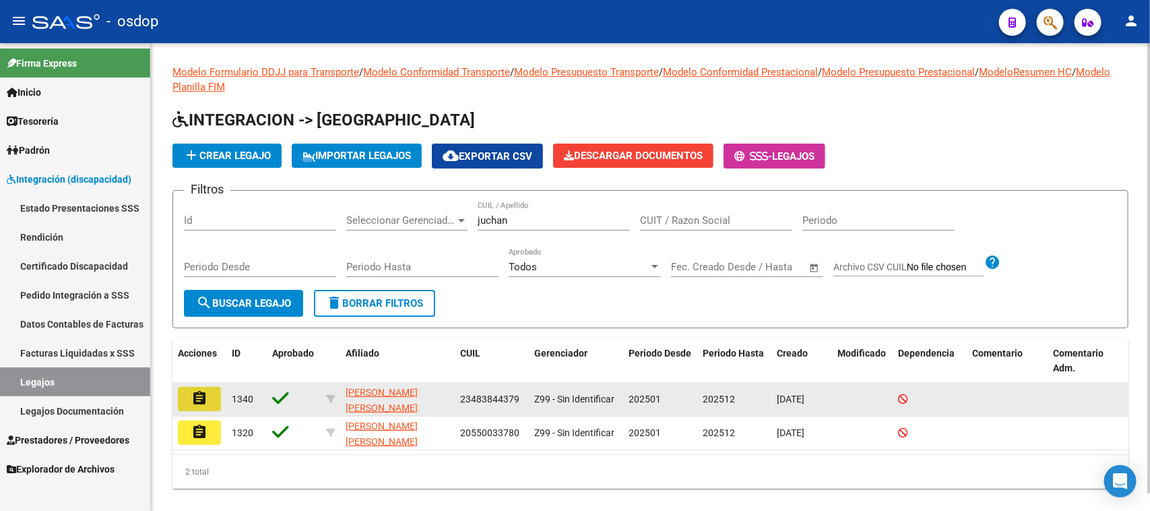
click at [207, 405] on button "assignment" at bounding box center [199, 399] width 43 height 24
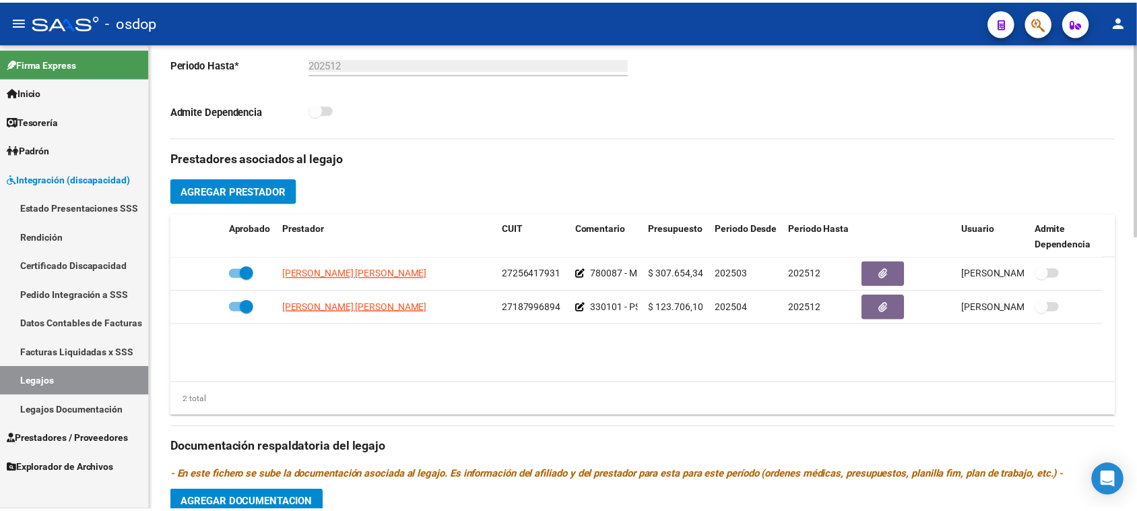
scroll to position [421, 0]
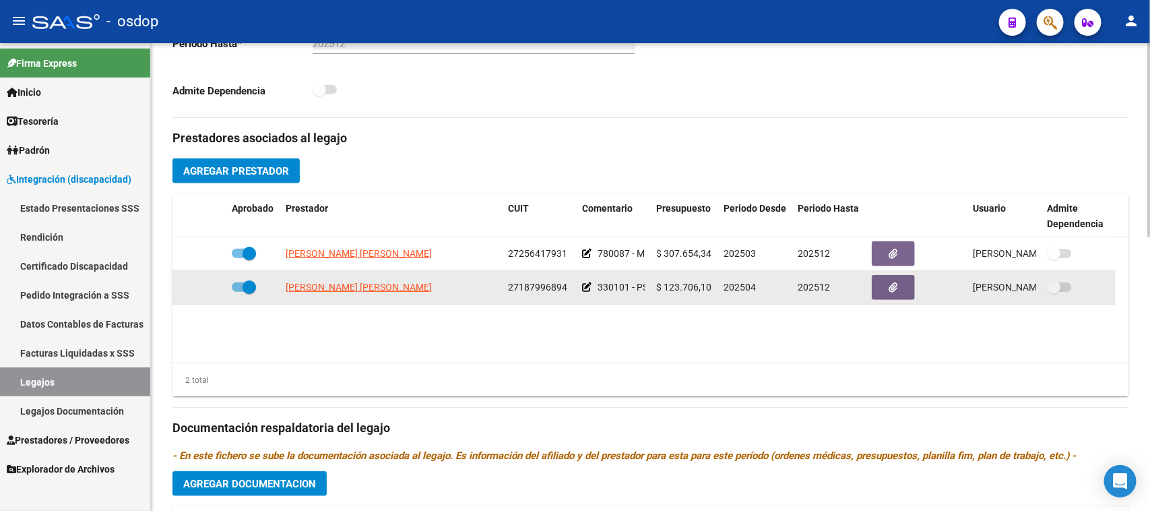
click at [236, 288] on span at bounding box center [244, 286] width 24 height 9
click at [238, 292] on input "checkbox" at bounding box center [238, 292] width 1 height 1
checkbox input "false"
click at [203, 287] on icon at bounding box center [206, 286] width 9 height 9
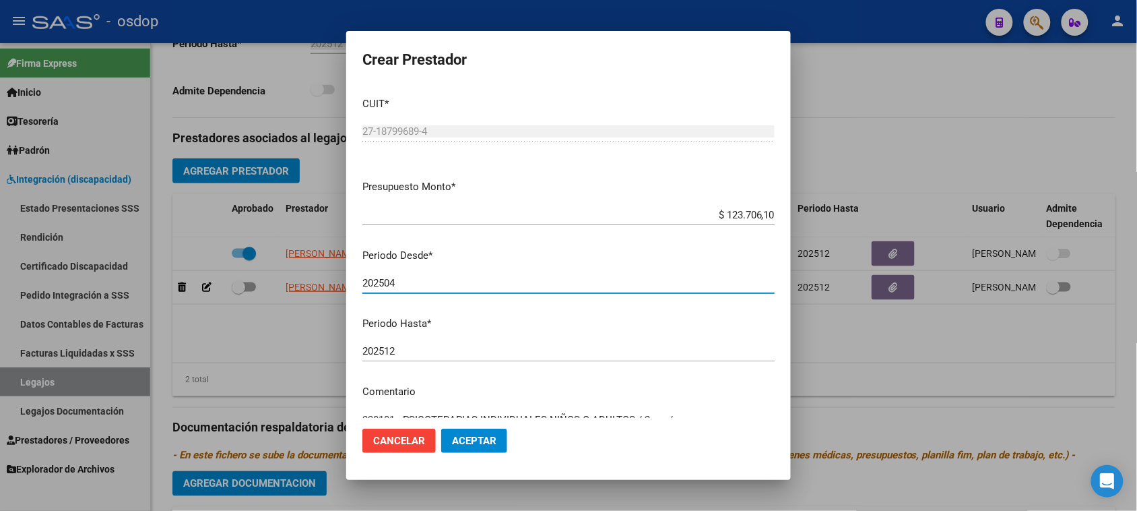
click at [408, 285] on input "202504" at bounding box center [568, 283] width 412 height 12
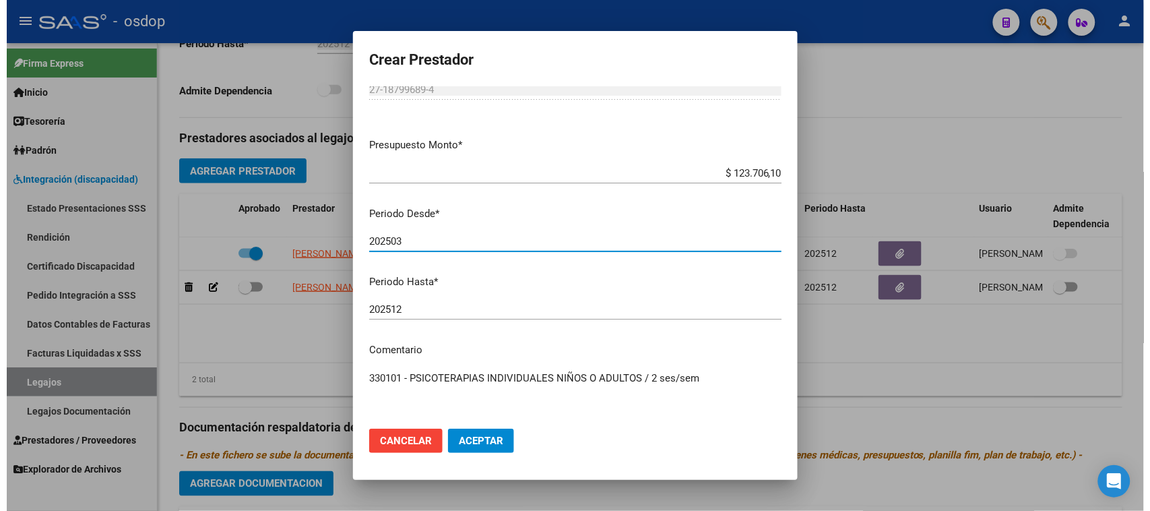
scroll to position [129, 0]
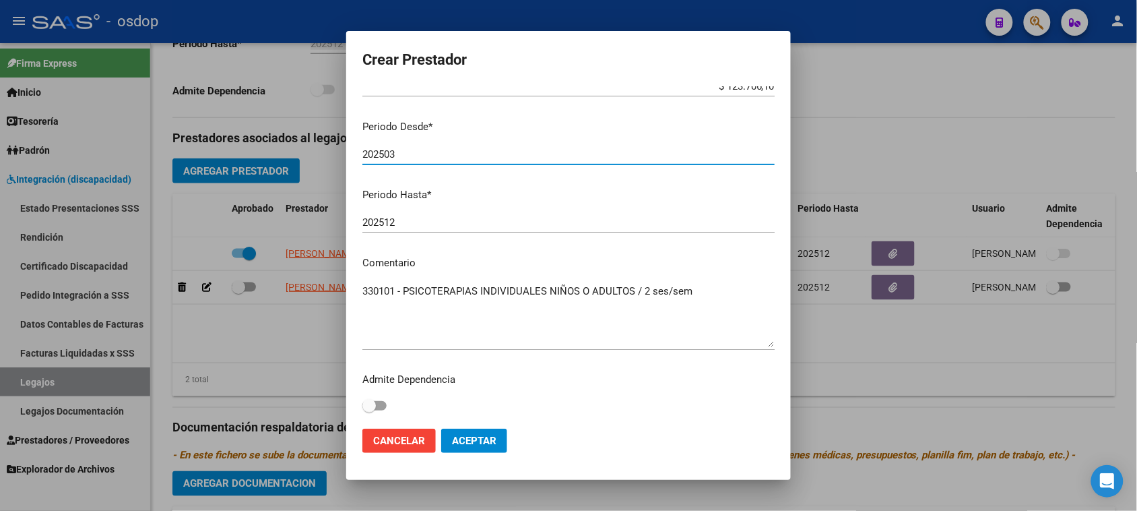
type input "202503"
click at [484, 441] on span "Aceptar" at bounding box center [474, 440] width 44 height 12
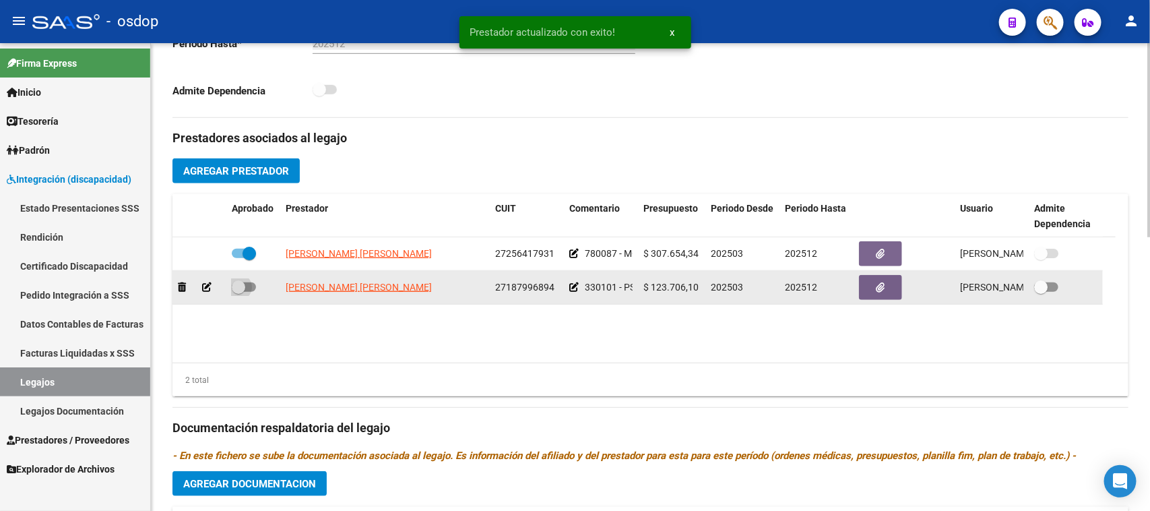
click at [251, 282] on span at bounding box center [244, 286] width 24 height 9
click at [238, 292] on input "checkbox" at bounding box center [238, 292] width 1 height 1
checkbox input "true"
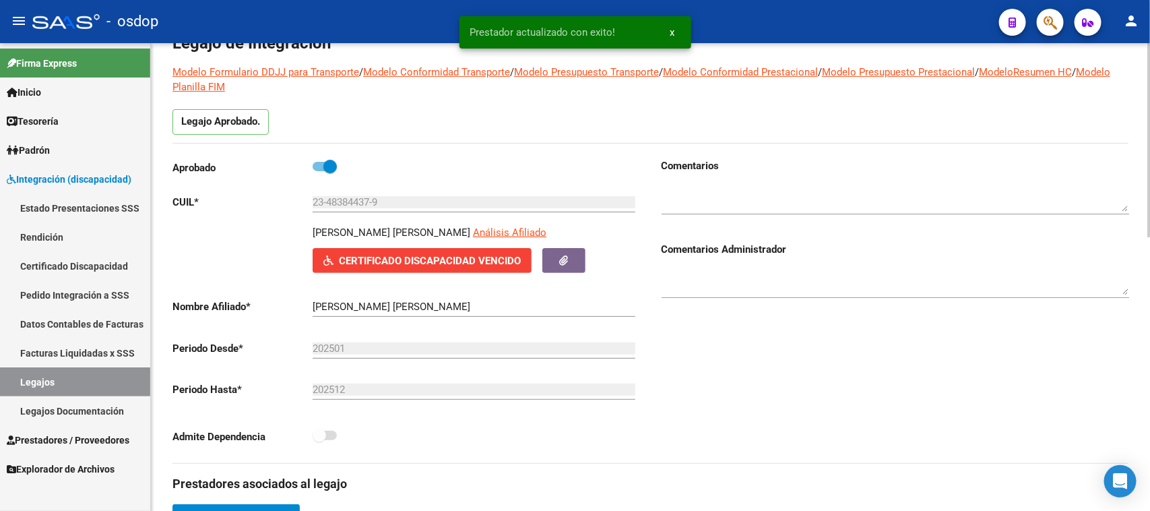
scroll to position [0, 0]
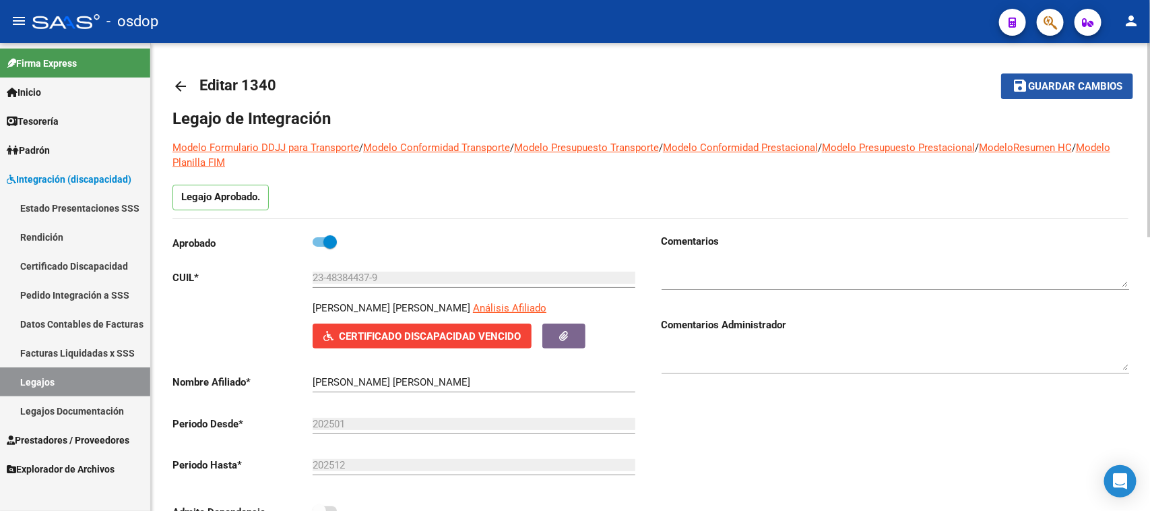
click at [1078, 83] on span "Guardar cambios" at bounding box center [1075, 87] width 94 height 12
click at [1068, 90] on span "Guardar cambios" at bounding box center [1075, 87] width 94 height 12
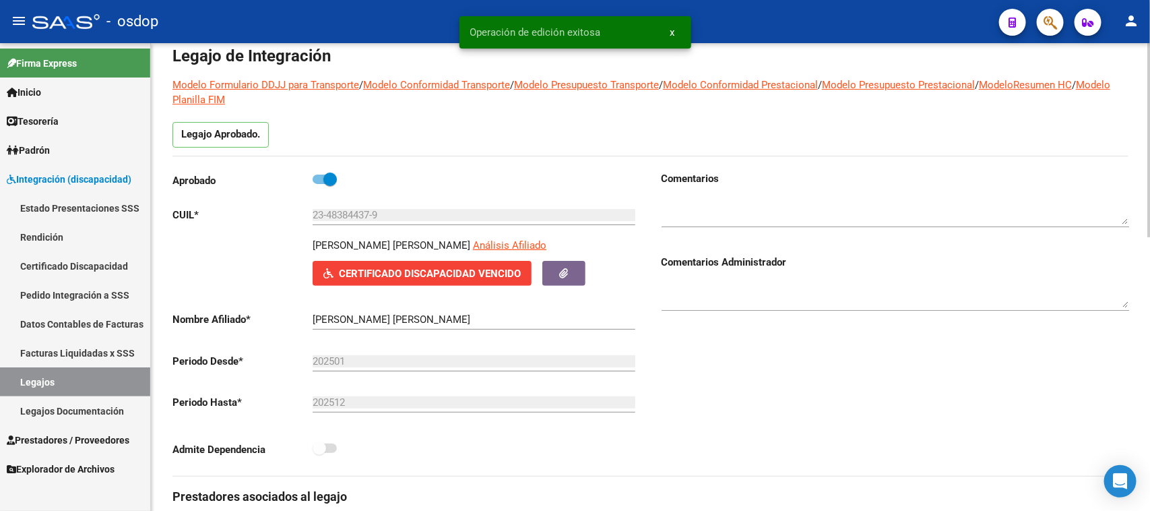
scroll to position [337, 0]
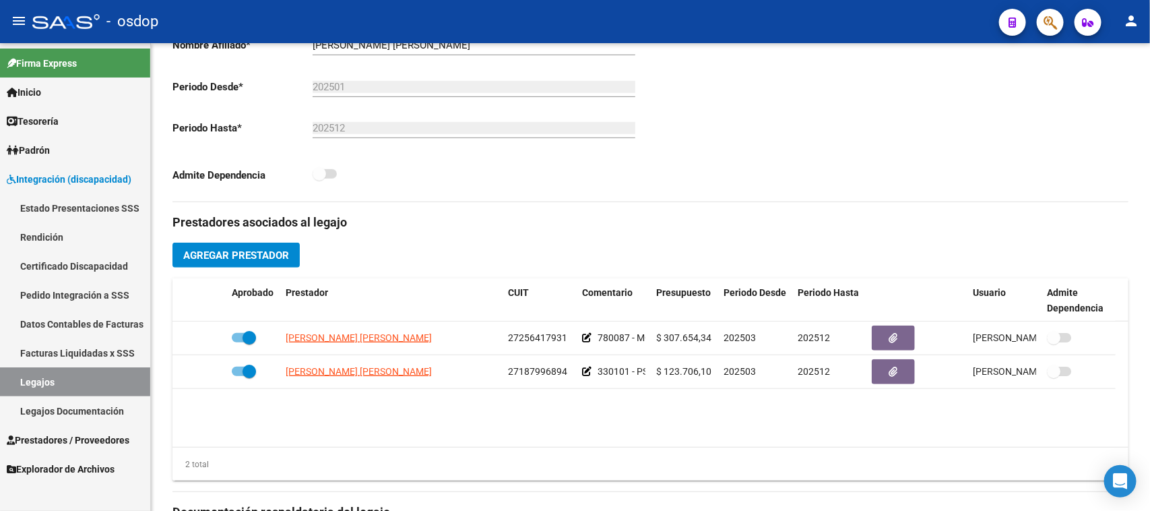
click at [89, 439] on span "Prestadores / Proveedores" at bounding box center [68, 439] width 123 height 15
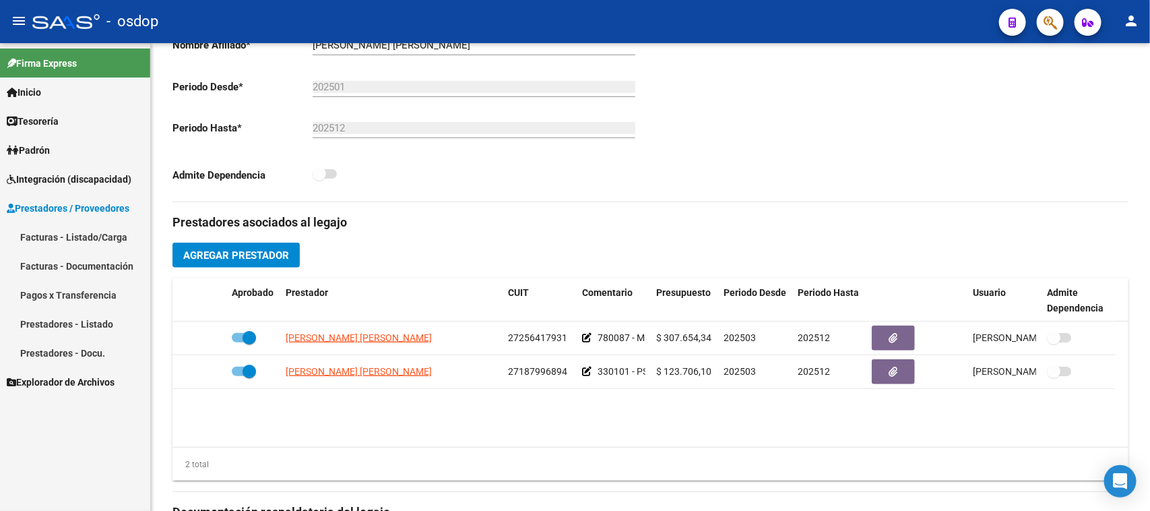
click at [102, 243] on link "Facturas - Listado/Carga" at bounding box center [75, 236] width 150 height 29
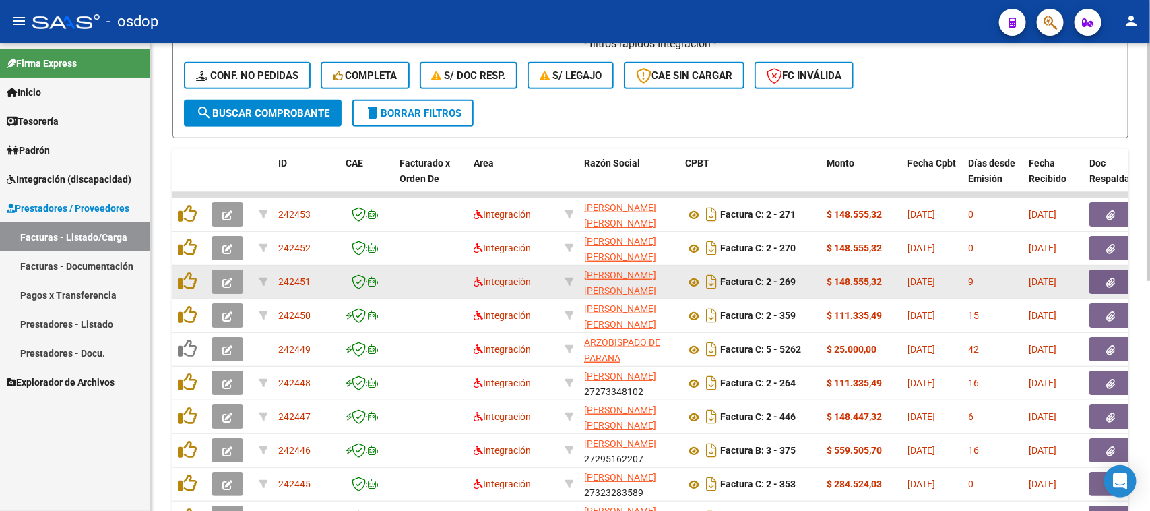
scroll to position [84, 0]
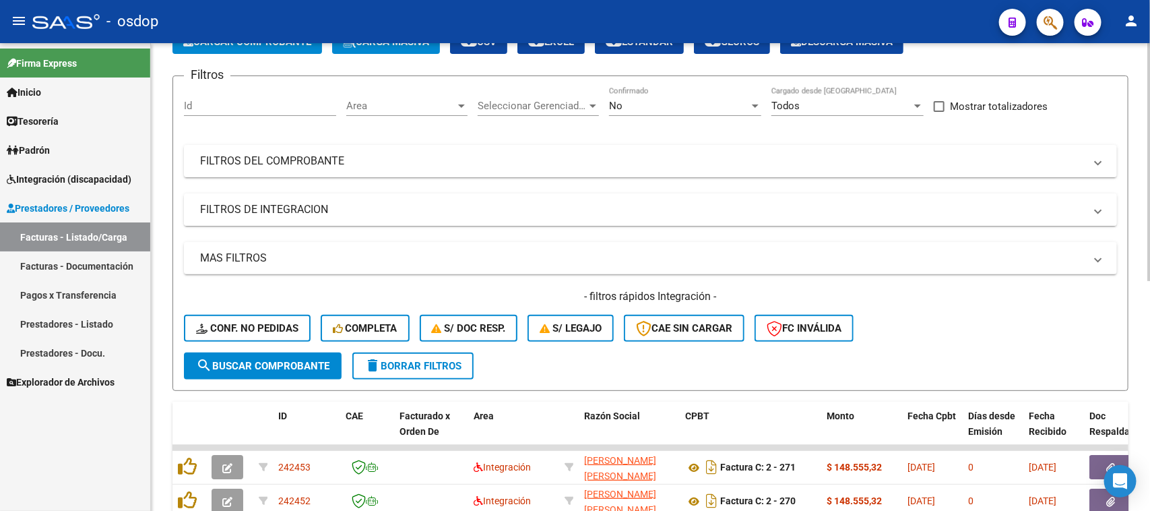
click at [271, 202] on mat-panel-title "FILTROS DE INTEGRACION" at bounding box center [642, 209] width 884 height 15
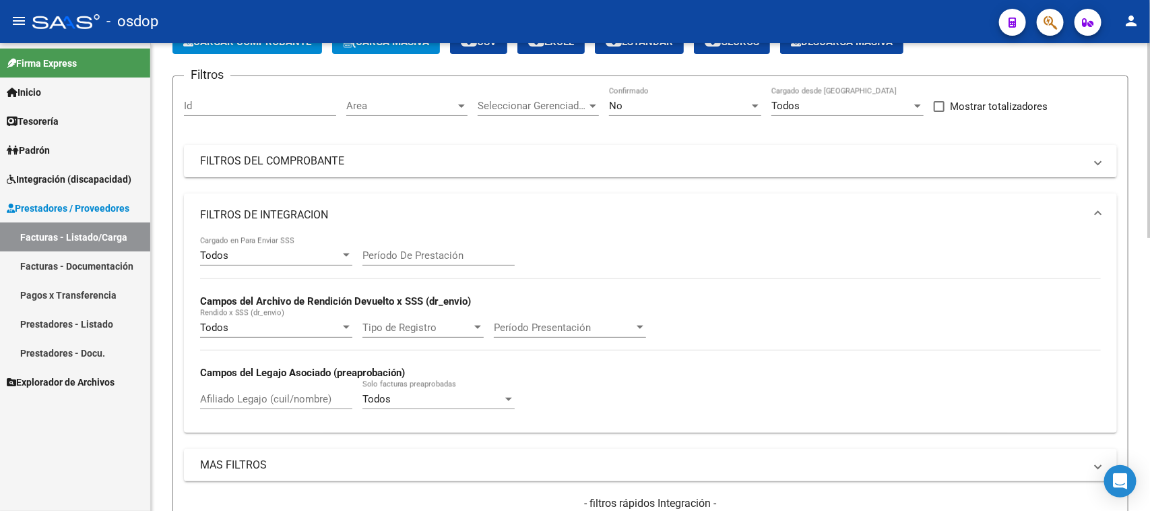
click at [251, 399] on input "Afiliado Legajo (cuil/nombre)" at bounding box center [276, 399] width 152 height 12
paste input "27536223547"
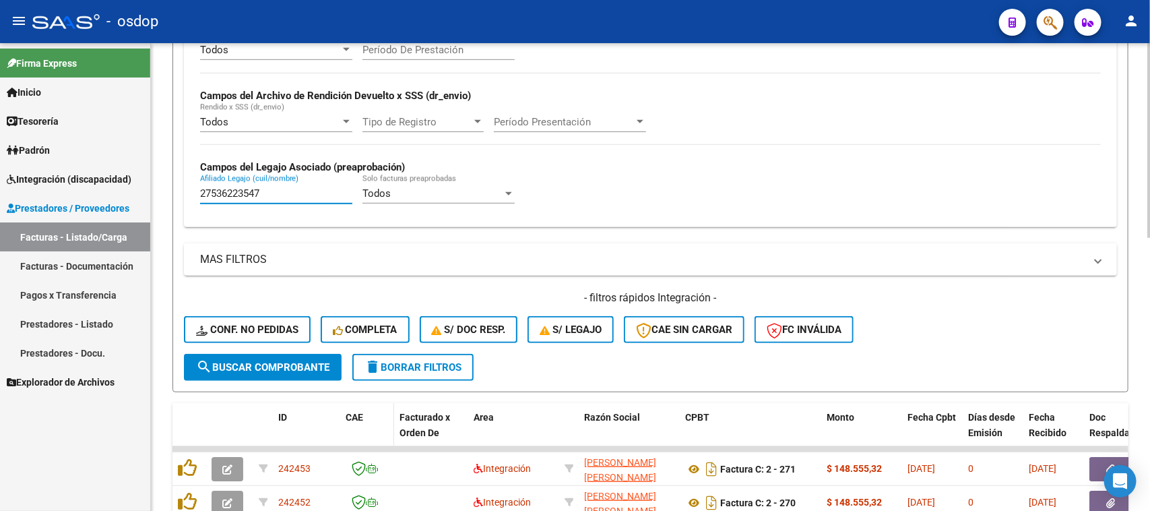
scroll to position [337, 0]
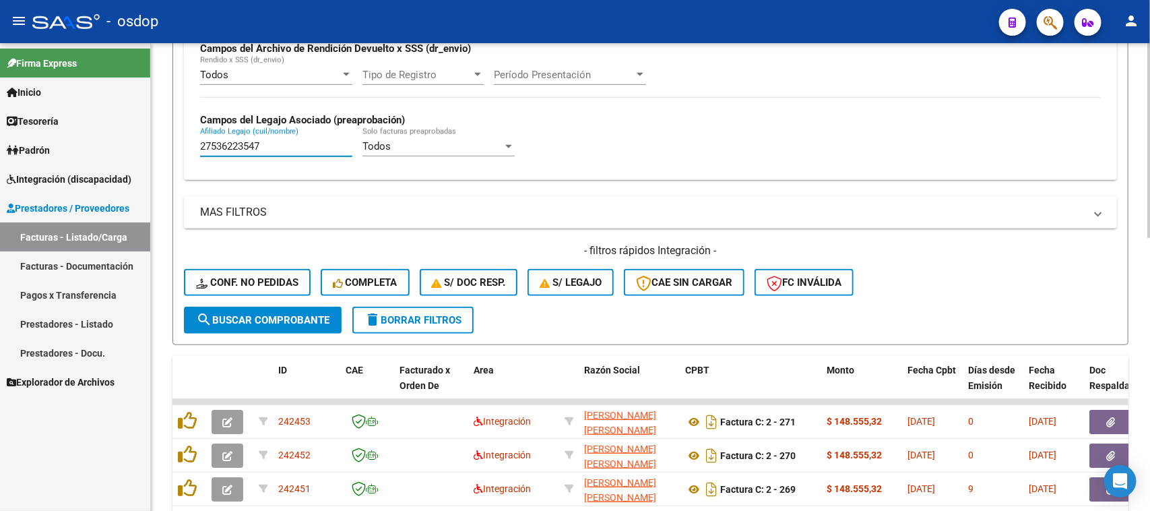
type input "27536223547"
click at [275, 322] on button "search Buscar Comprobante" at bounding box center [263, 319] width 158 height 27
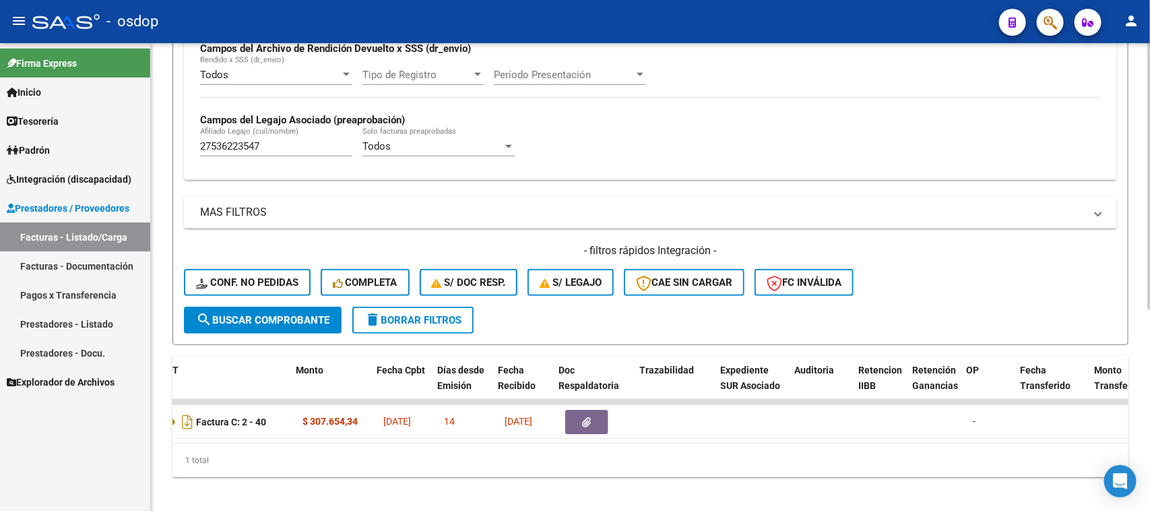
scroll to position [0, 530]
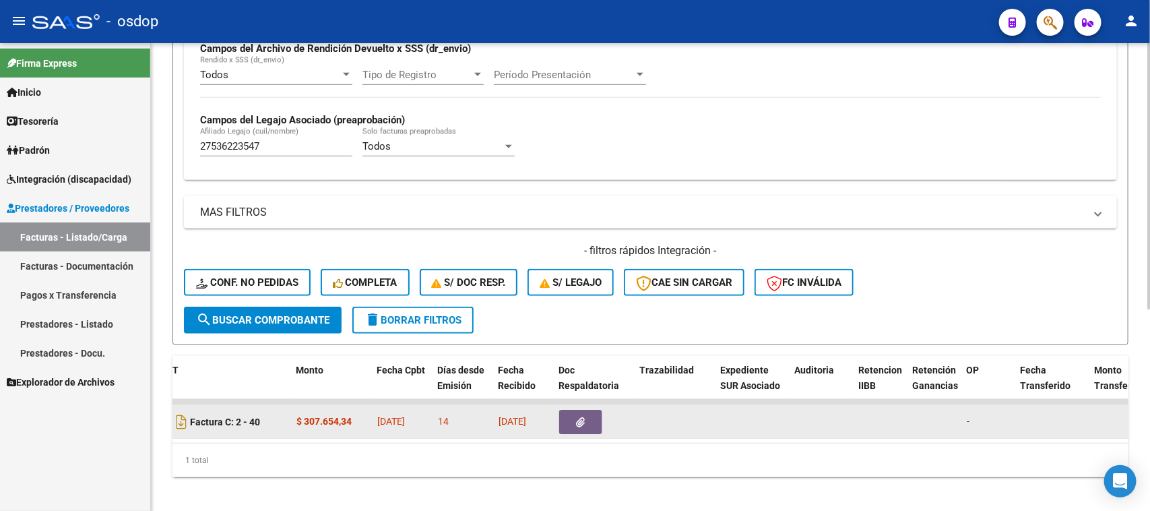
click at [574, 420] on button "button" at bounding box center [580, 422] width 43 height 24
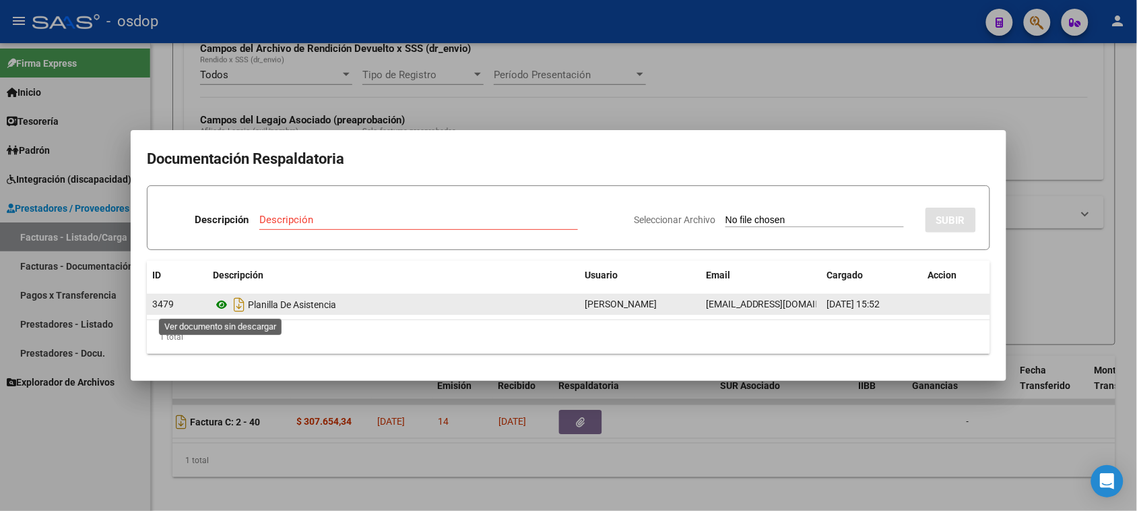
click at [219, 305] on icon at bounding box center [222, 304] width 18 height 16
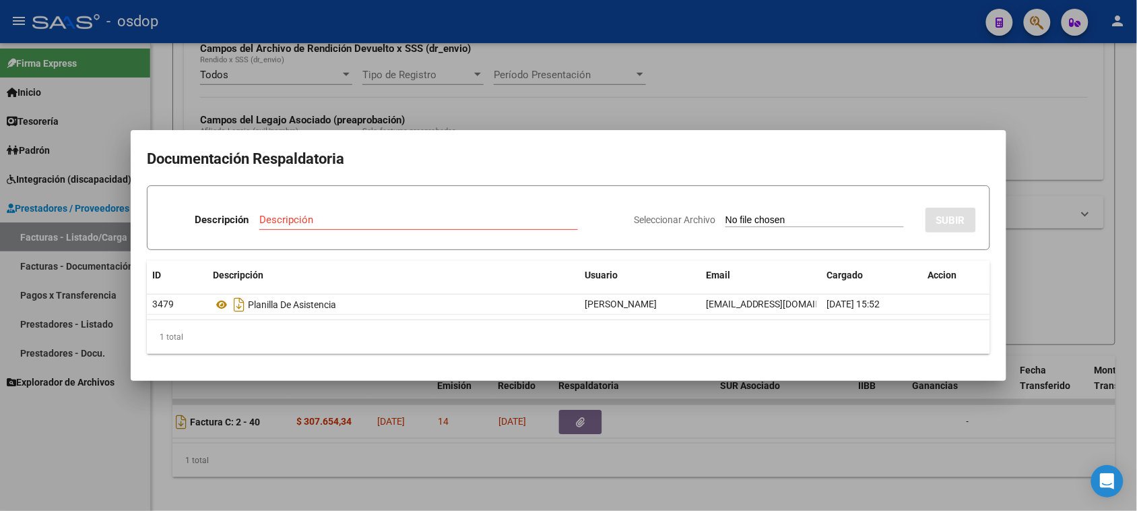
click at [510, 465] on div at bounding box center [568, 255] width 1137 height 511
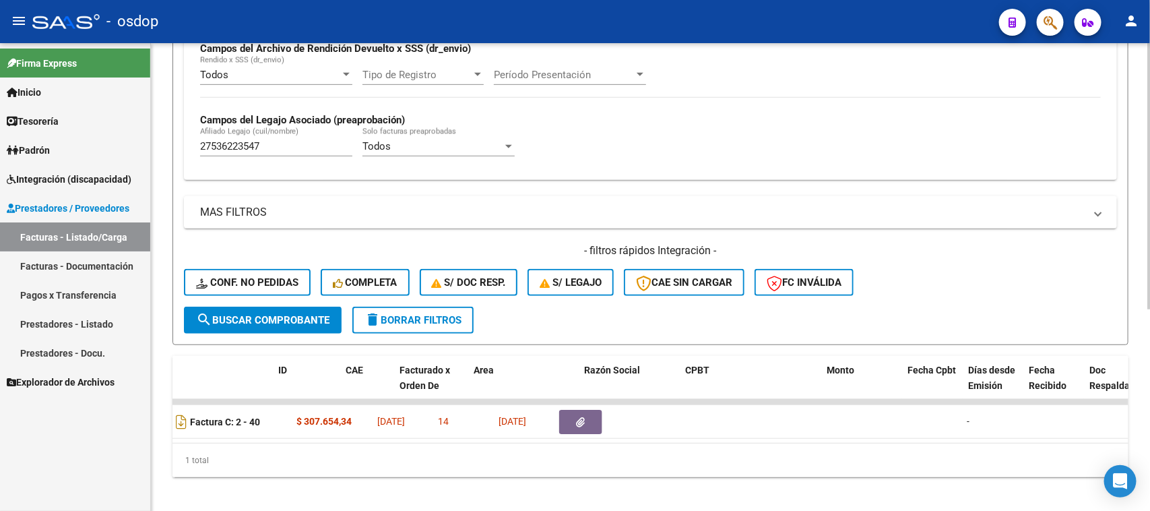
scroll to position [0, 0]
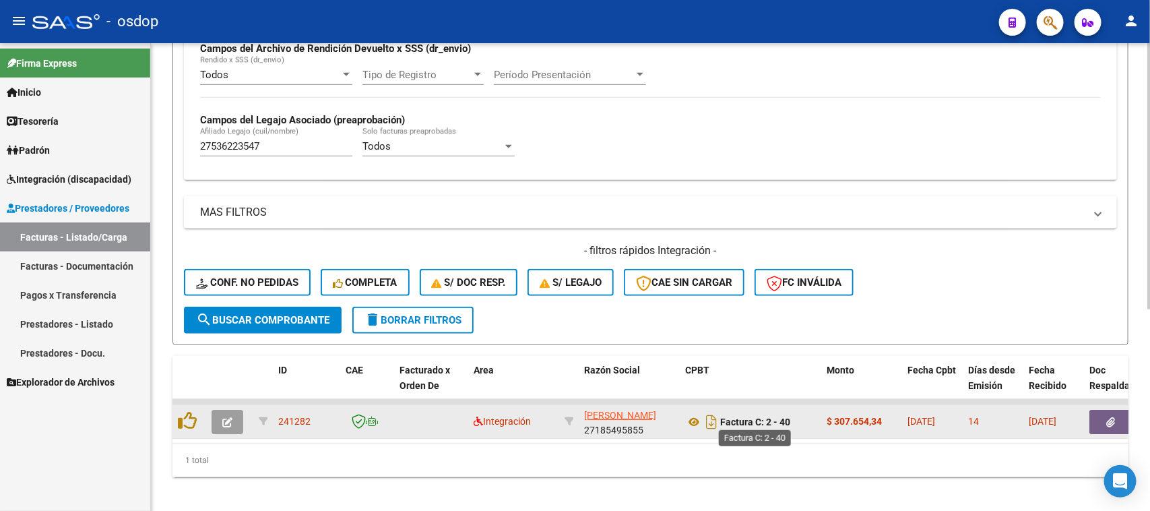
drag, startPoint x: 789, startPoint y: 421, endPoint x: 723, endPoint y: 420, distance: 66.0
click at [723, 420] on strong "Factura C: 2 - 40" at bounding box center [755, 421] width 70 height 11
copy strong "Factura C: 2 - 40"
drag, startPoint x: 581, startPoint y: 411, endPoint x: 647, endPoint y: 424, distance: 67.4
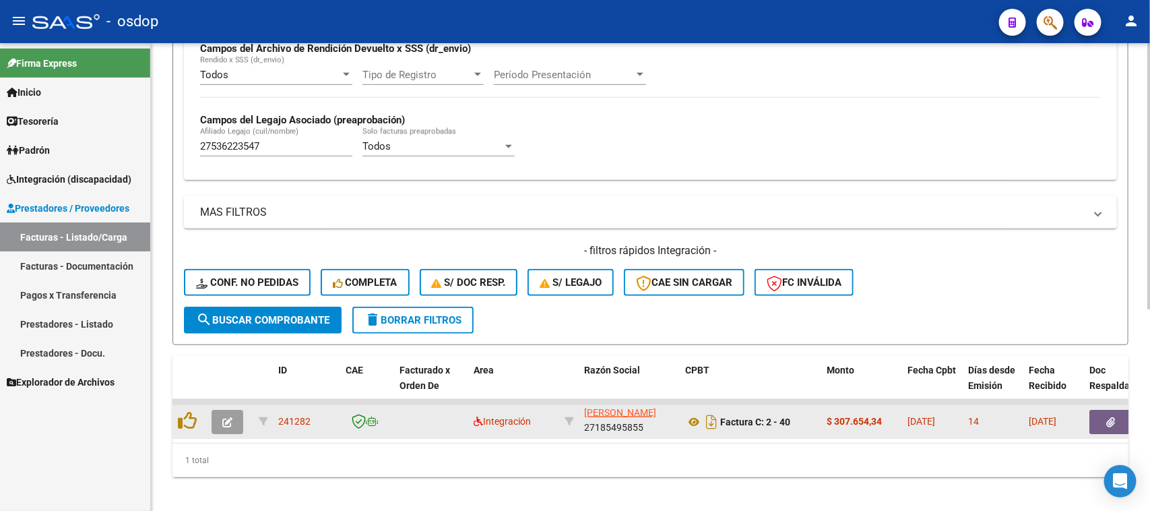
click at [647, 424] on datatable-body-cell "[PERSON_NAME] 27185495855" at bounding box center [629, 421] width 101 height 33
copy div "[PERSON_NAME] 27185495855"
drag, startPoint x: 311, startPoint y: 416, endPoint x: 278, endPoint y: 422, distance: 32.8
click at [278, 422] on div "241282" at bounding box center [306, 421] width 57 height 15
copy span "241282"
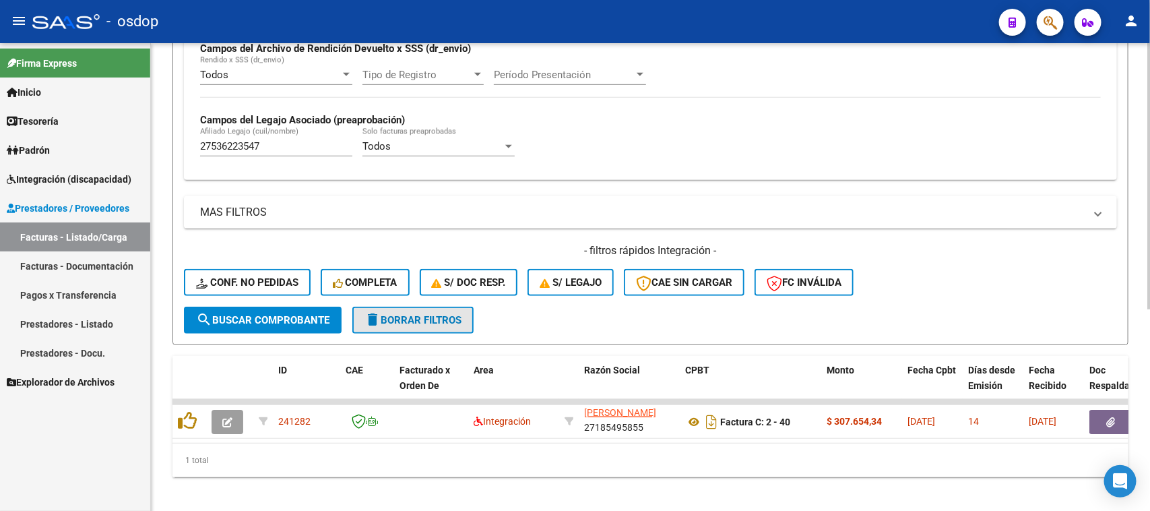
click at [413, 325] on button "delete Borrar Filtros" at bounding box center [412, 319] width 121 height 27
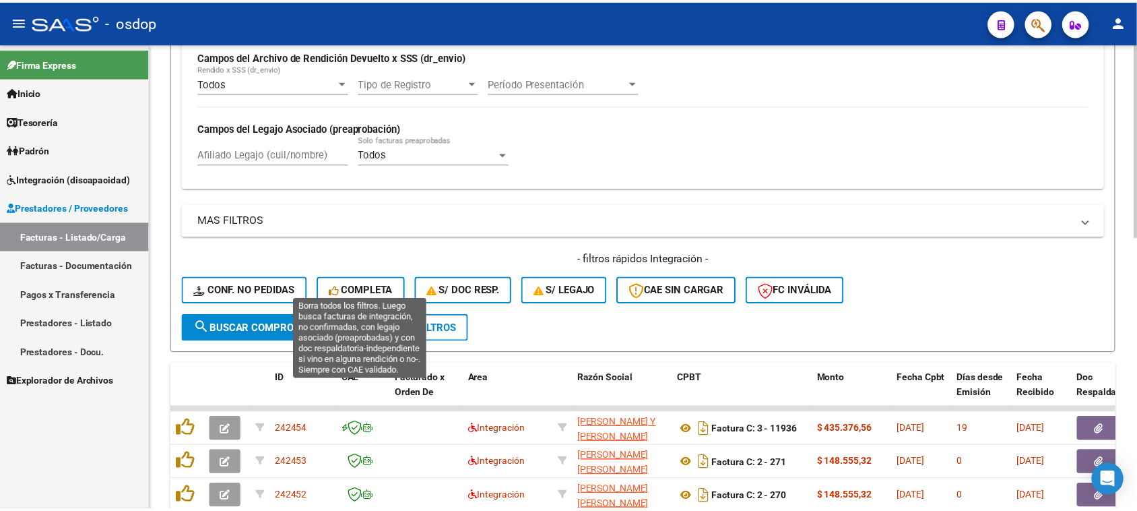
scroll to position [337, 0]
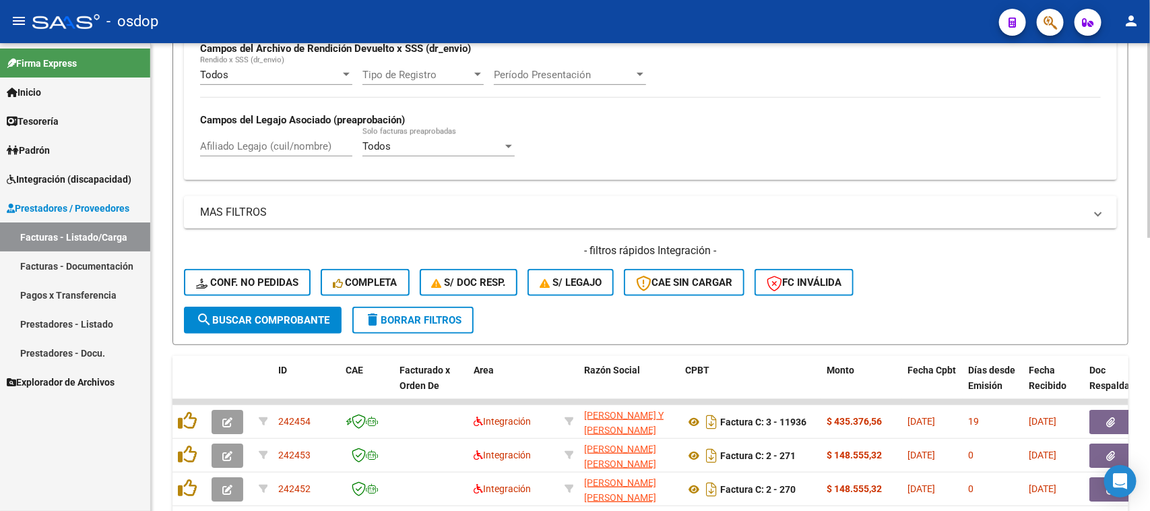
click at [275, 140] on input "Afiliado Legajo (cuil/nombre)" at bounding box center [276, 146] width 152 height 12
paste input "27232574319"
type input "27232574319"
click at [145, 156] on mat-sidenav-container "Firma Express Inicio Calendario SSS Instructivos Contacto OS Tesorería Extracto…" at bounding box center [575, 276] width 1150 height 467
click at [312, 314] on span "search Buscar Comprobante" at bounding box center [262, 320] width 133 height 12
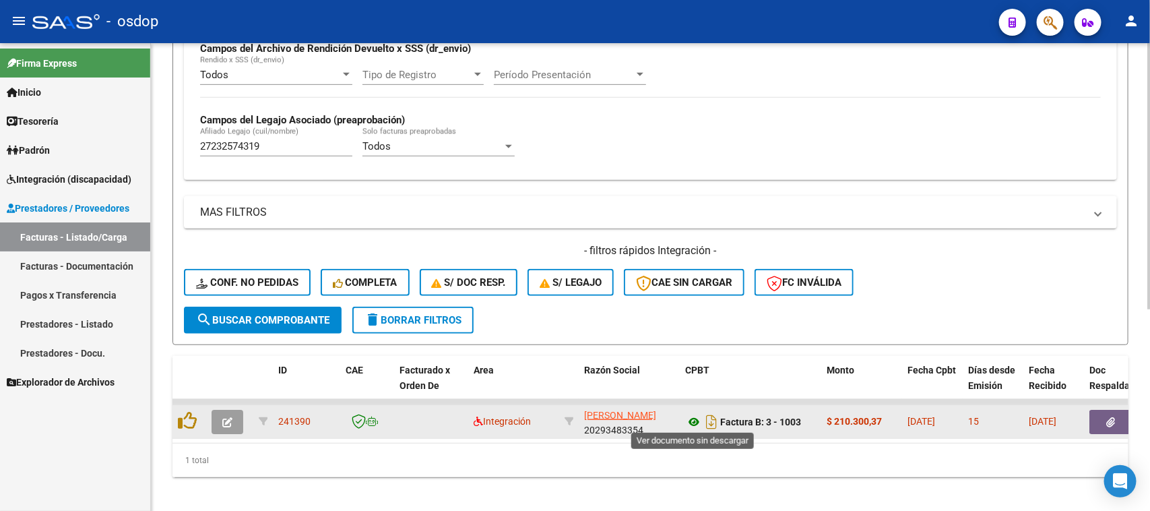
click at [690, 418] on icon at bounding box center [694, 422] width 18 height 16
click at [1107, 417] on icon "button" at bounding box center [1111, 422] width 9 height 10
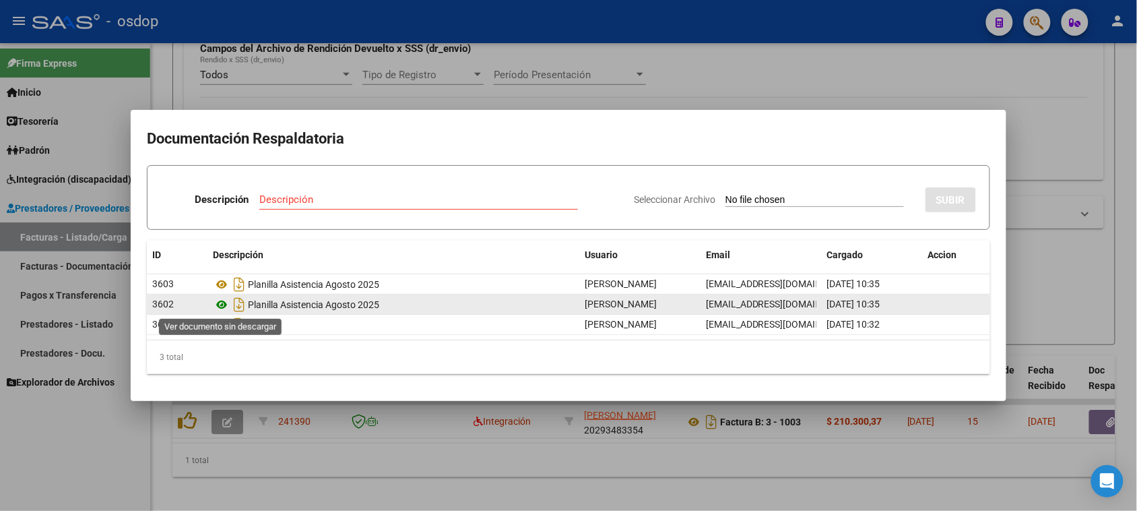
click at [220, 300] on icon at bounding box center [222, 304] width 18 height 16
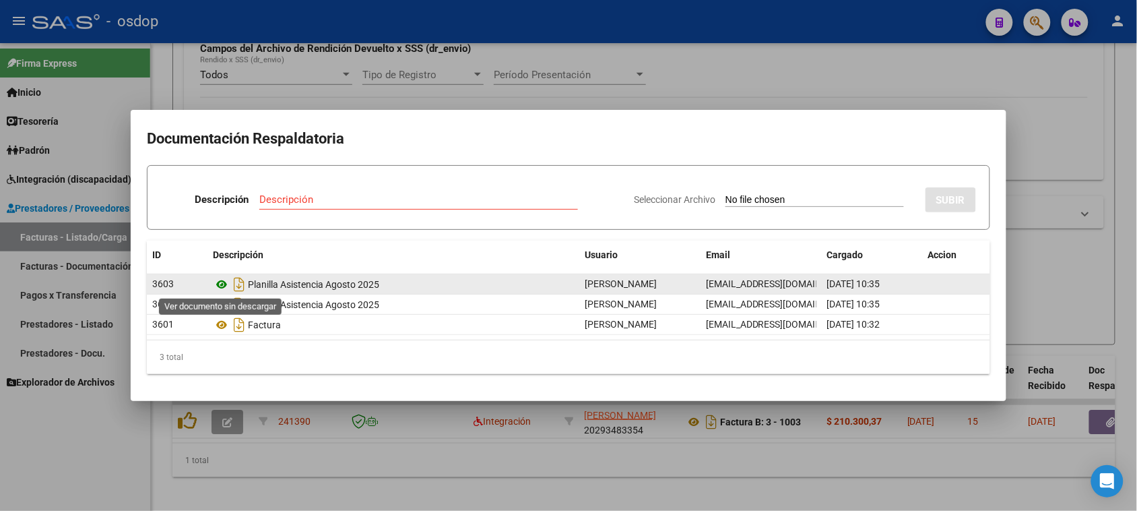
click at [221, 280] on icon at bounding box center [222, 284] width 18 height 16
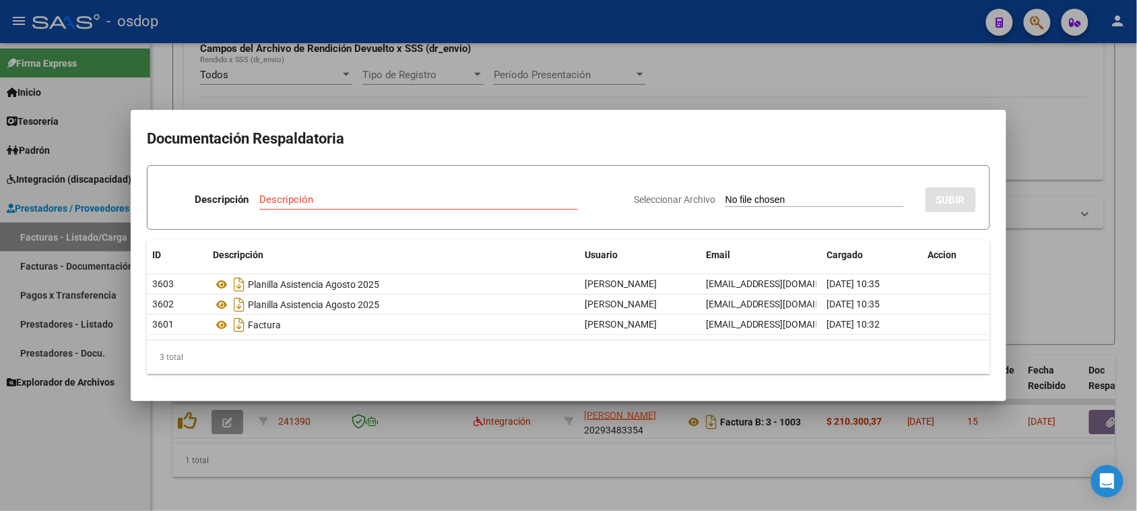
click at [401, 453] on div at bounding box center [568, 255] width 1137 height 511
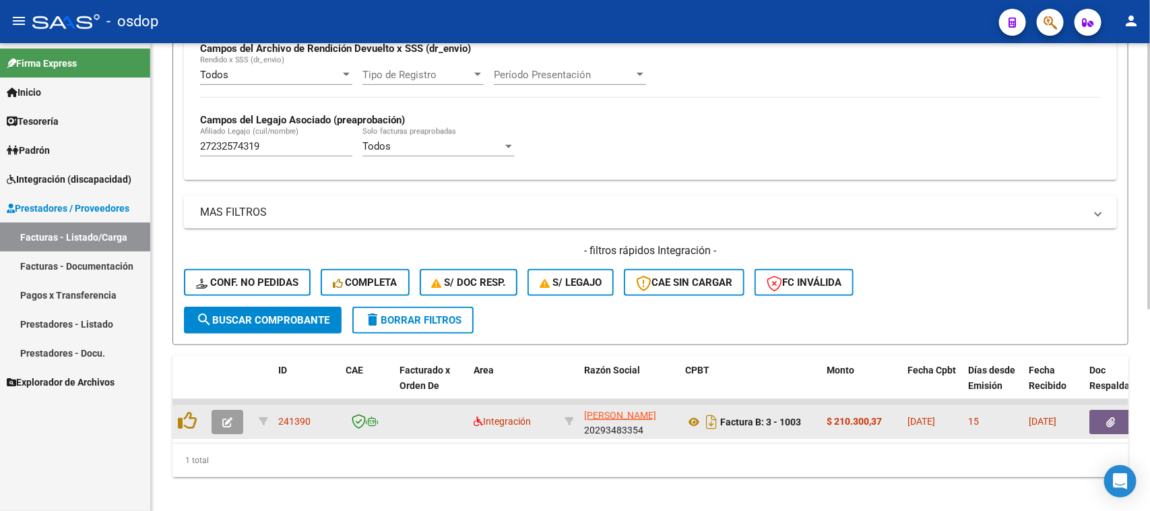
click at [207, 412] on datatable-body-cell at bounding box center [229, 421] width 47 height 33
click at [227, 417] on icon "button" at bounding box center [227, 422] width 10 height 10
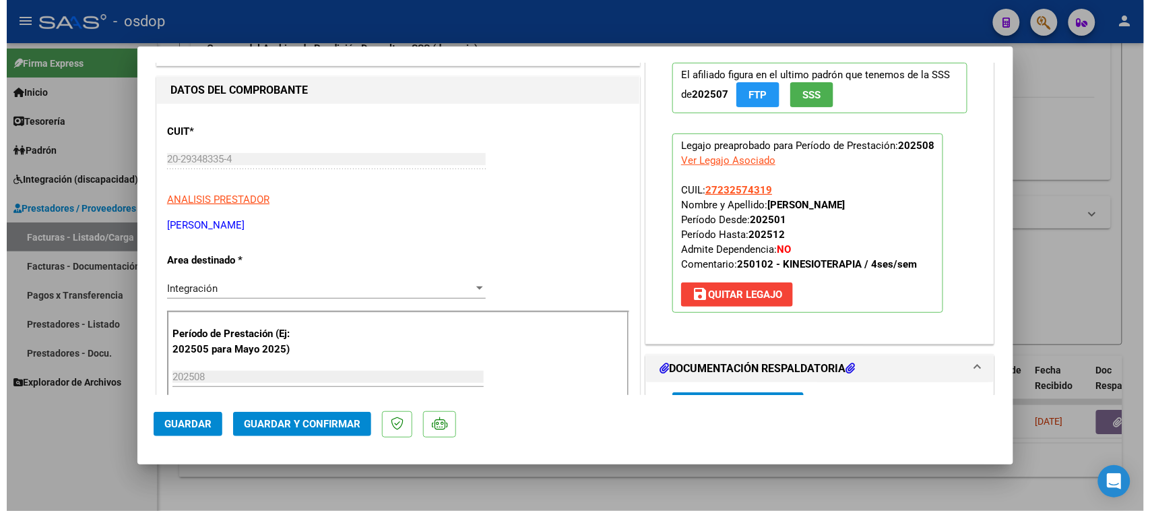
scroll to position [0, 0]
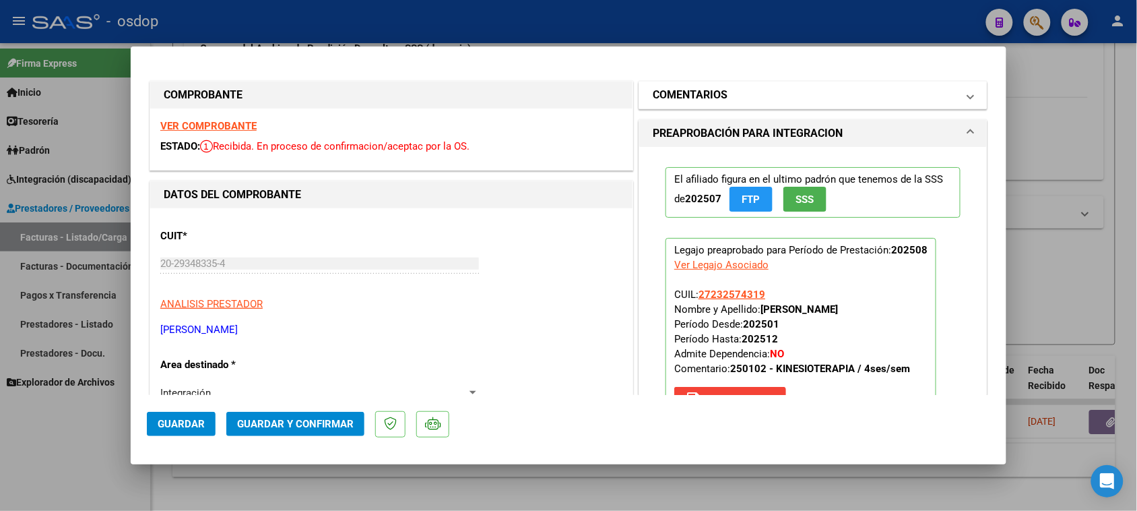
click at [749, 96] on mat-panel-title "COMENTARIOS" at bounding box center [805, 95] width 304 height 16
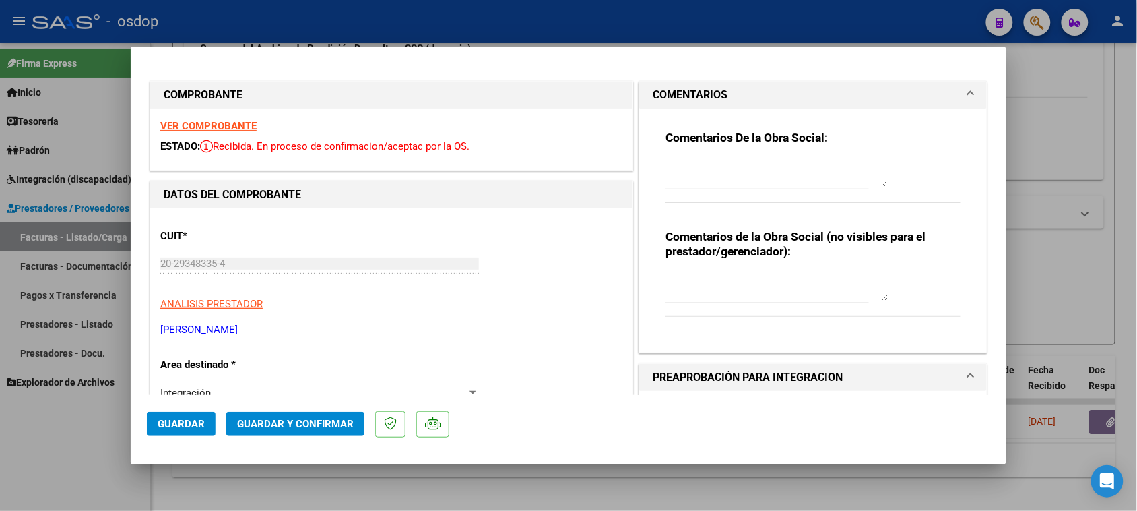
click at [701, 291] on textarea at bounding box center [777, 286] width 222 height 27
type textarea "ACO"
click at [322, 426] on span "Guardar y Confirmar" at bounding box center [295, 424] width 117 height 12
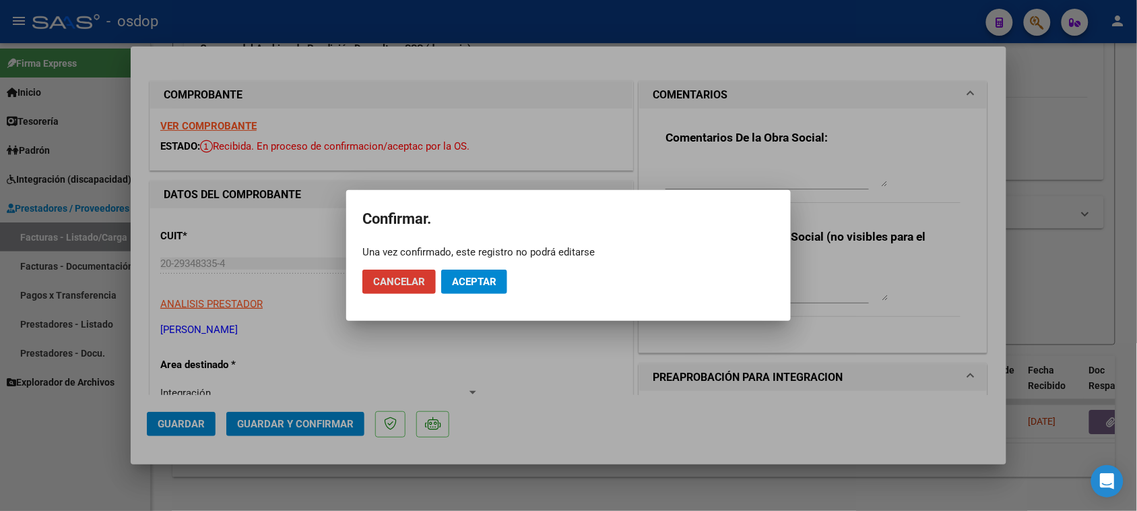
click at [456, 277] on span "Aceptar" at bounding box center [474, 282] width 44 height 12
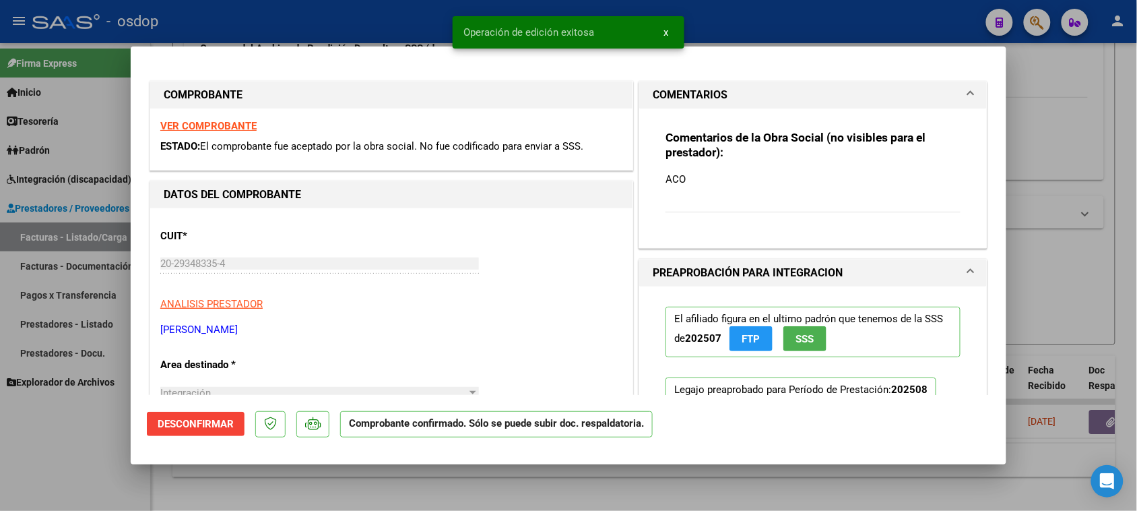
click at [321, 498] on div at bounding box center [568, 255] width 1137 height 511
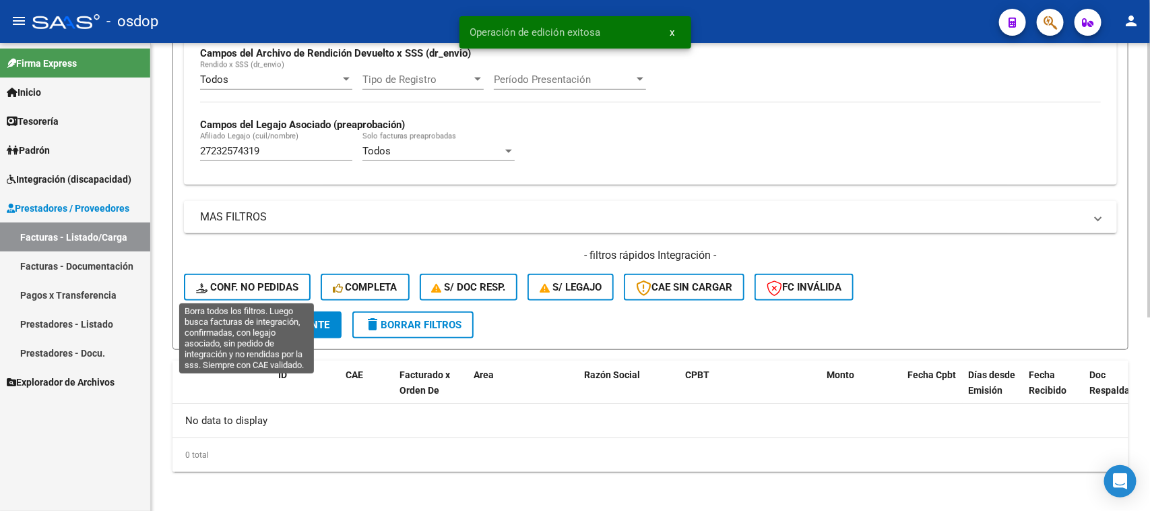
click at [255, 281] on span "Conf. no pedidas" at bounding box center [247, 287] width 102 height 12
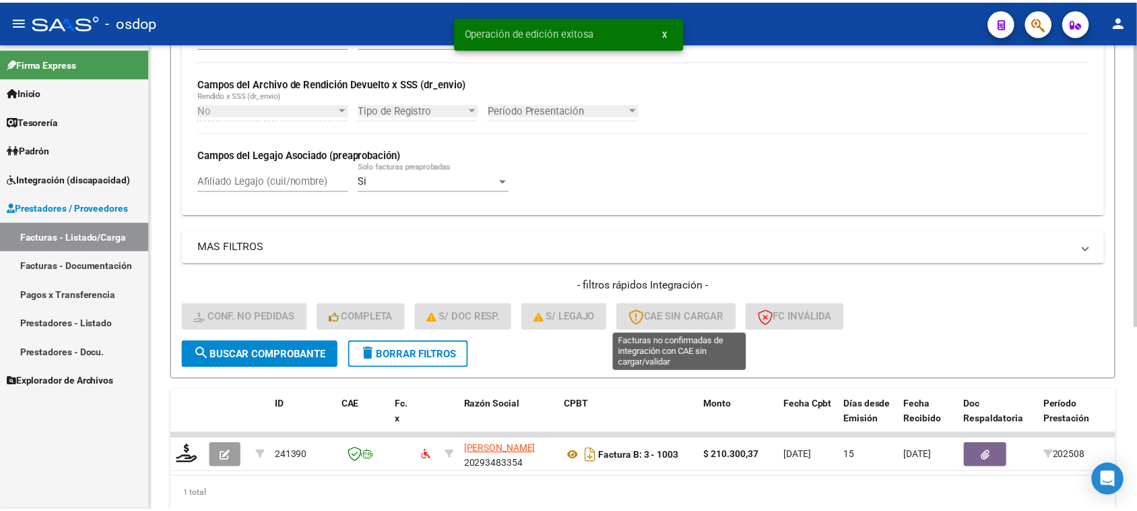
scroll to position [332, 0]
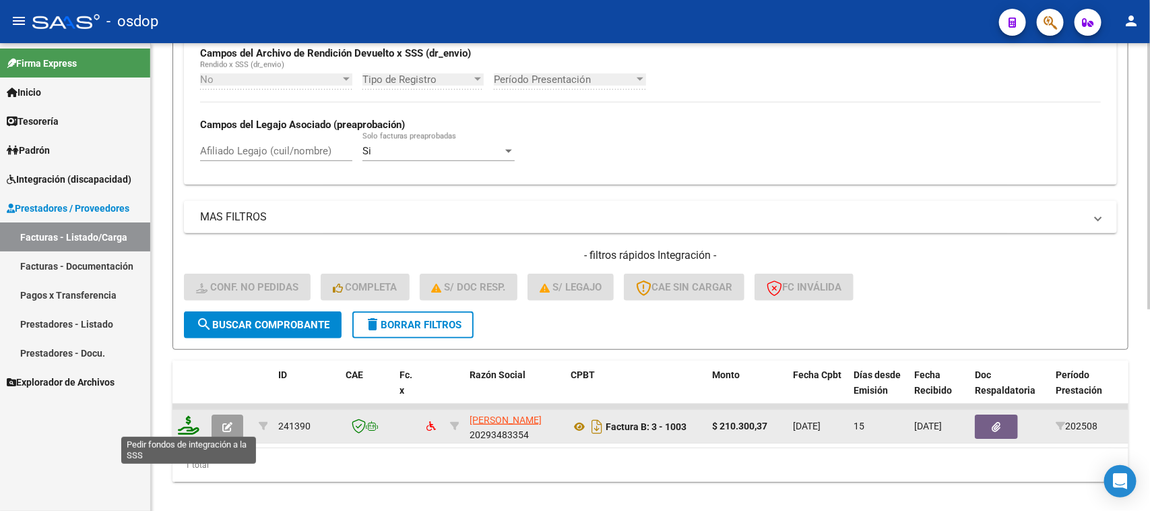
click at [186, 428] on icon at bounding box center [189, 425] width 22 height 19
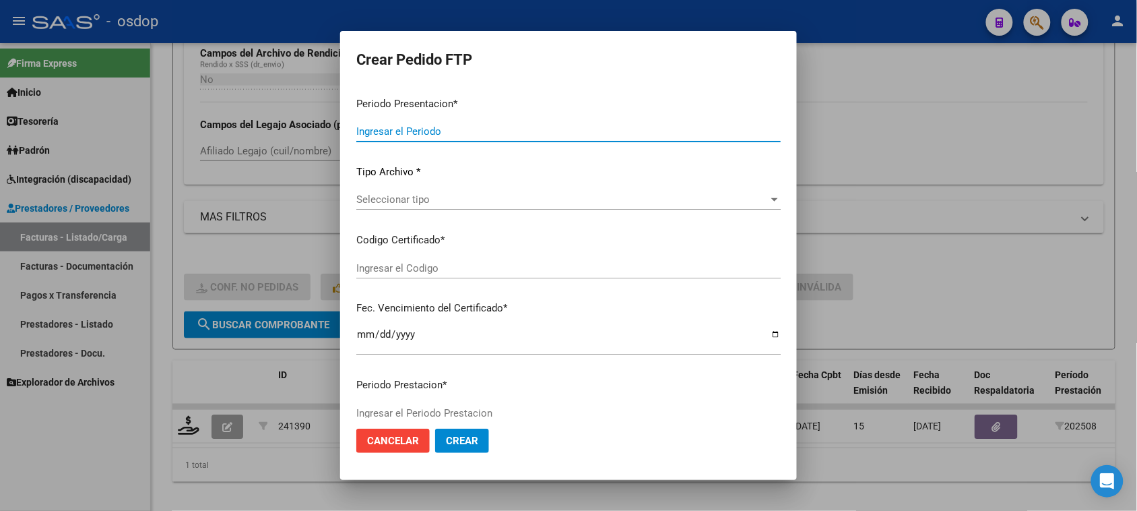
type input "202508"
type input "$ 210.300,37"
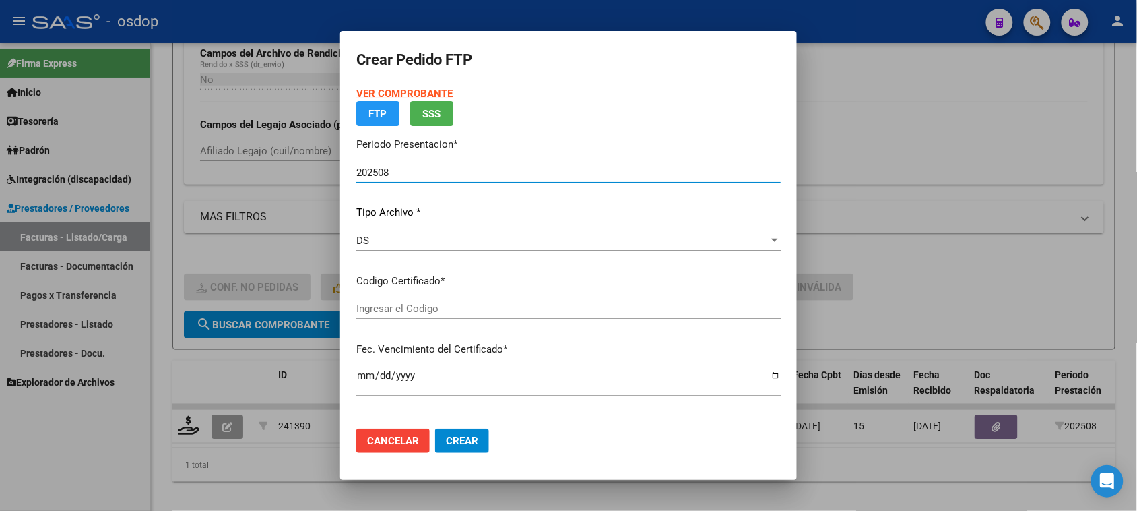
type input "4503286330"
type input "[DATE]"
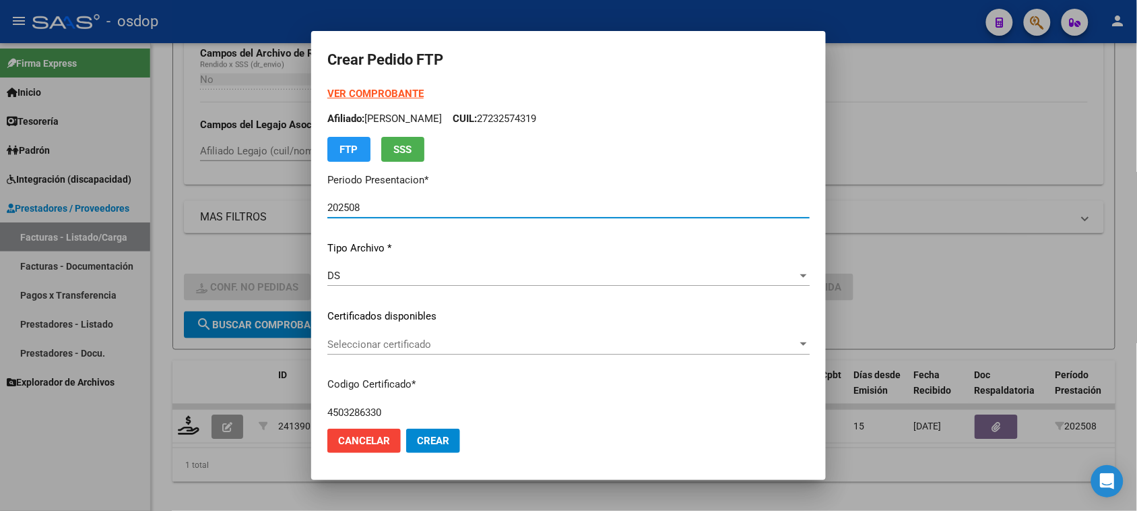
click at [571, 342] on span "Seleccionar certificado" at bounding box center [562, 344] width 470 height 12
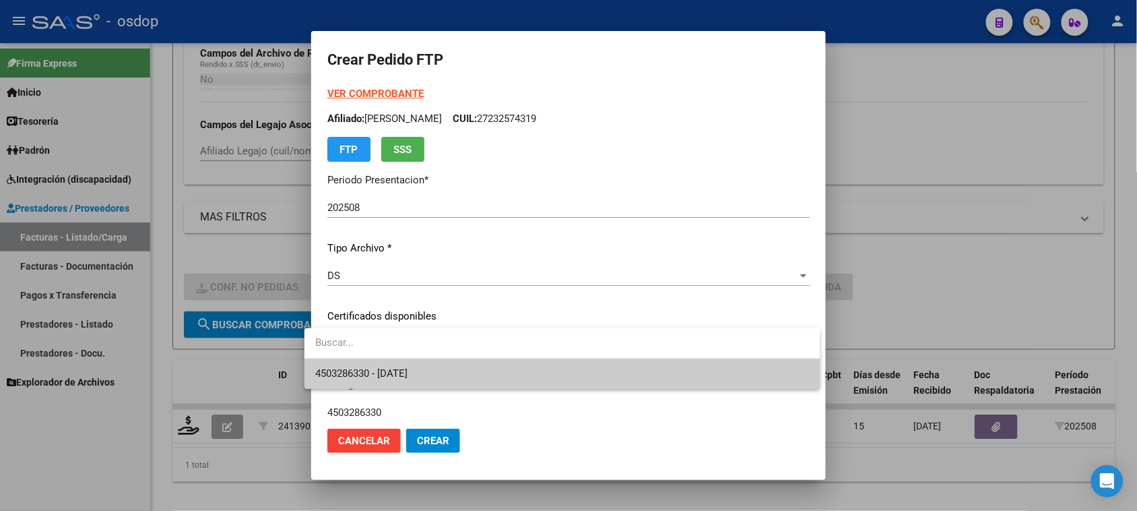
click at [552, 386] on span "4503286330 - [DATE]" at bounding box center [562, 373] width 494 height 30
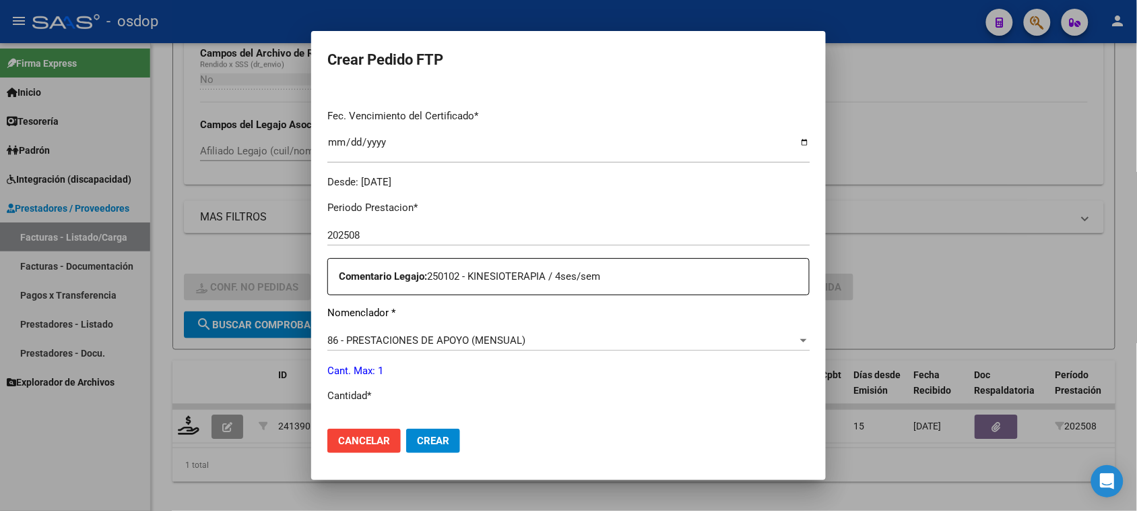
scroll to position [421, 0]
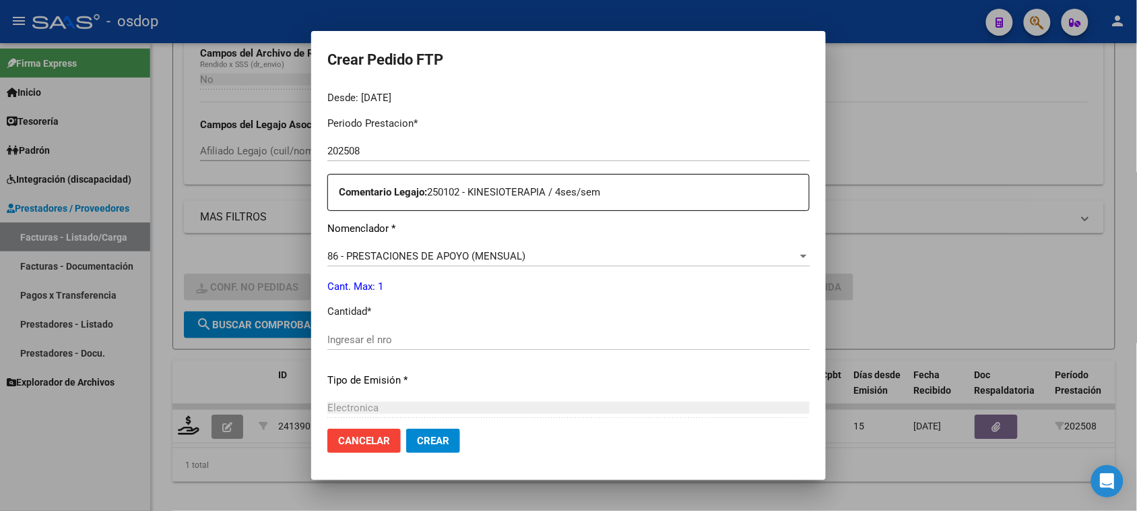
click at [434, 347] on div "Ingresar el nro" at bounding box center [568, 339] width 482 height 20
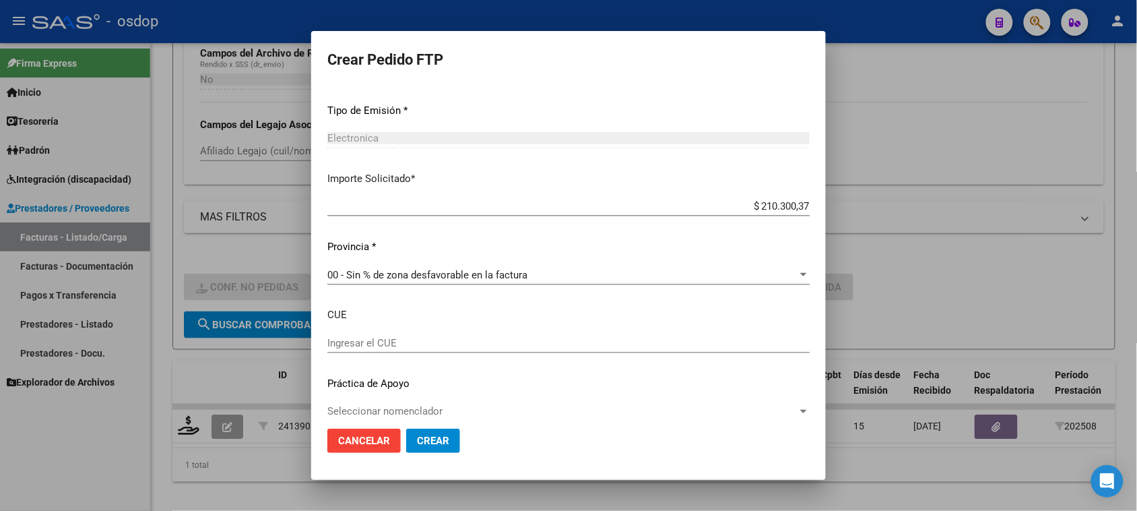
scroll to position [705, 0]
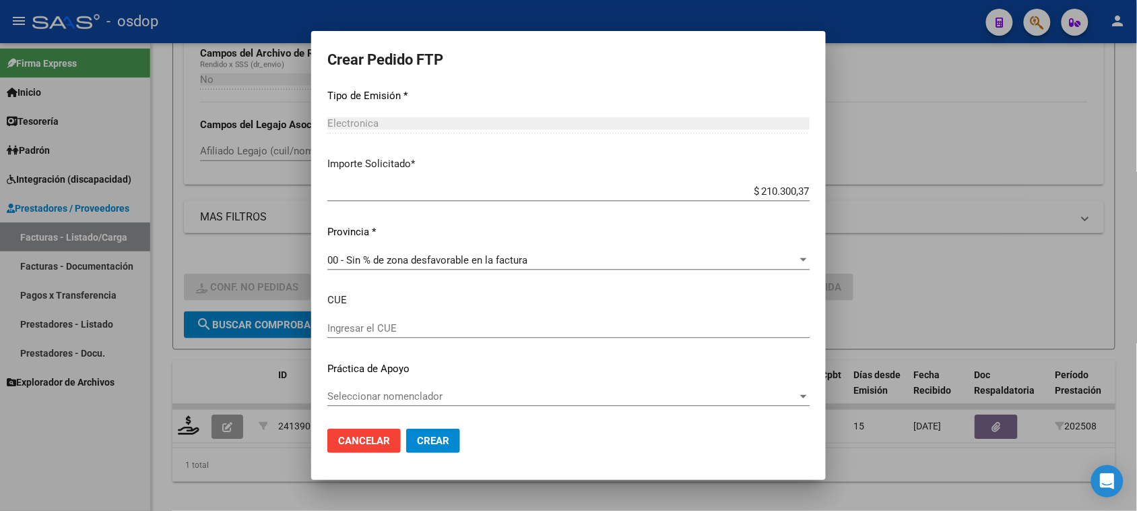
type input "1"
click at [422, 442] on span "Crear" at bounding box center [433, 440] width 32 height 12
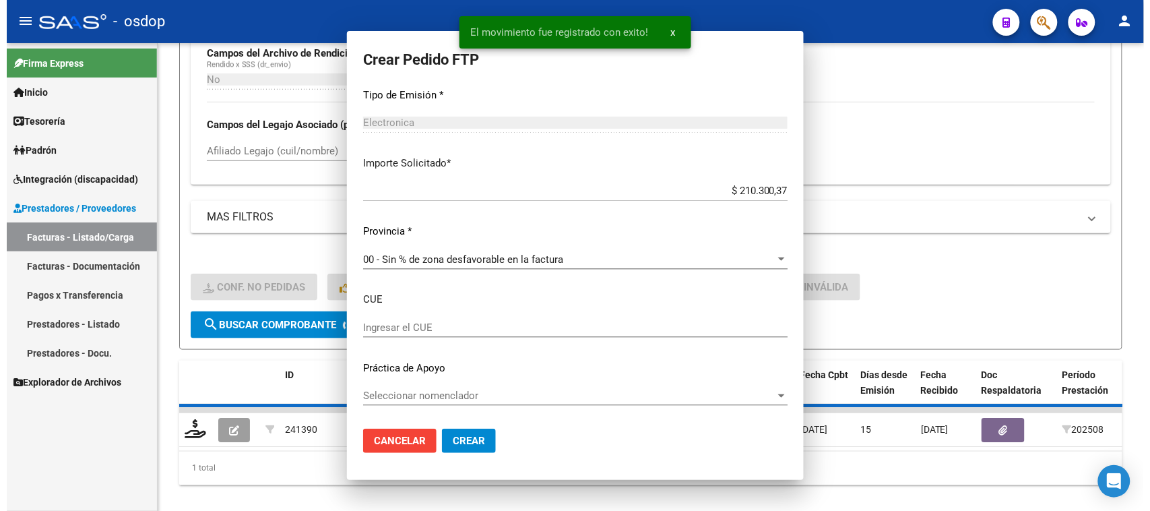
scroll to position [0, 0]
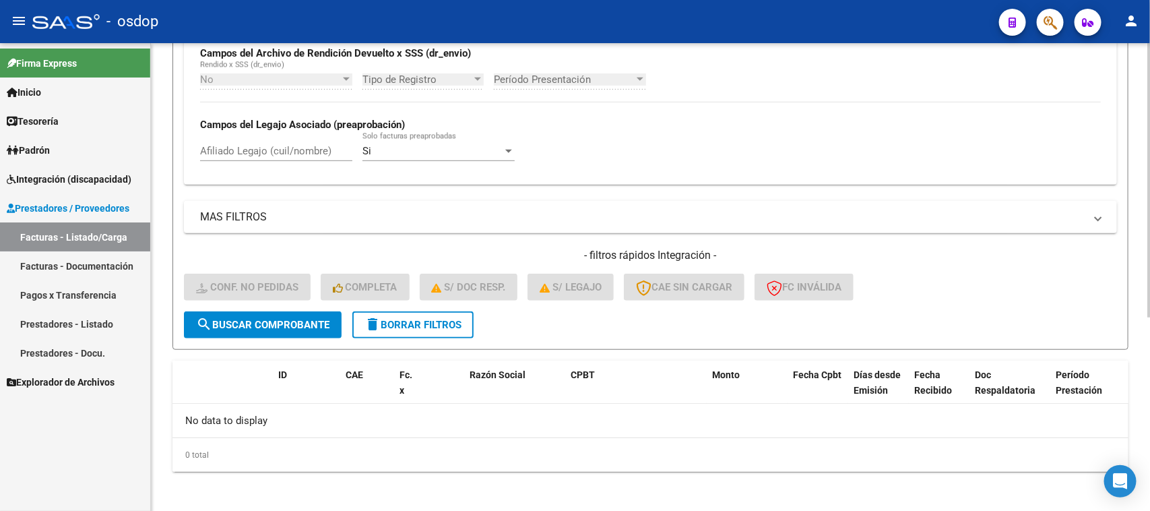
click at [422, 327] on button "delete Borrar Filtros" at bounding box center [412, 324] width 121 height 27
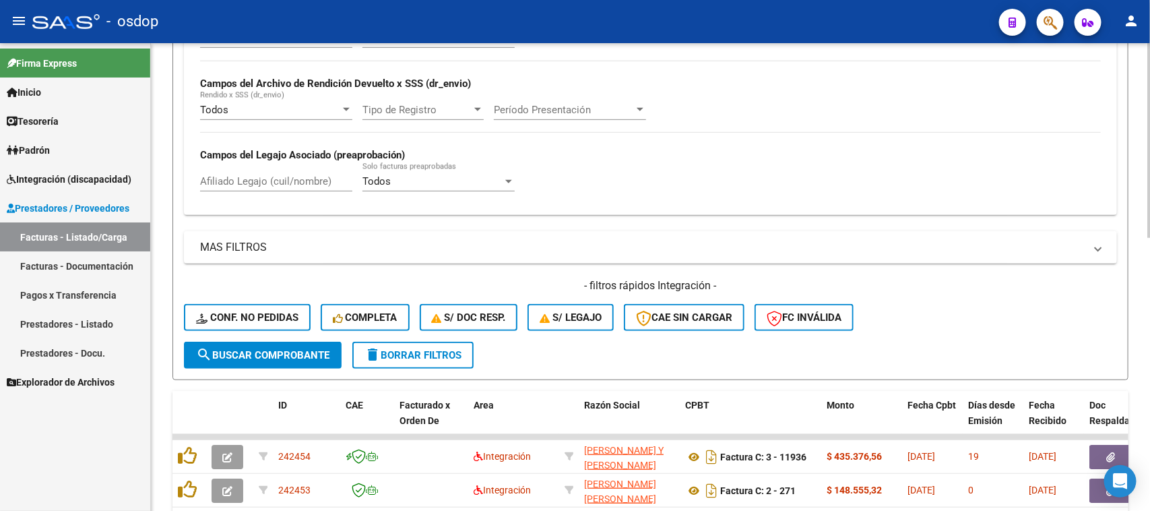
scroll to position [332, 0]
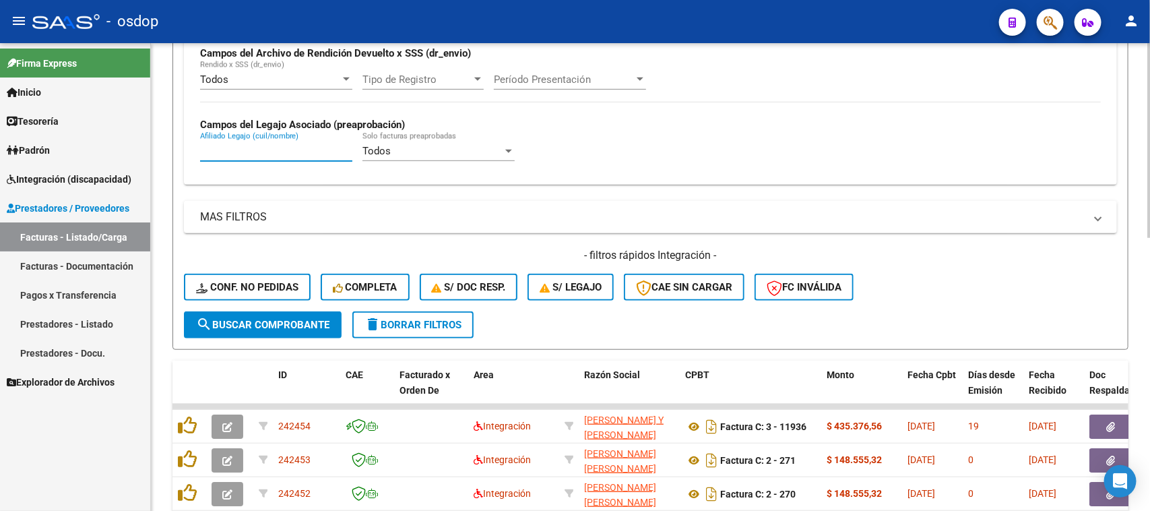
click at [257, 149] on input "Afiliado Legajo (cuil/nombre)" at bounding box center [276, 151] width 152 height 12
paste input "20452159229"
type input "20452159229"
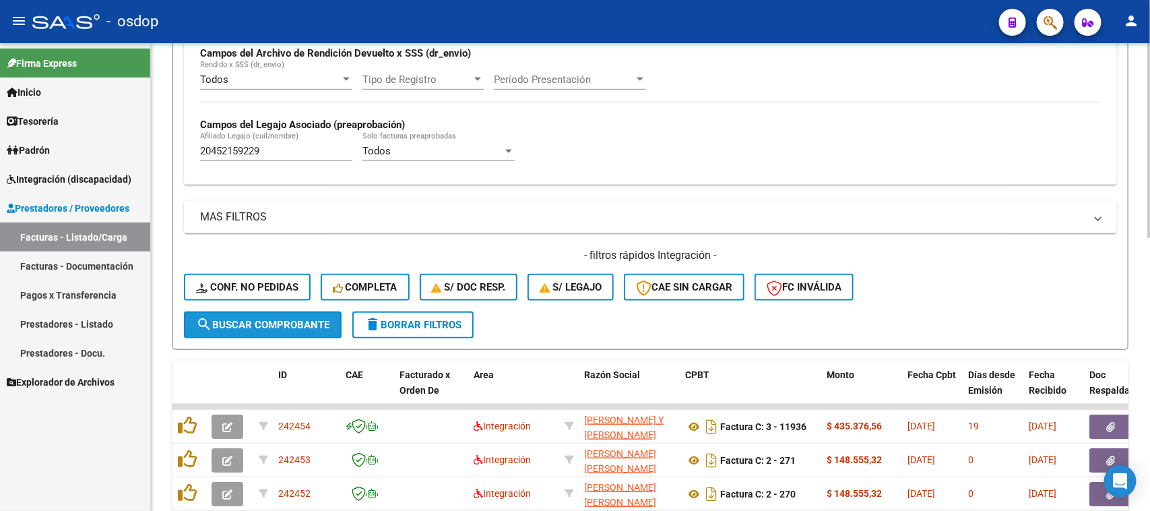
click at [290, 331] on button "search Buscar Comprobante" at bounding box center [263, 324] width 158 height 27
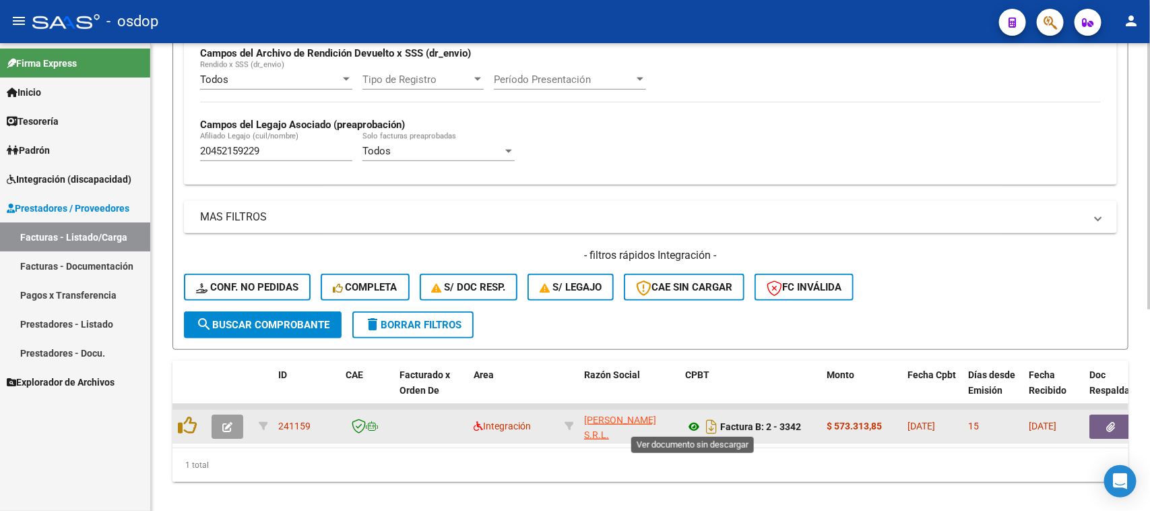
click at [695, 424] on icon at bounding box center [694, 426] width 18 height 16
click at [1103, 425] on button "button" at bounding box center [1110, 426] width 43 height 24
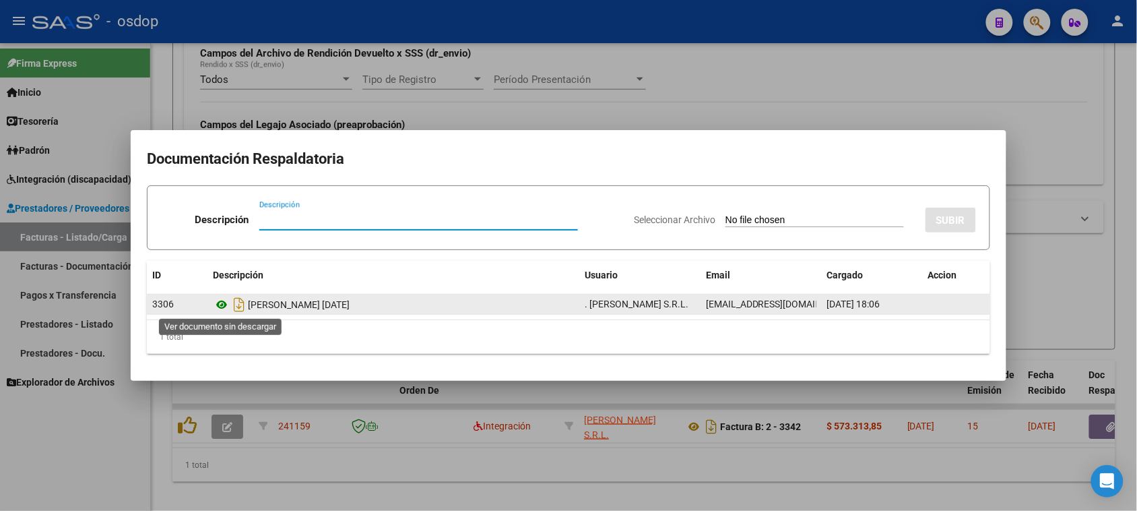
click at [224, 304] on icon at bounding box center [222, 304] width 18 height 16
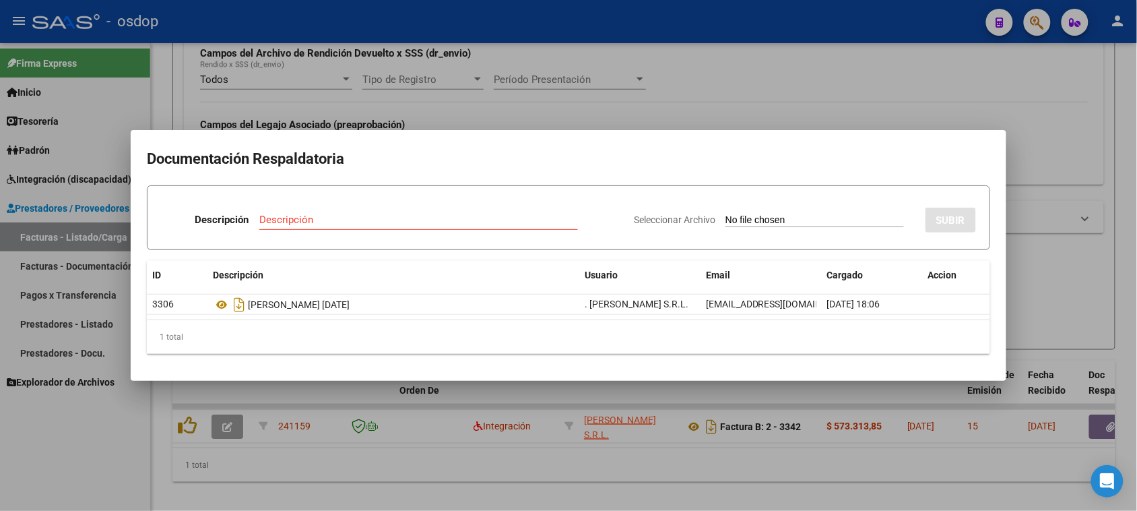
click at [364, 470] on div at bounding box center [568, 255] width 1137 height 511
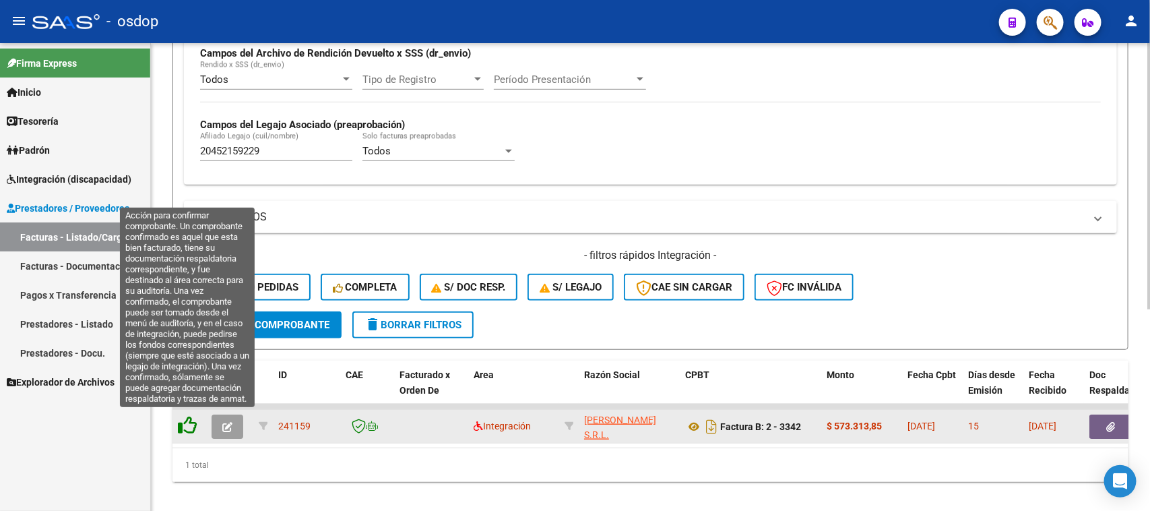
click at [183, 416] on icon at bounding box center [187, 425] width 19 height 19
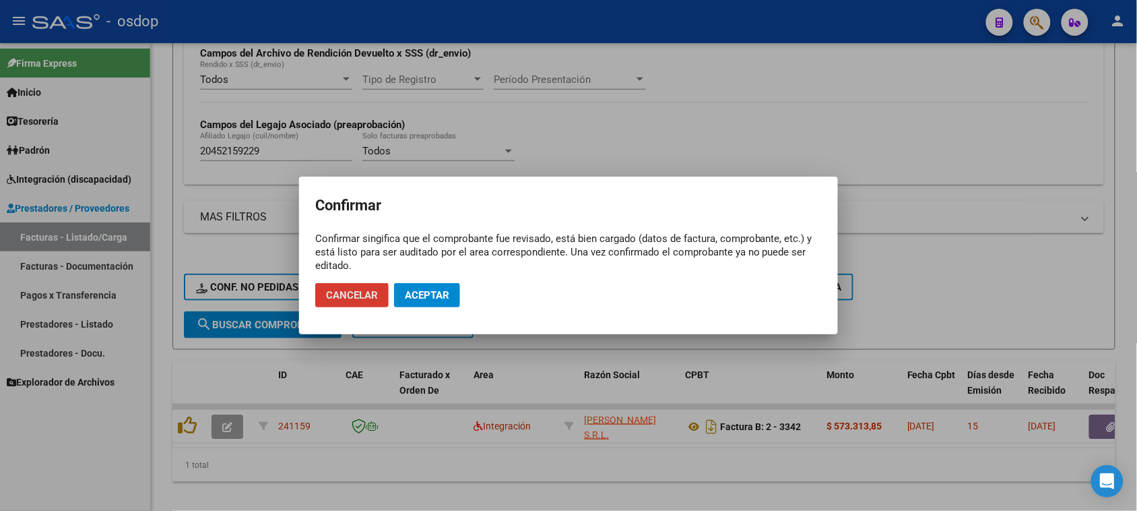
click at [447, 294] on span "Aceptar" at bounding box center [427, 295] width 44 height 12
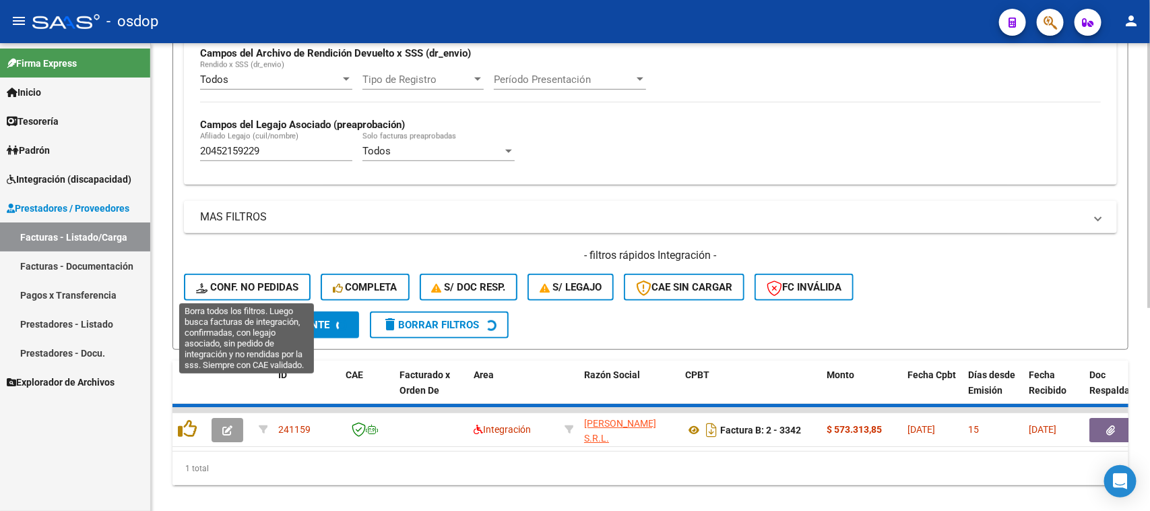
click at [258, 281] on span "Conf. no pedidas" at bounding box center [247, 287] width 102 height 12
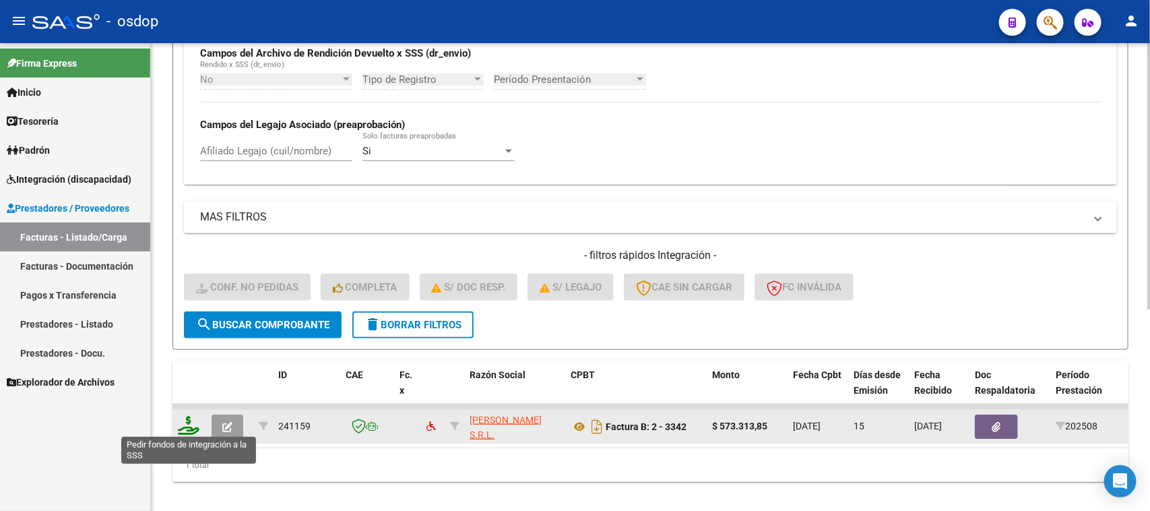
click at [187, 428] on icon at bounding box center [189, 425] width 22 height 19
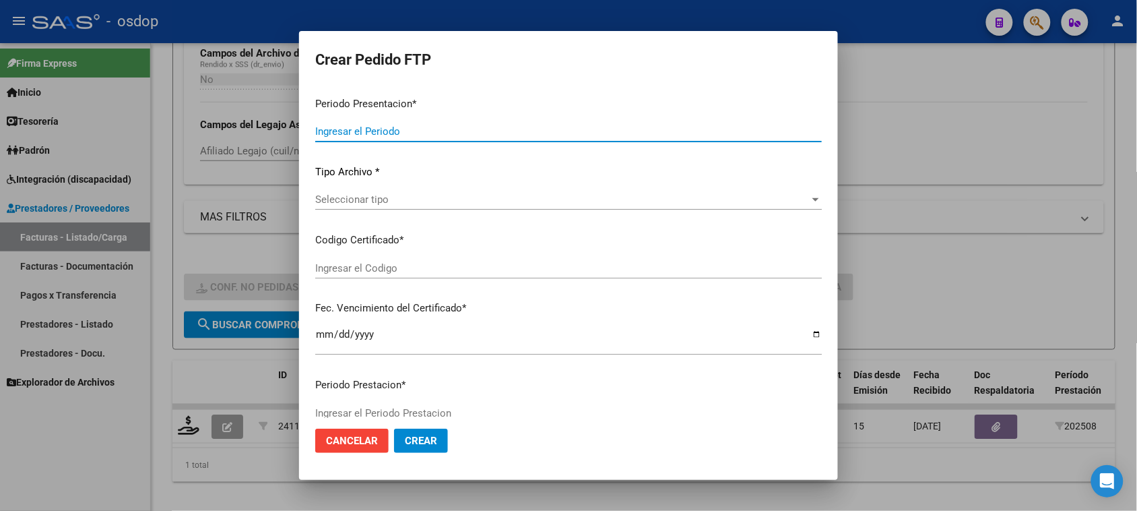
type input "202508"
type input "$ 573.313,85"
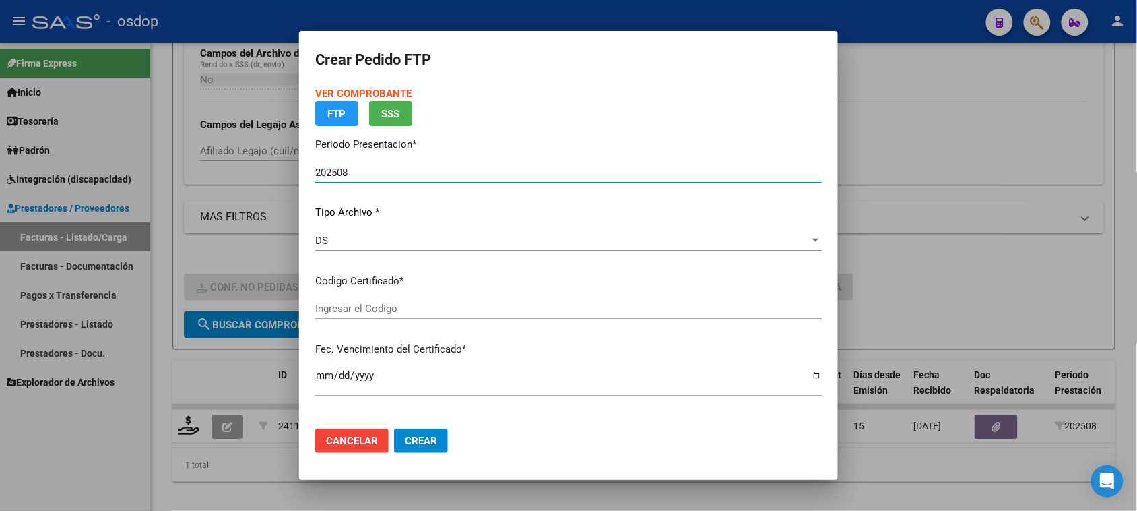
type input "5431258221"
type input "[DATE]"
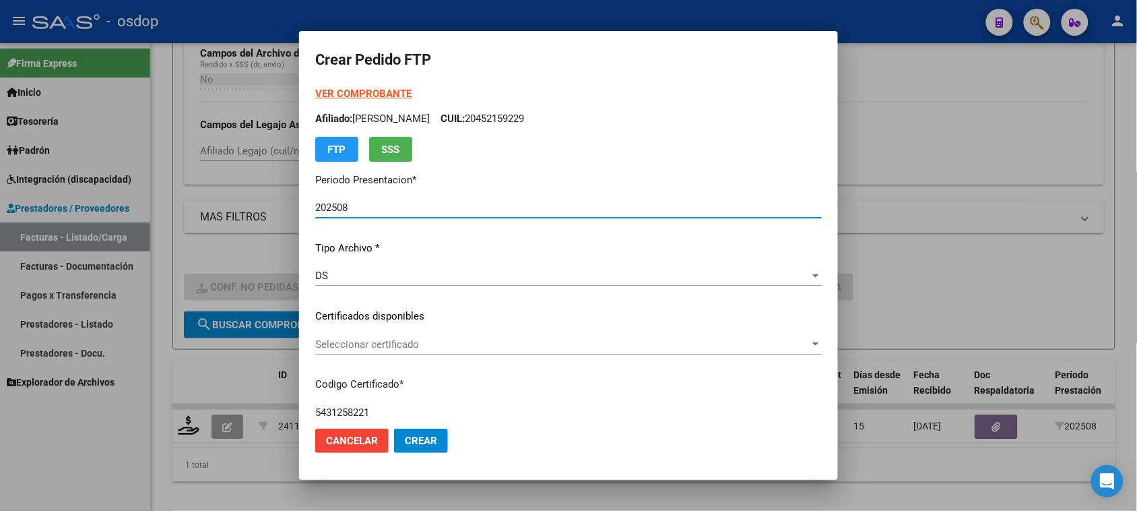
click at [487, 339] on span "Seleccionar certificado" at bounding box center [562, 344] width 494 height 12
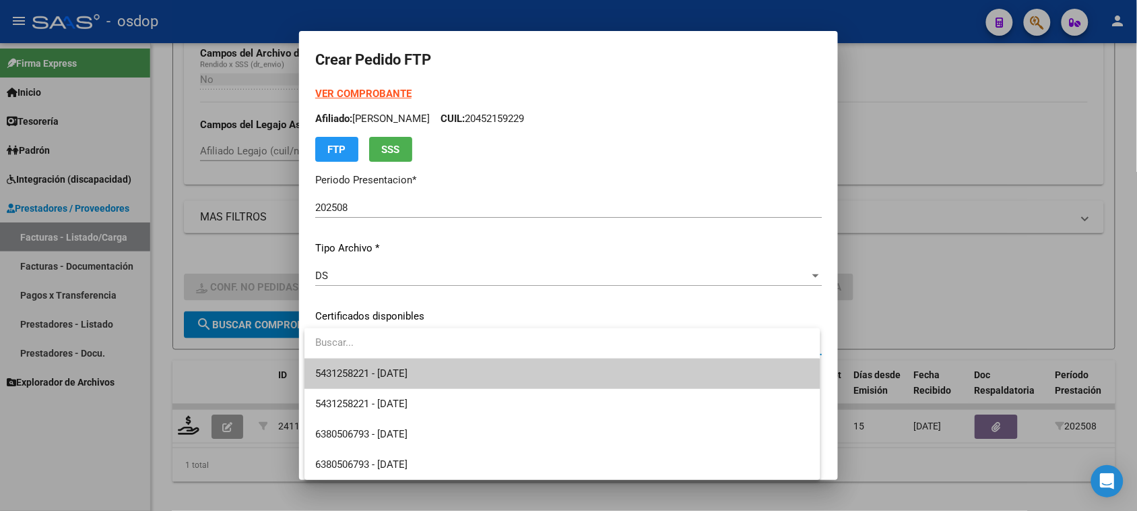
click at [474, 375] on span "5431258221 - [DATE]" at bounding box center [562, 373] width 494 height 30
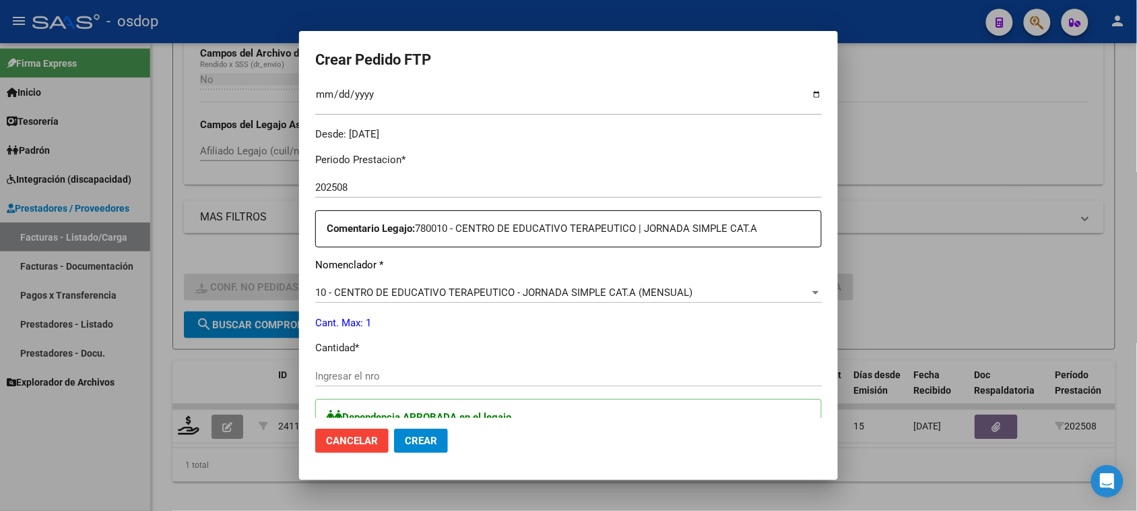
scroll to position [421, 0]
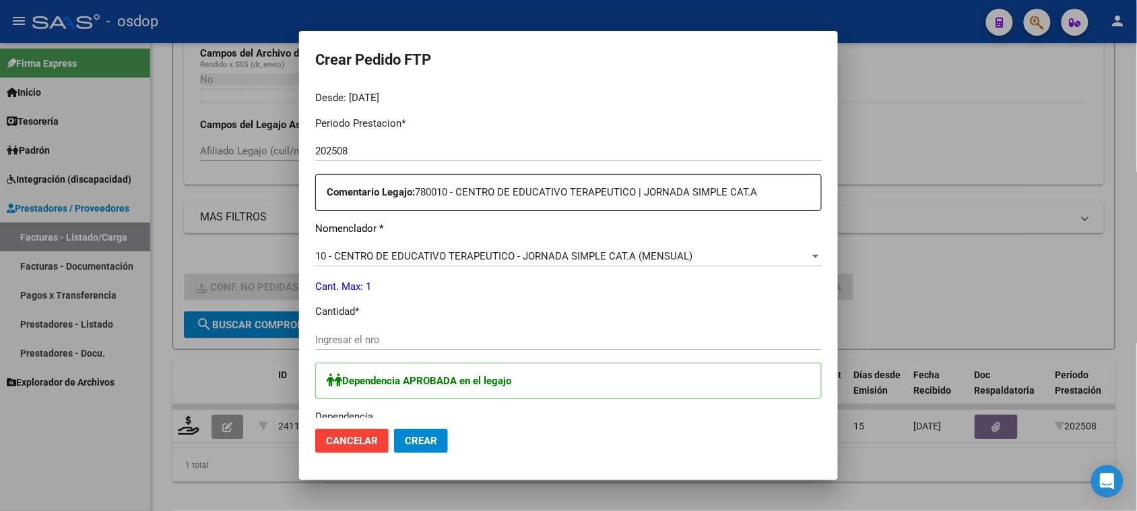
click at [396, 329] on div "Ingresar el nro" at bounding box center [568, 339] width 507 height 20
type input "1"
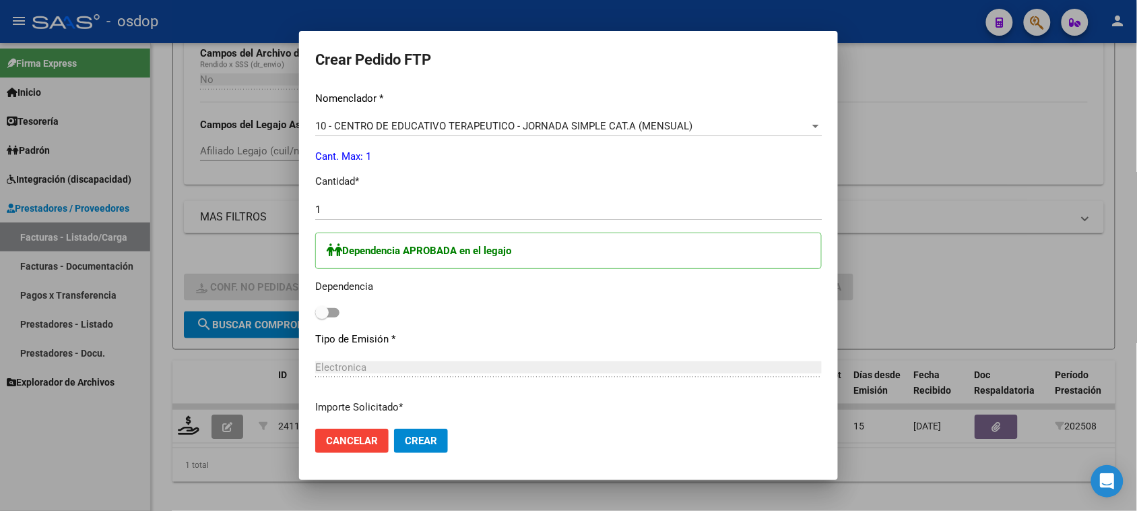
scroll to position [589, 0]
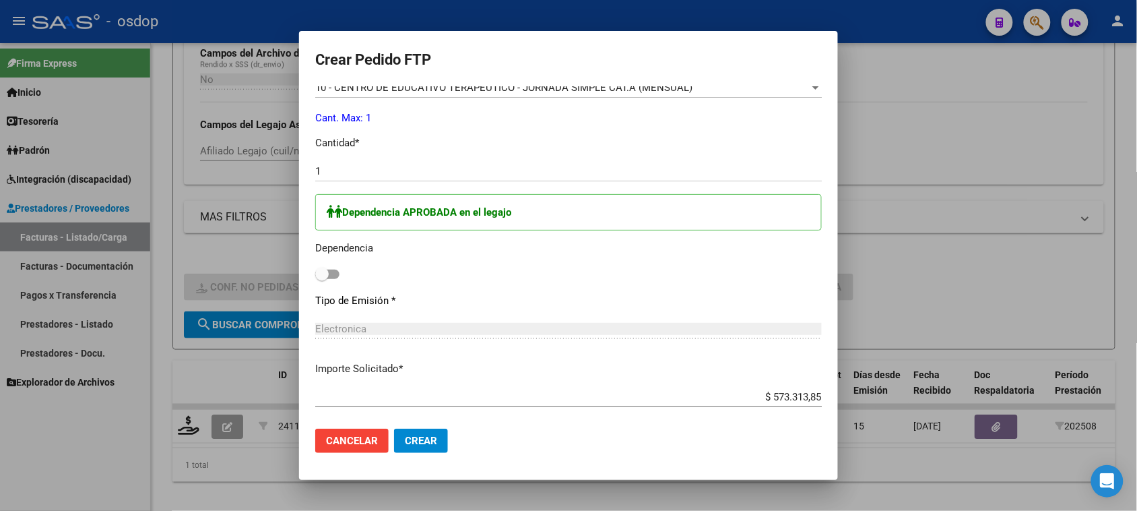
click at [335, 273] on span at bounding box center [327, 273] width 24 height 9
click at [322, 279] on input "checkbox" at bounding box center [321, 279] width 1 height 1
checkbox input "true"
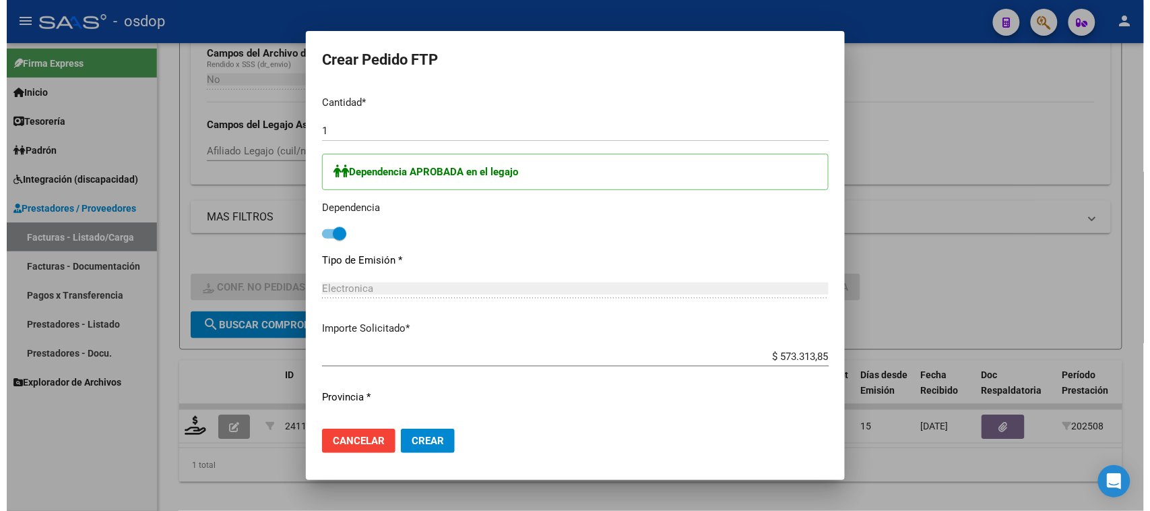
scroll to position [658, 0]
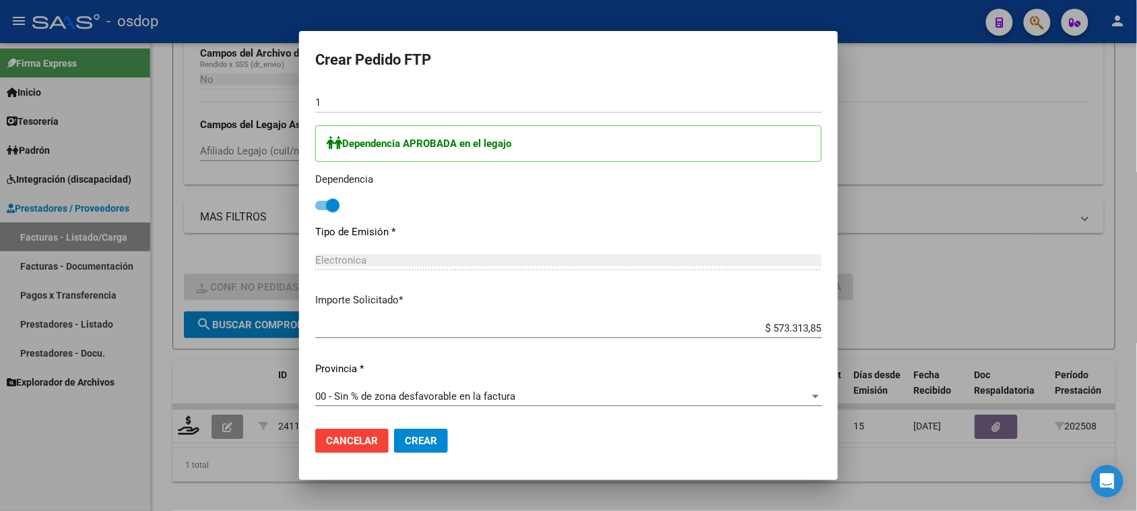
click at [420, 443] on span "Crear" at bounding box center [421, 440] width 32 height 12
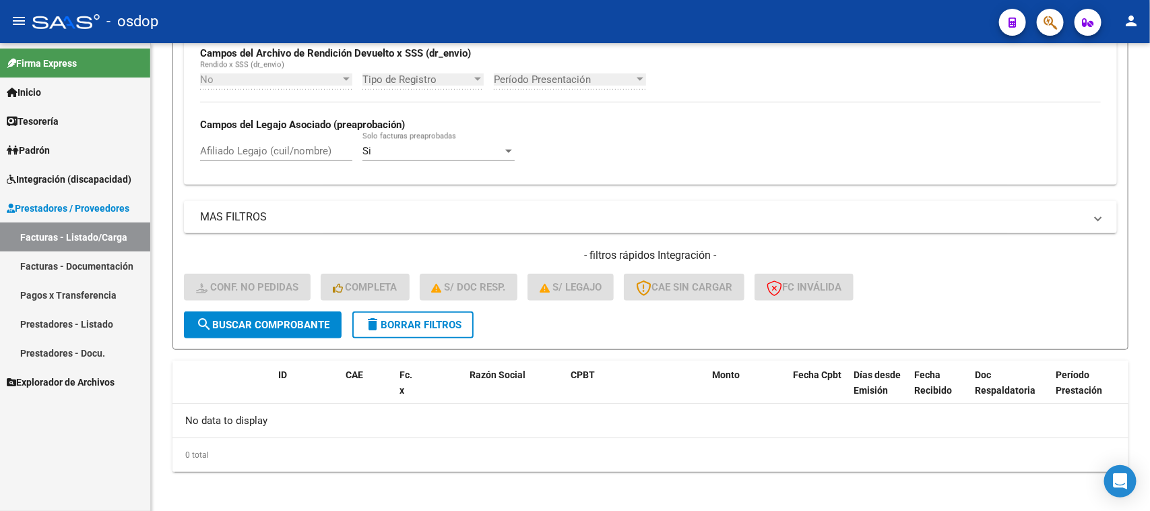
click at [121, 236] on link "Facturas - Listado/Carga" at bounding box center [75, 236] width 150 height 29
click at [426, 319] on span "delete Borrar Filtros" at bounding box center [412, 325] width 97 height 12
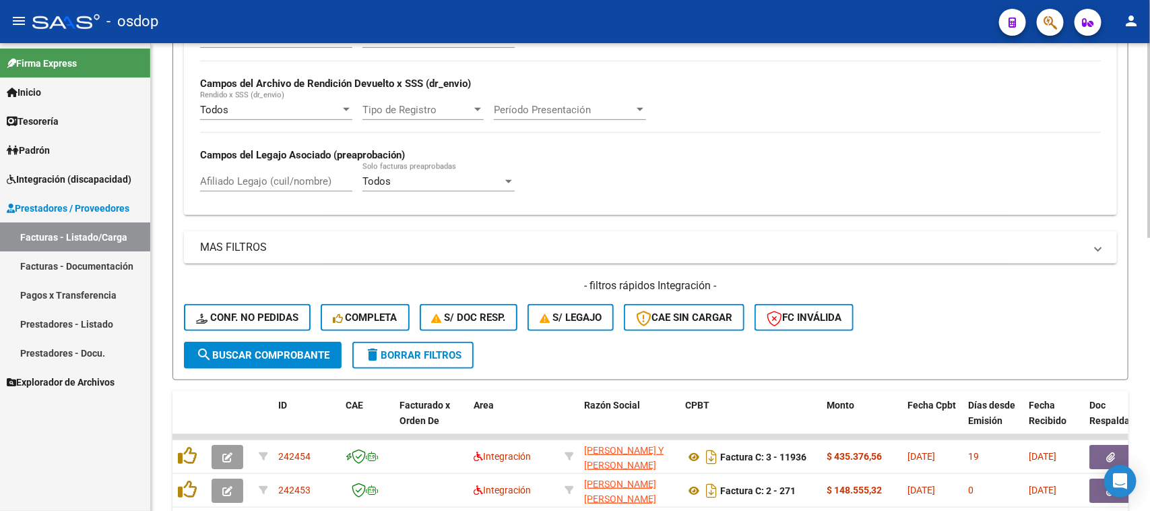
scroll to position [332, 0]
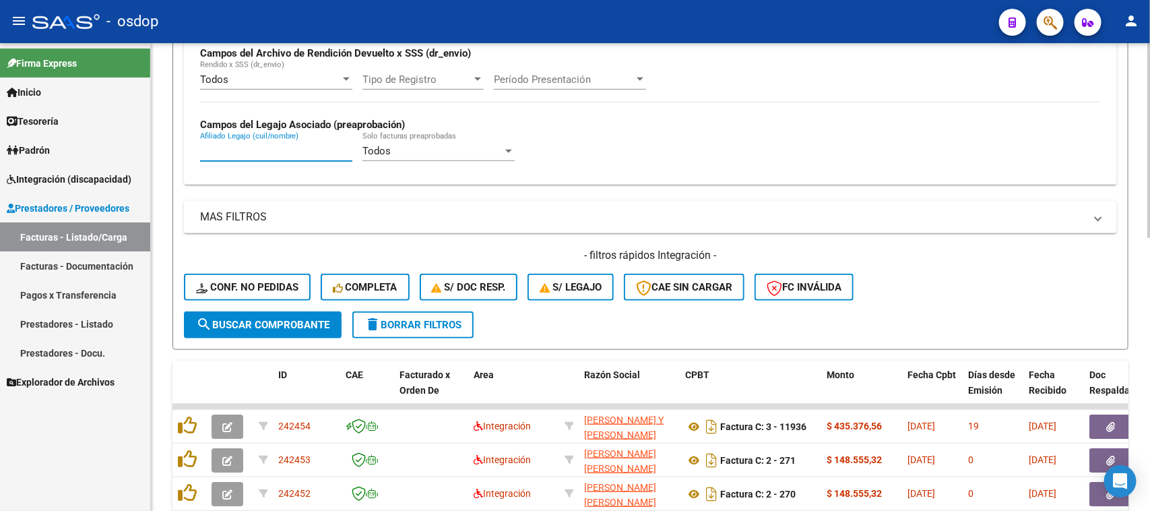
click at [263, 149] on input "Afiliado Legajo (cuil/nombre)" at bounding box center [276, 151] width 152 height 12
paste input "20491085798"
type input "20491085798"
click at [268, 323] on span "search Buscar Comprobante" at bounding box center [262, 325] width 133 height 12
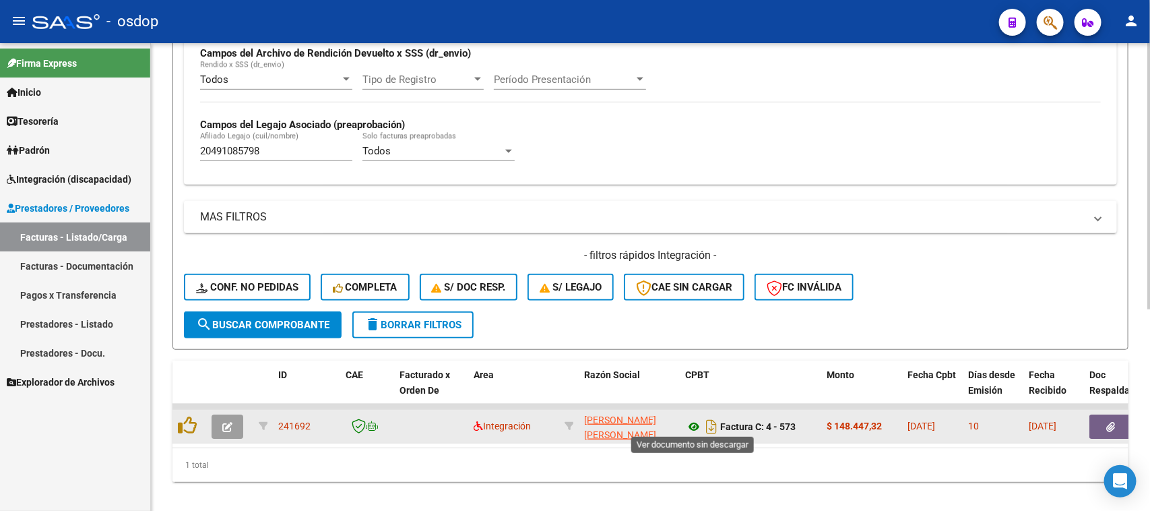
click at [696, 422] on icon at bounding box center [694, 426] width 18 height 16
click at [1115, 423] on button "button" at bounding box center [1110, 426] width 43 height 24
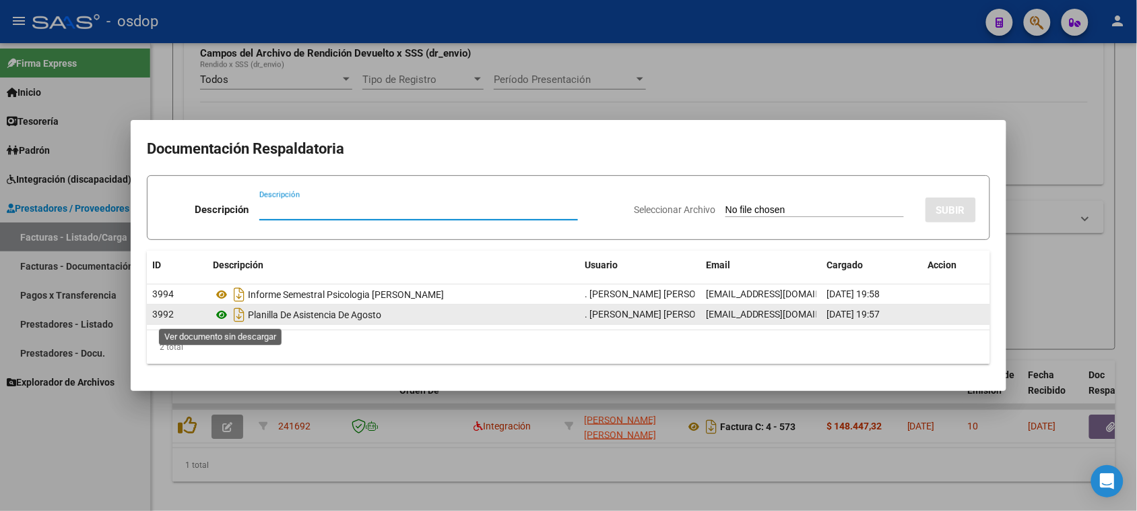
click at [221, 313] on icon at bounding box center [222, 314] width 18 height 16
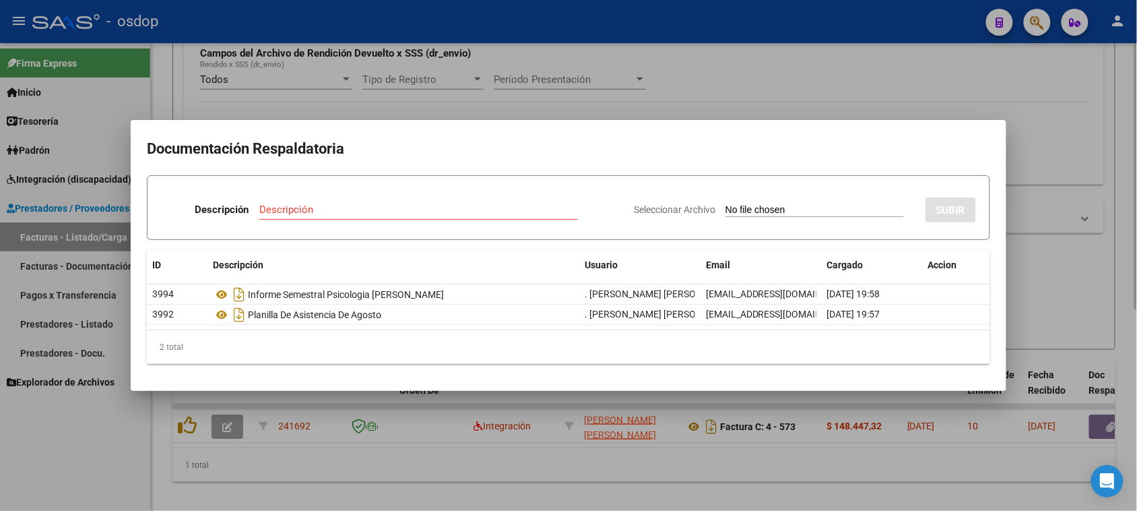
click at [527, 493] on div at bounding box center [568, 255] width 1137 height 511
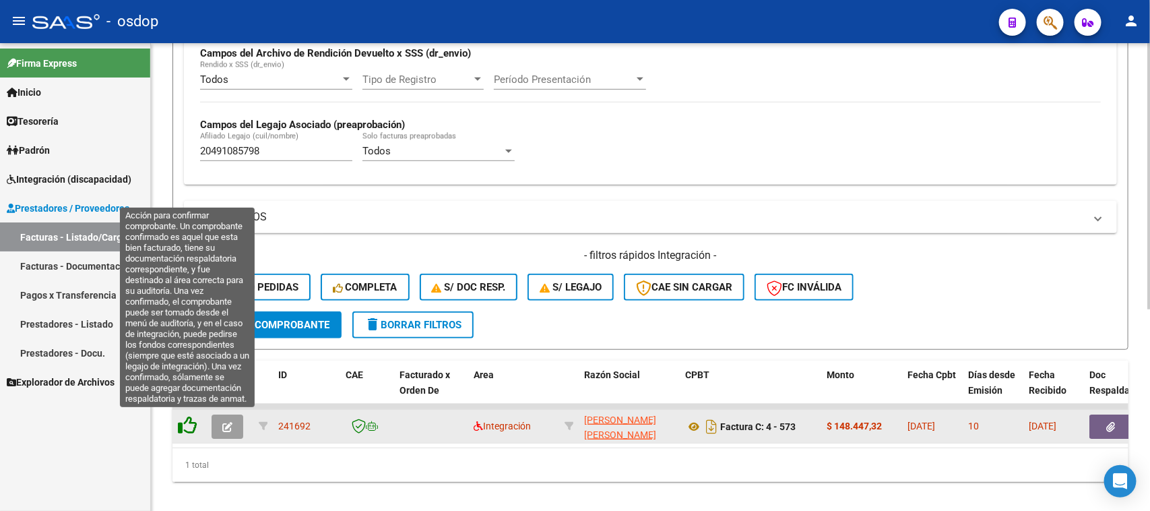
click at [185, 422] on icon at bounding box center [187, 425] width 19 height 19
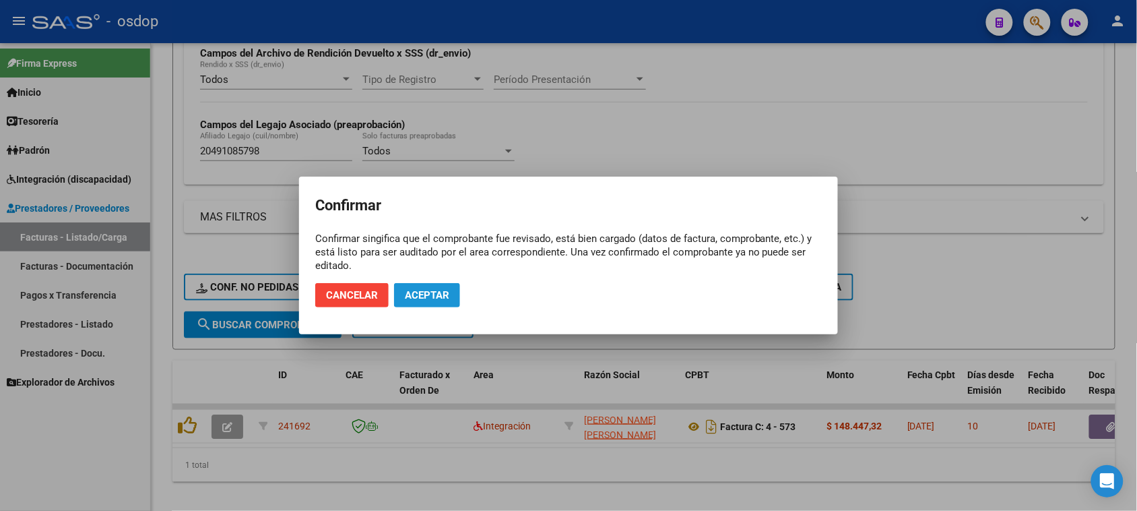
click at [430, 300] on span "Aceptar" at bounding box center [427, 295] width 44 height 12
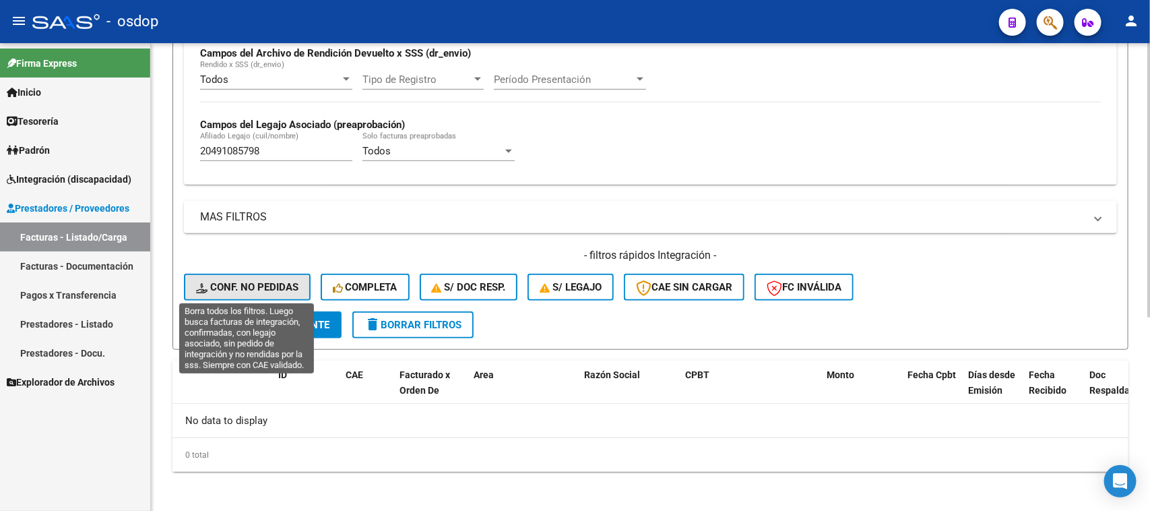
click at [258, 286] on span "Conf. no pedidas" at bounding box center [247, 287] width 102 height 12
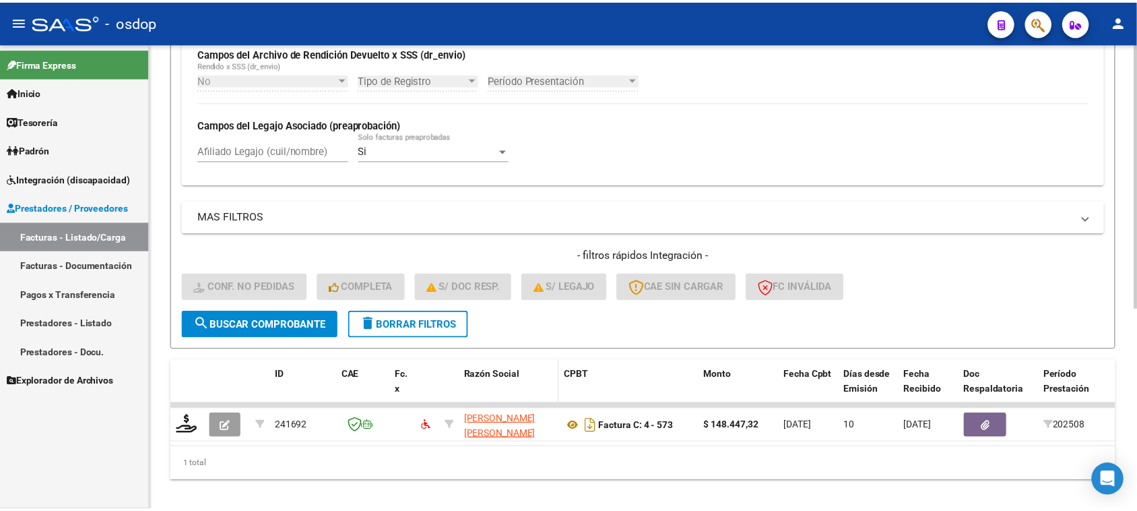
scroll to position [356, 0]
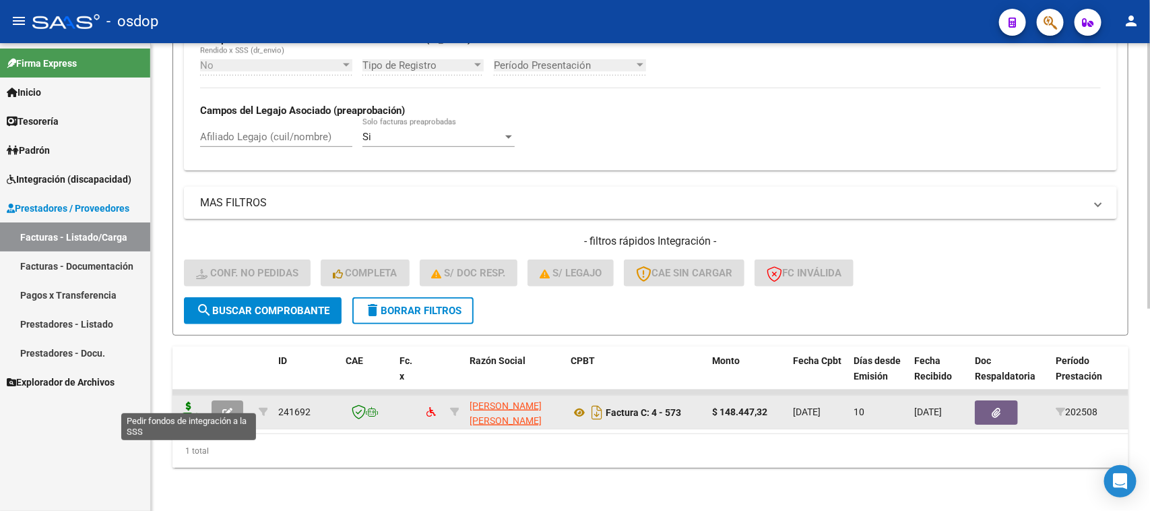
click at [192, 401] on icon at bounding box center [189, 410] width 22 height 19
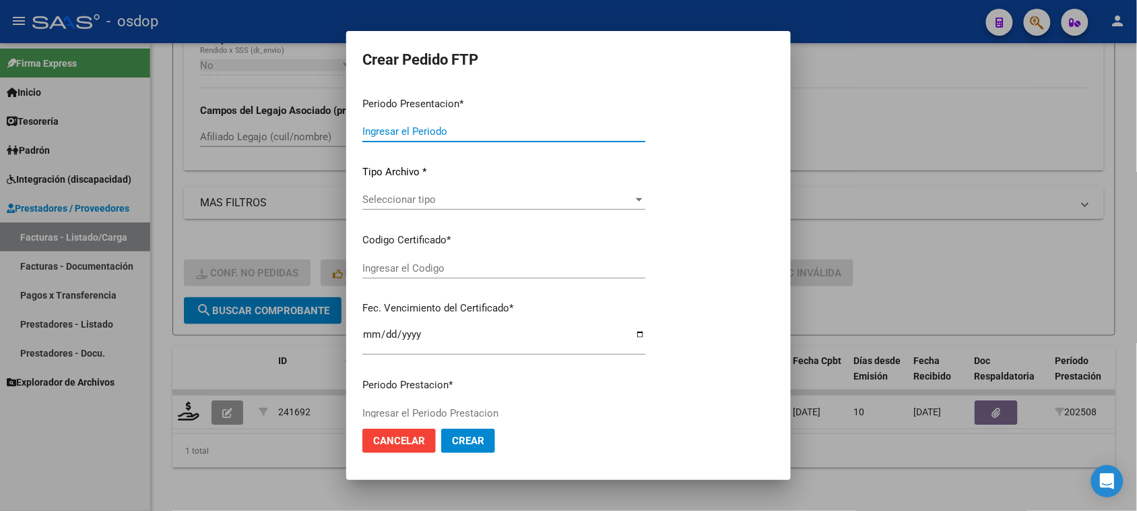
type input "202508"
type input "$ 148.447,32"
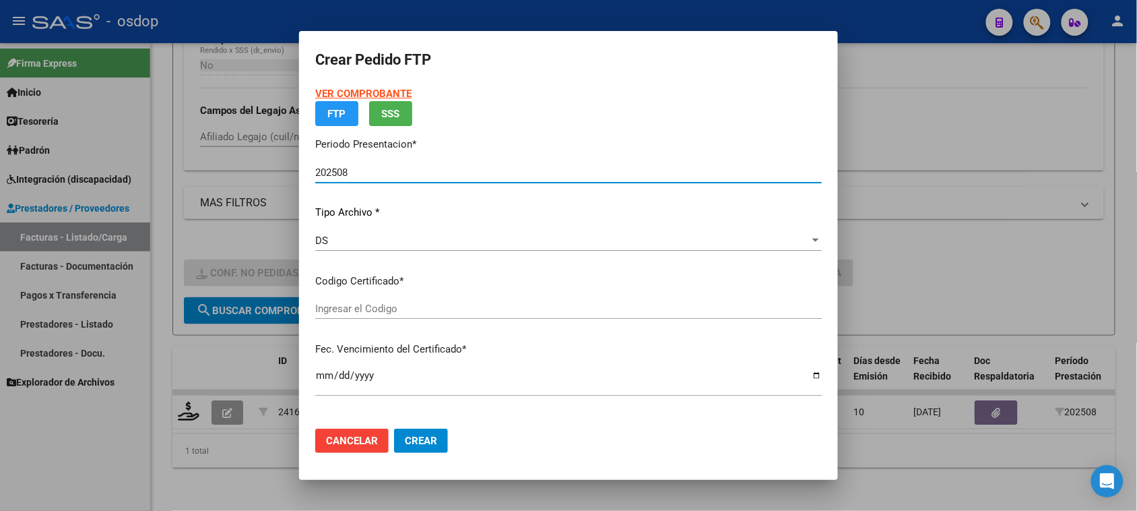
type input "1015911899"
type input "[DATE]"
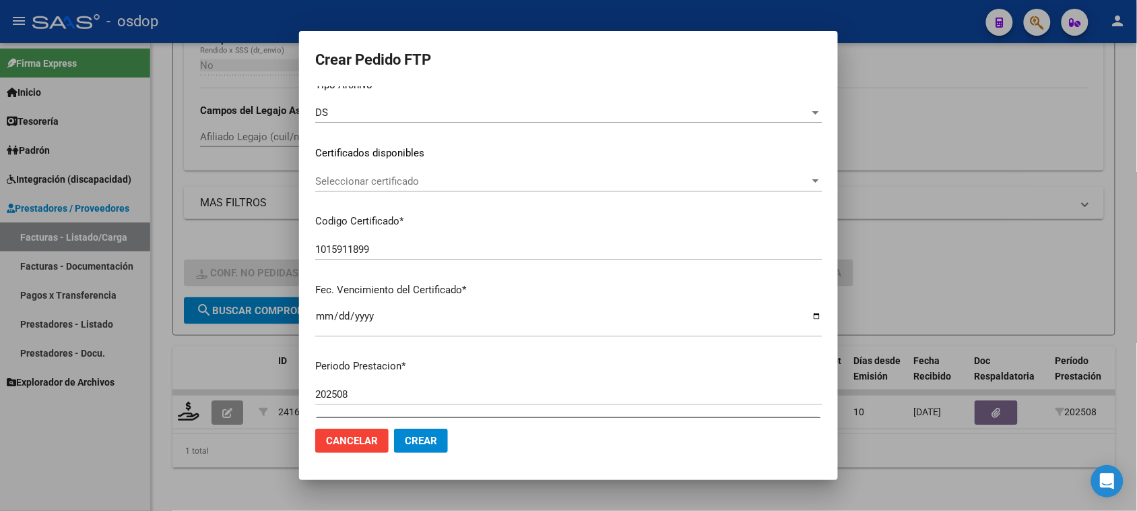
scroll to position [168, 0]
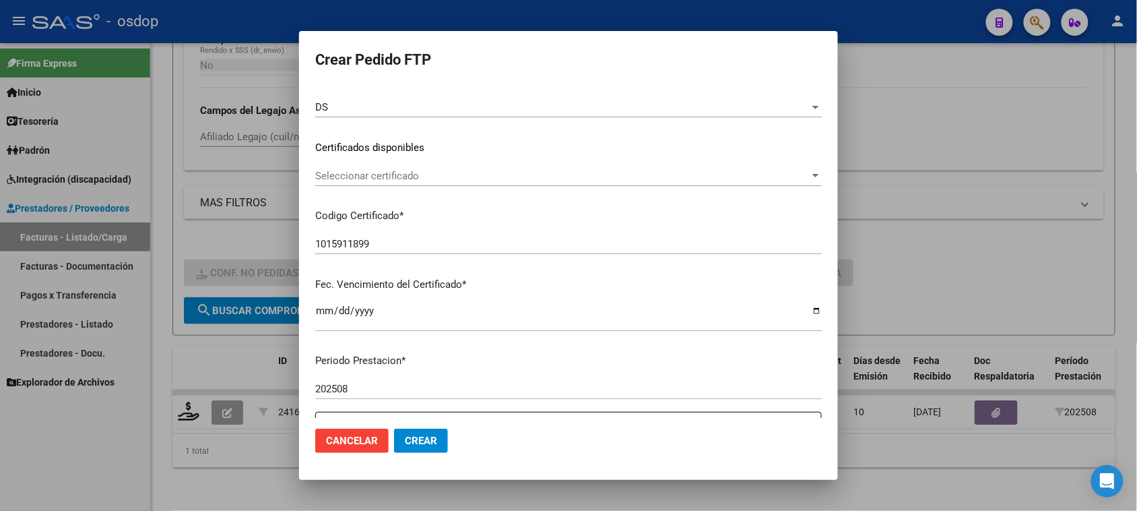
click at [450, 177] on span "Seleccionar certificado" at bounding box center [562, 176] width 494 height 12
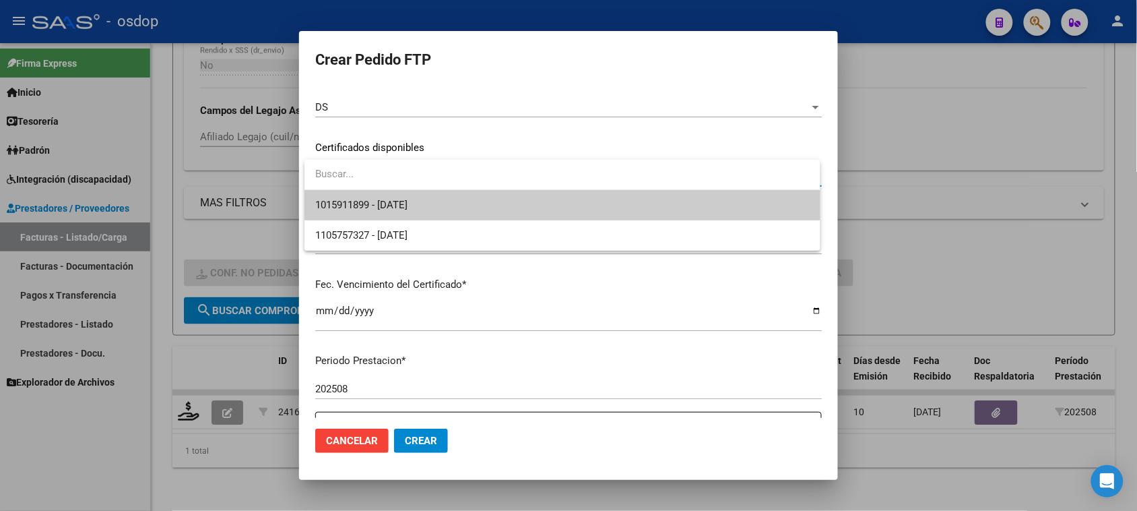
click at [455, 206] on span "1015911899 - [DATE]" at bounding box center [562, 205] width 494 height 30
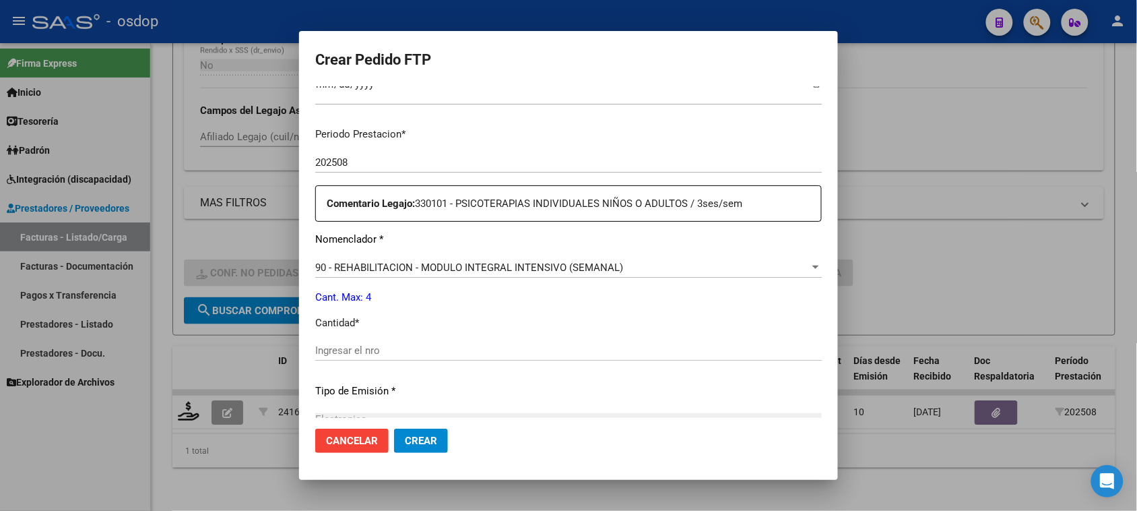
scroll to position [421, 0]
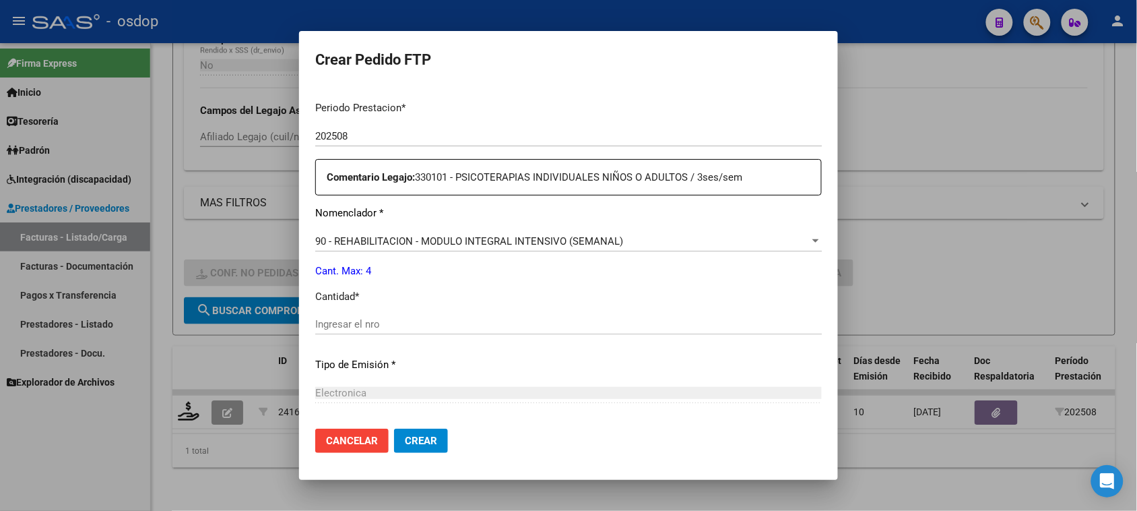
click at [507, 245] on span "90 - REHABILITACION - MODULO INTEGRAL INTENSIVO (SEMANAL)" at bounding box center [469, 241] width 308 height 12
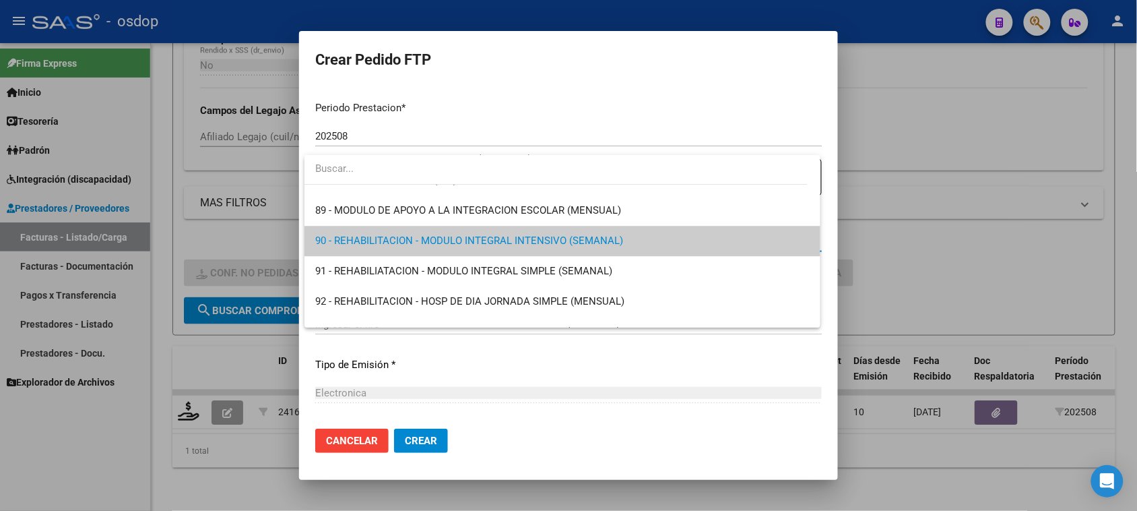
scroll to position [2573, 0]
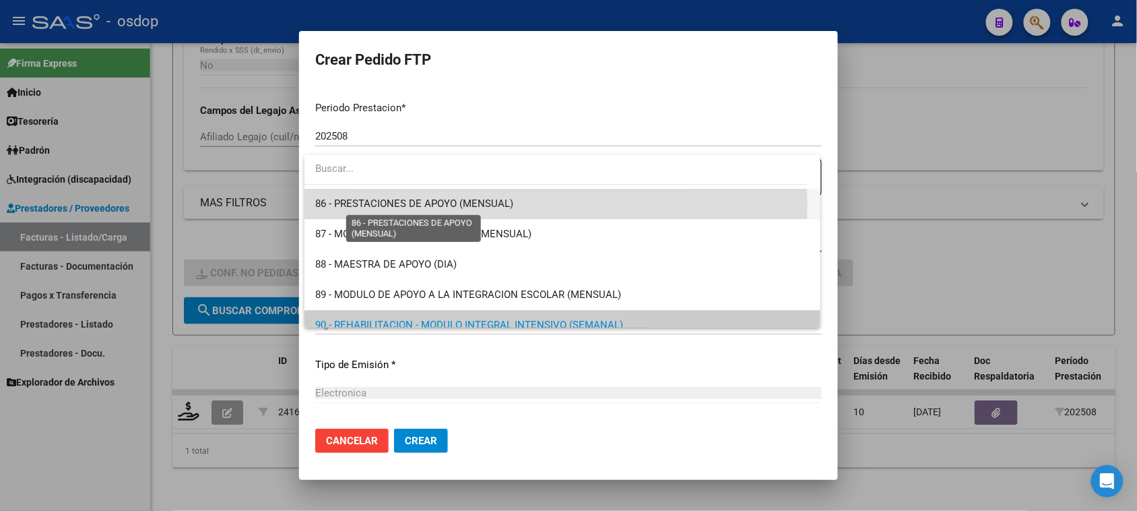
click at [492, 203] on span "86 - PRESTACIONES DE APOYO (MENSUAL)" at bounding box center [414, 203] width 198 height 12
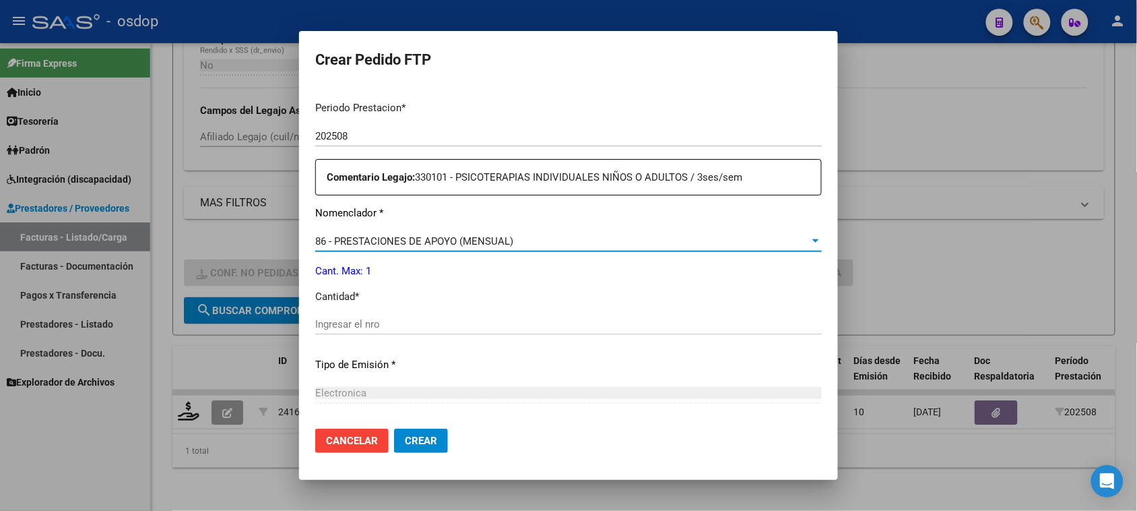
scroll to position [505, 0]
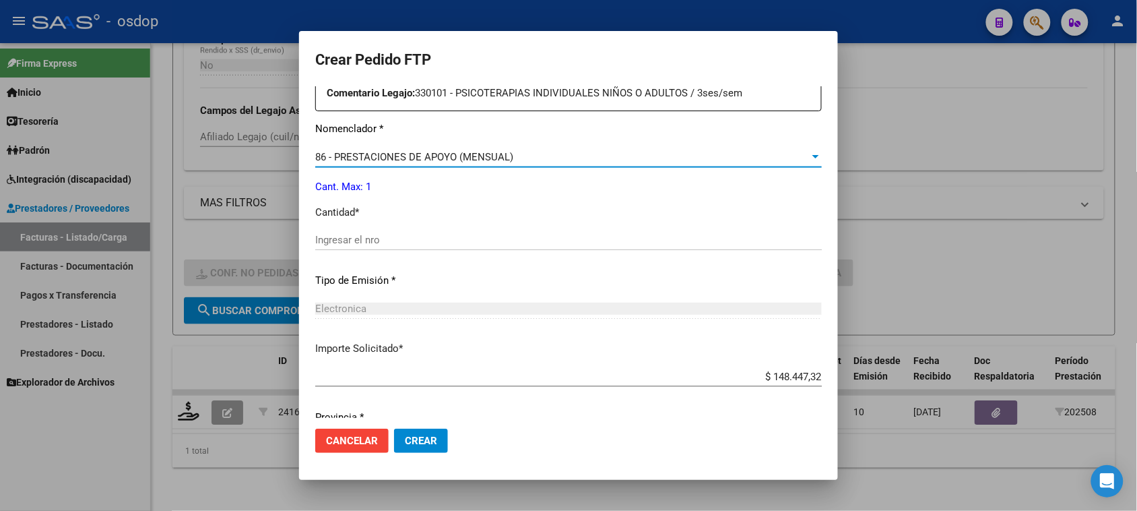
click at [394, 240] on input "Ingresar el nro" at bounding box center [568, 240] width 507 height 12
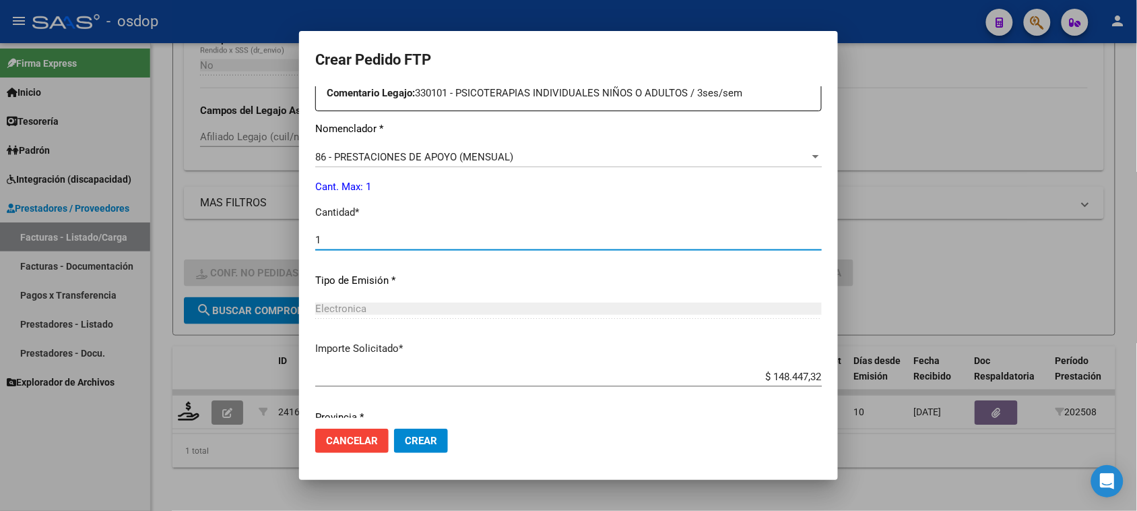
type input "1"
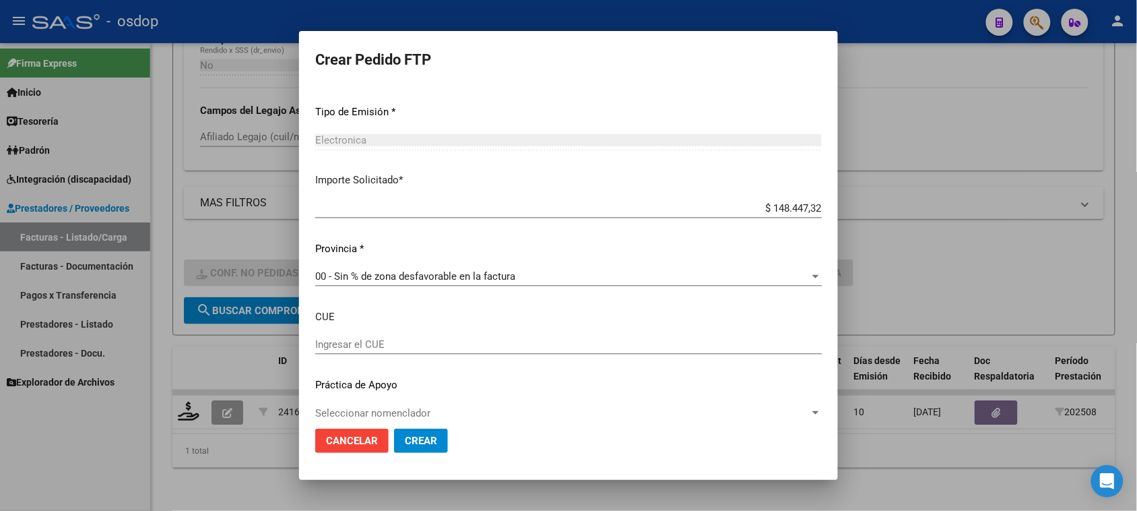
scroll to position [690, 0]
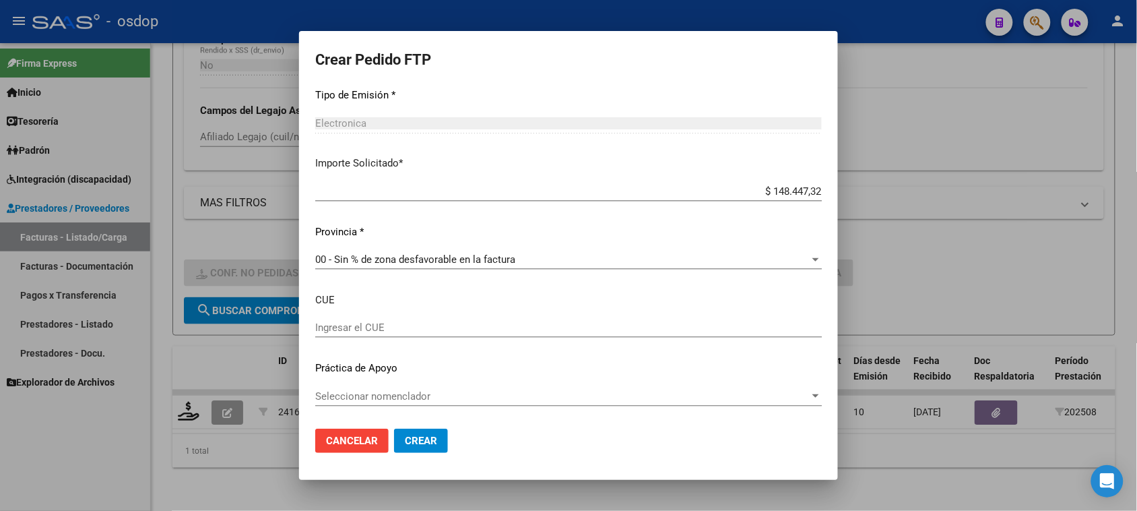
click at [423, 322] on input "Ingresar el CUE" at bounding box center [568, 327] width 507 height 12
paste input "820185900"
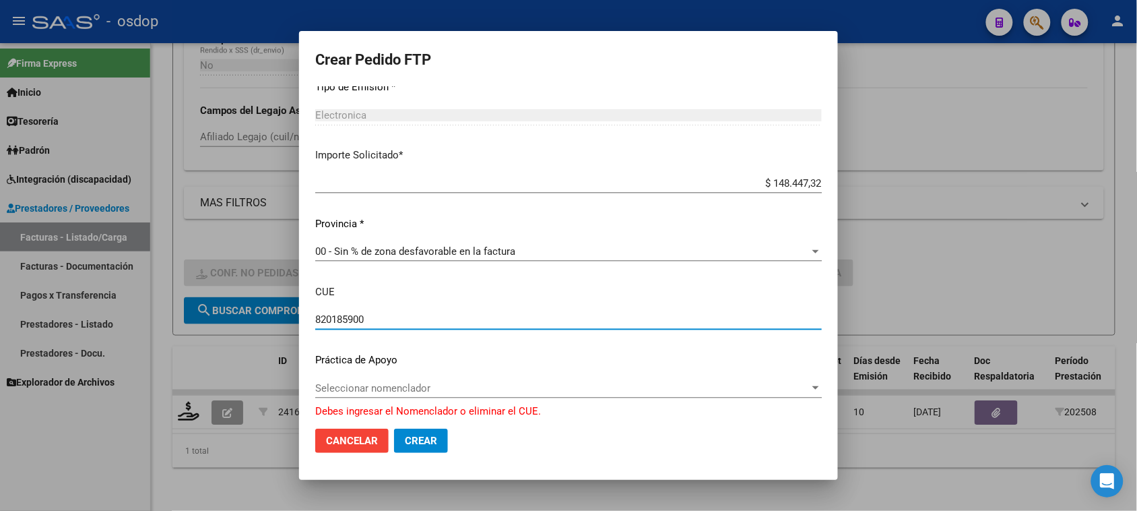
type input "820185900"
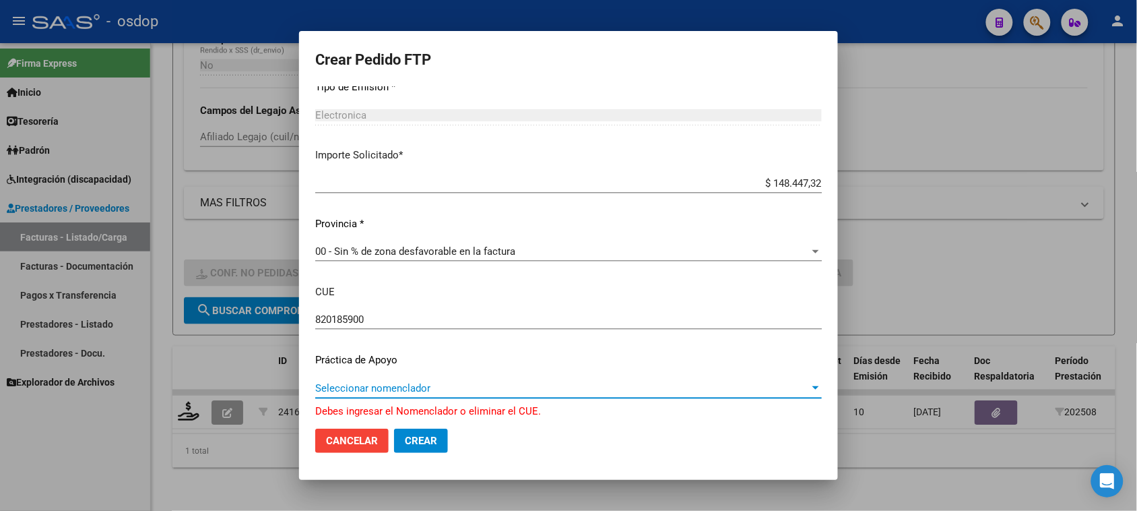
click at [416, 385] on span "Seleccionar nomenclador" at bounding box center [562, 388] width 494 height 12
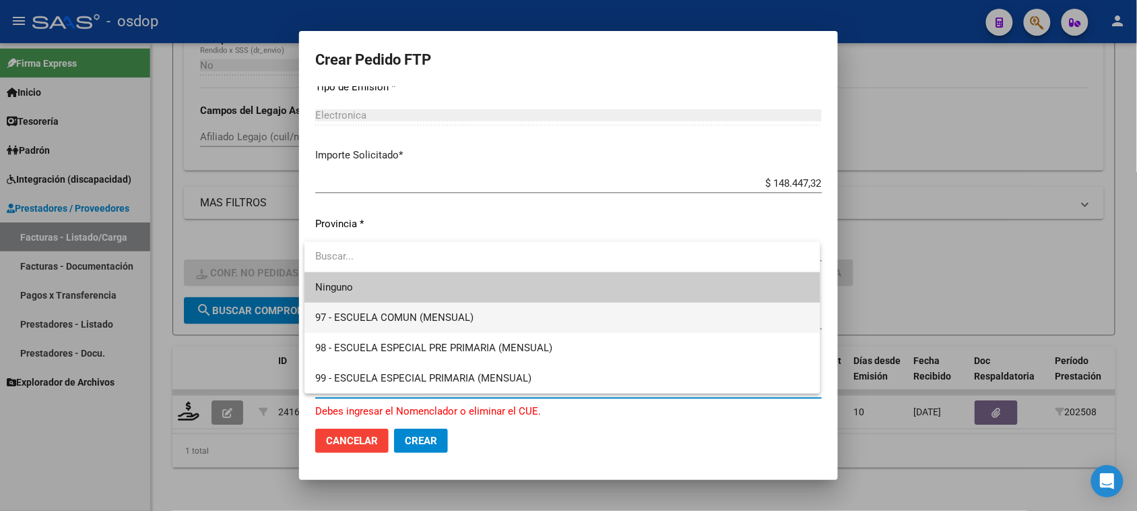
click at [459, 325] on span "97 - ESCUELA COMUN (MENSUAL)" at bounding box center [562, 317] width 494 height 30
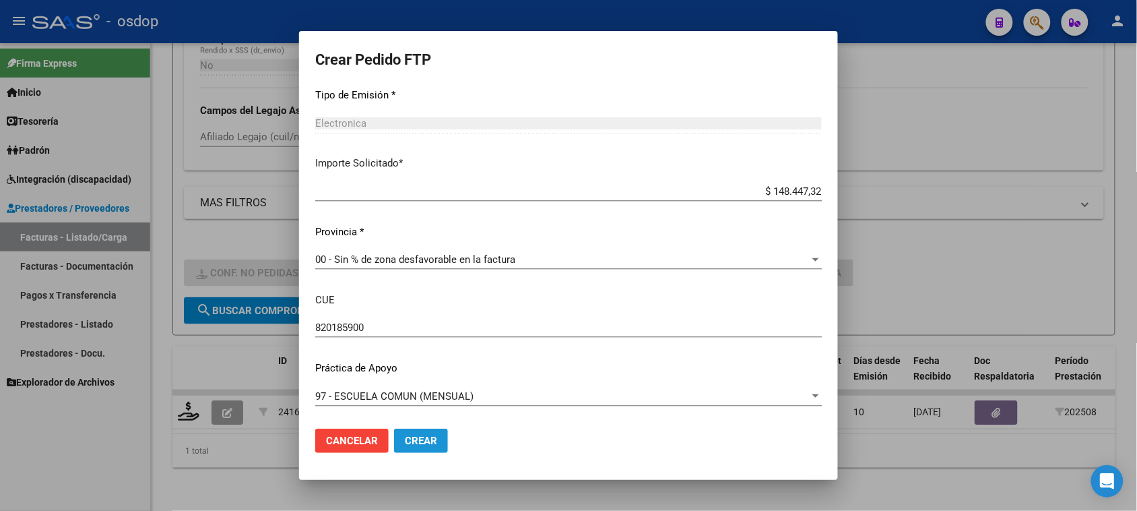
click at [432, 445] on span "Crear" at bounding box center [421, 440] width 32 height 12
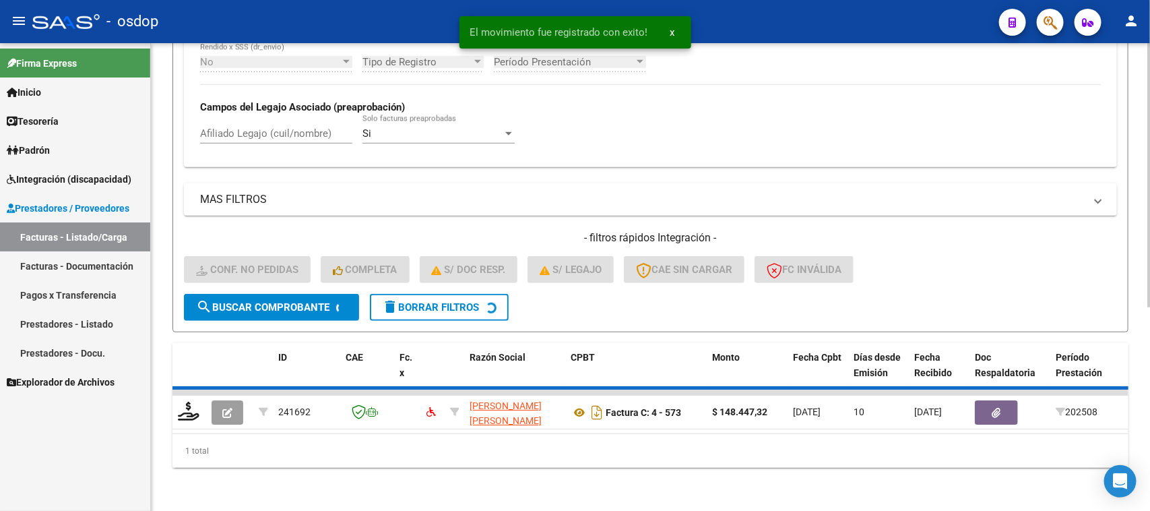
scroll to position [332, 0]
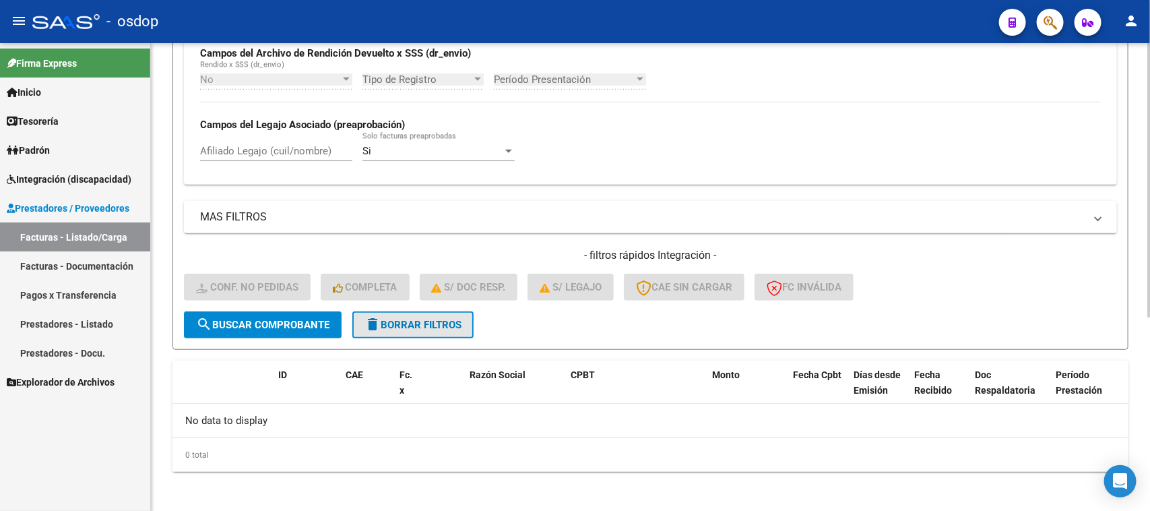
click at [436, 319] on span "delete Borrar Filtros" at bounding box center [412, 325] width 97 height 12
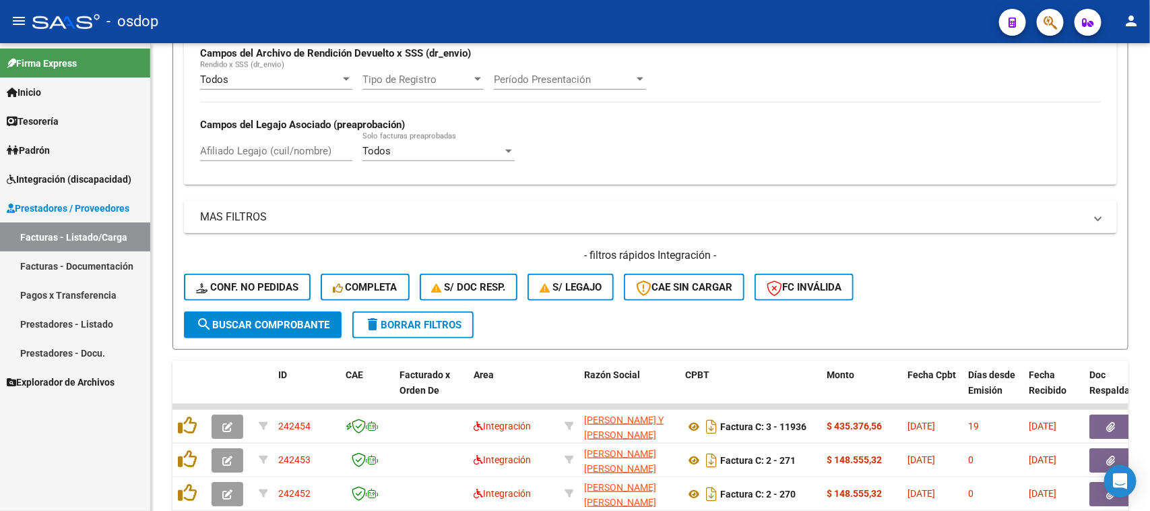
click at [94, 177] on span "Integración (discapacidad)" at bounding box center [69, 179] width 125 height 15
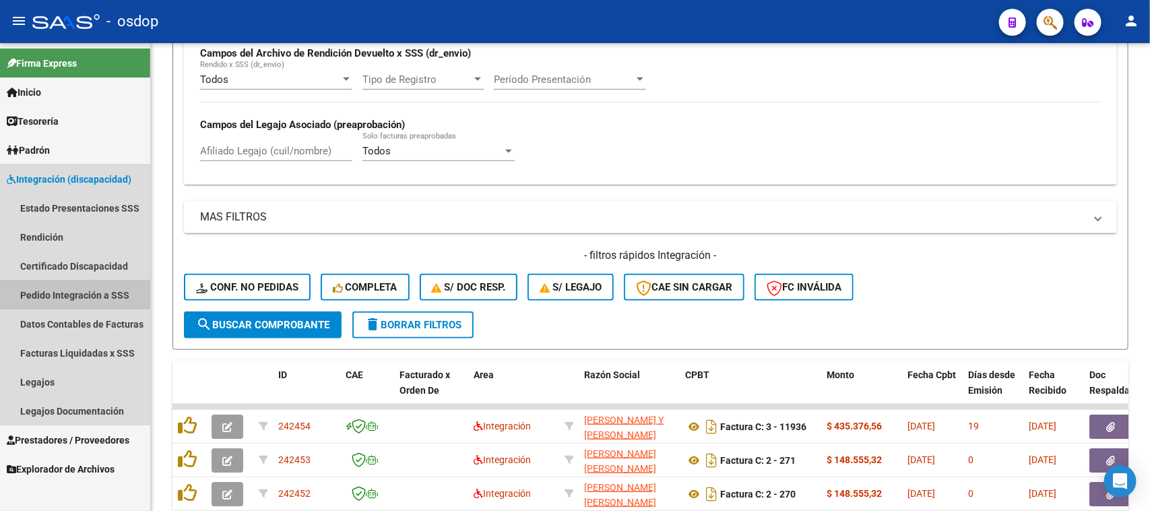
click at [92, 290] on link "Pedido Integración a SSS" at bounding box center [75, 294] width 150 height 29
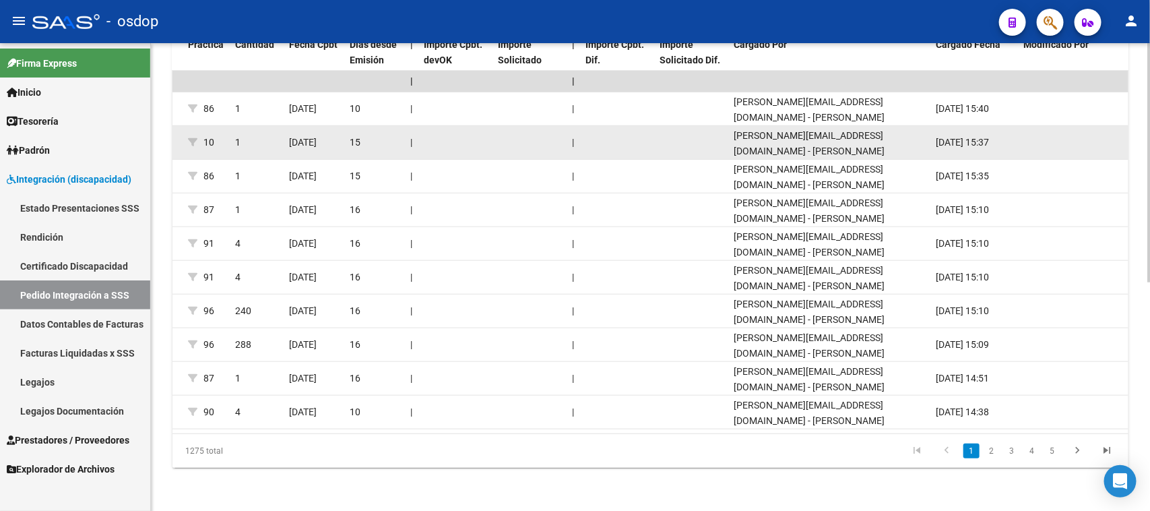
scroll to position [278, 0]
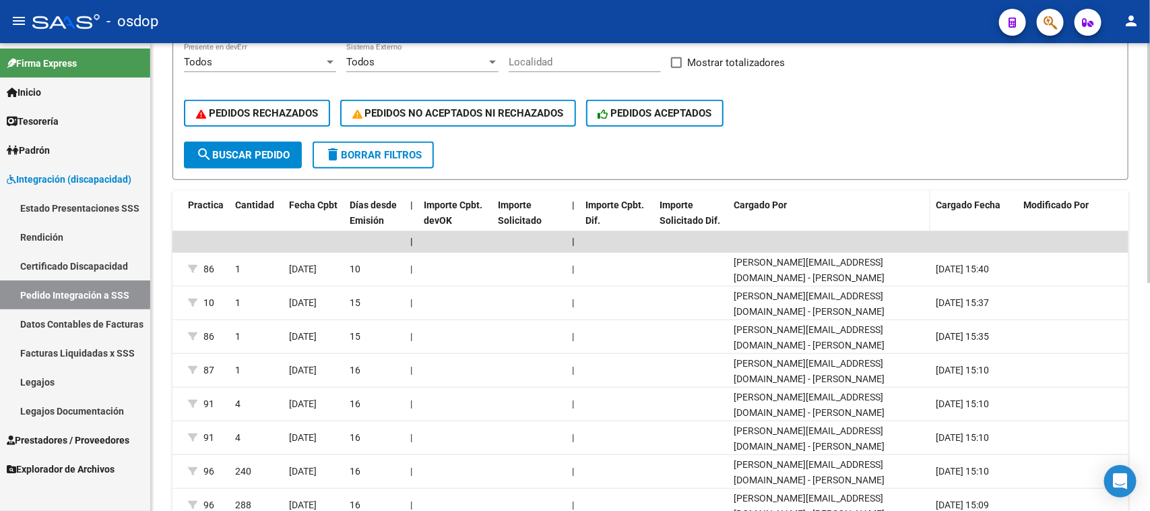
click at [775, 200] on span "Cargado Por" at bounding box center [760, 204] width 53 height 11
click at [788, 201] on span at bounding box center [791, 205] width 8 height 9
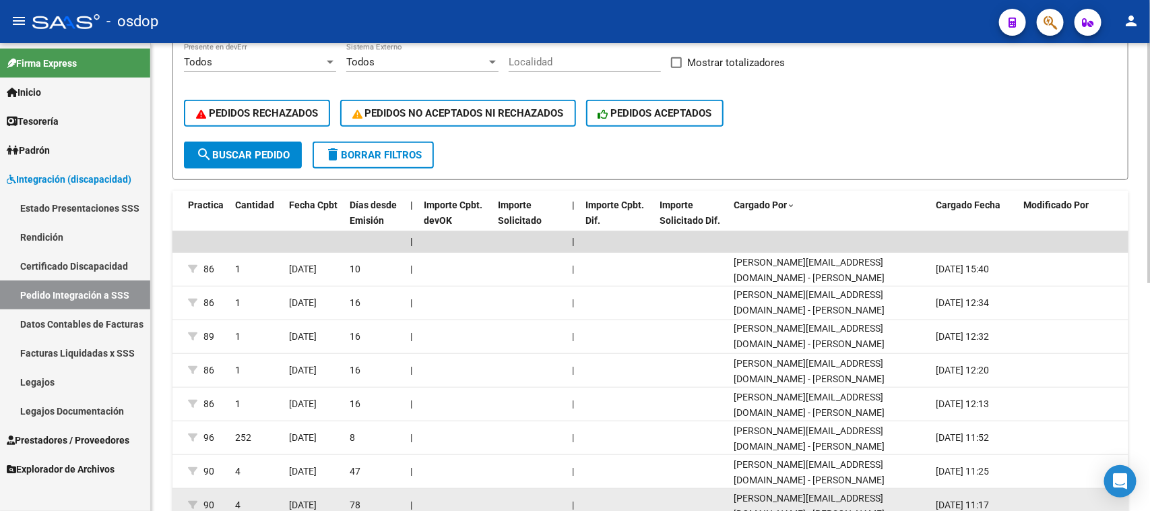
scroll to position [1, 0]
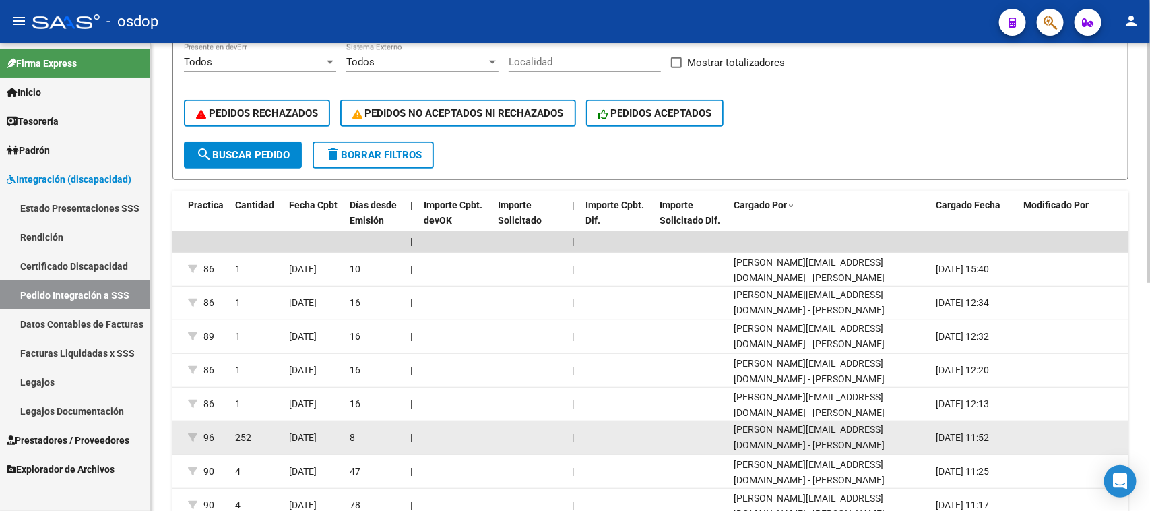
click at [564, 428] on datatable-body-cell at bounding box center [529, 437] width 74 height 33
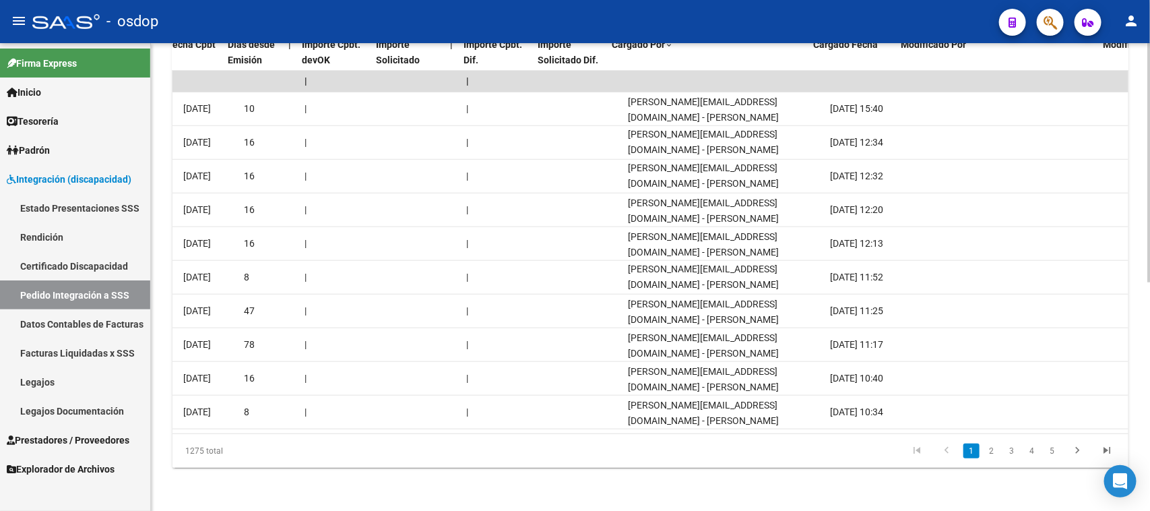
scroll to position [0, 1153]
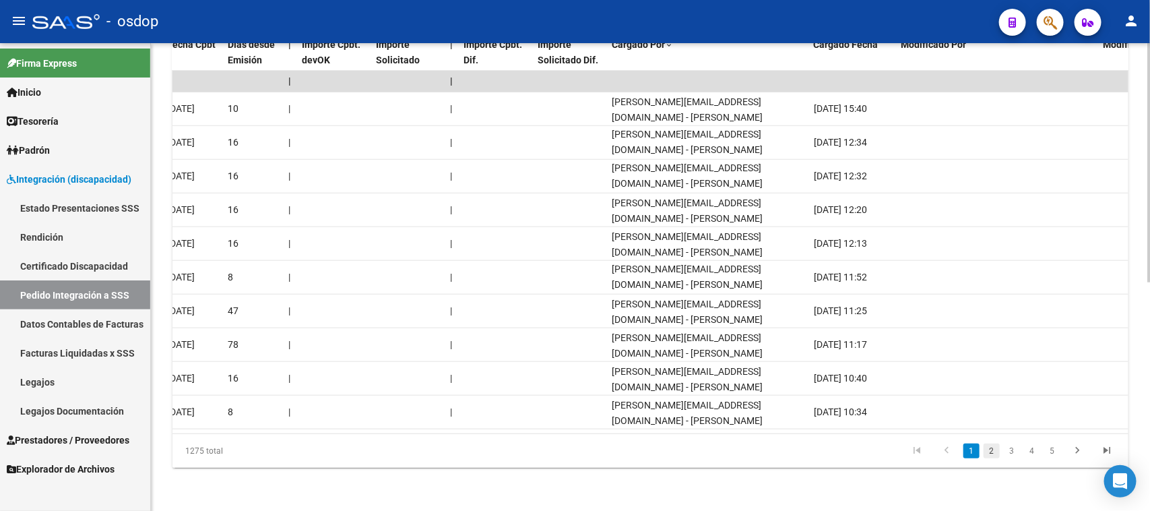
click at [989, 450] on link "2" at bounding box center [991, 450] width 16 height 15
click at [1011, 445] on link "3" at bounding box center [1012, 450] width 16 height 15
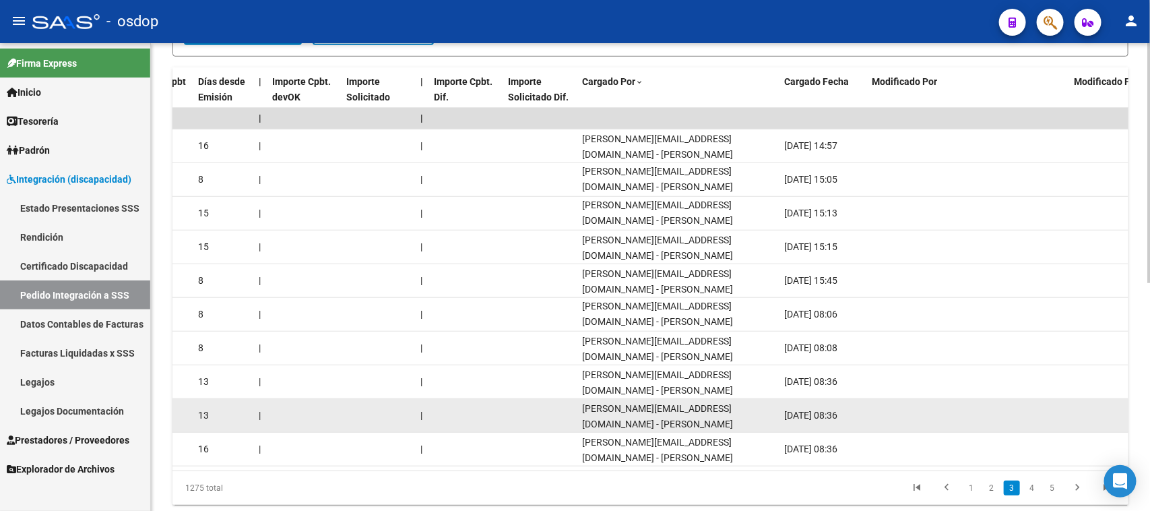
scroll to position [446, 0]
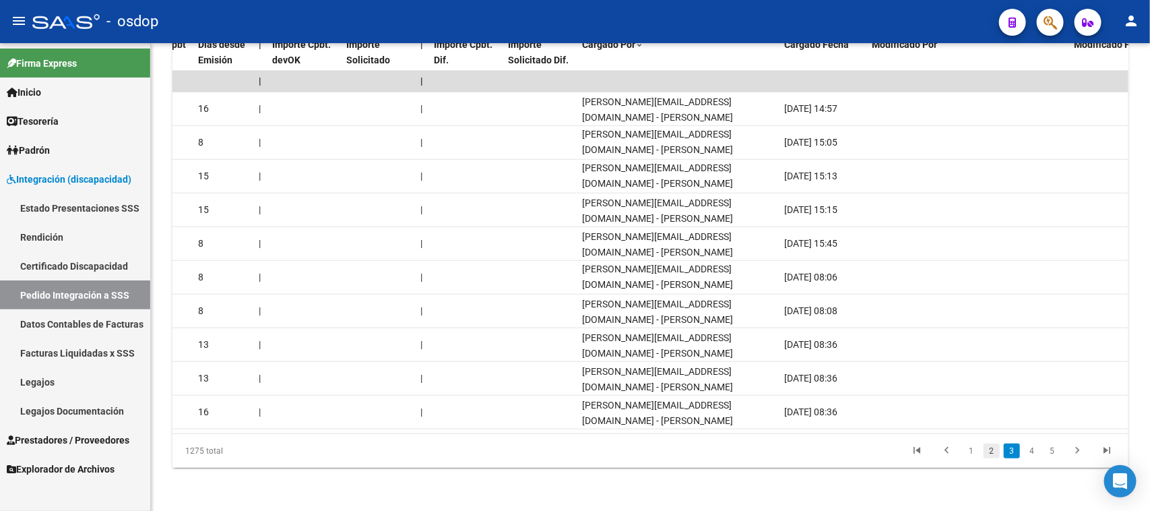
click at [990, 452] on link "2" at bounding box center [991, 450] width 16 height 15
click at [971, 448] on link "1" at bounding box center [971, 450] width 16 height 15
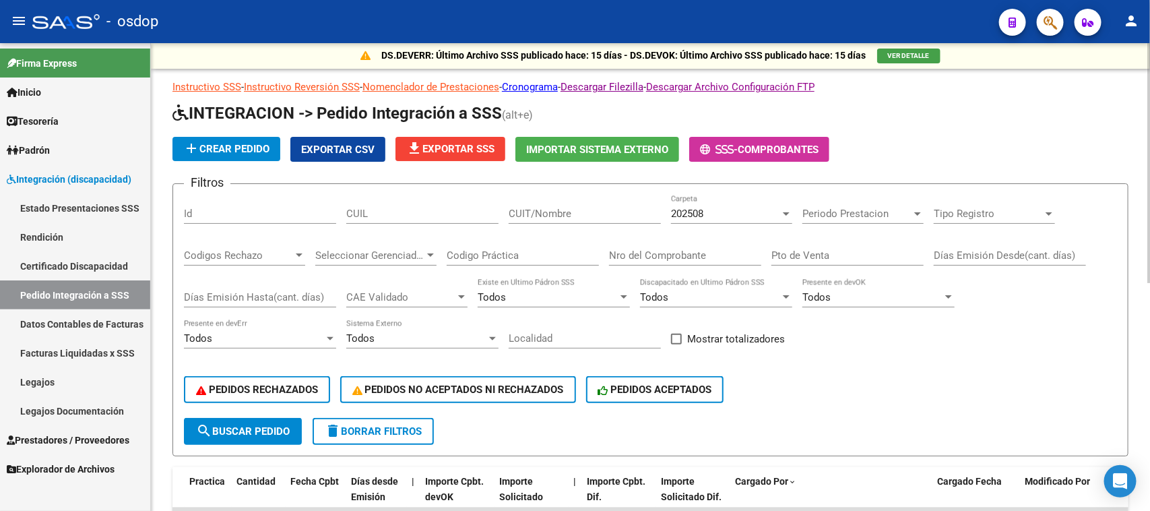
scroll to position [0, 0]
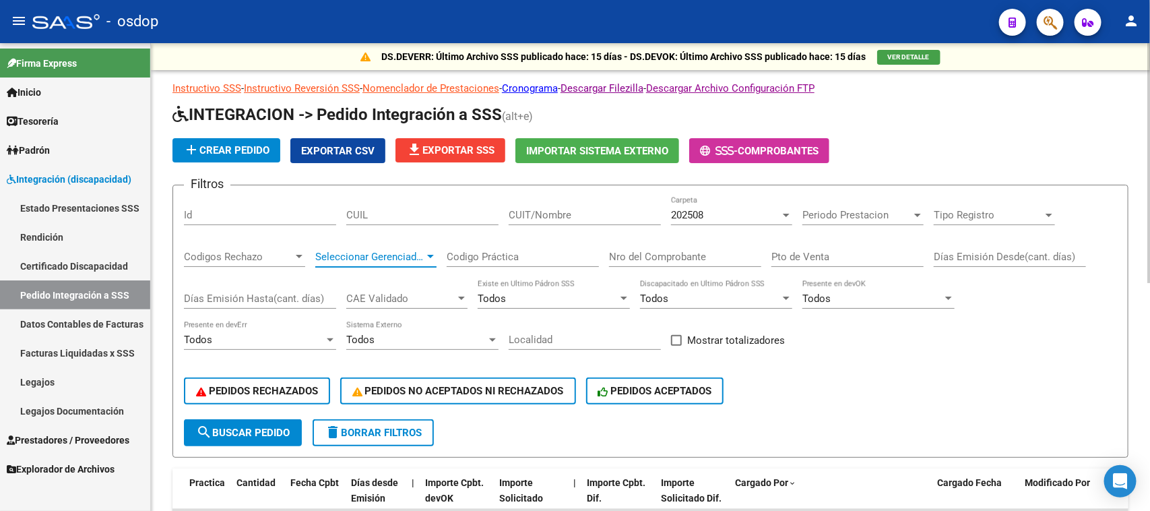
click at [412, 253] on span "Seleccionar Gerenciador" at bounding box center [369, 257] width 109 height 12
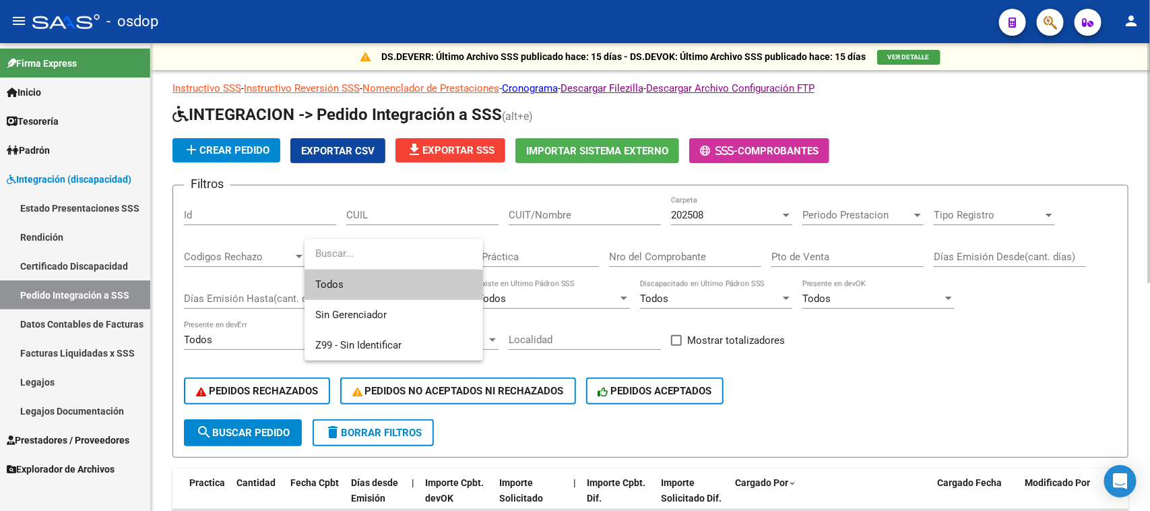
click at [412, 253] on input "dropdown search" at bounding box center [390, 253] width 173 height 30
click at [930, 368] on div at bounding box center [575, 255] width 1150 height 511
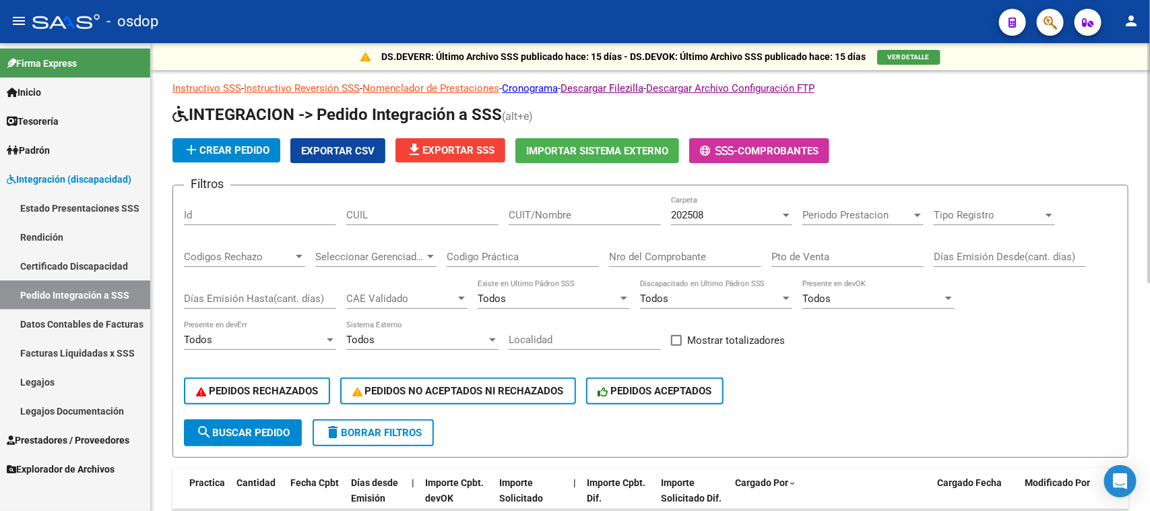
click at [330, 338] on div at bounding box center [330, 339] width 7 height 3
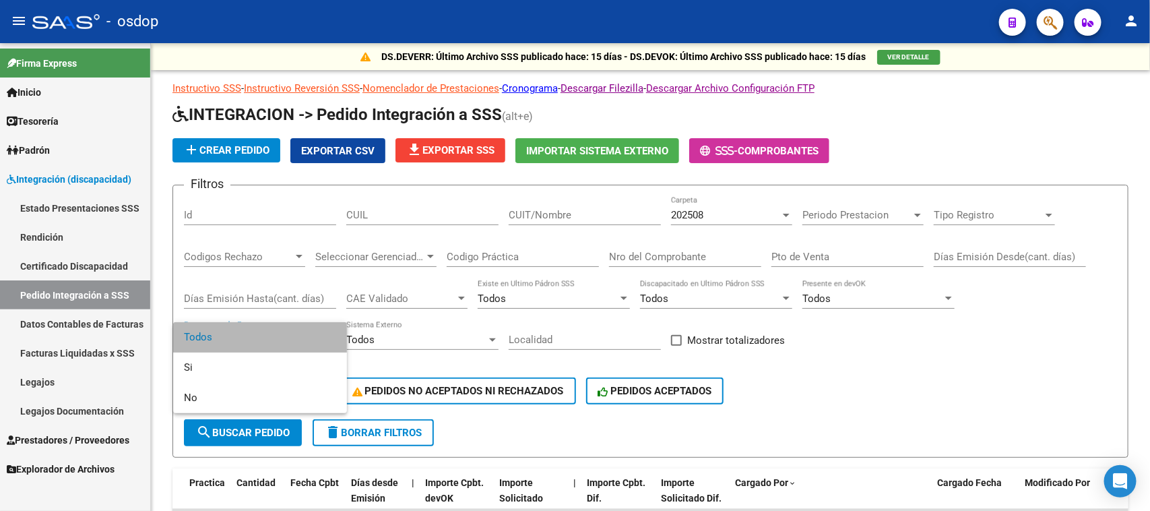
click at [330, 337] on span "Todos" at bounding box center [260, 337] width 152 height 30
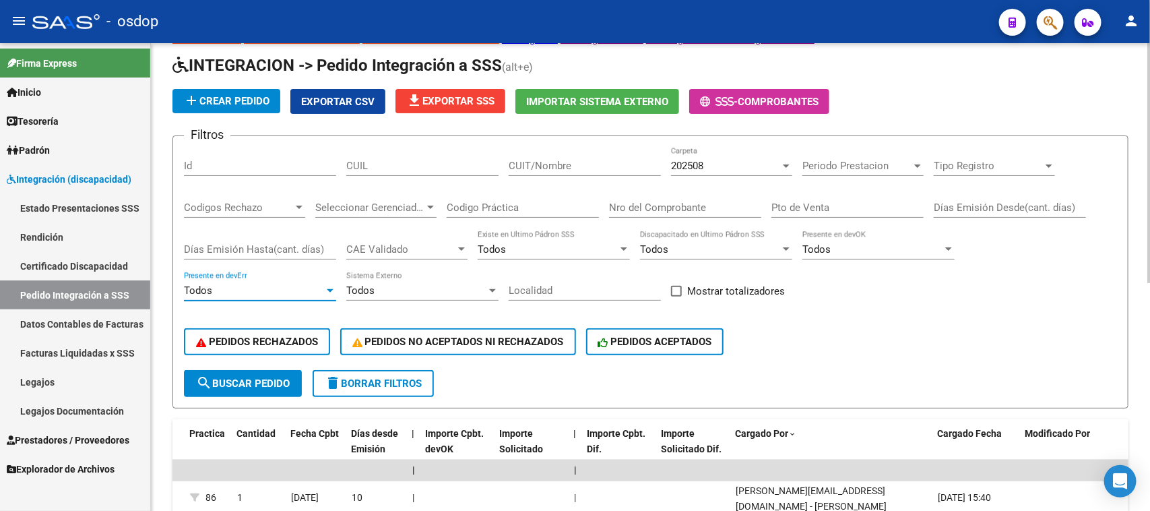
scroll to position [84, 0]
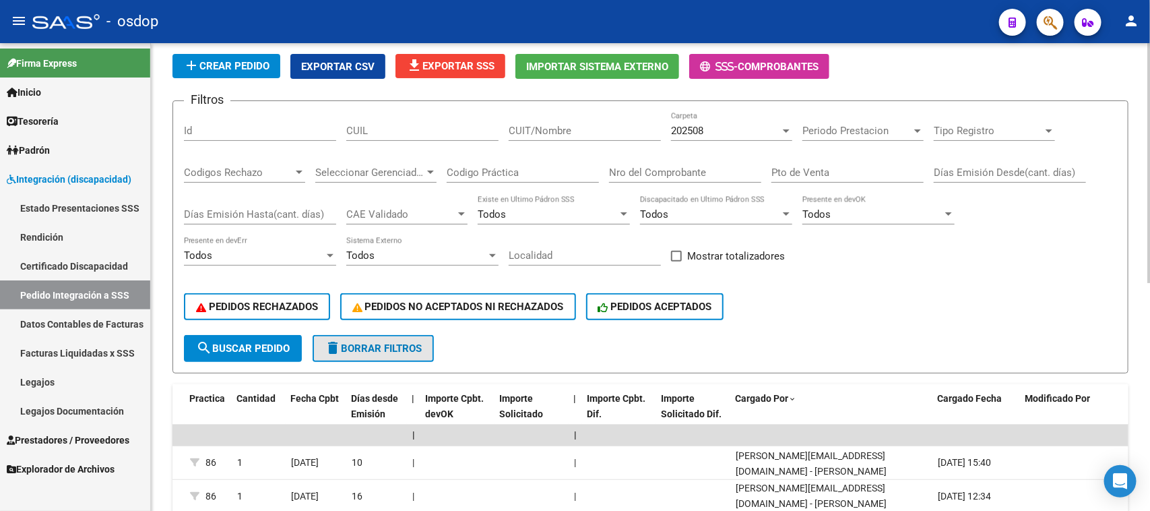
click at [406, 342] on span "delete Borrar Filtros" at bounding box center [373, 348] width 97 height 12
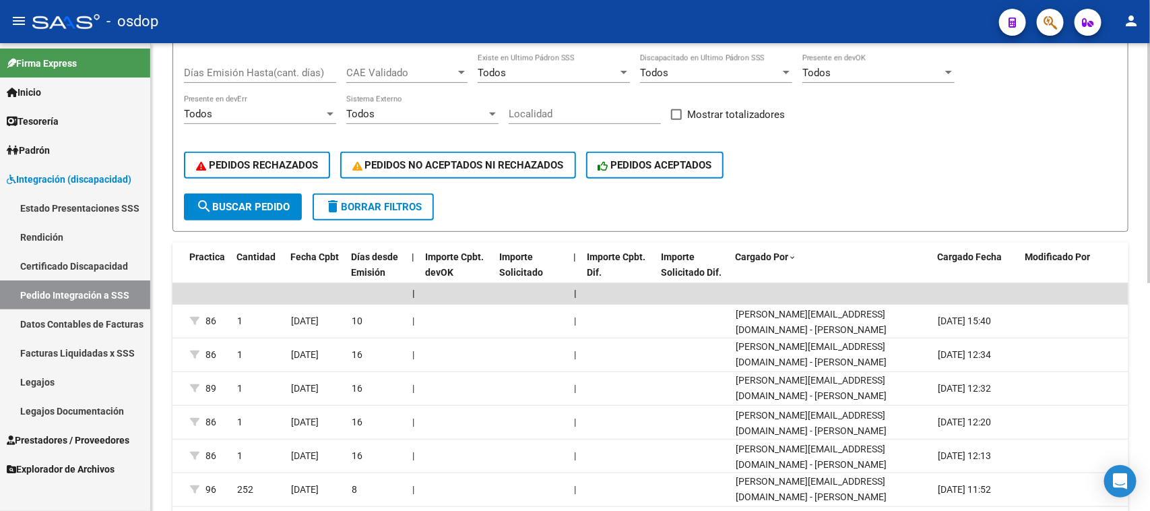
scroll to position [193, 0]
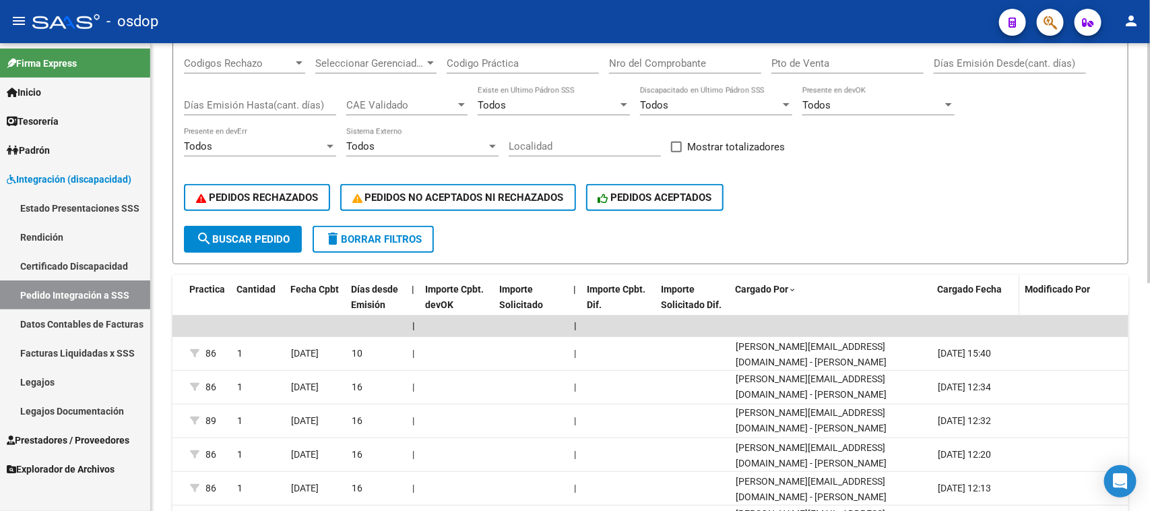
click at [977, 284] on span "Cargado Fecha" at bounding box center [970, 289] width 65 height 11
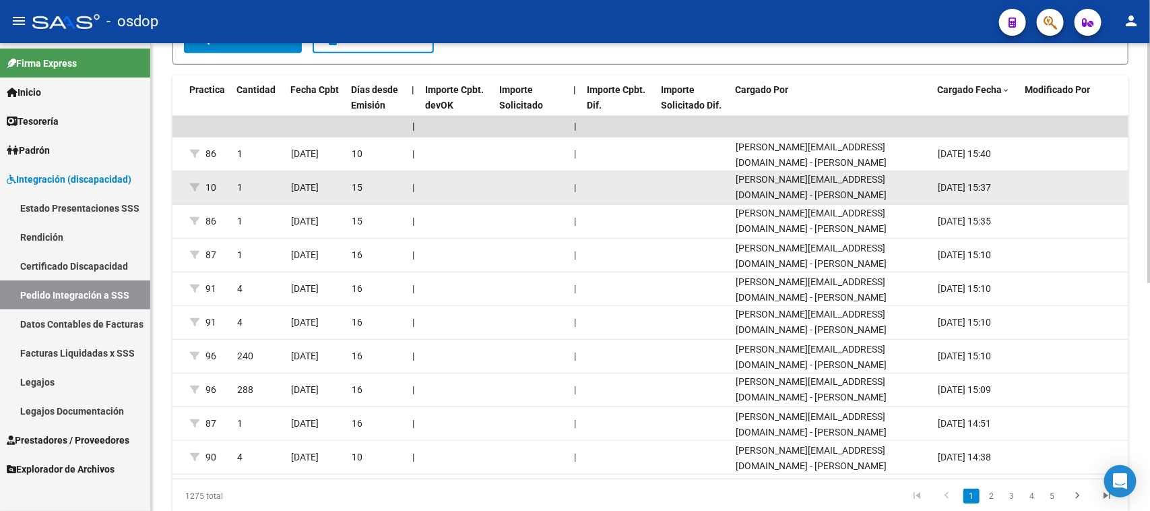
scroll to position [446, 0]
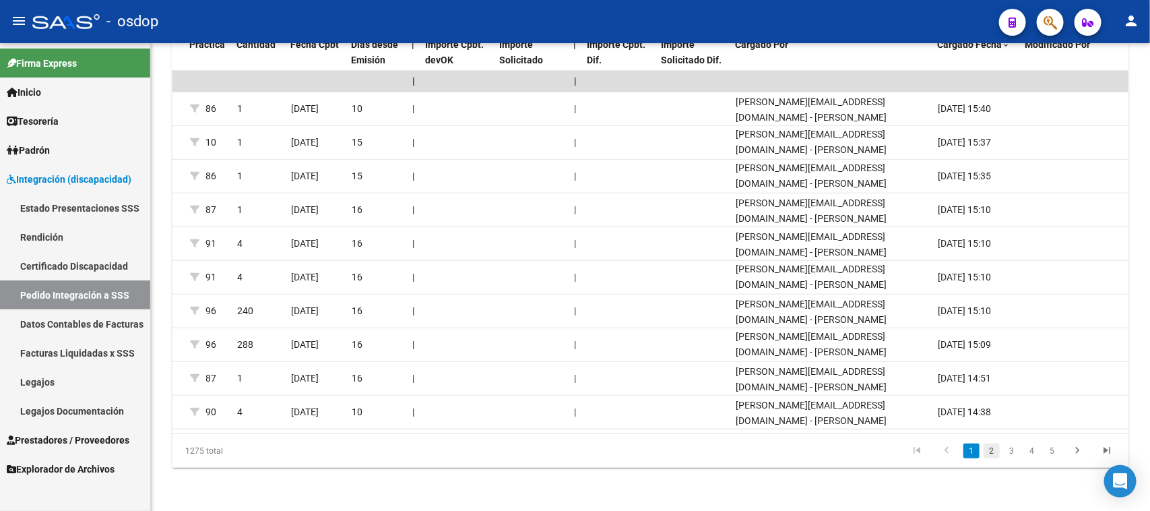
click at [994, 451] on link "2" at bounding box center [991, 450] width 16 height 15
click at [1014, 450] on link "3" at bounding box center [1012, 450] width 16 height 15
click at [1034, 452] on link "4" at bounding box center [1032, 450] width 16 height 15
click at [1035, 452] on link "5" at bounding box center [1032, 450] width 16 height 15
click at [1035, 452] on link "6" at bounding box center [1032, 450] width 16 height 15
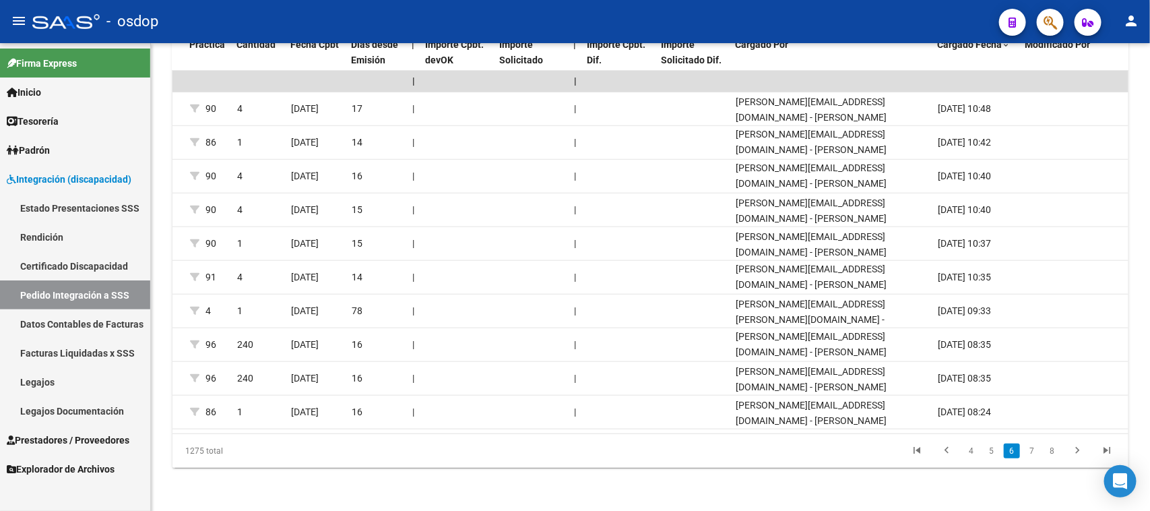
click at [1035, 452] on link "7" at bounding box center [1032, 450] width 16 height 15
click at [77, 290] on link "Pedido Integración a SSS" at bounding box center [75, 294] width 150 height 29
click at [76, 434] on span "Prestadores / Proveedores" at bounding box center [68, 439] width 123 height 15
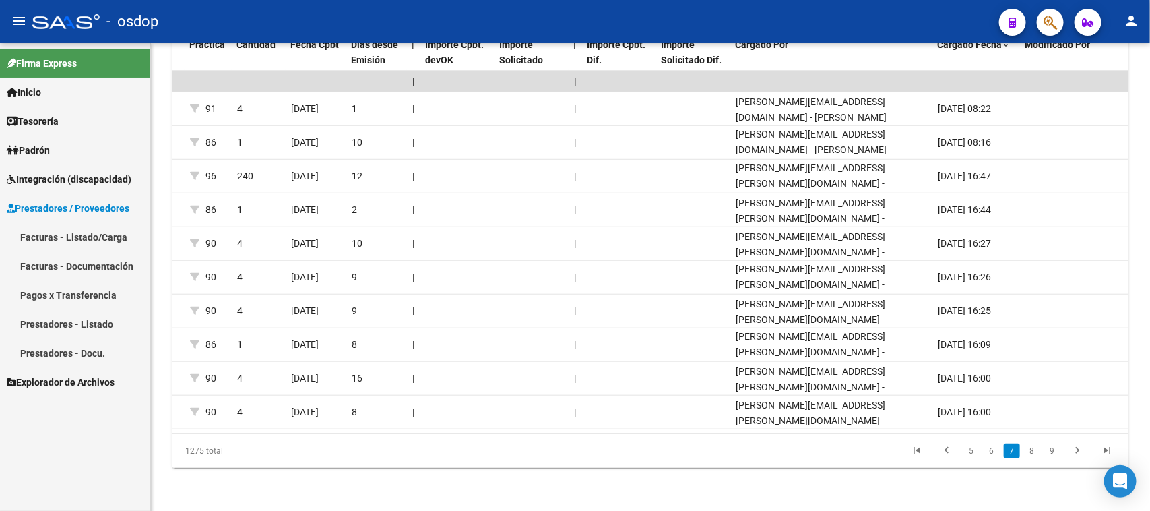
click at [79, 237] on link "Facturas - Listado/Carga" at bounding box center [75, 236] width 150 height 29
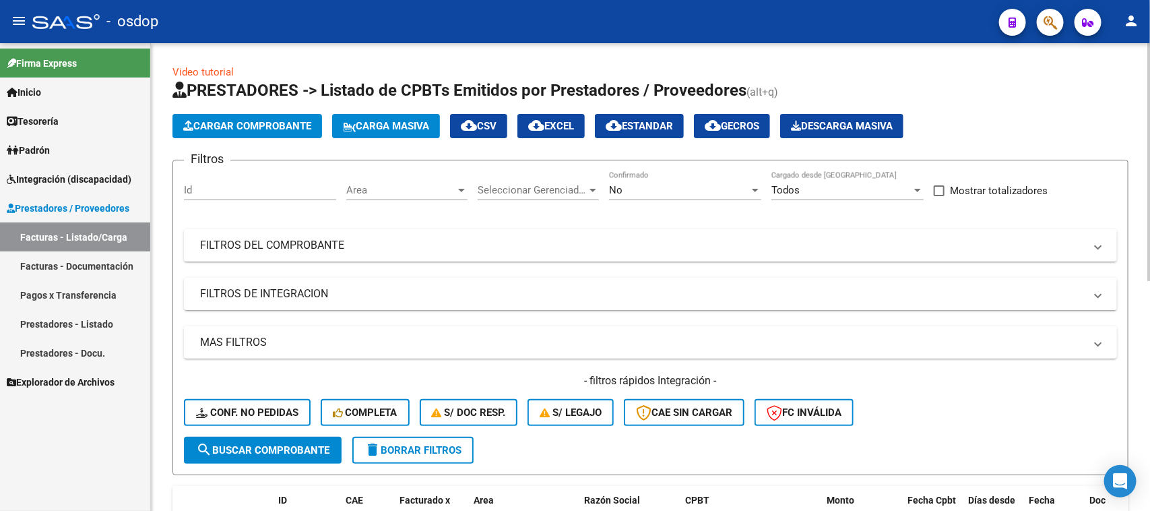
click at [325, 348] on mat-panel-title "MAS FILTROS" at bounding box center [642, 342] width 884 height 15
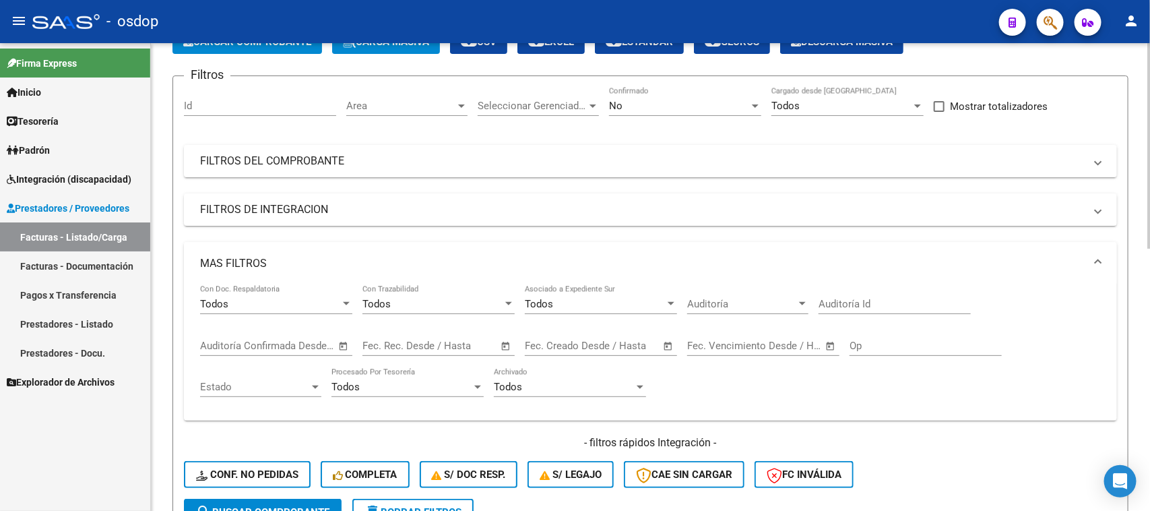
scroll to position [168, 0]
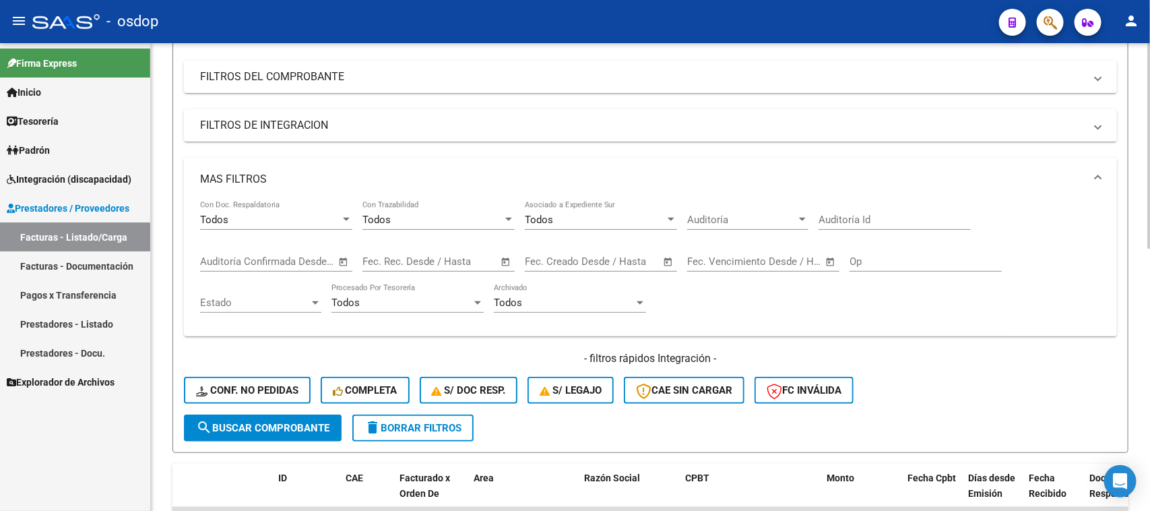
click at [738, 223] on span "Auditoría" at bounding box center [741, 220] width 109 height 12
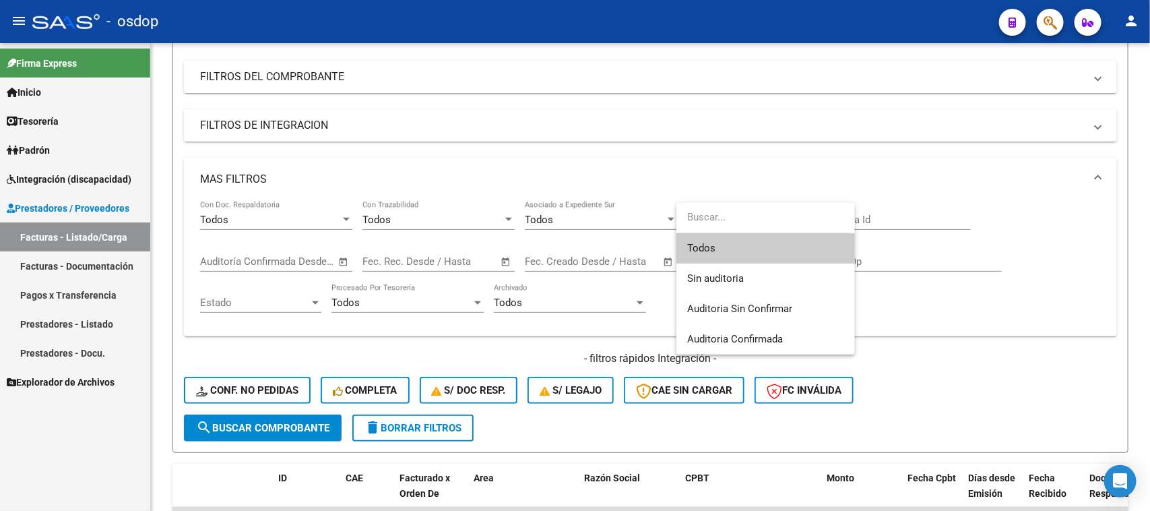
click at [950, 367] on div at bounding box center [575, 255] width 1150 height 511
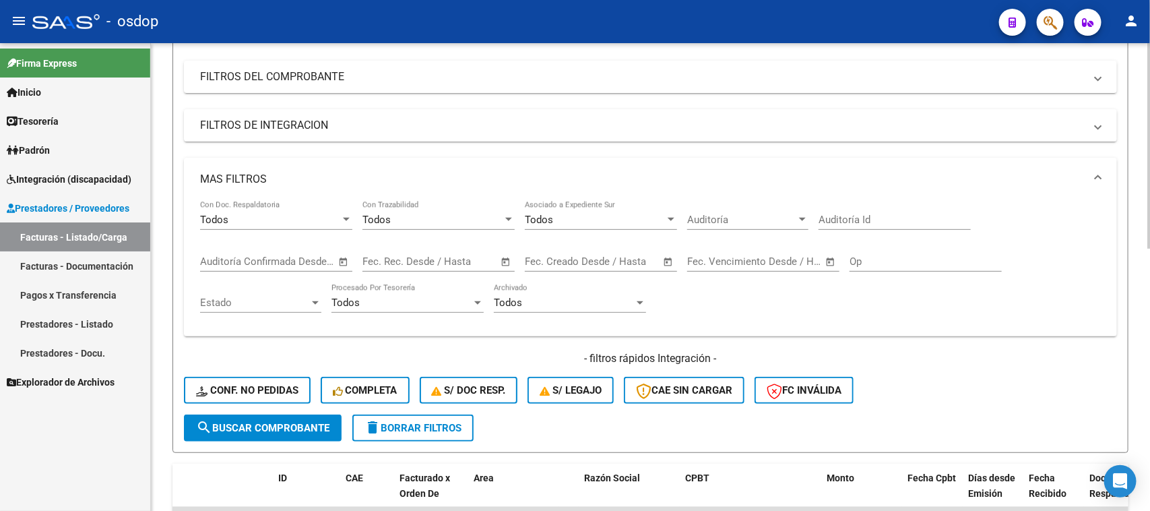
click at [264, 214] on div "Todos" at bounding box center [270, 220] width 140 height 12
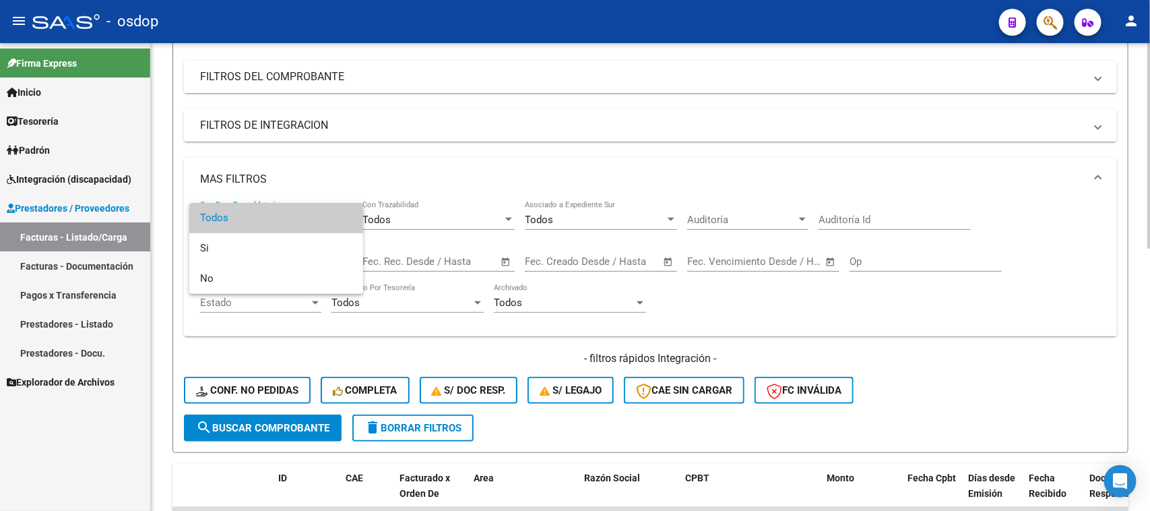
click at [264, 214] on span "Todos" at bounding box center [276, 218] width 152 height 30
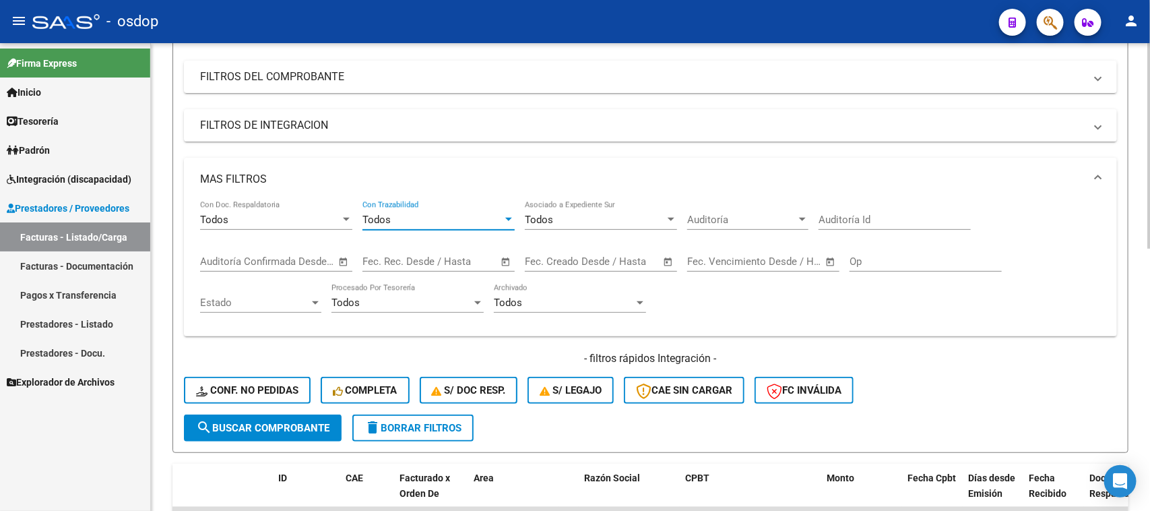
click at [421, 216] on div "Todos" at bounding box center [432, 220] width 140 height 12
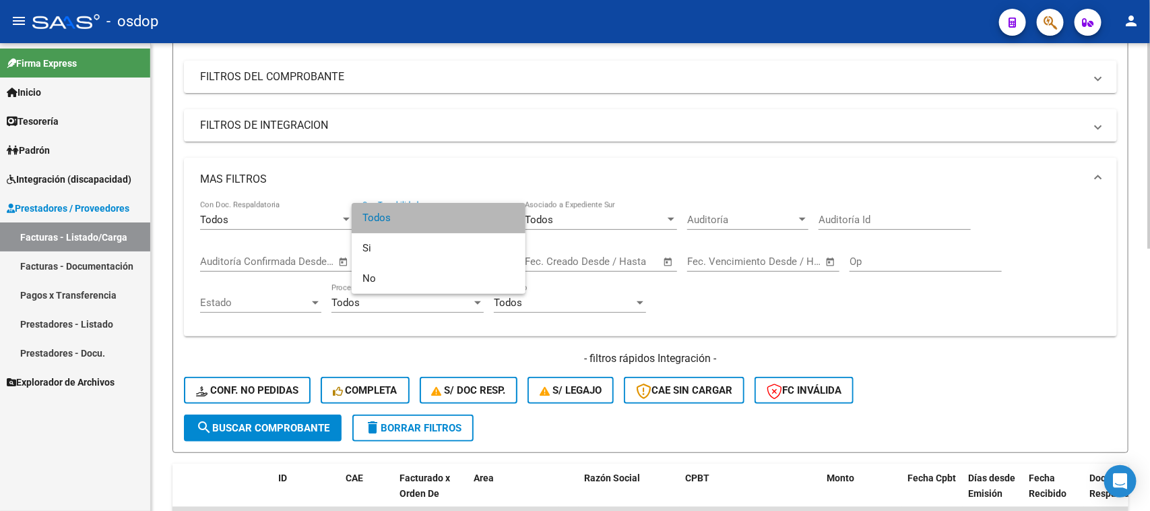
click at [421, 216] on span "Todos" at bounding box center [438, 218] width 152 height 30
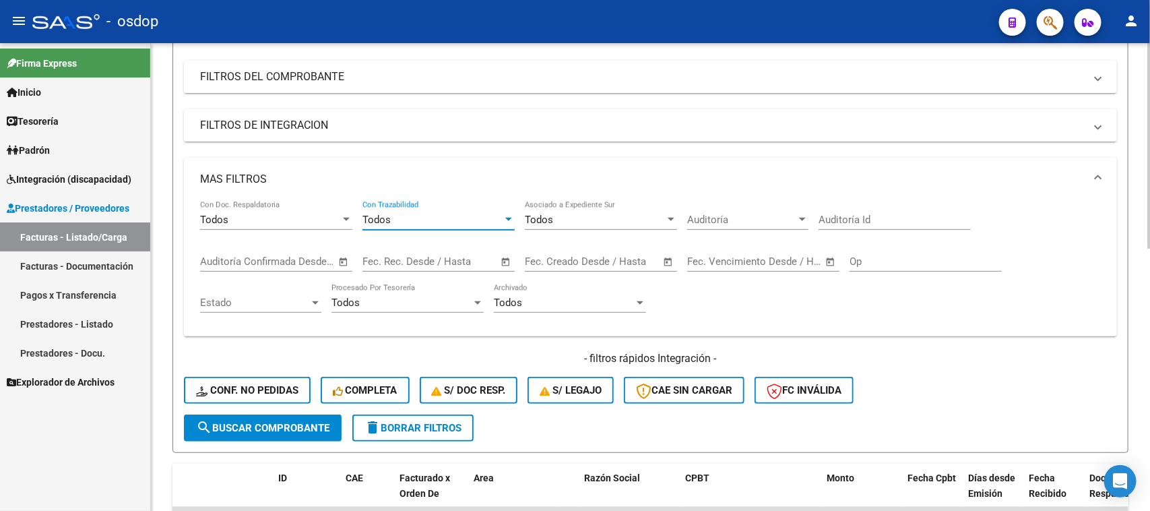
scroll to position [84, 0]
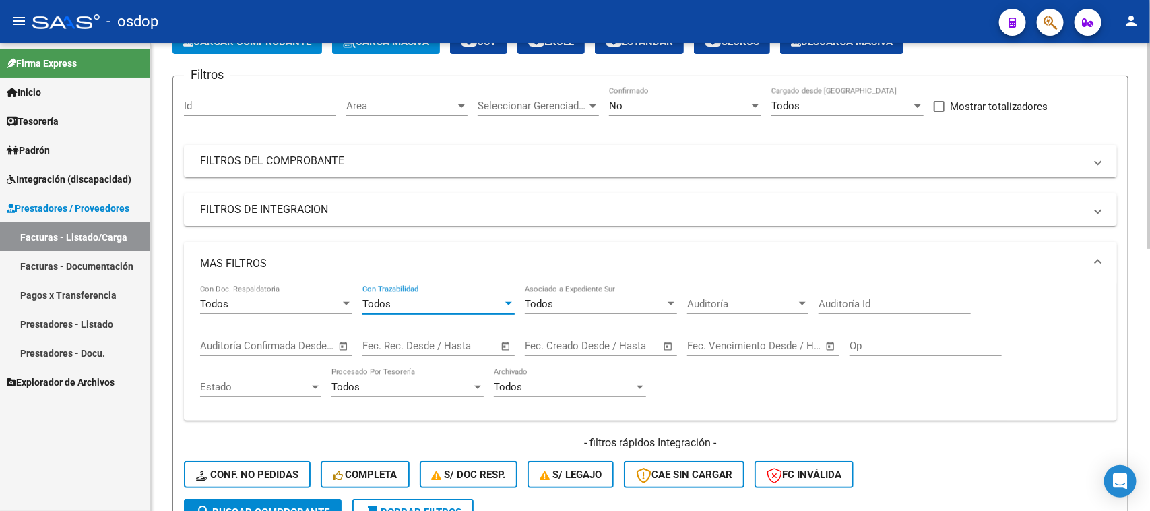
click at [314, 261] on mat-panel-title "MAS FILTROS" at bounding box center [642, 263] width 884 height 15
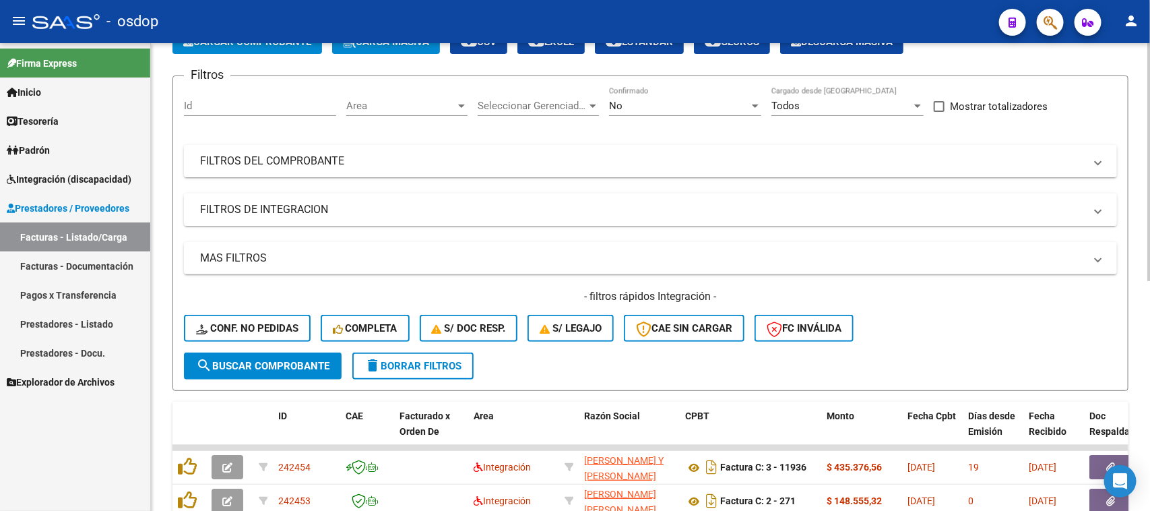
click at [333, 209] on mat-panel-title "FILTROS DE INTEGRACION" at bounding box center [642, 209] width 884 height 15
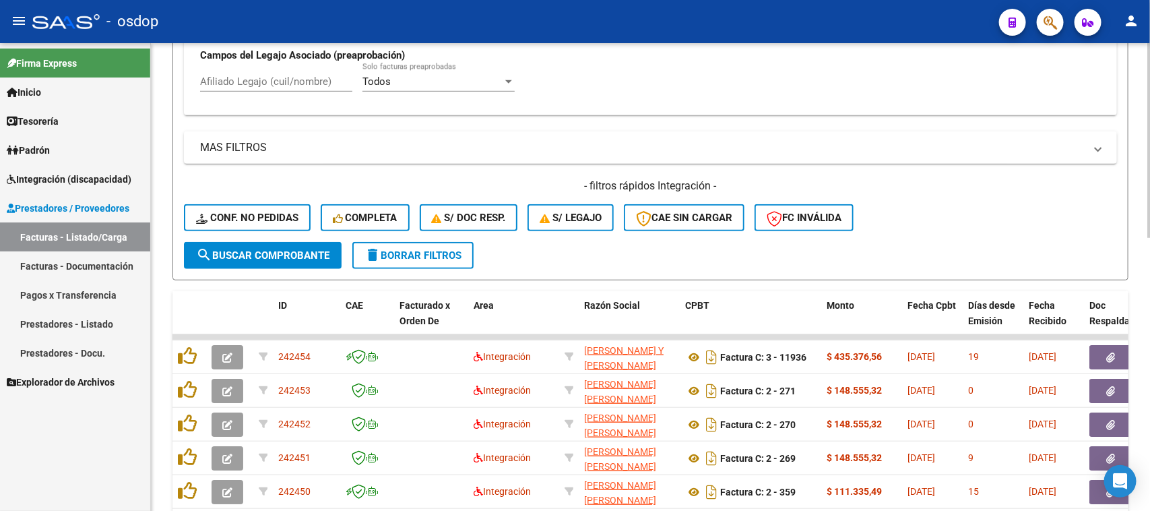
scroll to position [421, 0]
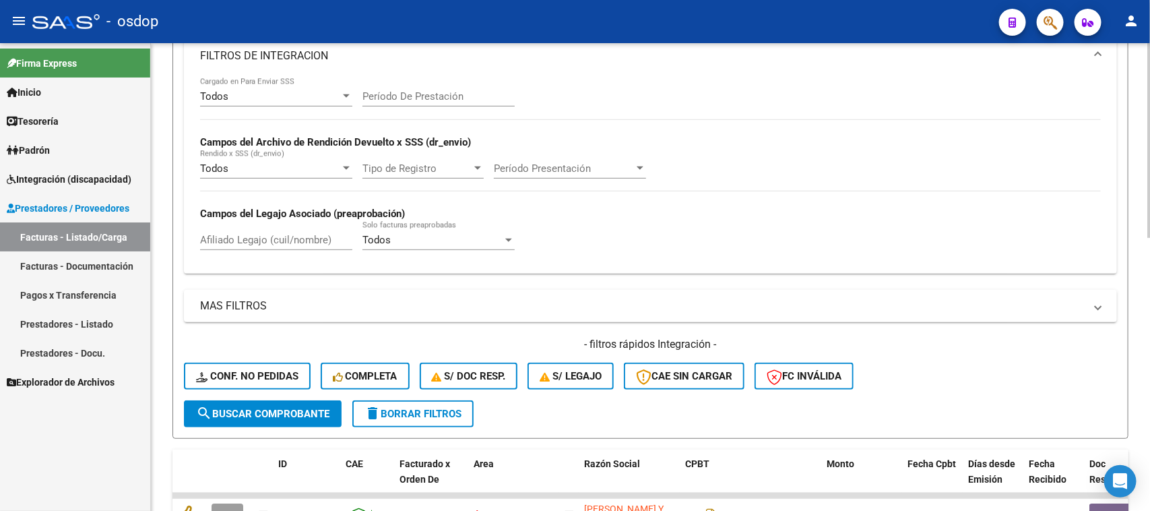
scroll to position [168, 0]
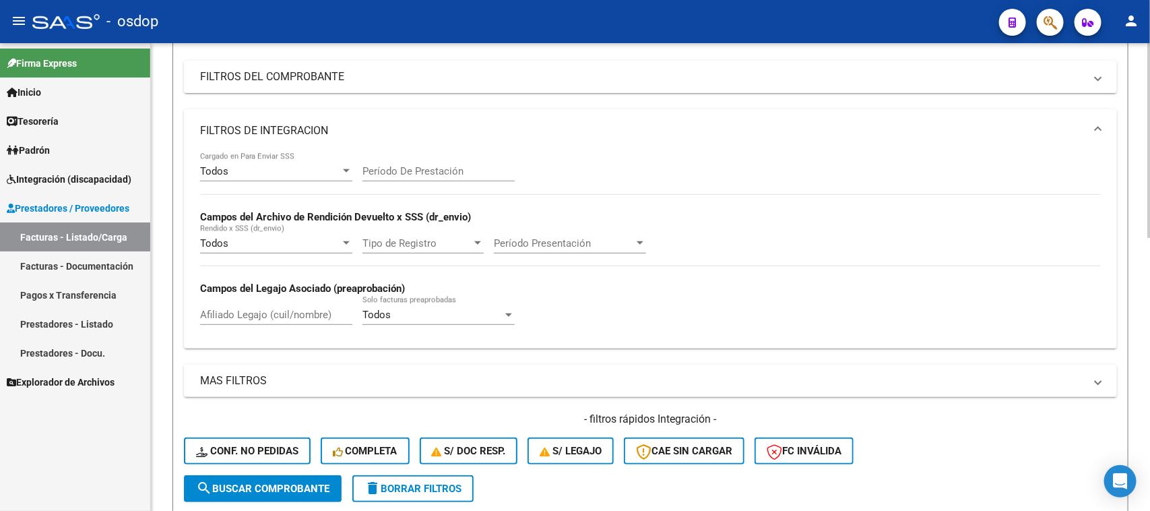
click at [273, 309] on input "Afiliado Legajo (cuil/nombre)" at bounding box center [276, 315] width 152 height 12
paste input "27543380828"
type input "27543380828"
click at [298, 490] on button "search Buscar Comprobante" at bounding box center [263, 488] width 158 height 27
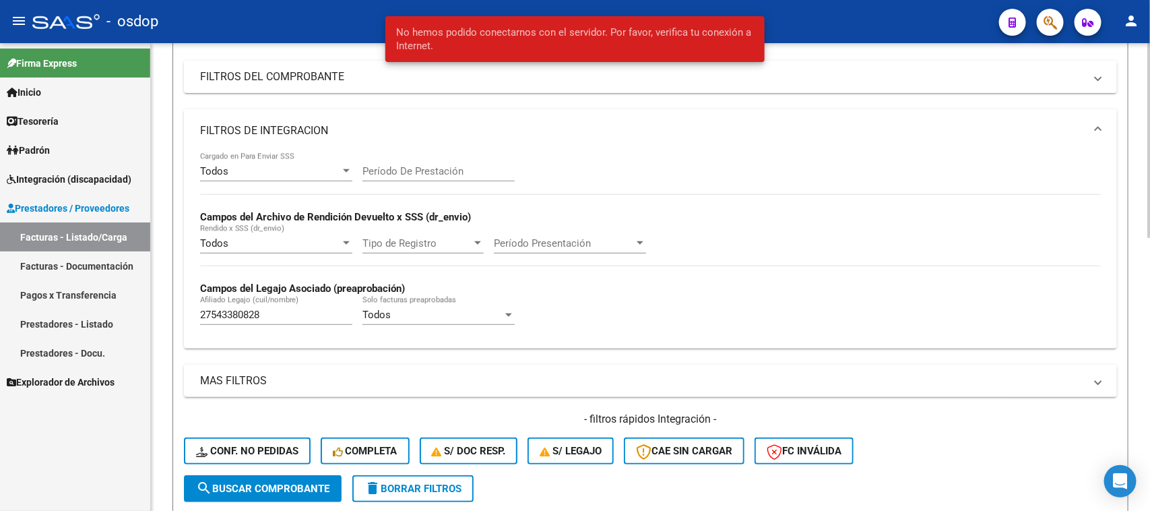
click at [661, 244] on div "Todos Cargado en Para Enviar SSS Período De Prestación Campos del Archivo de Re…" at bounding box center [650, 244] width 901 height 185
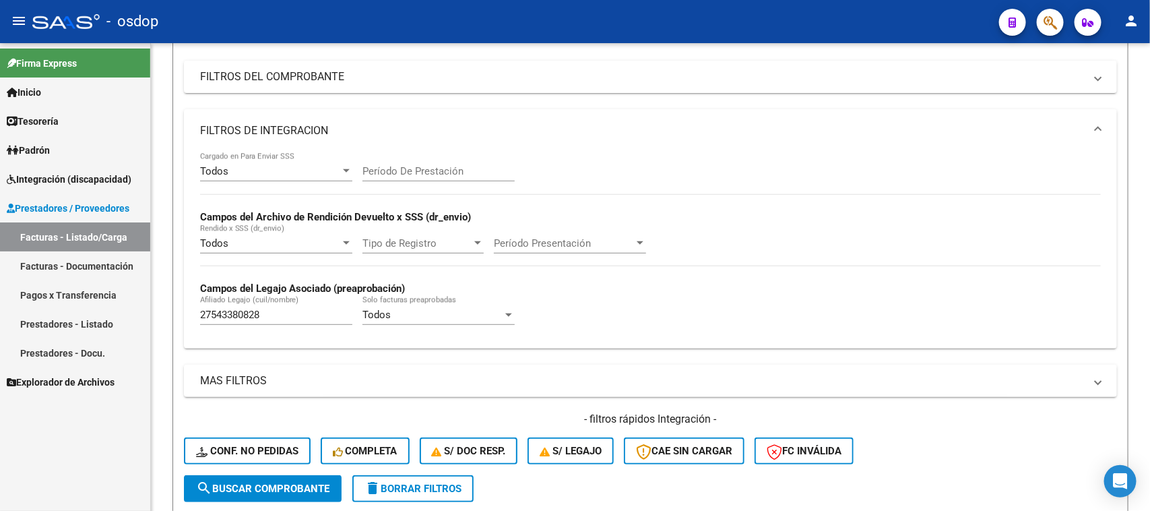
drag, startPoint x: 319, startPoint y: 313, endPoint x: 55, endPoint y: 300, distance: 264.4
click at [61, 311] on mat-sidenav-container "Firma Express Inicio Calendario SSS Instructivos Contacto OS Tesorería Extracto…" at bounding box center [575, 276] width 1150 height 467
click at [286, 484] on span "search Buscar Comprobante" at bounding box center [262, 488] width 133 height 12
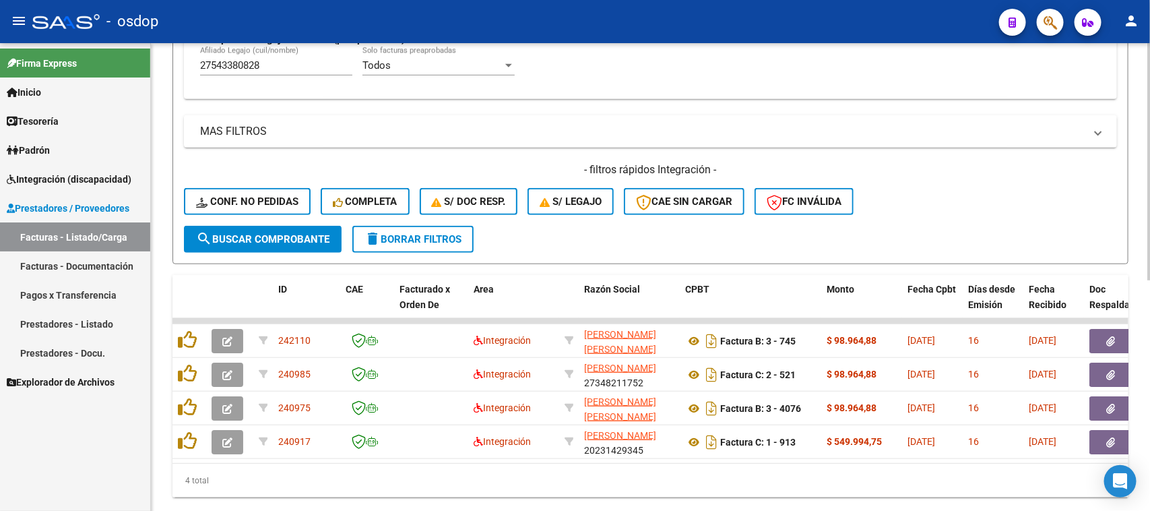
scroll to position [457, 0]
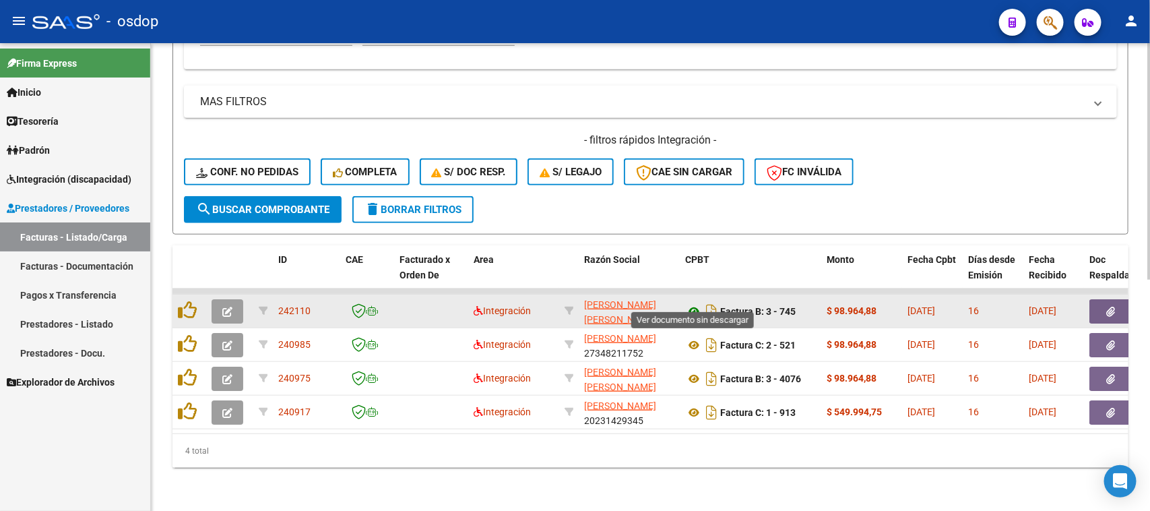
click at [692, 303] on icon at bounding box center [694, 311] width 18 height 16
click at [1105, 299] on button "button" at bounding box center [1110, 311] width 43 height 24
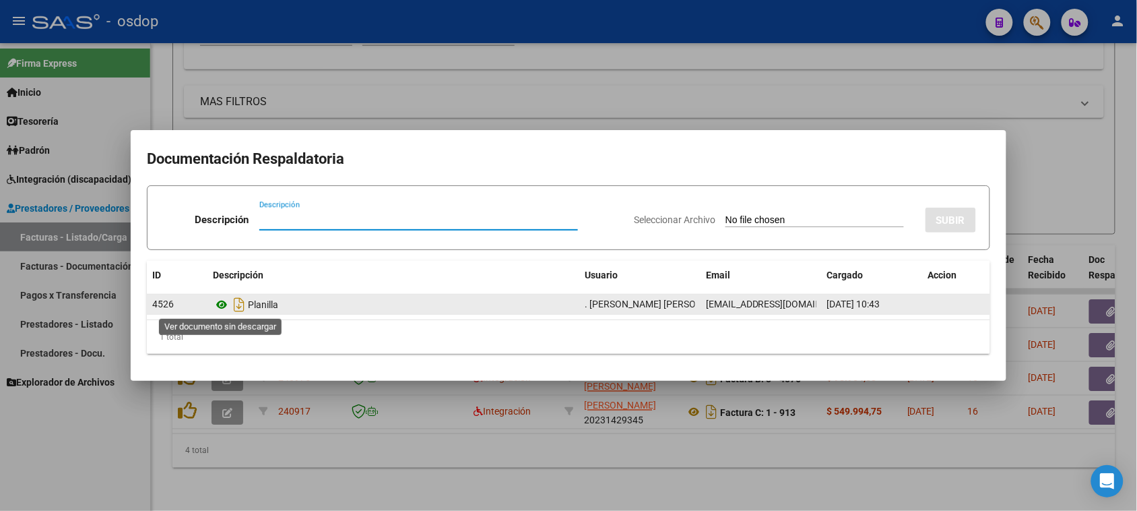
click at [216, 304] on icon at bounding box center [222, 304] width 18 height 16
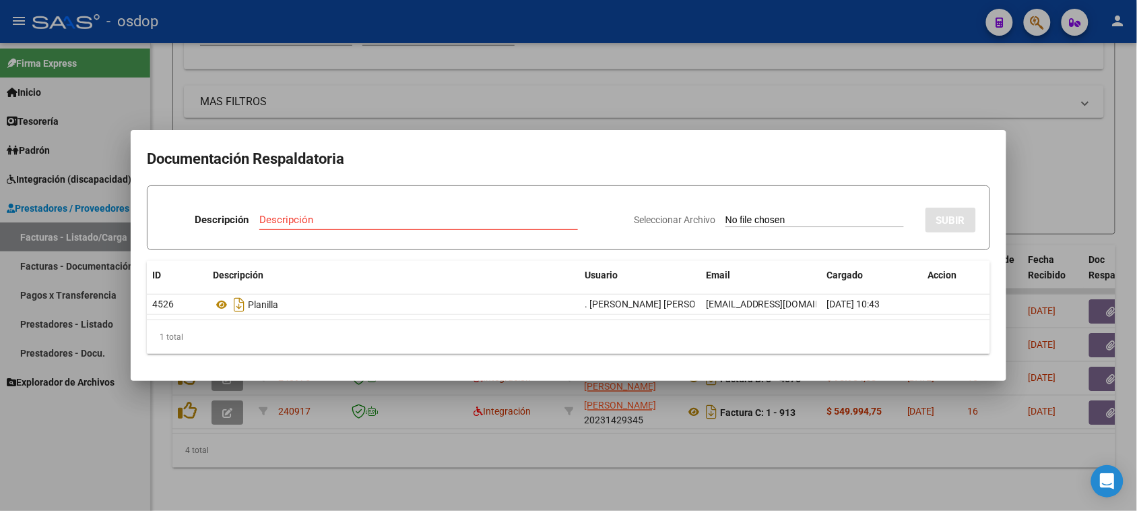
click at [781, 465] on div at bounding box center [568, 255] width 1137 height 511
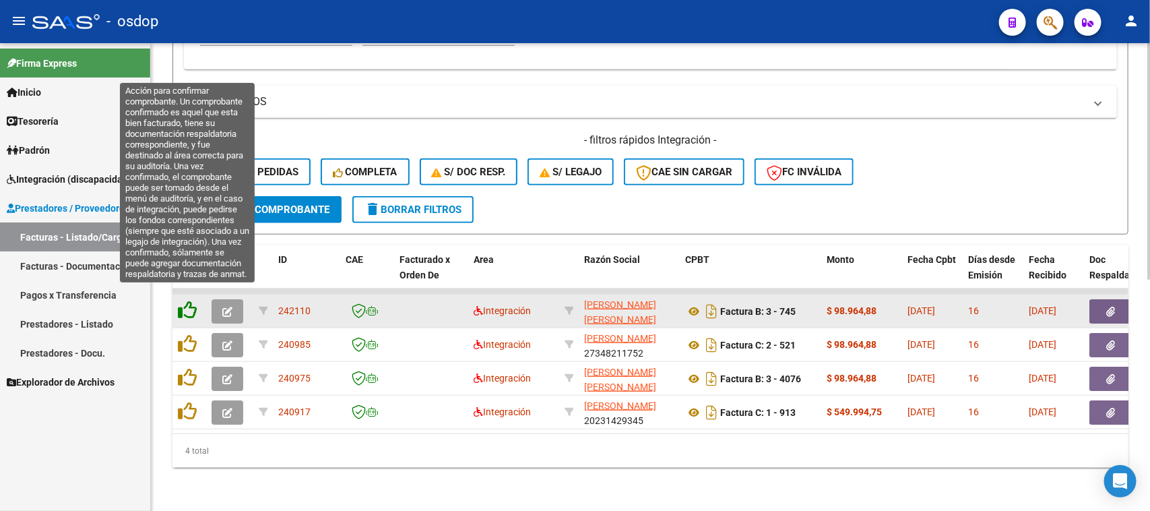
click at [186, 300] on icon at bounding box center [187, 309] width 19 height 19
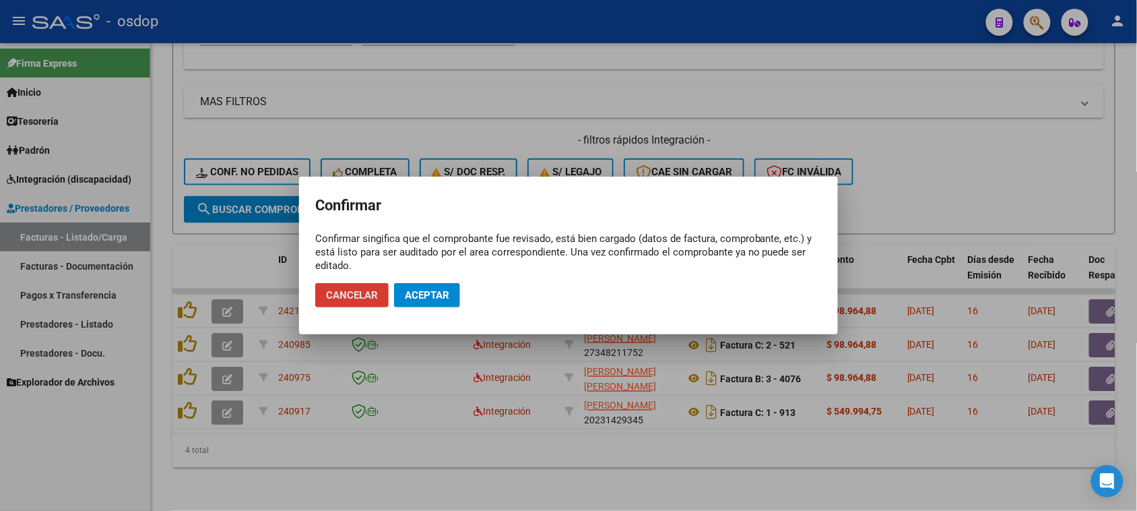
click at [419, 291] on span "Aceptar" at bounding box center [427, 295] width 44 height 12
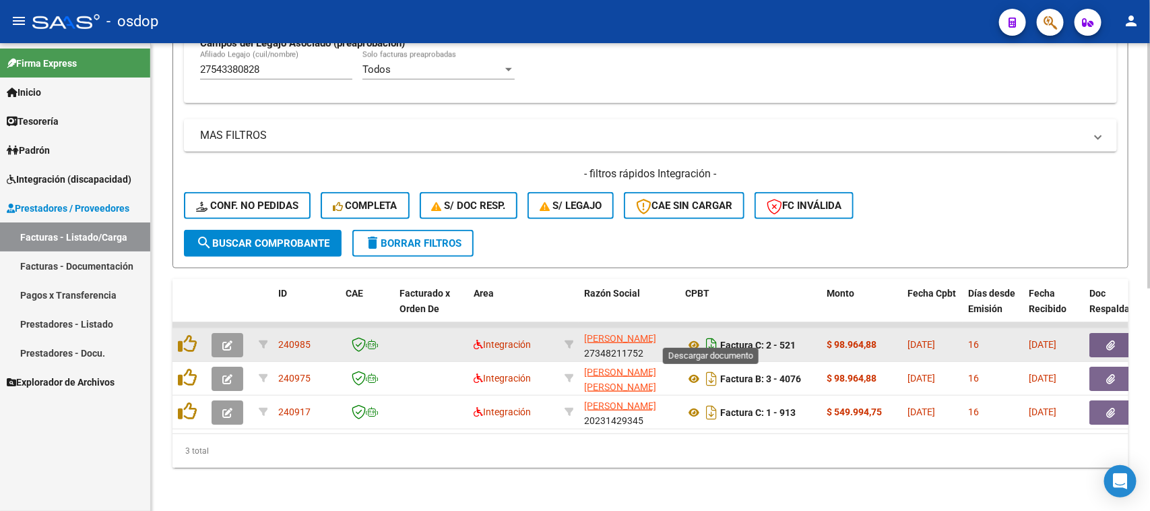
scroll to position [423, 0]
click at [691, 337] on icon at bounding box center [694, 345] width 18 height 16
click at [1112, 333] on button "button" at bounding box center [1110, 345] width 43 height 24
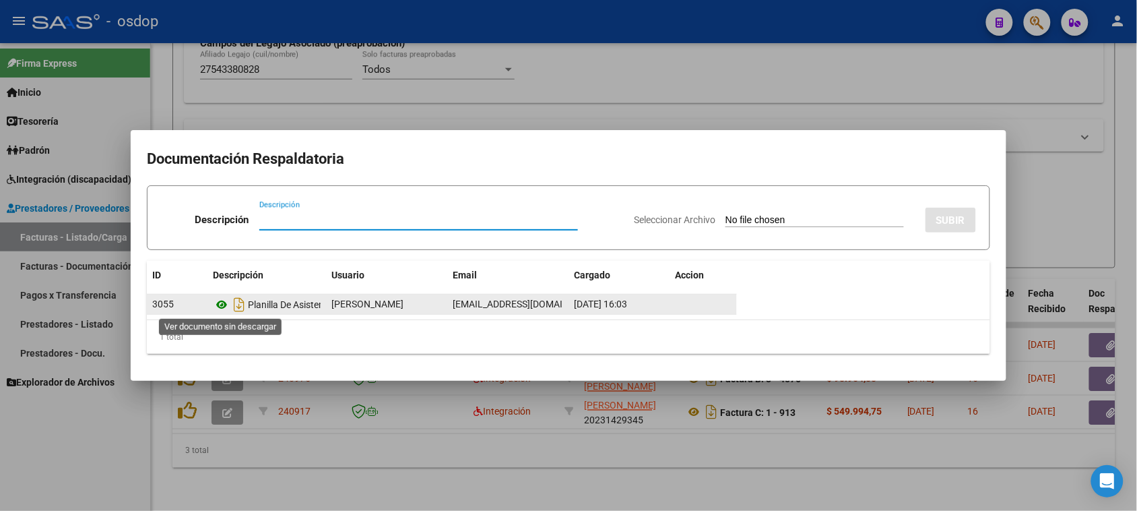
click at [220, 305] on icon at bounding box center [222, 304] width 18 height 16
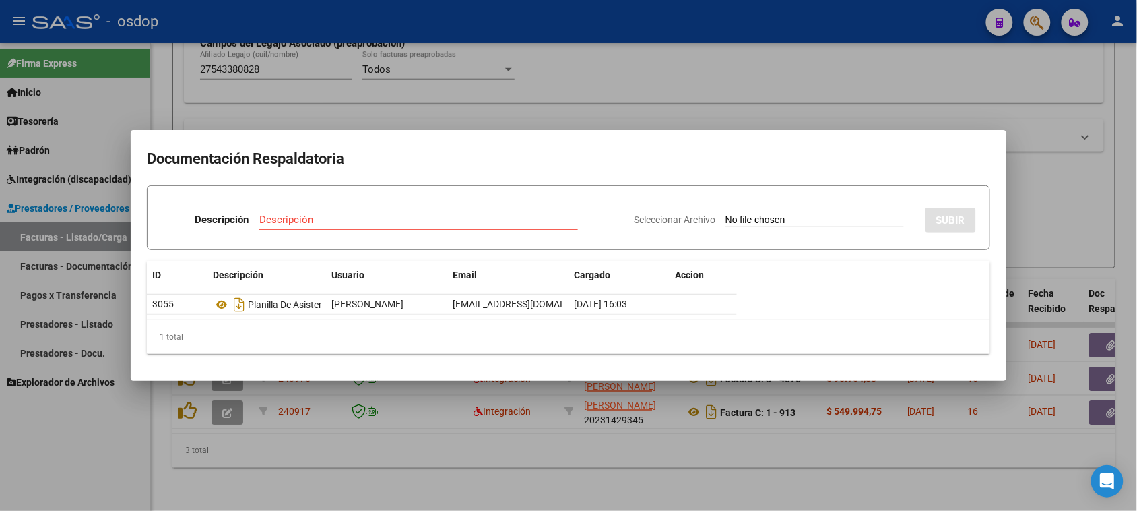
click at [586, 452] on div at bounding box center [568, 255] width 1137 height 511
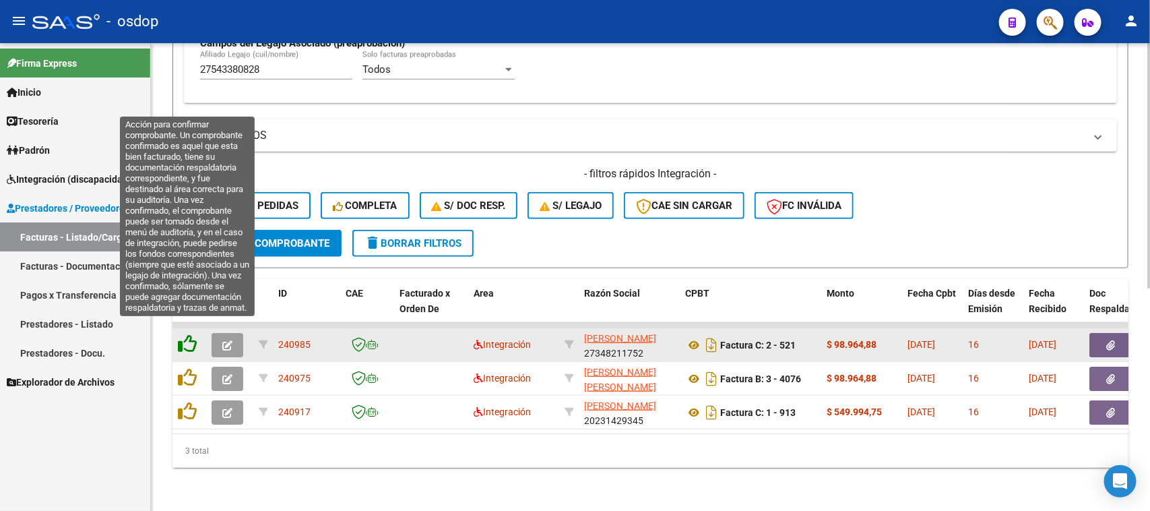
click at [182, 334] on icon at bounding box center [187, 343] width 19 height 19
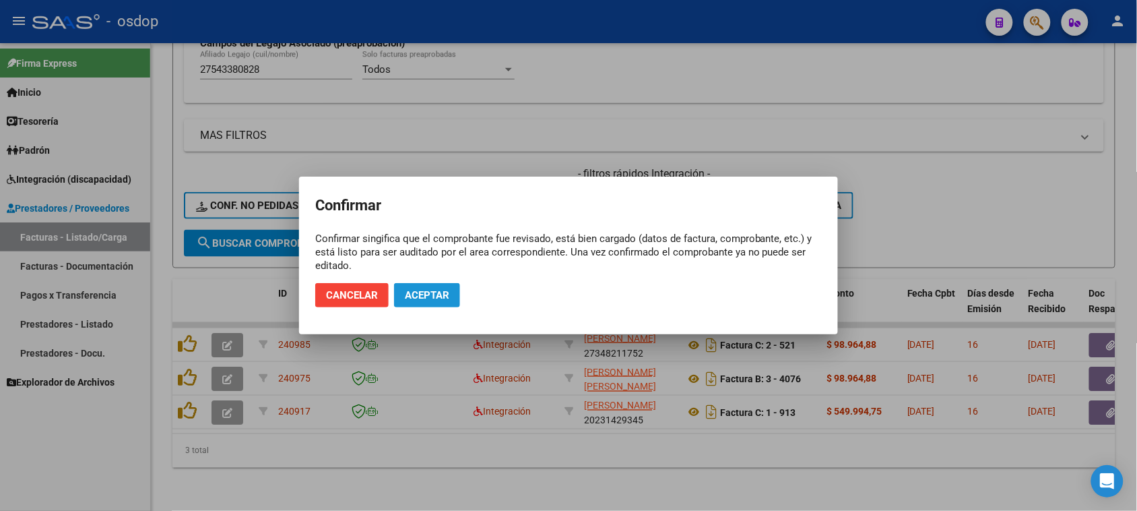
click at [435, 303] on button "Aceptar" at bounding box center [427, 295] width 66 height 24
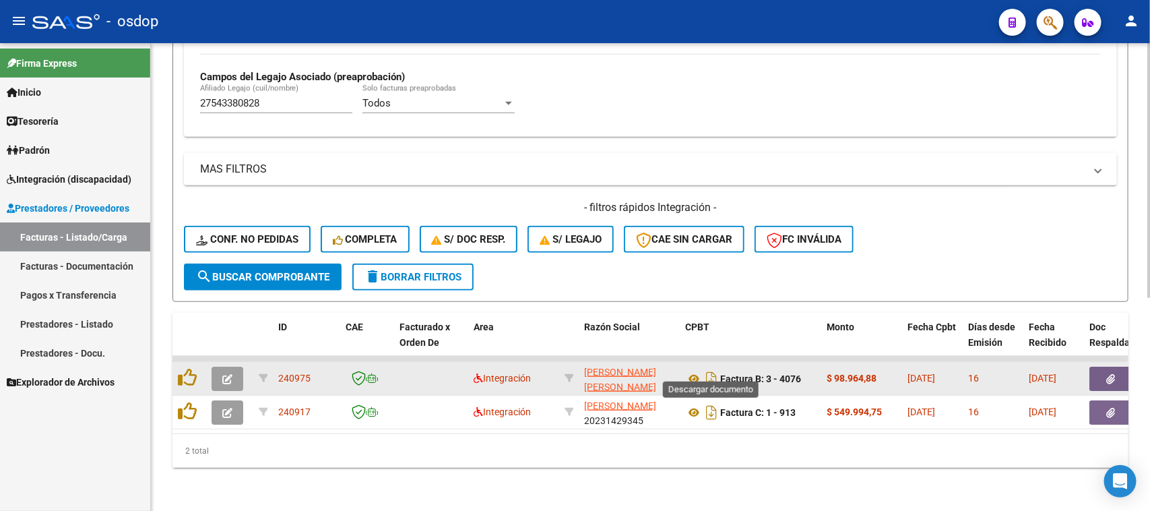
scroll to position [389, 0]
click at [694, 370] on icon at bounding box center [694, 378] width 18 height 16
click at [1108, 374] on icon "button" at bounding box center [1111, 379] width 9 height 10
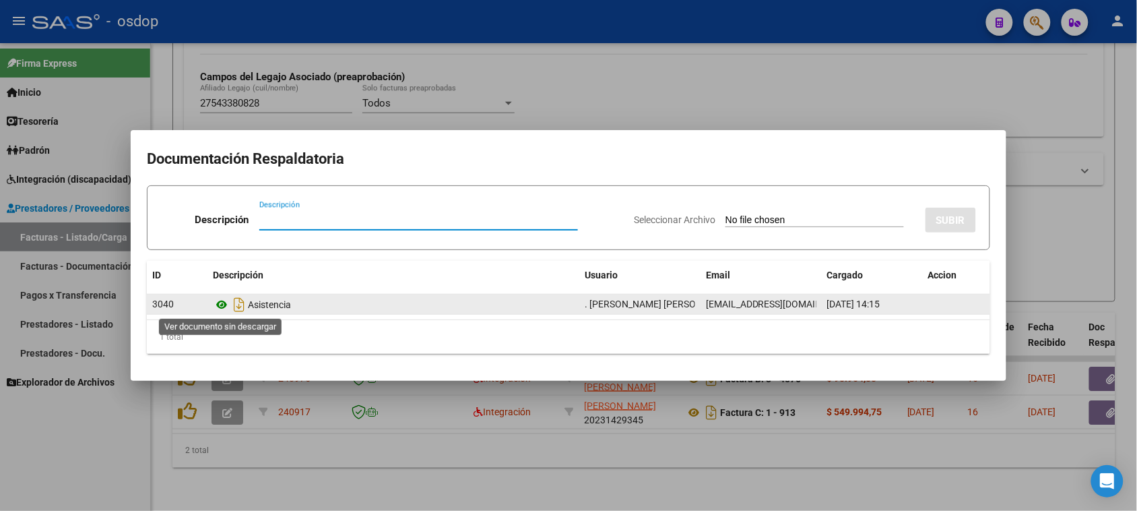
click at [220, 304] on icon at bounding box center [222, 304] width 18 height 16
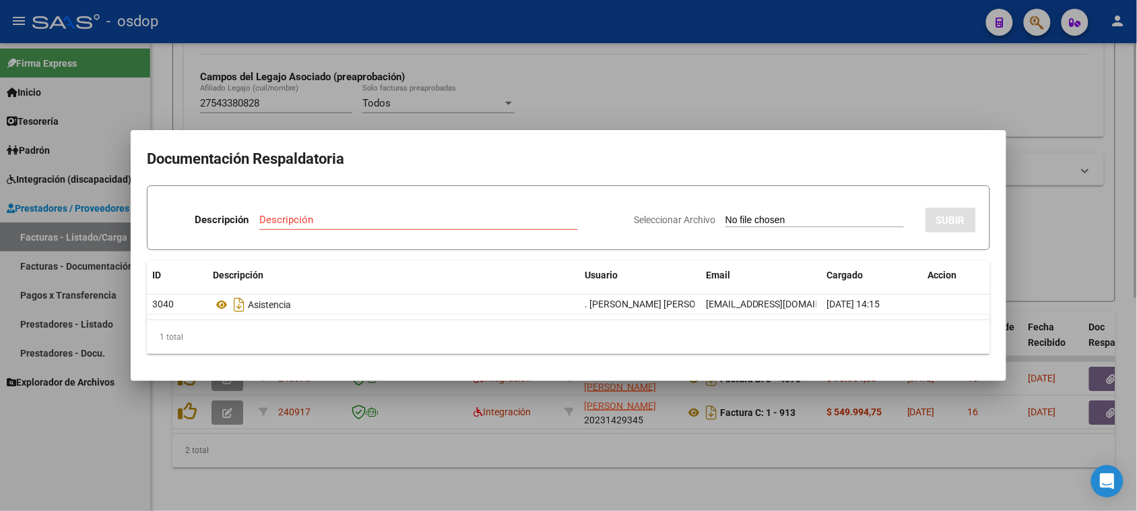
click at [564, 470] on div at bounding box center [568, 255] width 1137 height 511
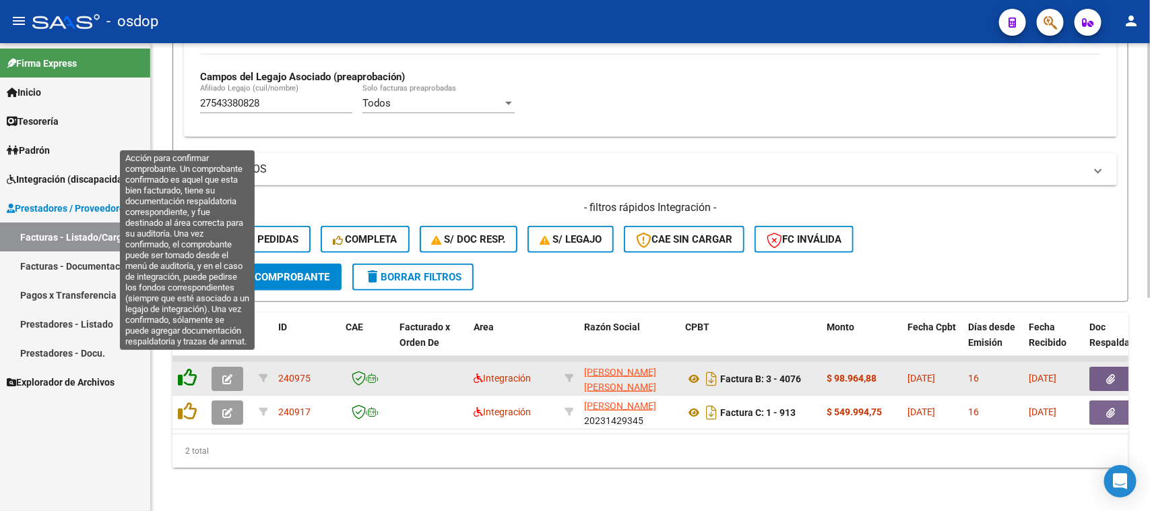
click at [190, 368] on icon at bounding box center [187, 377] width 19 height 19
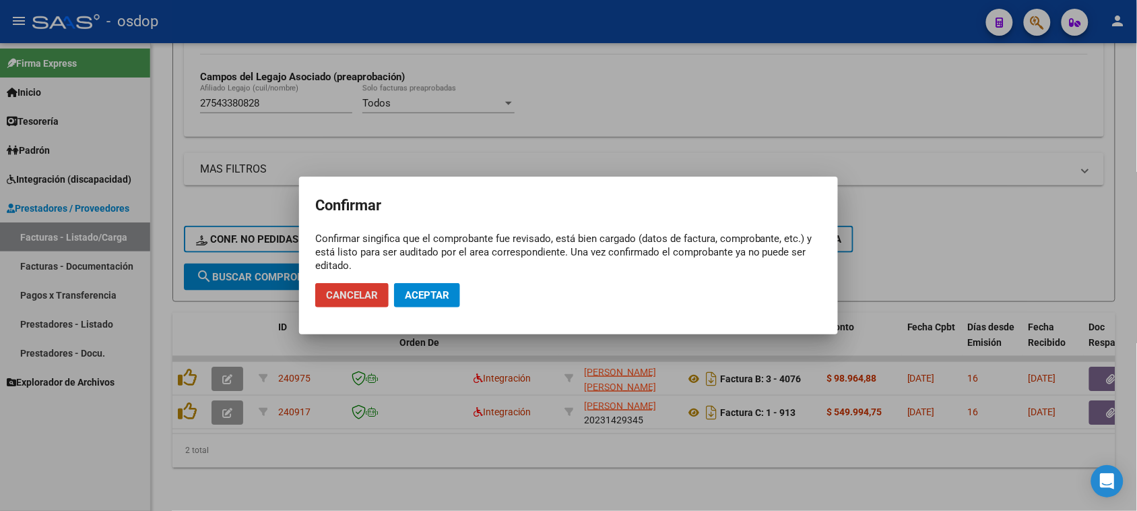
click at [423, 294] on span "Aceptar" at bounding box center [427, 295] width 44 height 12
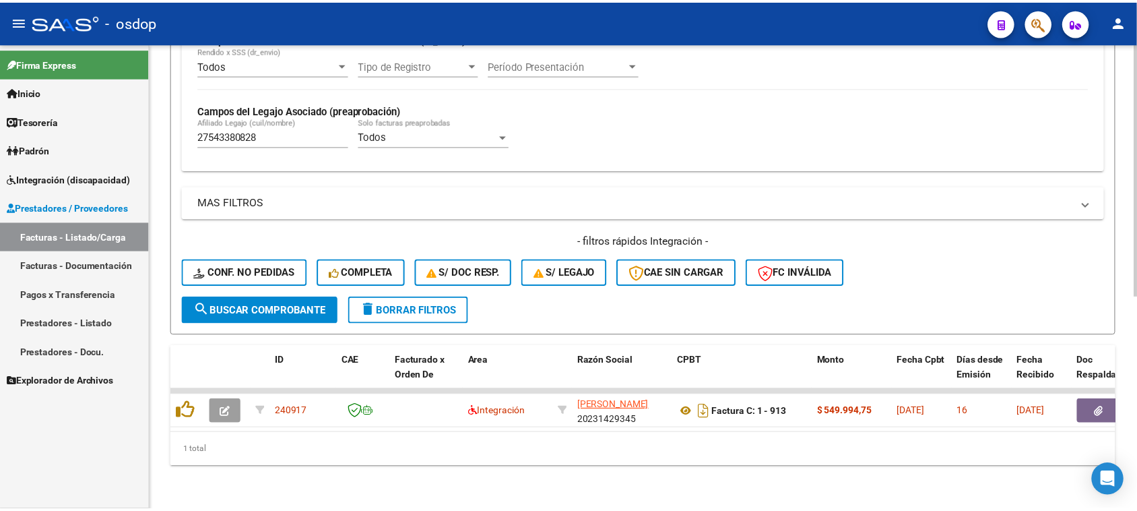
scroll to position [356, 0]
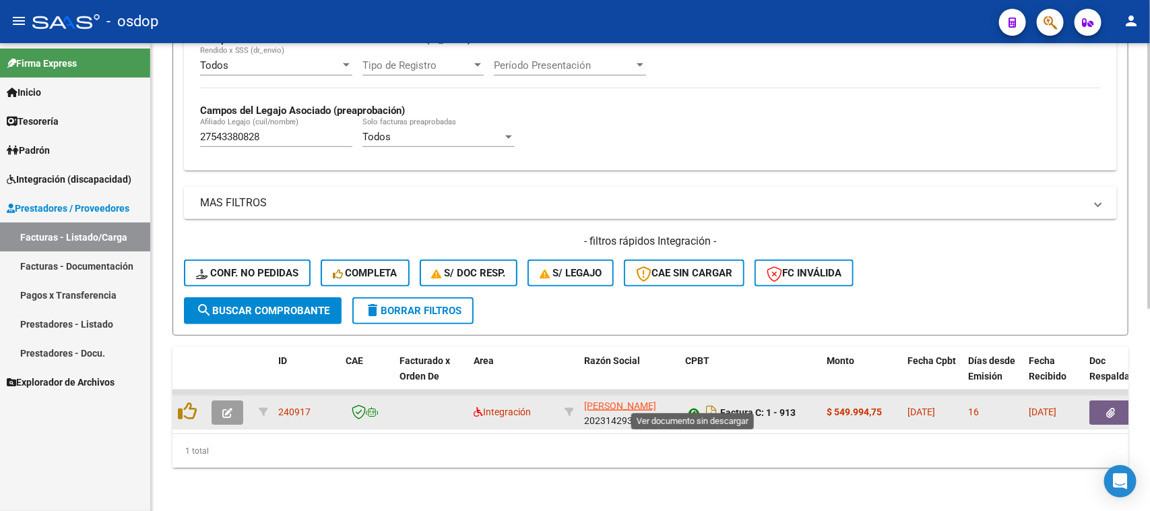
click at [695, 404] on icon at bounding box center [694, 412] width 18 height 16
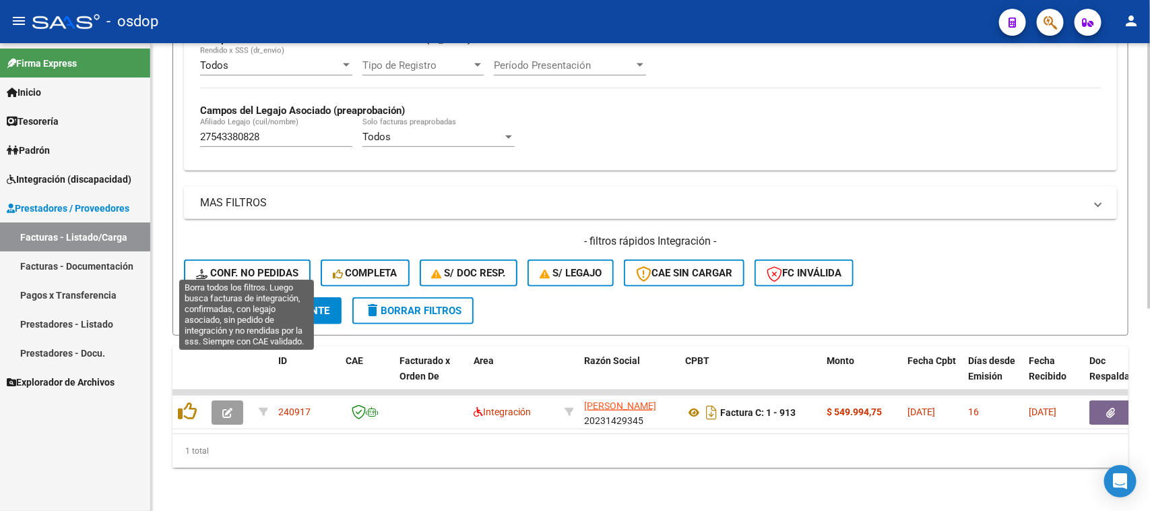
click at [259, 259] on button "Conf. no pedidas" at bounding box center [247, 272] width 127 height 27
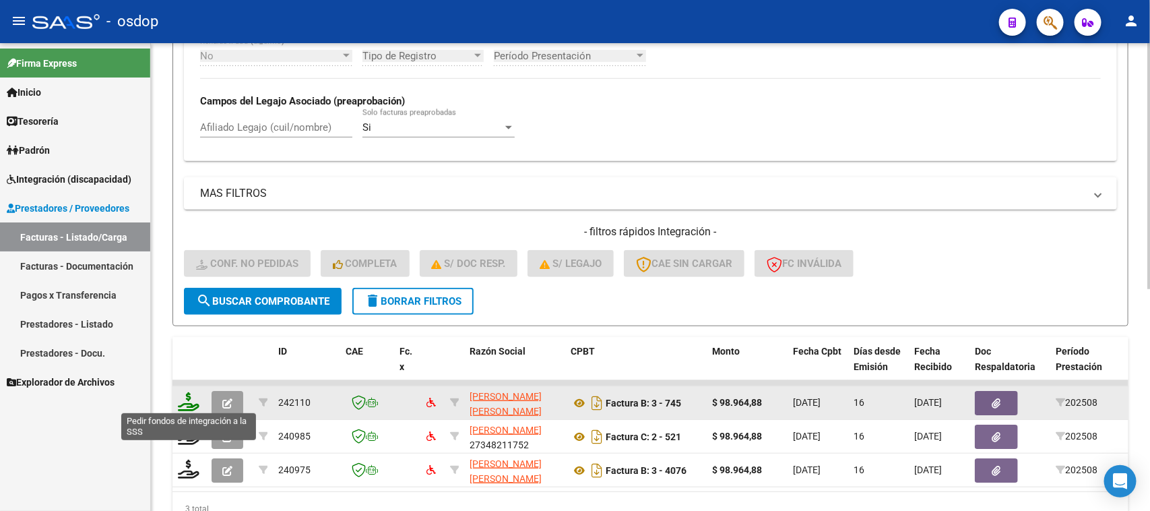
click at [187, 402] on icon at bounding box center [189, 401] width 22 height 19
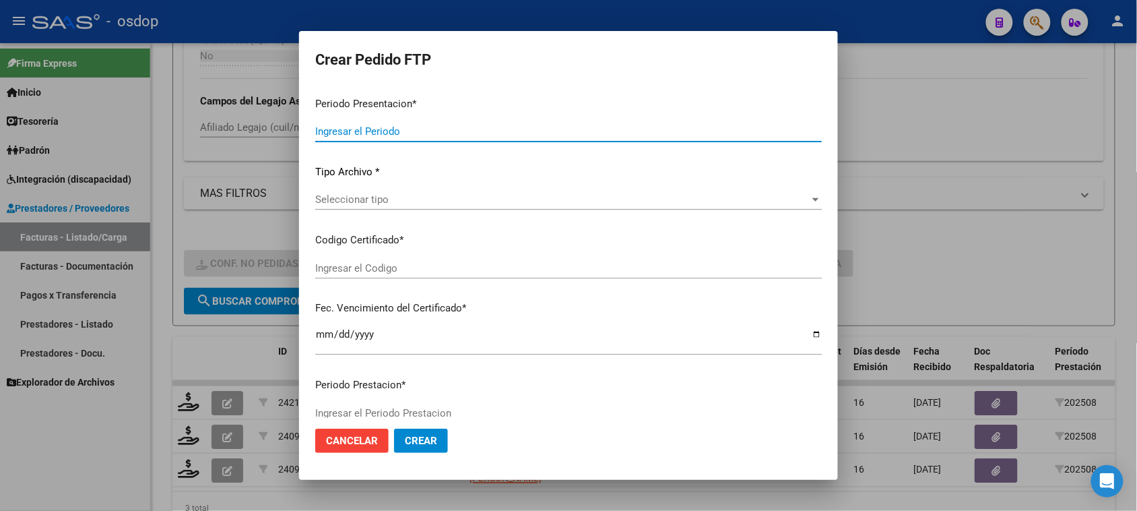
type input "202508"
type input "$ 98.964,88"
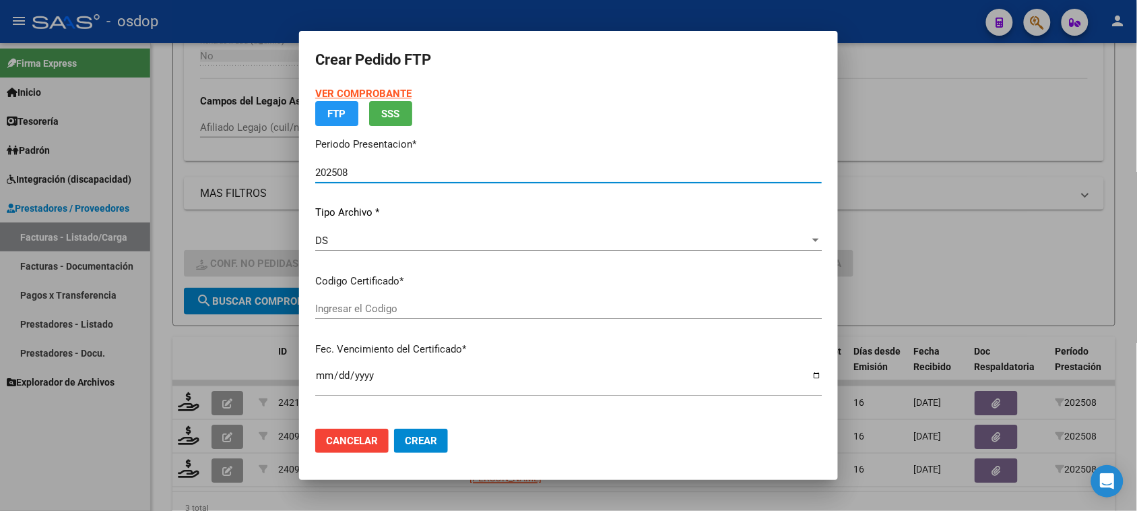
type input "7241521143"
type input "[DATE]"
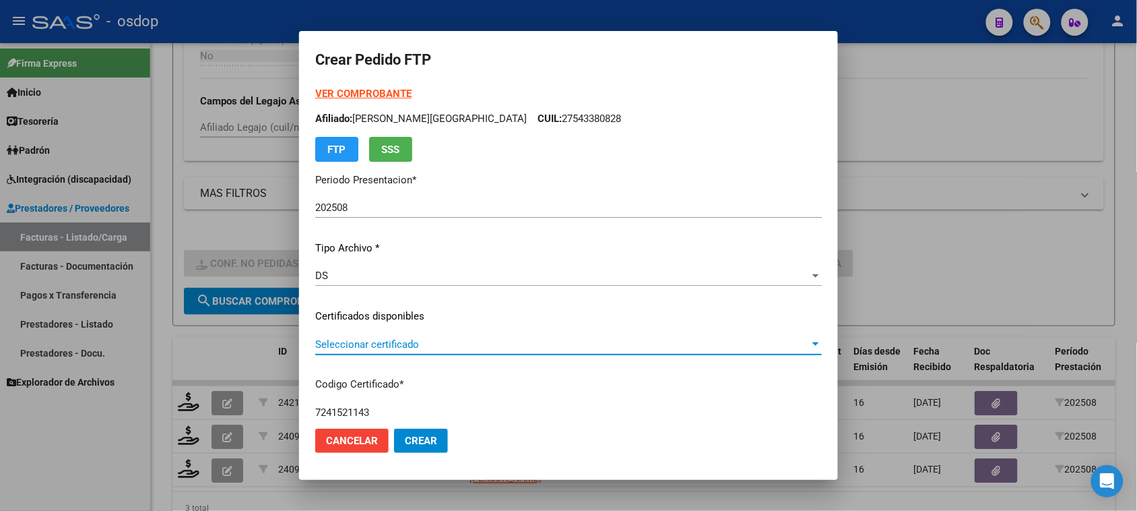
click at [483, 342] on span "Seleccionar certificado" at bounding box center [562, 344] width 494 height 12
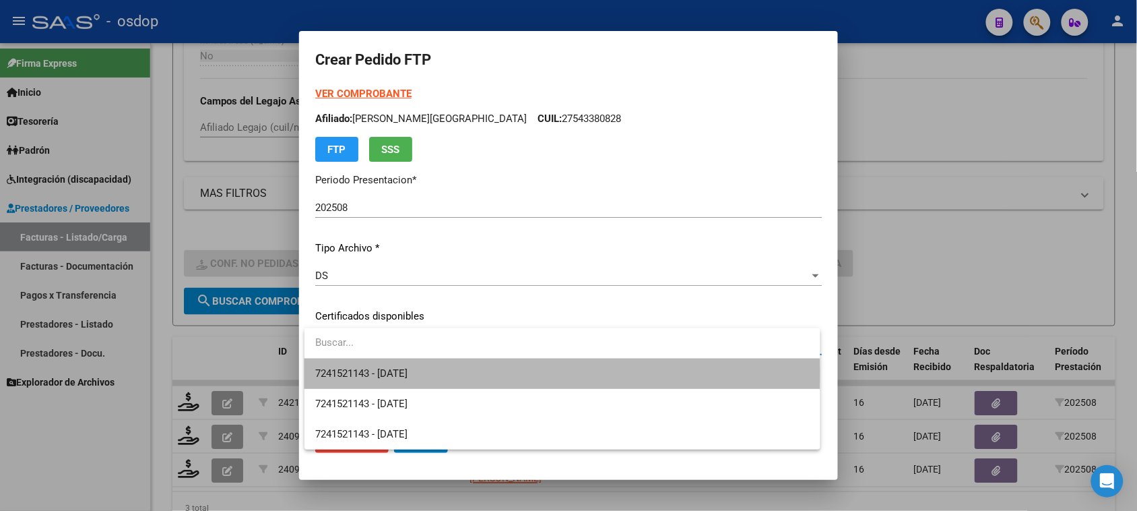
drag, startPoint x: 475, startPoint y: 374, endPoint x: 484, endPoint y: 374, distance: 8.8
click at [474, 374] on span "7241521143 - [DATE]" at bounding box center [562, 373] width 494 height 30
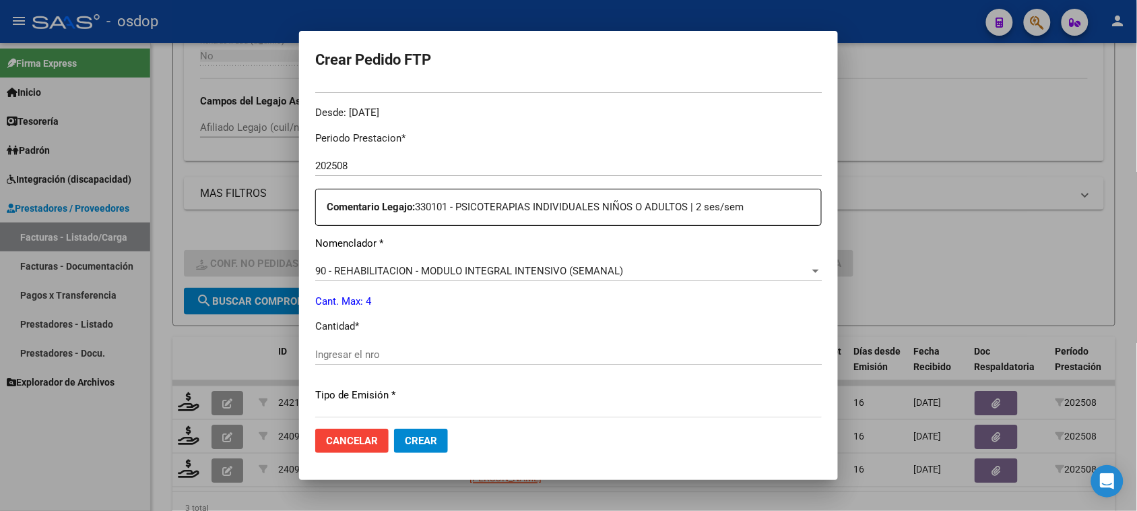
scroll to position [505, 0]
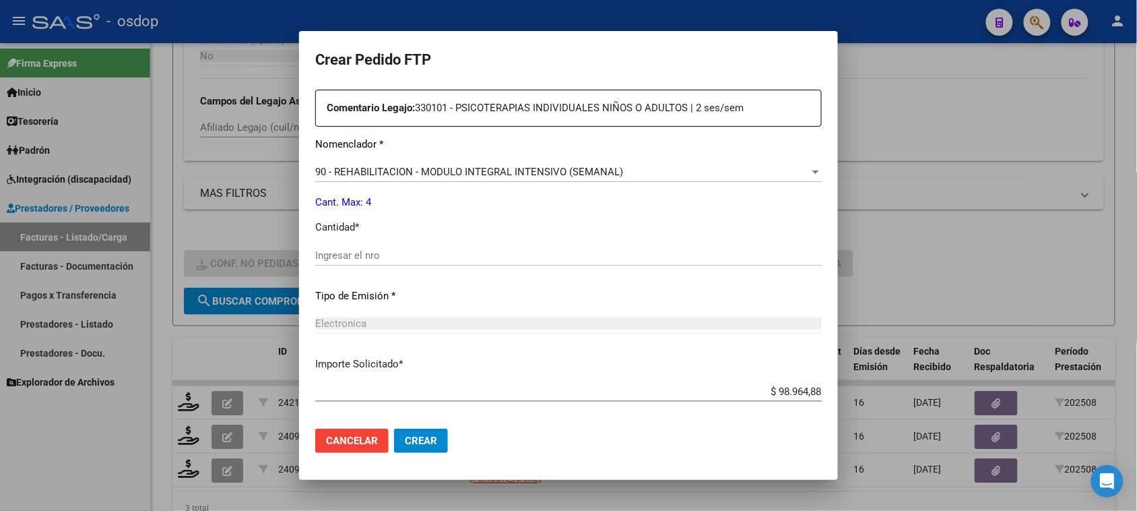
click at [360, 253] on input "Ingresar el nro" at bounding box center [568, 255] width 507 height 12
type input "4"
click at [414, 436] on span "Crear" at bounding box center [421, 440] width 32 height 12
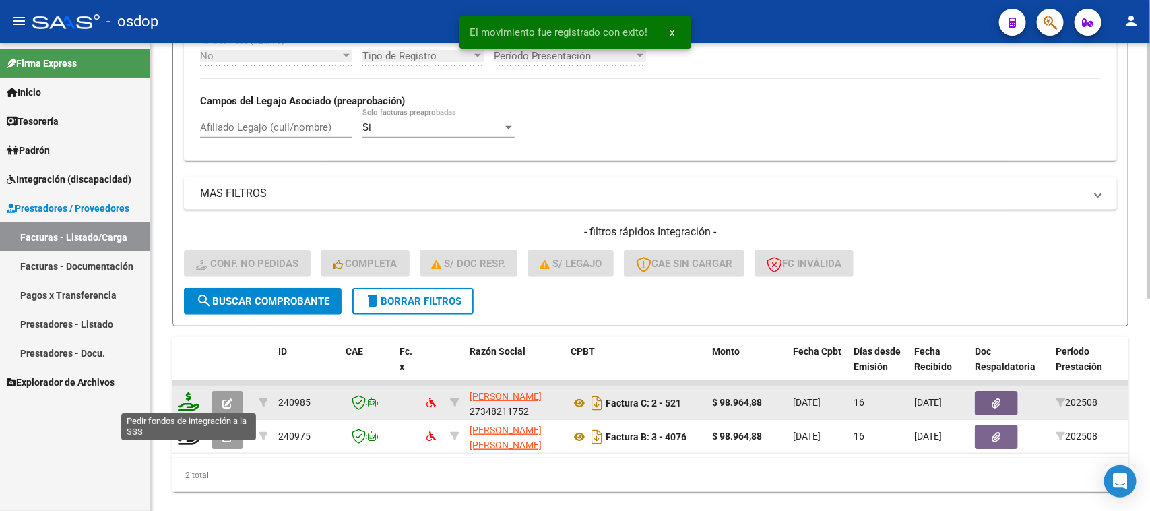
click at [185, 401] on icon at bounding box center [189, 401] width 22 height 19
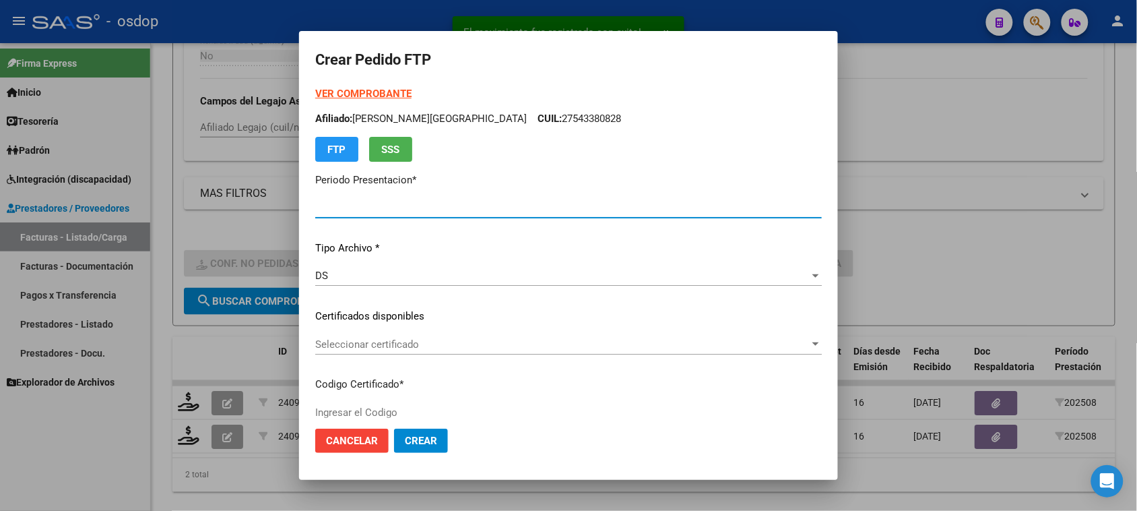
type input "202508"
type input "$ 98.964,88"
type input "7241521143"
type input "[DATE]"
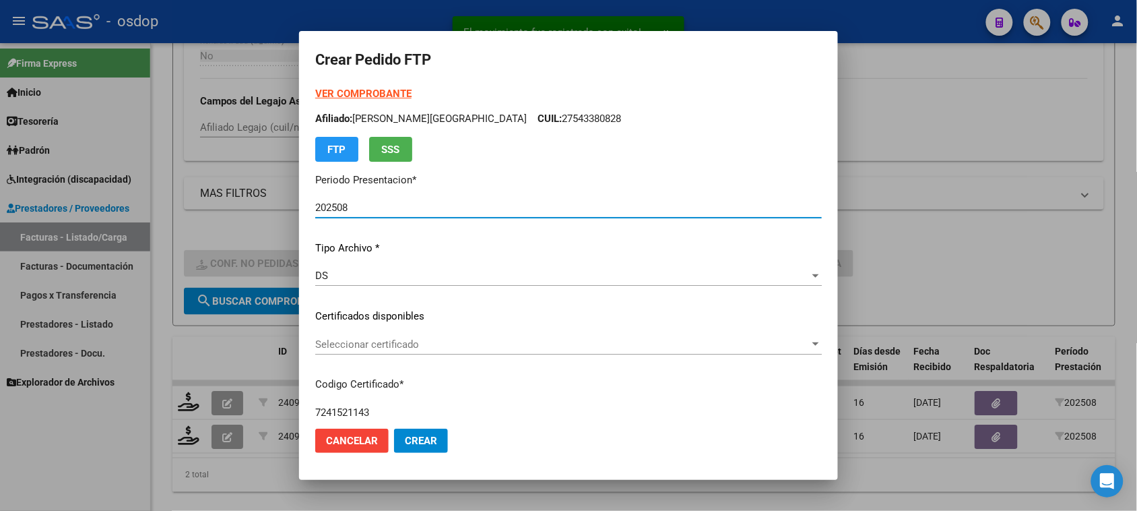
click at [486, 342] on span "Seleccionar certificado" at bounding box center [562, 344] width 494 height 12
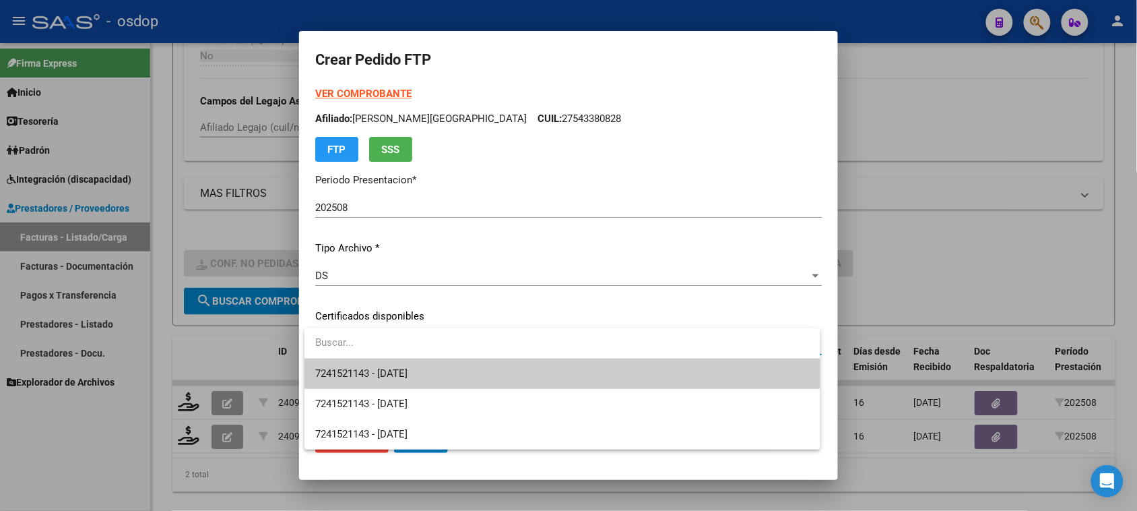
click at [482, 370] on span "7241521143 - [DATE]" at bounding box center [562, 373] width 494 height 30
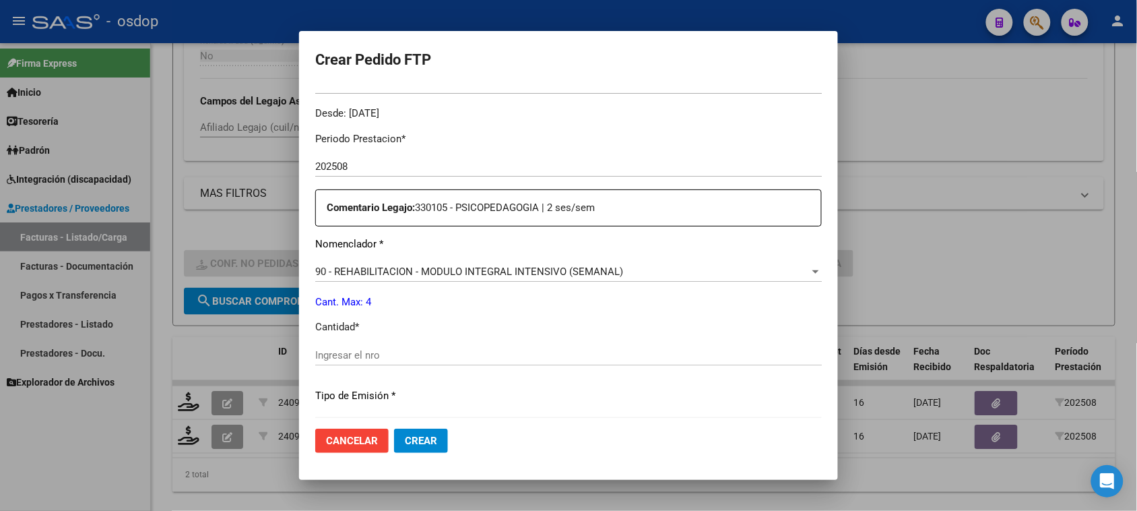
scroll to position [421, 0]
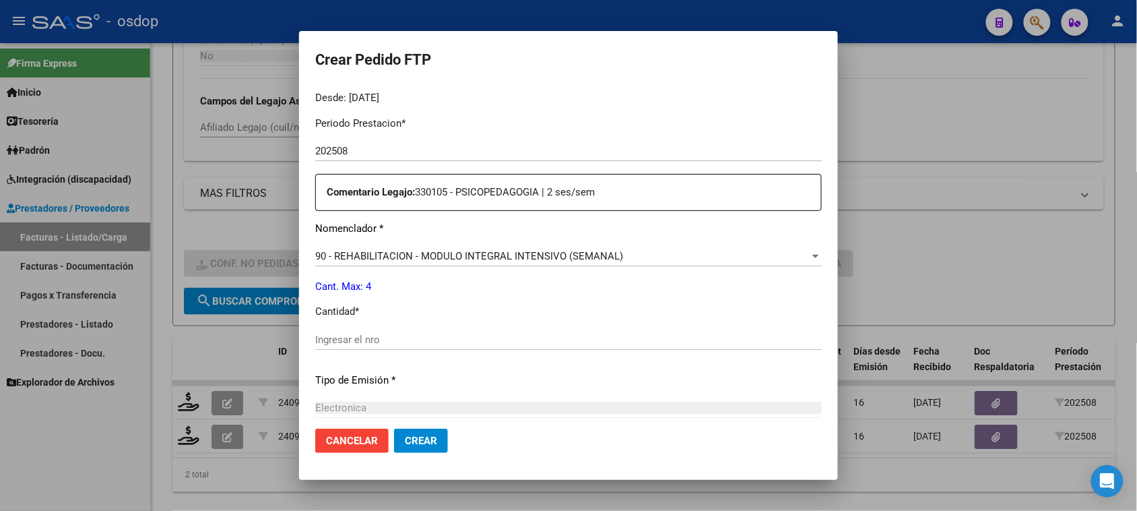
click at [410, 335] on input "Ingresar el nro" at bounding box center [568, 339] width 507 height 12
type input "4"
click at [413, 440] on span "Crear" at bounding box center [421, 440] width 32 height 12
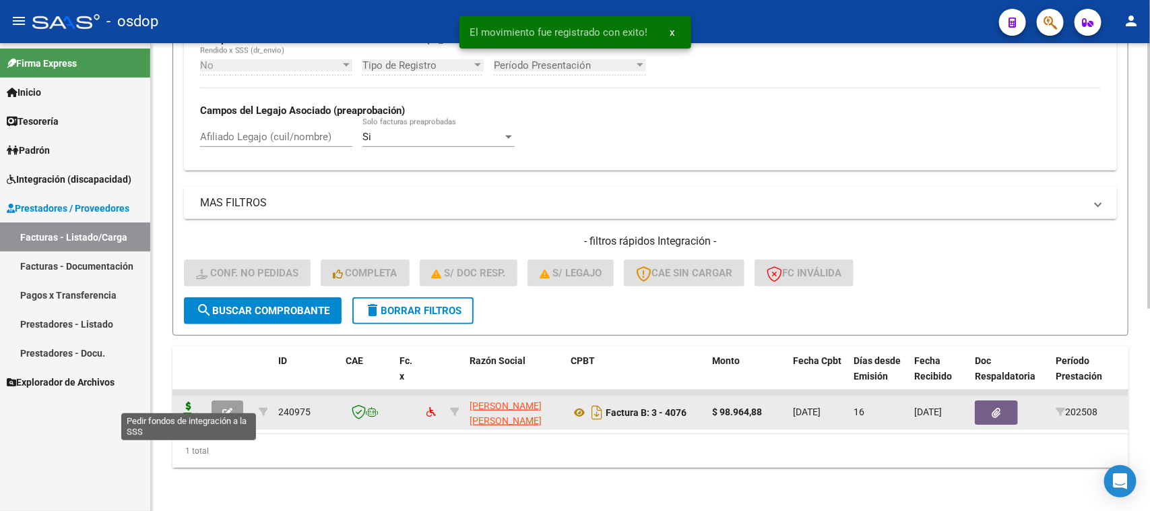
click at [193, 401] on icon at bounding box center [189, 410] width 22 height 19
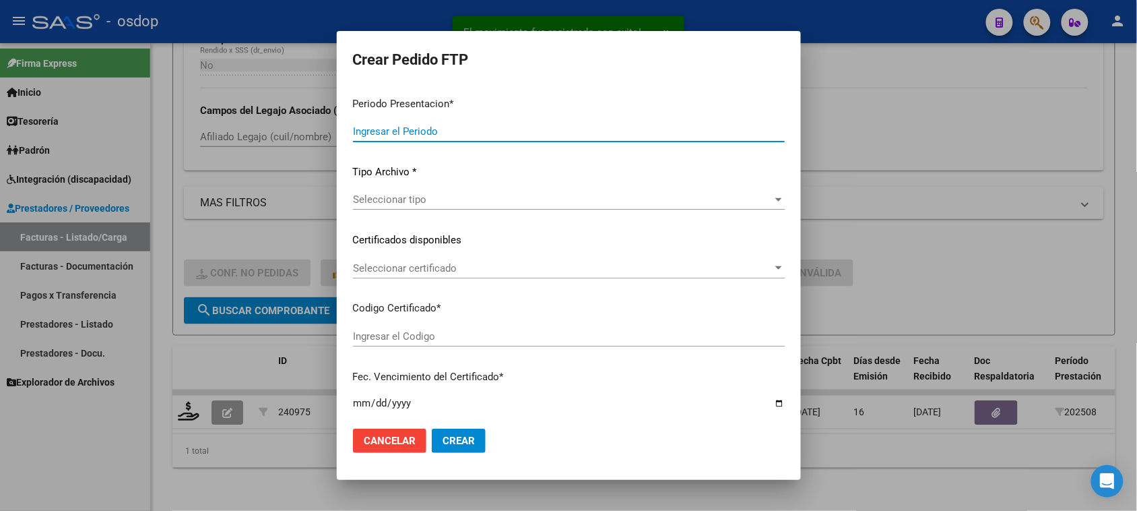
type input "202508"
type input "$ 98.964,88"
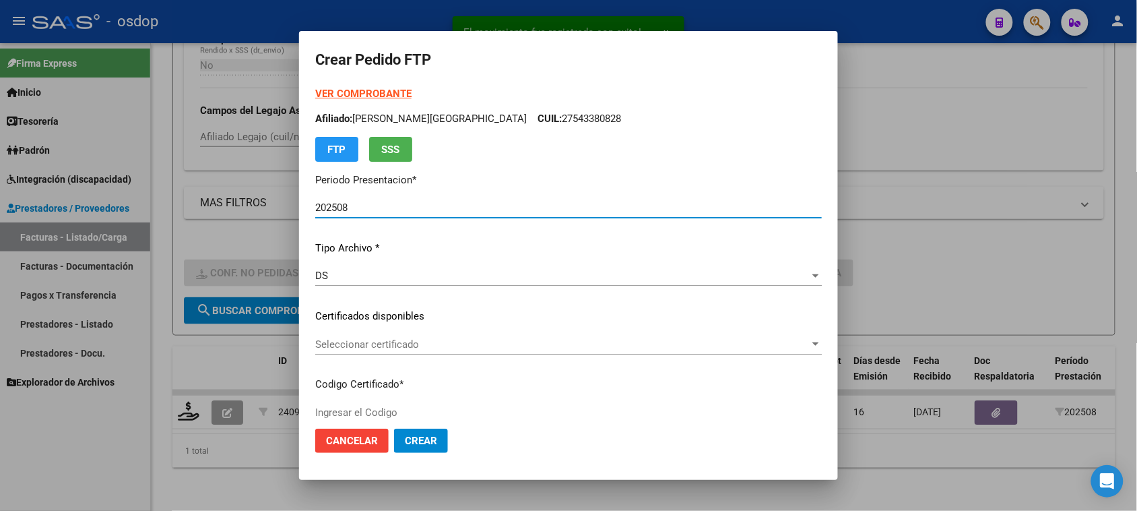
type input "7241521143"
type input "[DATE]"
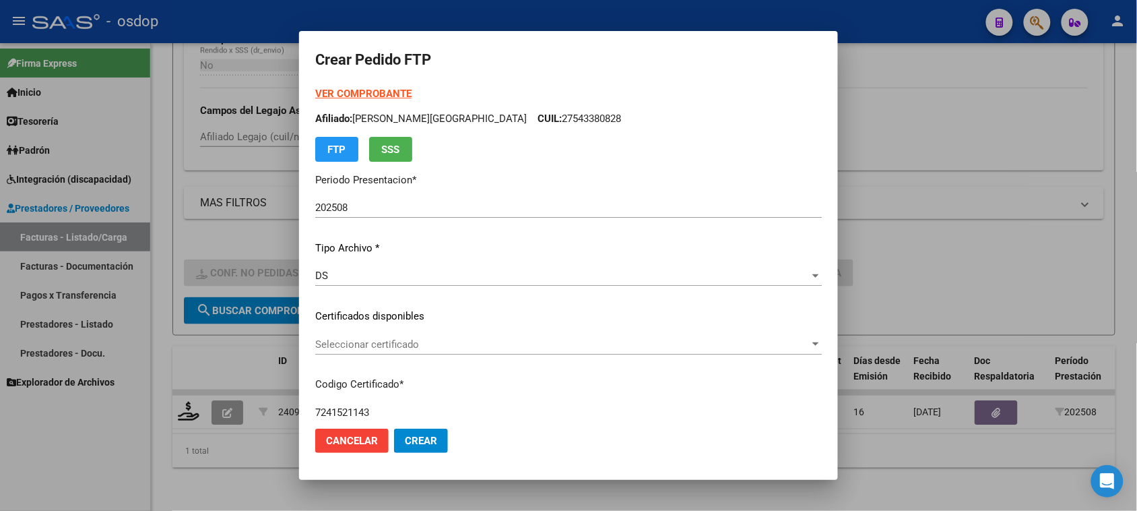
click at [553, 331] on div "VER COMPROBANTE ARCA Padrón Afiliado: [PERSON_NAME] CUIL: 27543380828 FTP SSS P…" at bounding box center [568, 306] width 507 height 441
click at [546, 341] on span "Seleccionar certificado" at bounding box center [562, 344] width 494 height 12
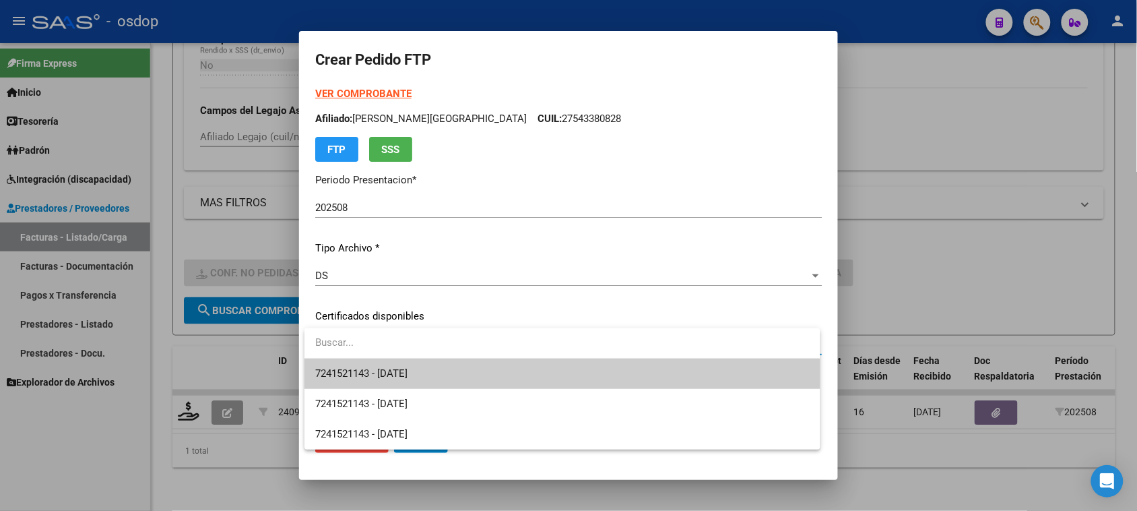
click at [541, 366] on span "7241521143 - [DATE]" at bounding box center [562, 373] width 494 height 30
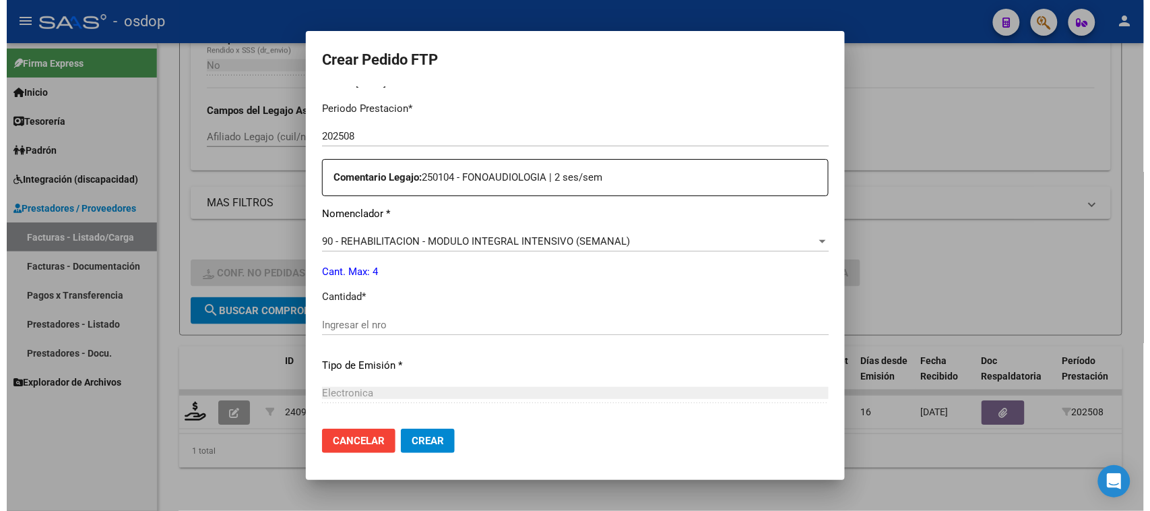
scroll to position [505, 0]
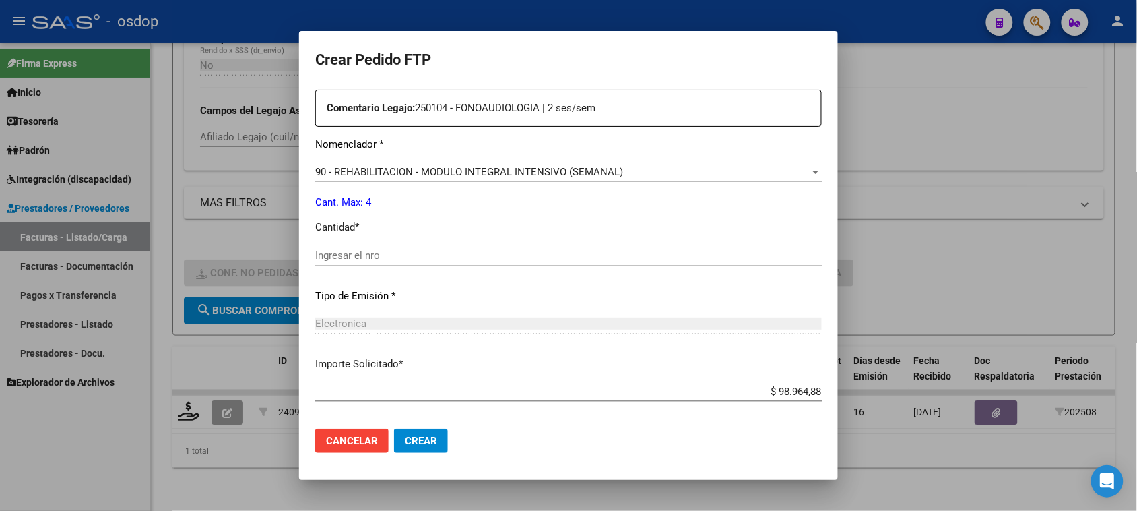
click at [391, 254] on input "Ingresar el nro" at bounding box center [568, 255] width 507 height 12
type input "4"
click at [424, 443] on span "Crear" at bounding box center [421, 440] width 32 height 12
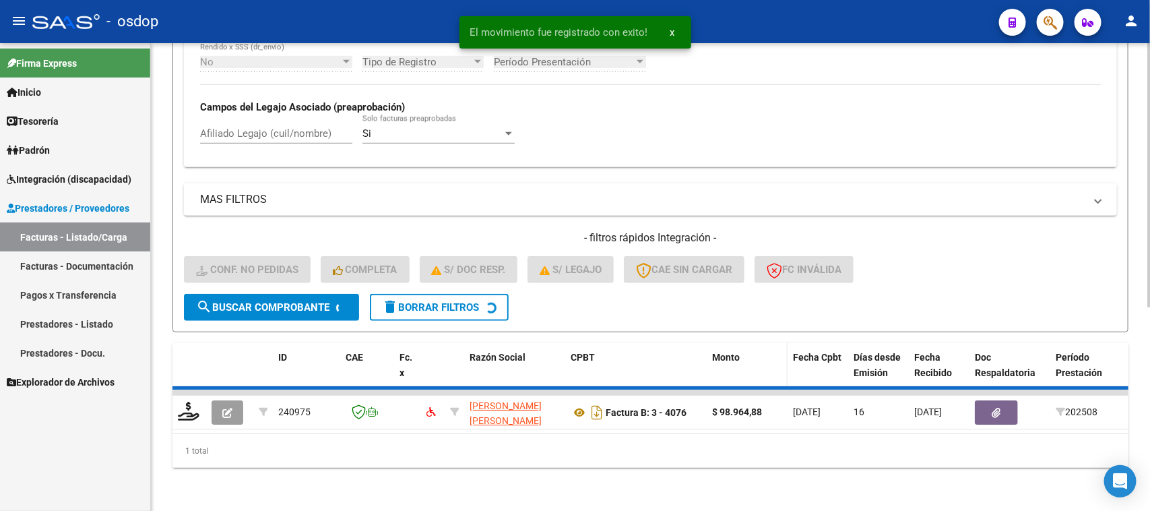
scroll to position [332, 0]
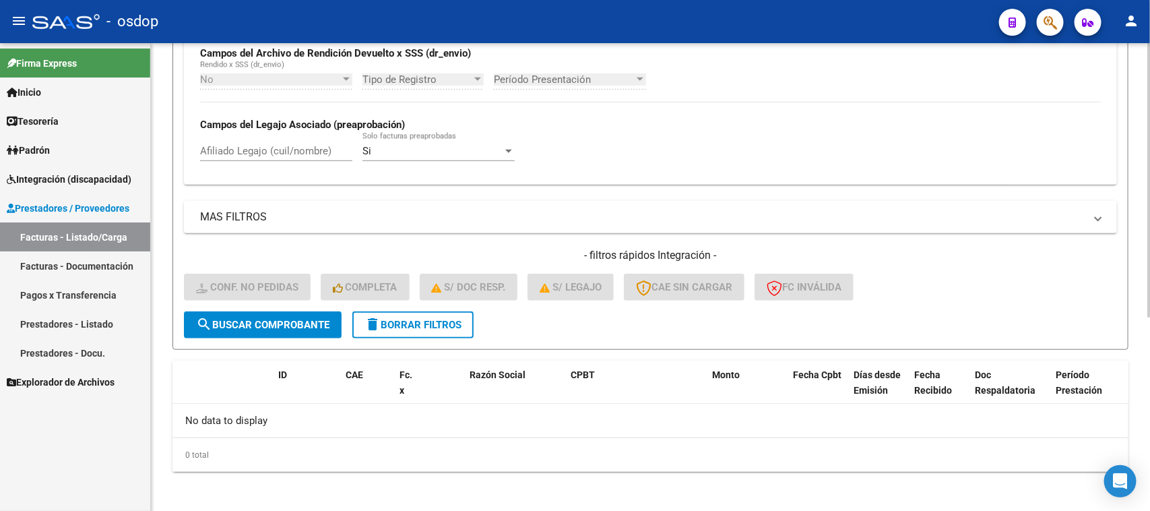
click at [418, 324] on span "delete Borrar Filtros" at bounding box center [412, 325] width 97 height 12
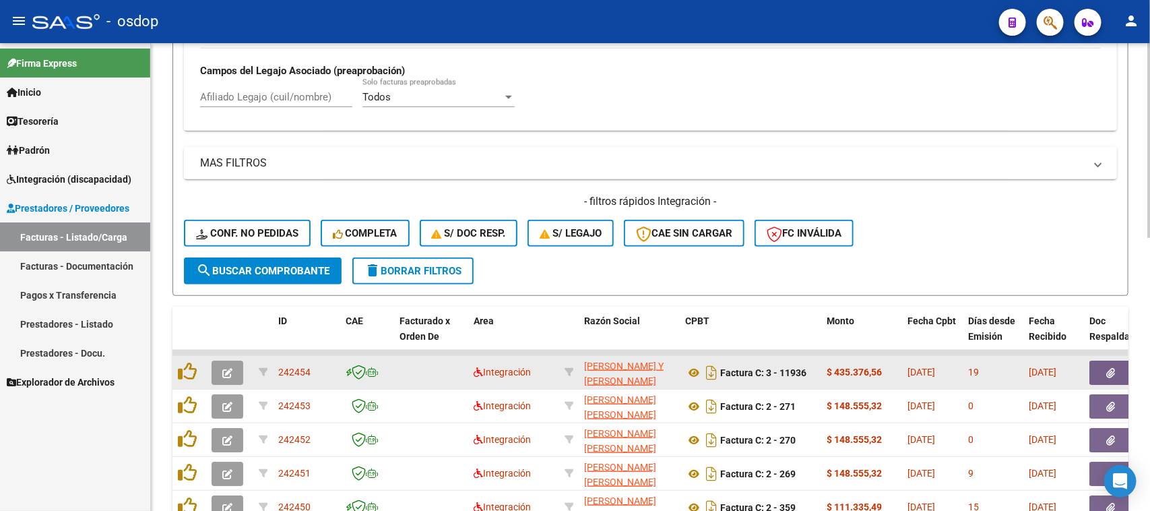
scroll to position [500, 0]
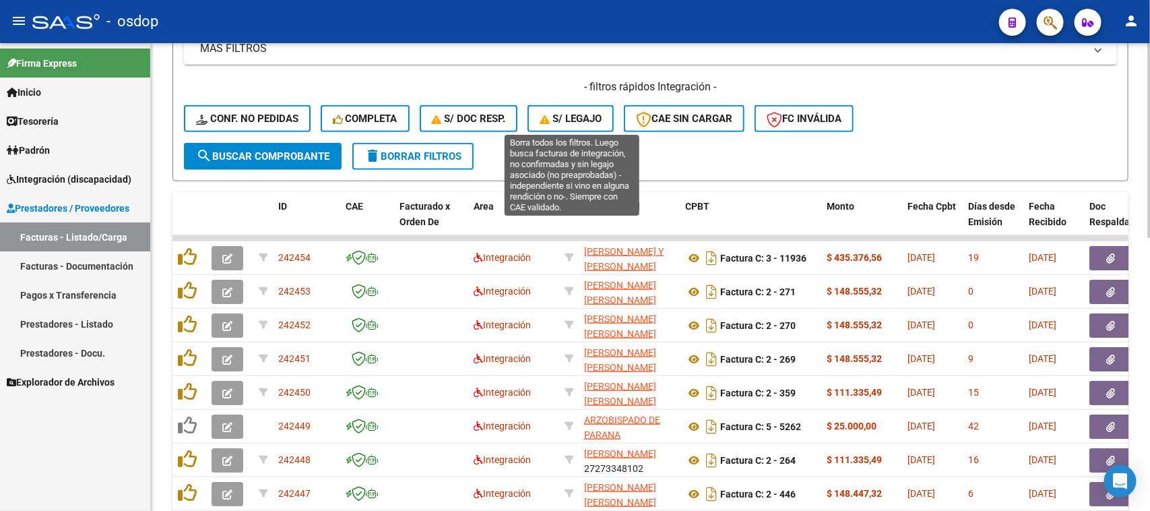
click at [587, 117] on span "S/ legajo" at bounding box center [571, 118] width 62 height 12
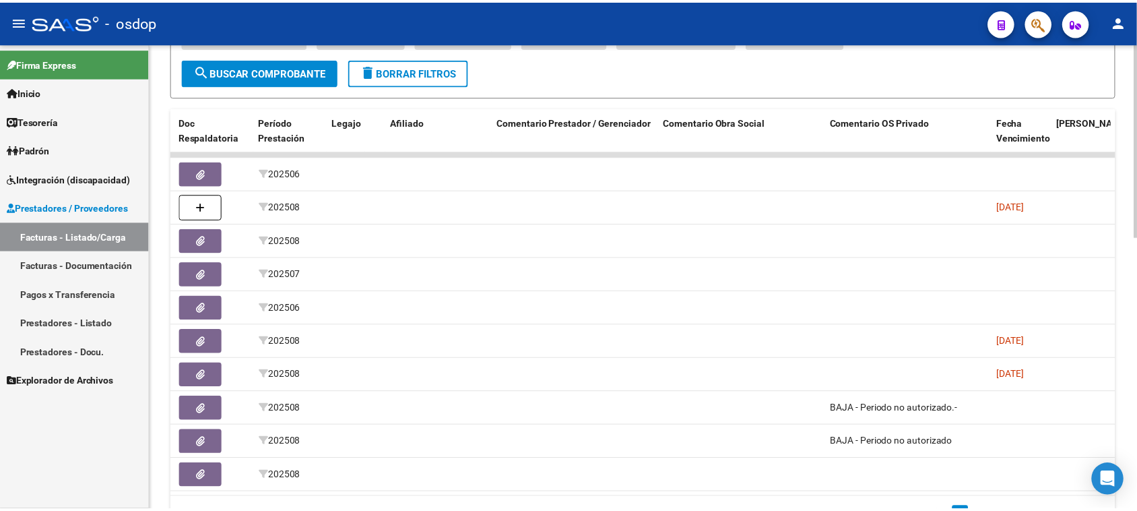
scroll to position [0, 0]
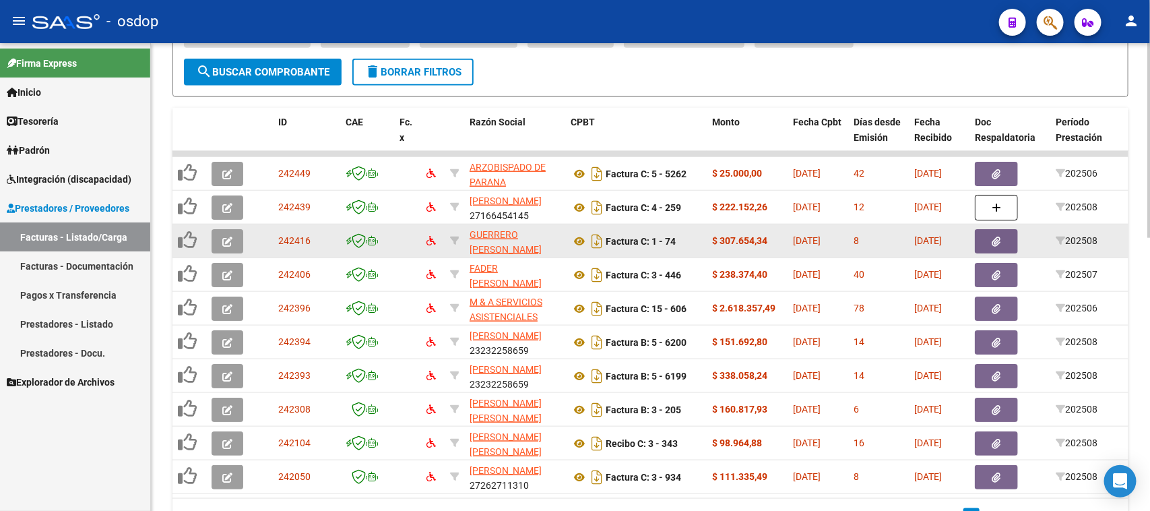
click at [228, 241] on icon "button" at bounding box center [227, 241] width 10 height 10
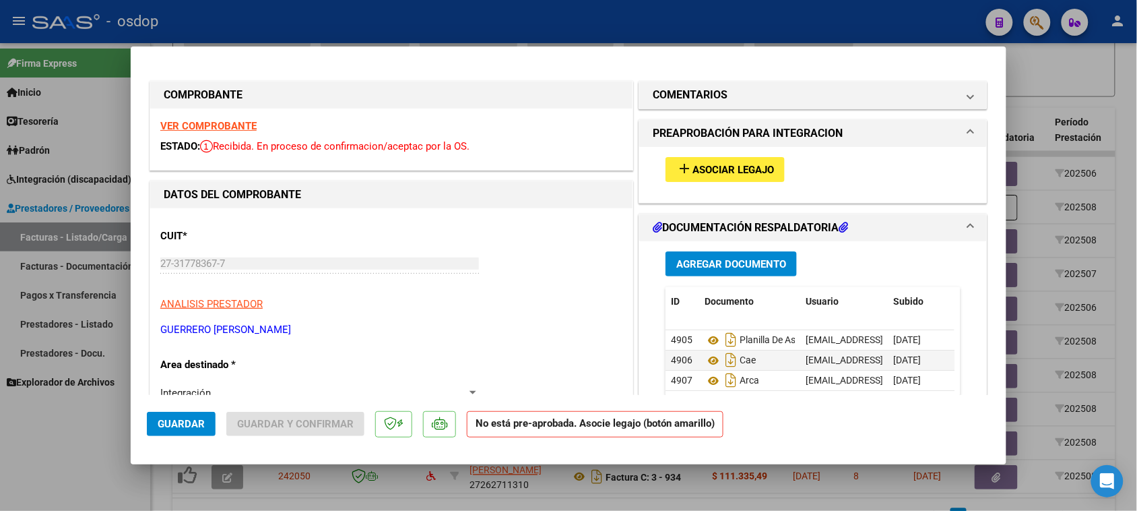
click at [205, 122] on strong "VER COMPROBANTE" at bounding box center [208, 126] width 96 height 12
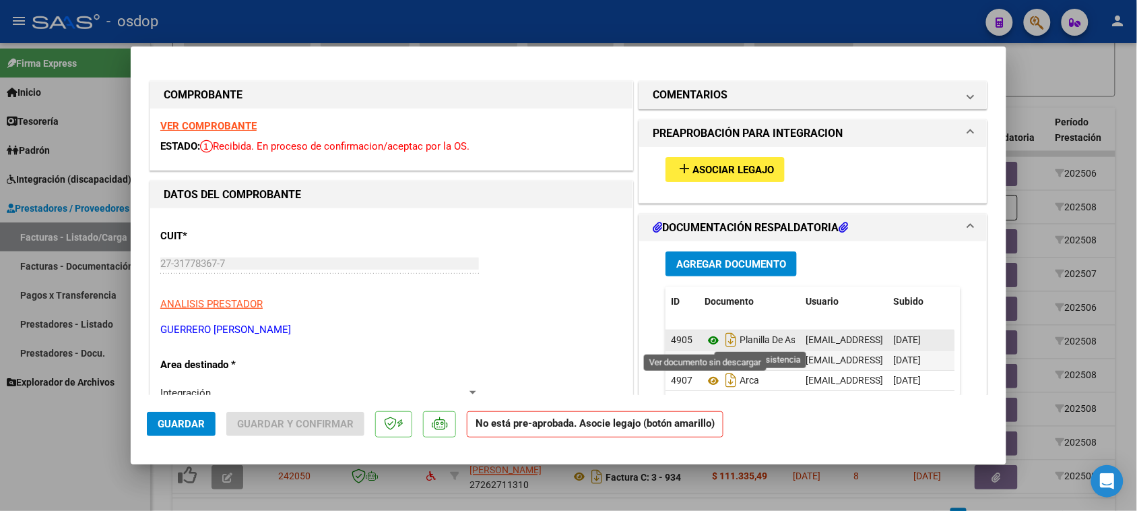
click at [709, 340] on icon at bounding box center [714, 340] width 18 height 16
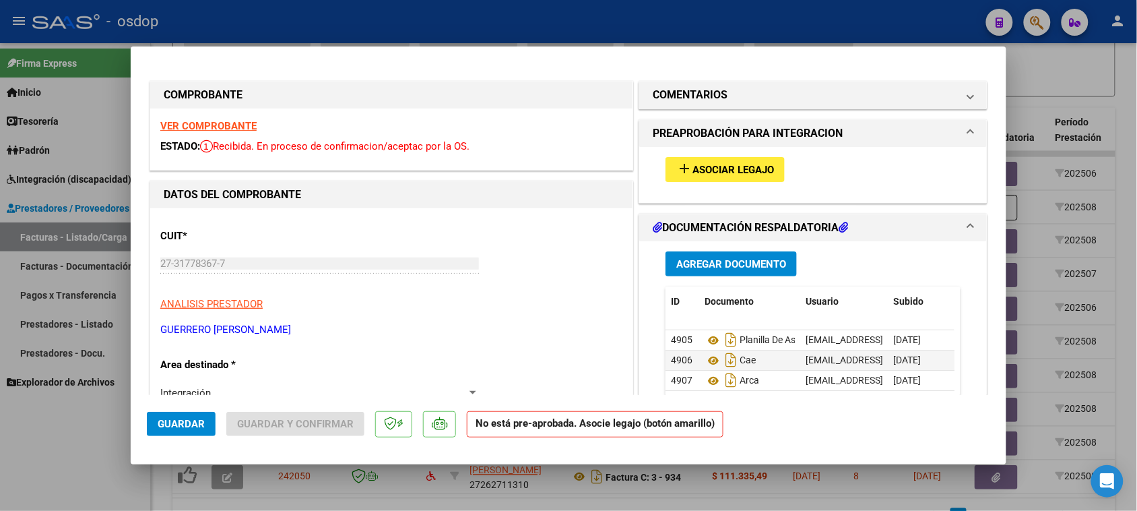
click at [727, 174] on span "Asociar Legajo" at bounding box center [733, 170] width 82 height 12
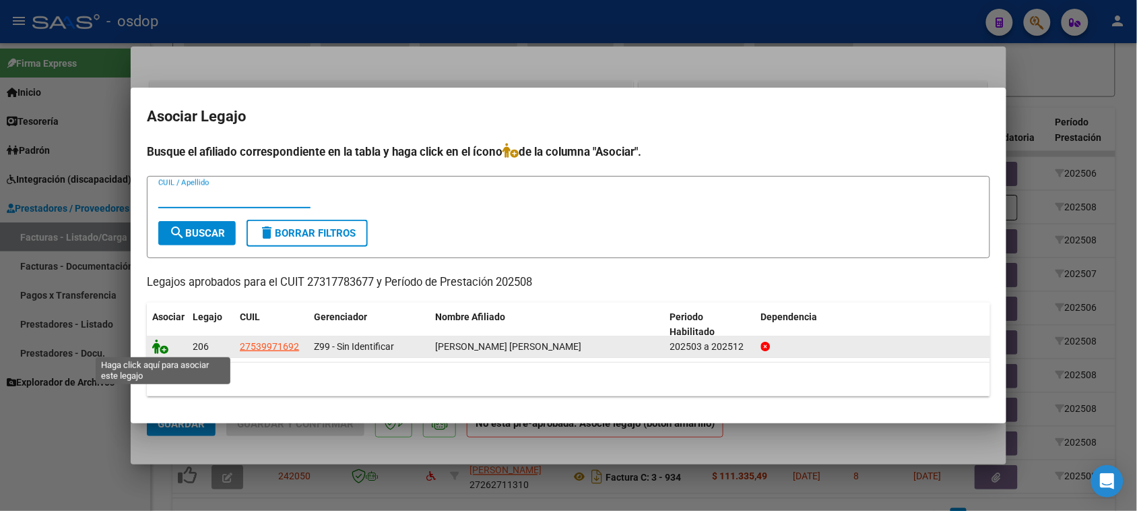
click at [158, 345] on icon at bounding box center [160, 346] width 16 height 15
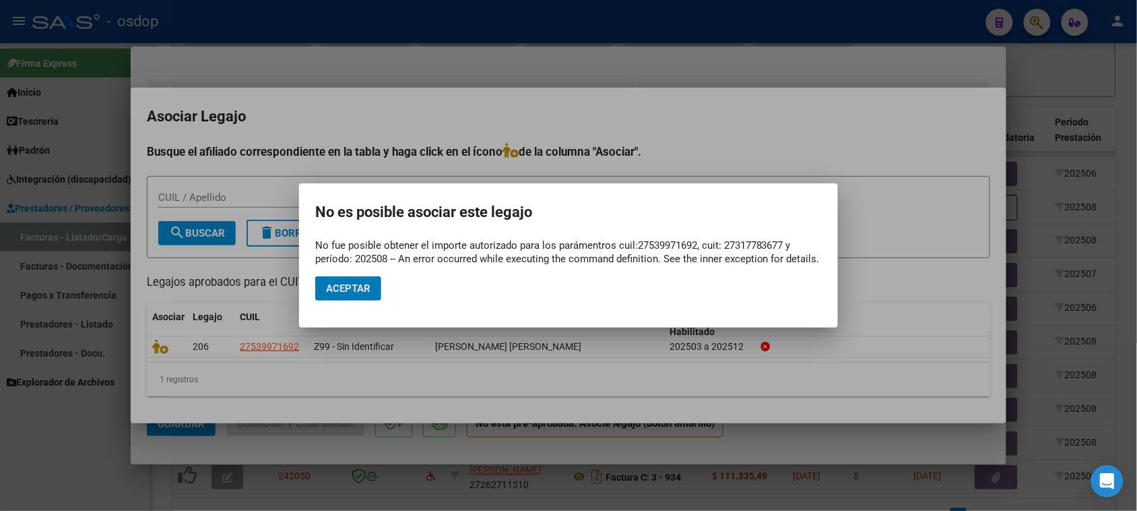
click at [368, 293] on span "Aceptar" at bounding box center [348, 288] width 44 height 12
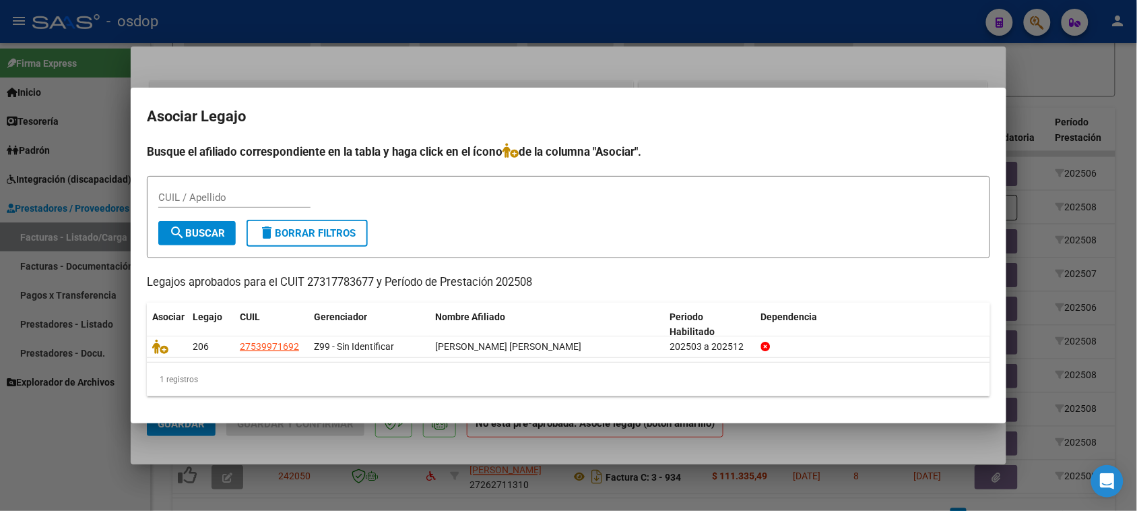
click at [651, 391] on div "1 registros" at bounding box center [568, 379] width 843 height 34
click at [917, 76] on div at bounding box center [568, 255] width 1137 height 511
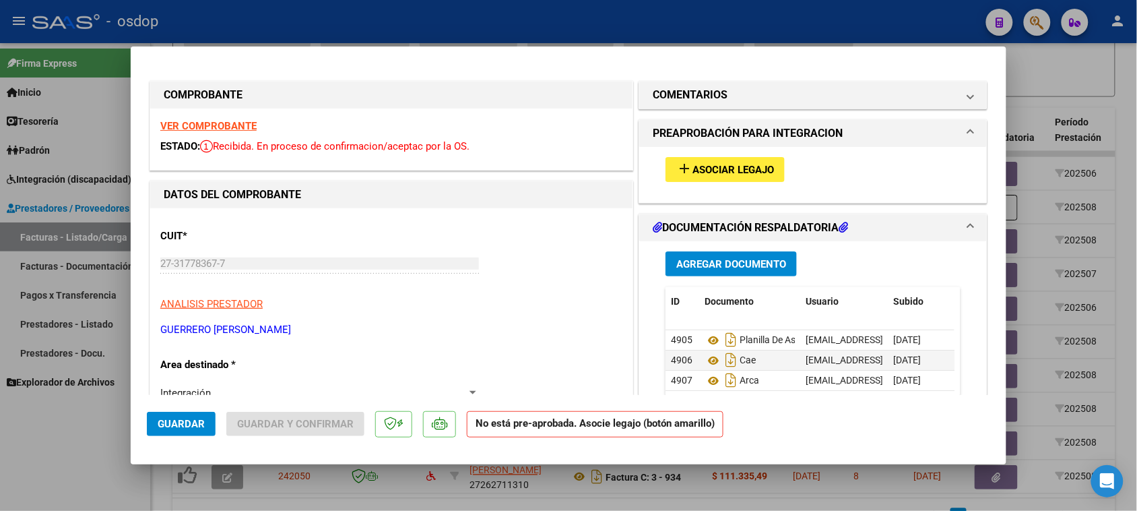
click at [785, 506] on div at bounding box center [568, 255] width 1137 height 511
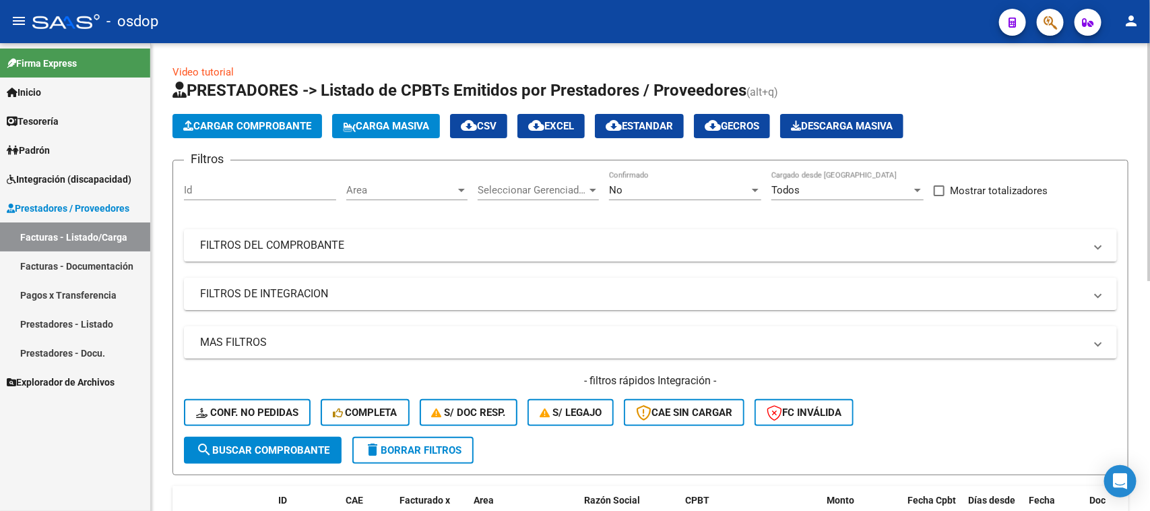
click at [429, 450] on span "delete Borrar Filtros" at bounding box center [412, 450] width 97 height 12
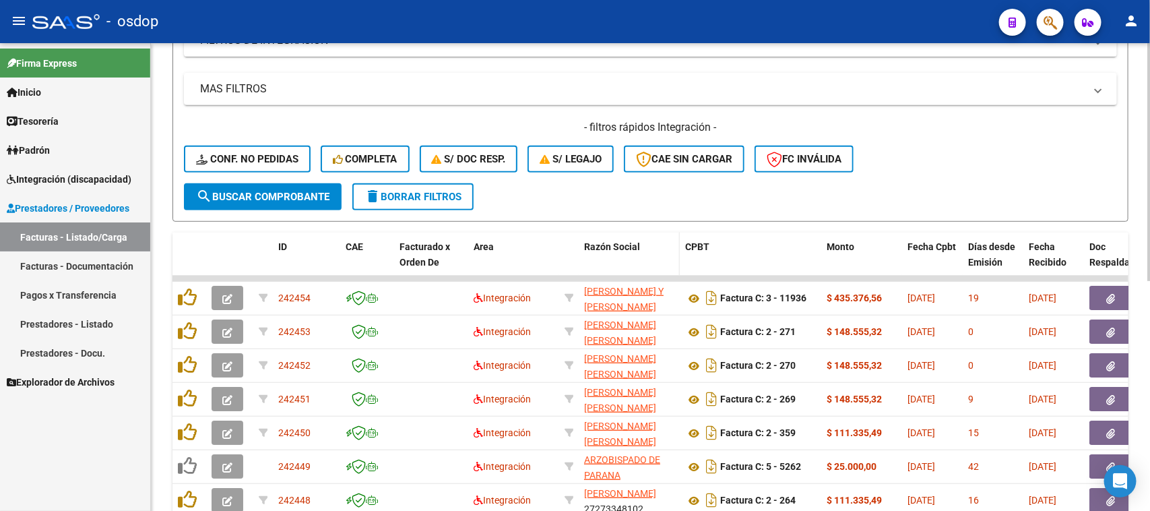
scroll to position [168, 0]
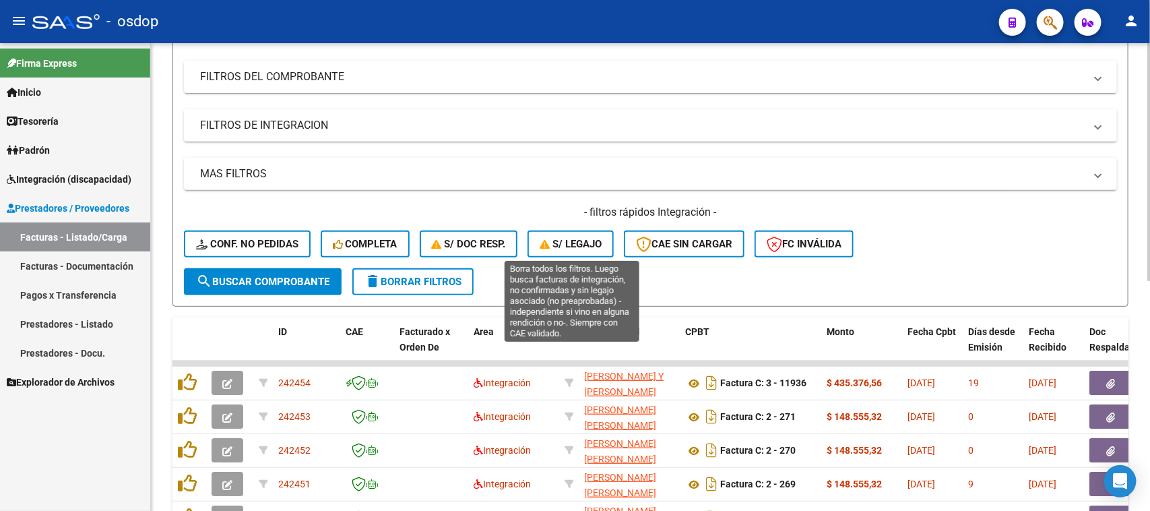
click at [577, 250] on button "S/ legajo" at bounding box center [570, 243] width 86 height 27
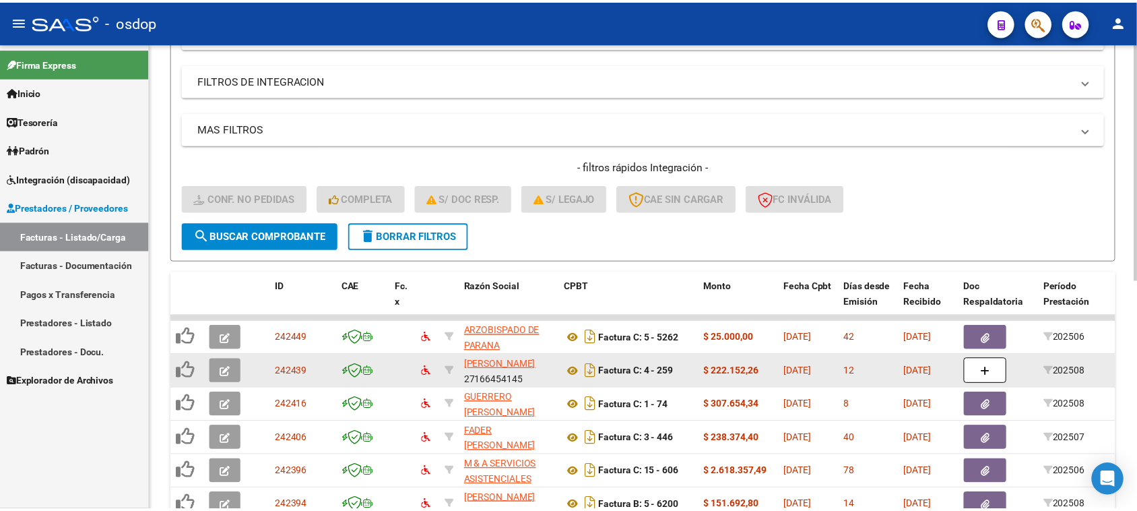
scroll to position [253, 0]
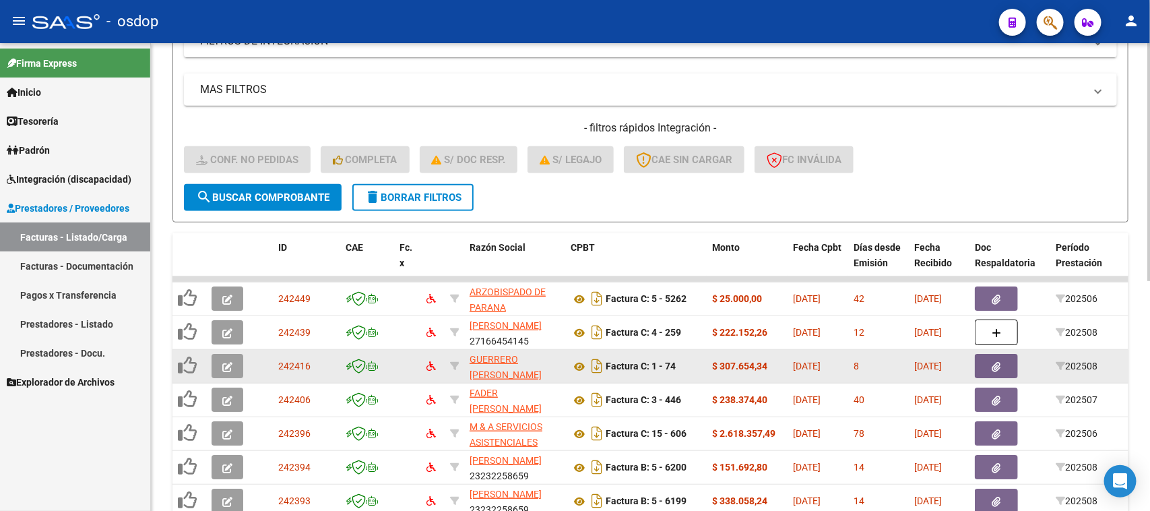
click at [224, 362] on icon "button" at bounding box center [227, 367] width 10 height 10
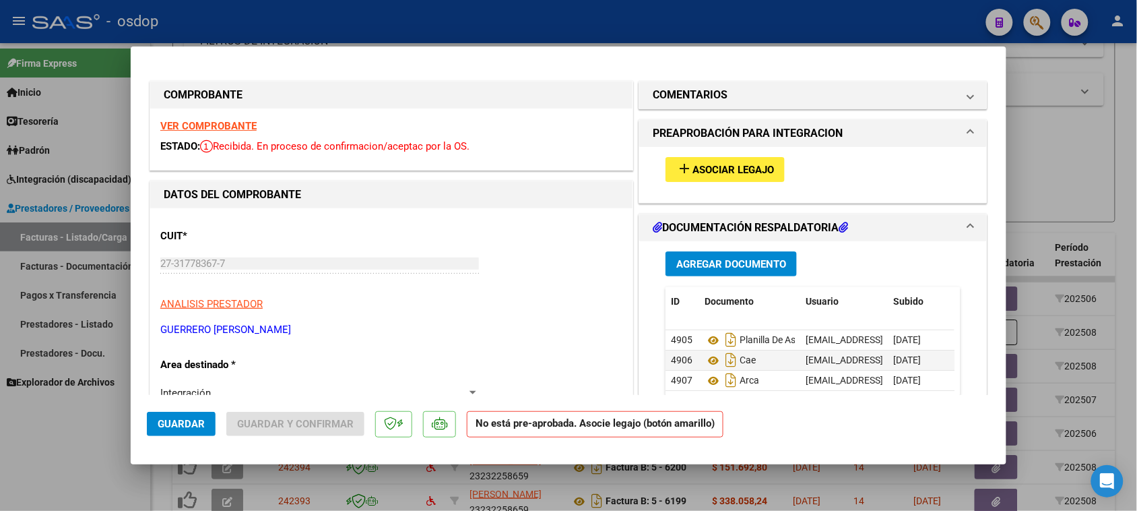
click at [736, 170] on span "Asociar Legajo" at bounding box center [733, 170] width 82 height 12
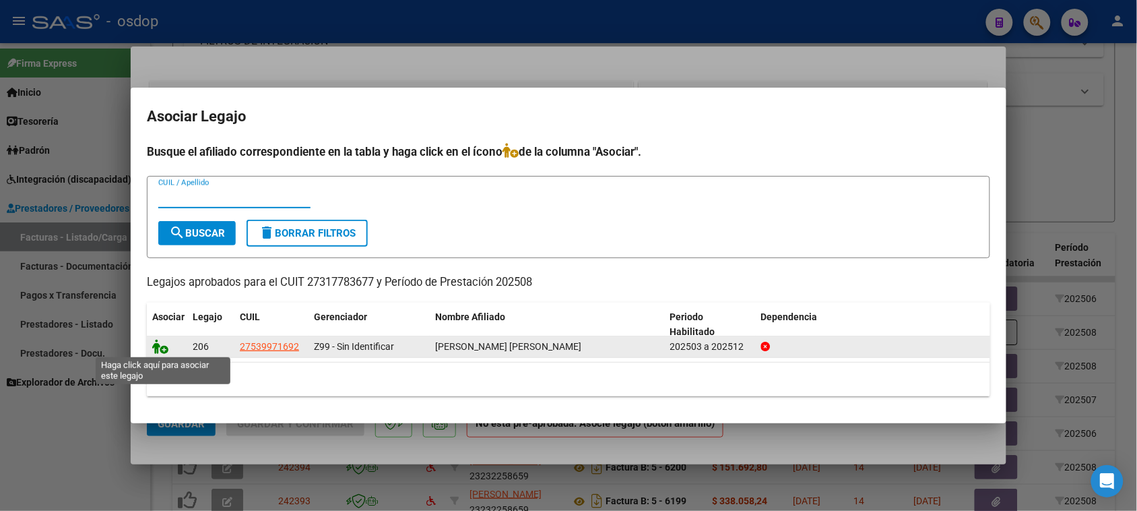
click at [160, 350] on icon at bounding box center [160, 346] width 16 height 15
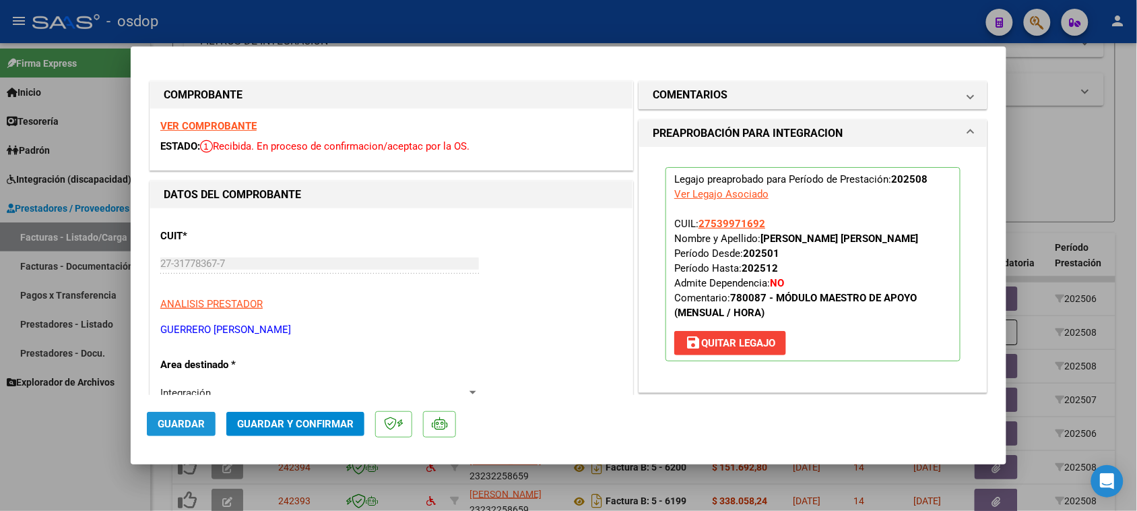
click at [201, 428] on span "Guardar" at bounding box center [181, 424] width 47 height 12
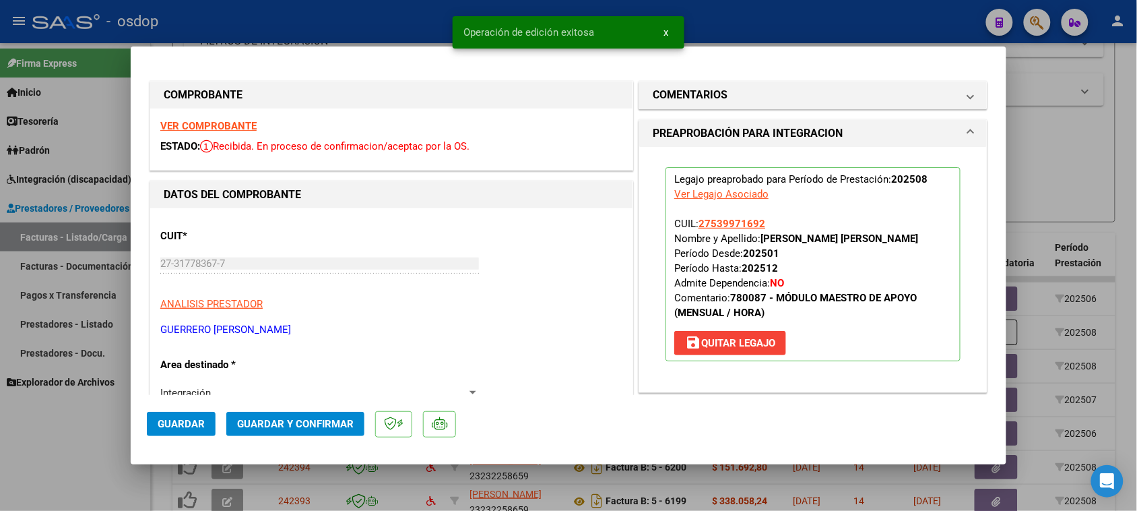
click at [65, 468] on div at bounding box center [568, 255] width 1137 height 511
type input "$ 0,00"
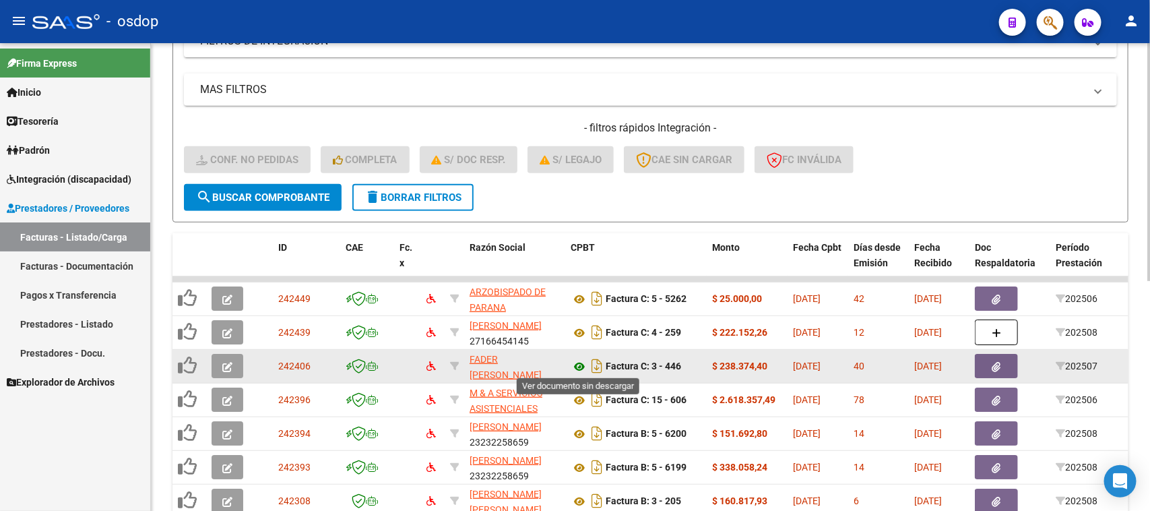
click at [576, 362] on icon at bounding box center [580, 366] width 18 height 16
click at [997, 365] on icon "button" at bounding box center [996, 367] width 9 height 10
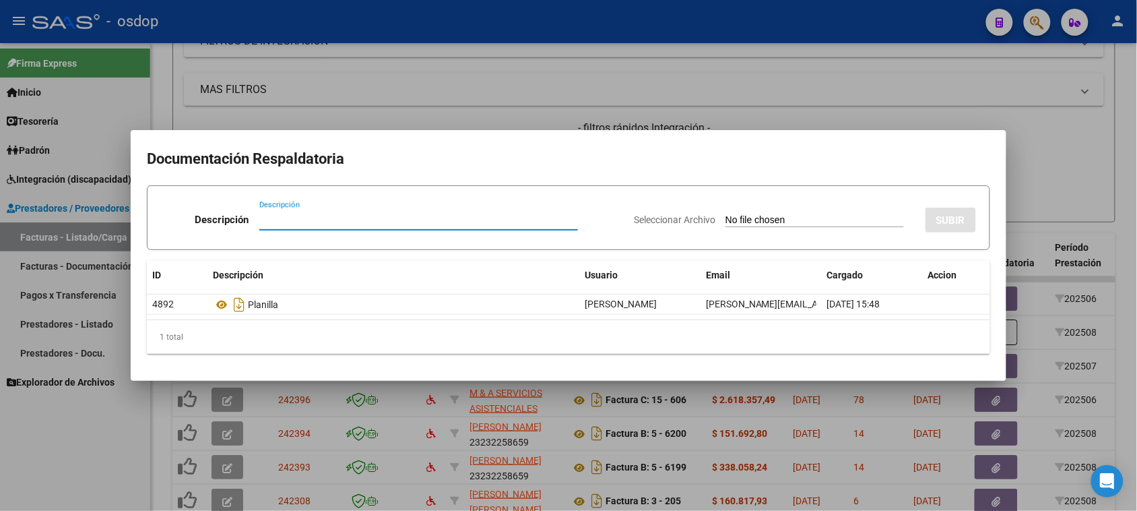
drag, startPoint x: 383, startPoint y: 78, endPoint x: 364, endPoint y: 4, distance: 76.5
click at [382, 76] on div at bounding box center [568, 255] width 1137 height 511
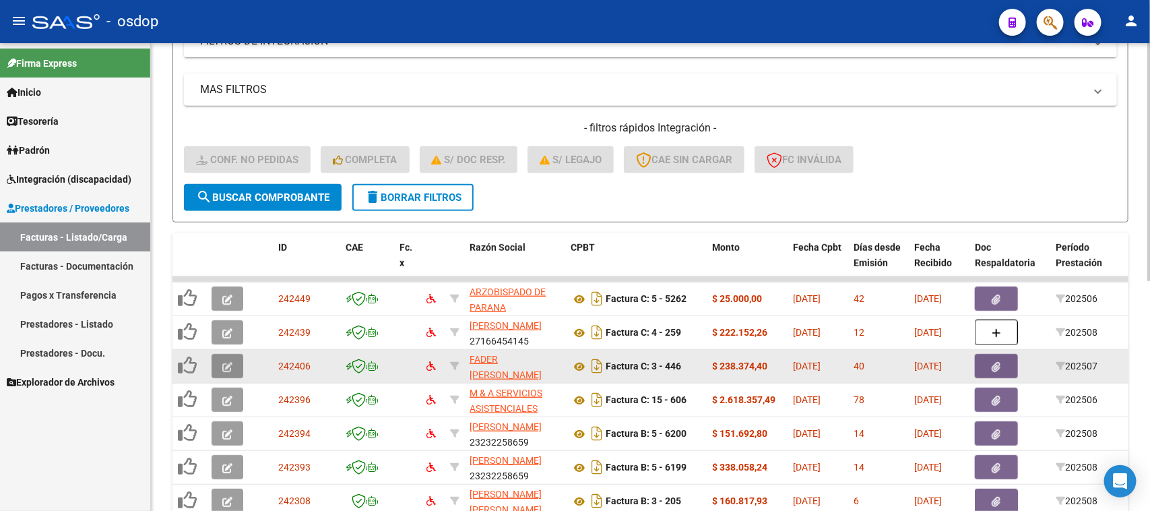
click at [229, 365] on icon "button" at bounding box center [227, 367] width 10 height 10
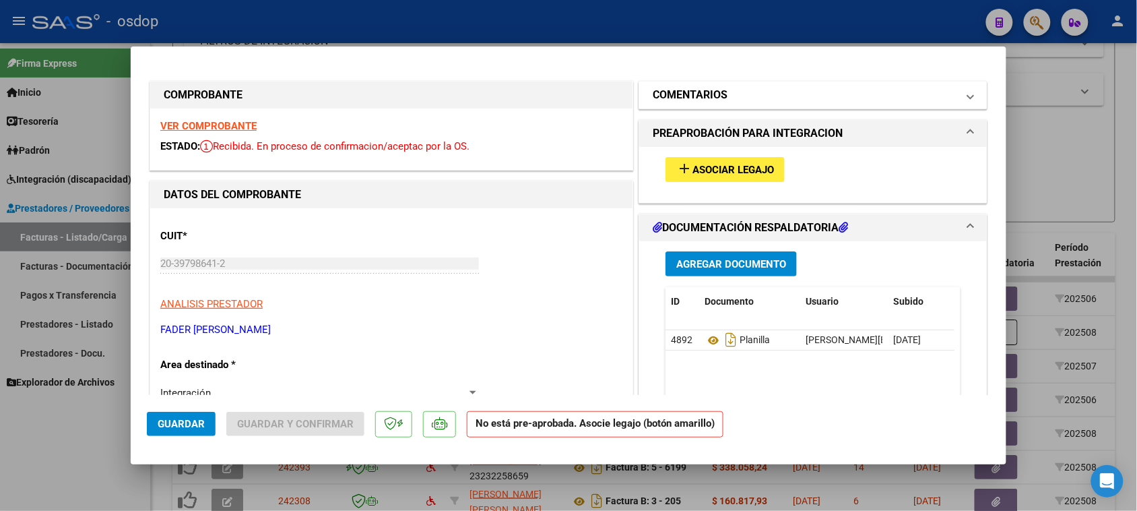
click at [735, 99] on mat-panel-title "COMENTARIOS" at bounding box center [805, 95] width 304 height 16
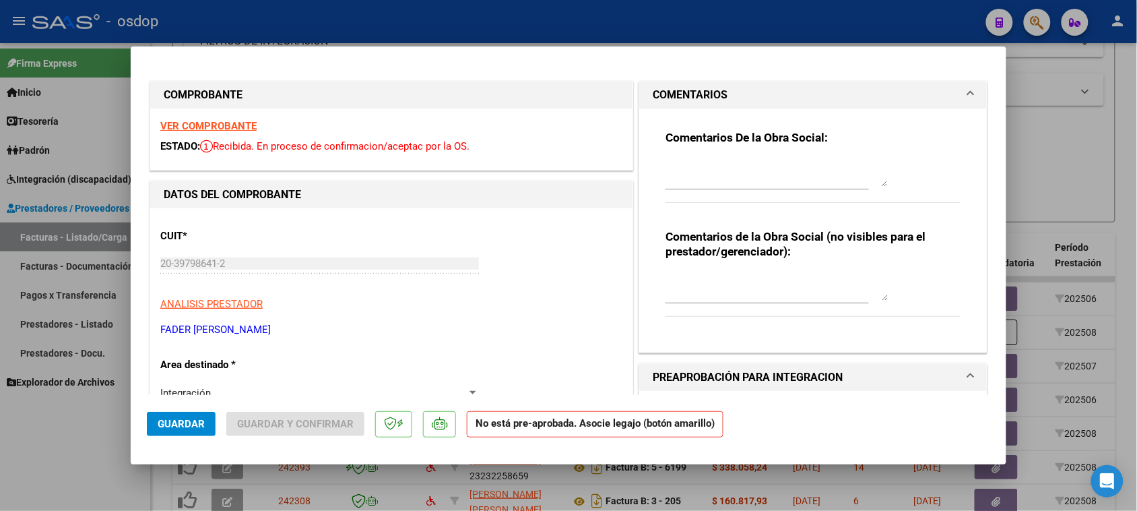
click at [735, 99] on mat-panel-title "COMENTARIOS" at bounding box center [805, 95] width 304 height 16
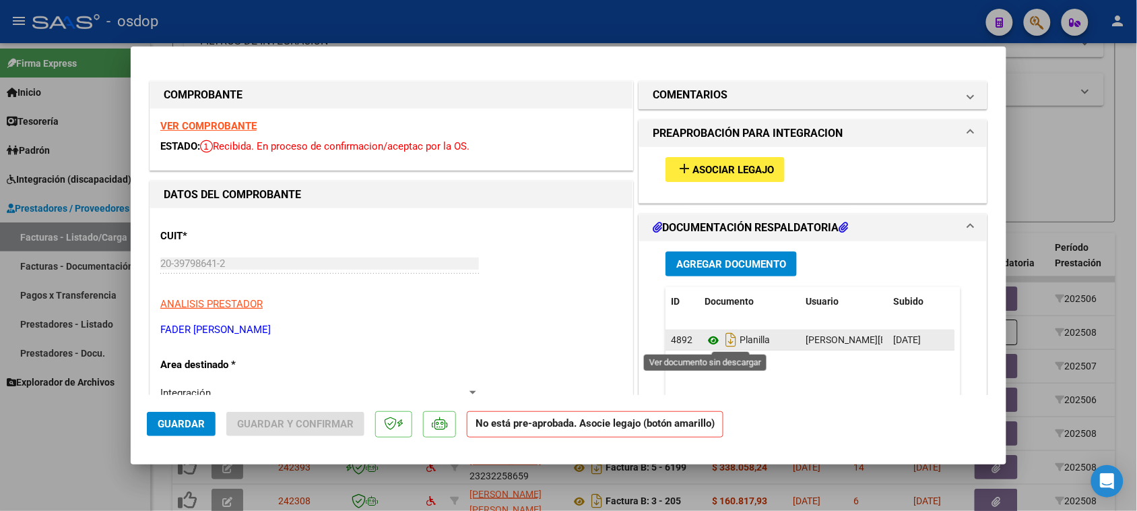
click at [705, 338] on icon at bounding box center [714, 340] width 18 height 16
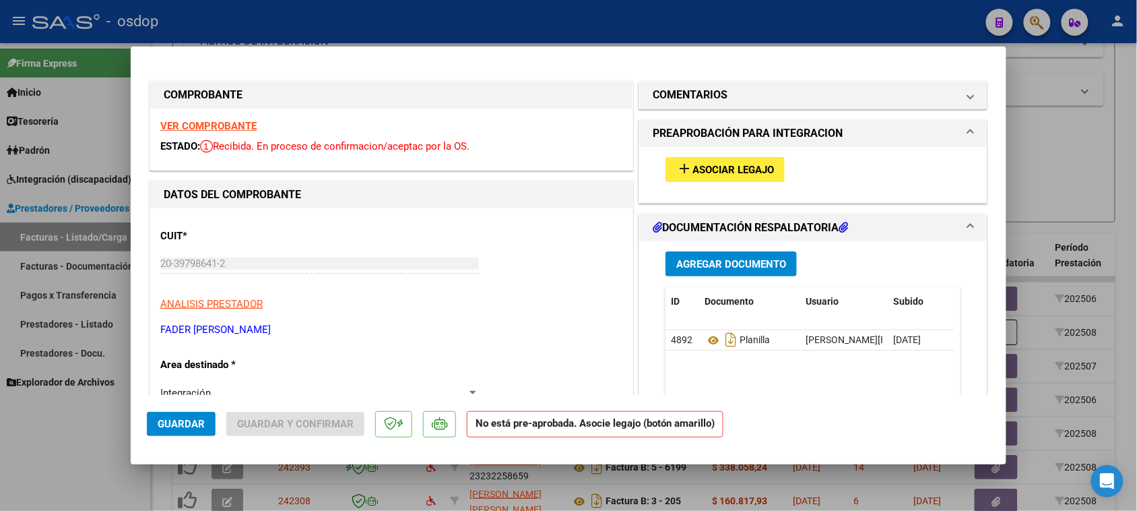
click at [211, 125] on strong "VER COMPROBANTE" at bounding box center [208, 126] width 96 height 12
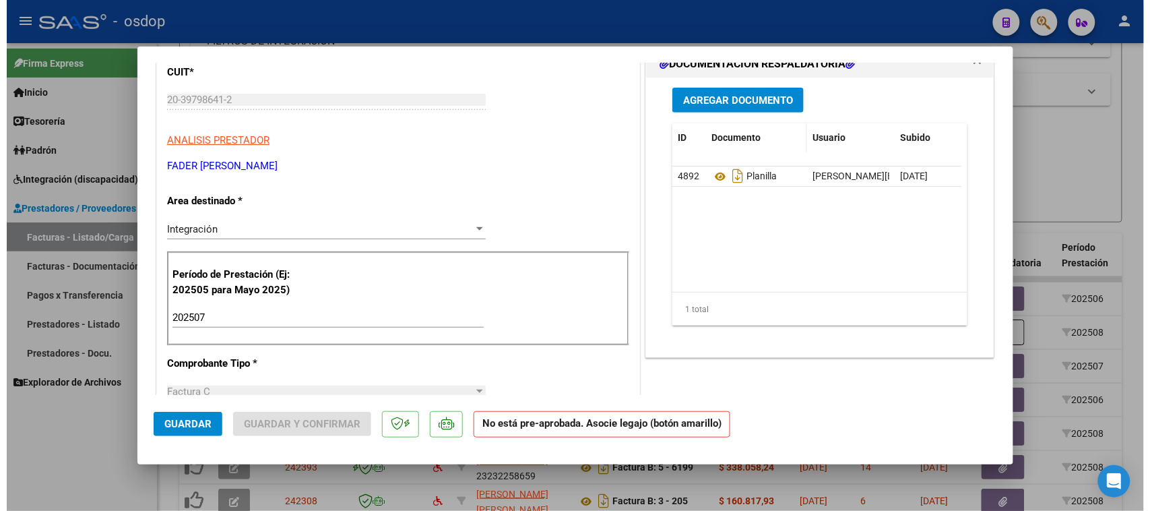
scroll to position [0, 0]
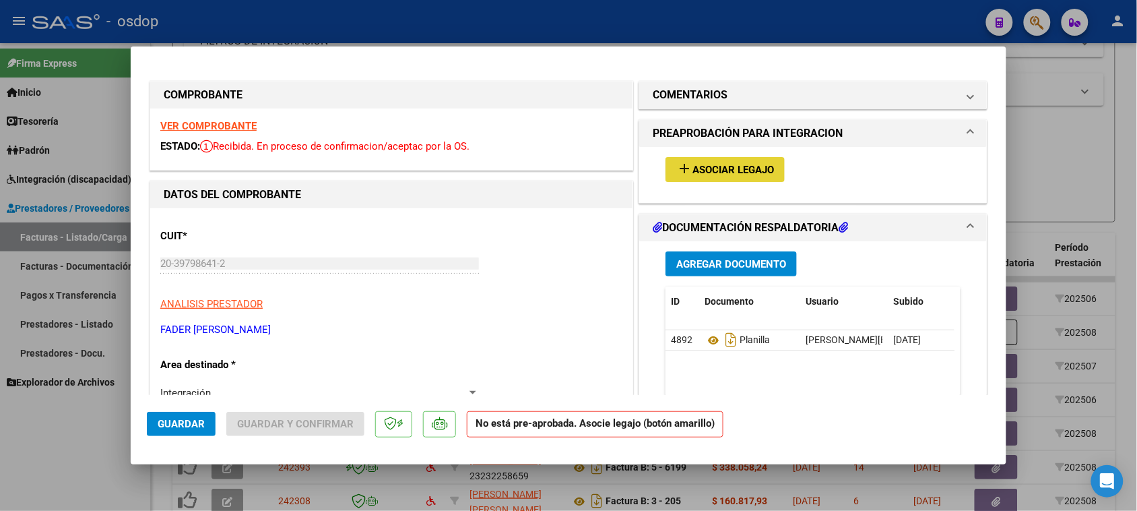
click at [738, 166] on span "Asociar Legajo" at bounding box center [733, 170] width 82 height 12
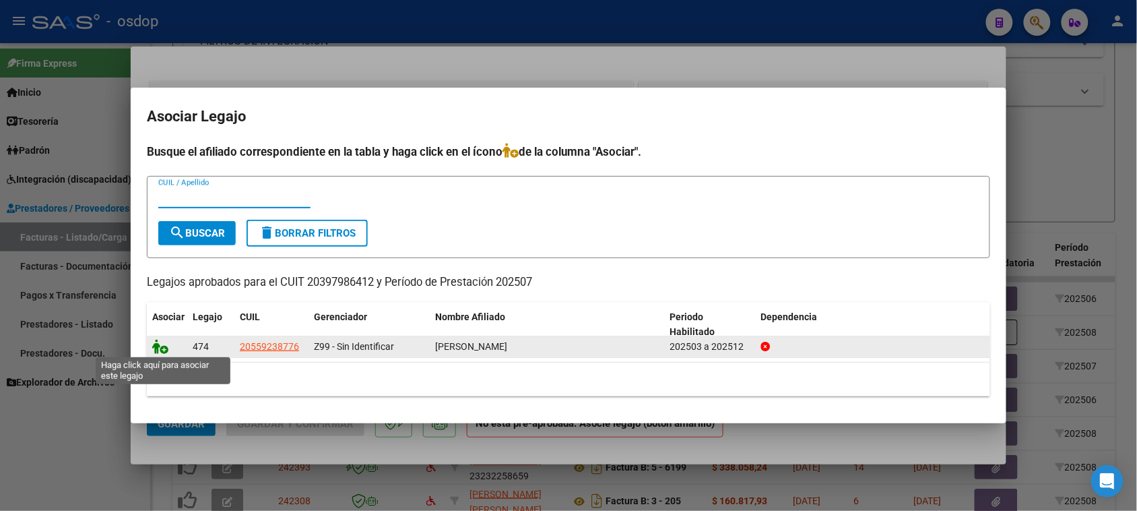
click at [155, 344] on icon at bounding box center [160, 346] width 16 height 15
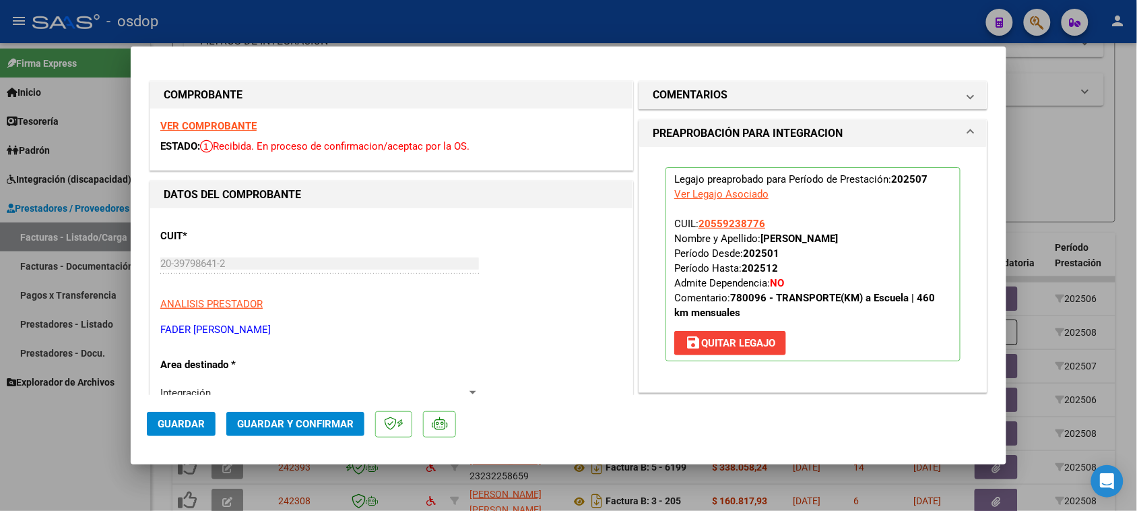
click at [187, 420] on span "Guardar" at bounding box center [181, 424] width 47 height 12
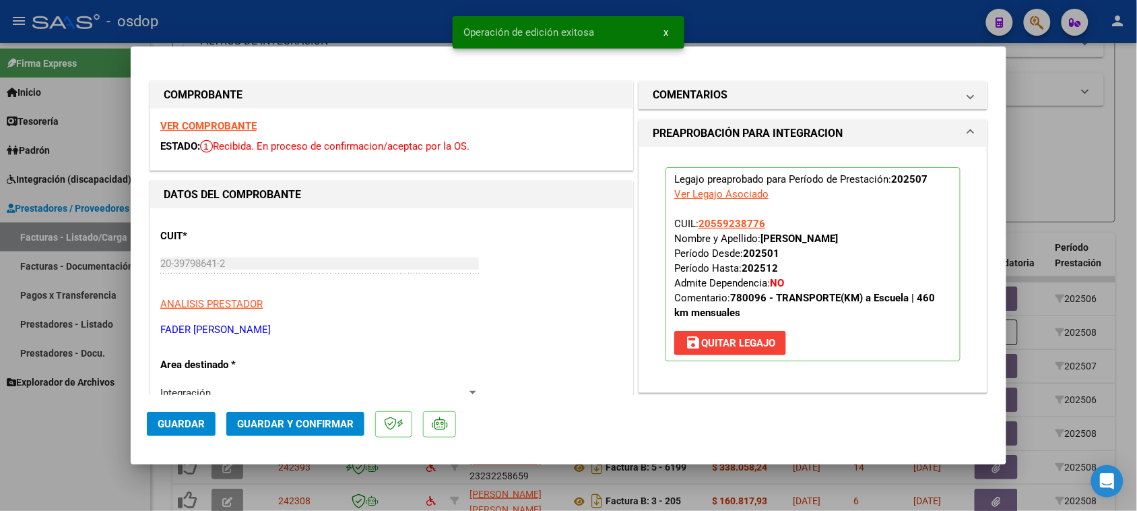
click at [115, 477] on div at bounding box center [568, 255] width 1137 height 511
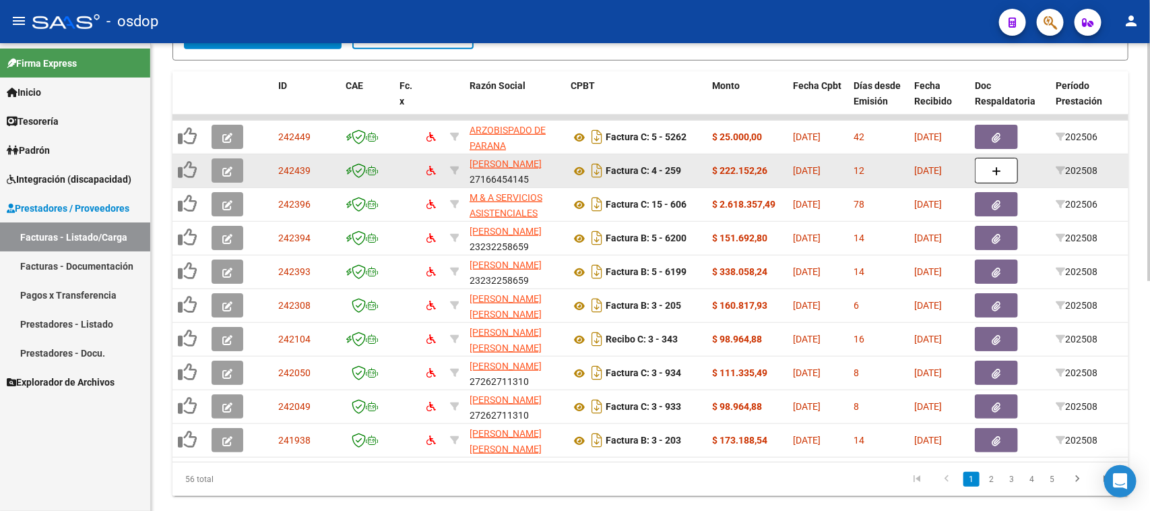
scroll to position [453, 0]
